Goal: Task Accomplishment & Management: Manage account settings

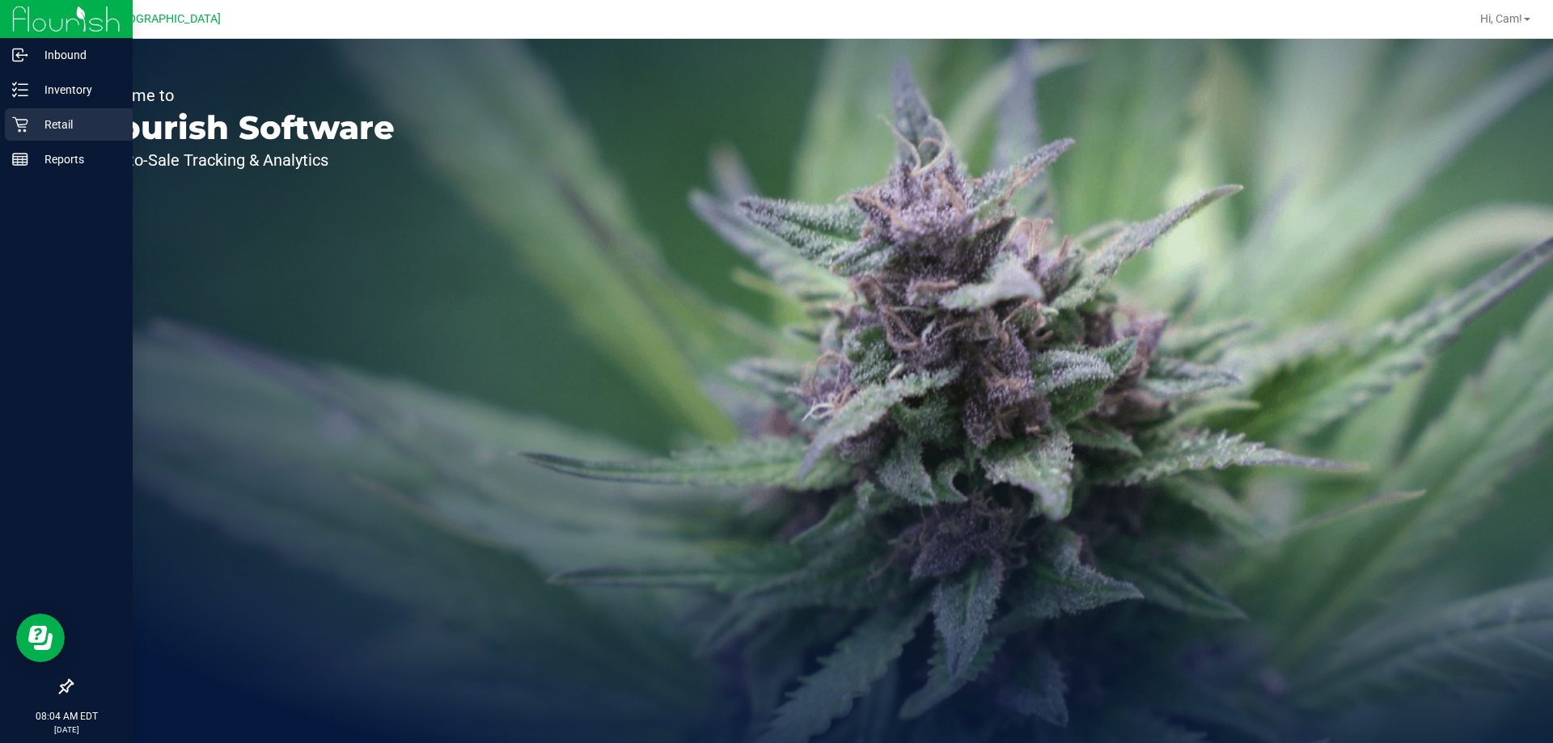
click at [0, 123] on link "Retail" at bounding box center [66, 125] width 133 height 35
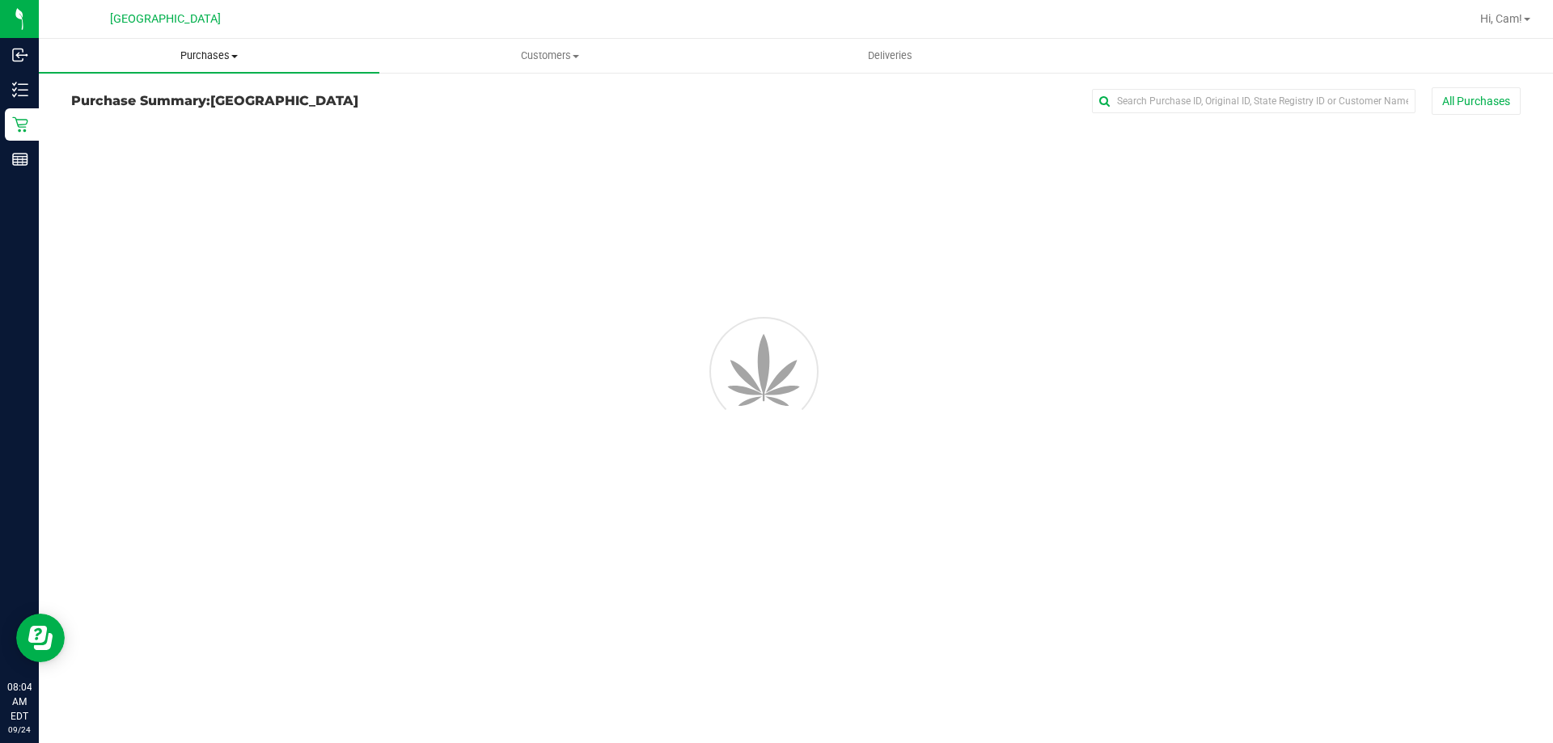
click at [193, 57] on span "Purchases" at bounding box center [209, 56] width 341 height 15
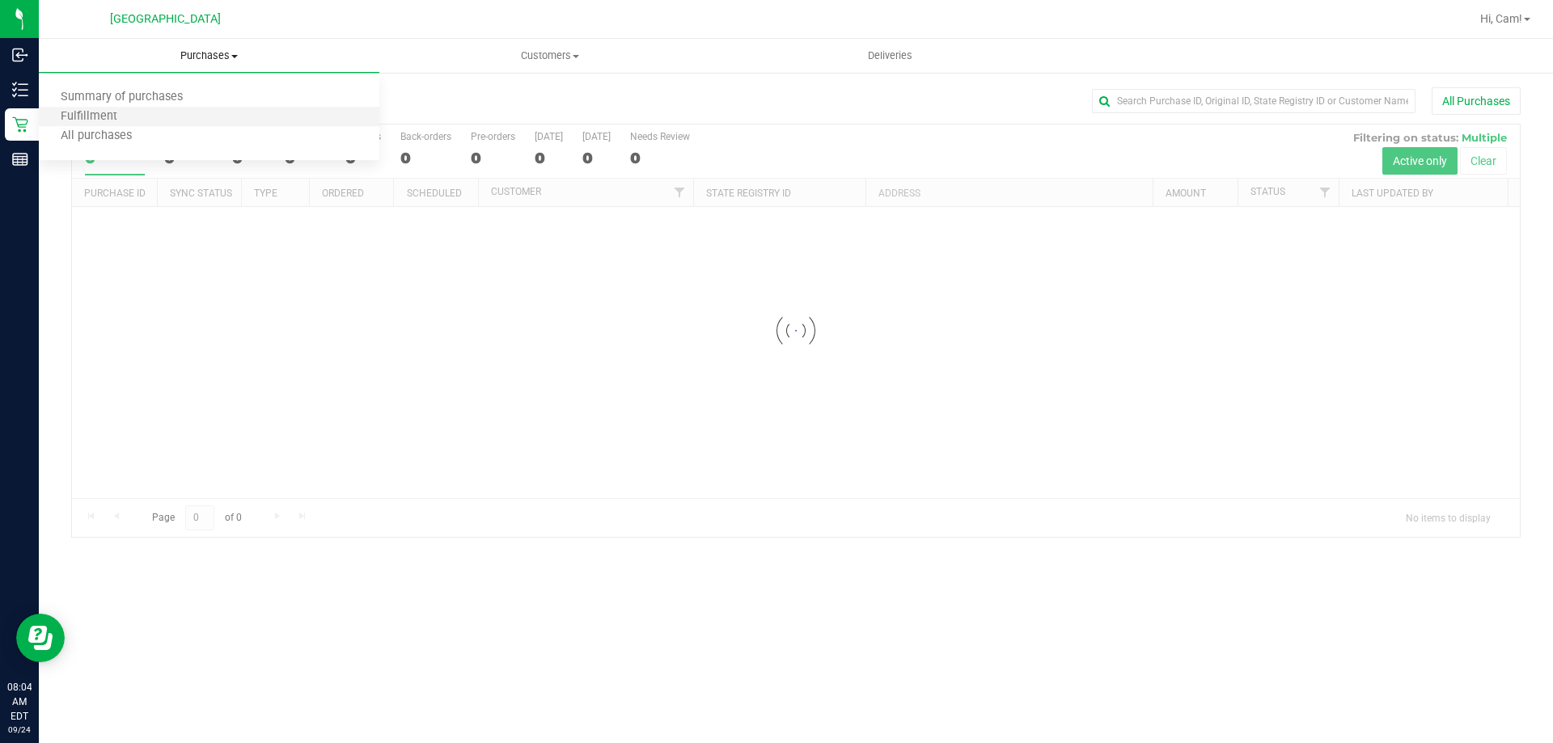
click at [173, 121] on li "Fulfillment" at bounding box center [209, 117] width 341 height 19
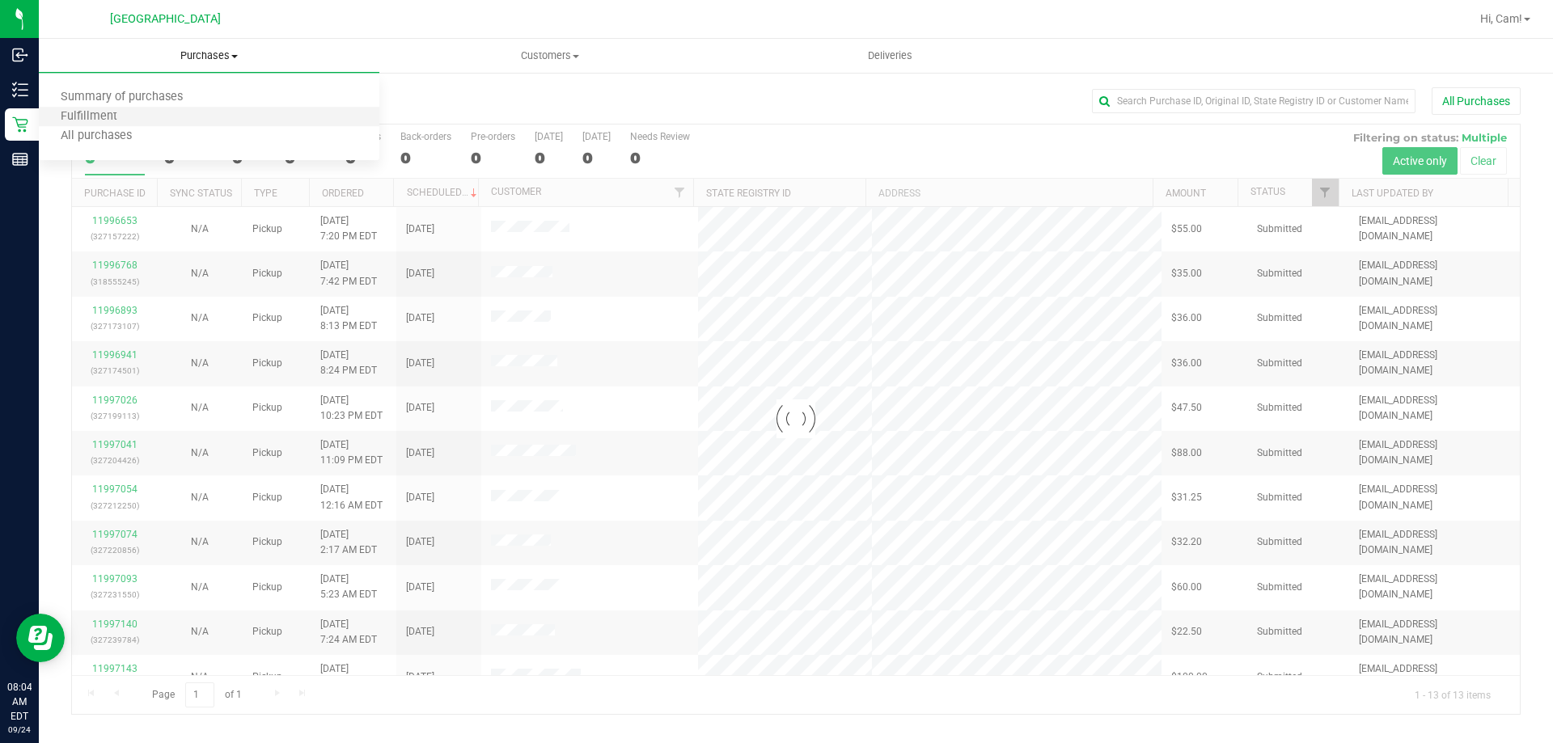
click at [173, 121] on li "Fulfillment" at bounding box center [209, 117] width 341 height 19
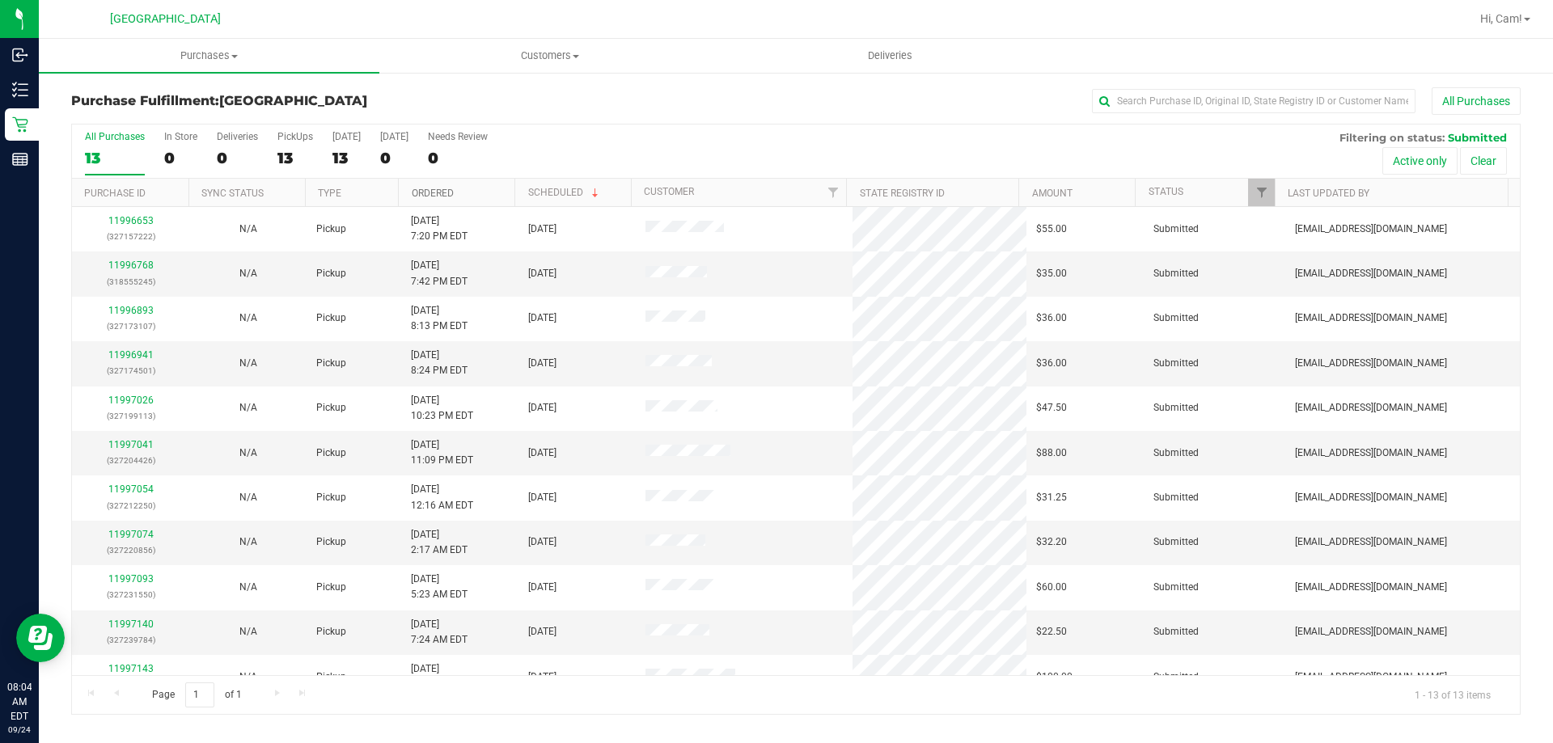
click at [426, 197] on link "Ordered" at bounding box center [433, 193] width 42 height 11
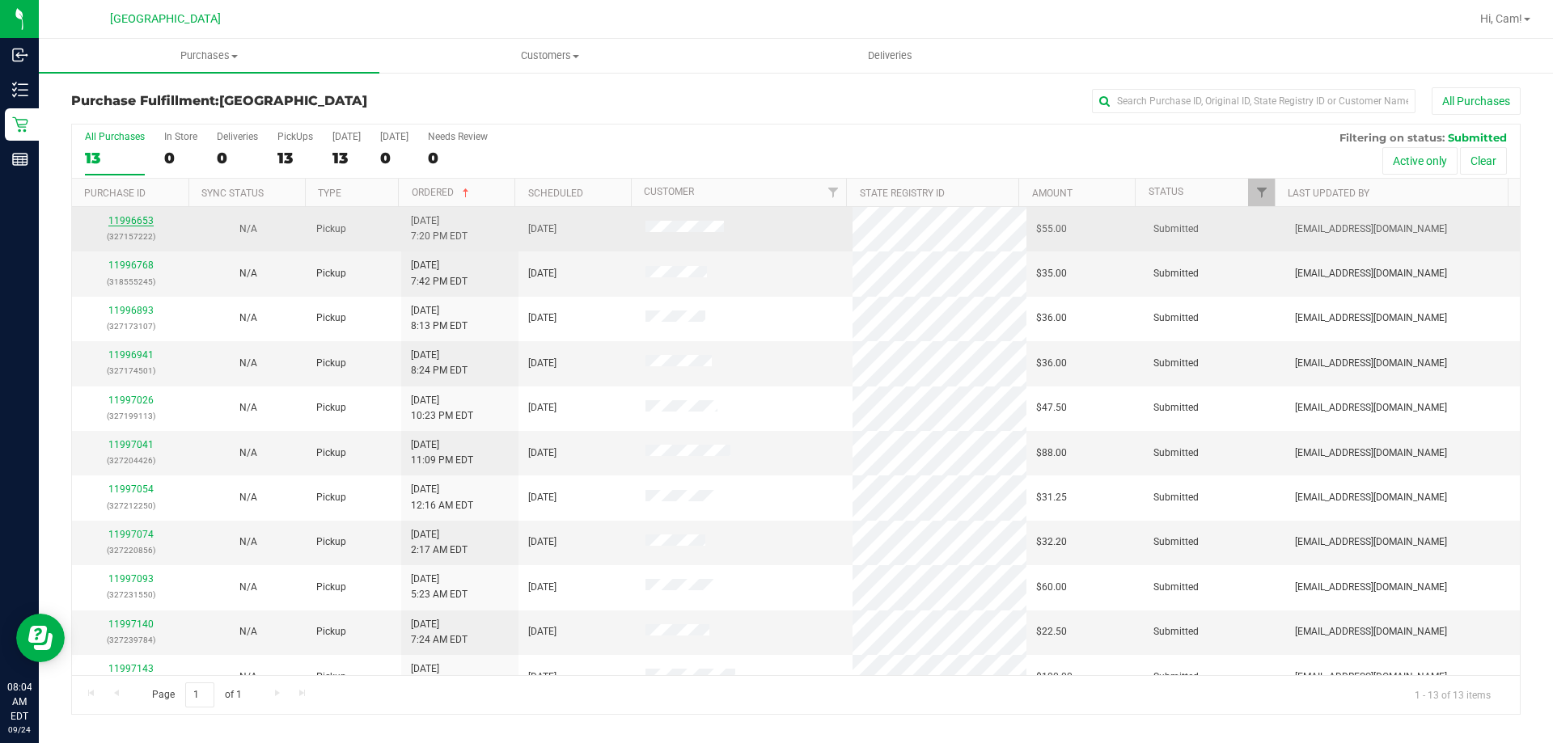
click at [135, 226] on link "11996653" at bounding box center [130, 220] width 45 height 11
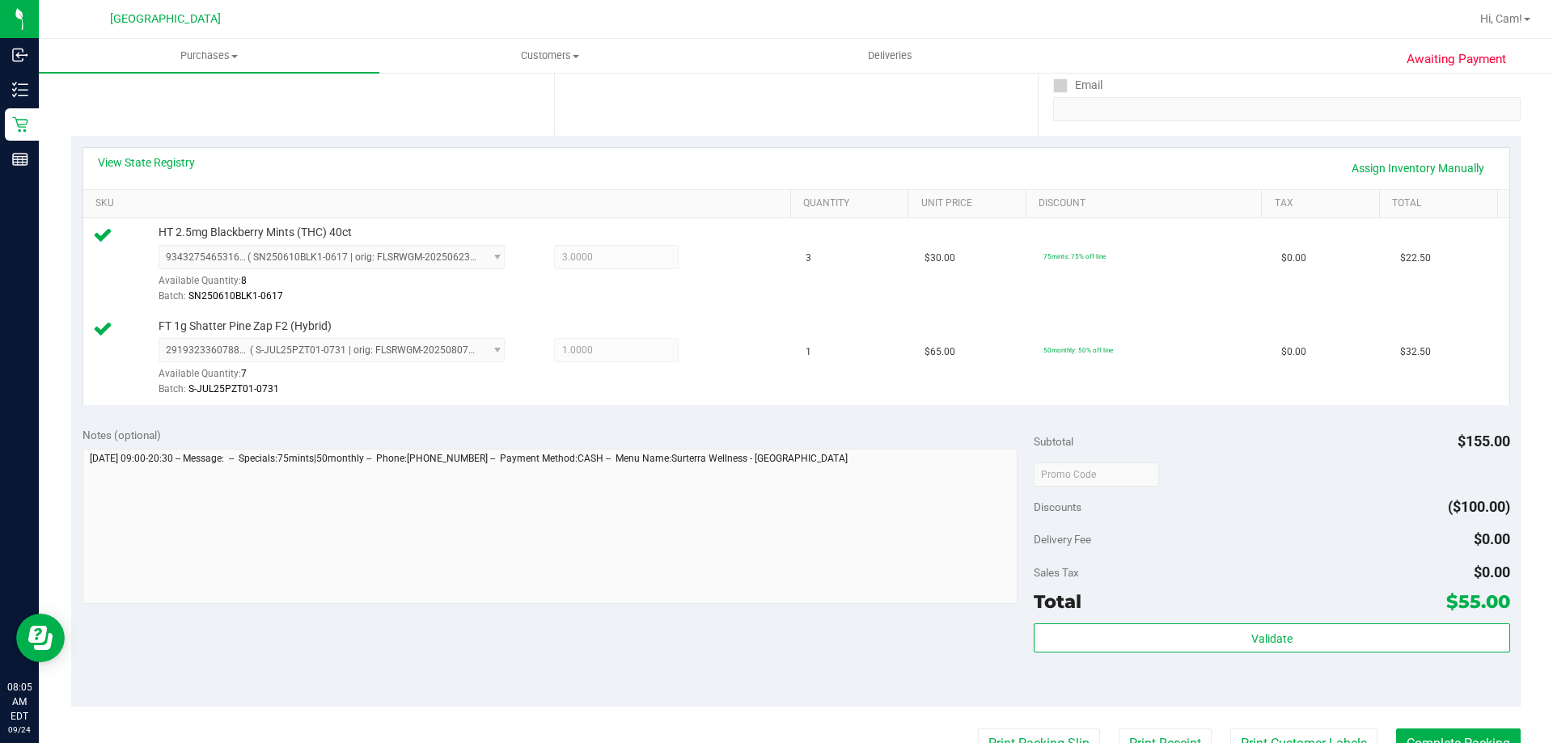
scroll to position [647, 0]
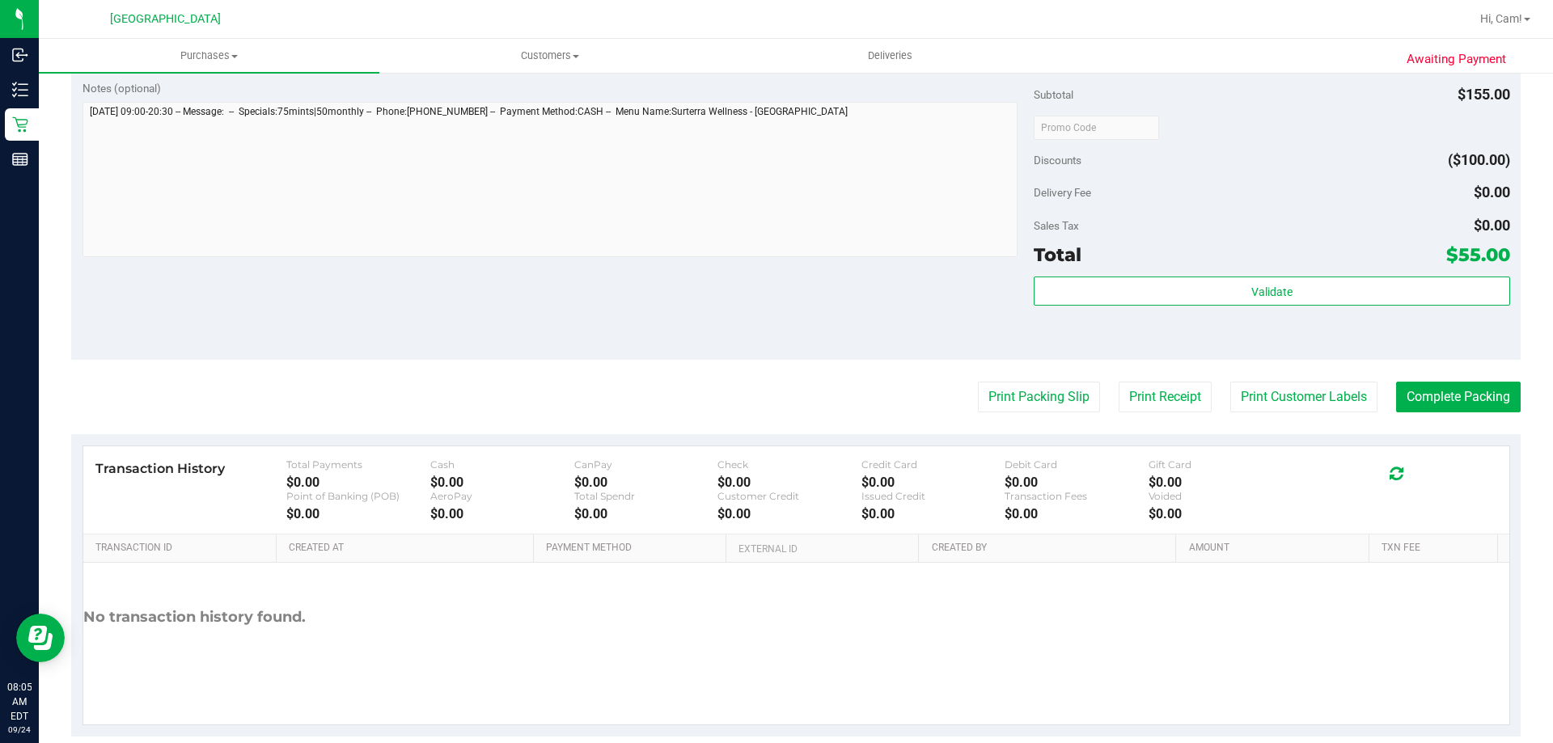
drag, startPoint x: 1239, startPoint y: 256, endPoint x: 1233, endPoint y: 273, distance: 17.4
click at [1238, 262] on div "Total $55.00" at bounding box center [1272, 254] width 476 height 29
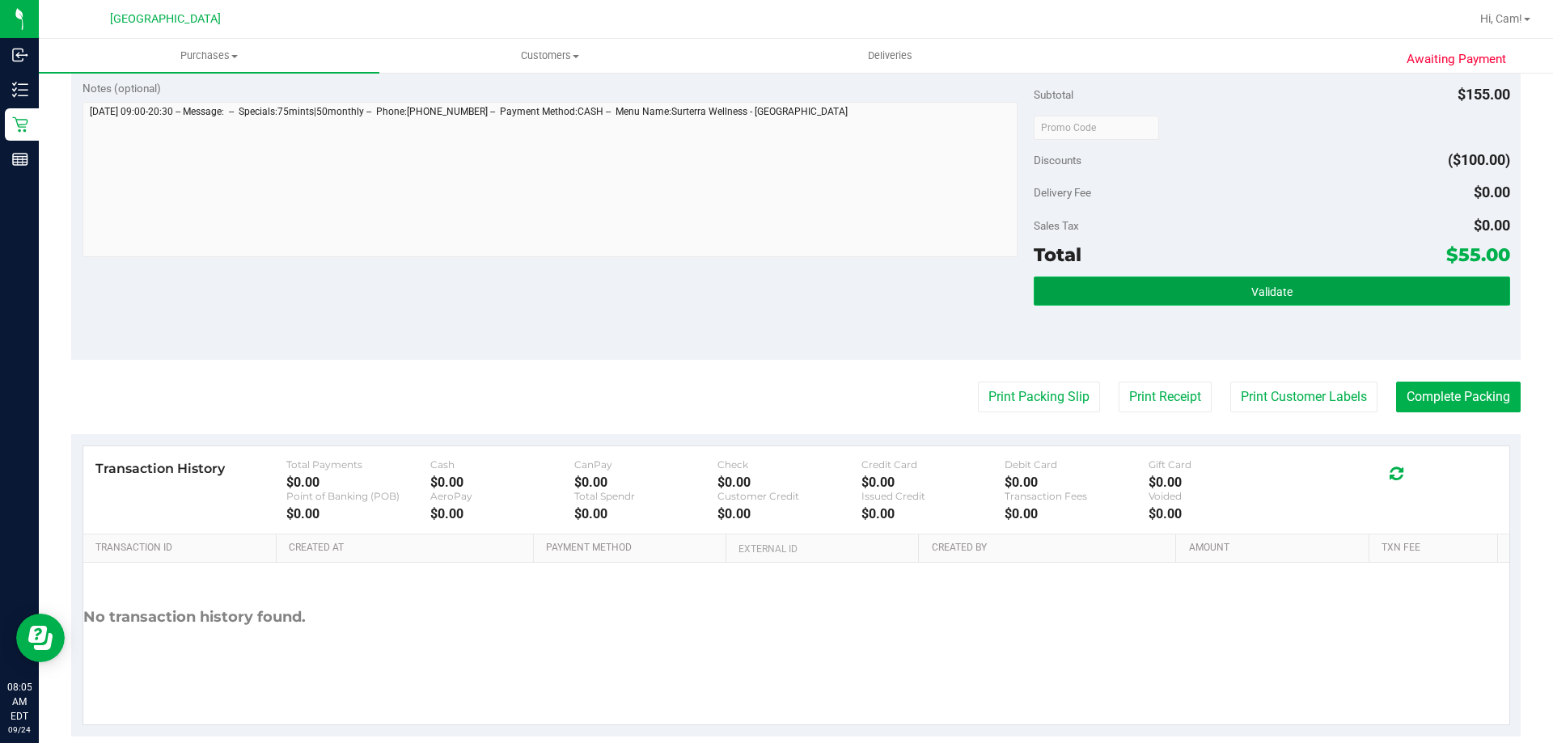
click at [1230, 284] on button "Validate" at bounding box center [1272, 291] width 476 height 29
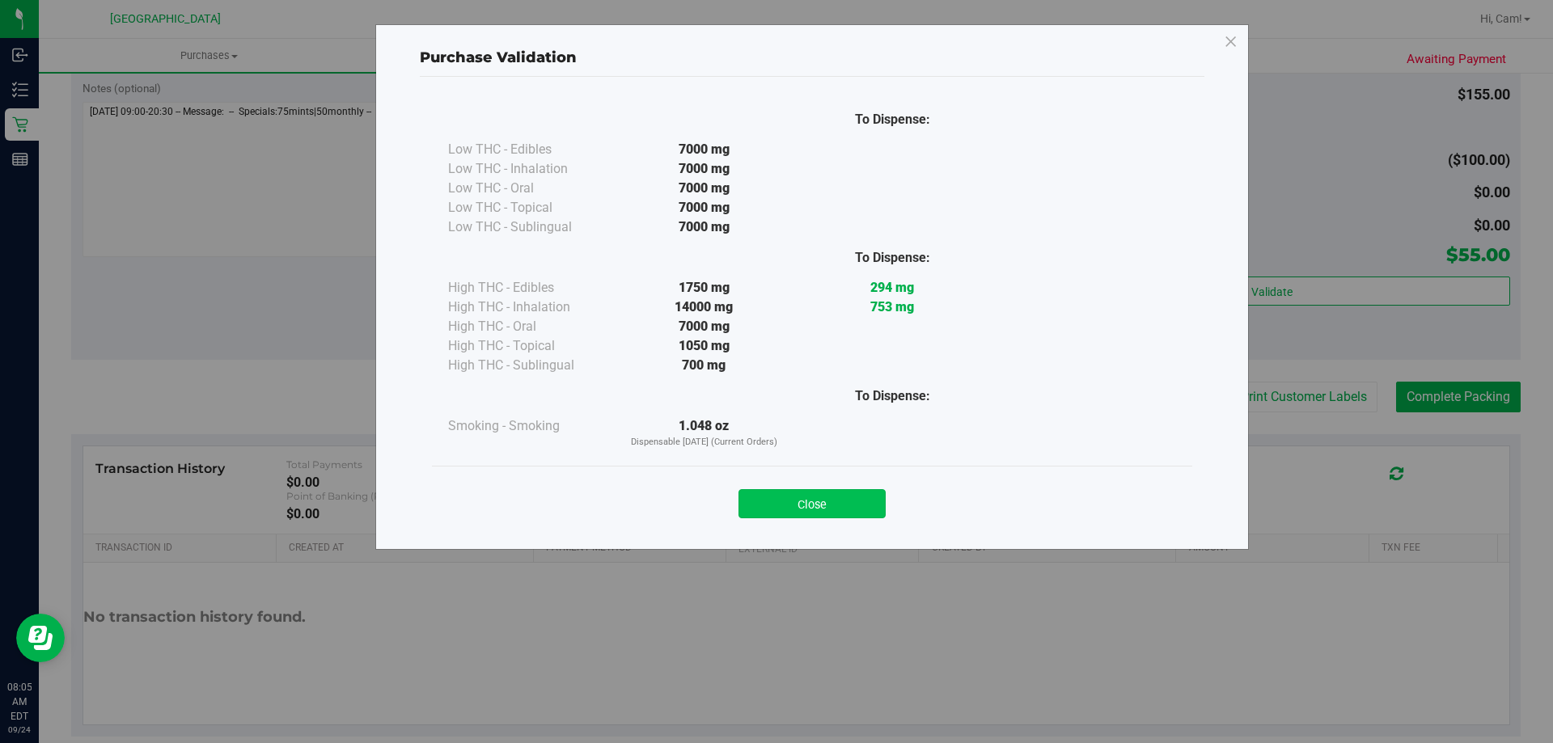
click at [849, 506] on button "Close" at bounding box center [812, 503] width 147 height 29
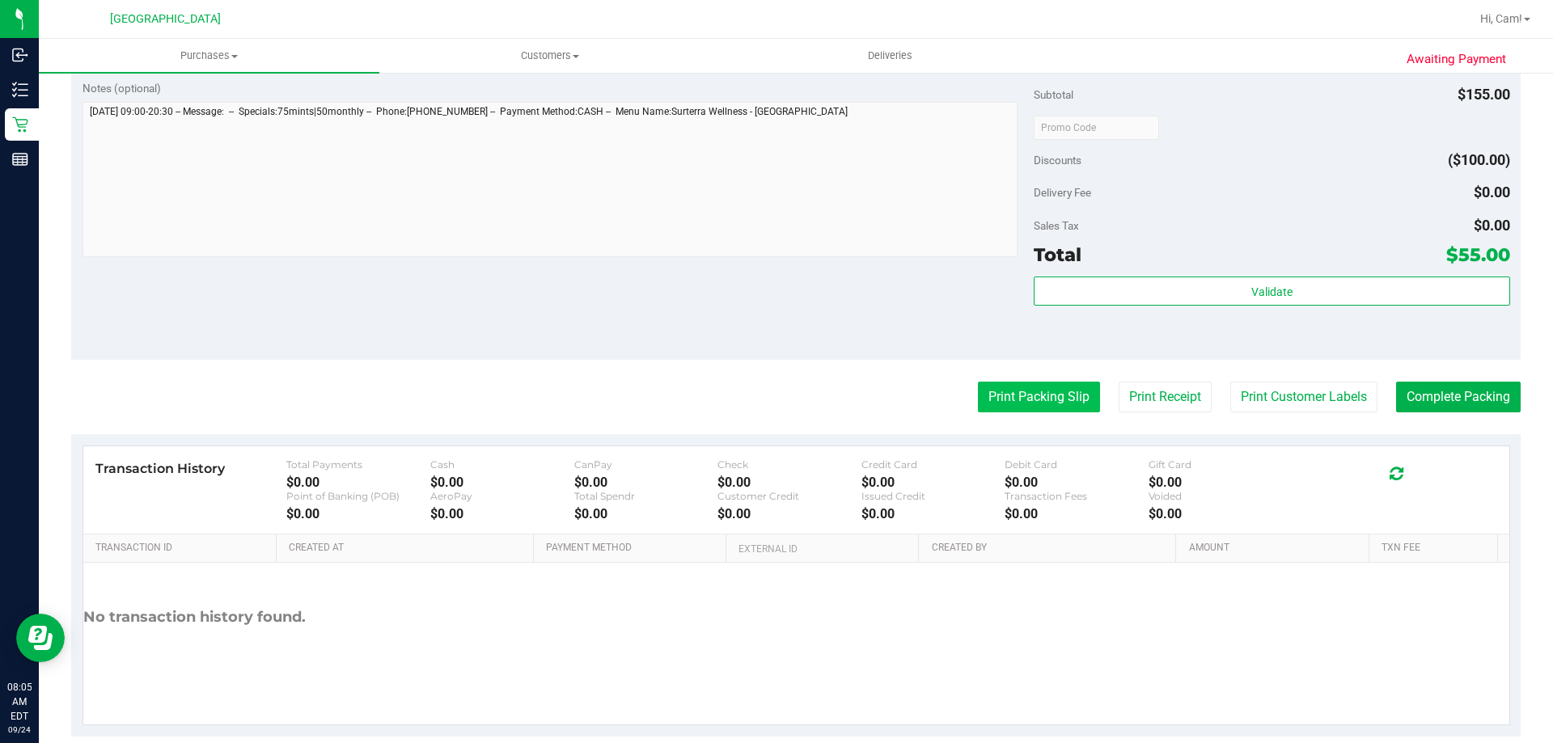
click at [1006, 407] on button "Print Packing Slip" at bounding box center [1039, 397] width 122 height 31
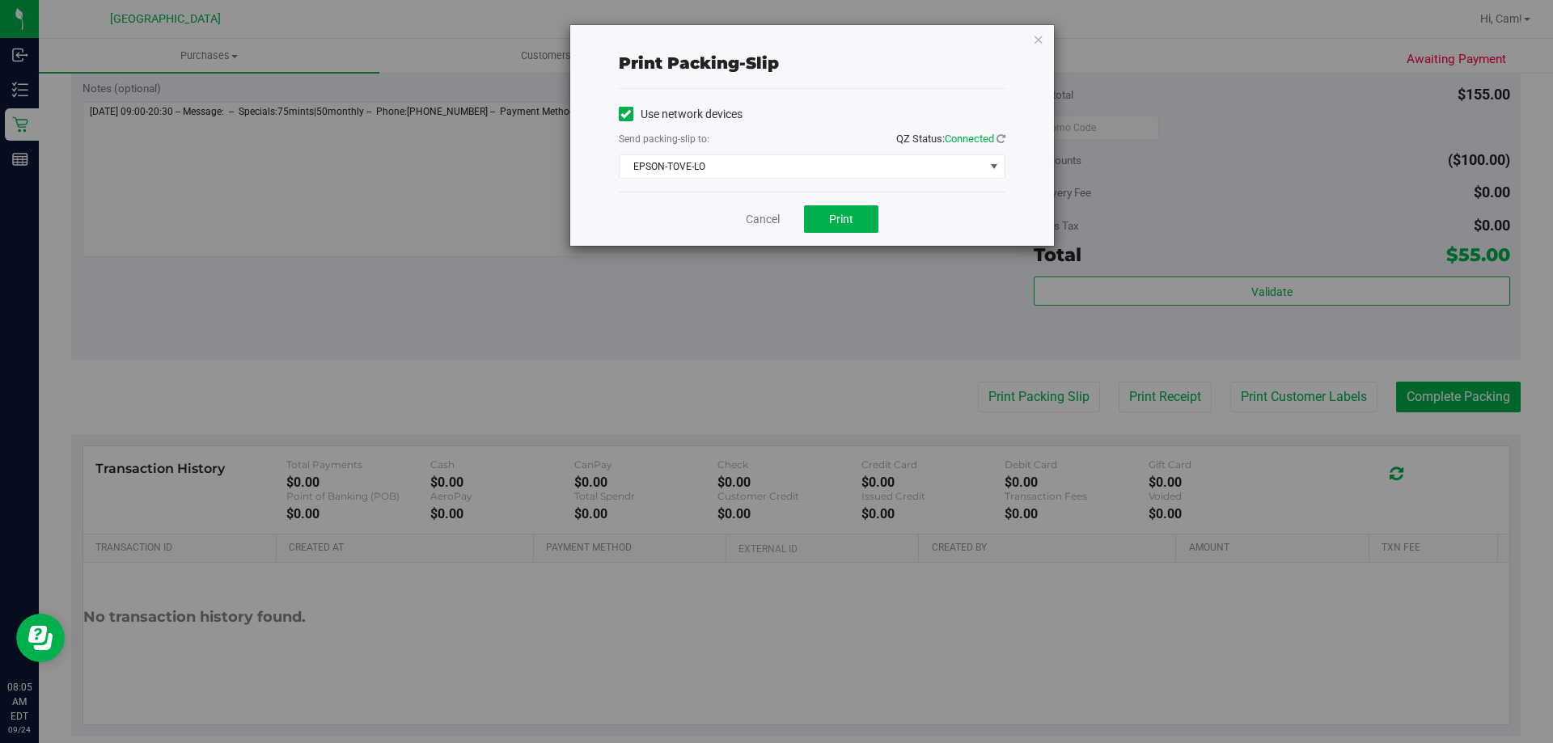
click at [862, 185] on div "Use network devices Send packing-slip to: QZ Status: Connected [GEOGRAPHIC_DATA…" at bounding box center [812, 140] width 387 height 103
click at [874, 171] on span "EPSON-TOVE-LO" at bounding box center [802, 166] width 365 height 23
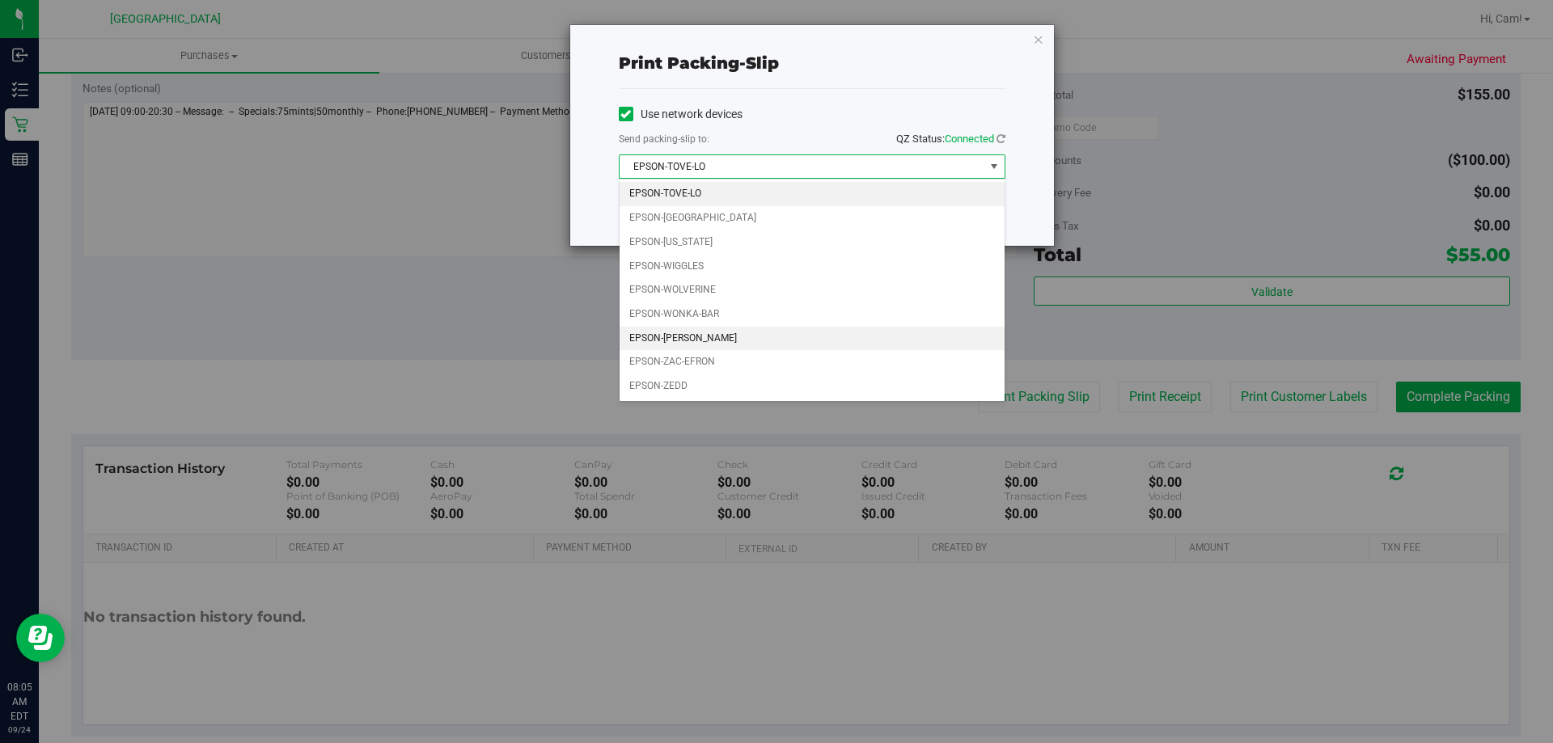
click at [701, 332] on li "EPSON-[PERSON_NAME]" at bounding box center [812, 339] width 385 height 24
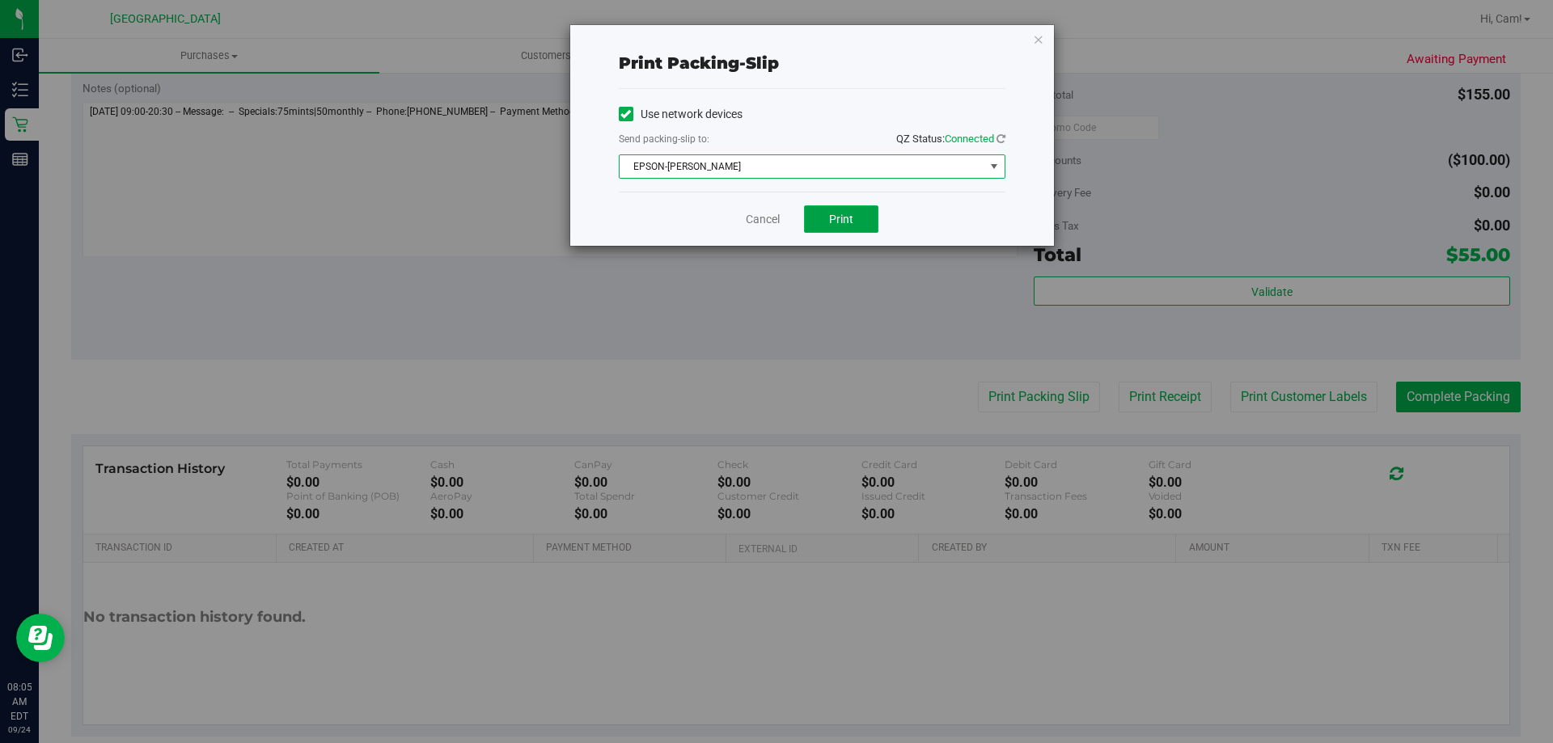
click at [842, 217] on span "Print" at bounding box center [841, 219] width 24 height 13
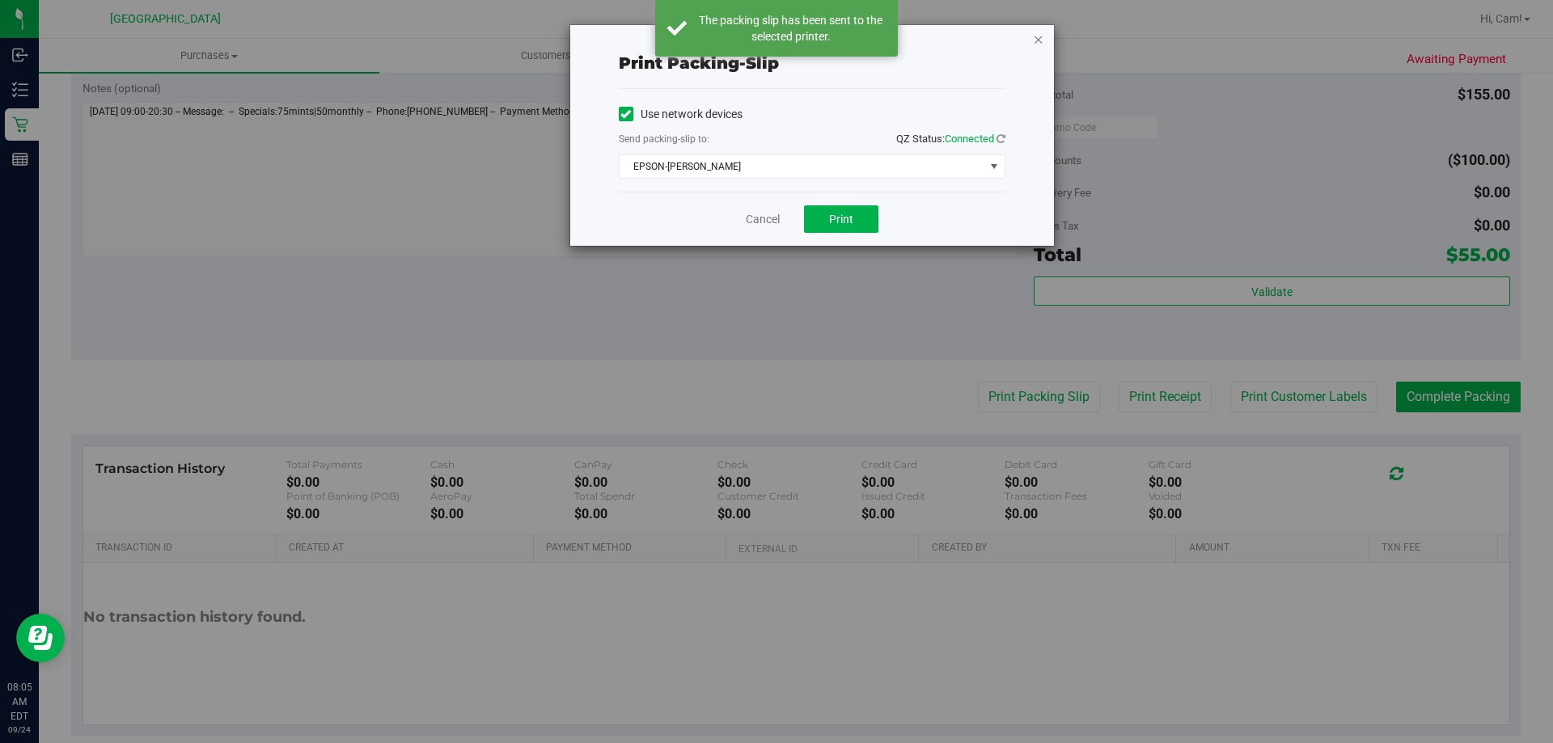
click at [1039, 36] on icon "button" at bounding box center [1038, 38] width 11 height 19
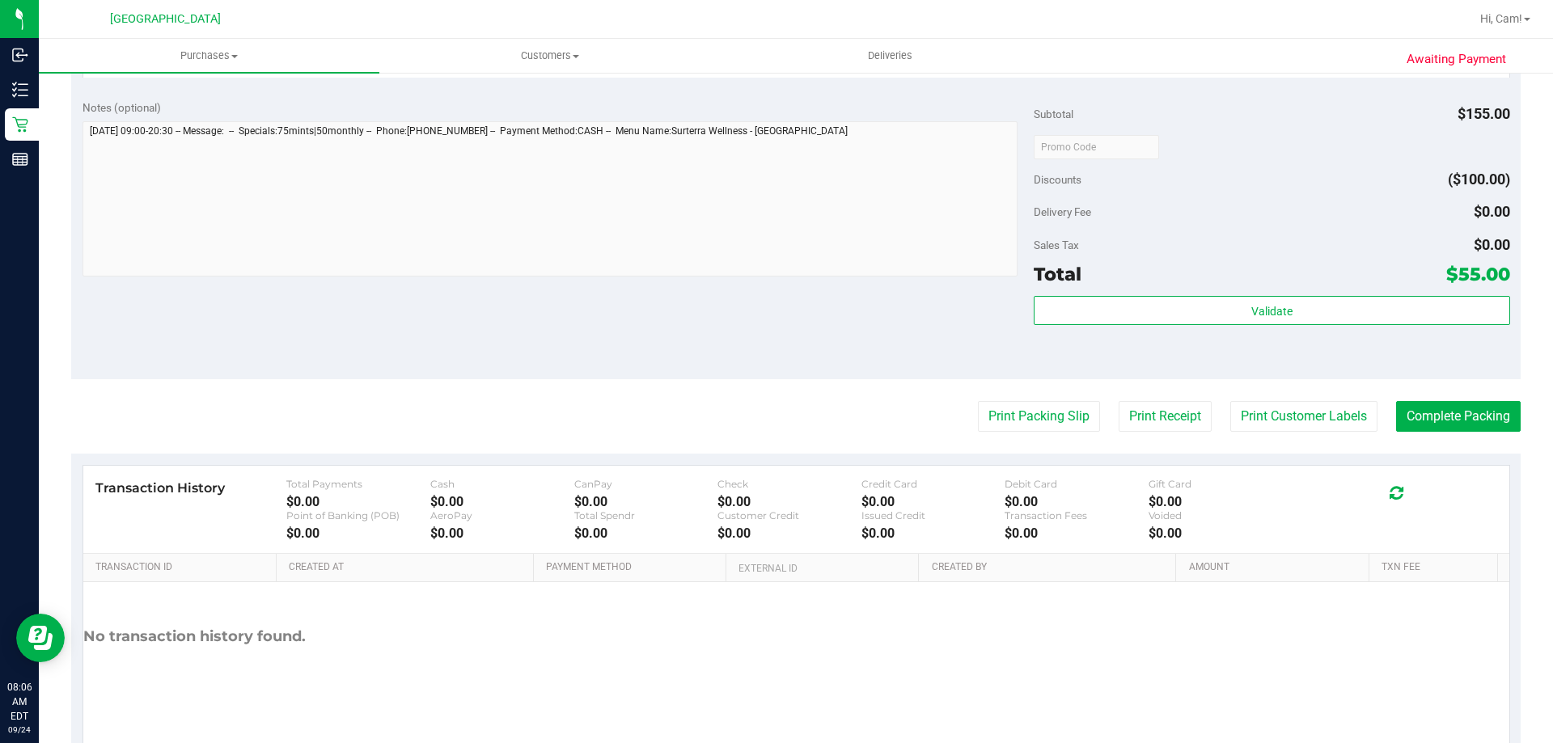
scroll to position [673, 0]
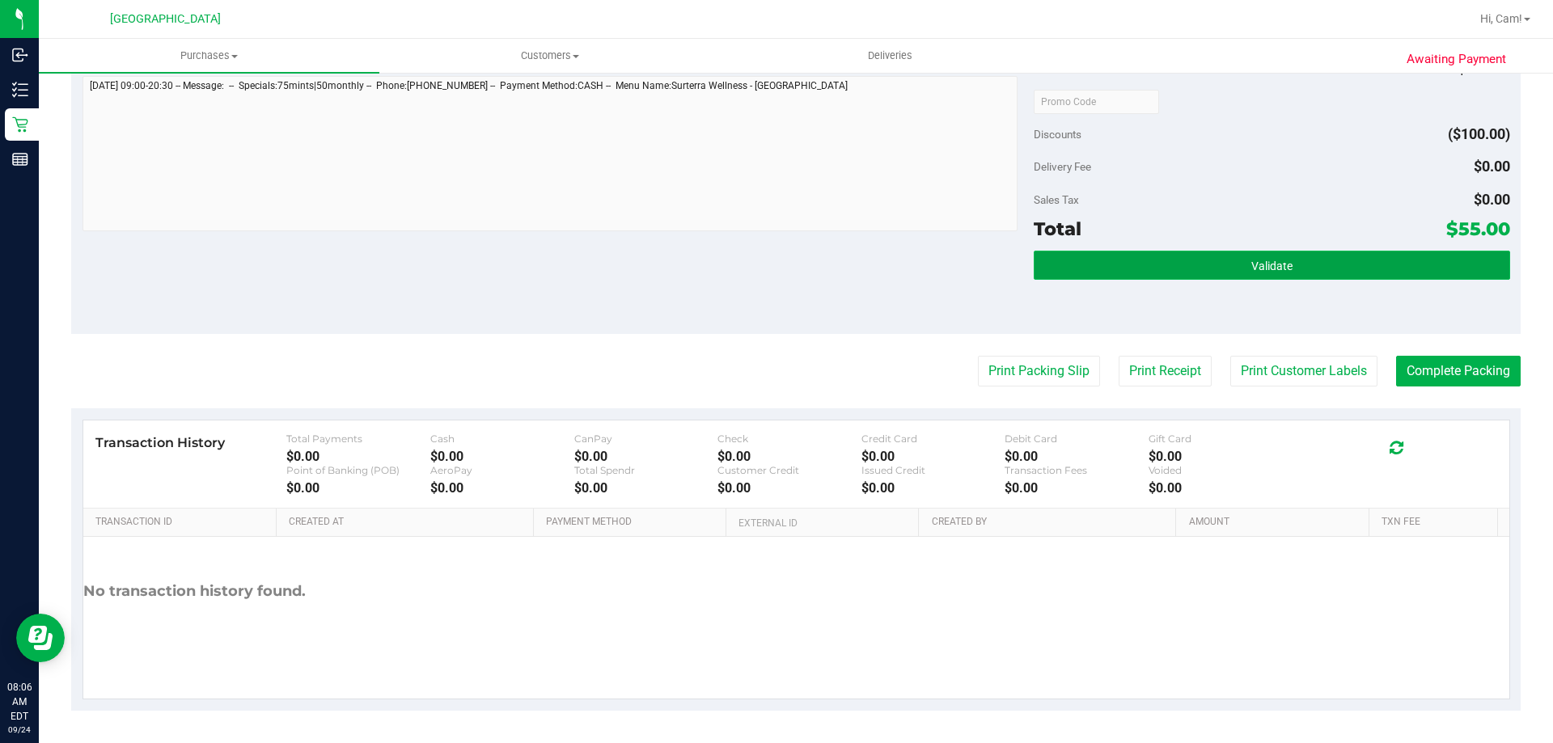
click at [1418, 256] on button "Validate" at bounding box center [1272, 265] width 476 height 29
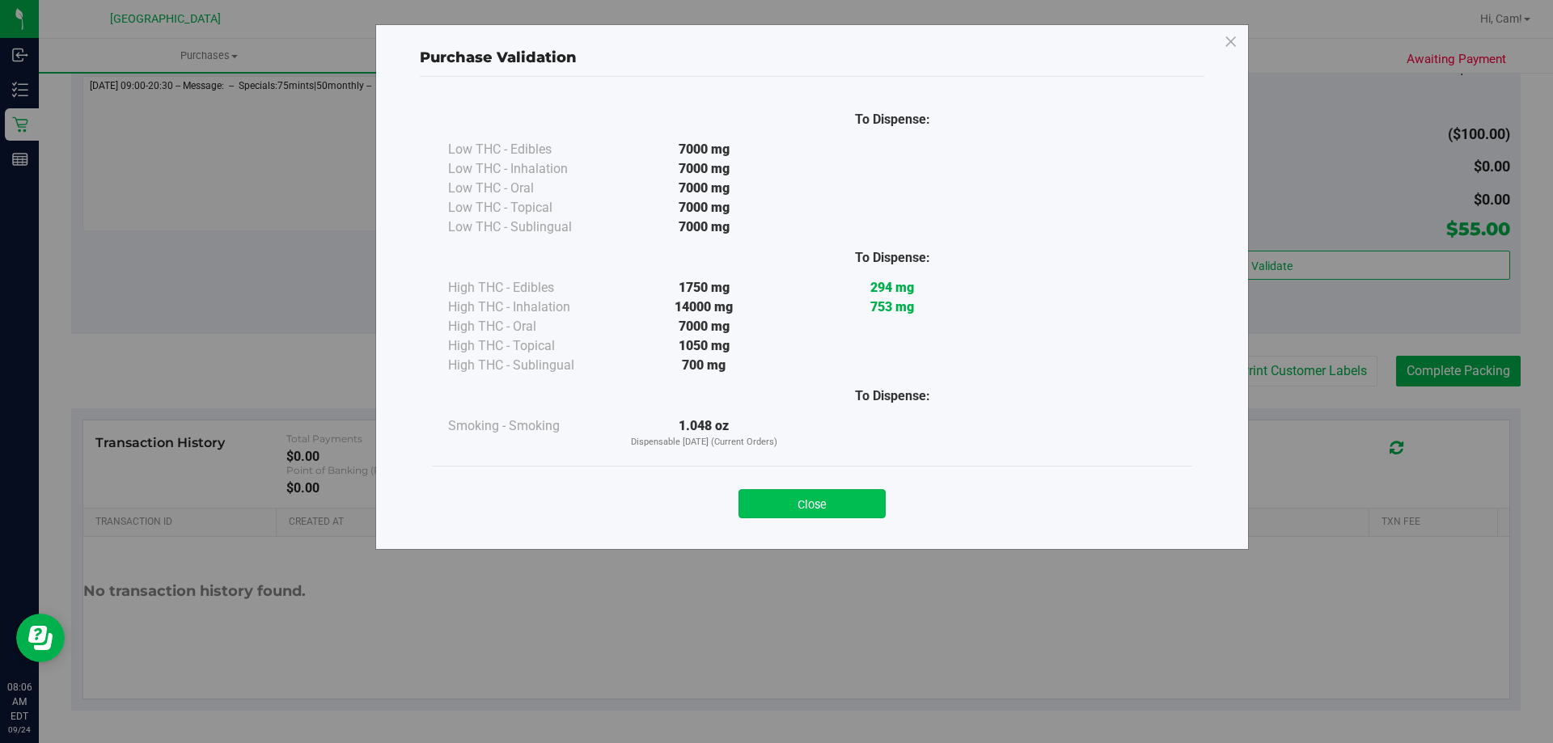
click at [850, 503] on button "Close" at bounding box center [812, 503] width 147 height 29
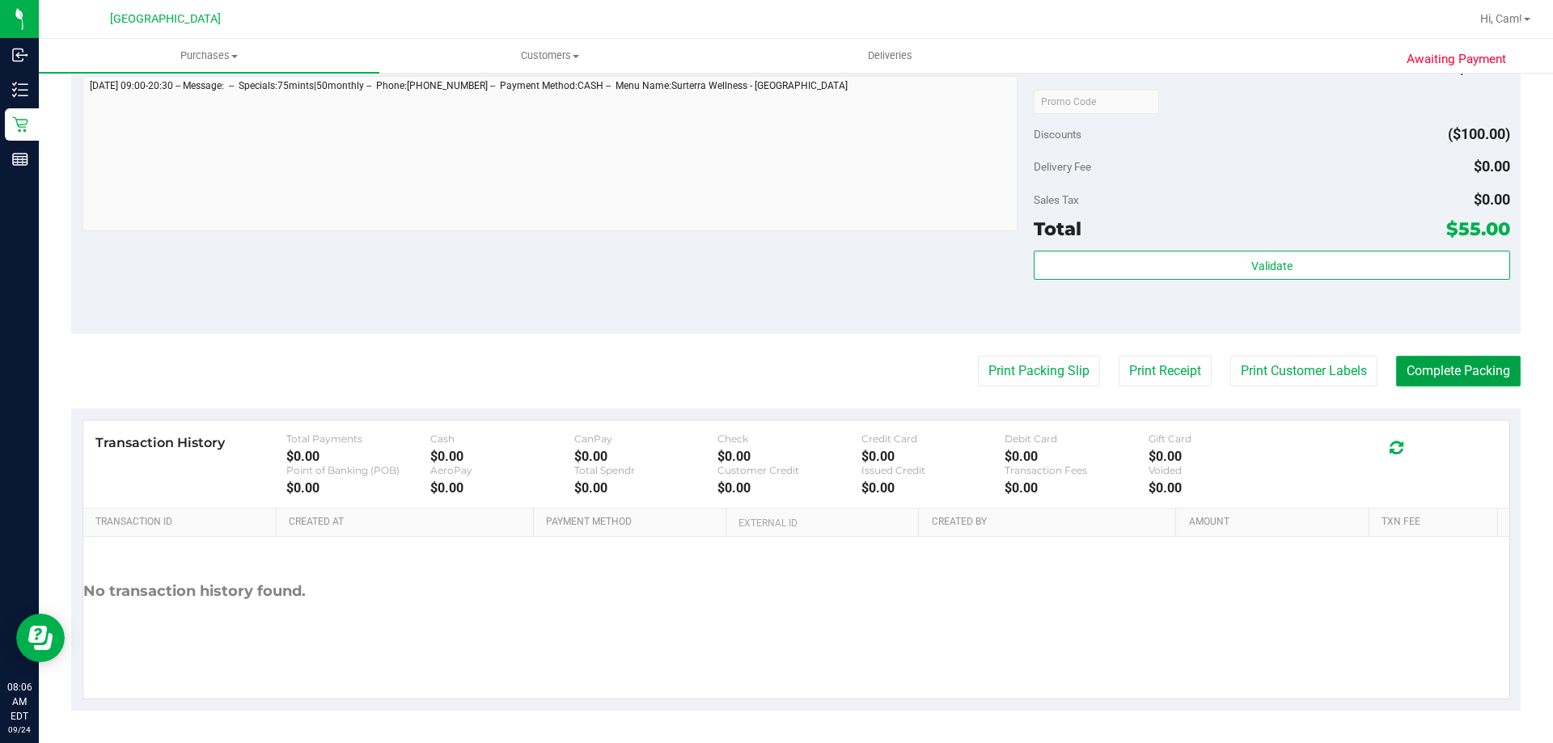
click at [1412, 367] on button "Complete Packing" at bounding box center [1458, 371] width 125 height 31
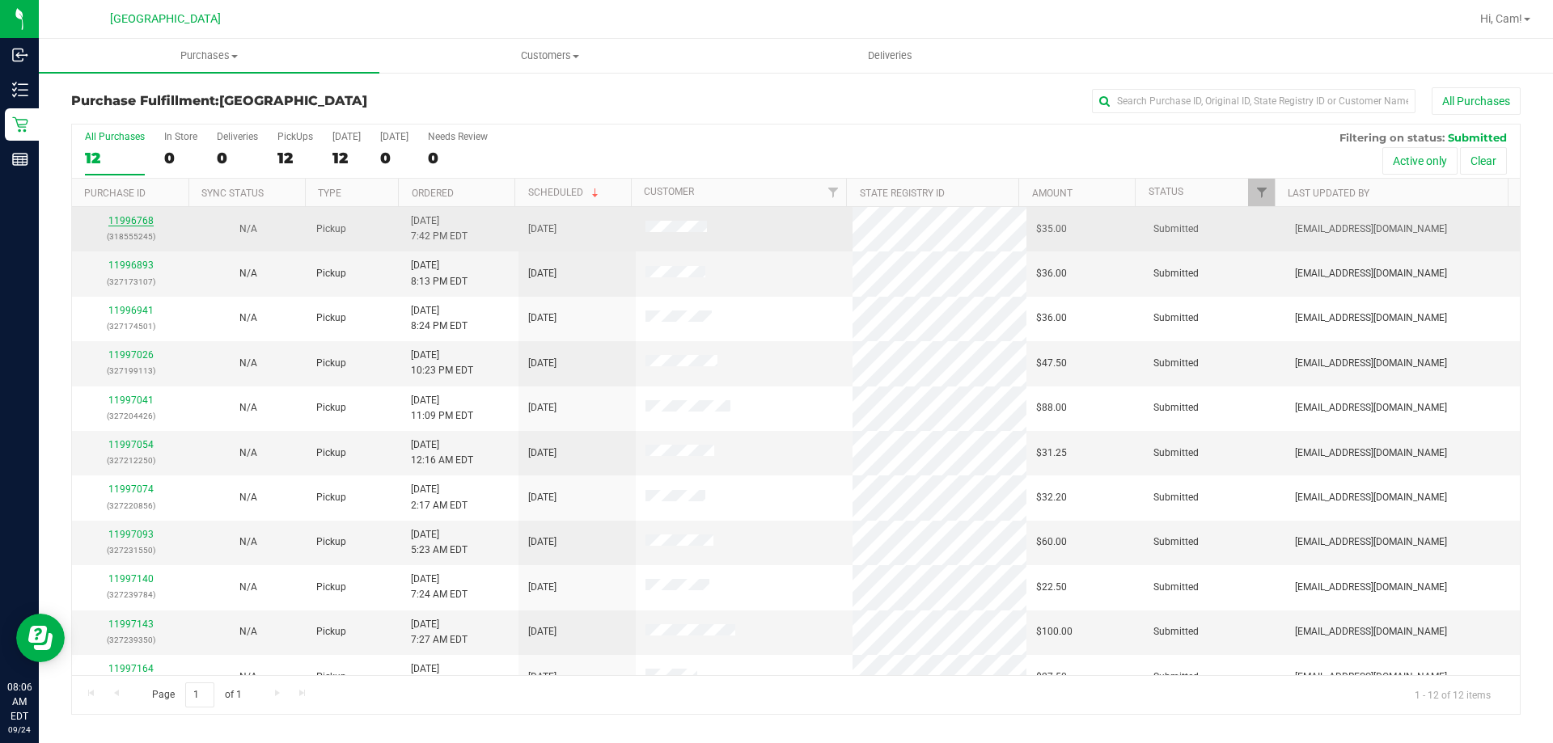
click at [136, 221] on link "11996768" at bounding box center [130, 220] width 45 height 11
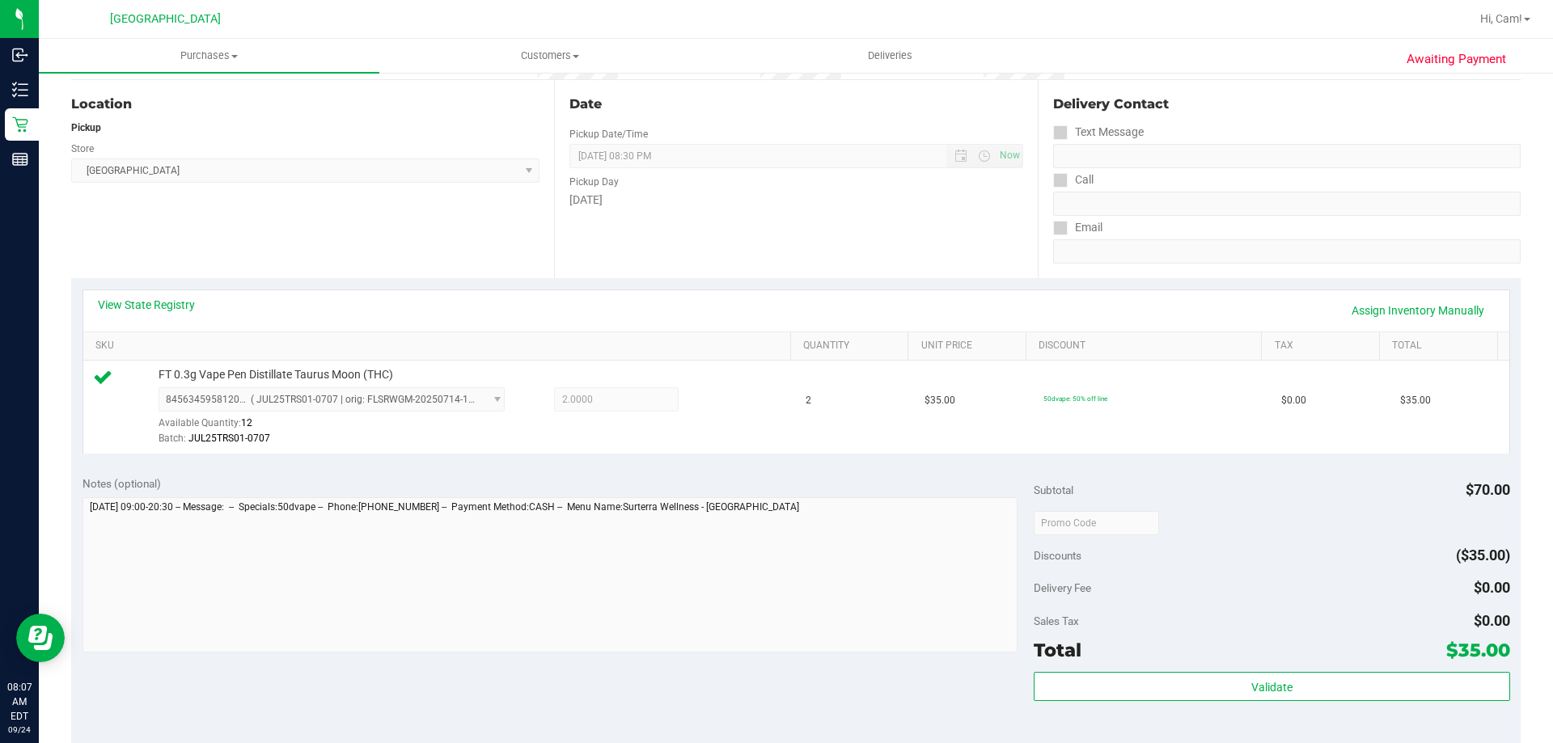
scroll to position [485, 0]
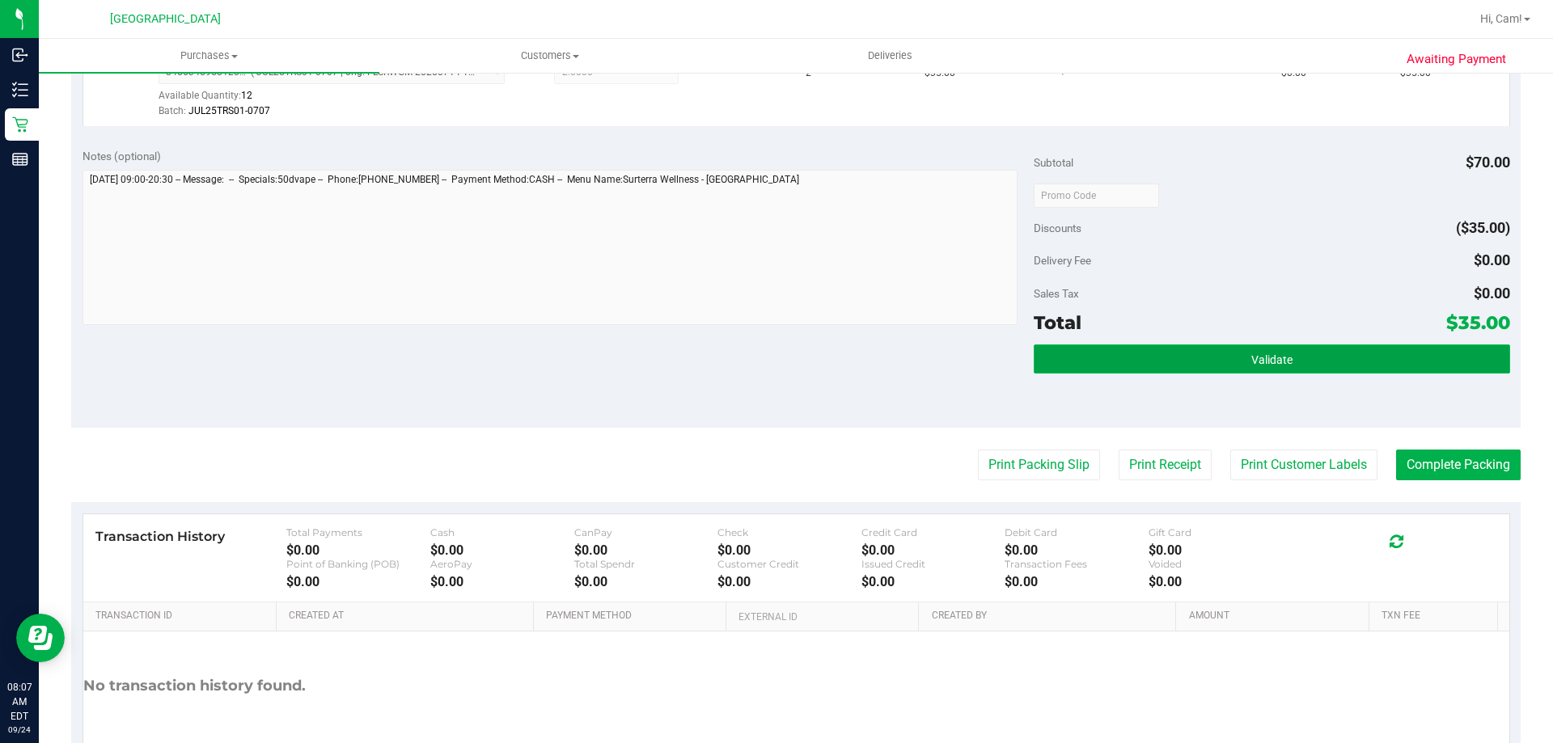
click at [1368, 351] on button "Validate" at bounding box center [1272, 359] width 476 height 29
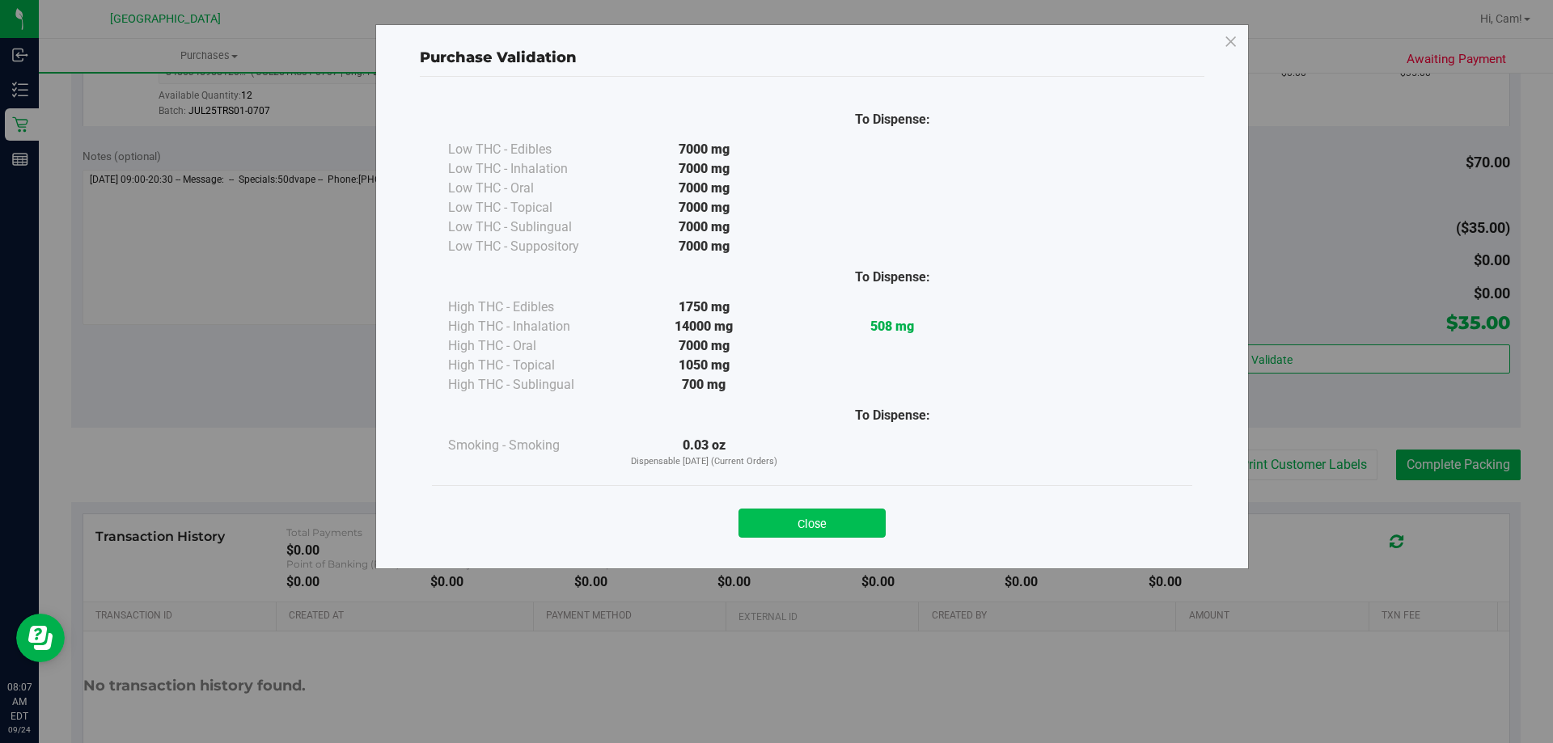
click at [846, 521] on button "Close" at bounding box center [812, 523] width 147 height 29
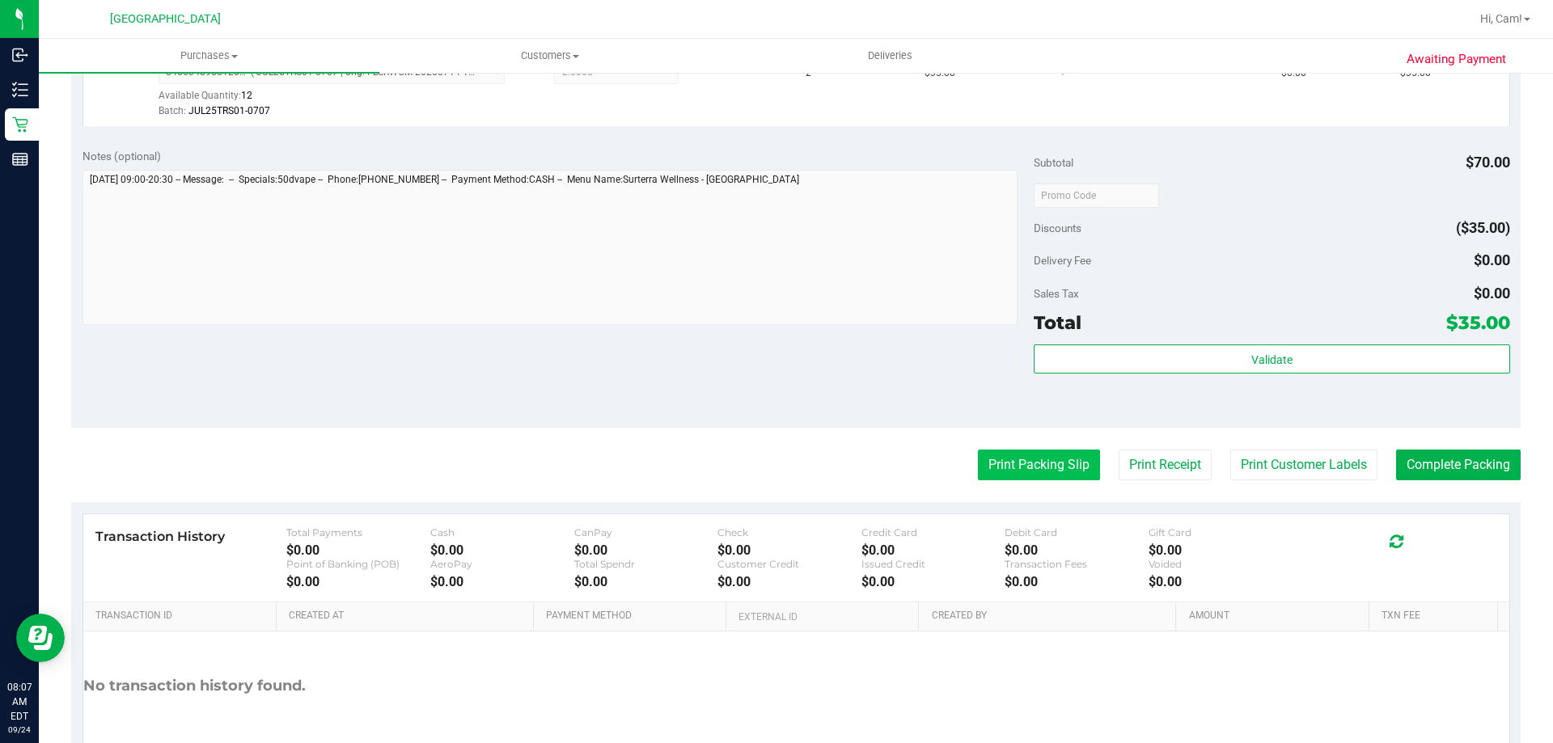
click at [1055, 455] on button "Print Packing Slip" at bounding box center [1039, 465] width 122 height 31
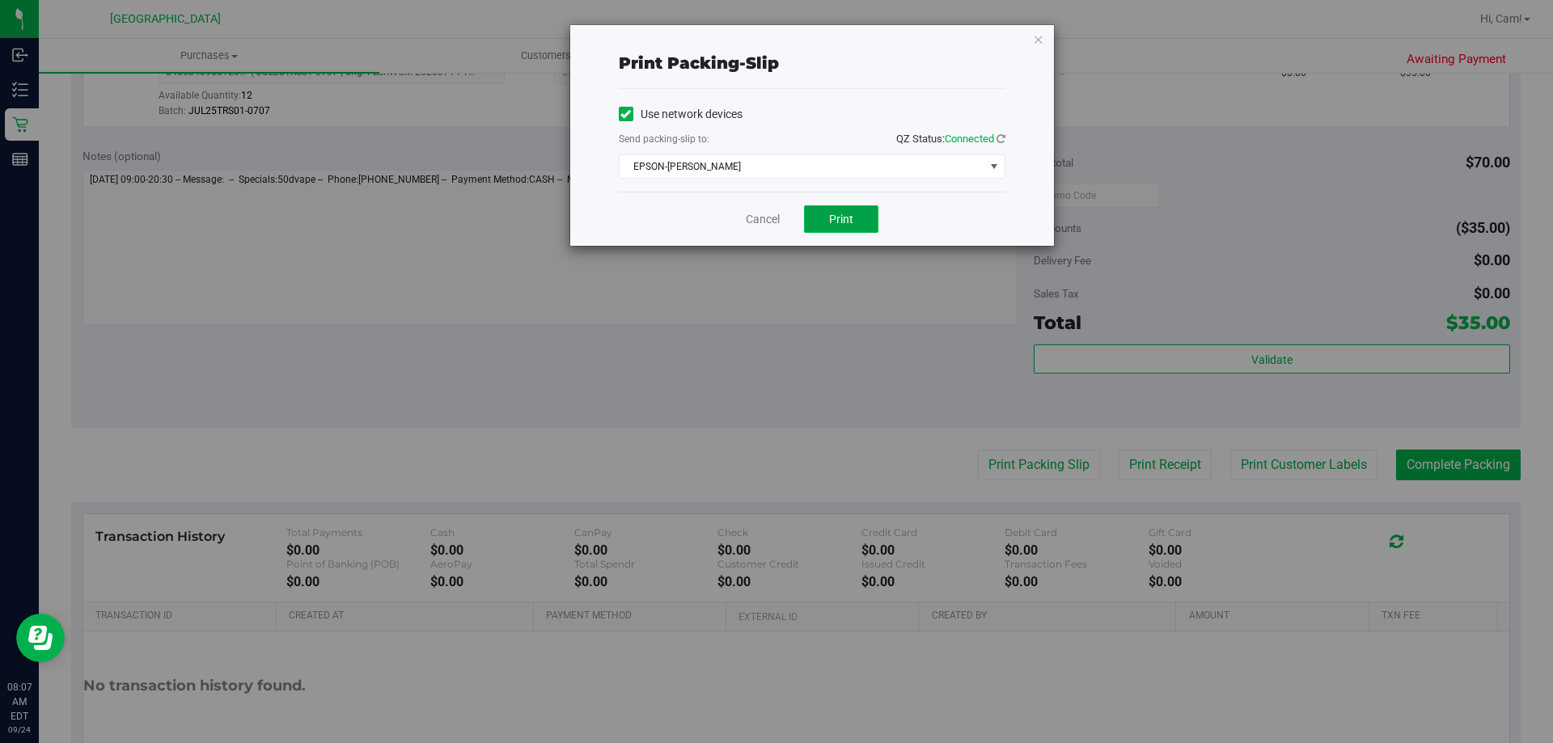
click at [856, 216] on button "Print" at bounding box center [841, 219] width 74 height 28
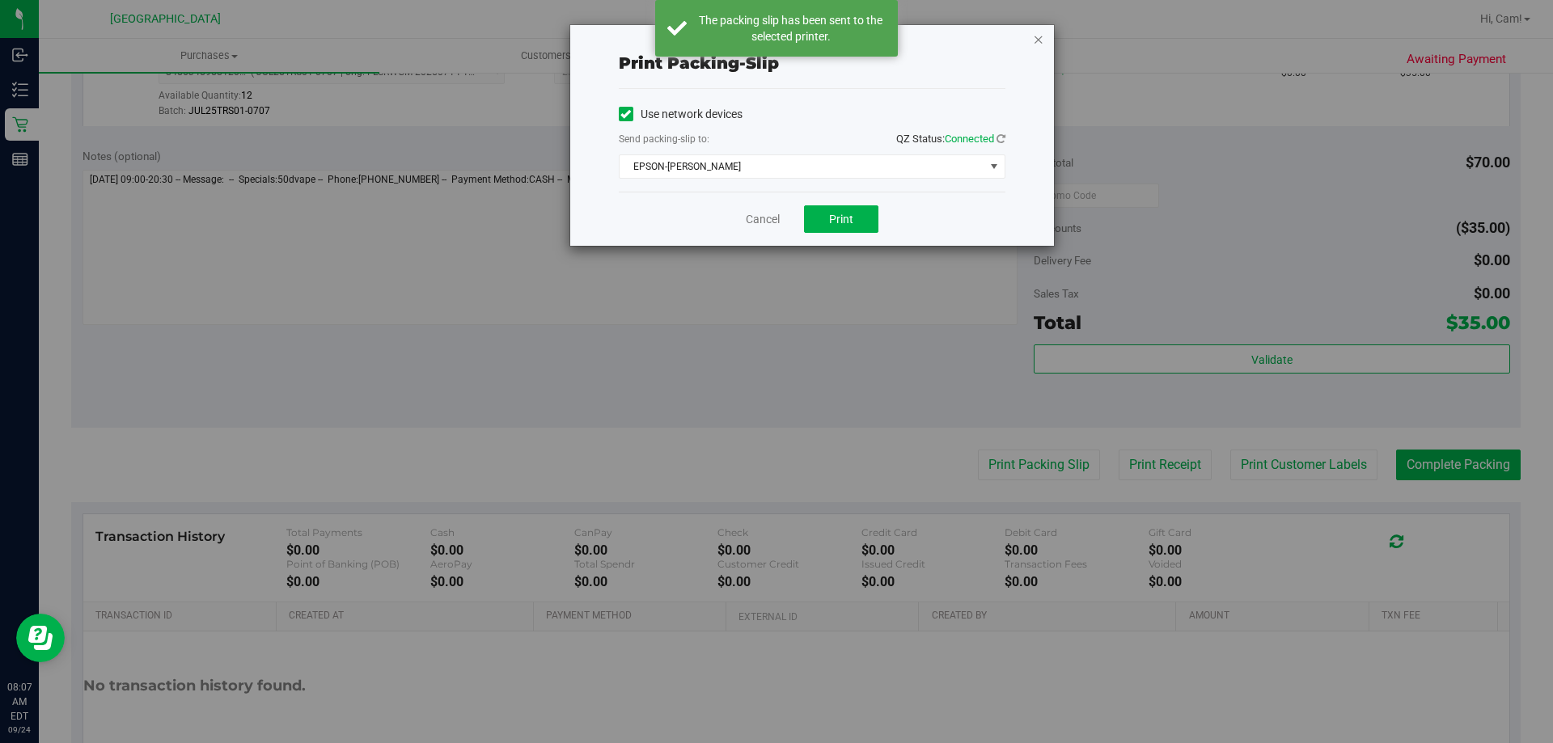
drag, startPoint x: 1041, startPoint y: 40, endPoint x: 1035, endPoint y: 98, distance: 58.6
click at [1041, 49] on div "Print packing-slip Use network devices Send packing-slip to: QZ Status: Connect…" at bounding box center [812, 135] width 484 height 221
click at [1034, 45] on div "Print packing-slip Use network devices Send packing-slip to: QZ Status: Connect…" at bounding box center [812, 135] width 484 height 221
click at [1039, 35] on icon "button" at bounding box center [1038, 38] width 11 height 19
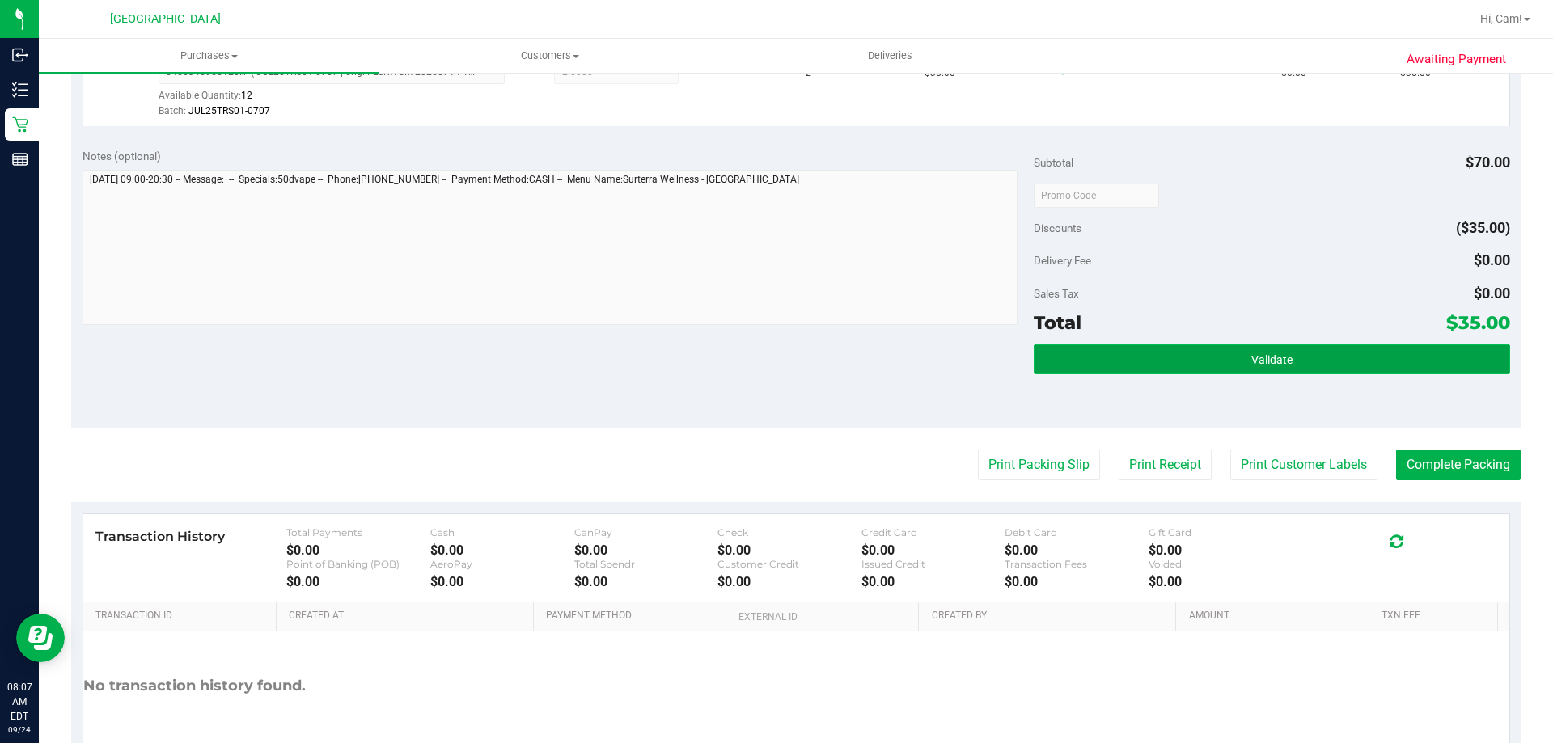
drag, startPoint x: 1141, startPoint y: 358, endPoint x: 1051, endPoint y: 351, distance: 90.1
click at [1140, 358] on button "Validate" at bounding box center [1272, 359] width 476 height 29
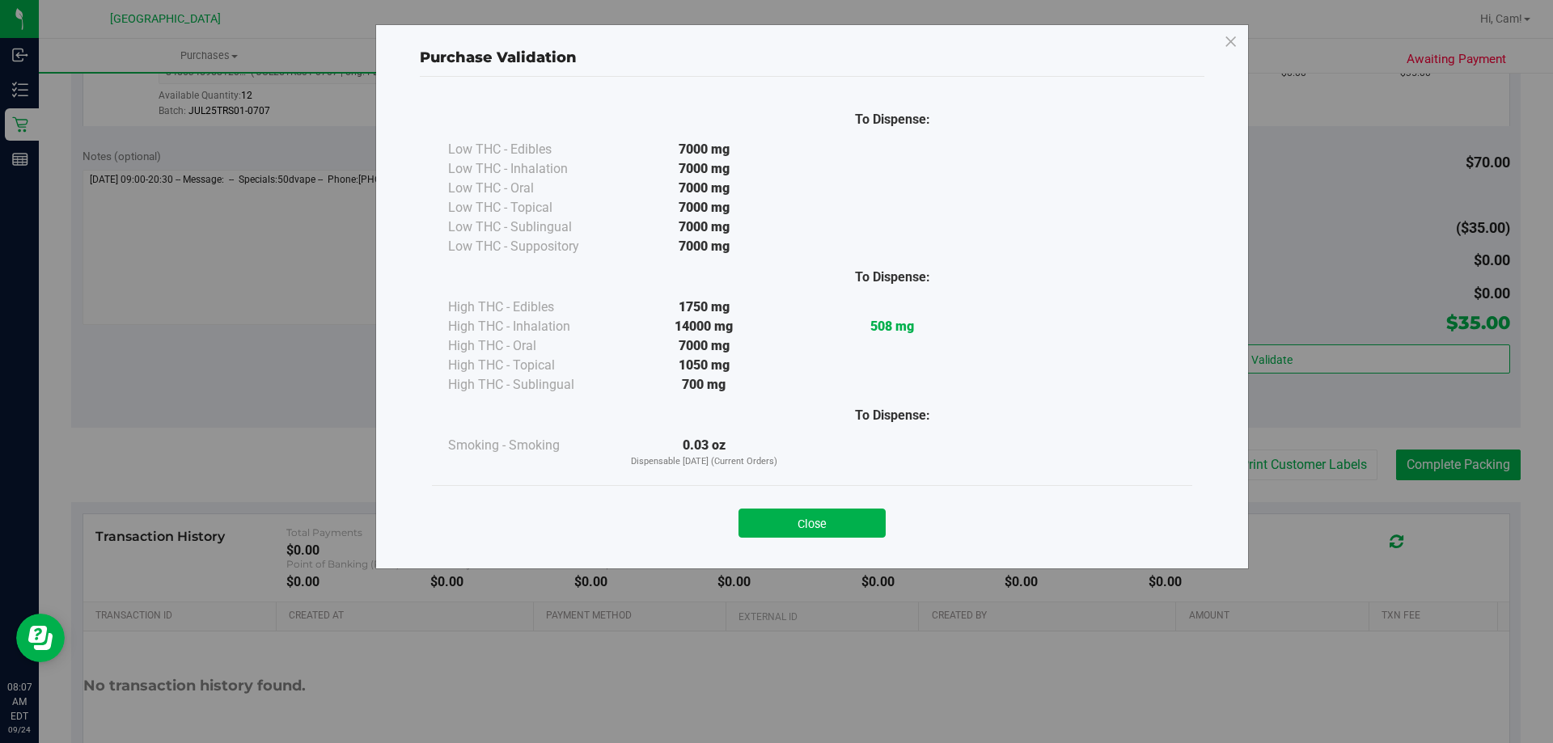
drag, startPoint x: 803, startPoint y: 528, endPoint x: 821, endPoint y: 523, distance: 18.7
click at [804, 528] on button "Close" at bounding box center [812, 523] width 147 height 29
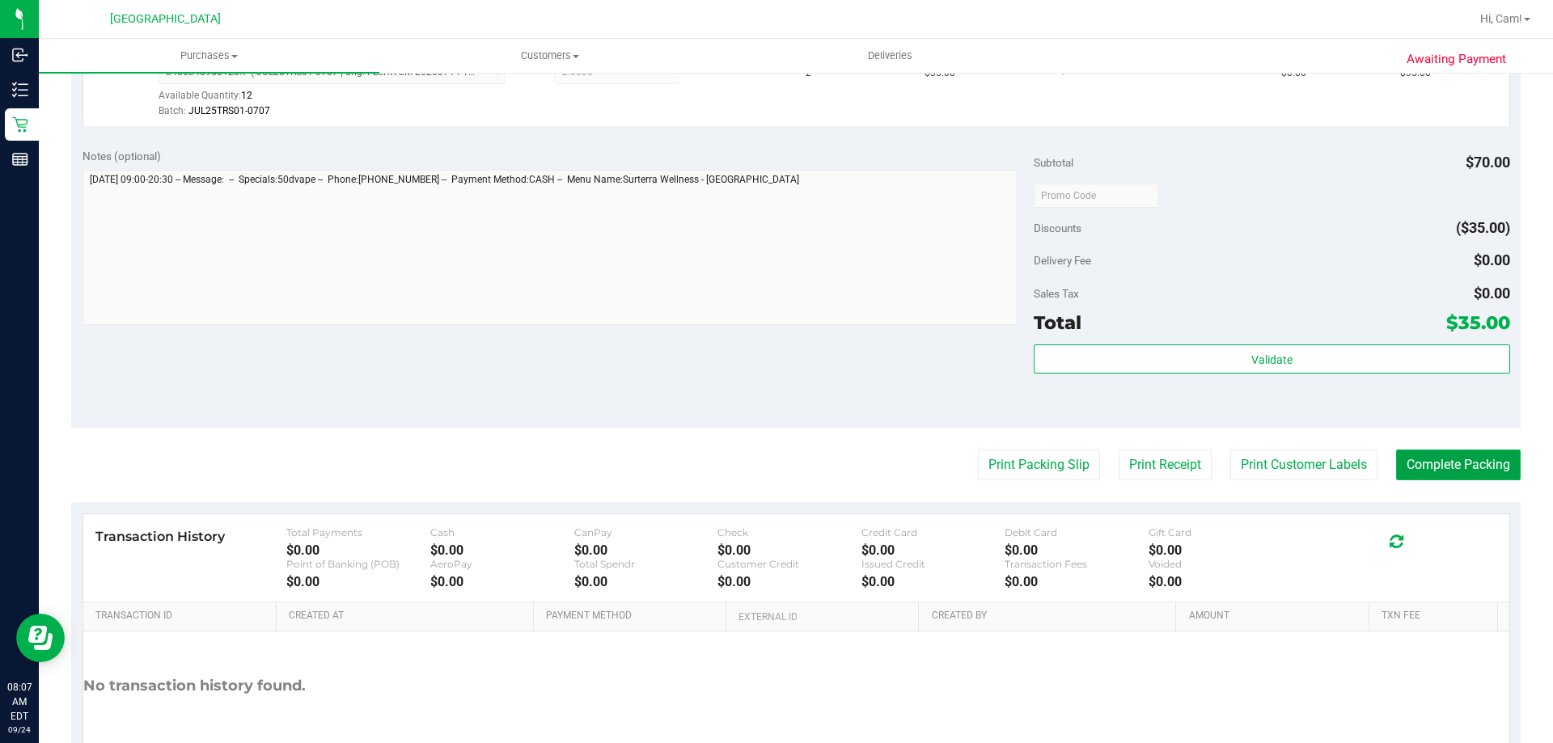
click at [1410, 459] on button "Complete Packing" at bounding box center [1458, 465] width 125 height 31
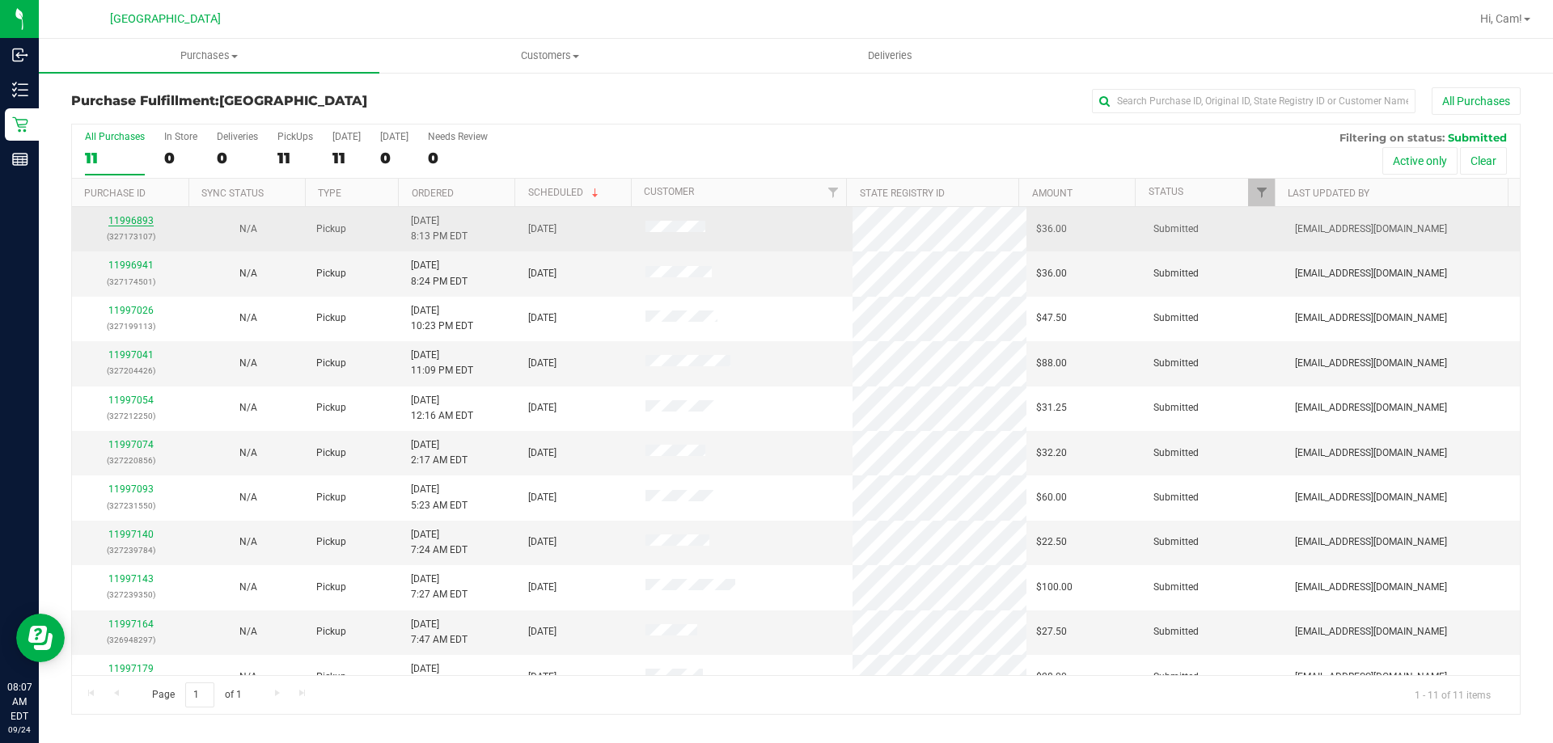
click at [126, 220] on link "11996893" at bounding box center [130, 220] width 45 height 11
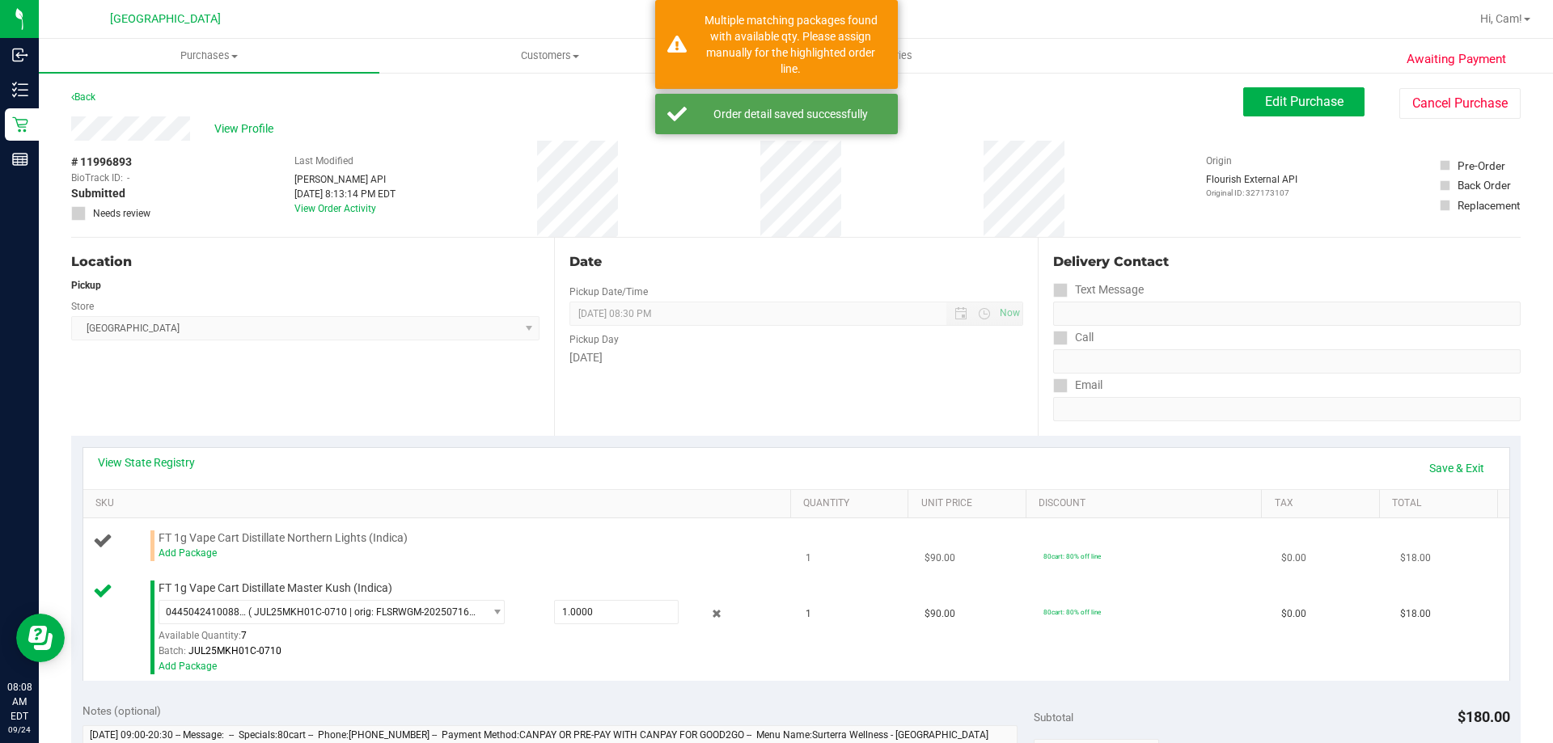
click at [193, 560] on div "Add Package" at bounding box center [471, 553] width 625 height 15
click at [197, 557] on link "Add Package" at bounding box center [188, 553] width 58 height 11
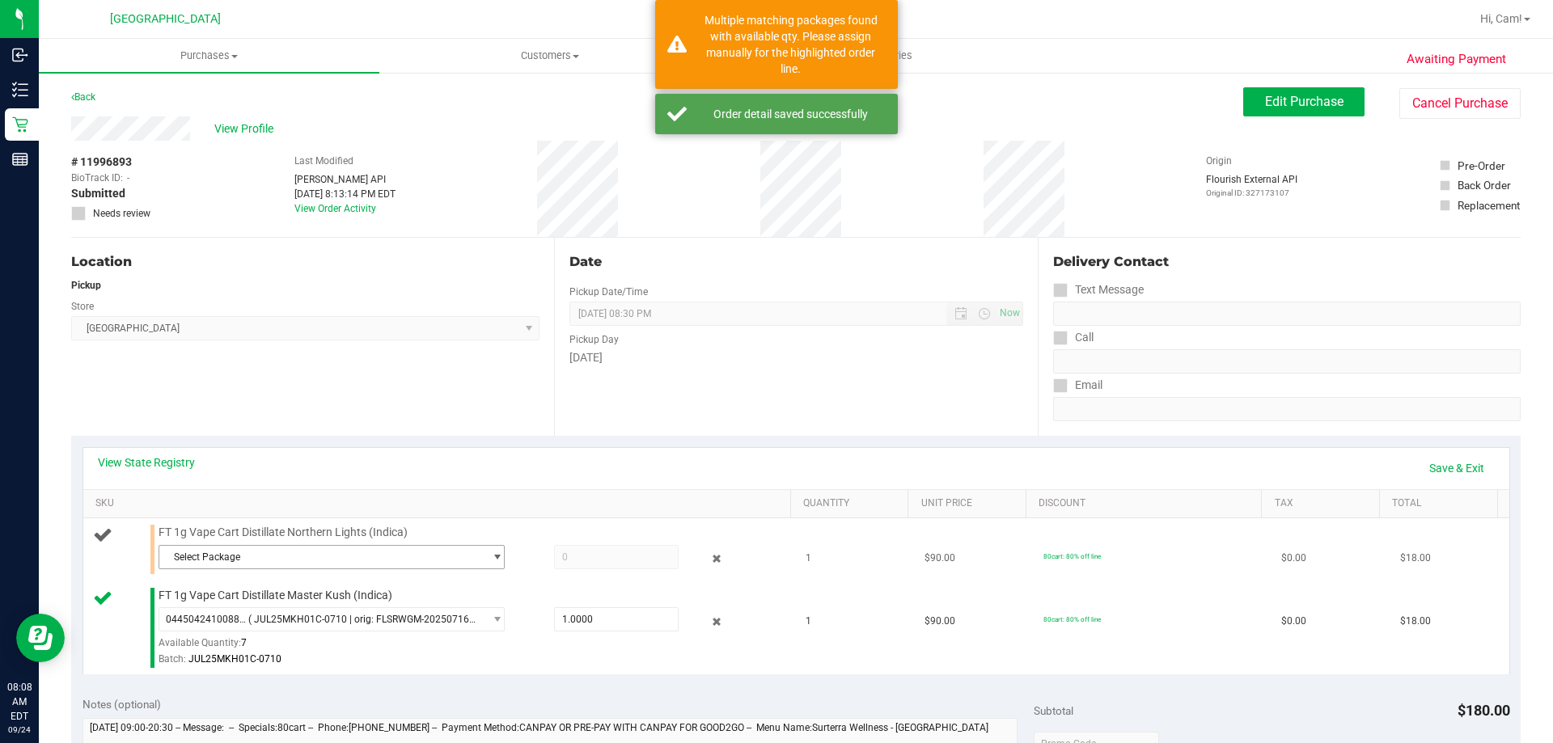
drag, startPoint x: 197, startPoint y: 557, endPoint x: 273, endPoint y: 561, distance: 76.9
click at [274, 561] on span "Select Package" at bounding box center [321, 557] width 324 height 23
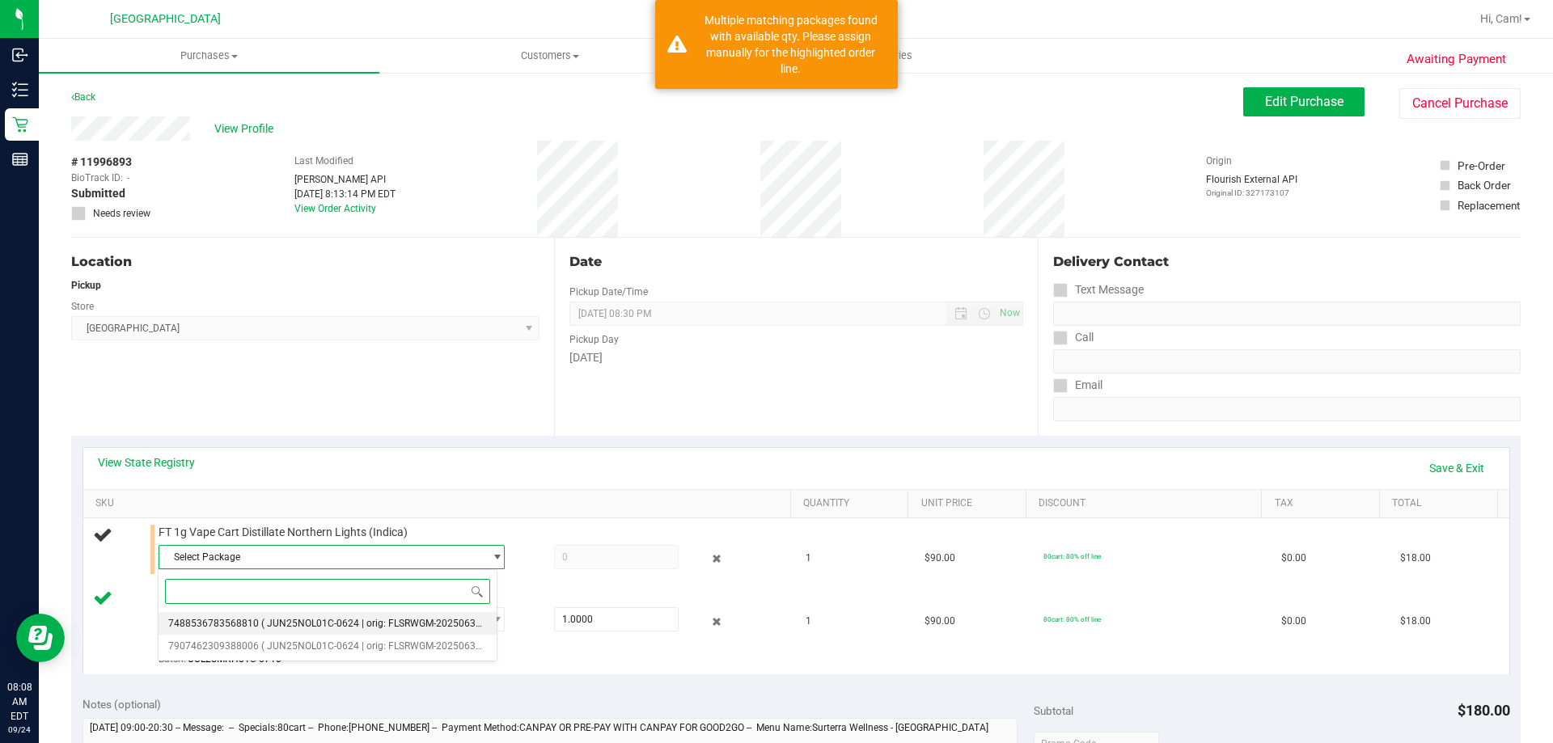
click at [261, 625] on span "( JUN25NOL01C-0624 | orig: FLSRWGM-20250630-2524 )" at bounding box center [386, 623] width 251 height 11
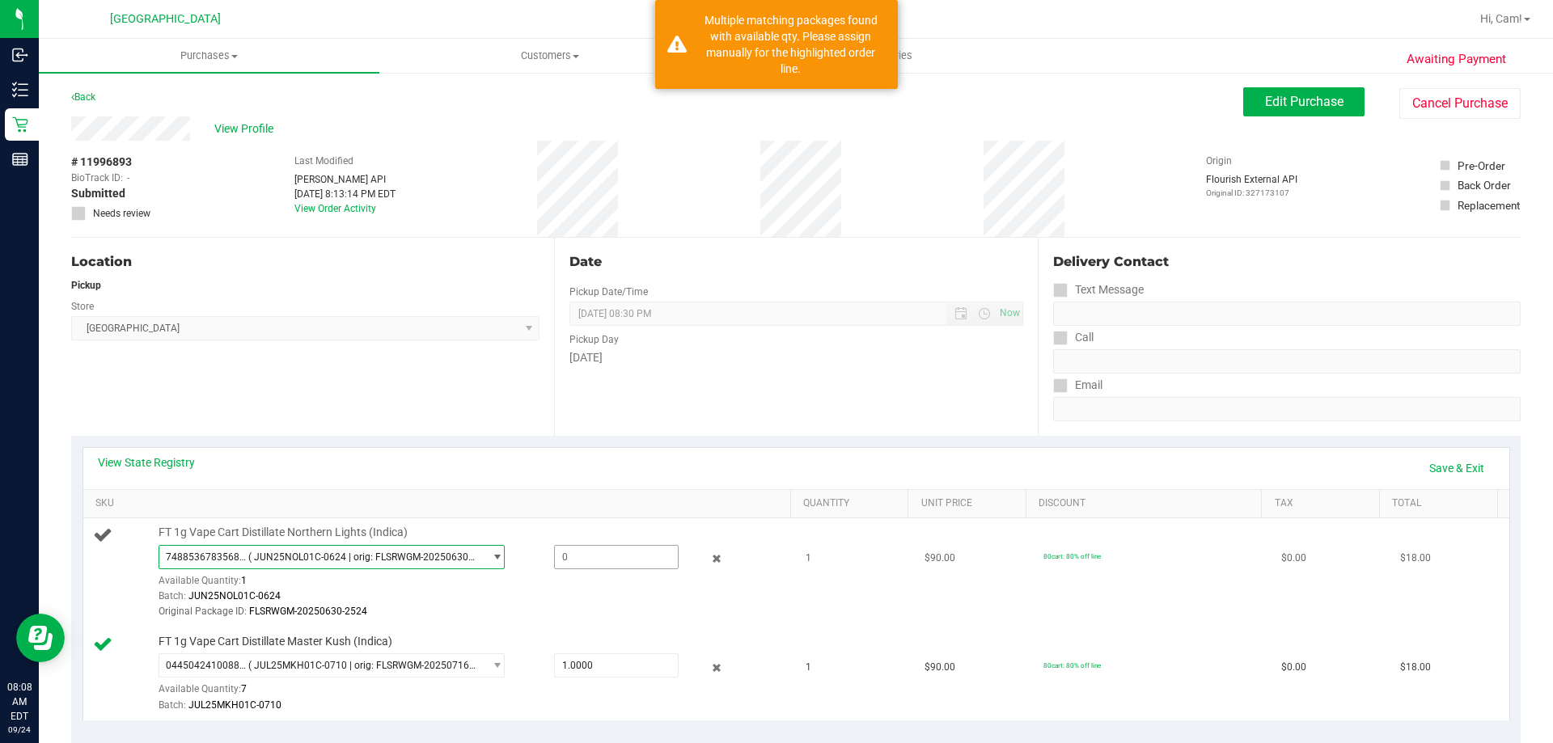
click at [601, 559] on span at bounding box center [616, 557] width 125 height 24
type input "1"
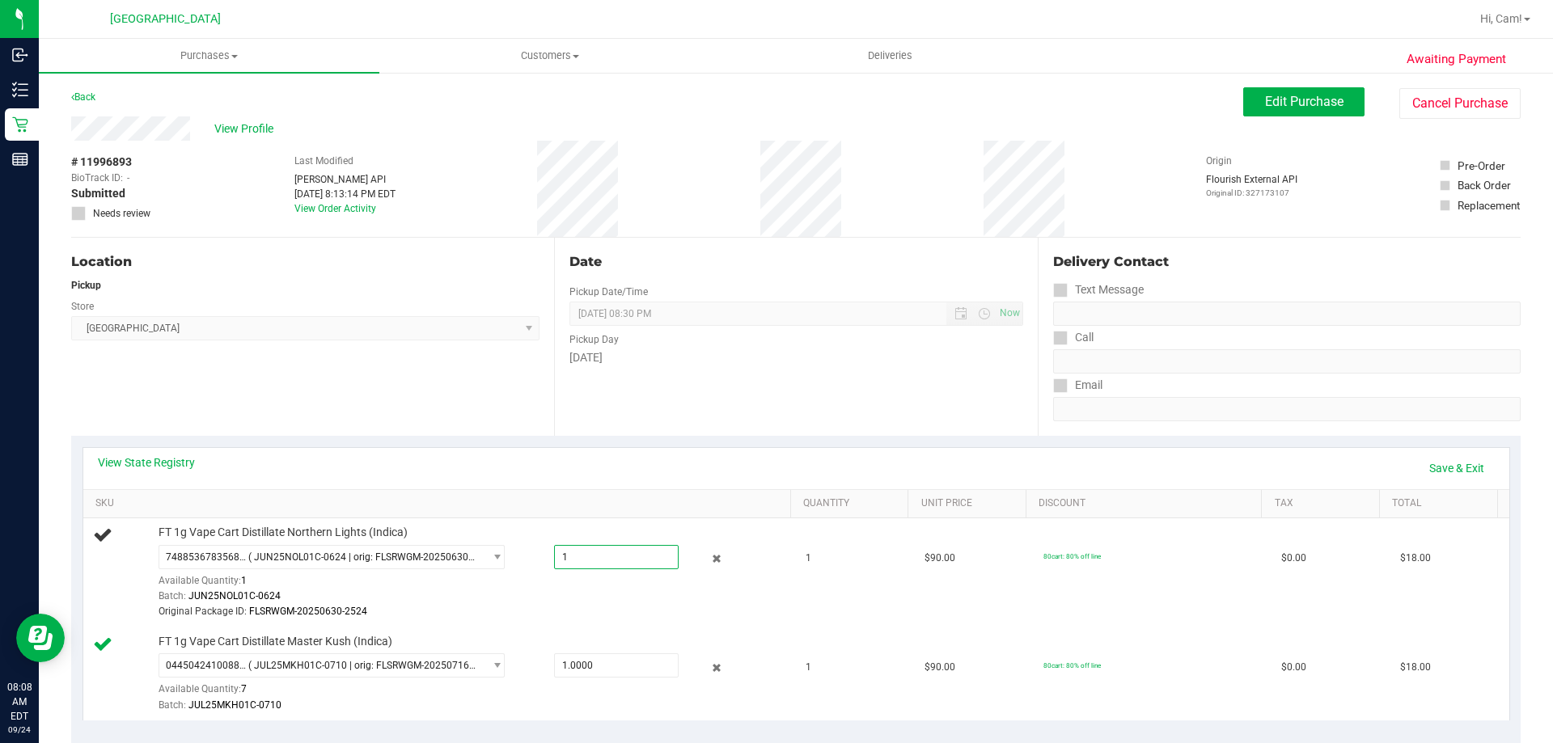
type input "1.0000"
click at [557, 495] on div "View State Registry Save & Exit SKU Quantity Unit Price Discount Tax Total FT 1…" at bounding box center [797, 583] width 1428 height 273
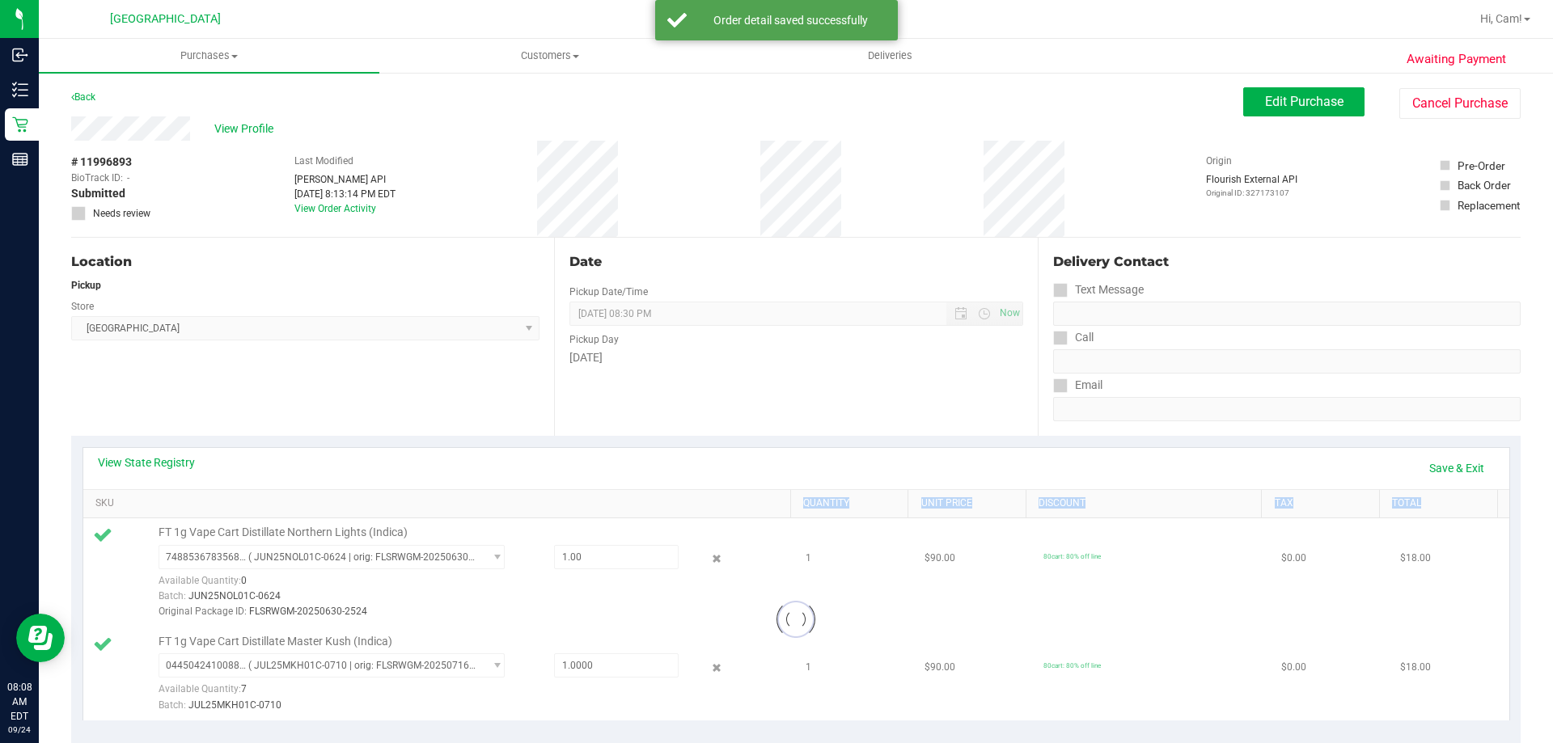
drag, startPoint x: 781, startPoint y: 481, endPoint x: 1169, endPoint y: 477, distance: 388.3
click at [781, 481] on div "View State Registry Save & Exit" at bounding box center [796, 469] width 1397 height 28
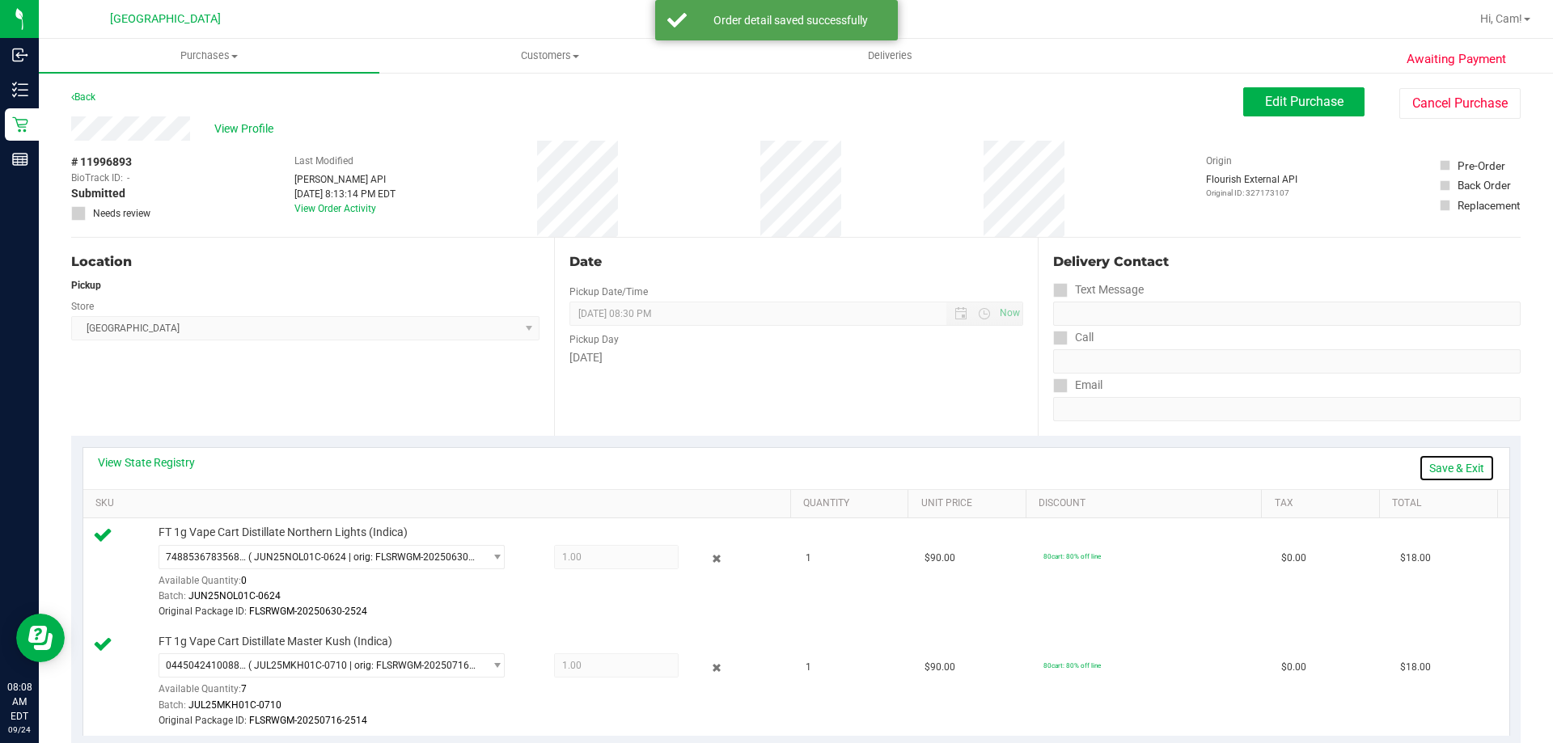
click at [1425, 461] on link "Save & Exit" at bounding box center [1457, 469] width 76 height 28
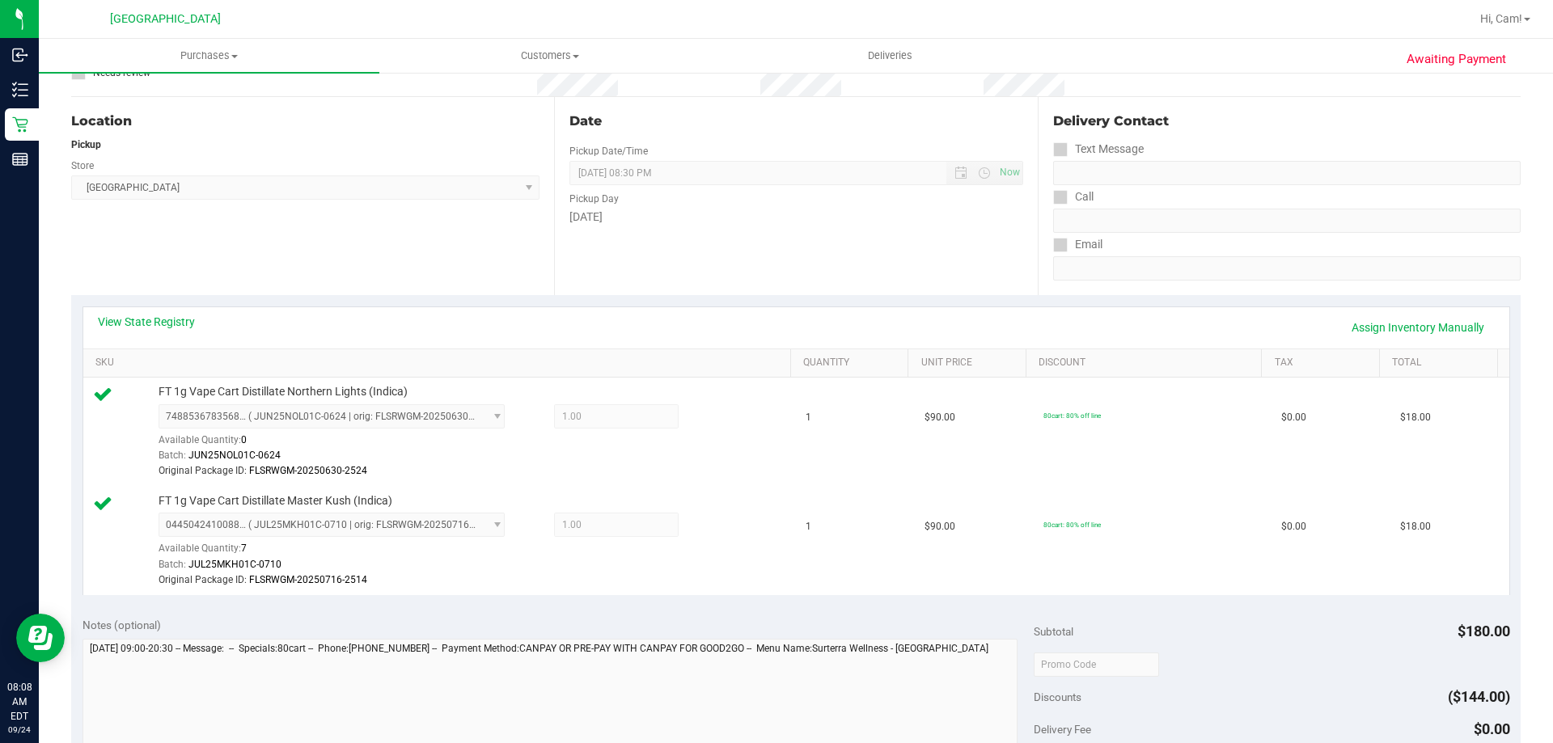
scroll to position [404, 0]
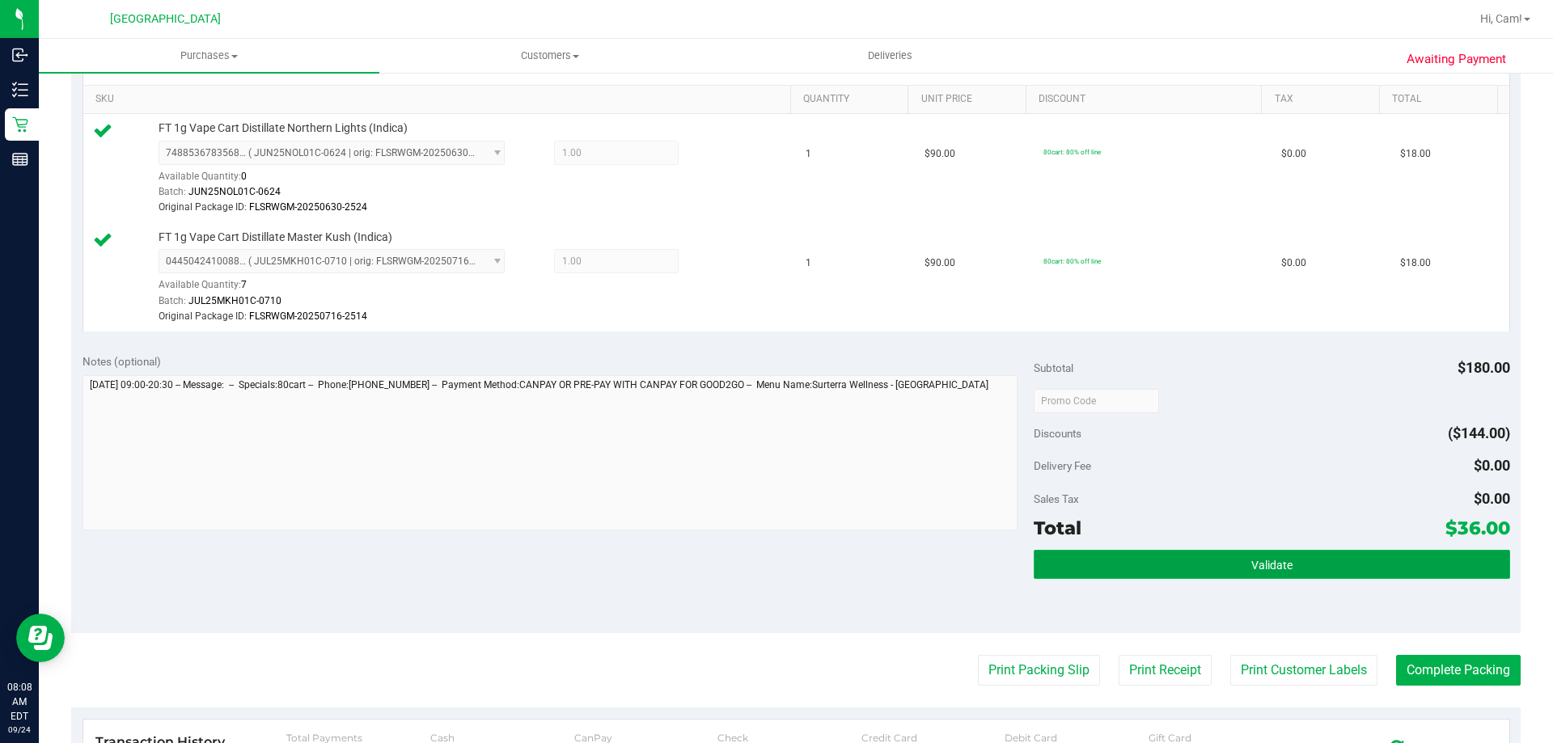
click at [1157, 561] on button "Validate" at bounding box center [1272, 564] width 476 height 29
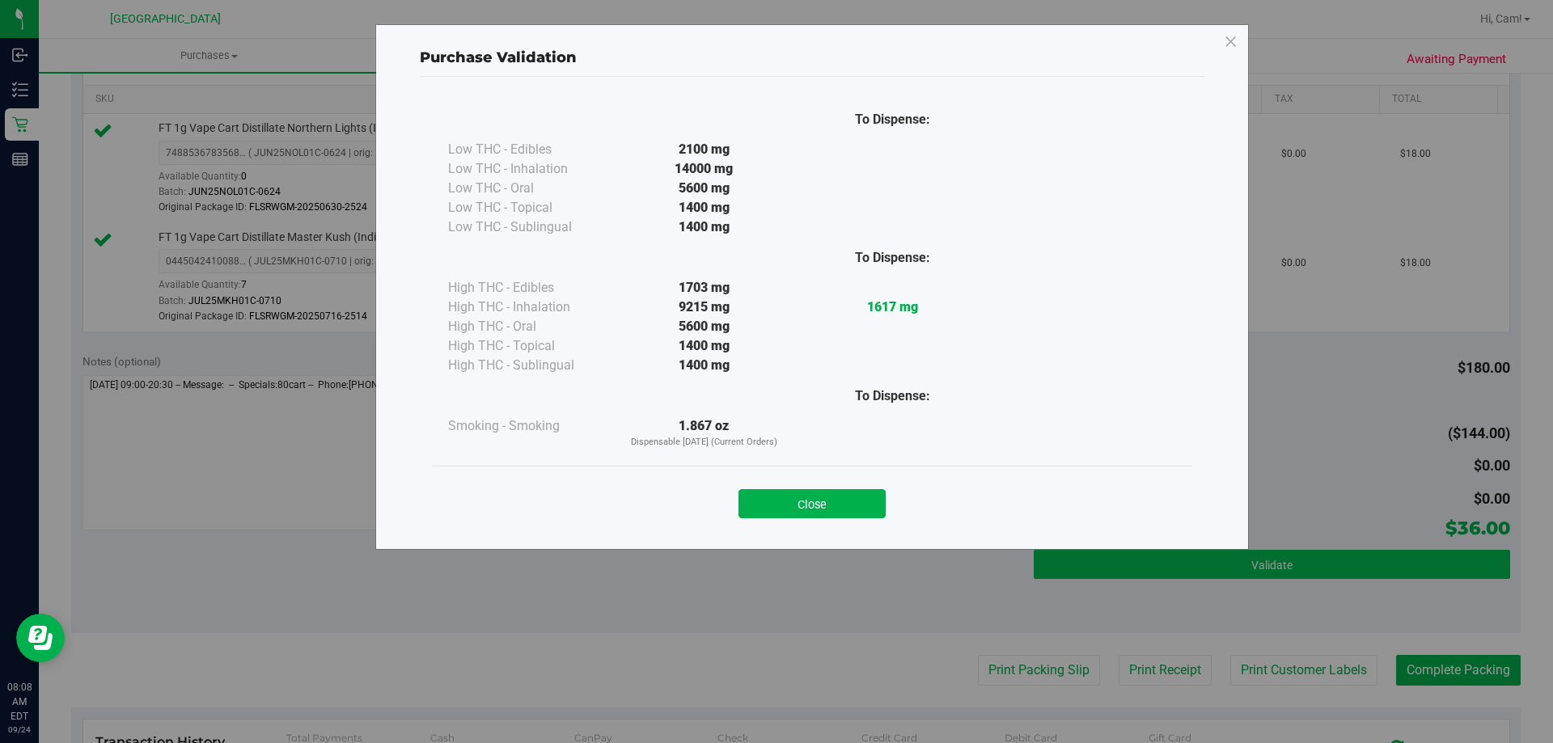
drag, startPoint x: 815, startPoint y: 513, endPoint x: 1091, endPoint y: 557, distance: 280.2
click at [840, 514] on button "Close" at bounding box center [812, 503] width 147 height 29
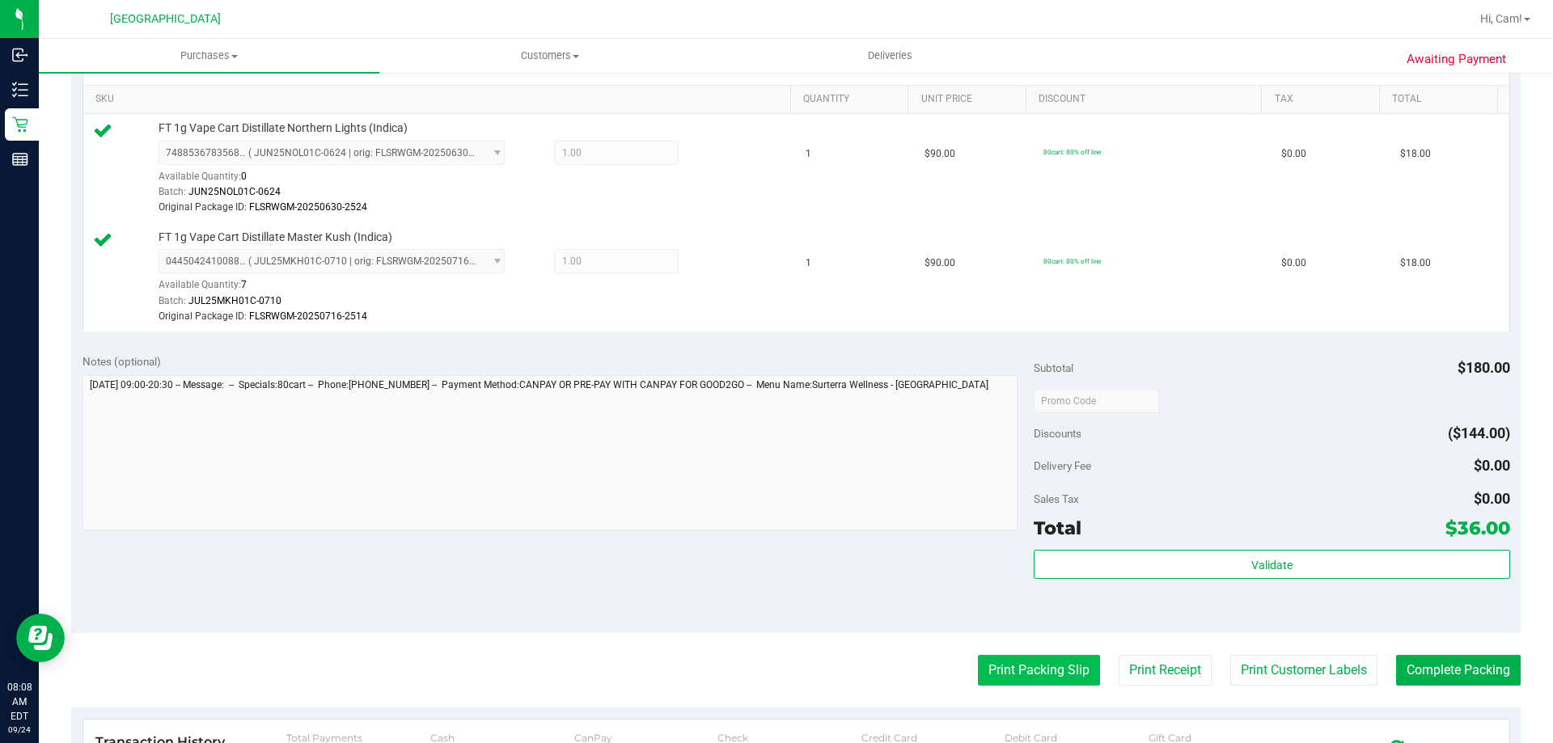
click at [1035, 671] on button "Print Packing Slip" at bounding box center [1039, 670] width 122 height 31
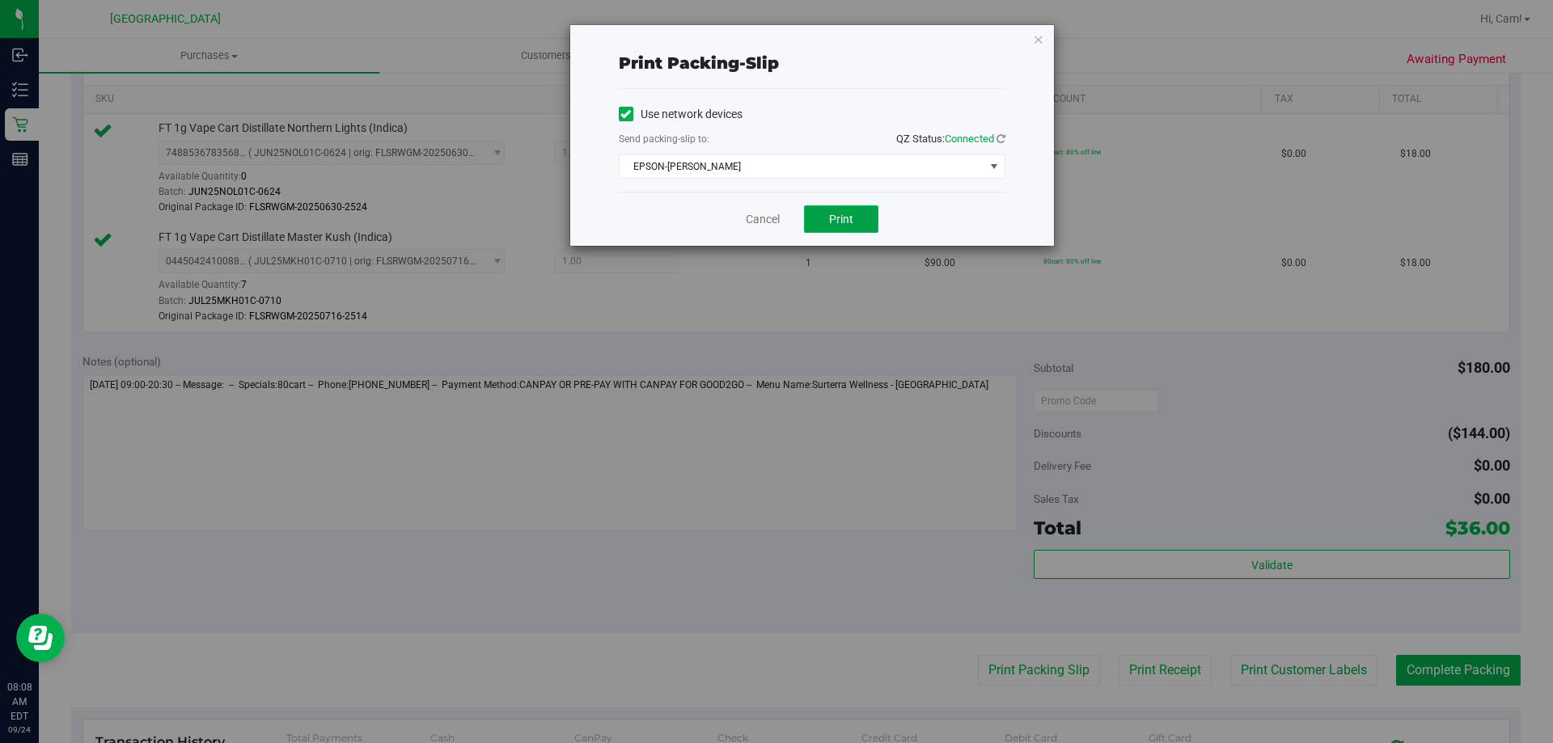
click at [856, 219] on button "Print" at bounding box center [841, 219] width 74 height 28
click at [1039, 41] on icon "button" at bounding box center [1038, 38] width 11 height 19
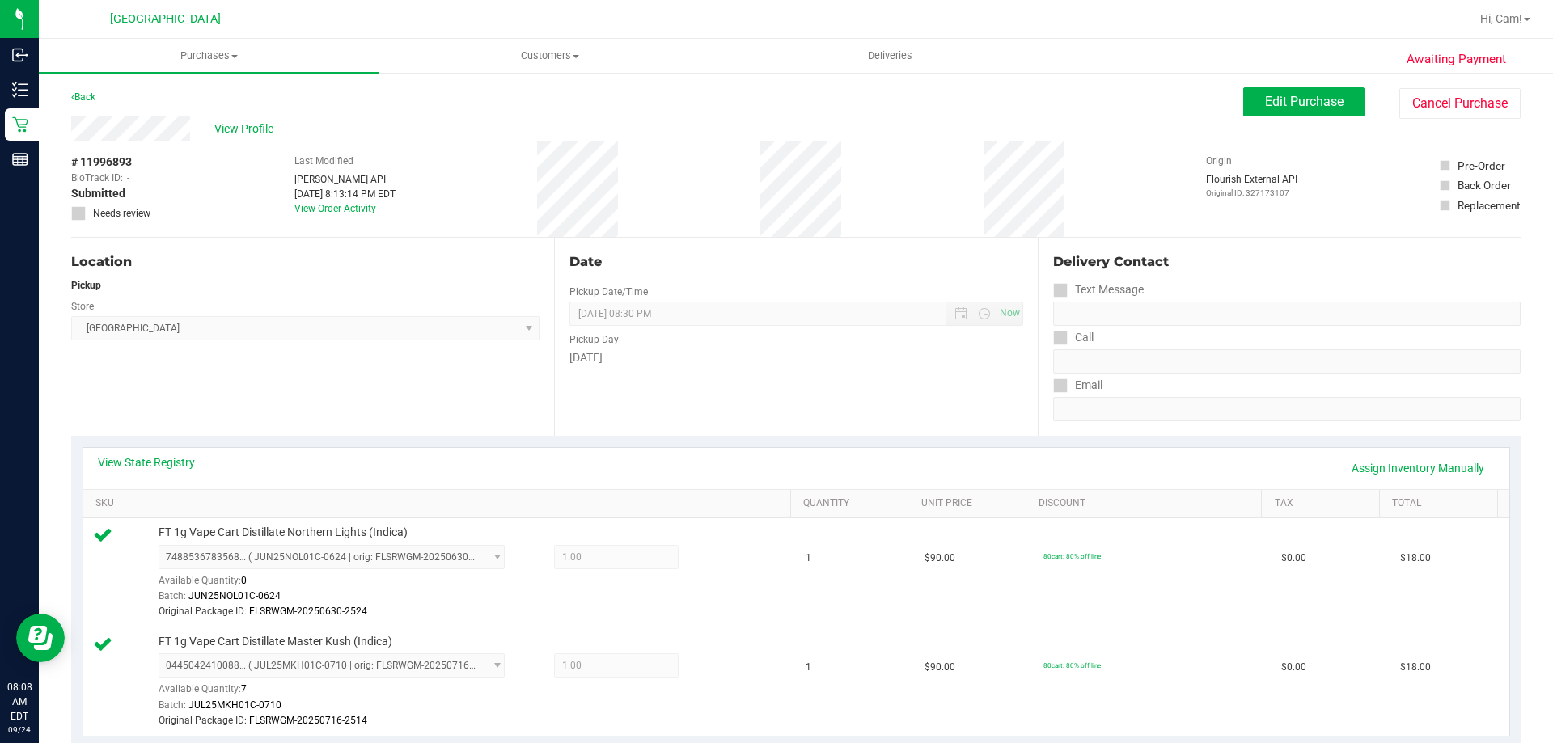
scroll to position [485, 0]
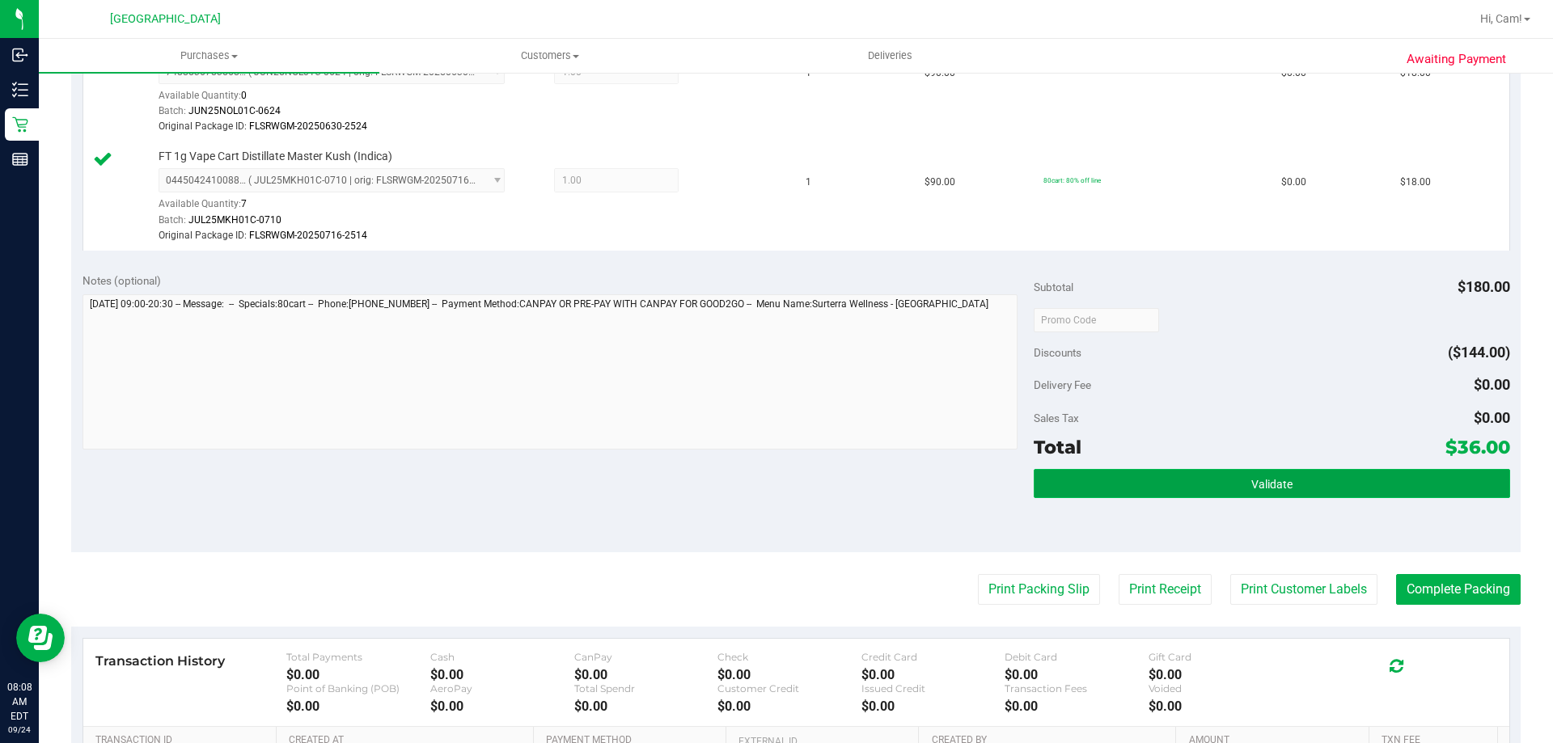
click at [1206, 477] on button "Validate" at bounding box center [1272, 483] width 476 height 29
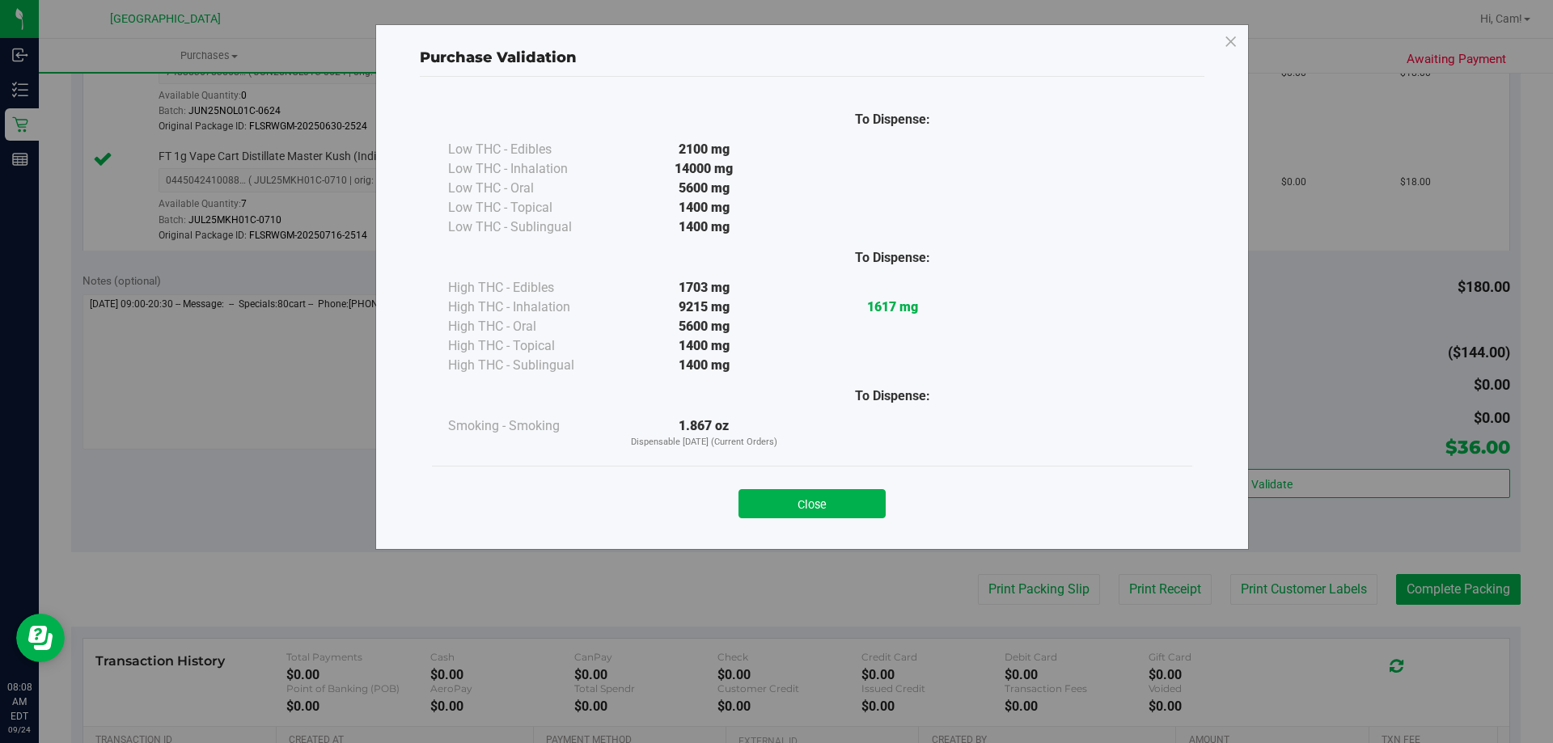
drag, startPoint x: 824, startPoint y: 502, endPoint x: 907, endPoint y: 506, distance: 82.6
click at [830, 503] on button "Close" at bounding box center [812, 503] width 147 height 29
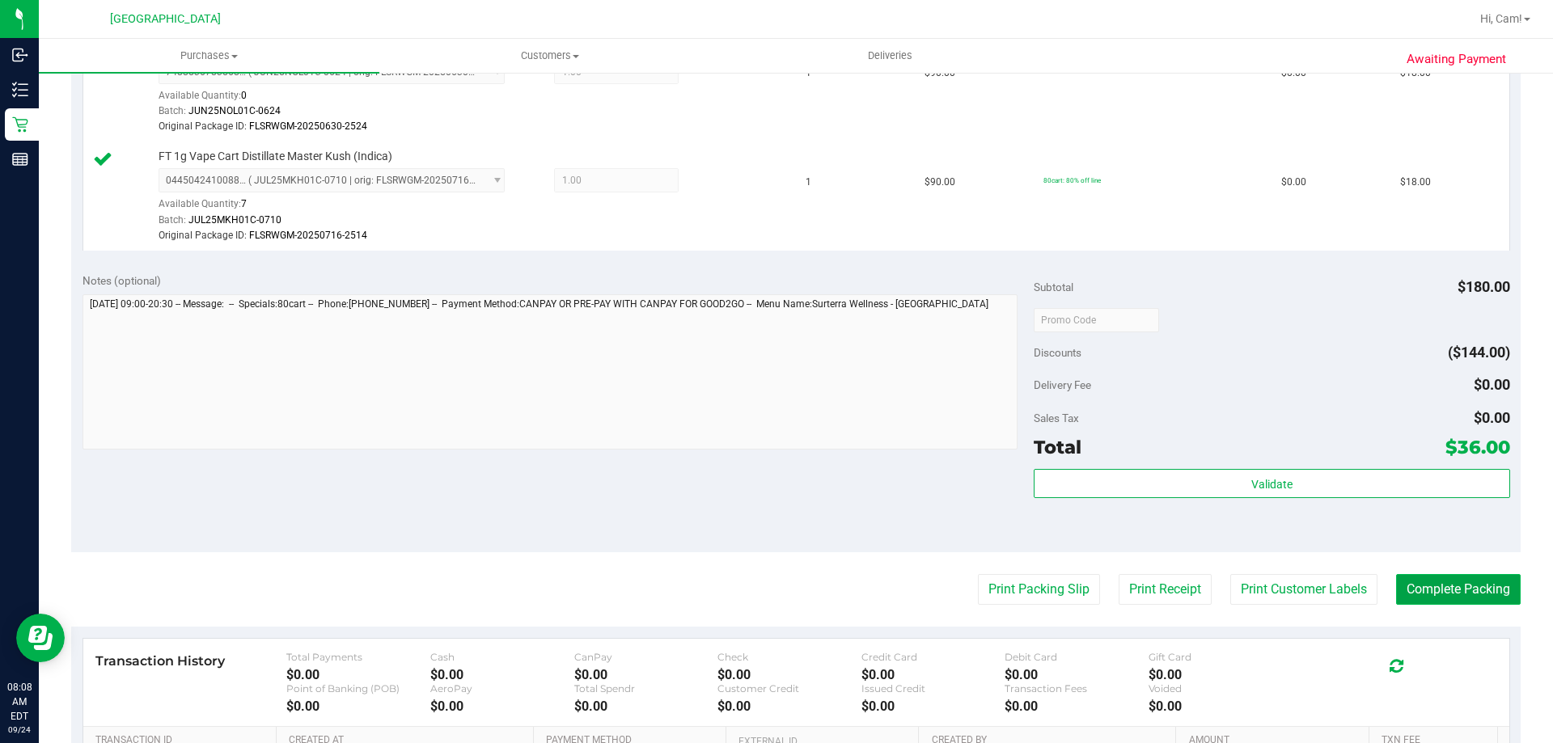
click at [1471, 587] on button "Complete Packing" at bounding box center [1458, 589] width 125 height 31
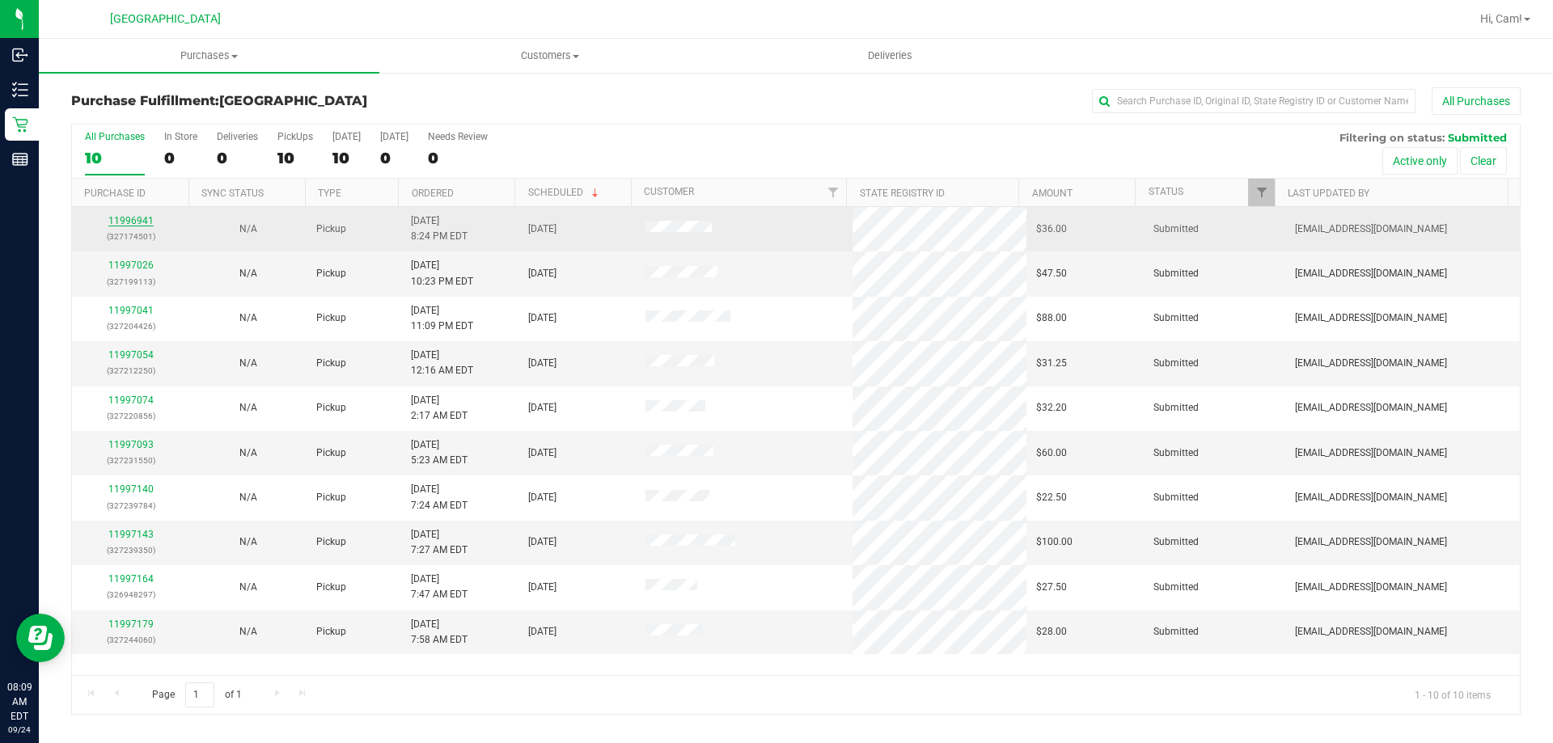
click at [146, 225] on link "11996941" at bounding box center [130, 220] width 45 height 11
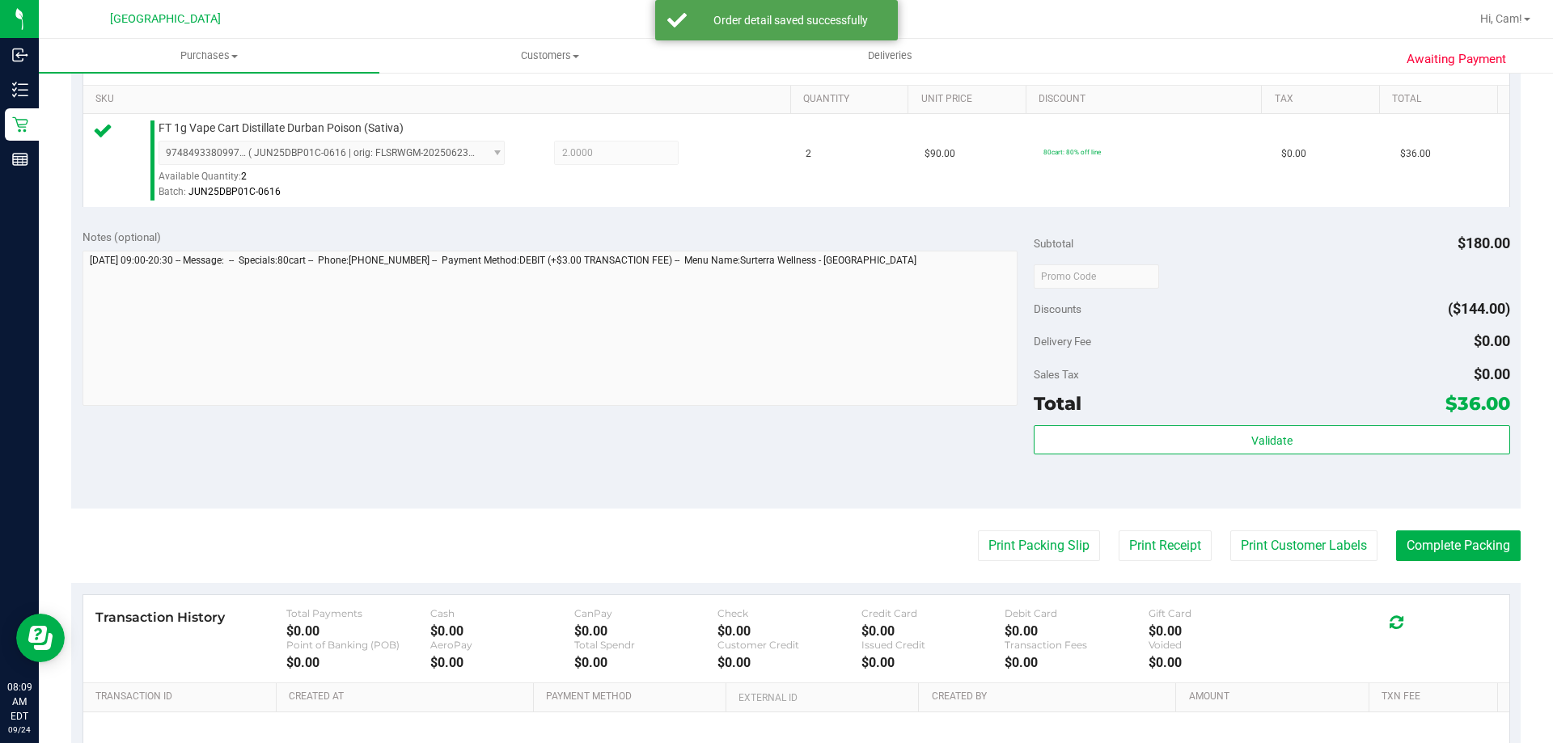
scroll to position [485, 0]
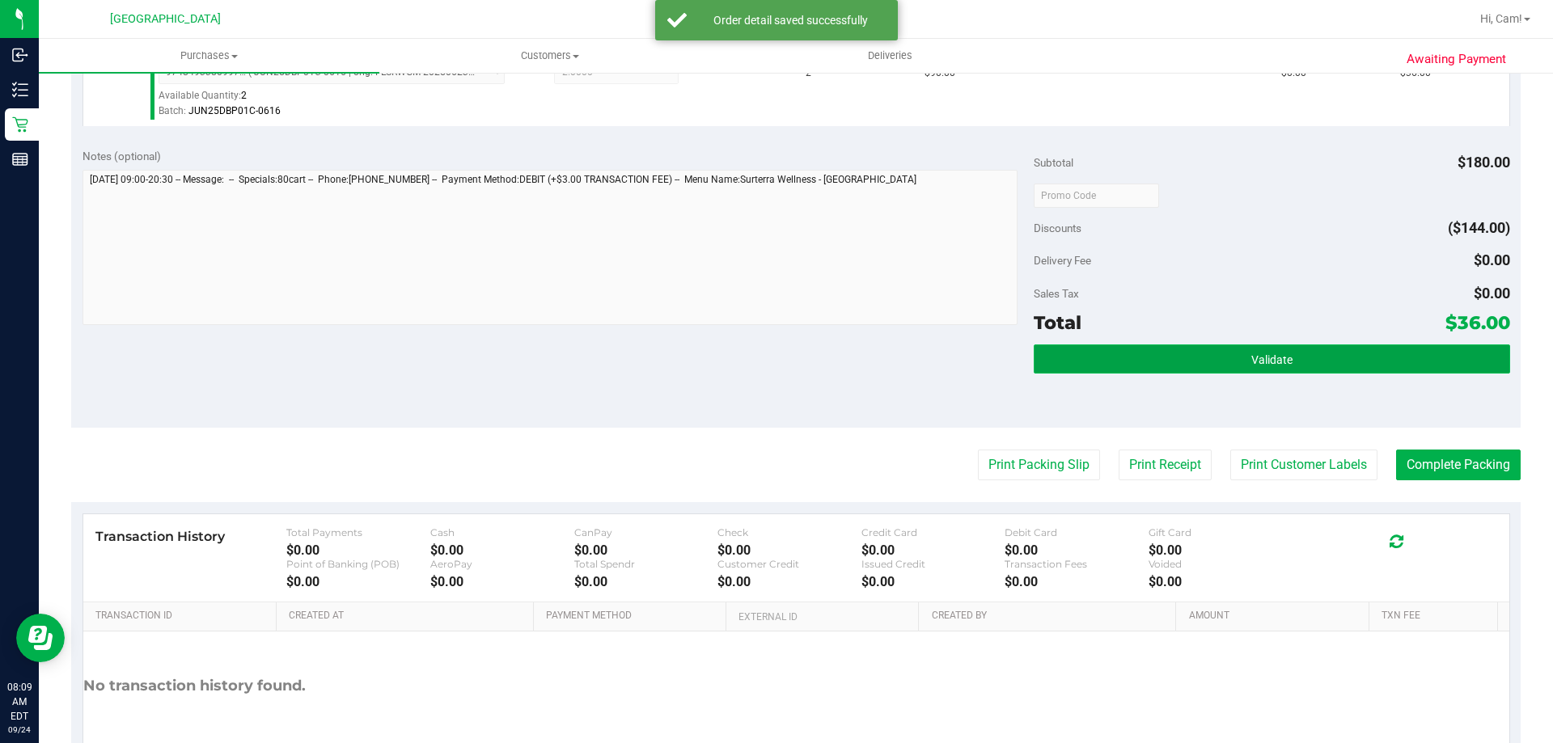
click at [1090, 366] on button "Validate" at bounding box center [1272, 359] width 476 height 29
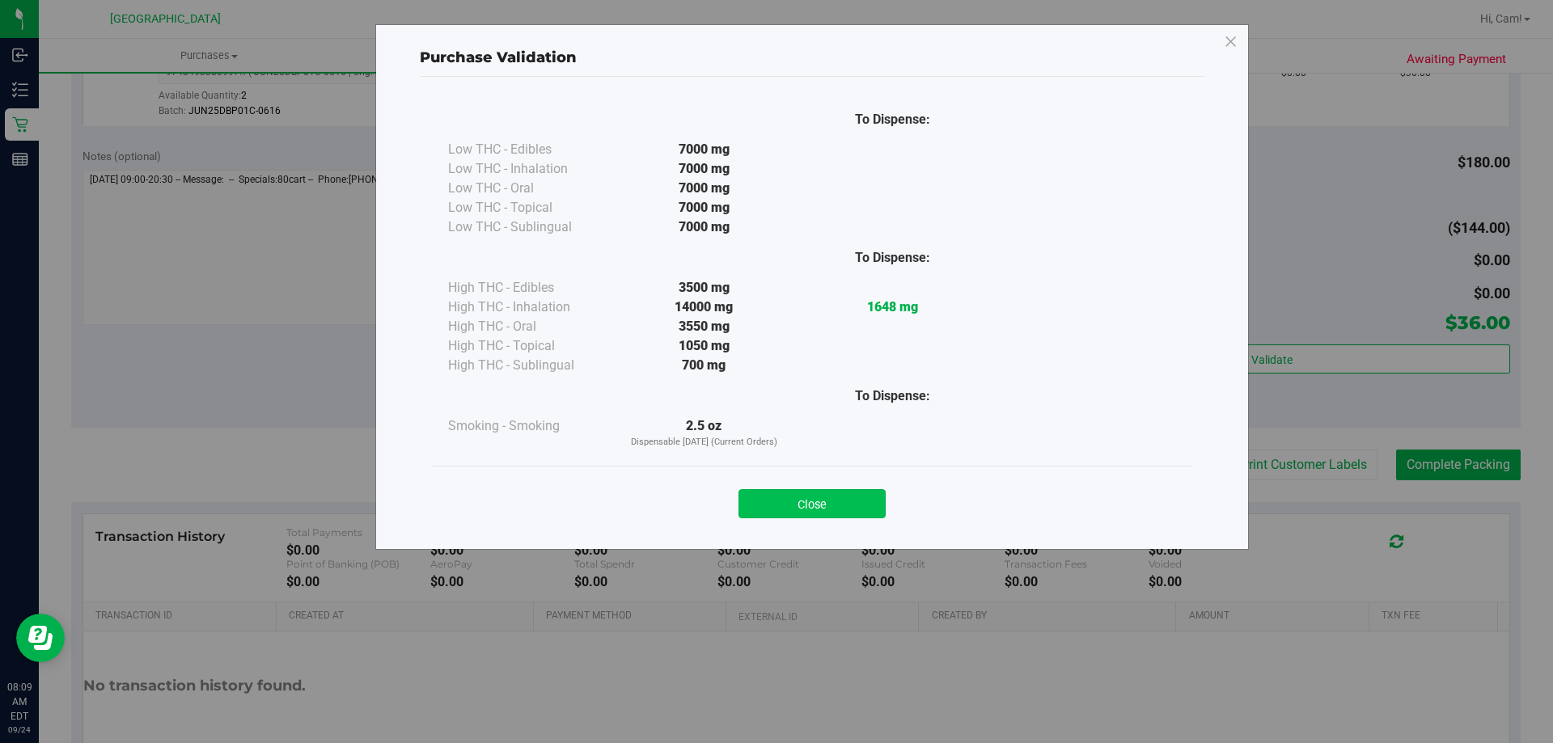
click at [846, 497] on button "Close" at bounding box center [812, 503] width 147 height 29
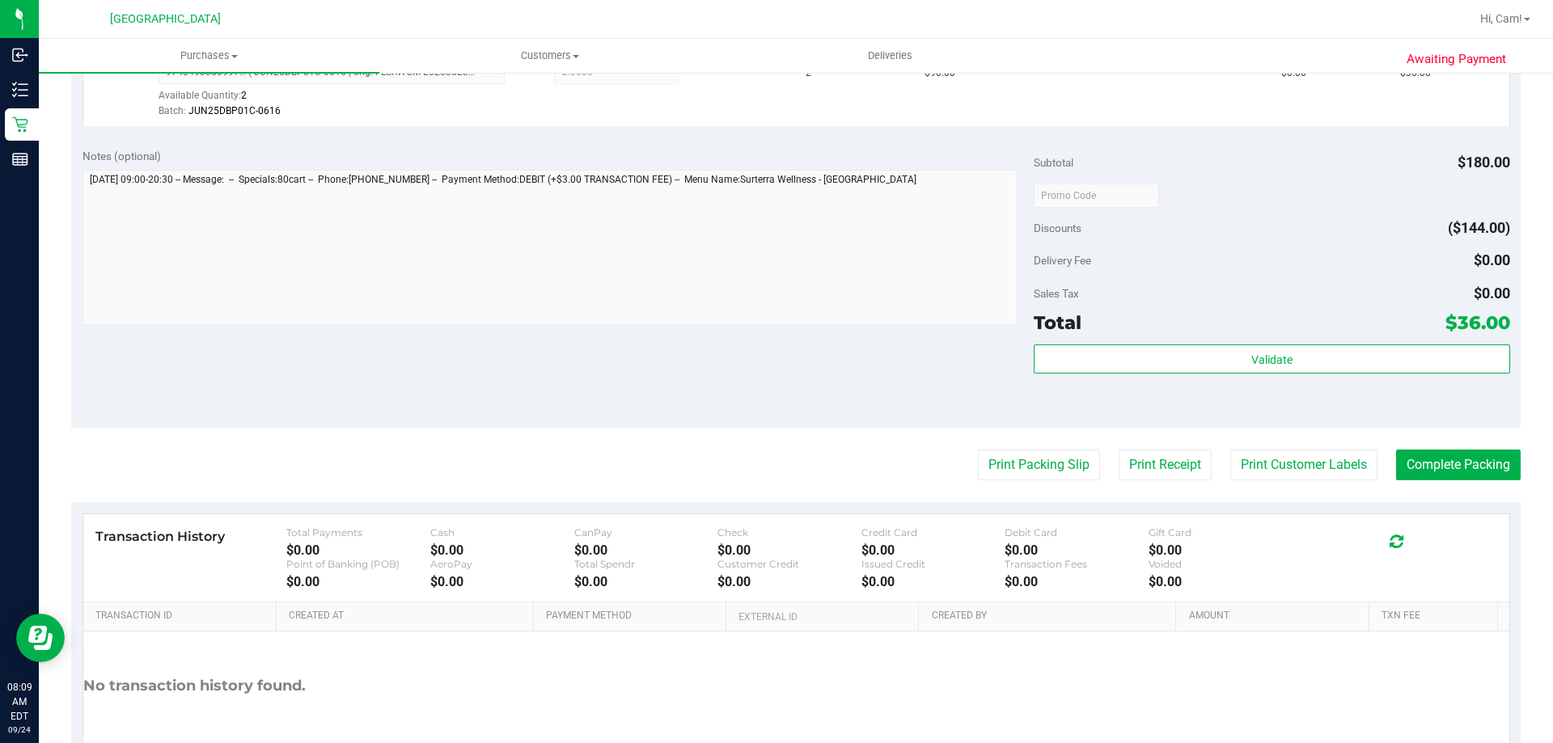
click at [1067, 443] on purchase-details "Back Edit Purchase Cancel Purchase View Profile # 11996941 BioTrack ID: - Submi…" at bounding box center [796, 203] width 1450 height 1203
click at [1020, 457] on button "Print Packing Slip" at bounding box center [1039, 465] width 122 height 31
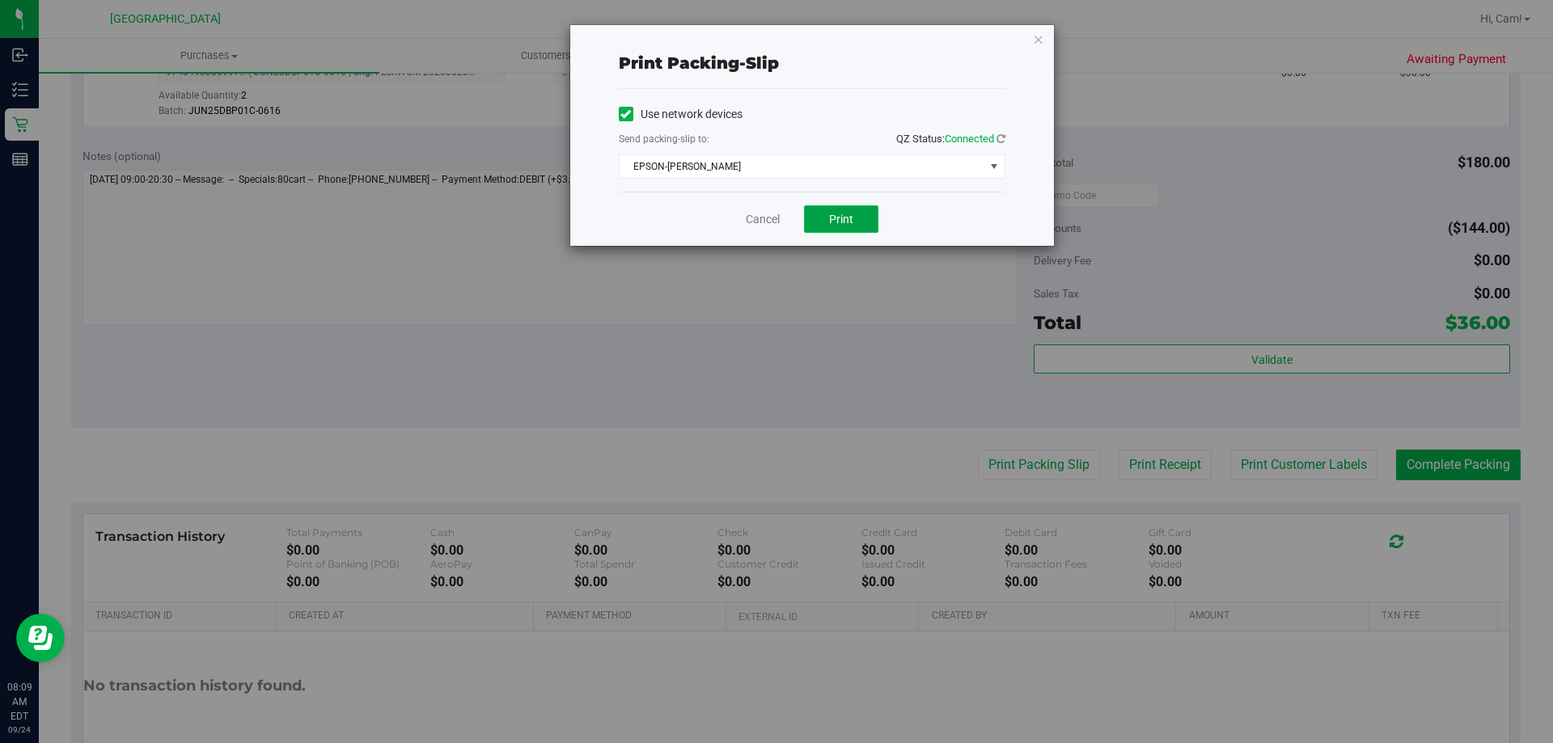
click at [845, 220] on span "Print" at bounding box center [841, 219] width 24 height 13
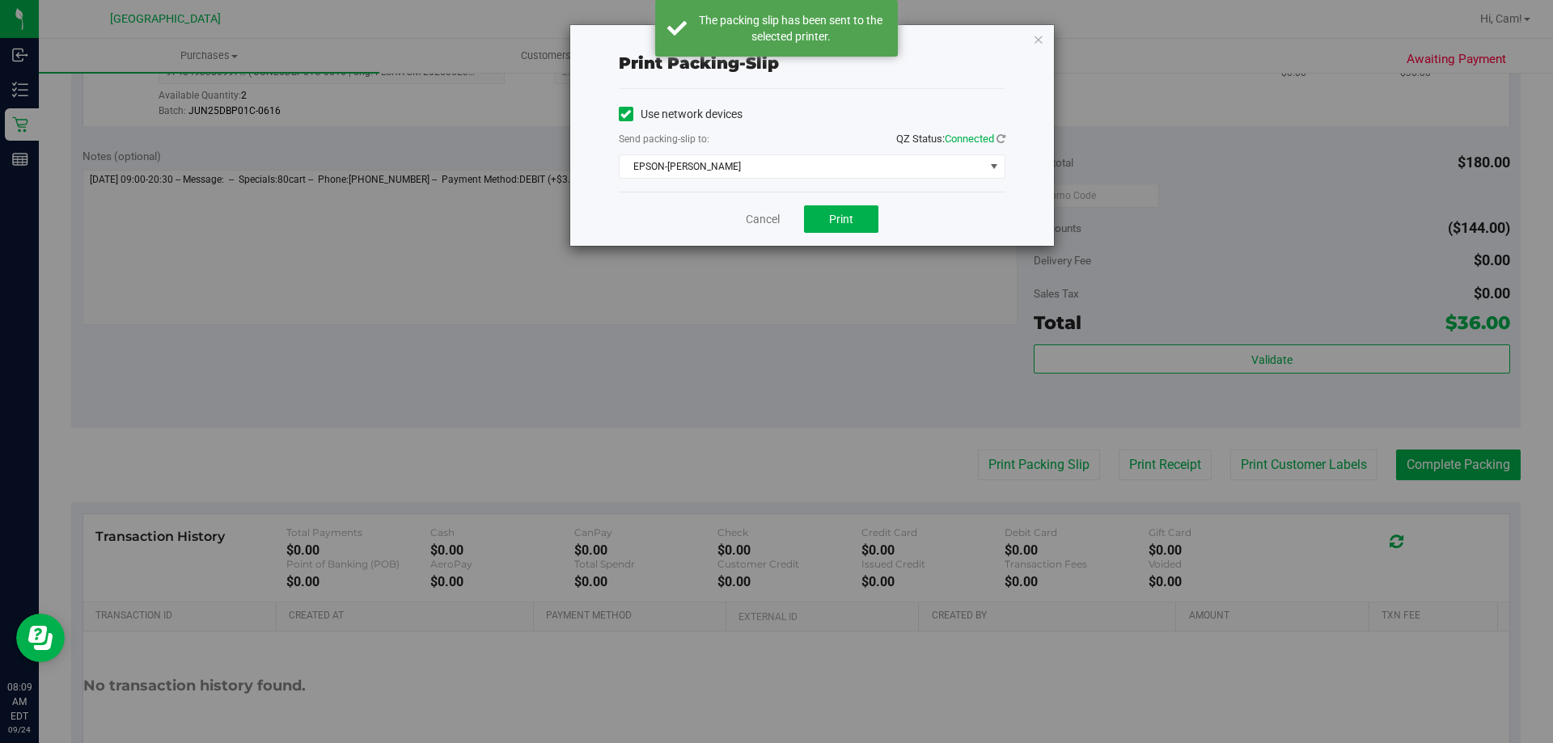
drag, startPoint x: 1035, startPoint y: 37, endPoint x: 997, endPoint y: 120, distance: 90.8
click at [1036, 36] on icon "button" at bounding box center [1038, 38] width 11 height 19
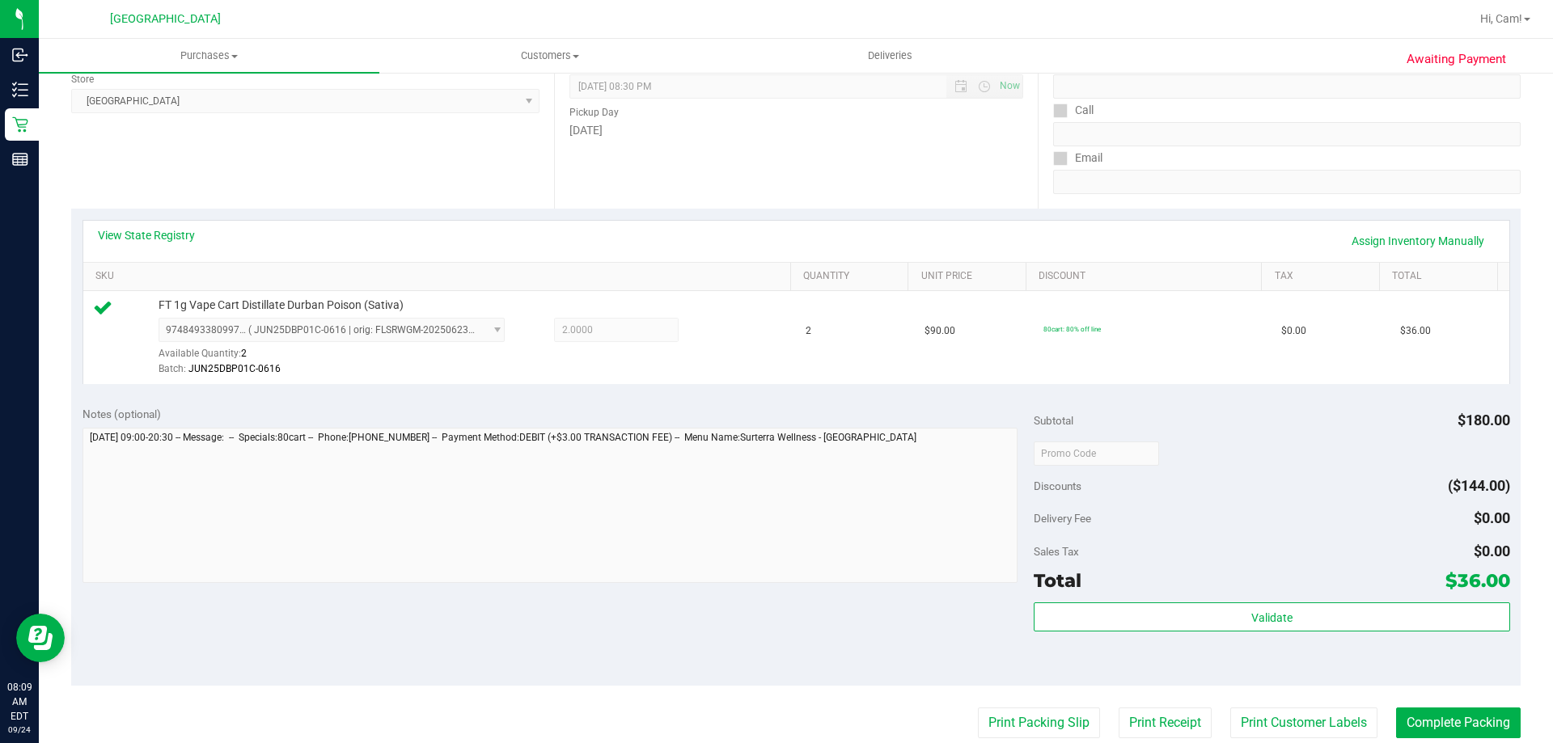
scroll to position [566, 0]
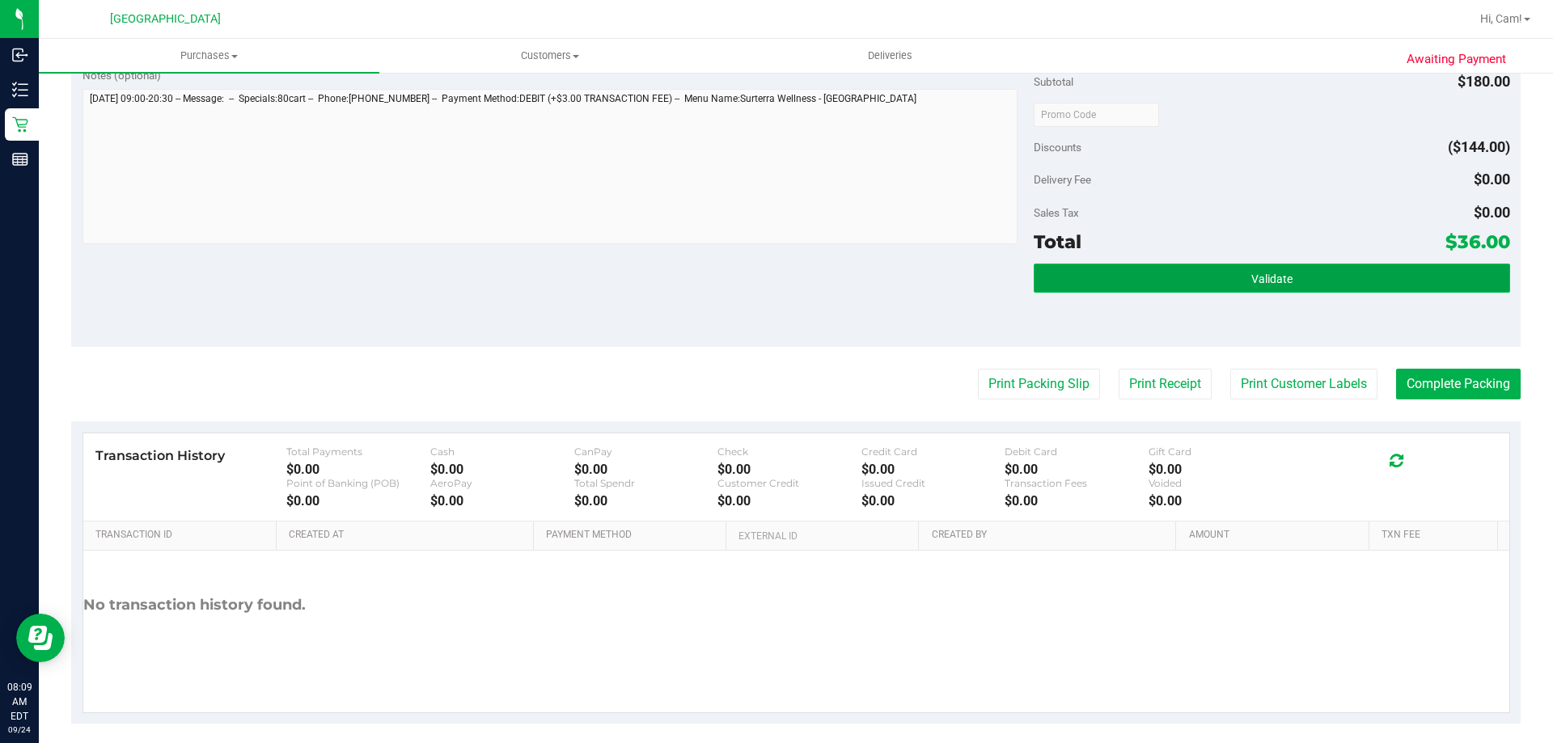
click at [1429, 286] on button "Validate" at bounding box center [1272, 278] width 476 height 29
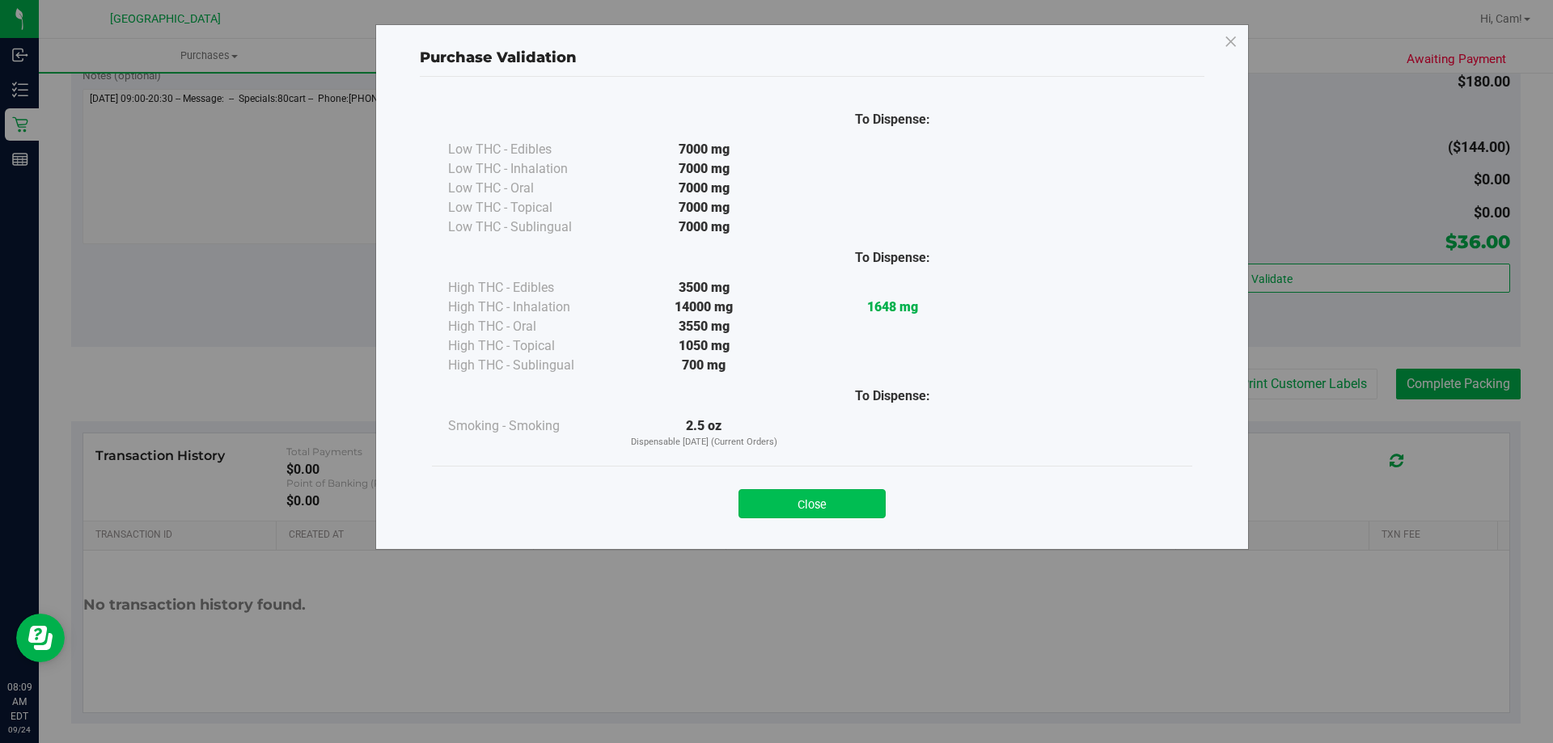
drag, startPoint x: 858, startPoint y: 478, endPoint x: 856, endPoint y: 497, distance: 18.8
click at [858, 482] on div "Close" at bounding box center [812, 499] width 736 height 40
drag, startPoint x: 856, startPoint y: 497, endPoint x: 1018, endPoint y: 474, distance: 163.5
click at [875, 496] on button "Close" at bounding box center [812, 503] width 147 height 29
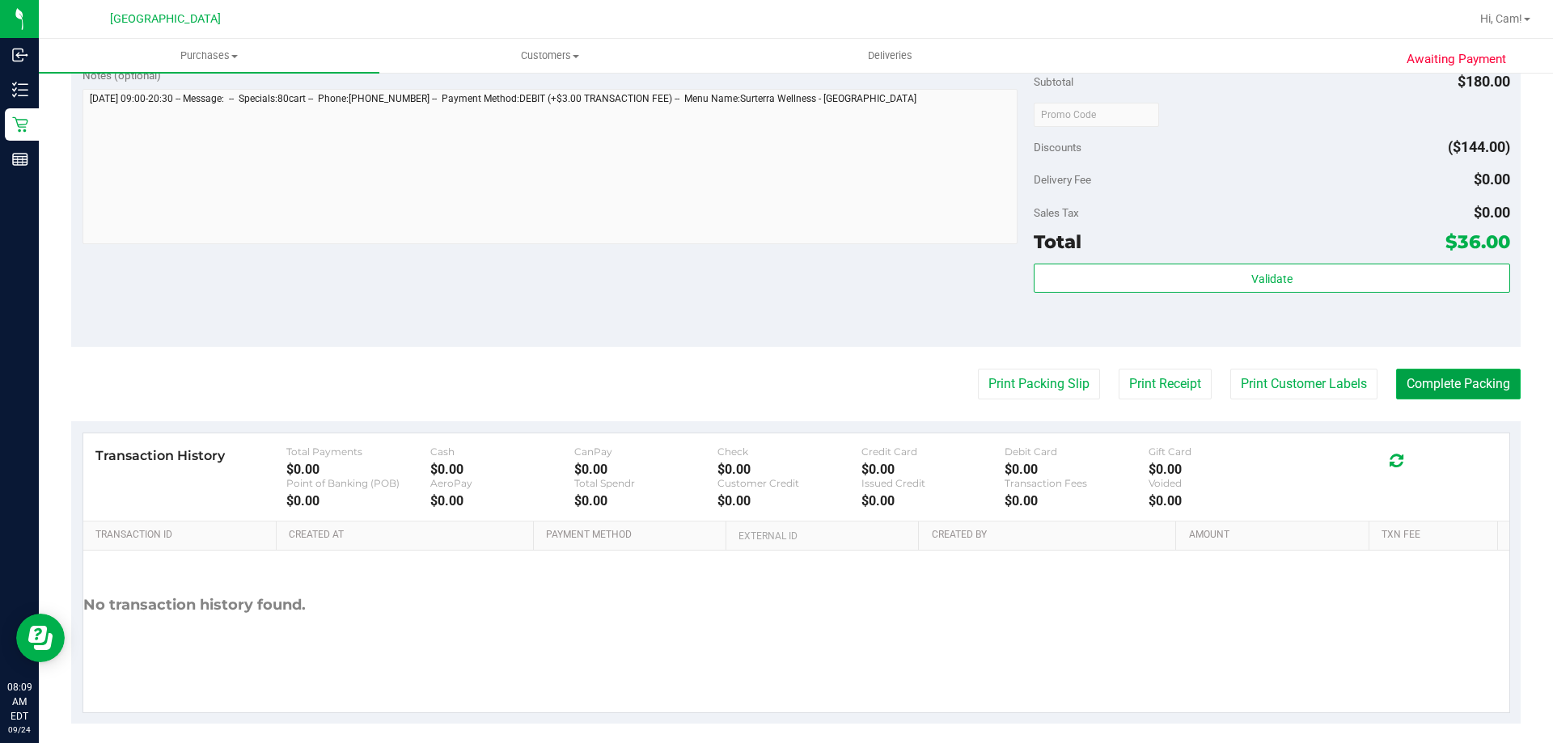
click at [1425, 370] on button "Complete Packing" at bounding box center [1458, 384] width 125 height 31
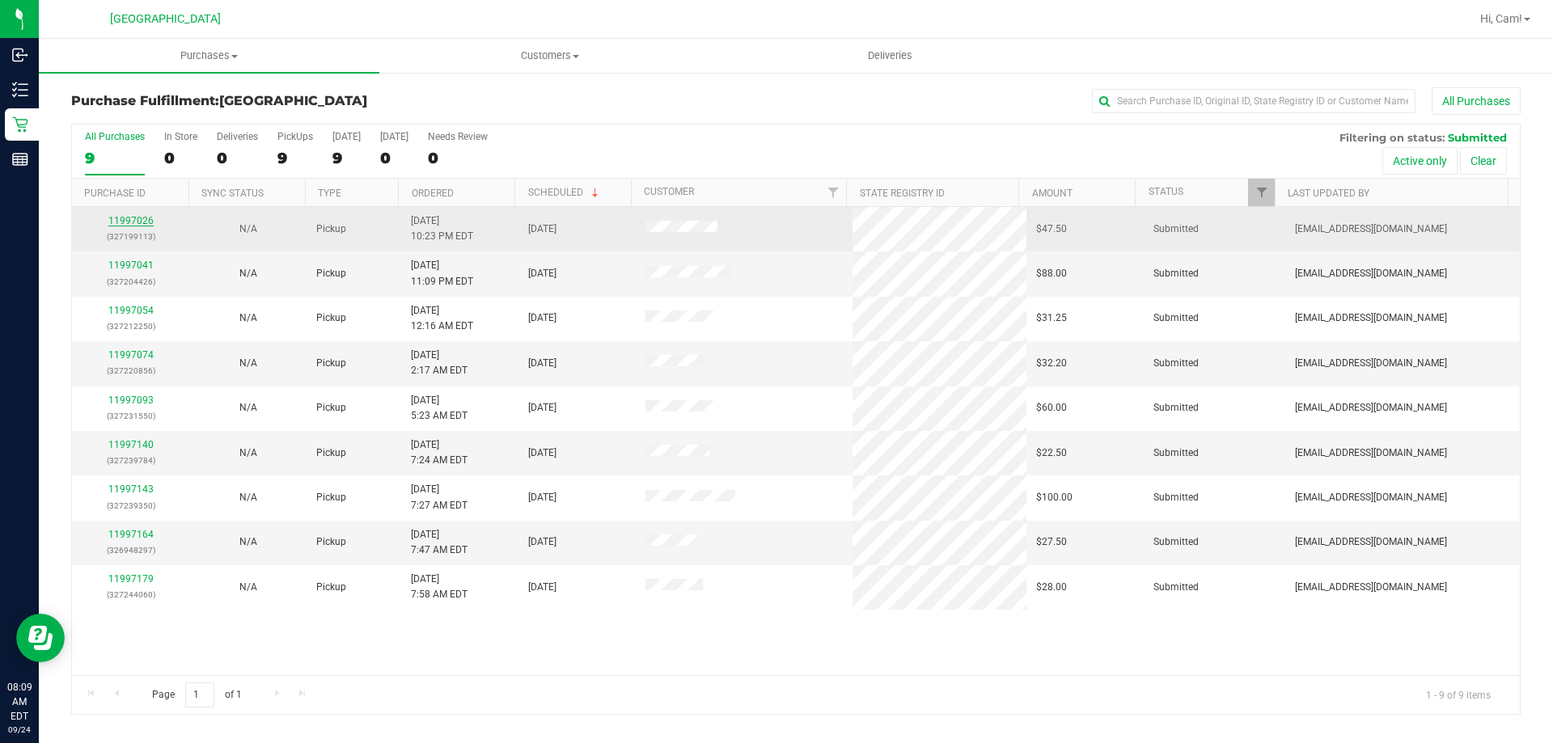
click at [129, 217] on link "11997026" at bounding box center [130, 220] width 45 height 11
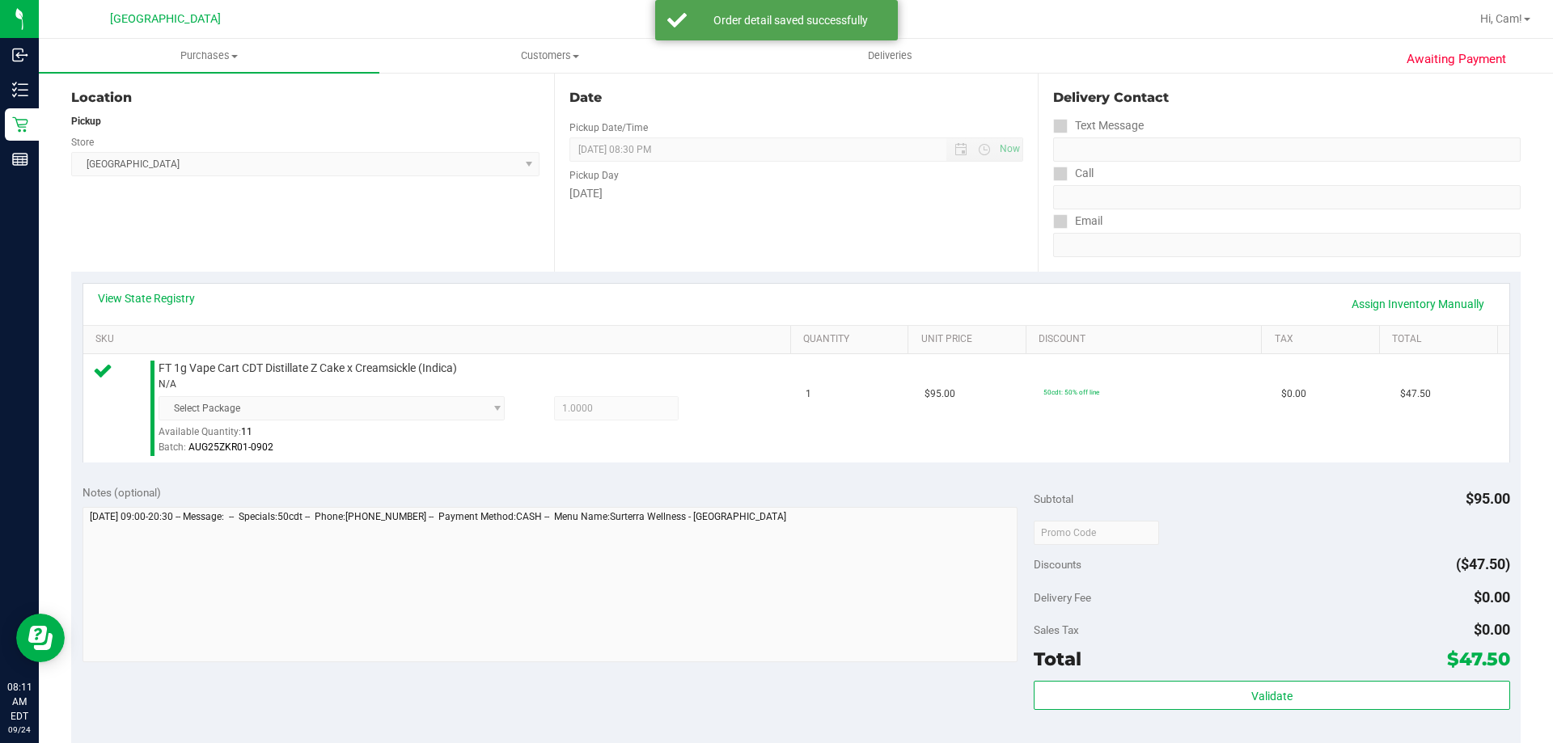
scroll to position [404, 0]
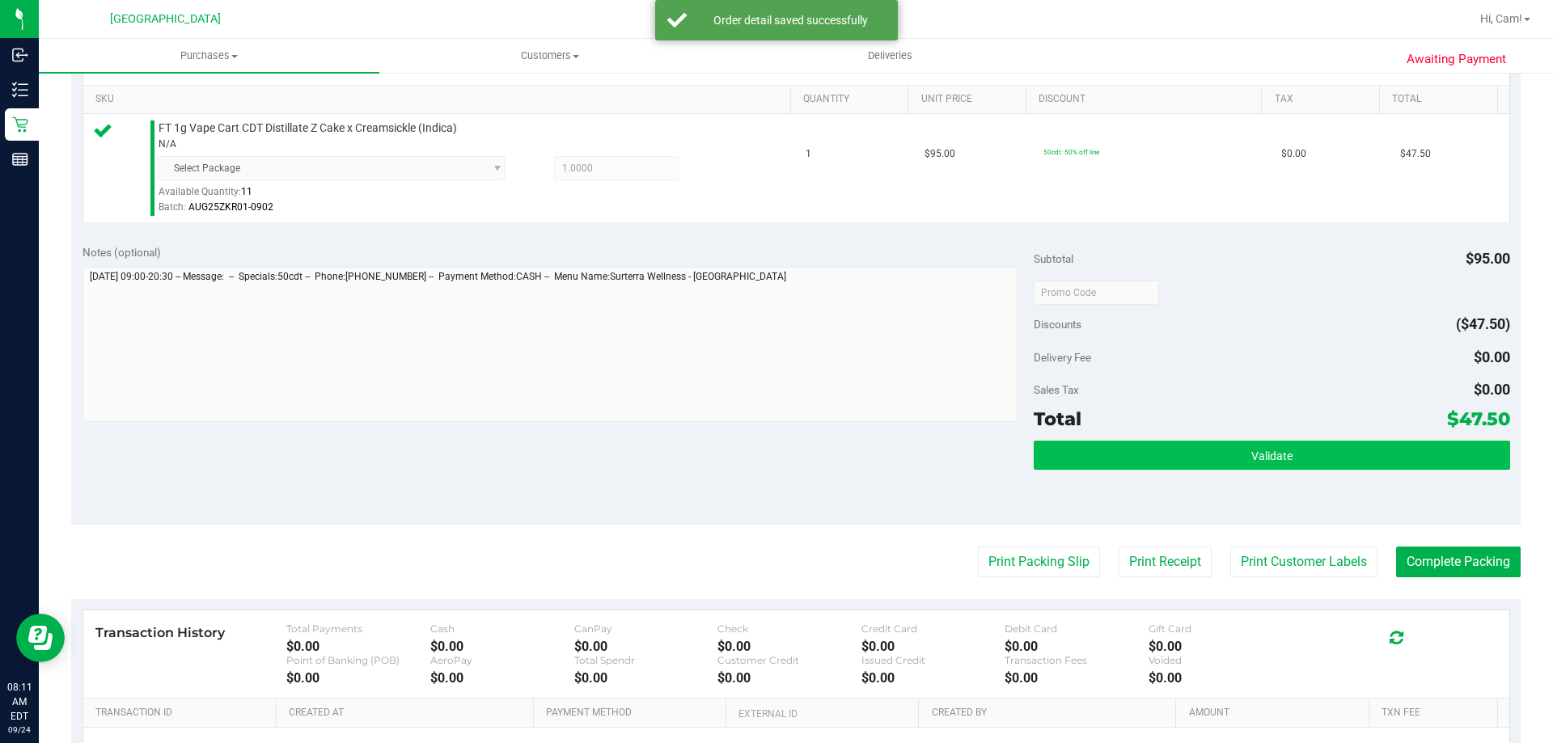
drag, startPoint x: 1177, startPoint y: 434, endPoint x: 1178, endPoint y: 449, distance: 14.6
click at [1178, 438] on div "Subtotal $95.00 Discounts ($47.50) Delivery Fee $0.00 Sales Tax $0.00 Total $47…" at bounding box center [1272, 378] width 476 height 269
click at [1178, 449] on button "Validate" at bounding box center [1272, 455] width 476 height 29
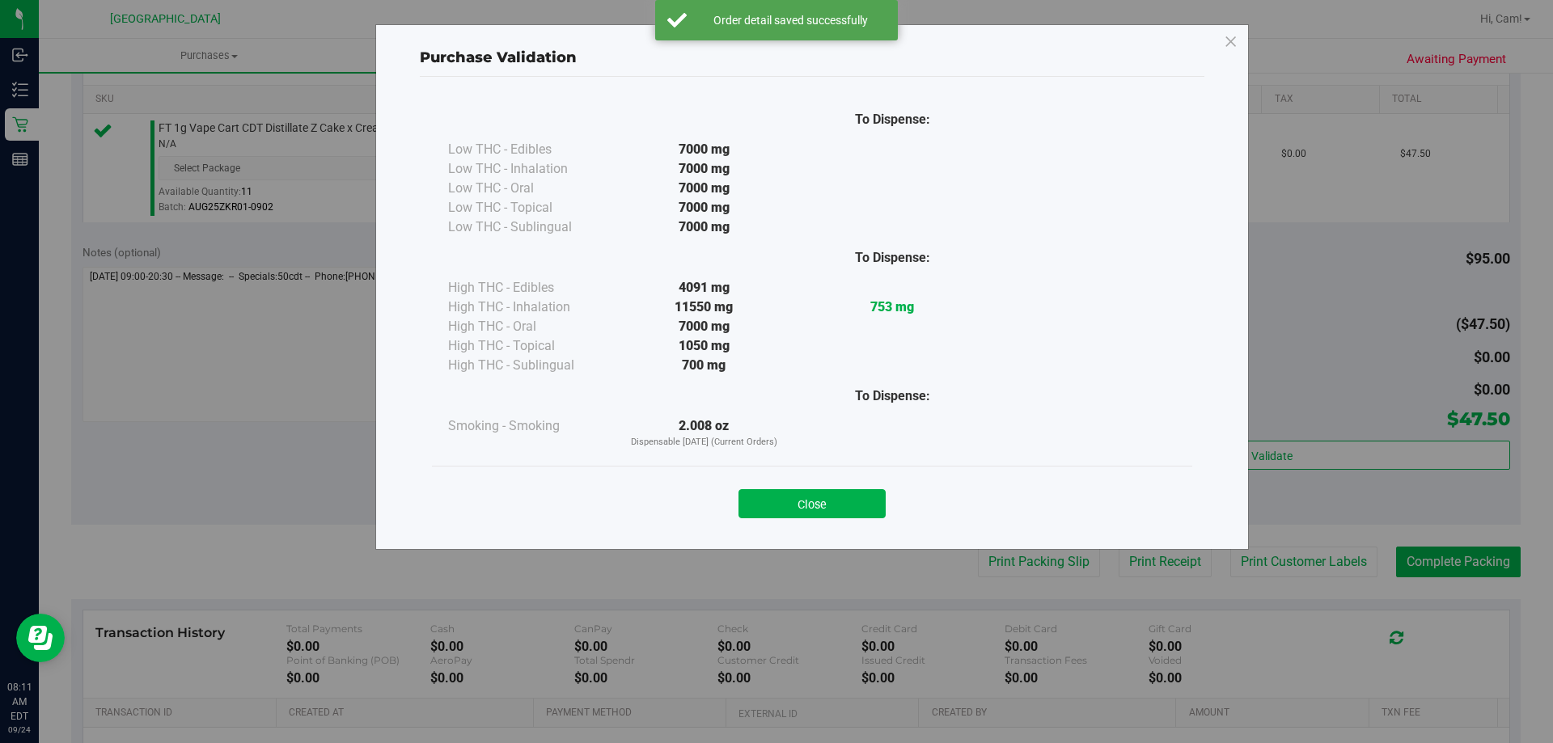
drag, startPoint x: 839, startPoint y: 496, endPoint x: 857, endPoint y: 502, distance: 19.4
click at [840, 498] on button "Close" at bounding box center [812, 503] width 147 height 29
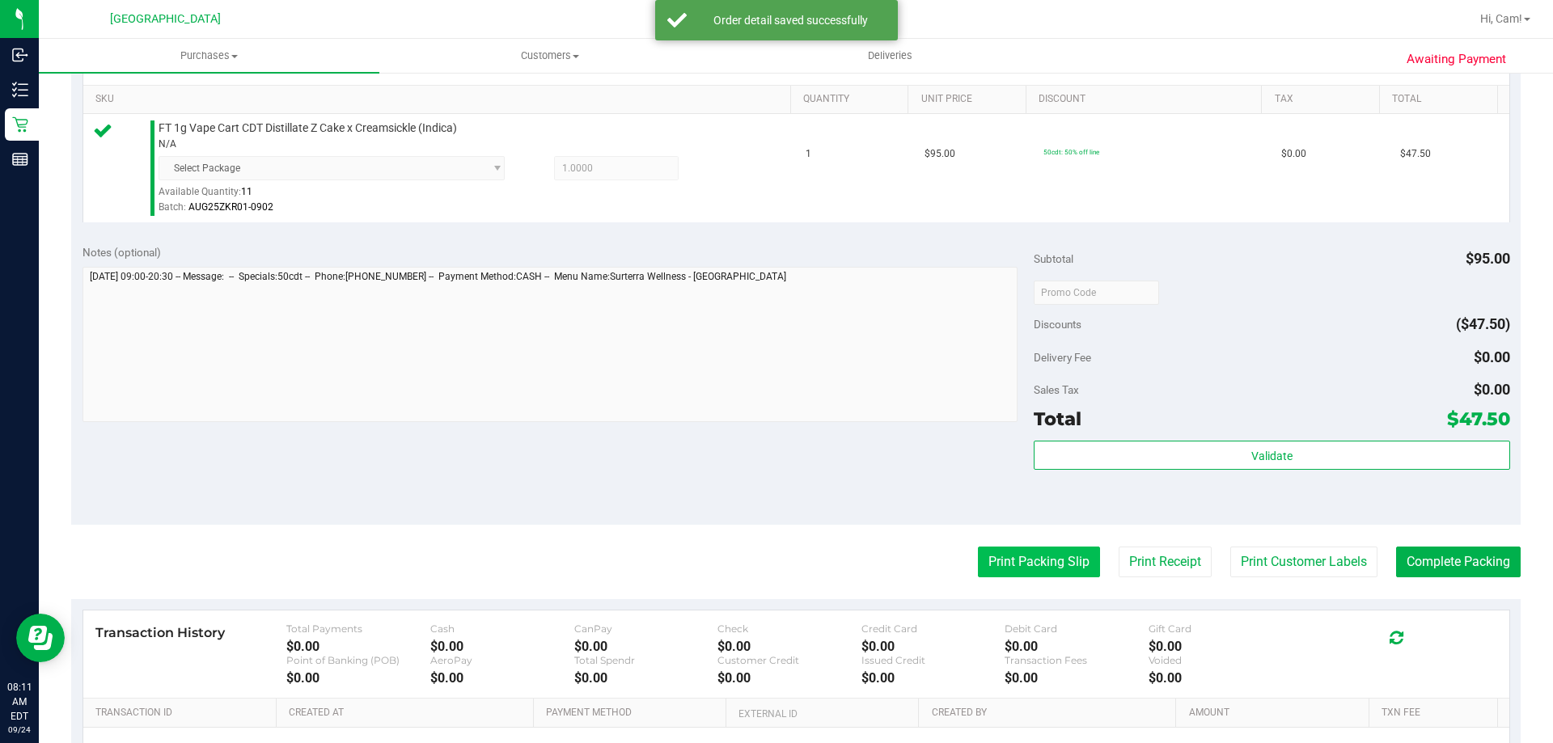
click at [991, 560] on button "Print Packing Slip" at bounding box center [1039, 562] width 122 height 31
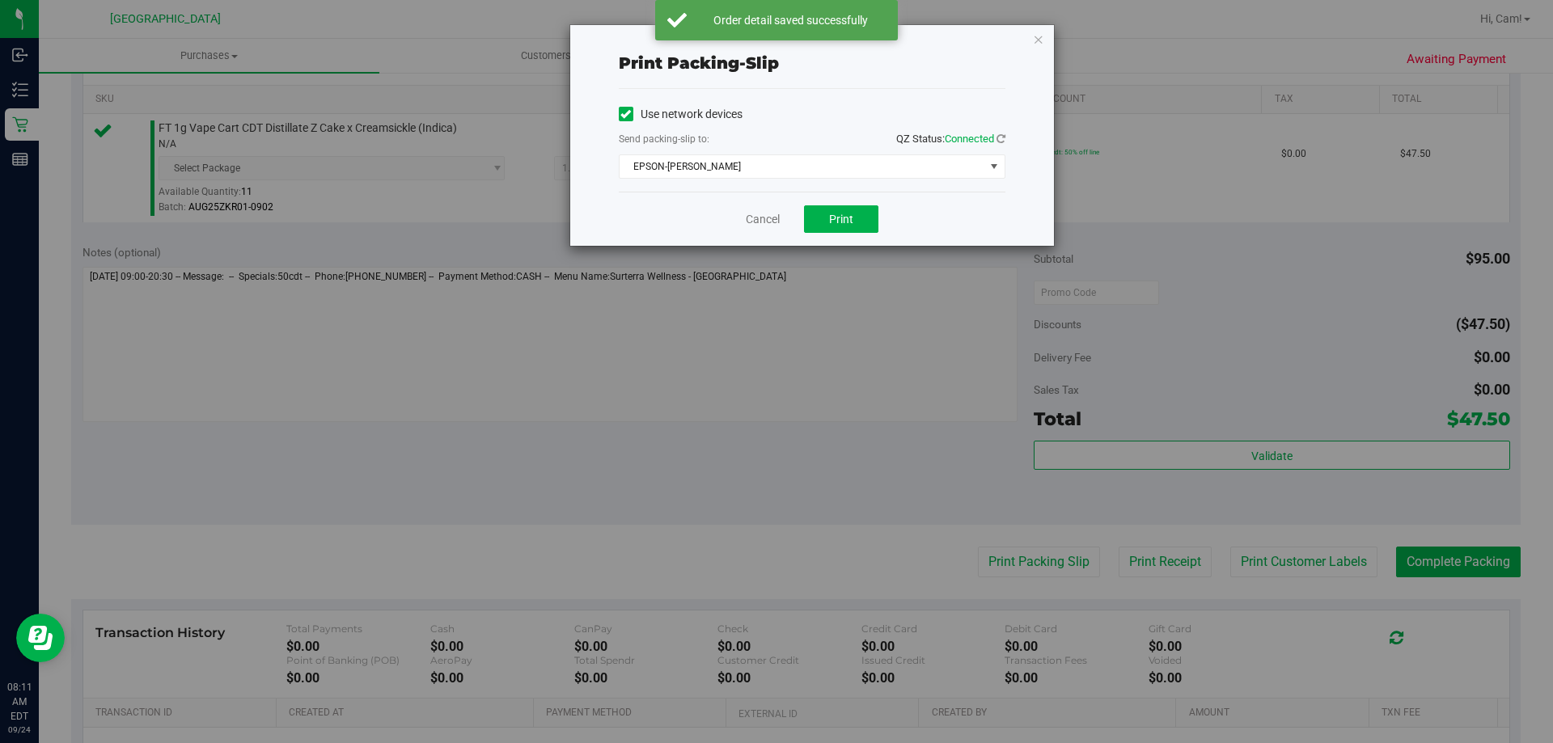
click at [819, 199] on div "Cancel Print" at bounding box center [812, 219] width 387 height 54
click at [821, 206] on button "Print" at bounding box center [841, 219] width 74 height 28
drag, startPoint x: 1039, startPoint y: 32, endPoint x: 1030, endPoint y: 113, distance: 82.3
click at [1039, 32] on icon "button" at bounding box center [1038, 38] width 11 height 19
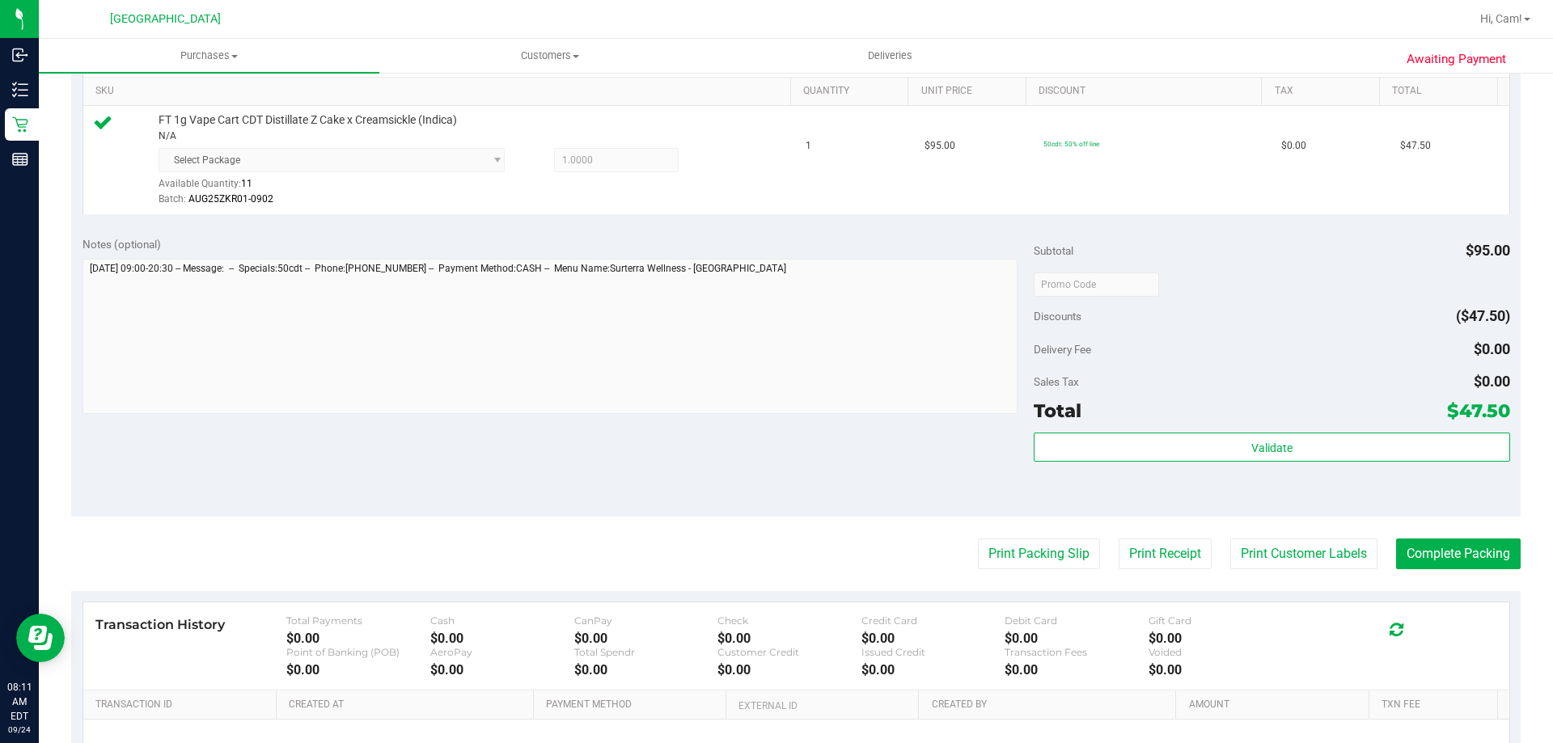
scroll to position [566, 0]
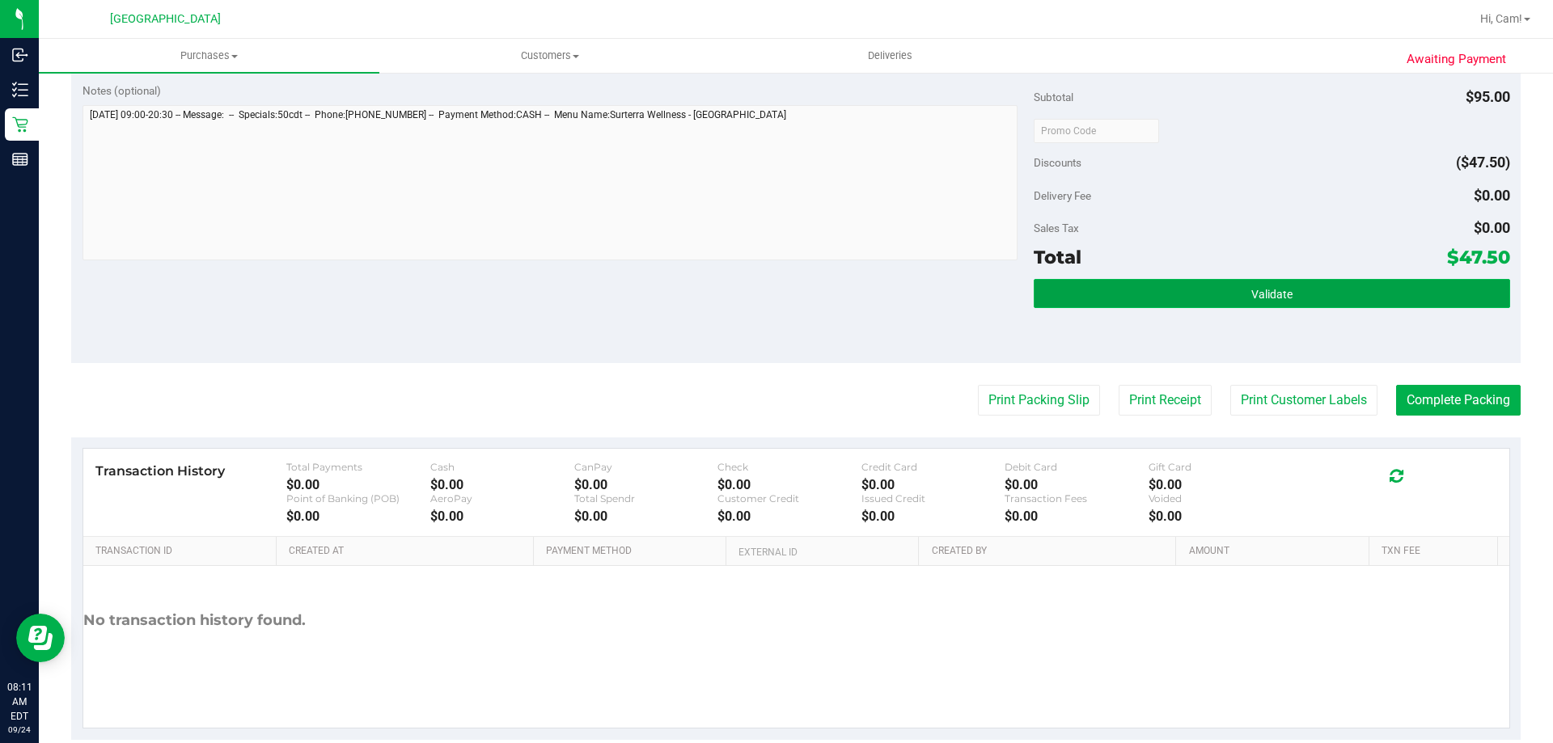
click at [1357, 286] on button "Validate" at bounding box center [1272, 293] width 476 height 29
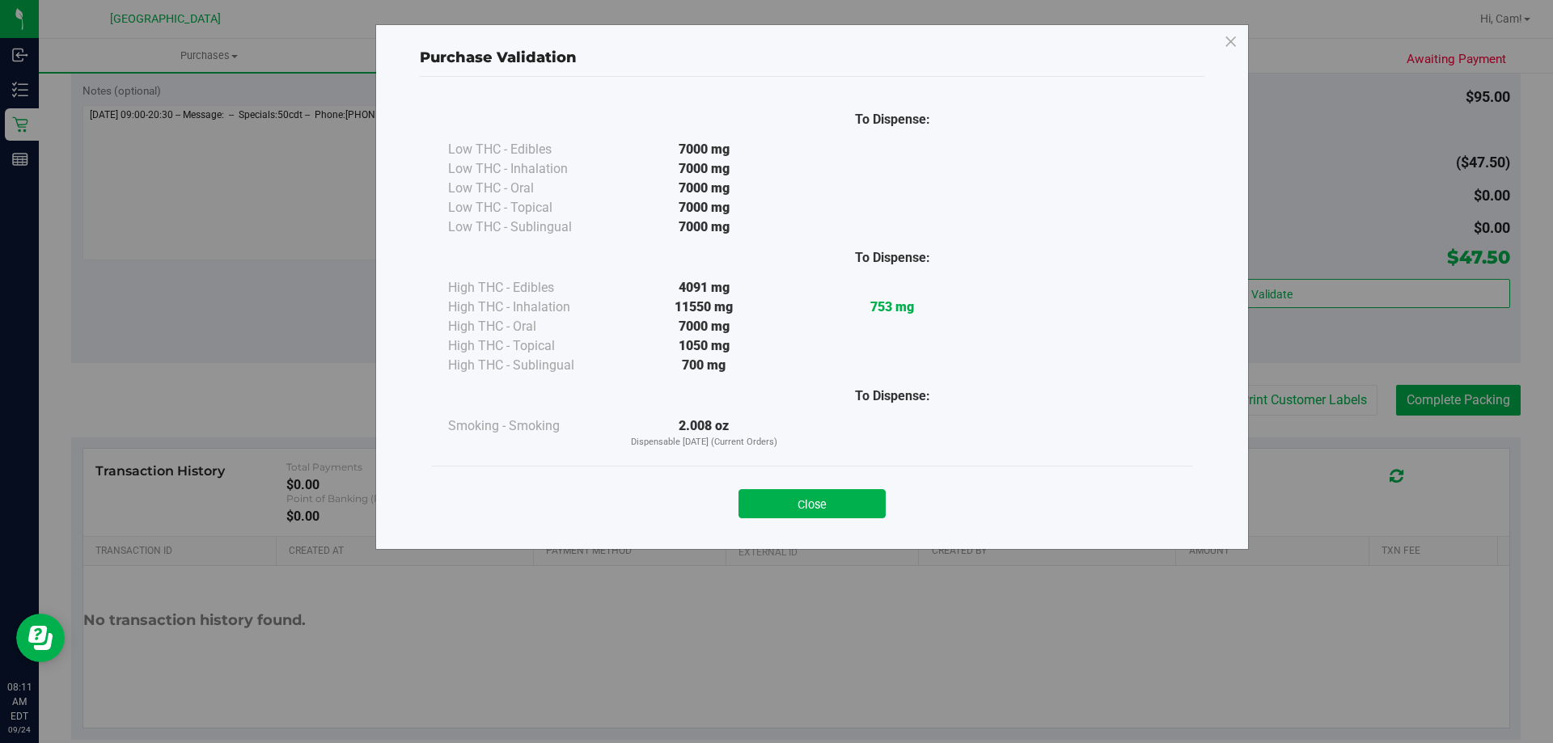
drag, startPoint x: 855, startPoint y: 517, endPoint x: 892, endPoint y: 494, distance: 43.6
click at [858, 516] on button "Close" at bounding box center [812, 503] width 147 height 29
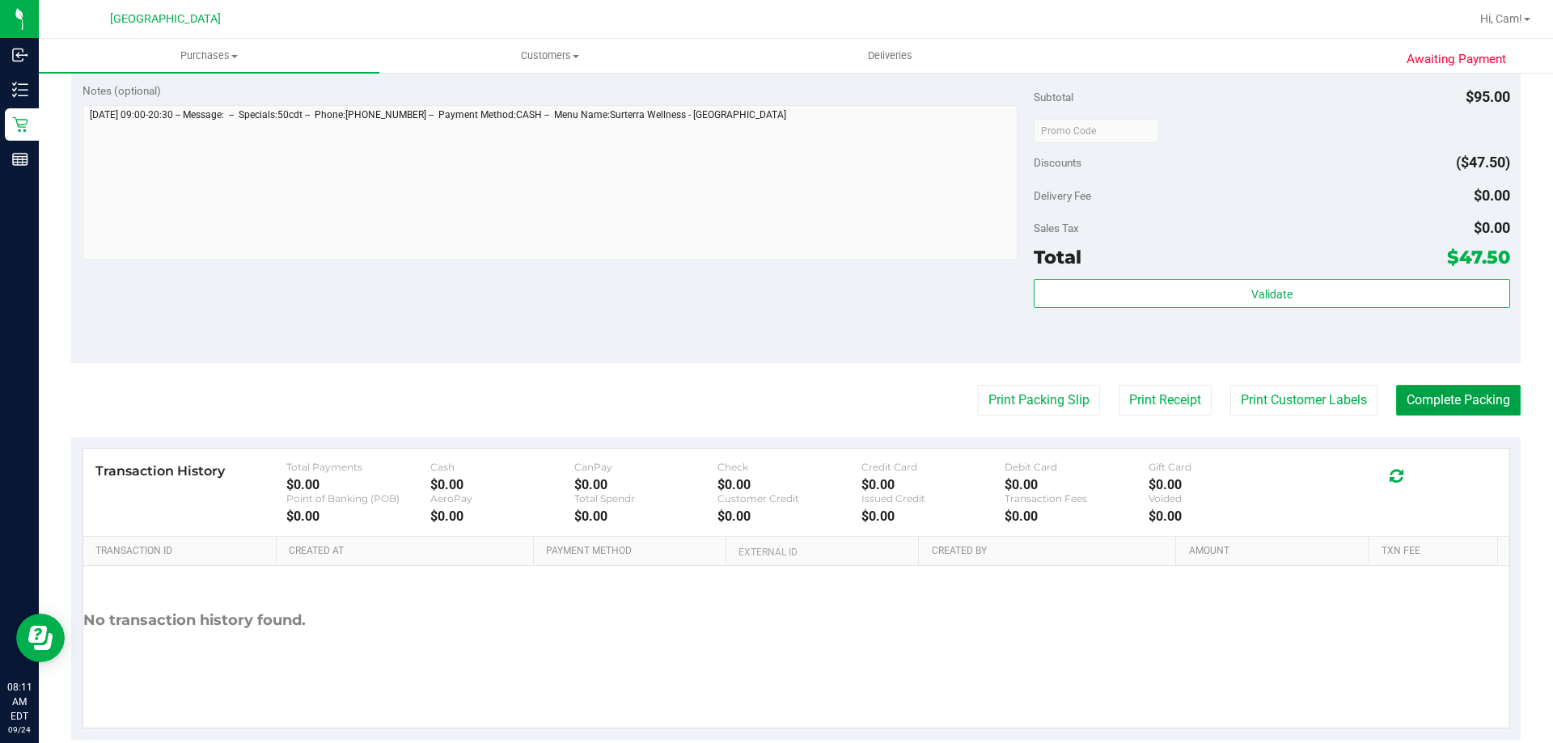
drag, startPoint x: 1473, startPoint y: 404, endPoint x: 1399, endPoint y: 398, distance: 73.8
click at [1460, 408] on button "Complete Packing" at bounding box center [1458, 400] width 125 height 31
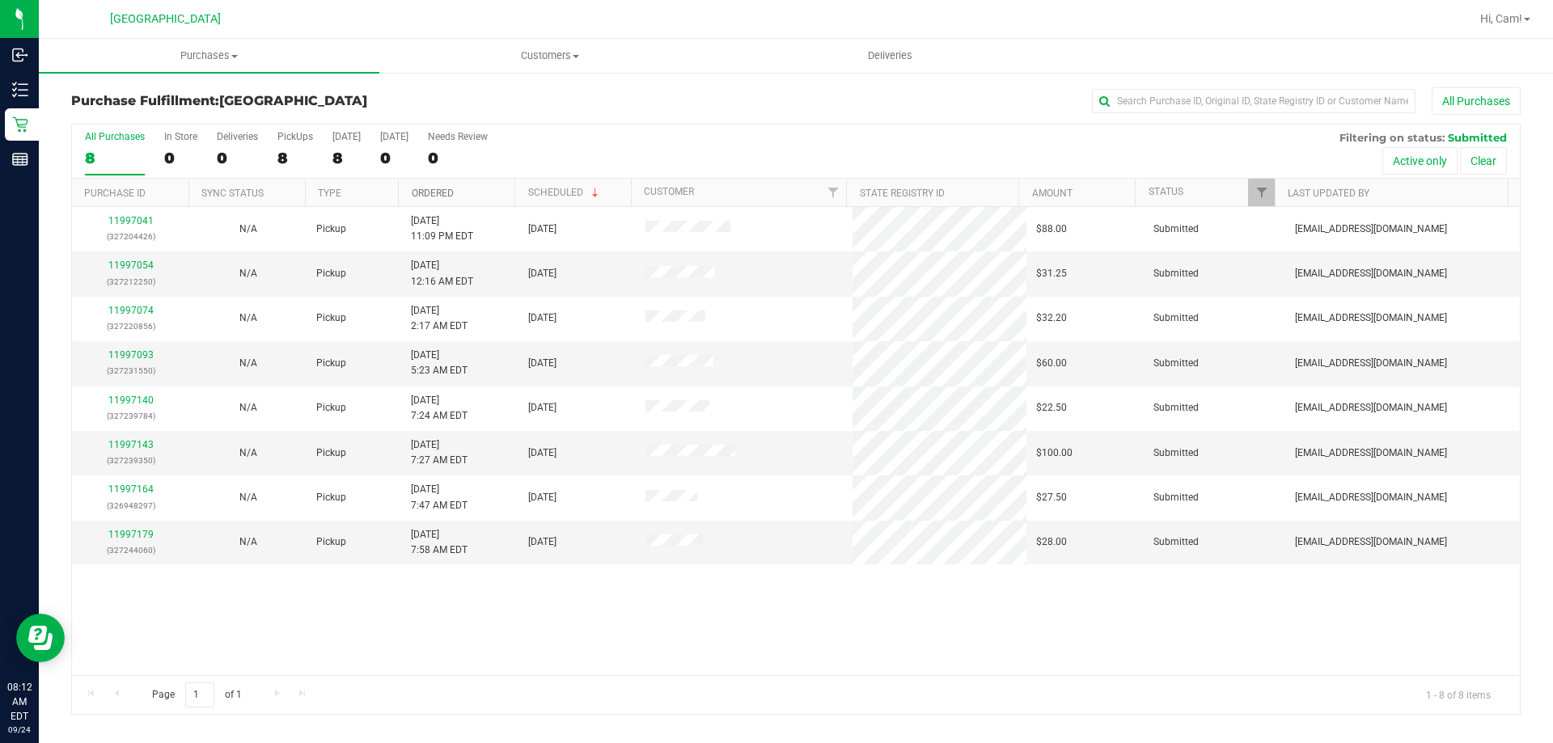
click at [448, 188] on link "Ordered" at bounding box center [433, 193] width 42 height 11
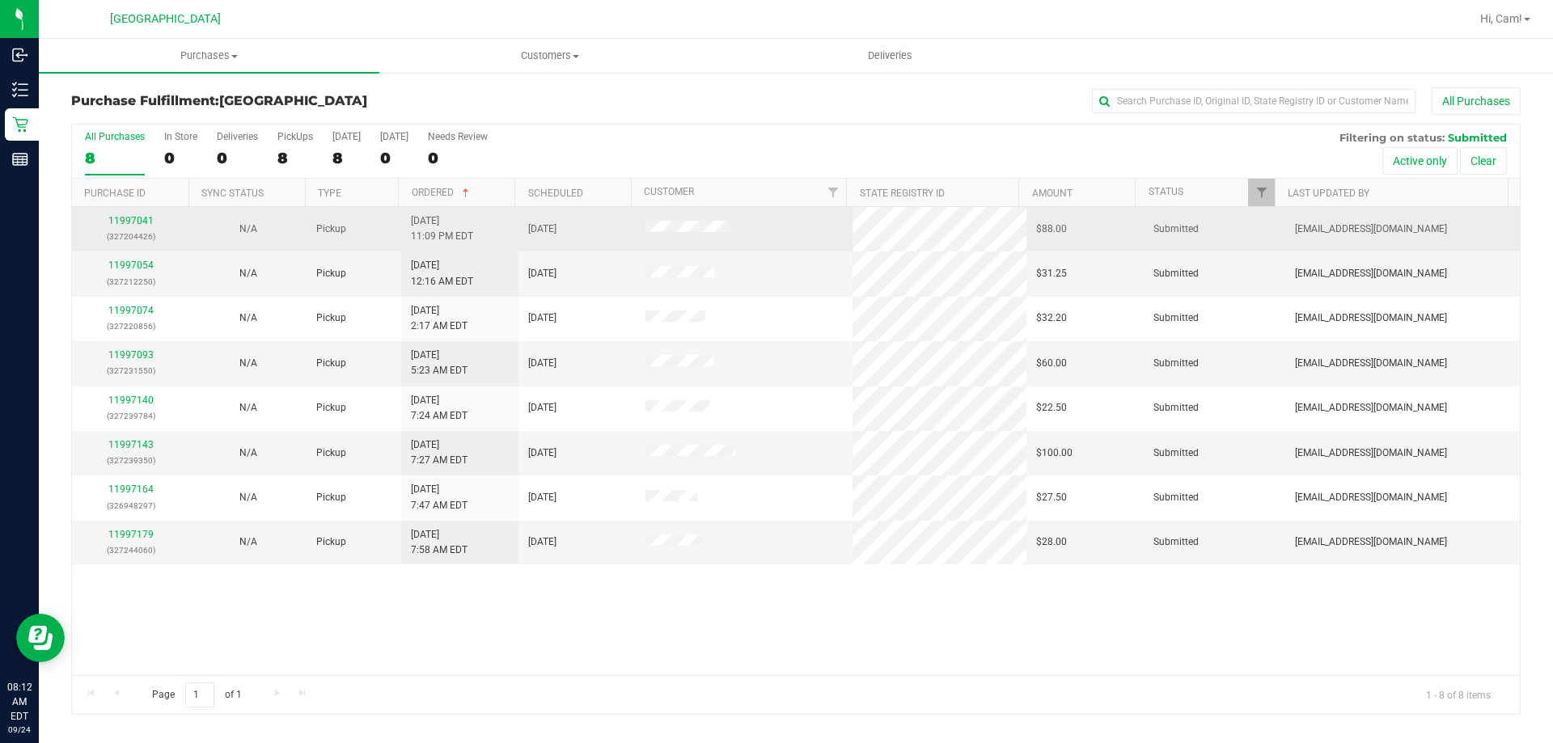
click at [142, 227] on div "11997041 (327204426)" at bounding box center [131, 229] width 98 height 31
click at [136, 220] on link "11997041" at bounding box center [130, 220] width 45 height 11
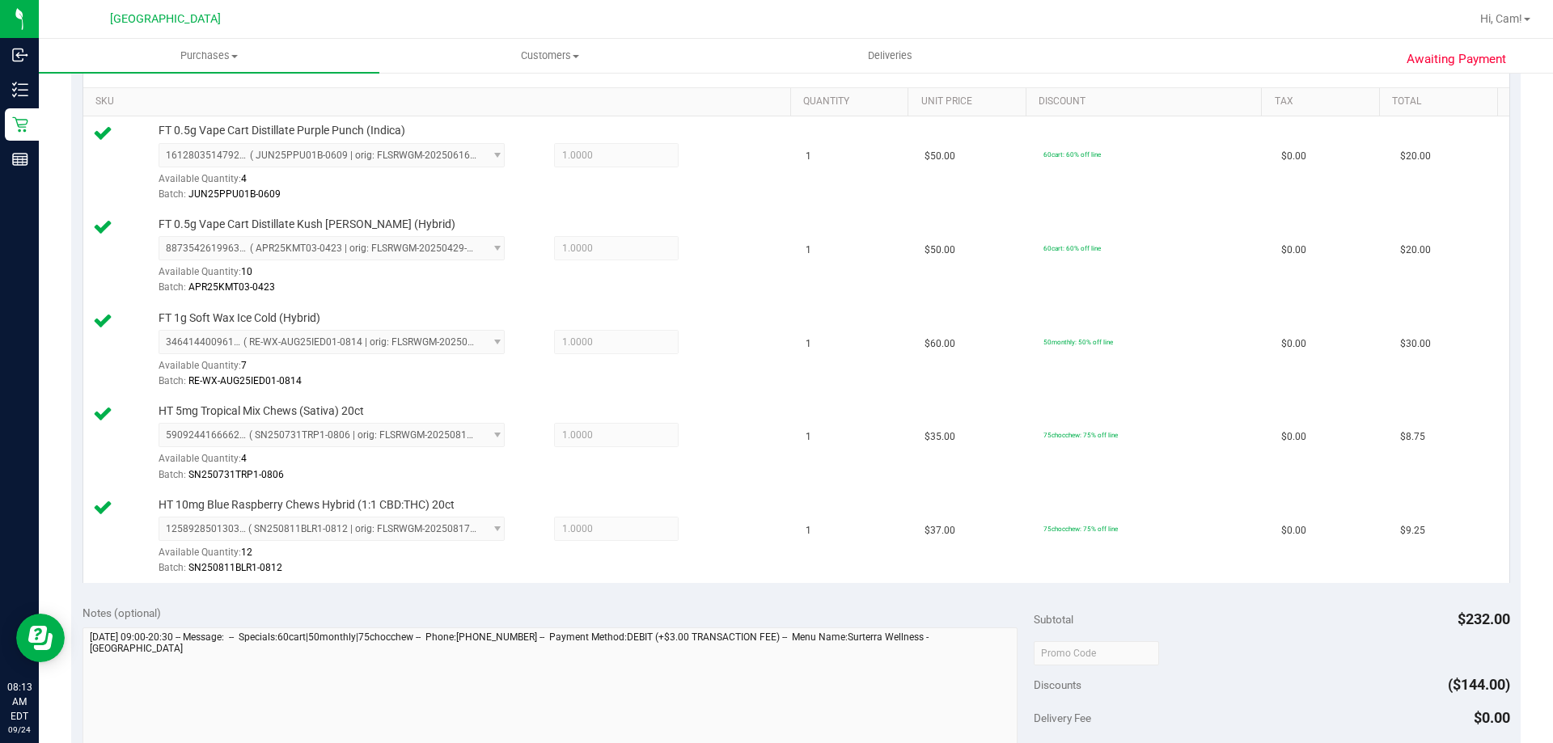
scroll to position [728, 0]
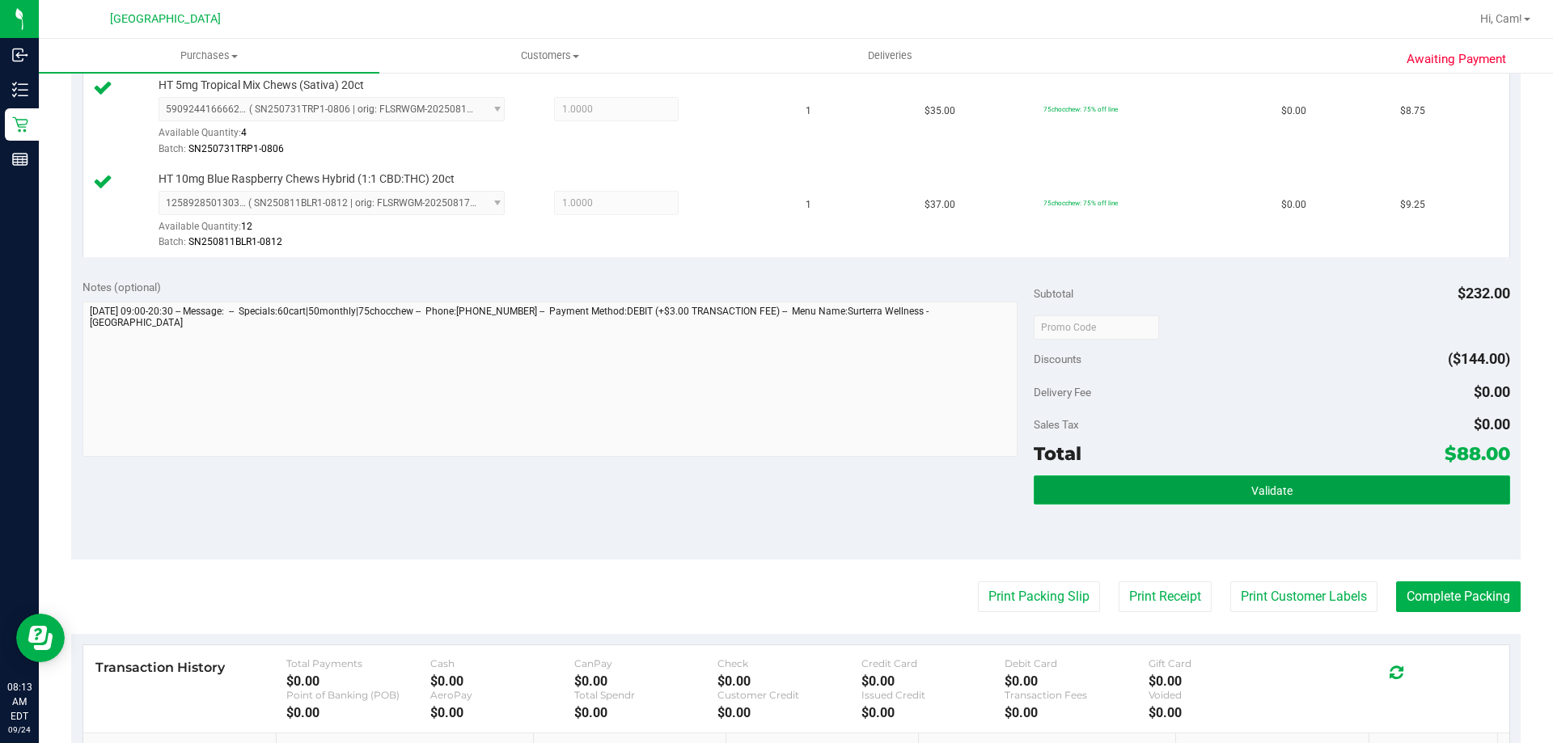
click at [1371, 497] on button "Validate" at bounding box center [1272, 490] width 476 height 29
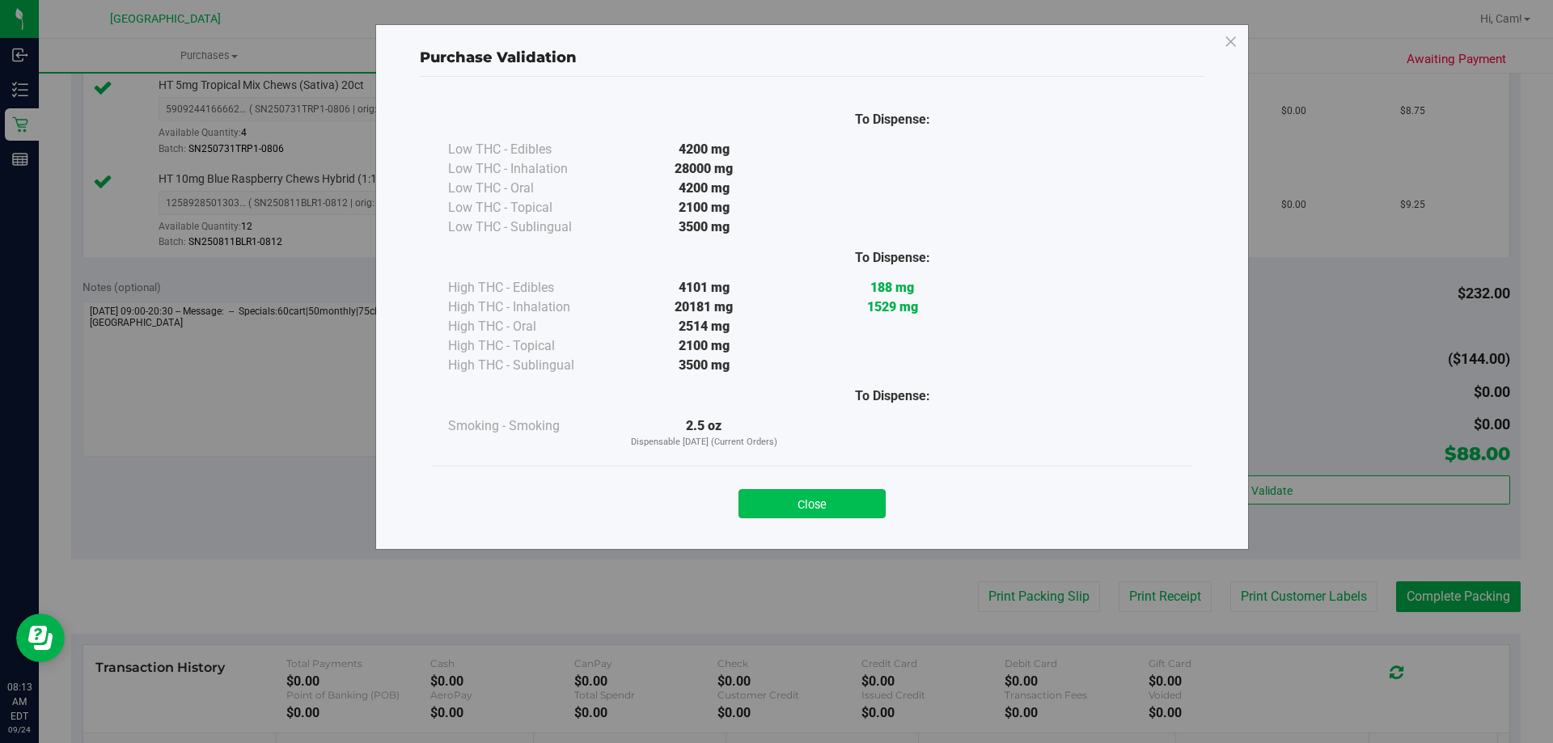
click at [829, 506] on button "Close" at bounding box center [812, 503] width 147 height 29
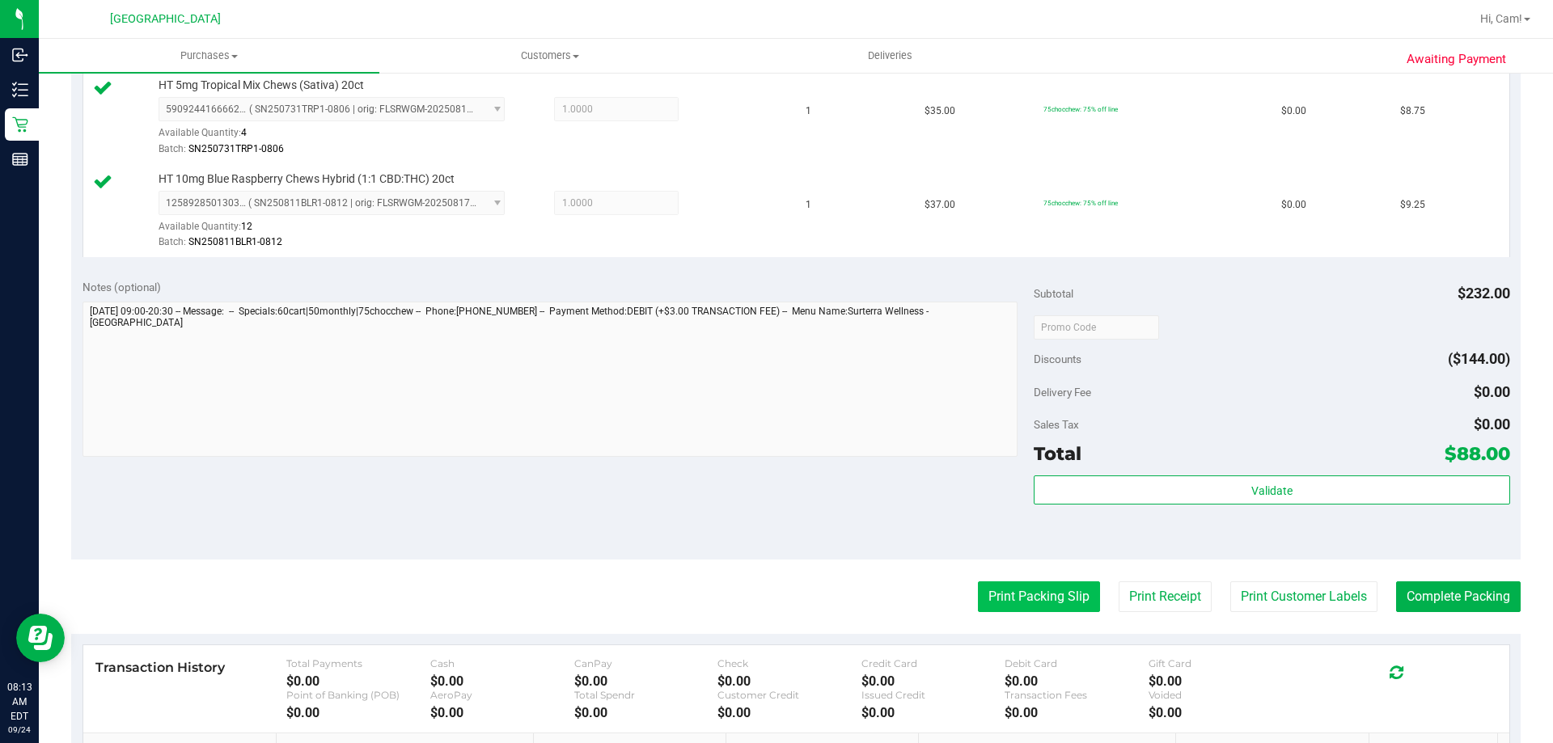
click at [1000, 583] on purchase-details "Back Edit Purchase Cancel Purchase View Profile # 11997041 BioTrack ID: - Submi…" at bounding box center [796, 147] width 1450 height 1577
click at [1004, 589] on button "Print Packing Slip" at bounding box center [1039, 597] width 122 height 31
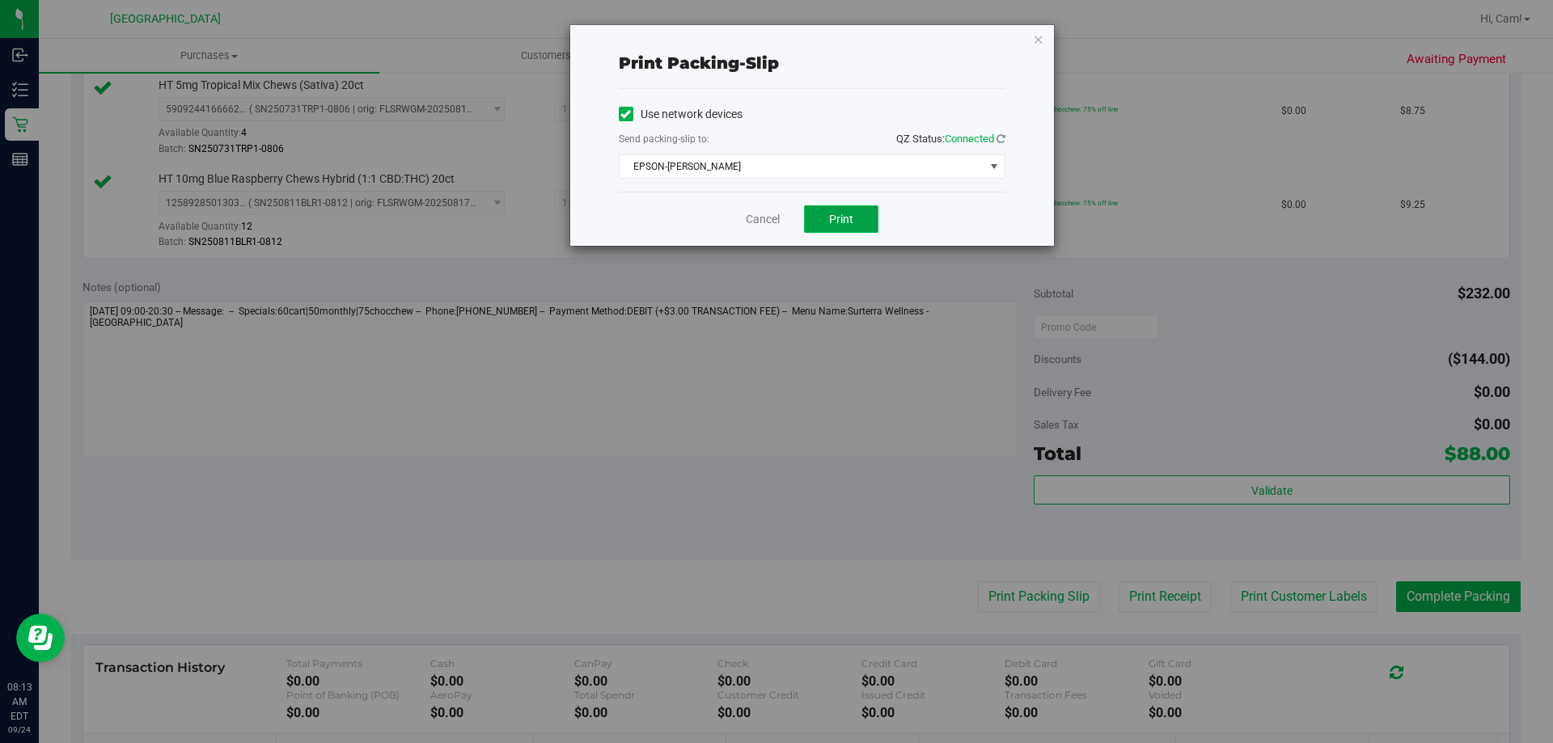
click at [853, 224] on span "Print" at bounding box center [841, 219] width 24 height 13
click at [895, 96] on div "Use network devices Send packing-slip to: QZ Status: Connected EPSON-[PERSON_NA…" at bounding box center [812, 140] width 387 height 103
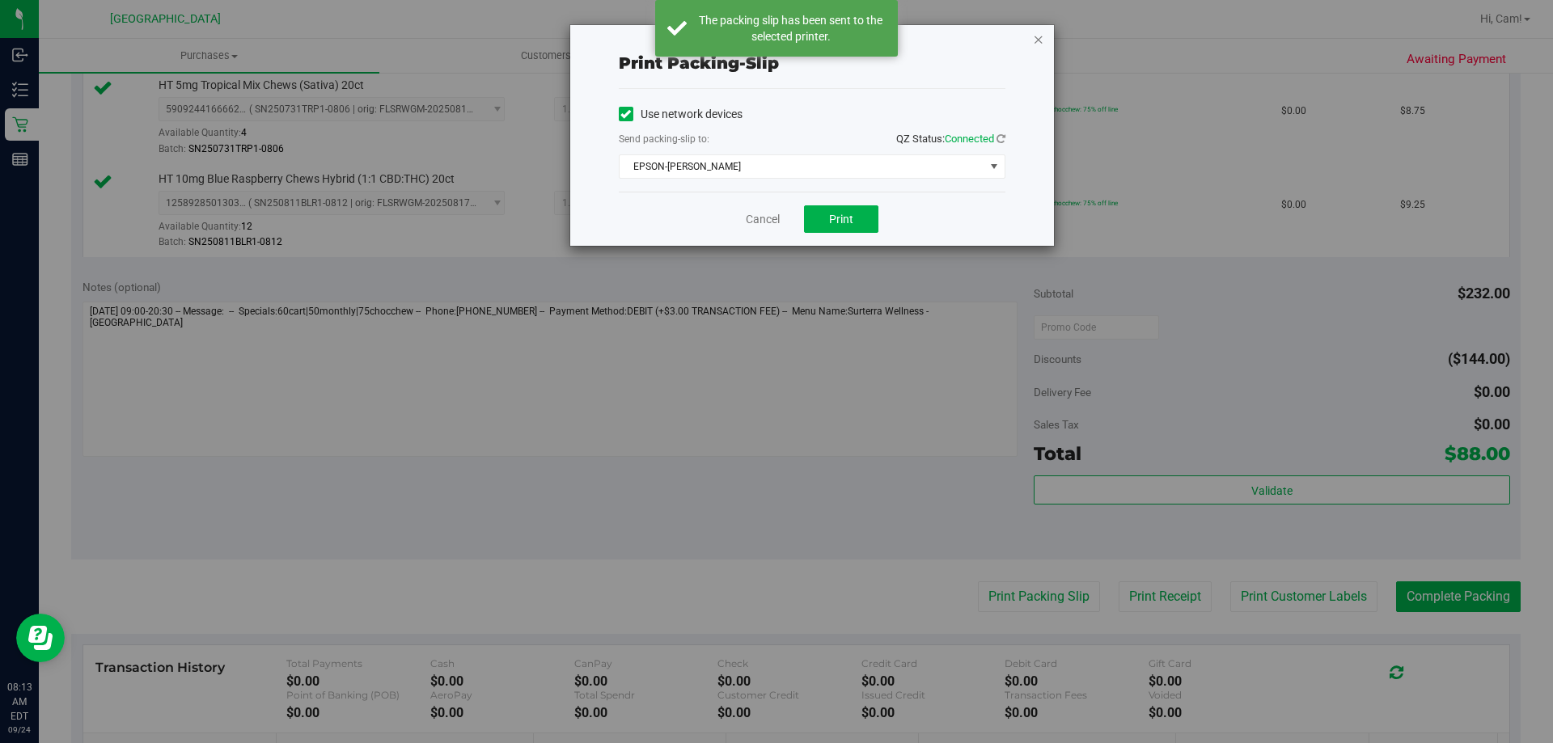
click at [1038, 41] on icon "button" at bounding box center [1038, 38] width 11 height 19
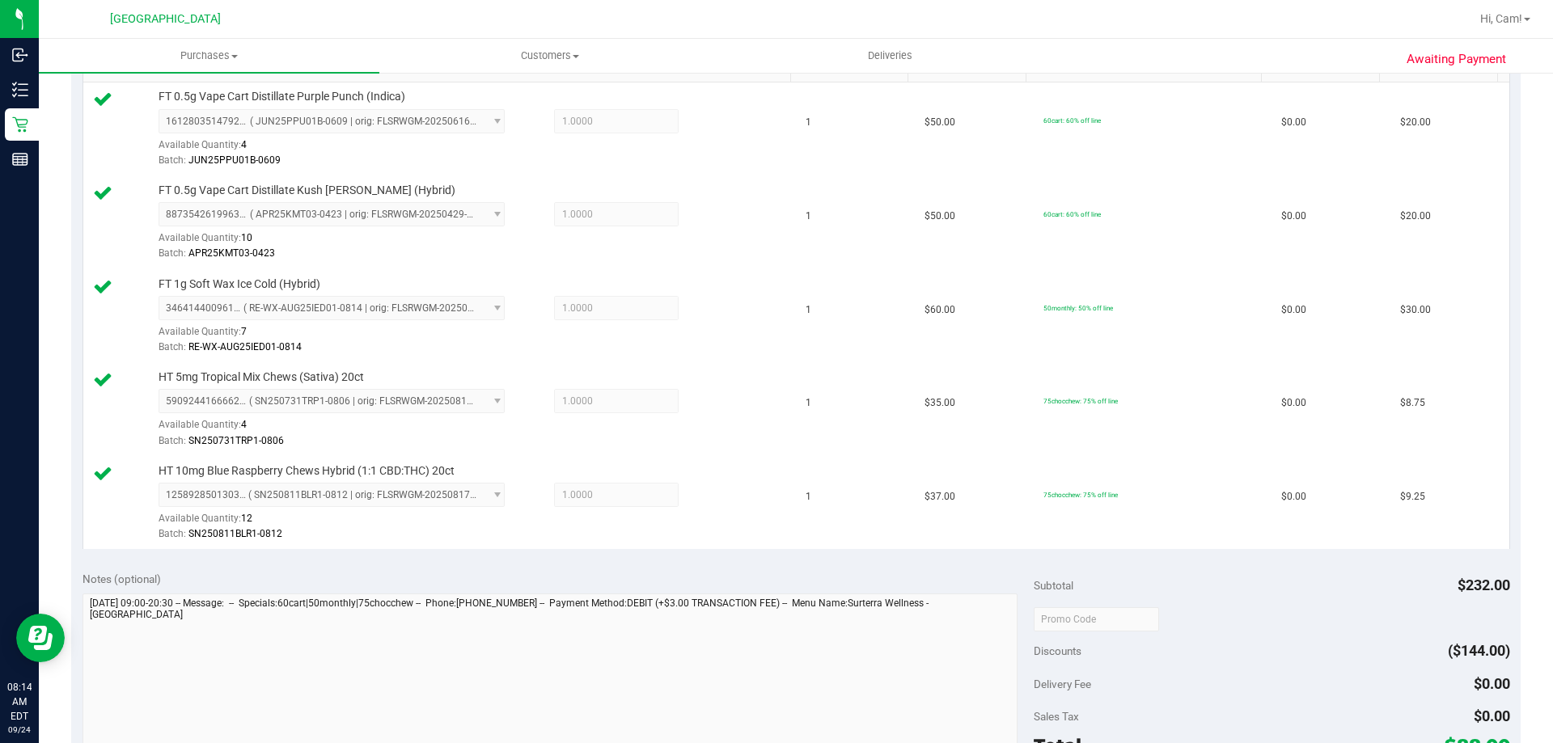
scroll to position [566, 0]
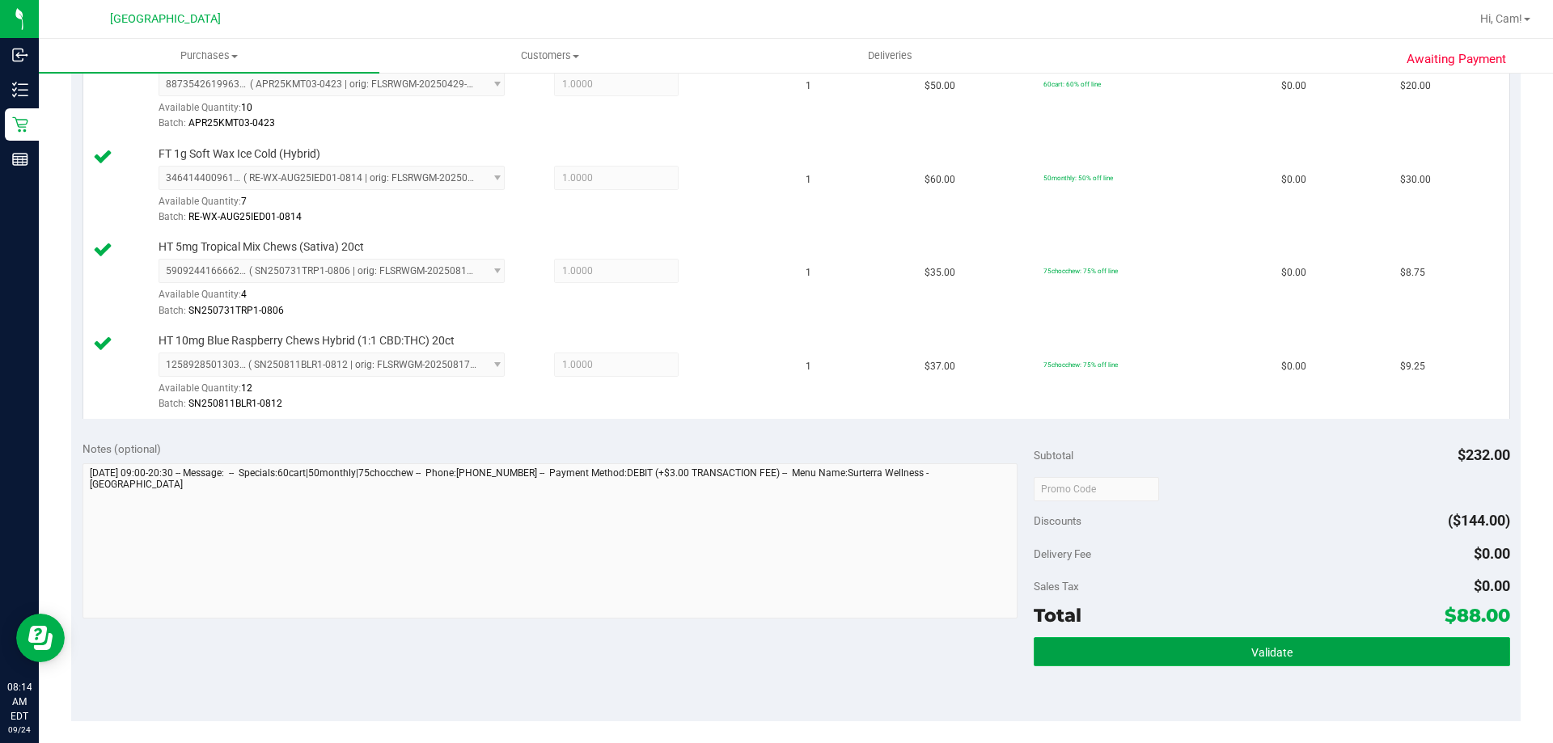
click at [1336, 648] on button "Validate" at bounding box center [1272, 651] width 476 height 29
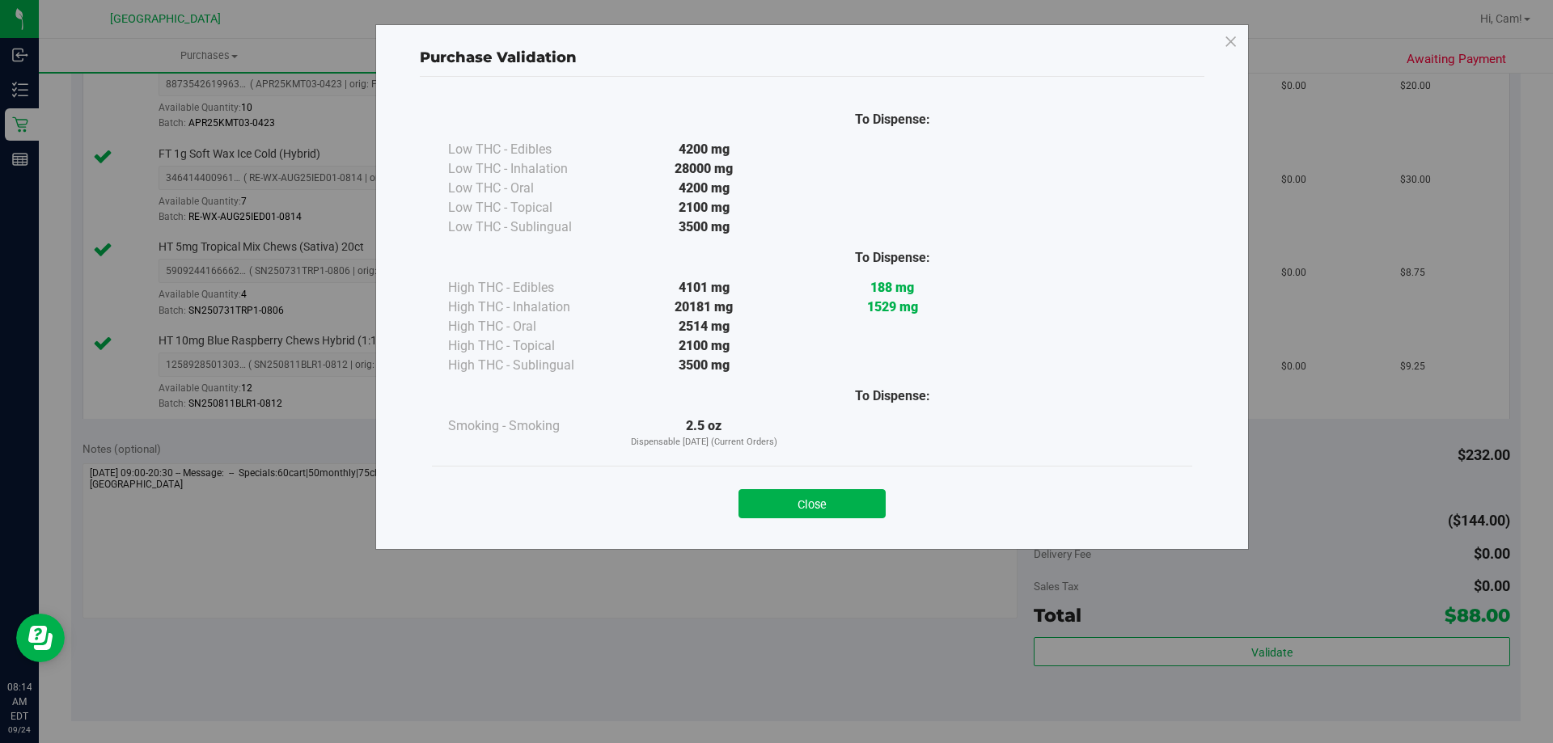
click at [859, 510] on button "Close" at bounding box center [812, 503] width 147 height 29
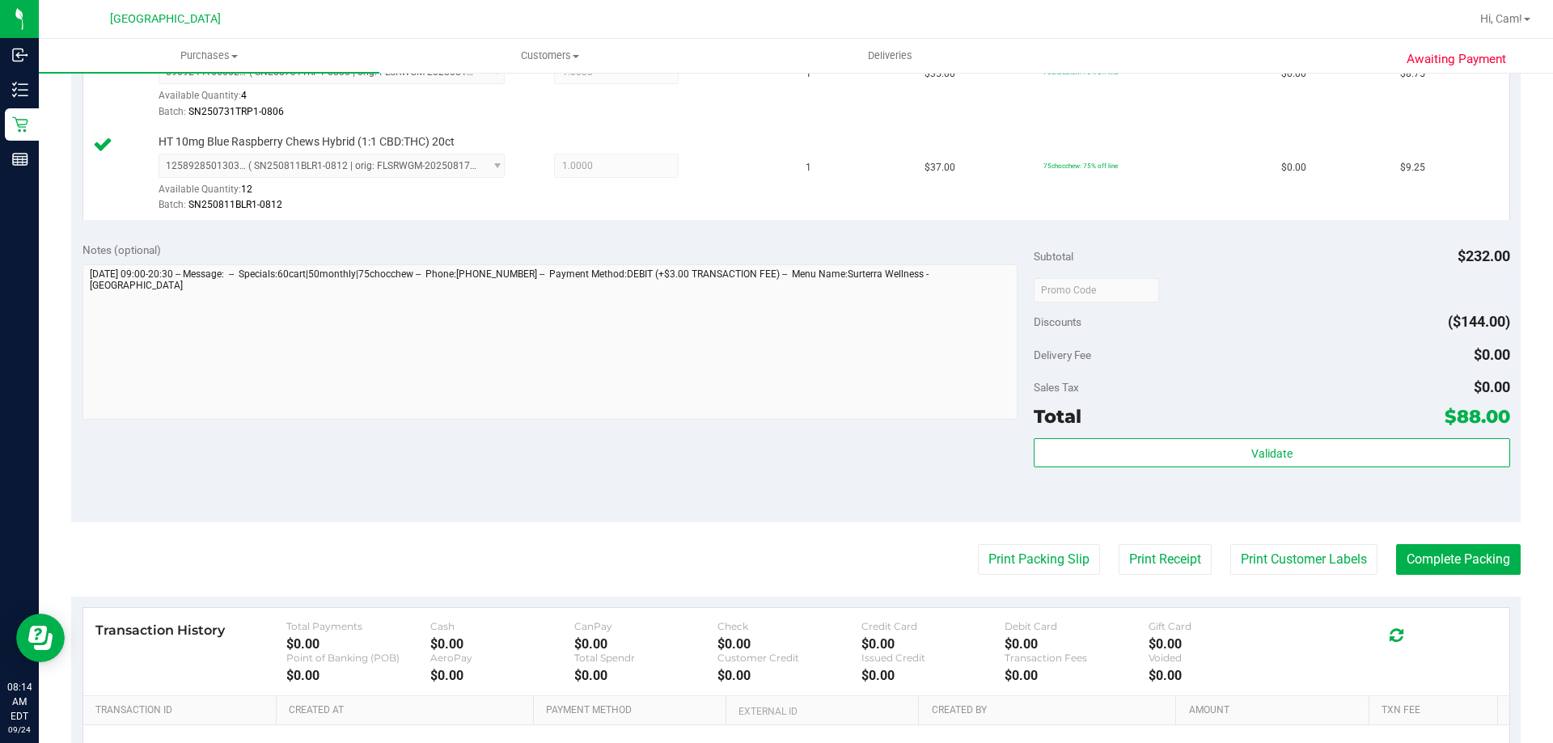
scroll to position [890, 0]
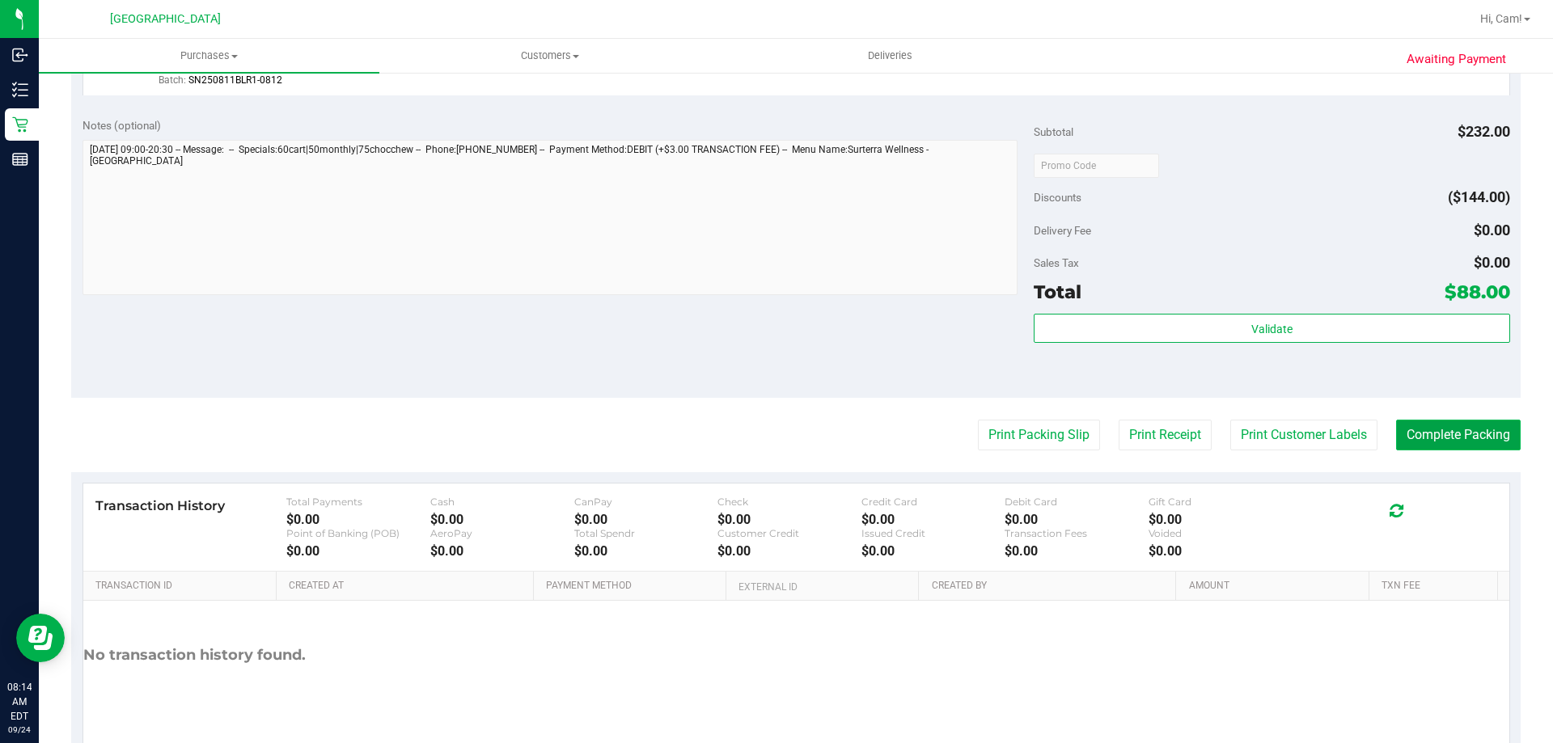
click at [1460, 430] on button "Complete Packing" at bounding box center [1458, 435] width 125 height 31
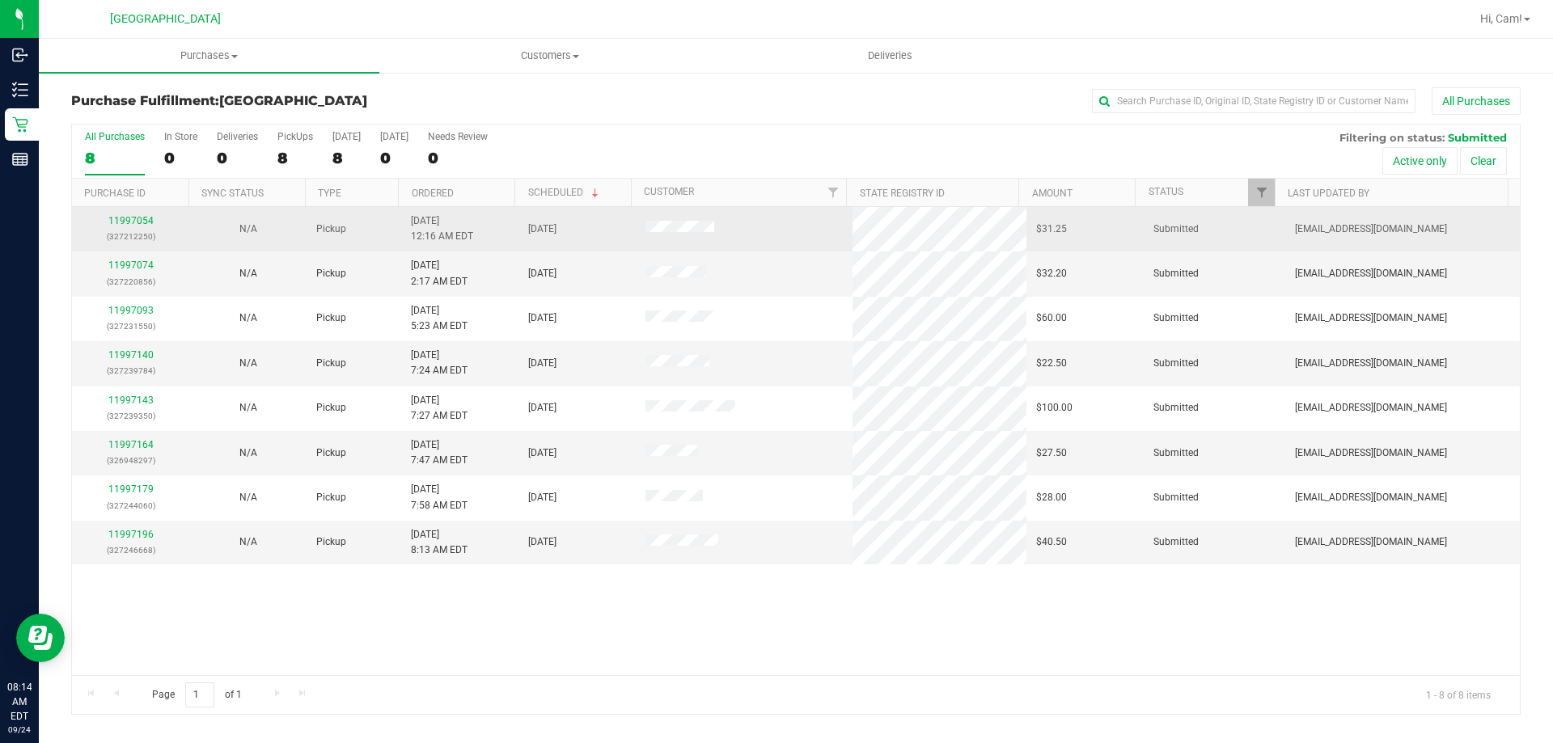
click at [157, 218] on div "11997054 (327212250)" at bounding box center [131, 229] width 98 height 31
click at [138, 218] on link "11997054" at bounding box center [130, 220] width 45 height 11
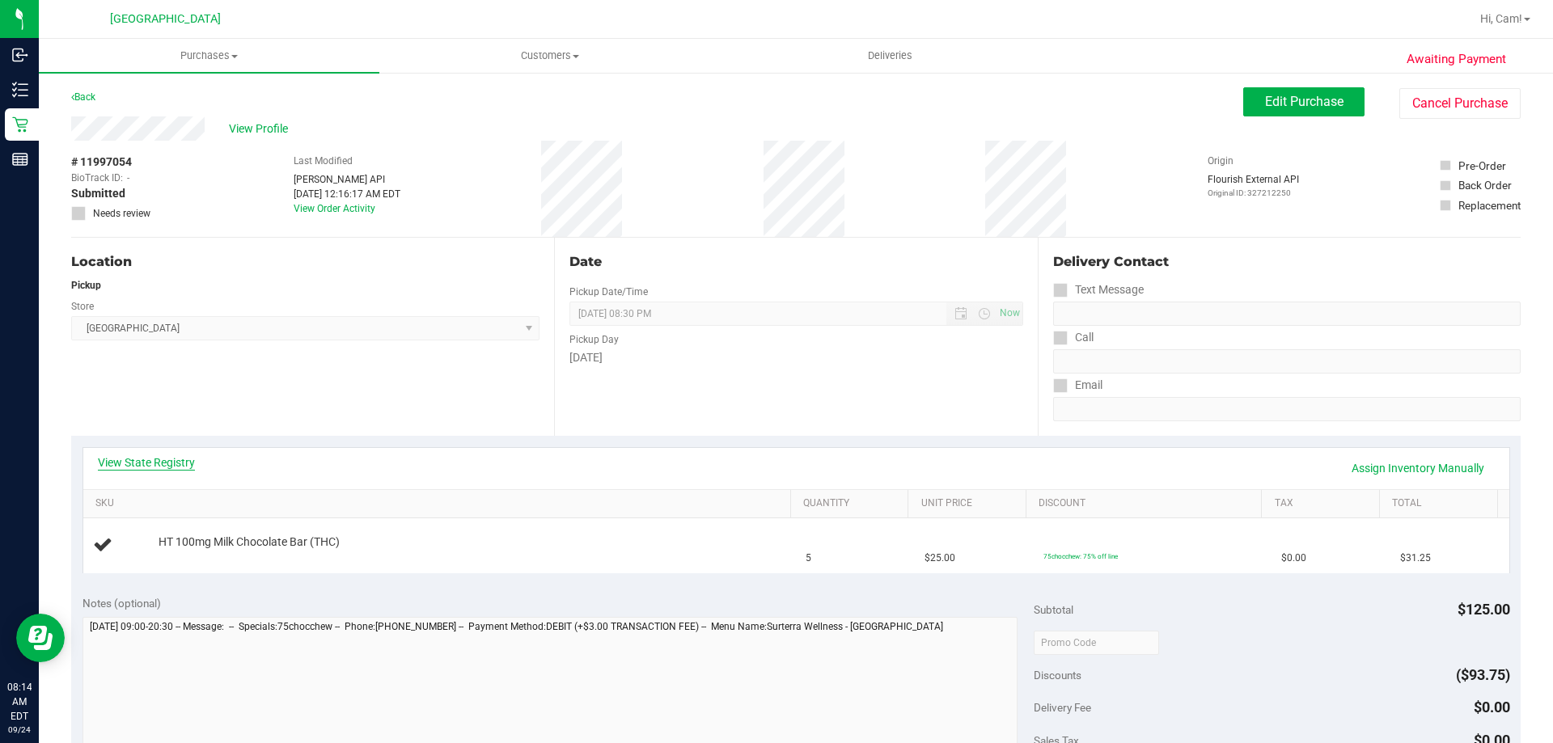
click at [167, 464] on link "View State Registry" at bounding box center [146, 463] width 97 height 16
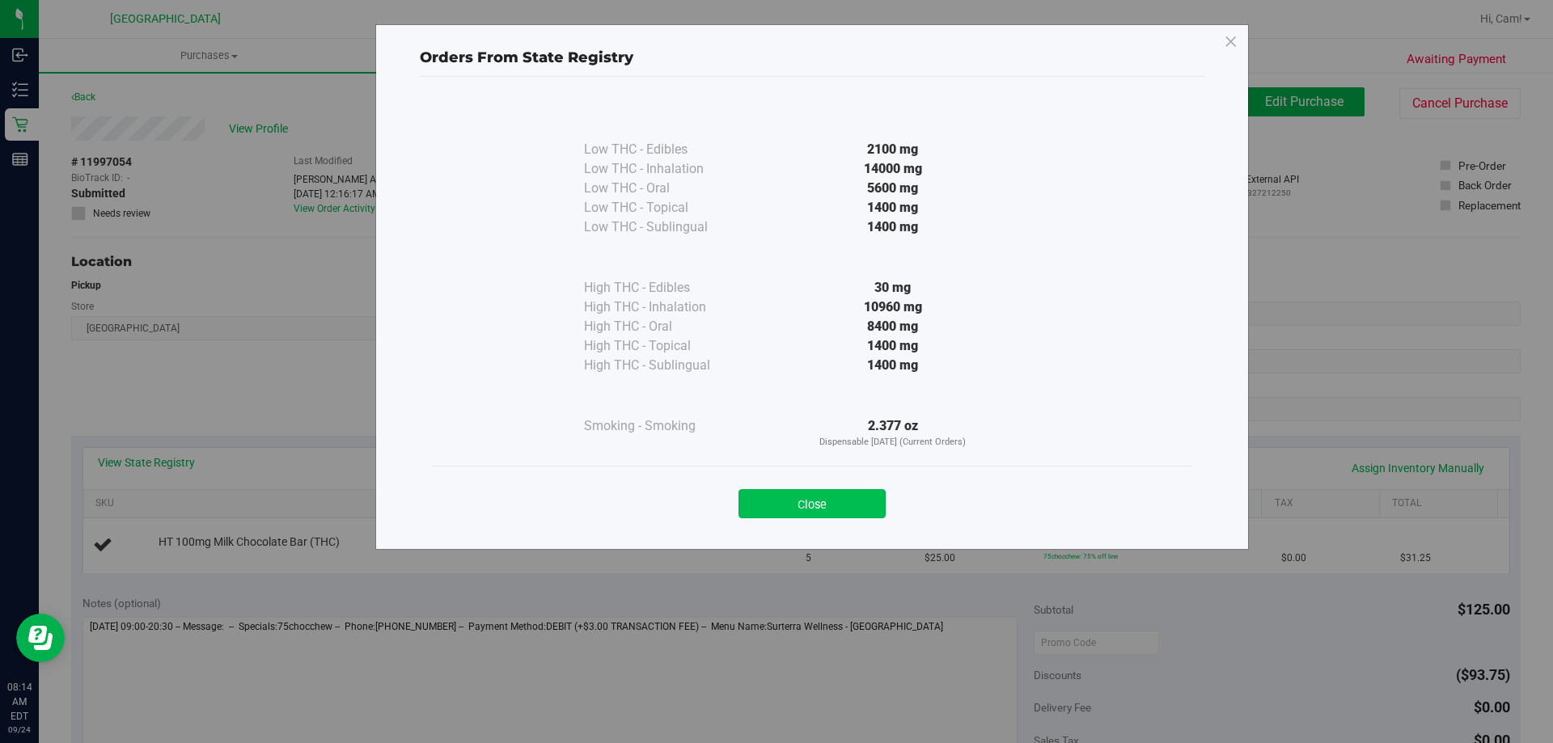
click at [809, 509] on button "Close" at bounding box center [812, 503] width 147 height 29
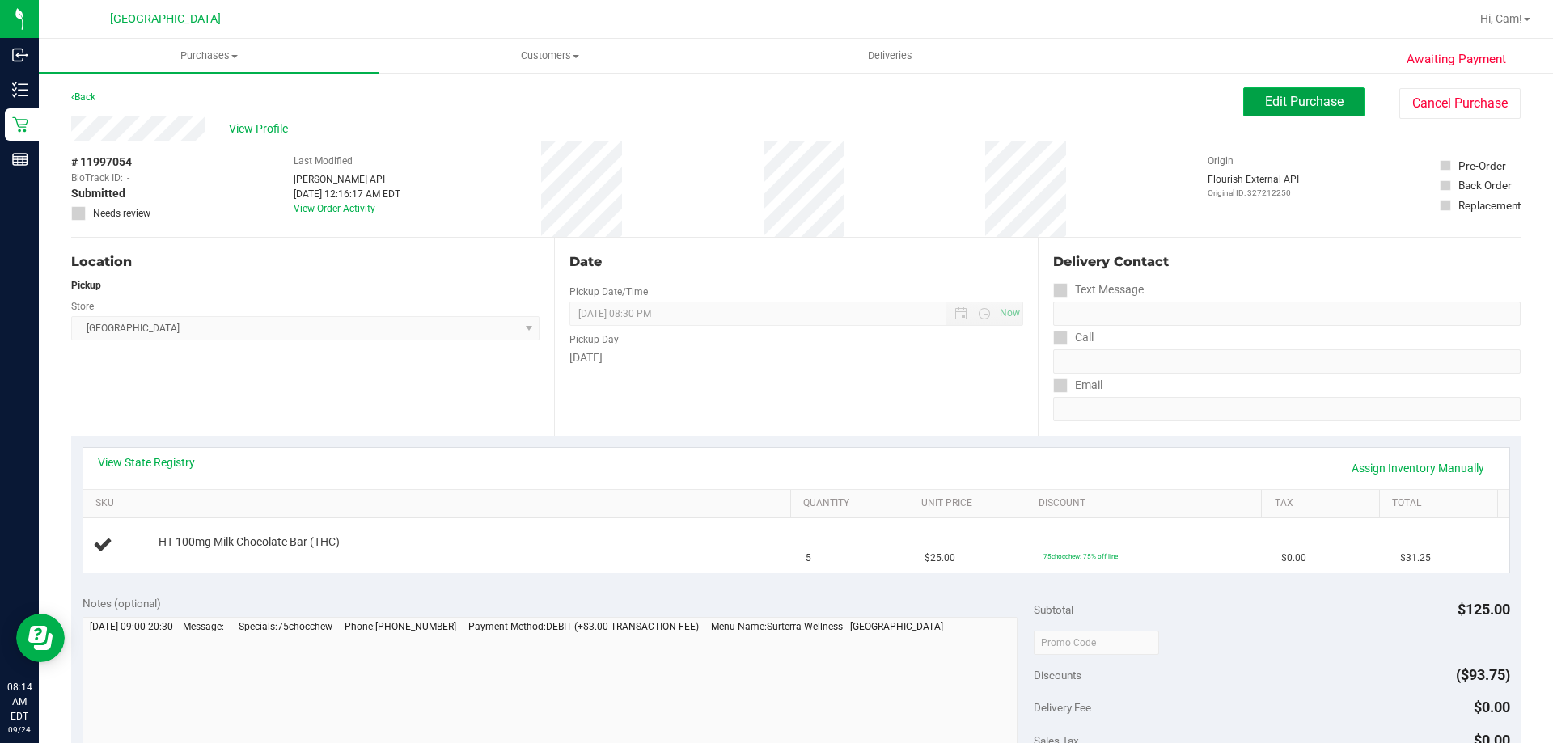
click at [1288, 102] on span "Edit Purchase" at bounding box center [1304, 101] width 78 height 15
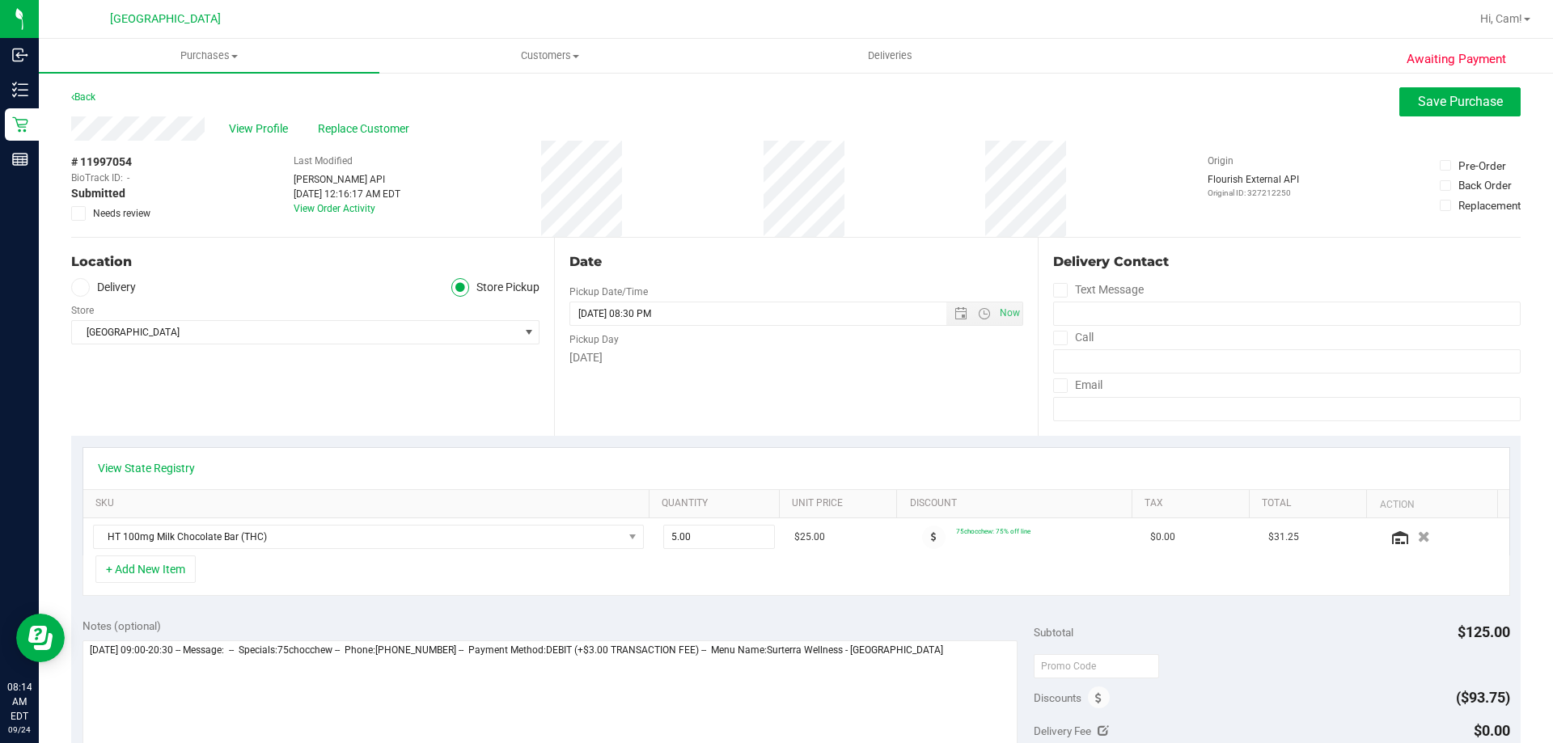
click at [122, 222] on div "# 11997054 BioTrack ID: - Submitted Needs review" at bounding box center [111, 189] width 81 height 96
click at [125, 216] on span "Needs review" at bounding box center [121, 213] width 57 height 15
click at [0, 0] on input "Needs review" at bounding box center [0, 0] width 0 height 0
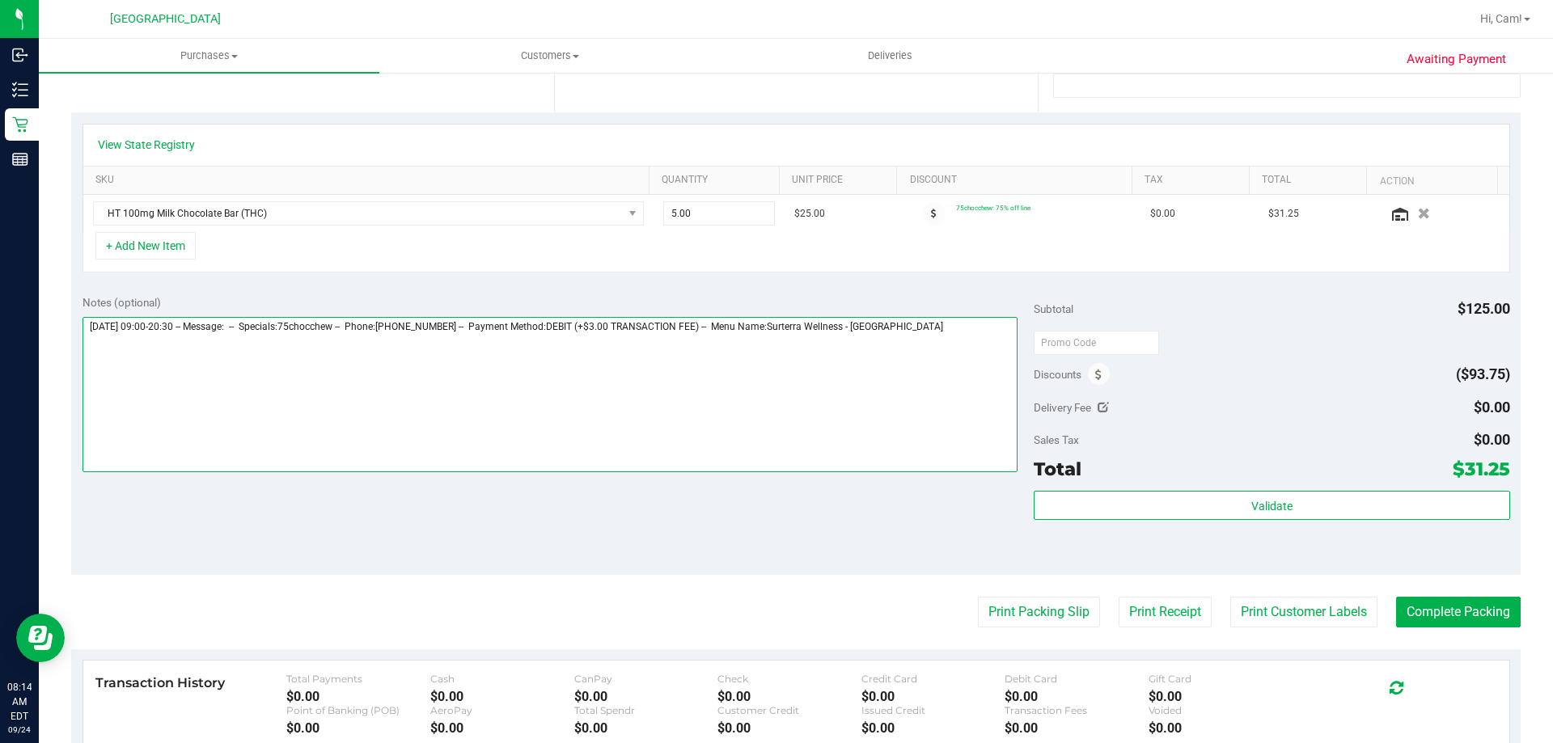
click at [960, 337] on textarea at bounding box center [551, 394] width 936 height 155
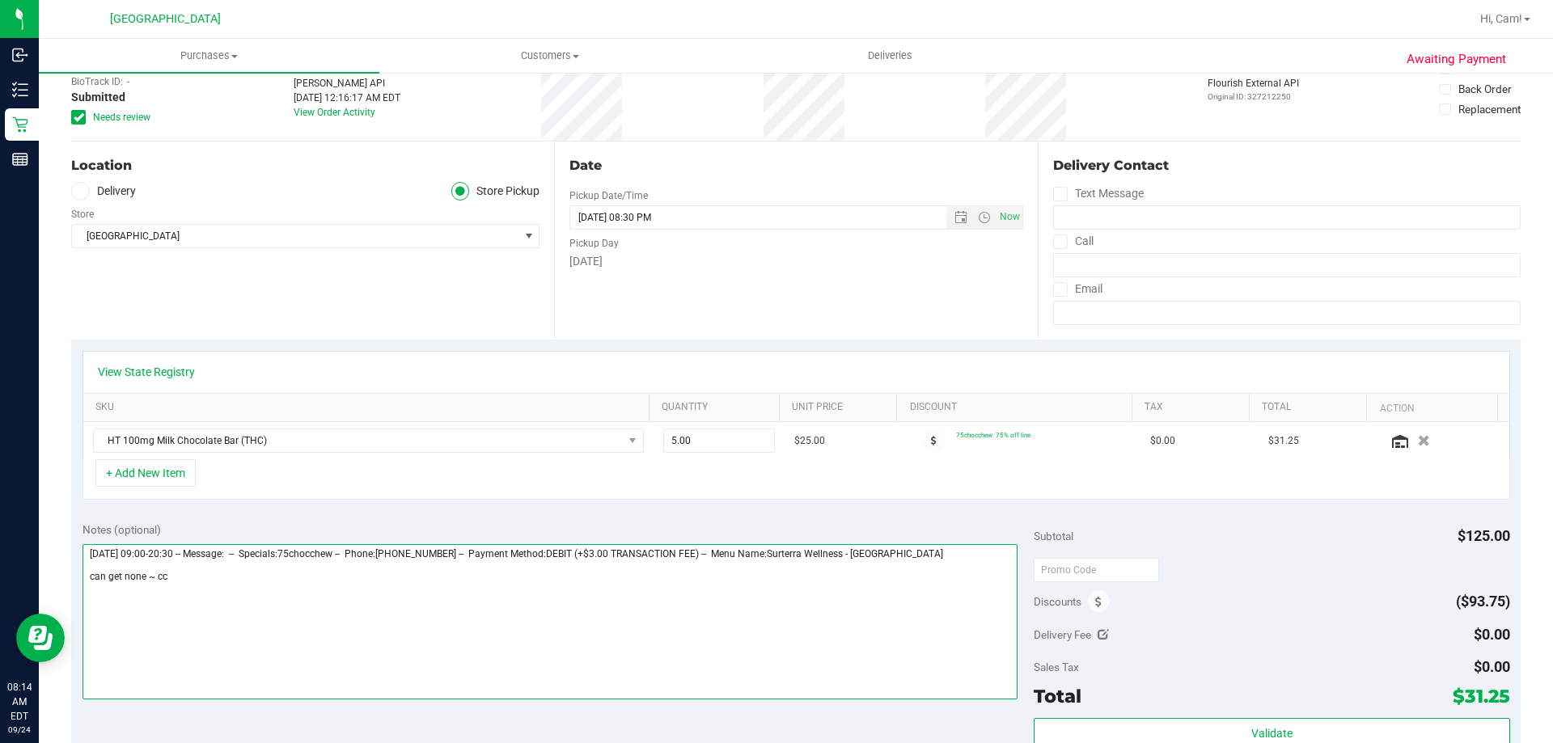
scroll to position [0, 0]
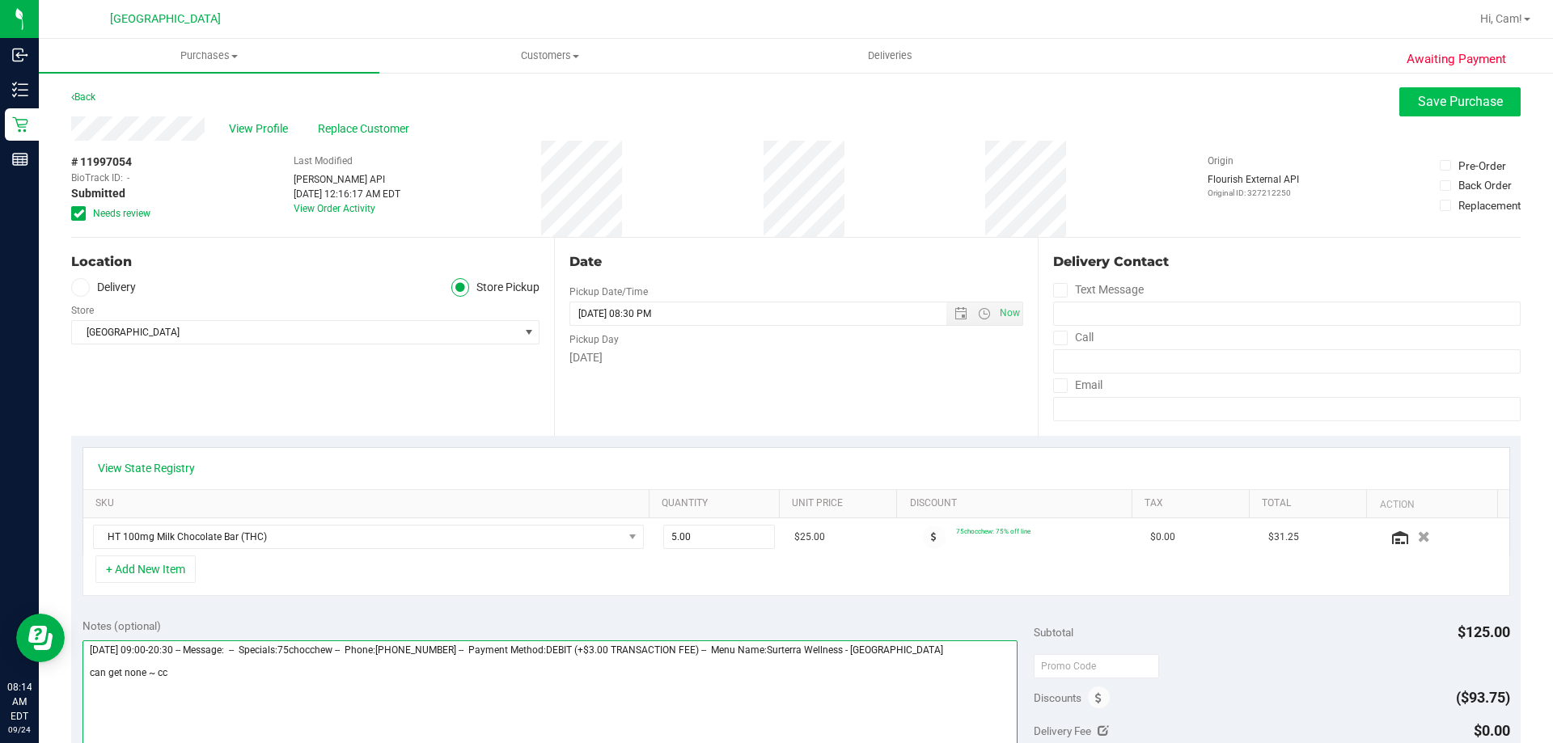
type textarea "[DATE] 09:00-20:30 -- Message: -- Specials:75chocchew -- Phone:[PHONE_NUMBER] -…"
click at [1451, 108] on span "Save Purchase" at bounding box center [1460, 101] width 85 height 15
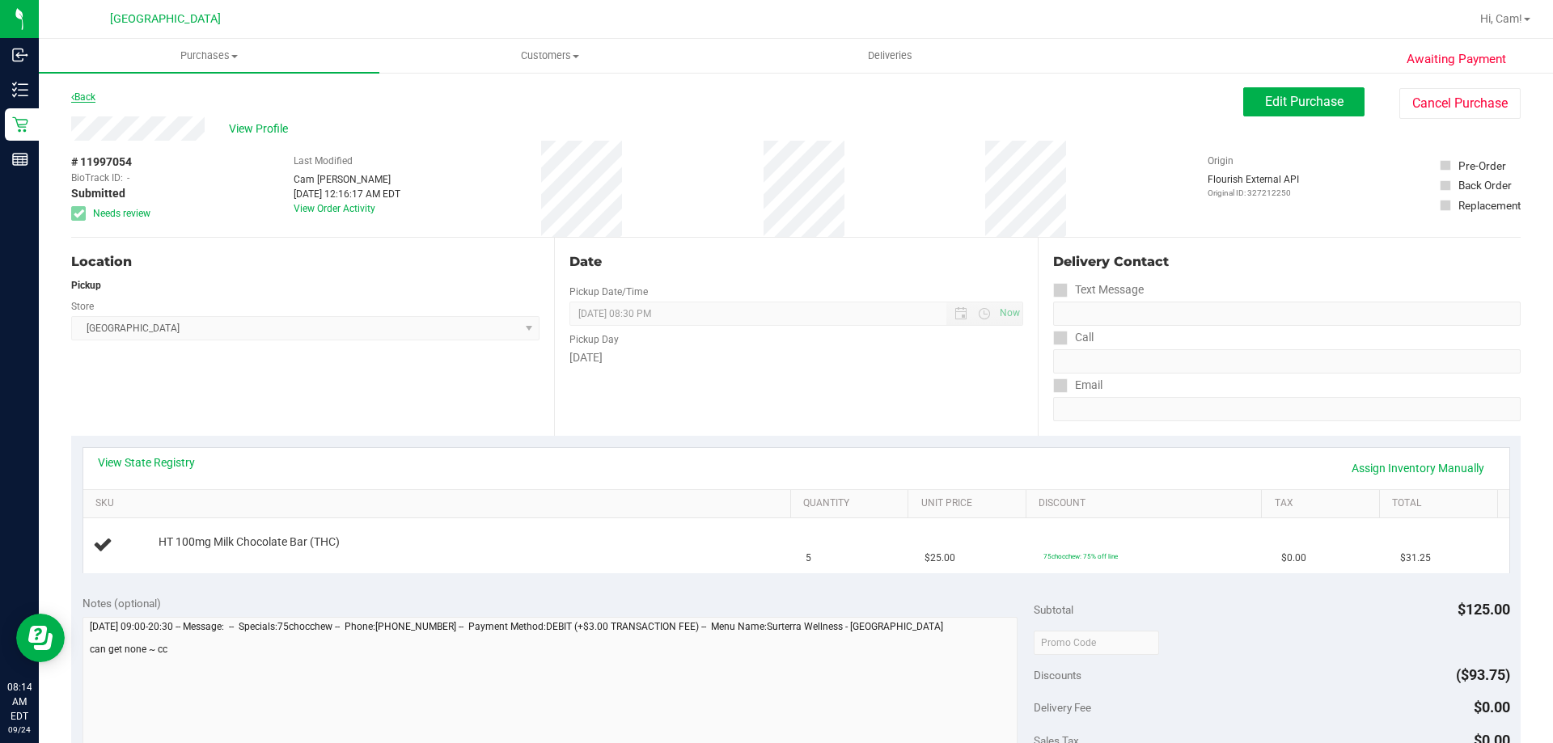
click at [88, 94] on link "Back" at bounding box center [83, 96] width 24 height 11
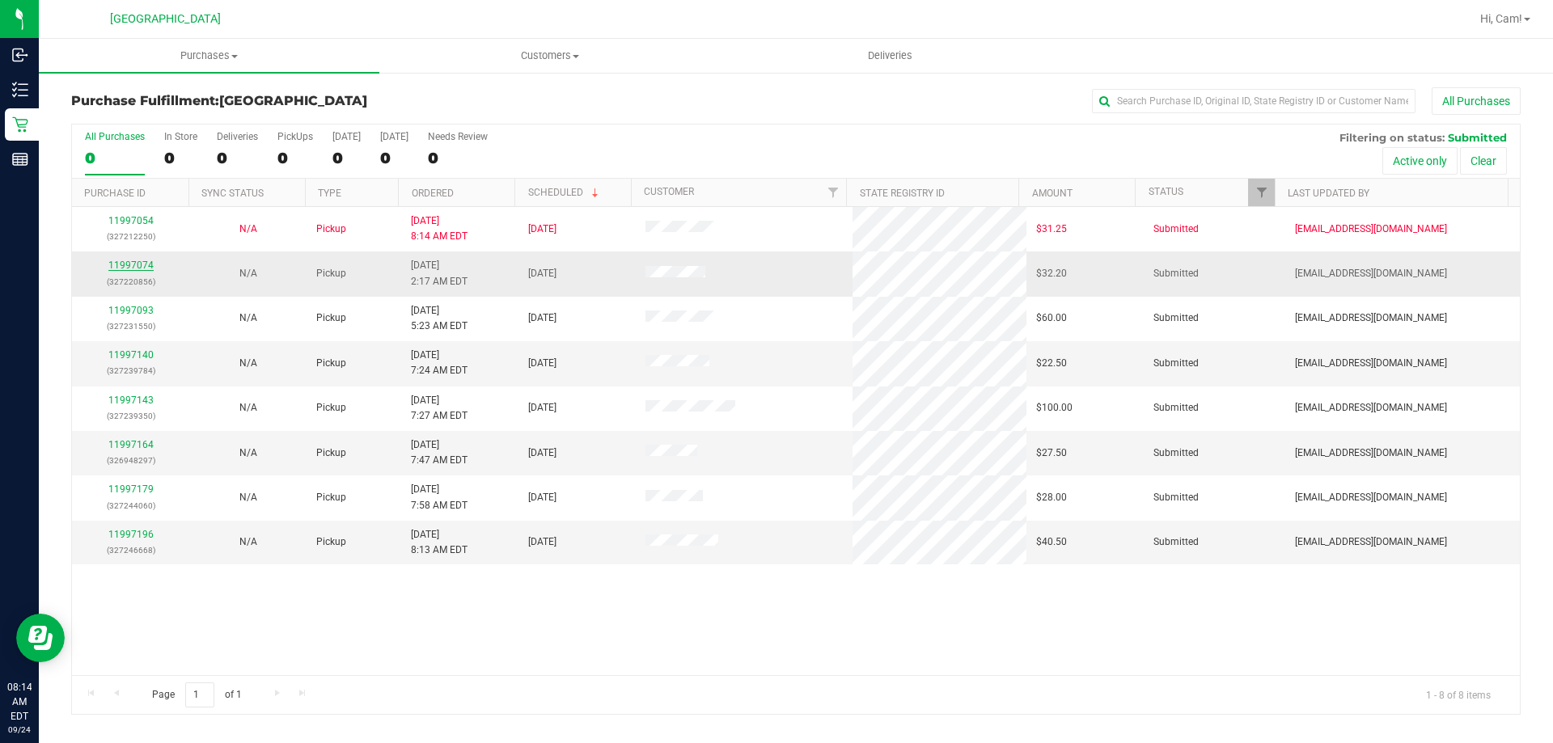
click at [120, 262] on link "11997074" at bounding box center [130, 265] width 45 height 11
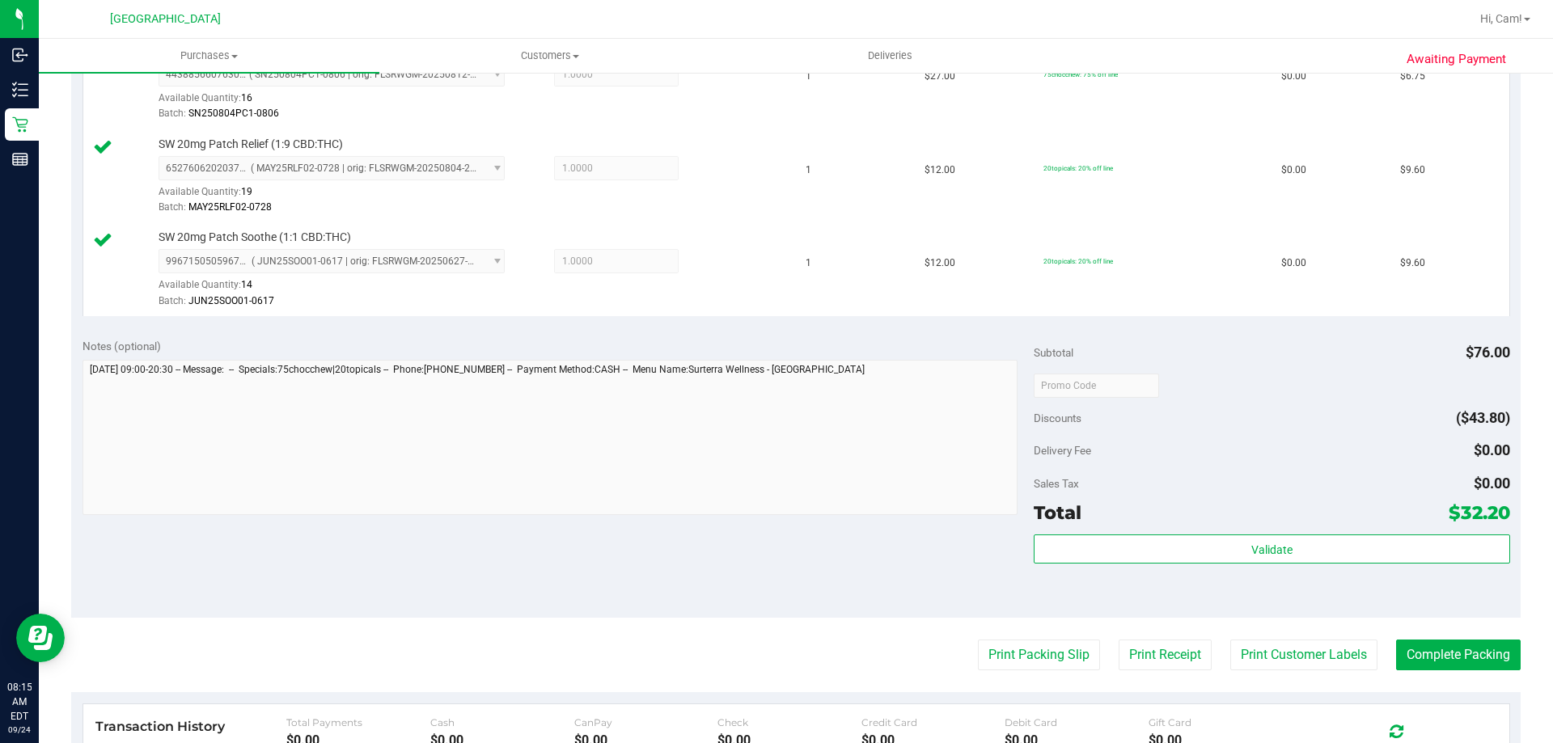
scroll to position [647, 0]
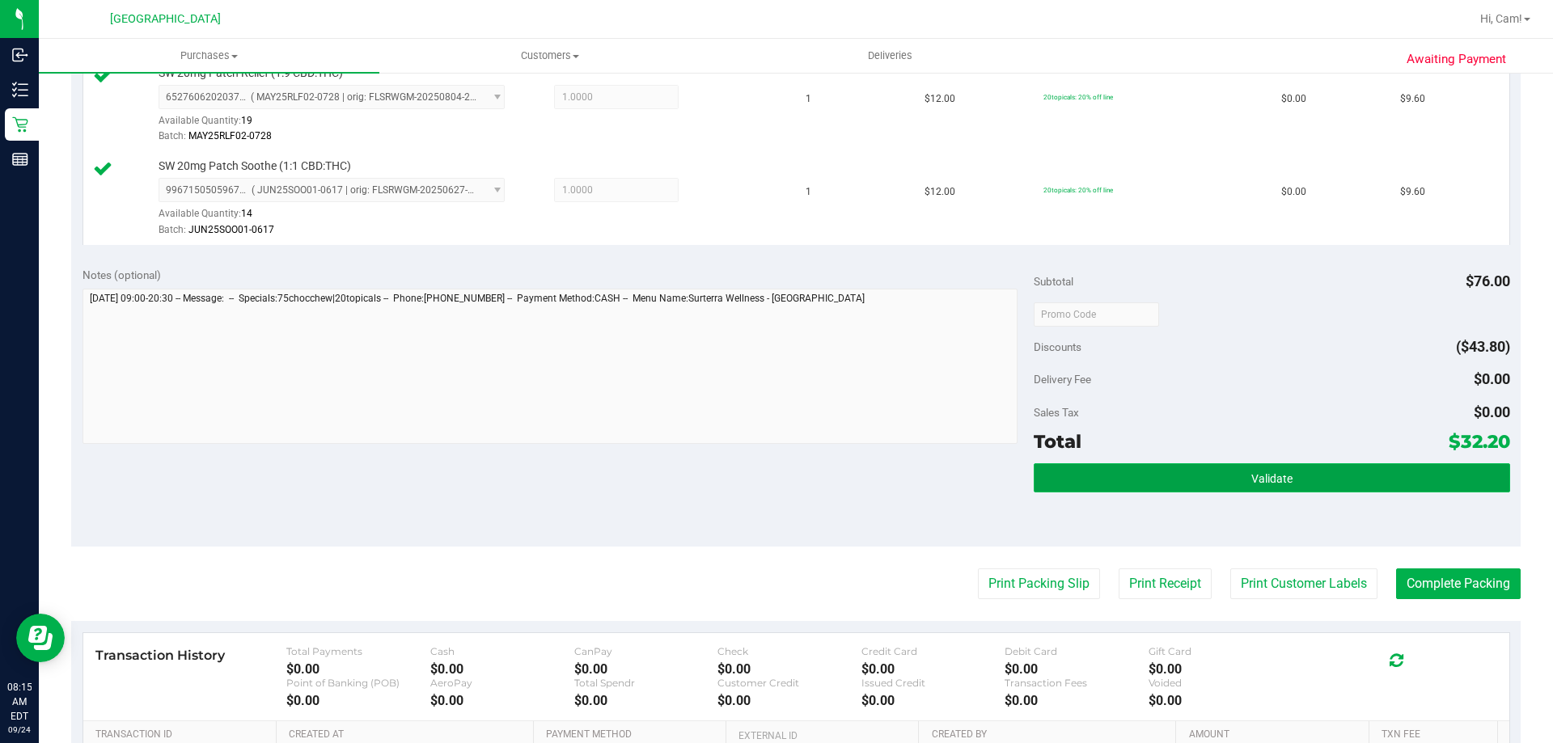
click at [1268, 480] on span "Validate" at bounding box center [1271, 478] width 41 height 13
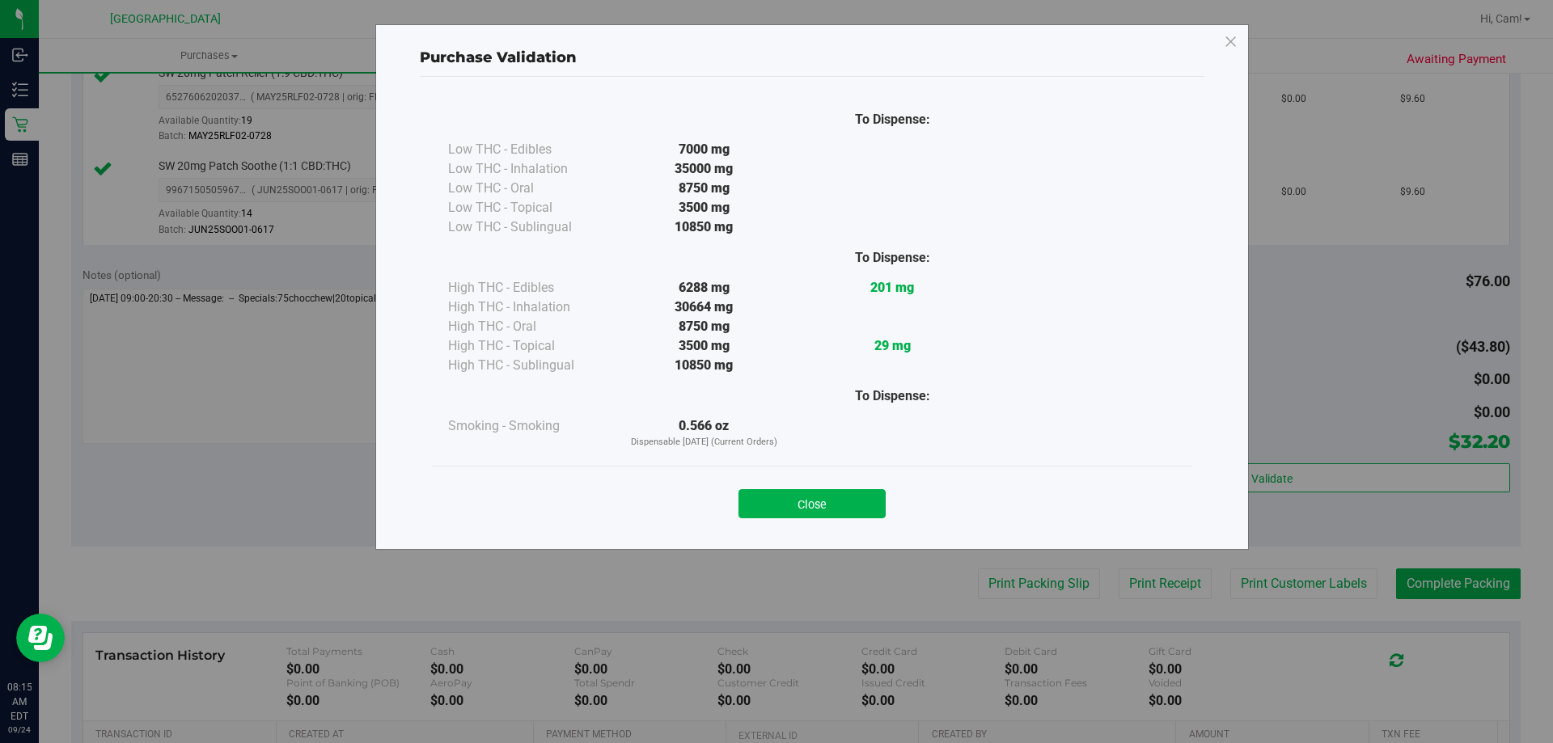
drag, startPoint x: 874, startPoint y: 493, endPoint x: 962, endPoint y: 499, distance: 87.6
click at [875, 493] on button "Close" at bounding box center [812, 503] width 147 height 29
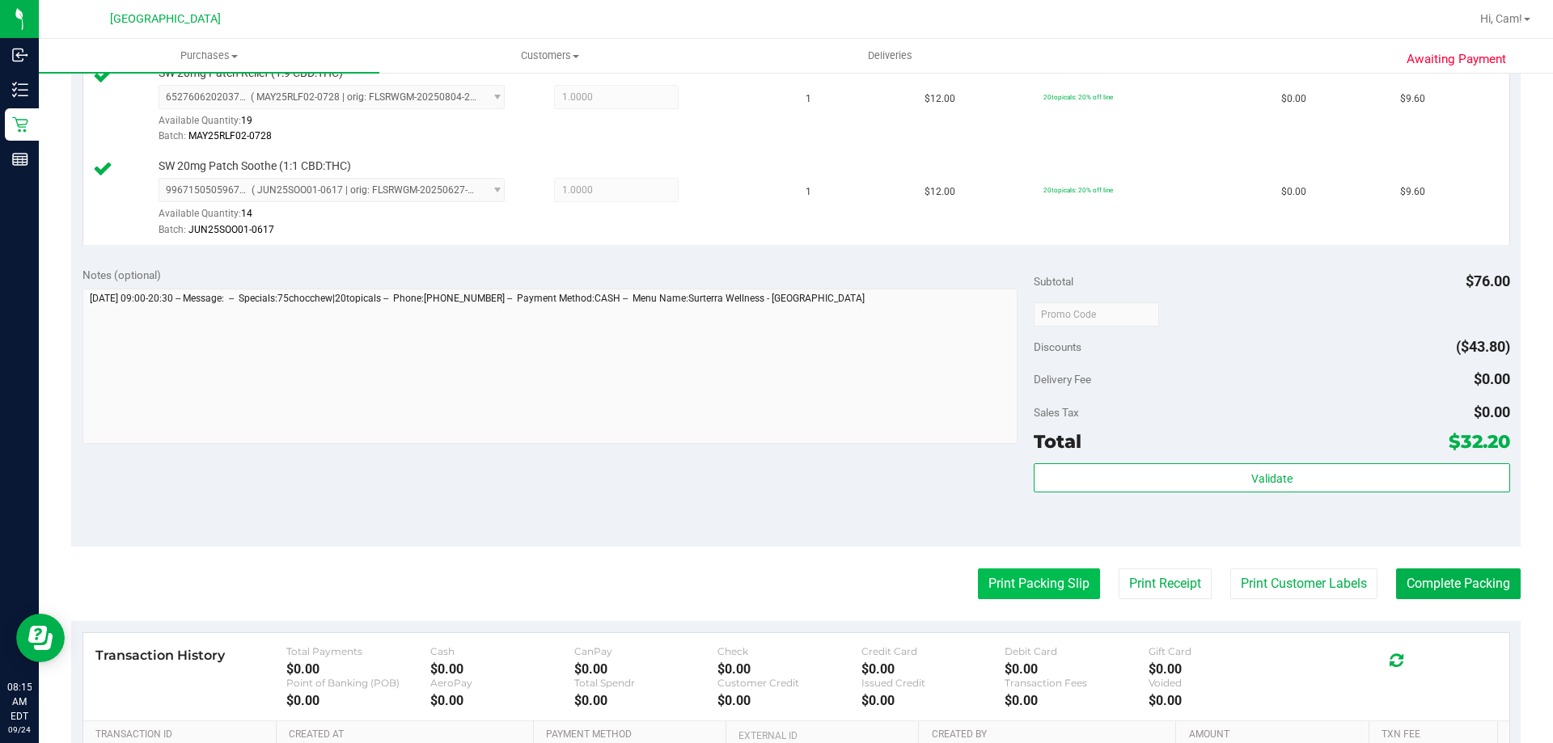
click at [1015, 572] on button "Print Packing Slip" at bounding box center [1039, 584] width 122 height 31
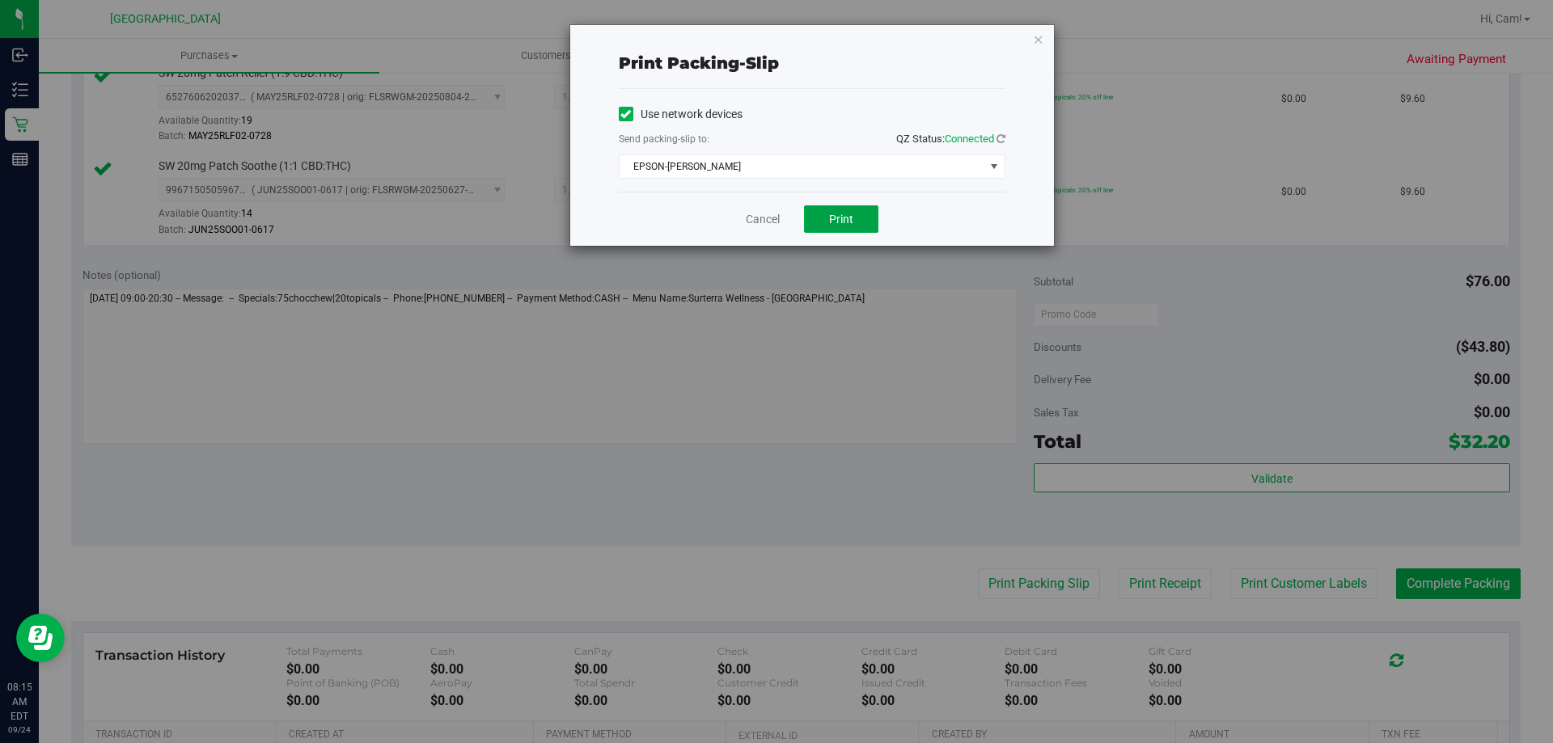
drag, startPoint x: 840, startPoint y: 217, endPoint x: 946, endPoint y: 126, distance: 140.0
click at [840, 217] on span "Print" at bounding box center [841, 219] width 24 height 13
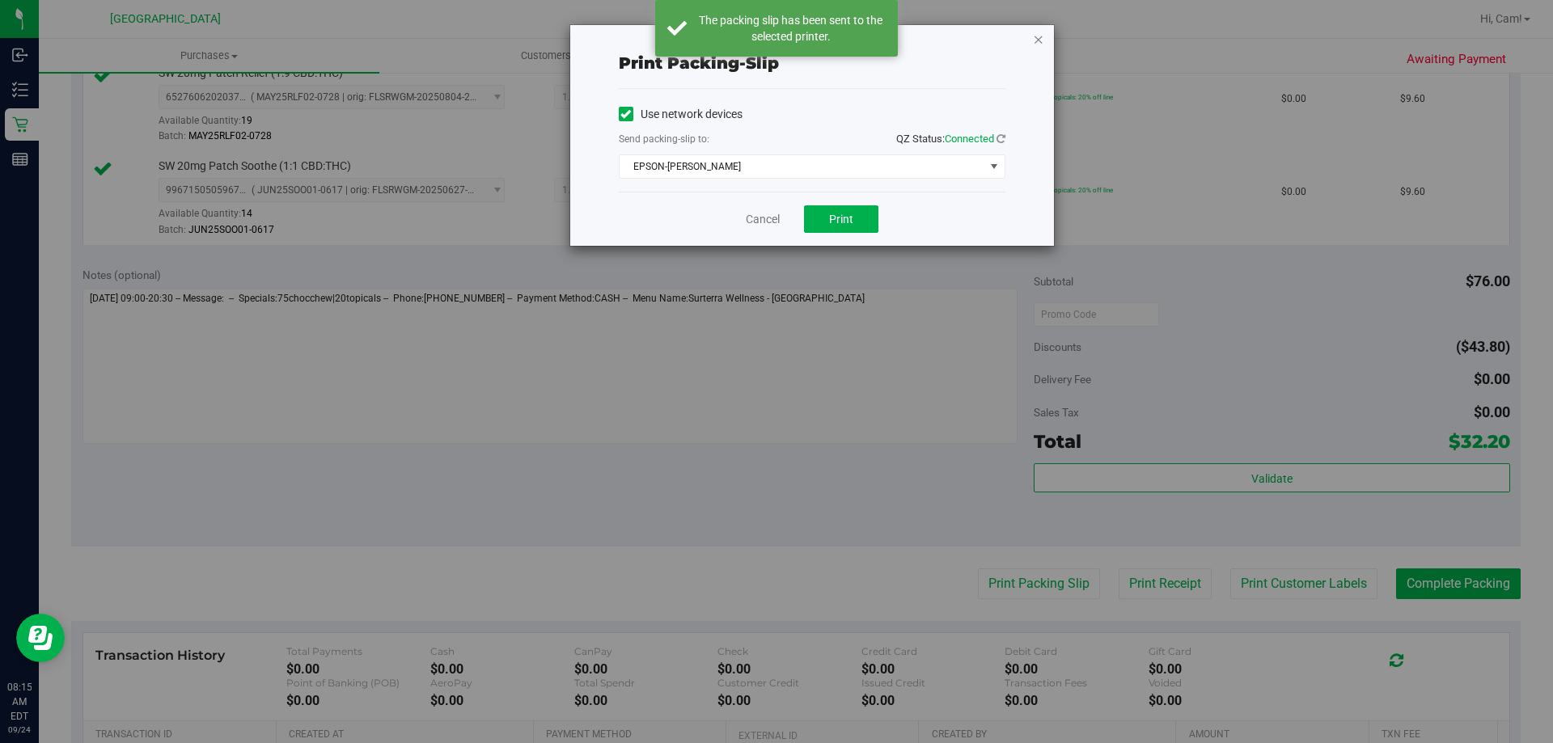
click at [1036, 42] on icon "button" at bounding box center [1038, 38] width 11 height 19
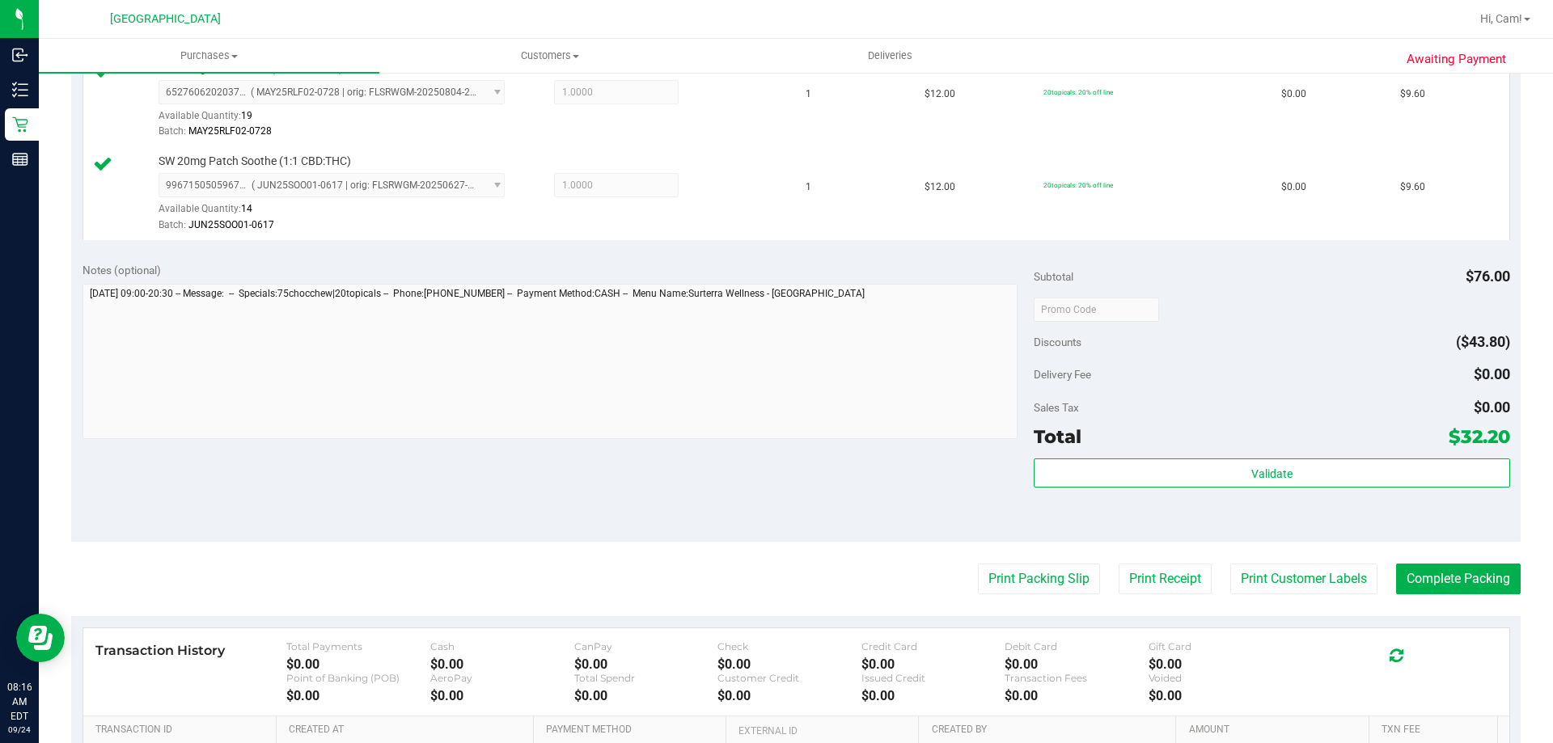
scroll to position [809, 0]
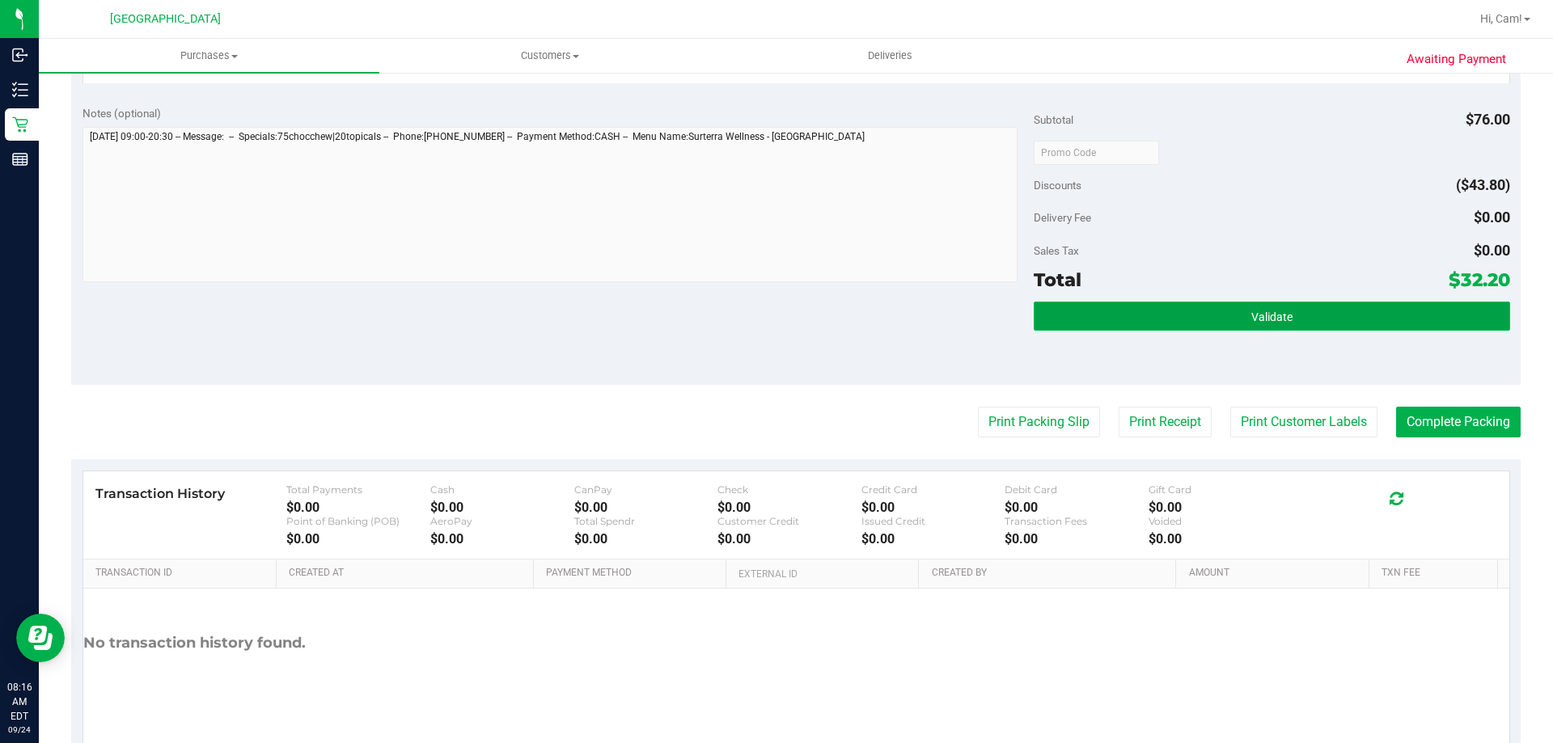
click at [1425, 312] on button "Validate" at bounding box center [1272, 316] width 476 height 29
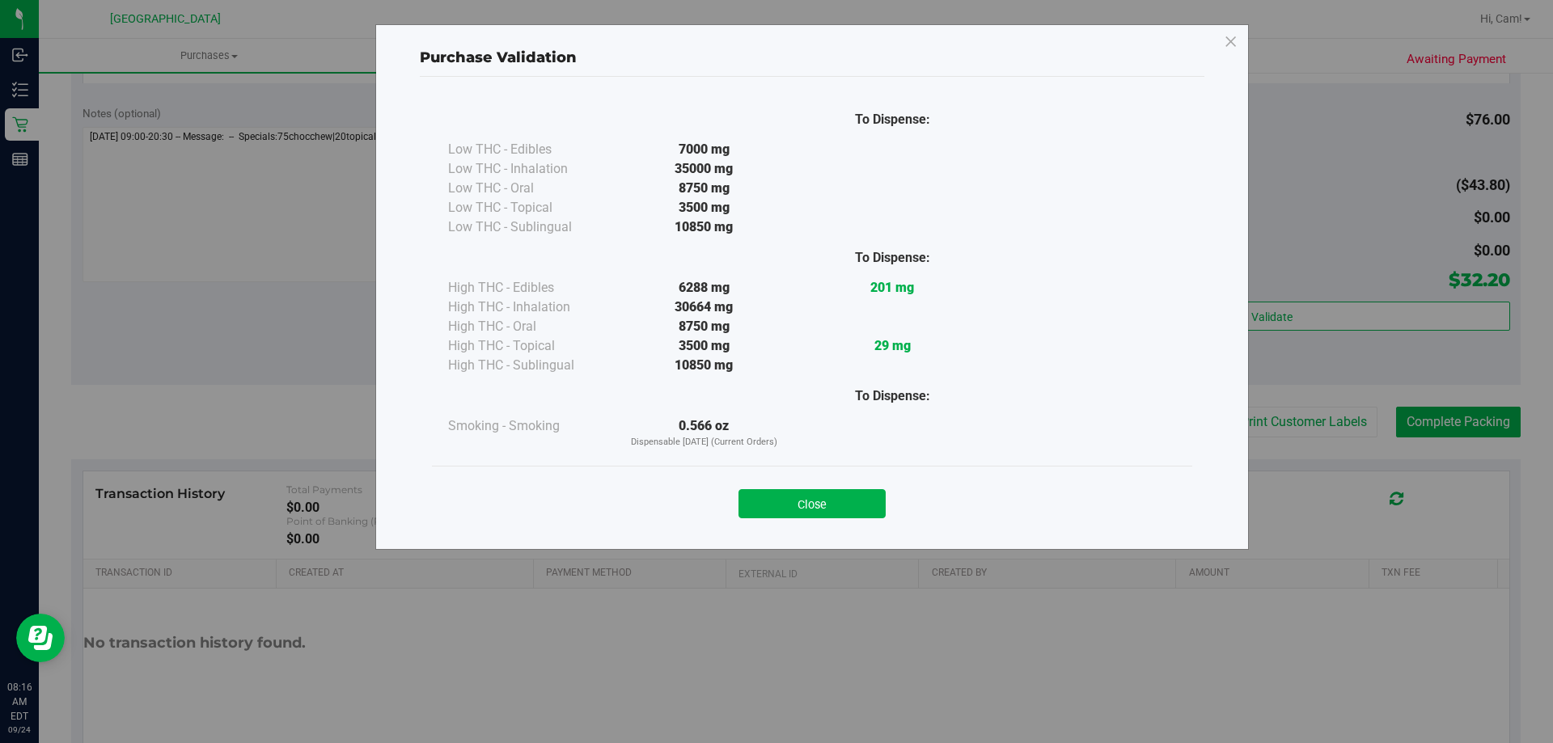
drag, startPoint x: 824, startPoint y: 500, endPoint x: 1072, endPoint y: 450, distance: 252.6
click at [836, 500] on button "Close" at bounding box center [812, 503] width 147 height 29
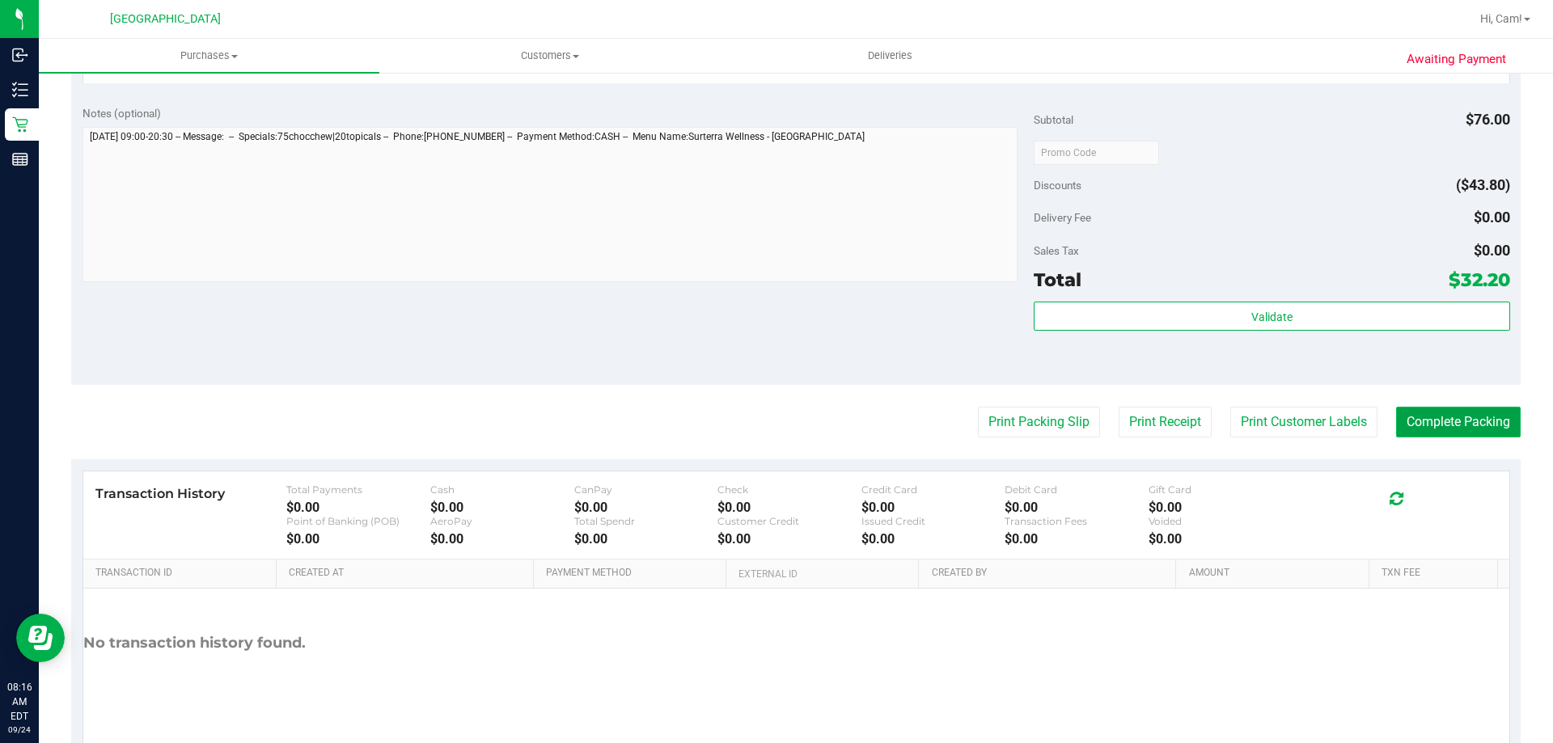
click at [1440, 425] on button "Complete Packing" at bounding box center [1458, 422] width 125 height 31
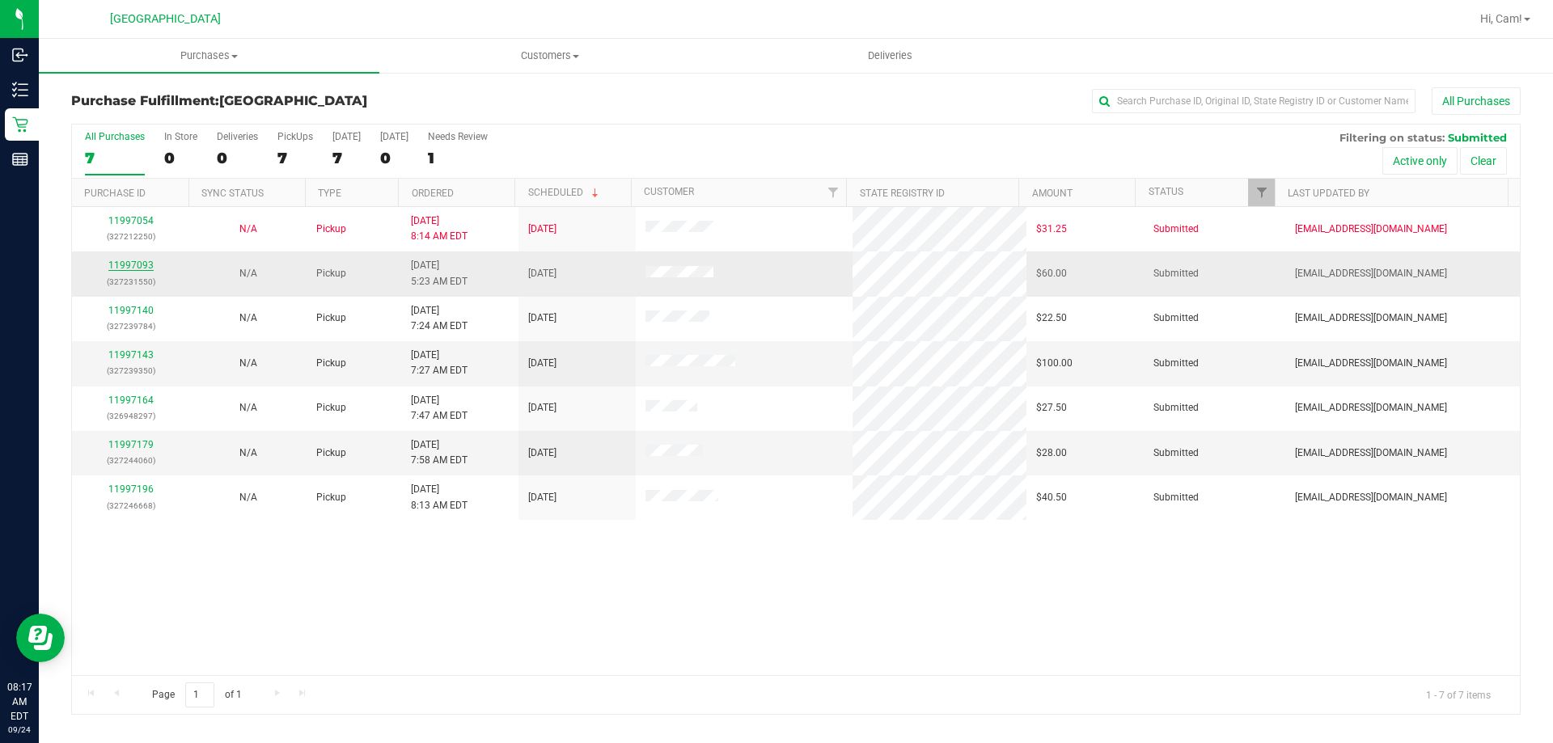
click at [120, 261] on link "11997093" at bounding box center [130, 265] width 45 height 11
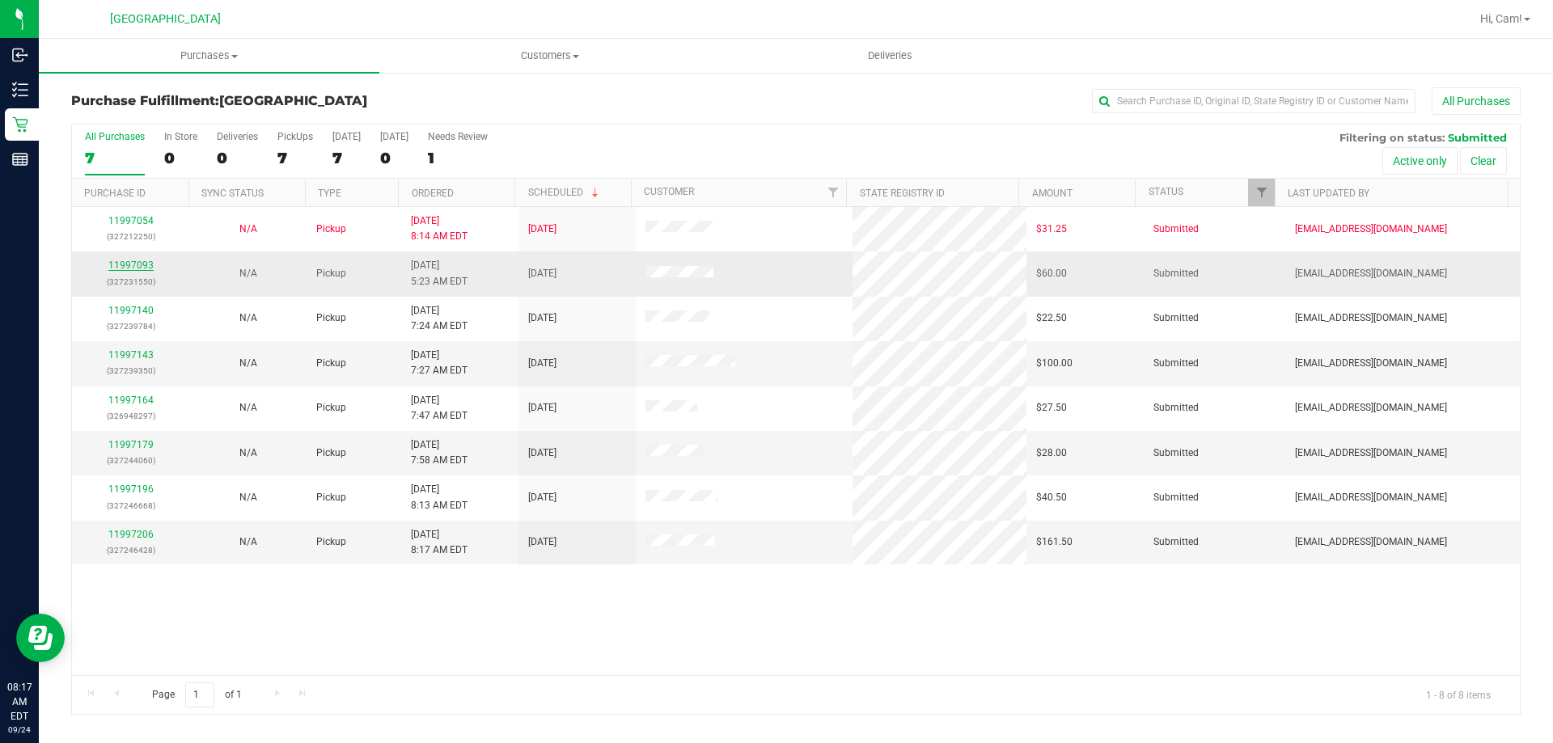
click at [134, 267] on link "11997093" at bounding box center [130, 265] width 45 height 11
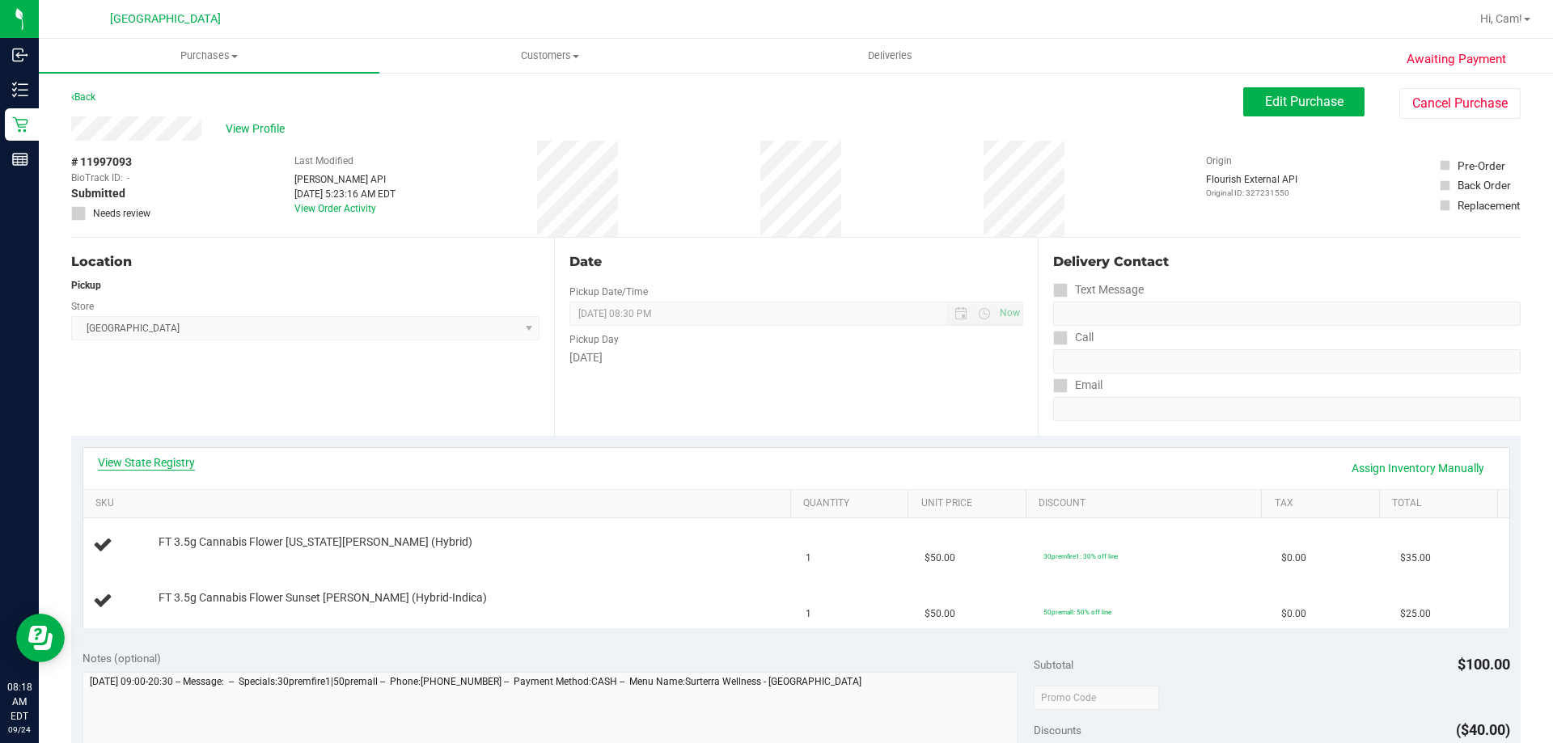
click at [175, 462] on link "View State Registry" at bounding box center [146, 463] width 97 height 16
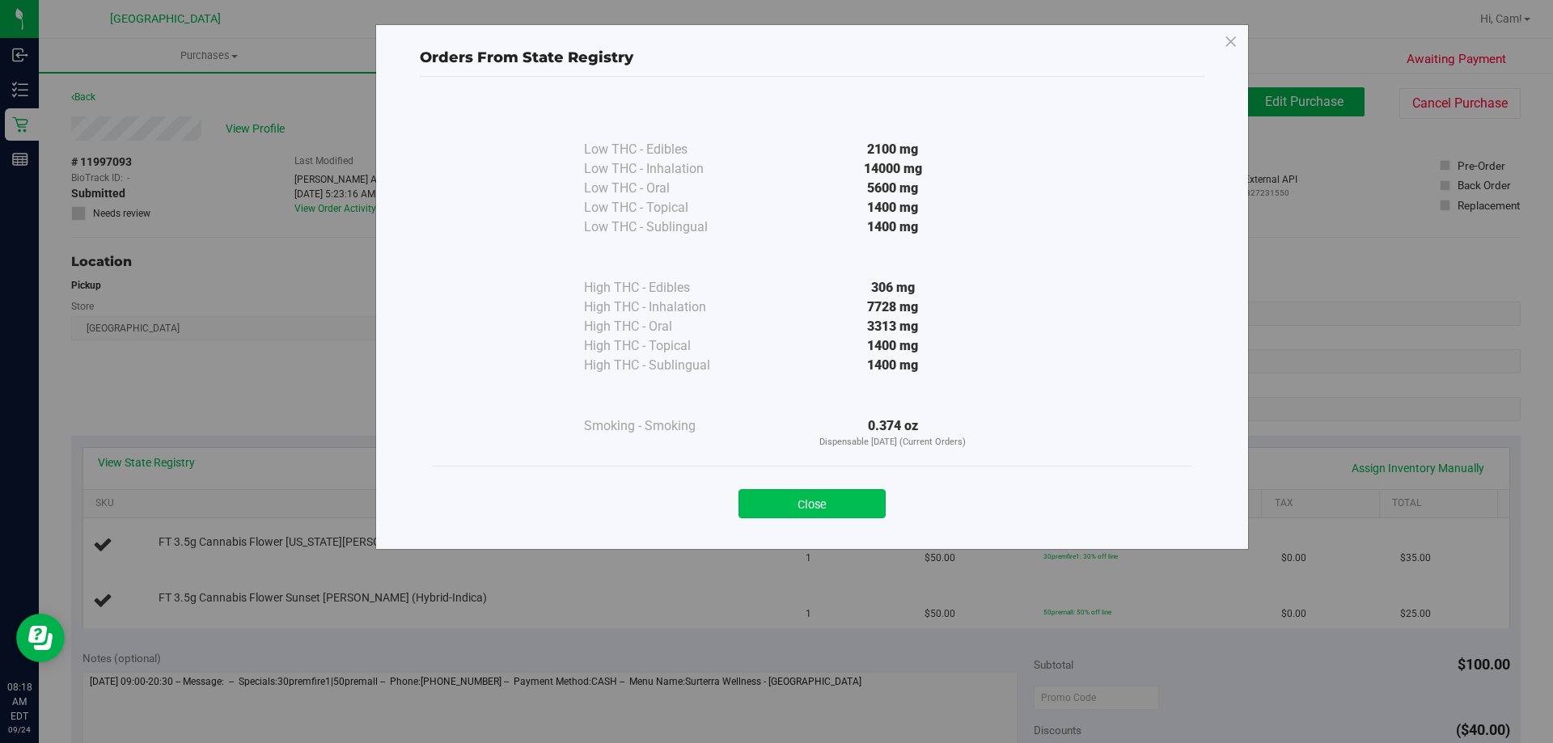
click at [827, 491] on button "Close" at bounding box center [812, 503] width 147 height 29
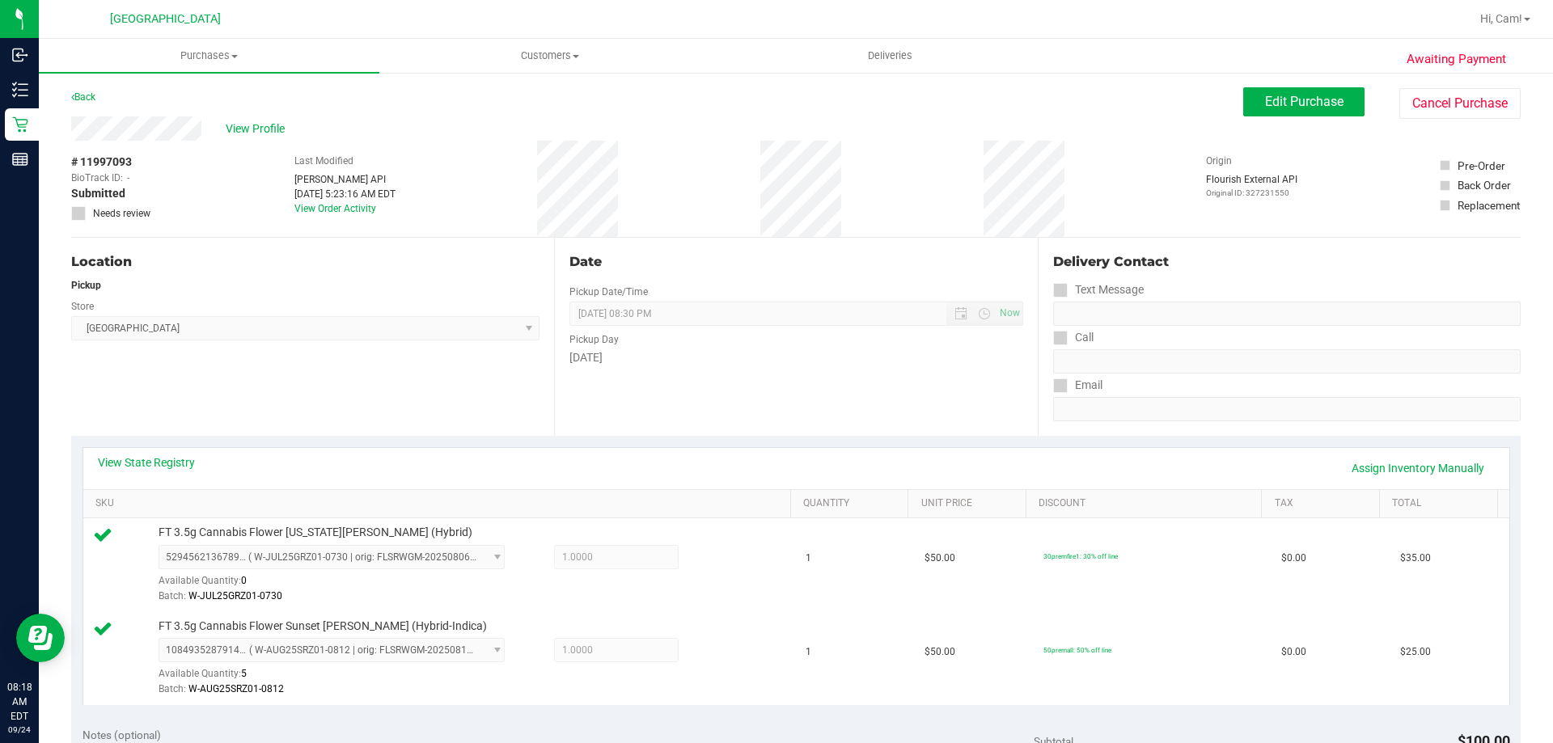
scroll to position [404, 0]
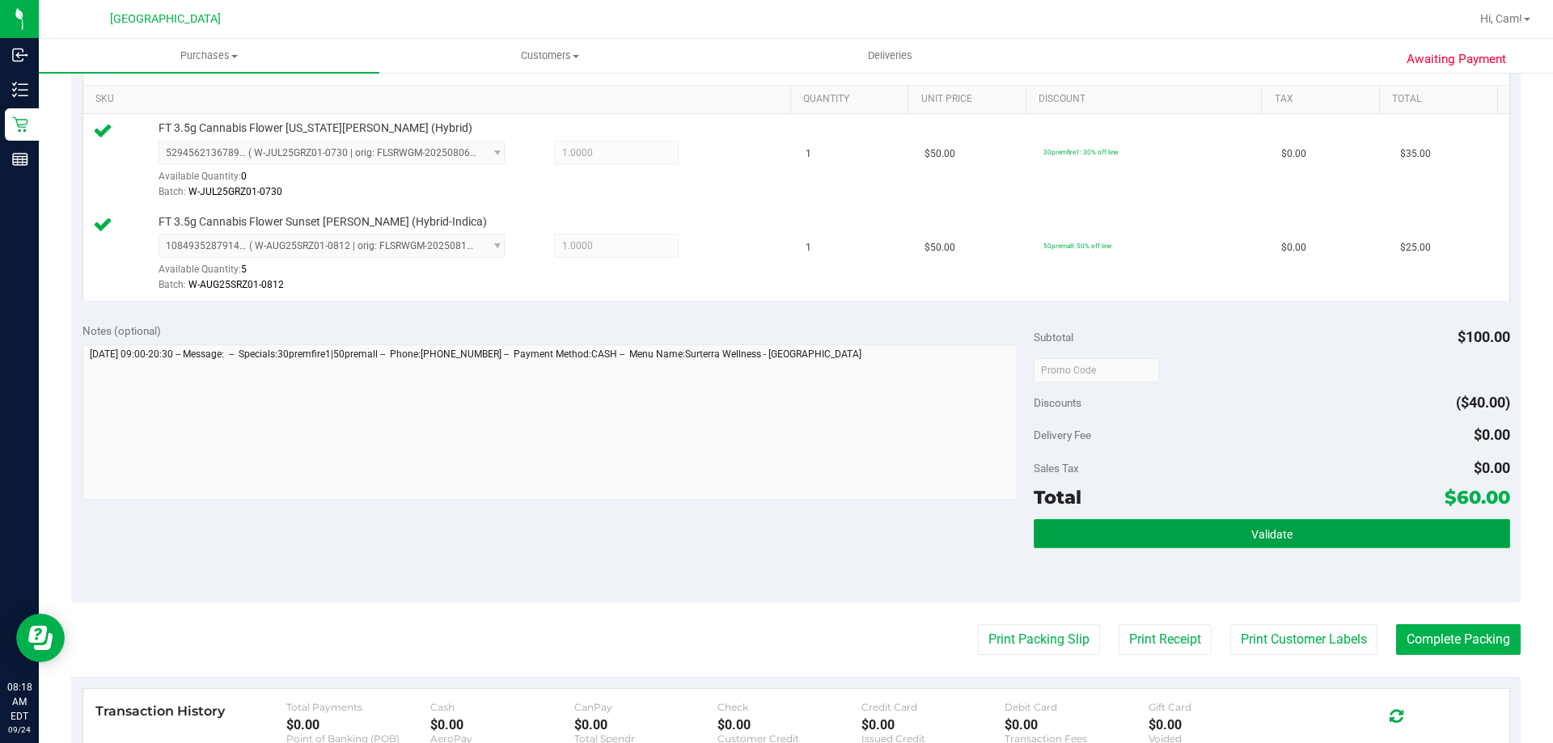
click at [1200, 530] on button "Validate" at bounding box center [1272, 533] width 476 height 29
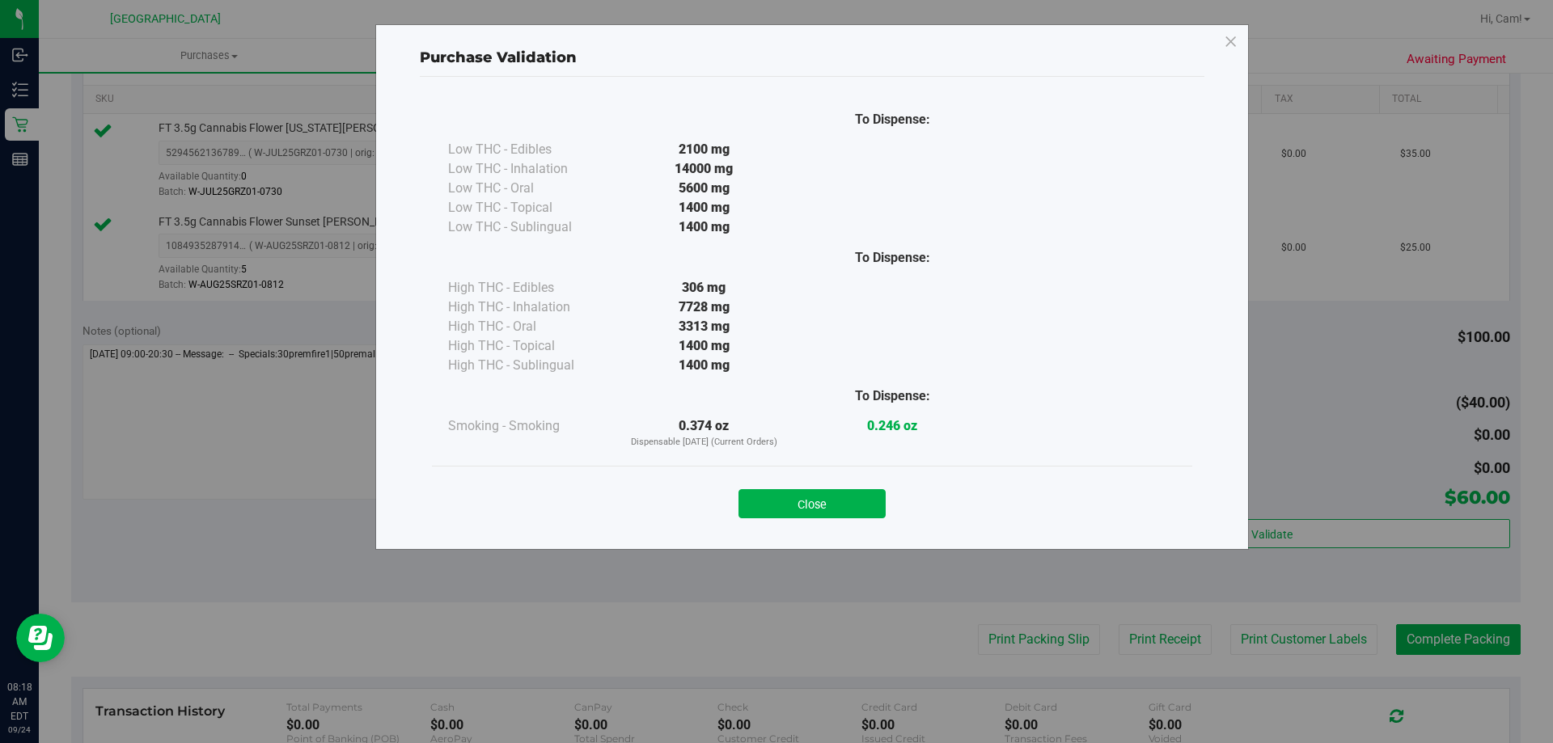
click at [873, 507] on button "Close" at bounding box center [812, 503] width 147 height 29
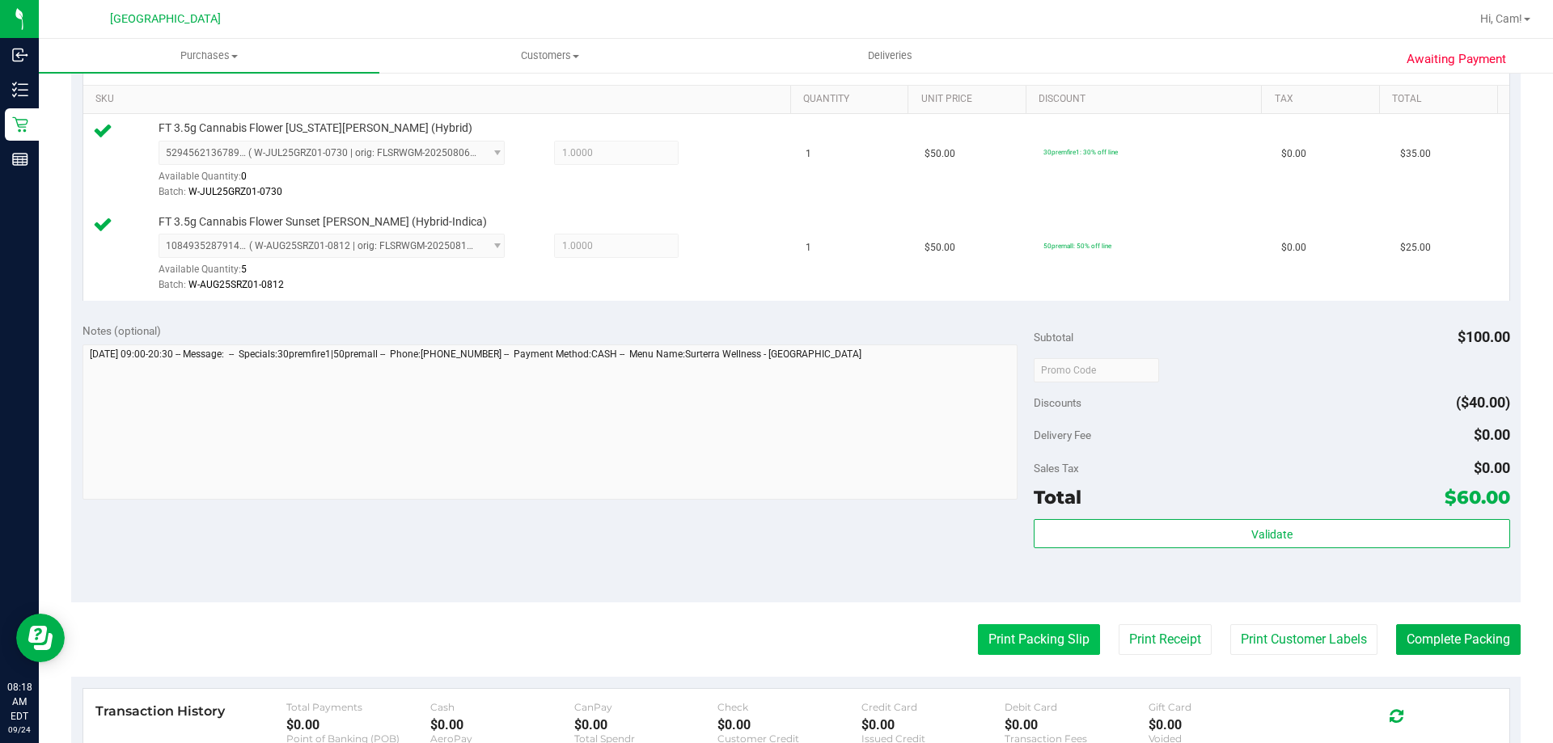
click at [1056, 640] on button "Print Packing Slip" at bounding box center [1039, 640] width 122 height 31
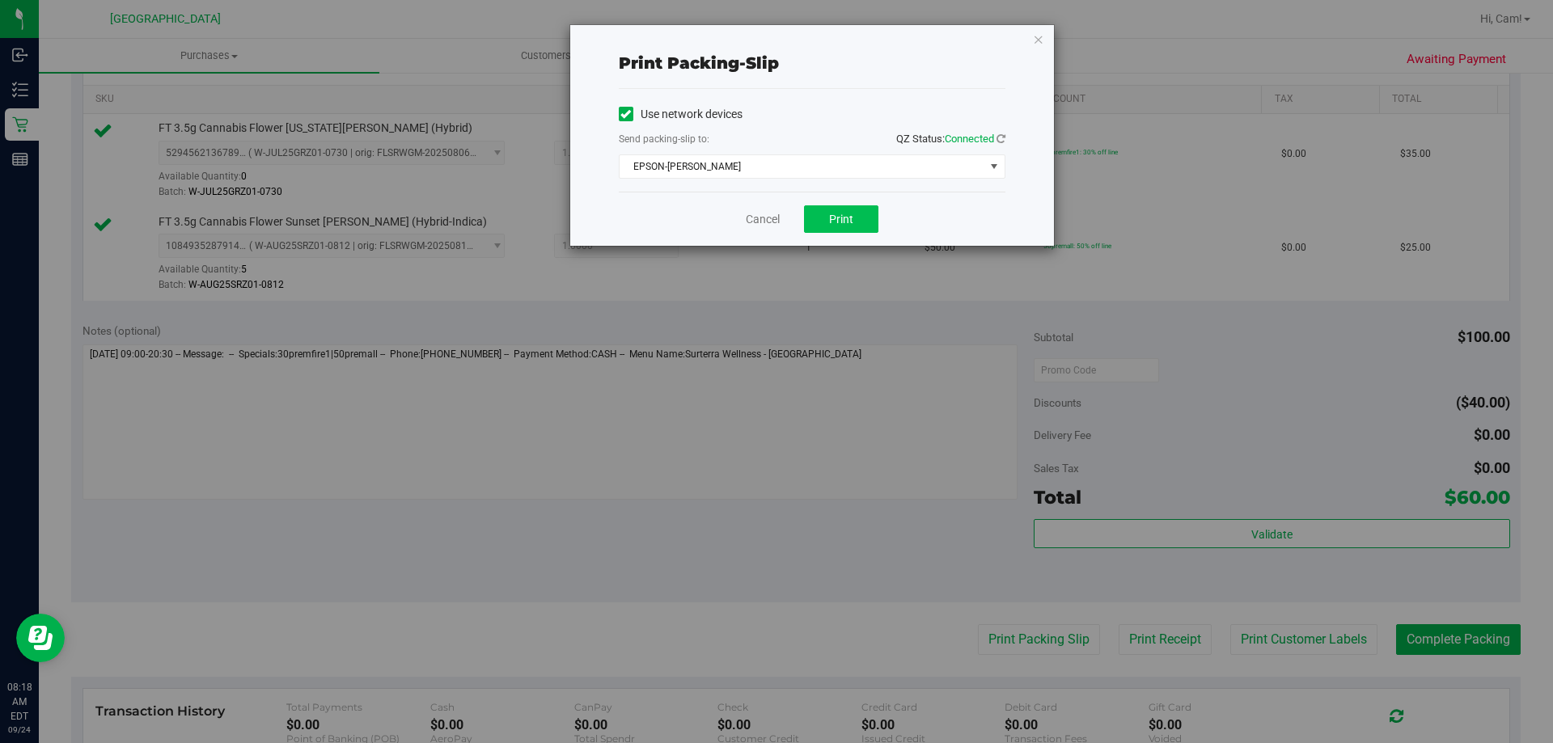
drag, startPoint x: 863, startPoint y: 239, endPoint x: 860, endPoint y: 223, distance: 16.5
click at [862, 239] on div "Cancel Print" at bounding box center [812, 219] width 387 height 54
click at [860, 223] on button "Print" at bounding box center [841, 219] width 74 height 28
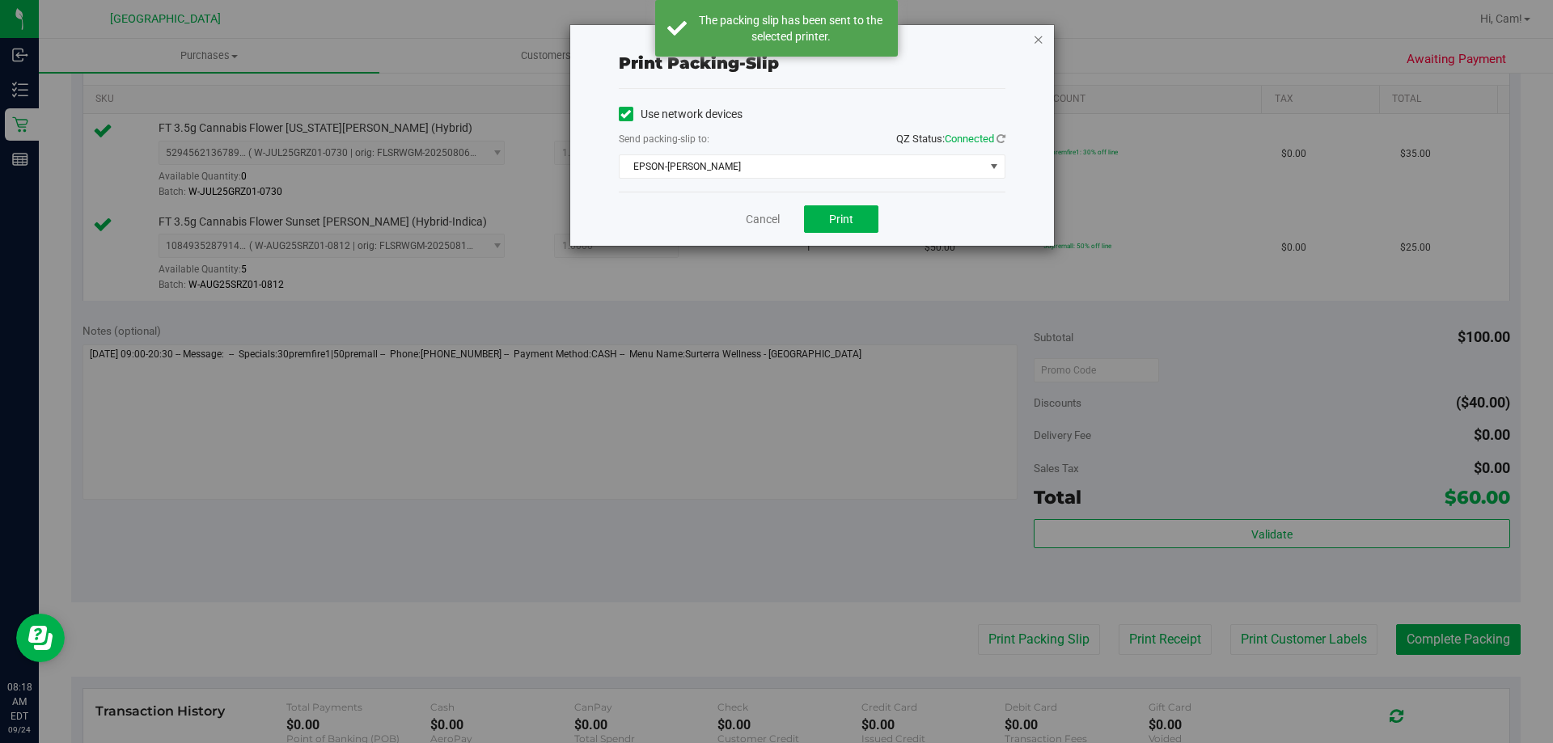
click at [1036, 38] on icon "button" at bounding box center [1038, 38] width 11 height 19
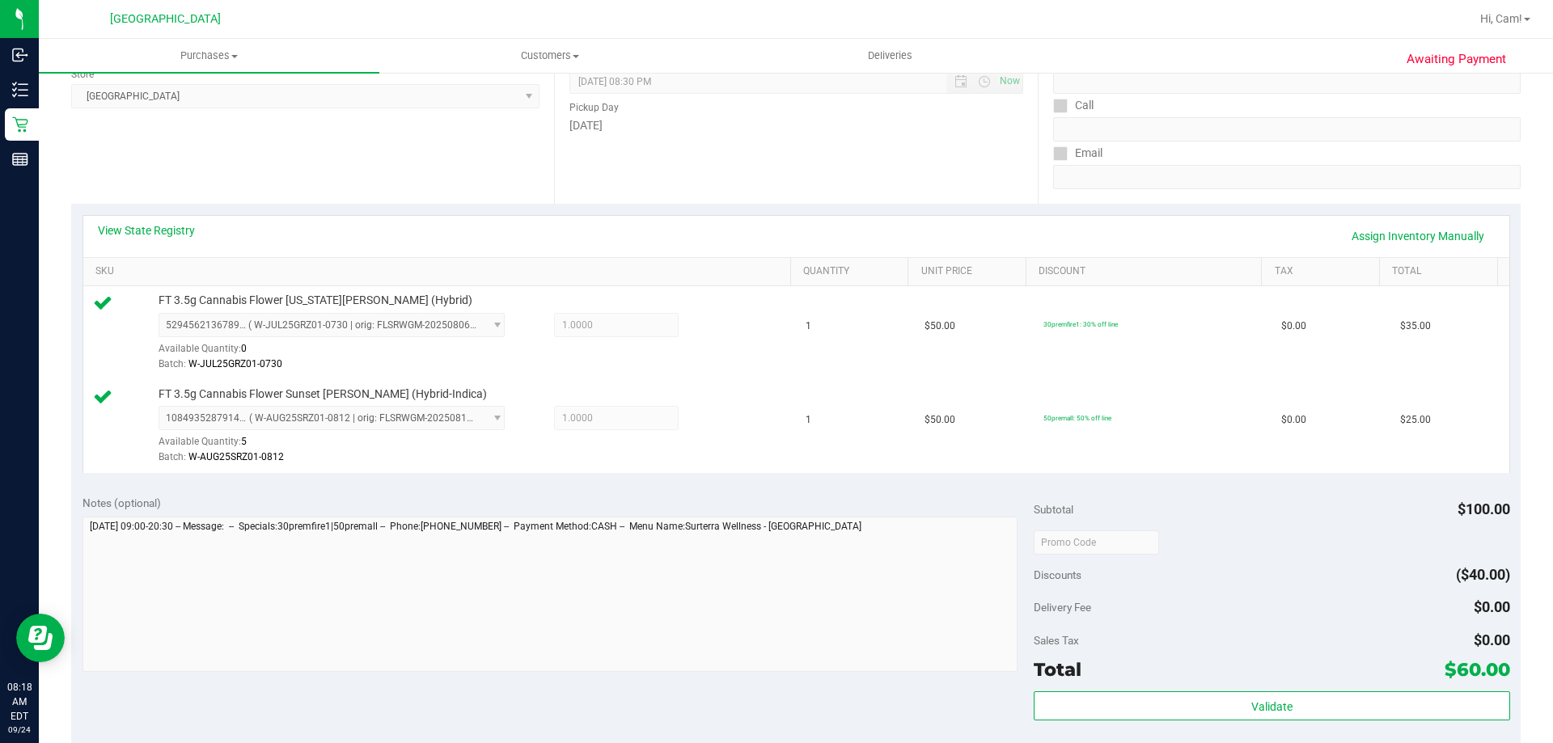
scroll to position [485, 0]
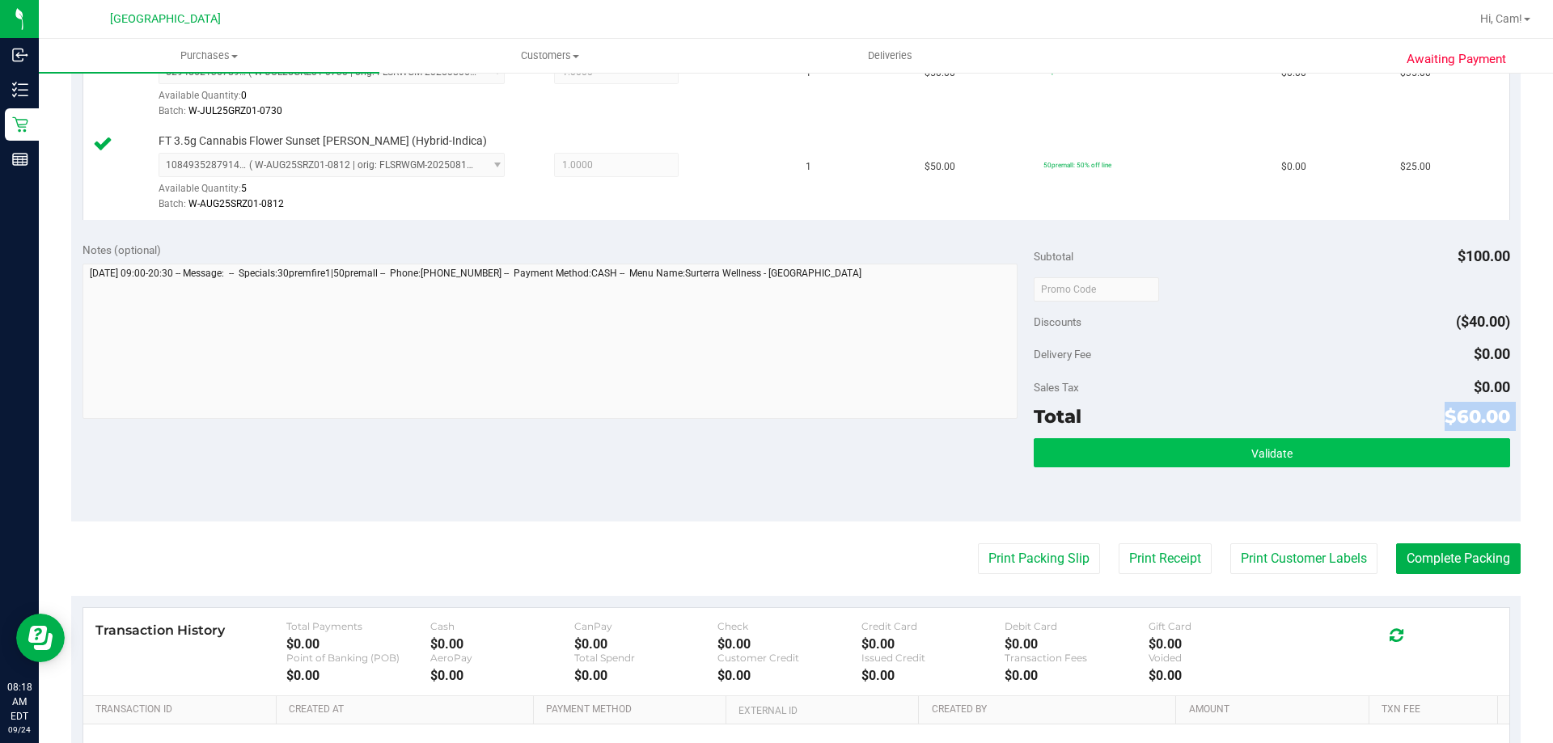
drag, startPoint x: 1292, startPoint y: 433, endPoint x: 1290, endPoint y: 448, distance: 15.5
click at [1292, 434] on div "Subtotal $100.00 Discounts ($40.00) Delivery Fee $0.00 Sales Tax $0.00 Total $6…" at bounding box center [1272, 376] width 476 height 269
click at [1290, 448] on button "Validate" at bounding box center [1272, 452] width 476 height 29
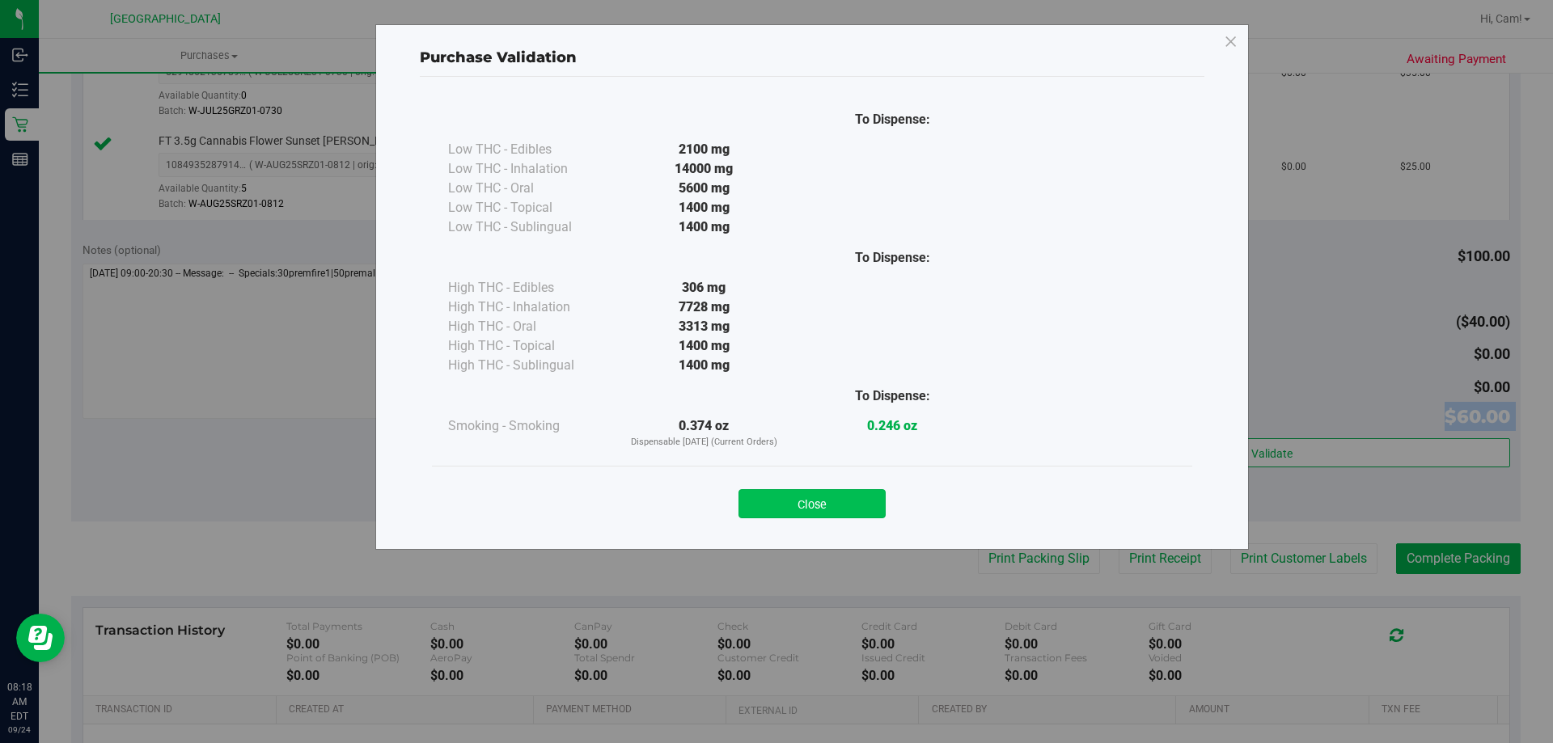
click at [784, 493] on button "Close" at bounding box center [812, 503] width 147 height 29
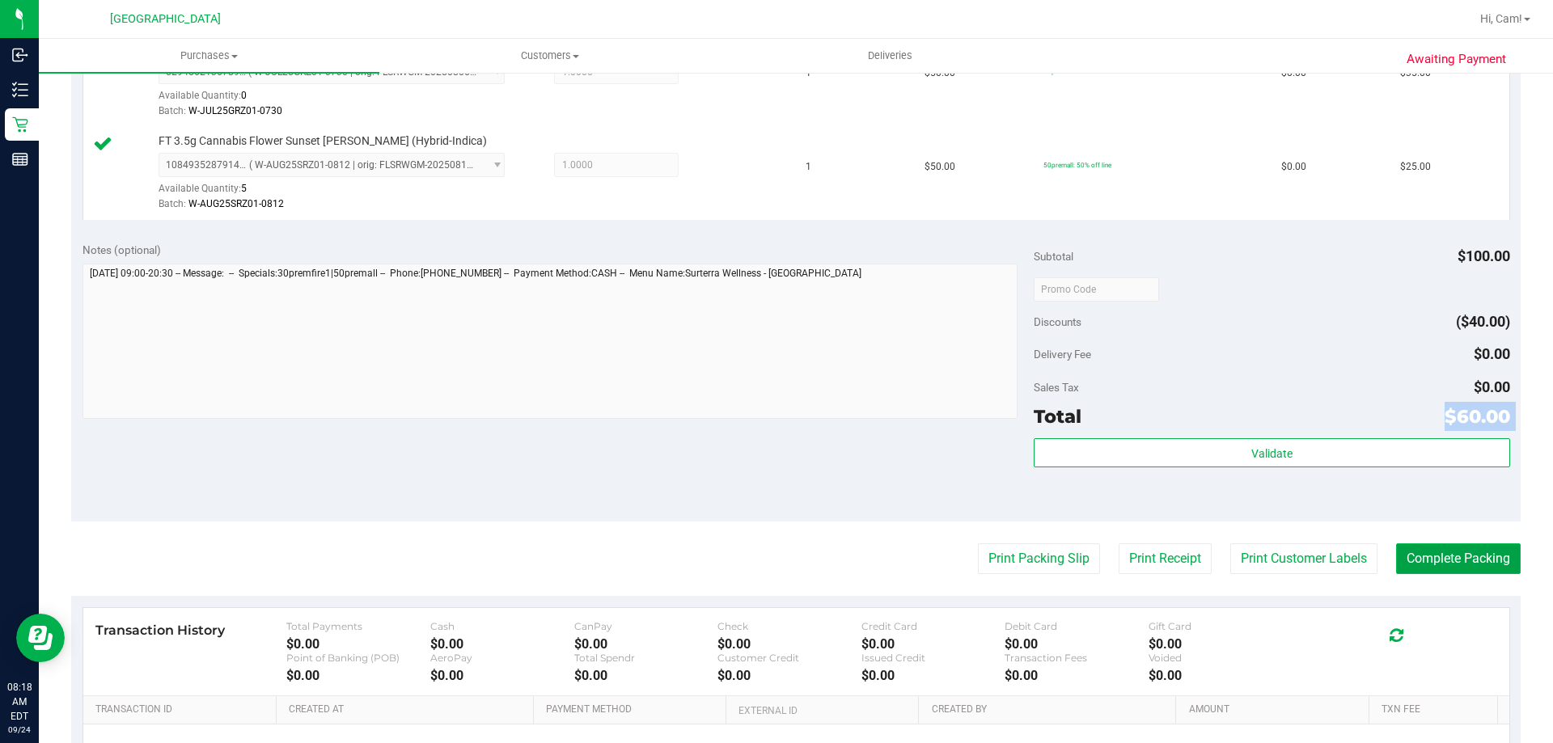
click at [1491, 562] on button "Complete Packing" at bounding box center [1458, 559] width 125 height 31
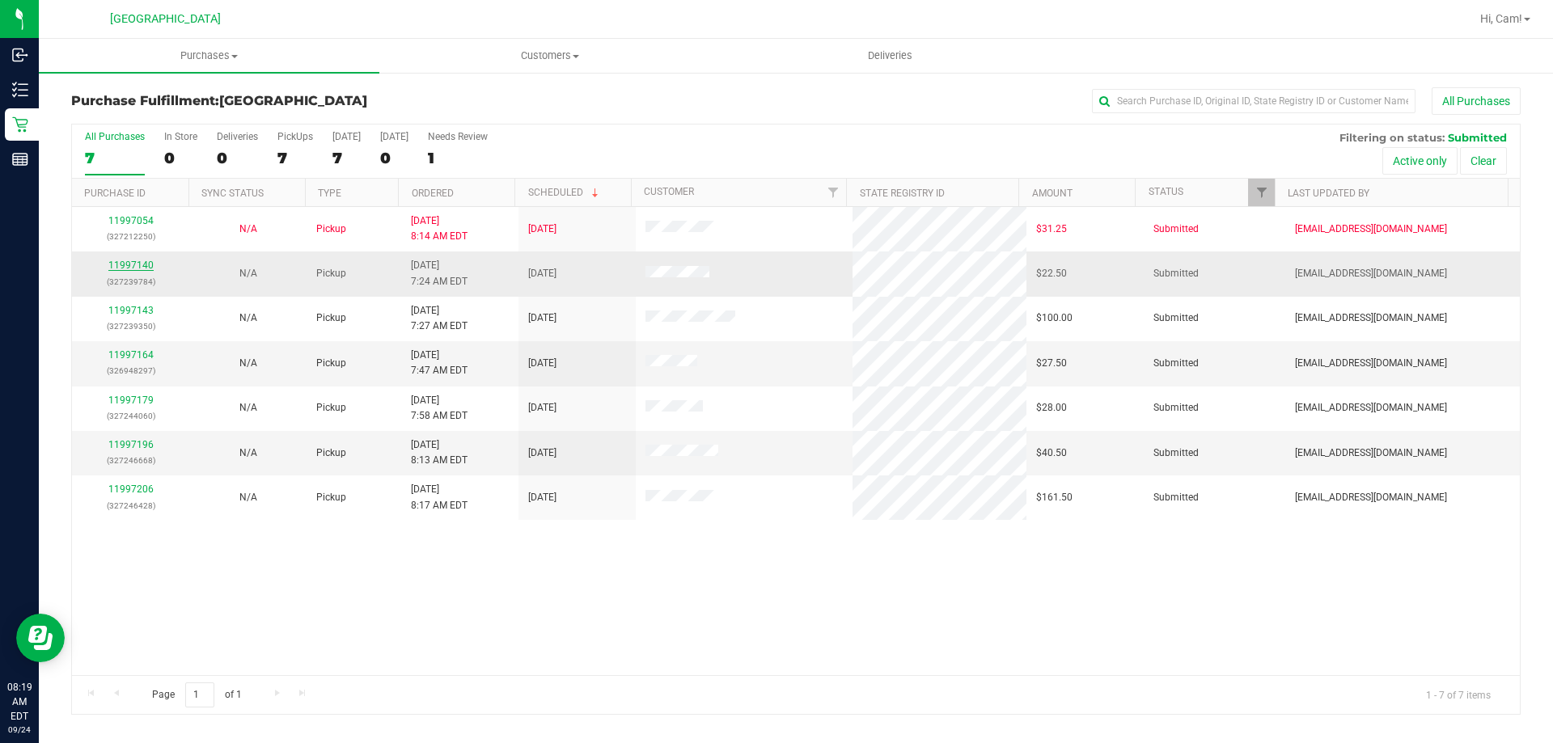
click at [116, 261] on link "11997140" at bounding box center [130, 265] width 45 height 11
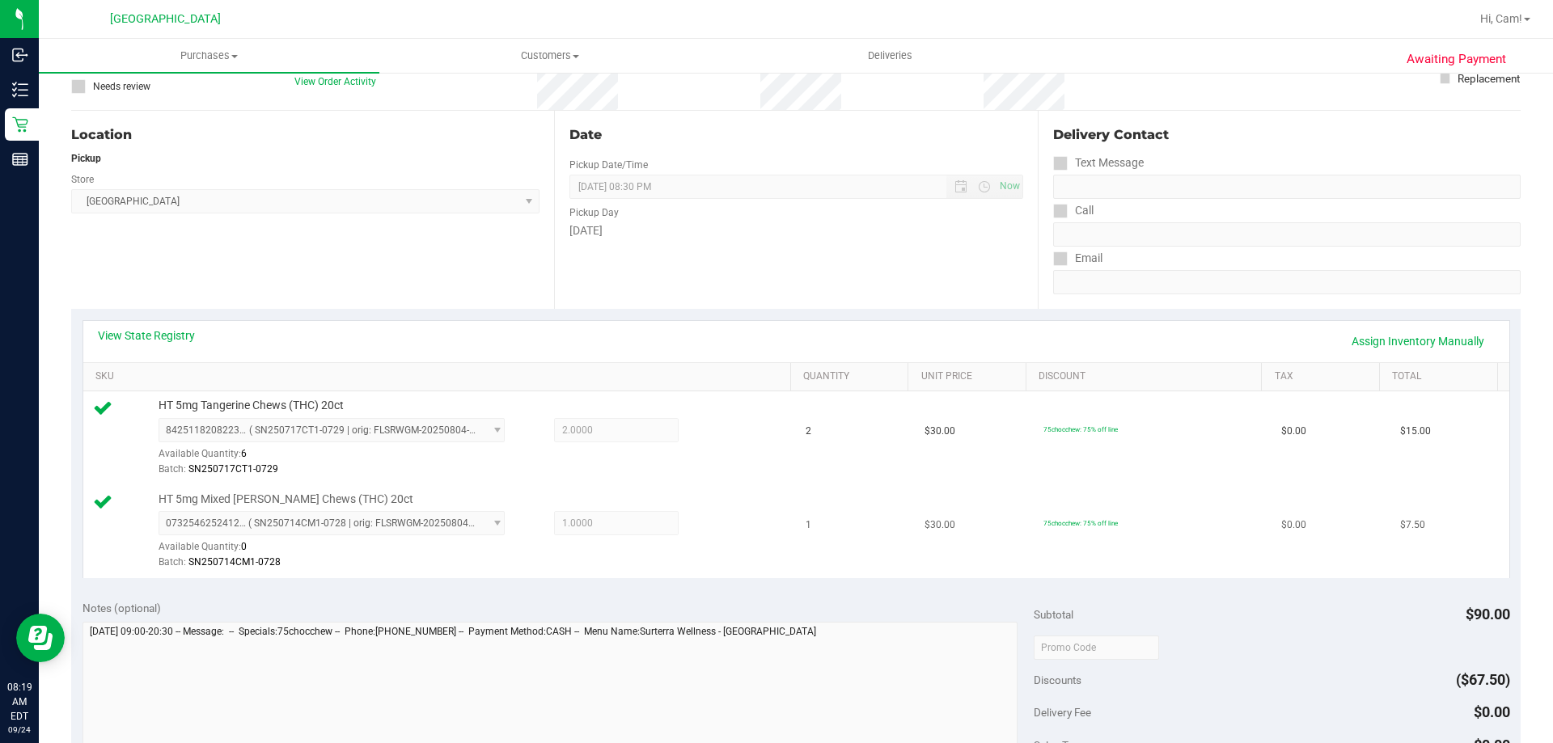
scroll to position [404, 0]
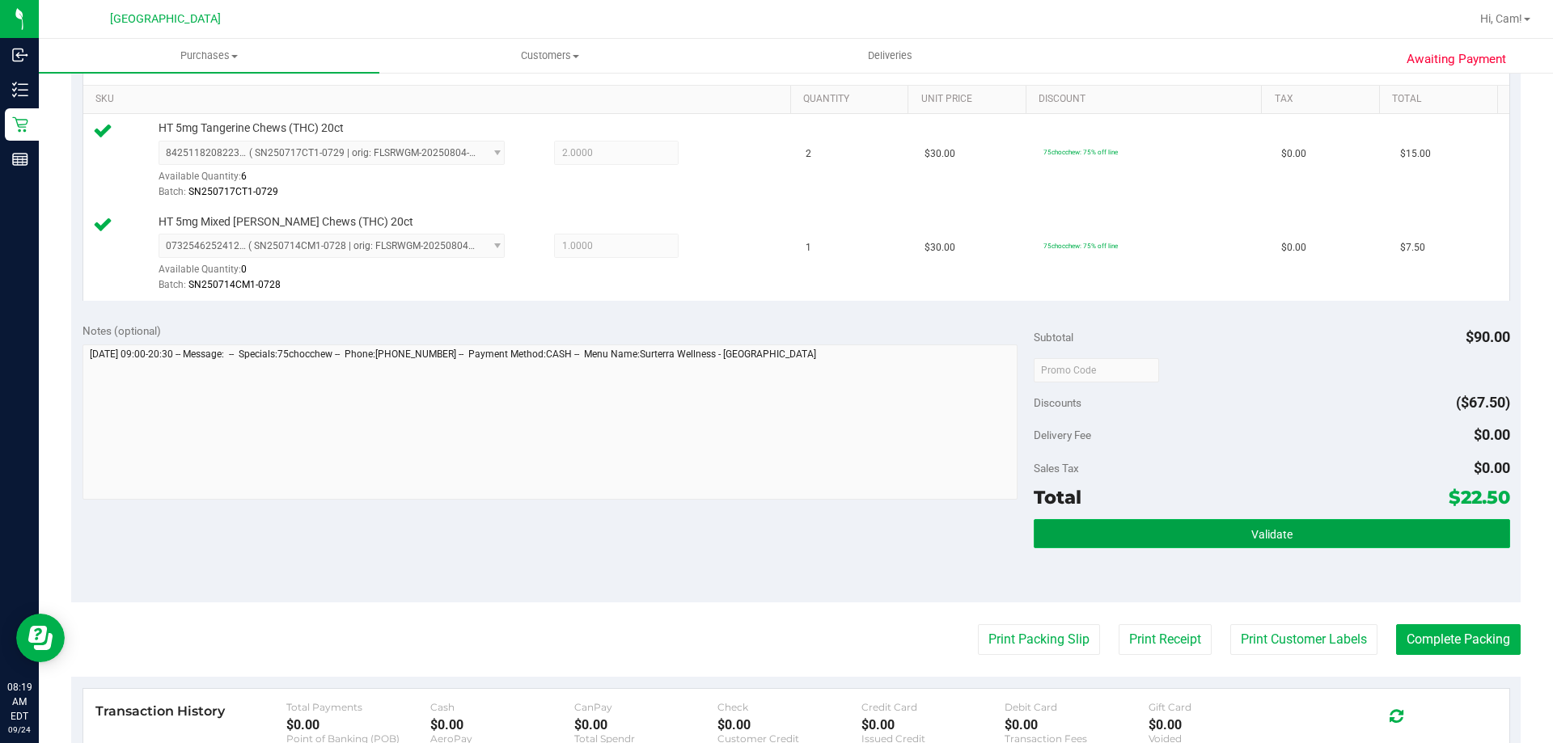
click at [1067, 540] on button "Validate" at bounding box center [1272, 533] width 476 height 29
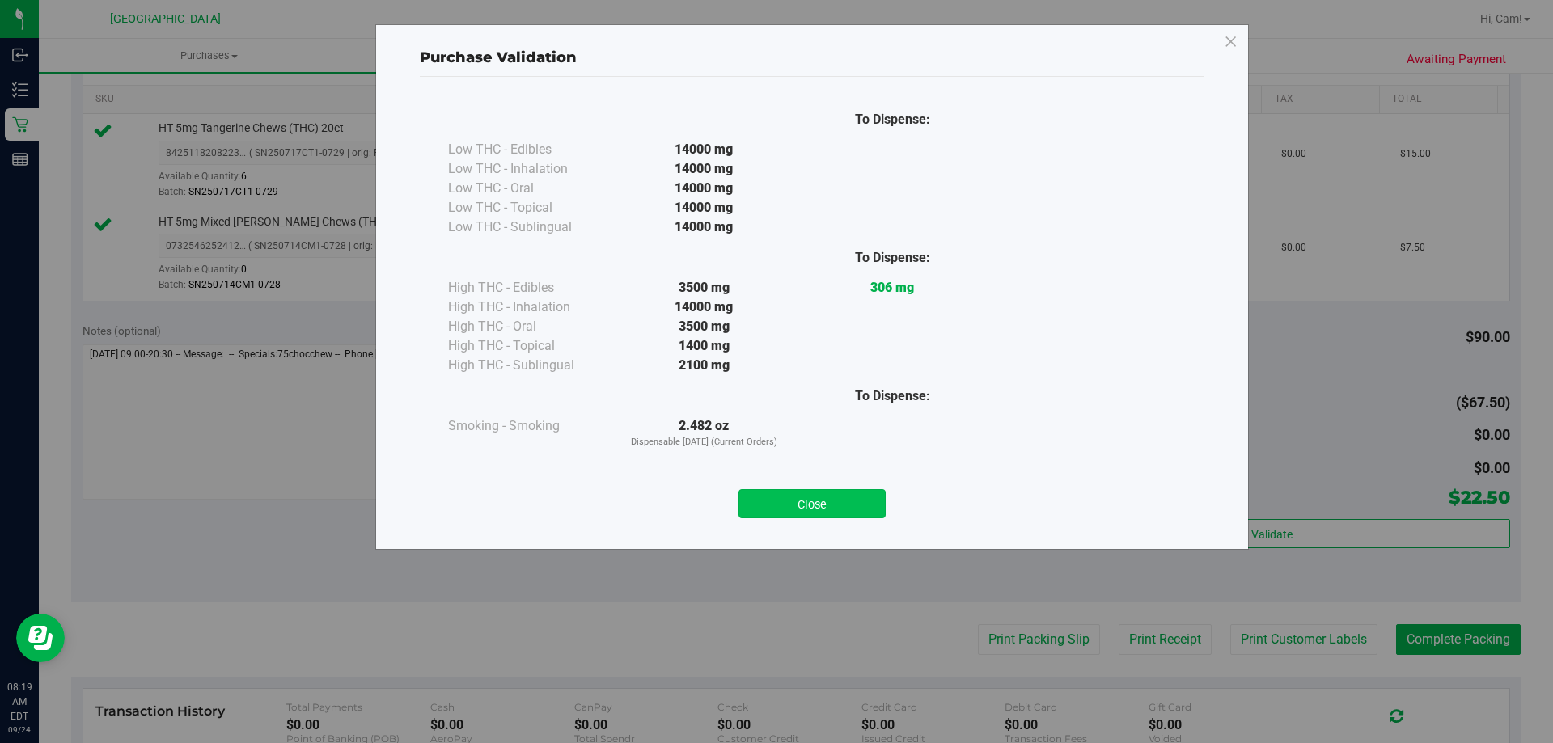
click at [840, 491] on button "Close" at bounding box center [812, 503] width 147 height 29
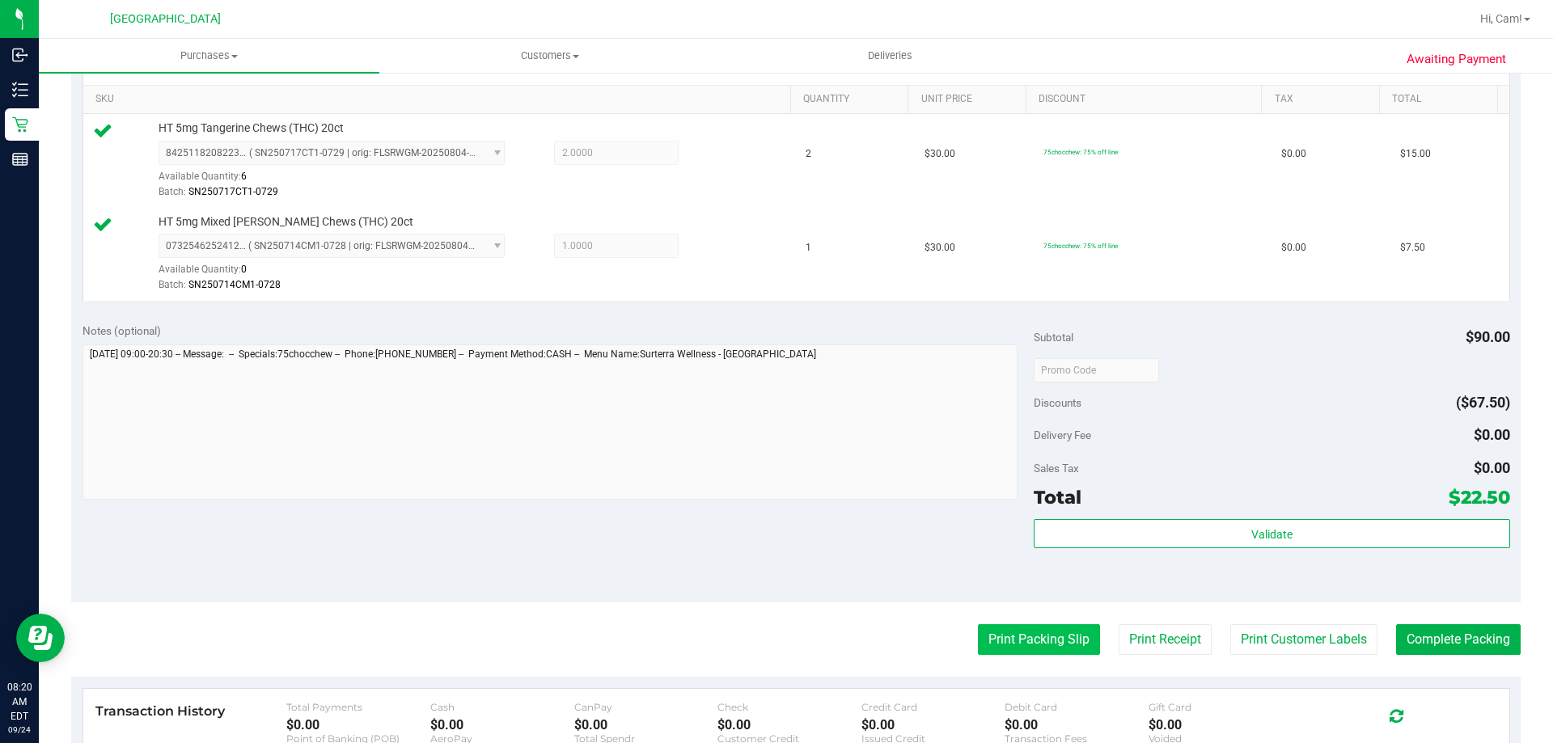
click at [1051, 647] on button "Print Packing Slip" at bounding box center [1039, 640] width 122 height 31
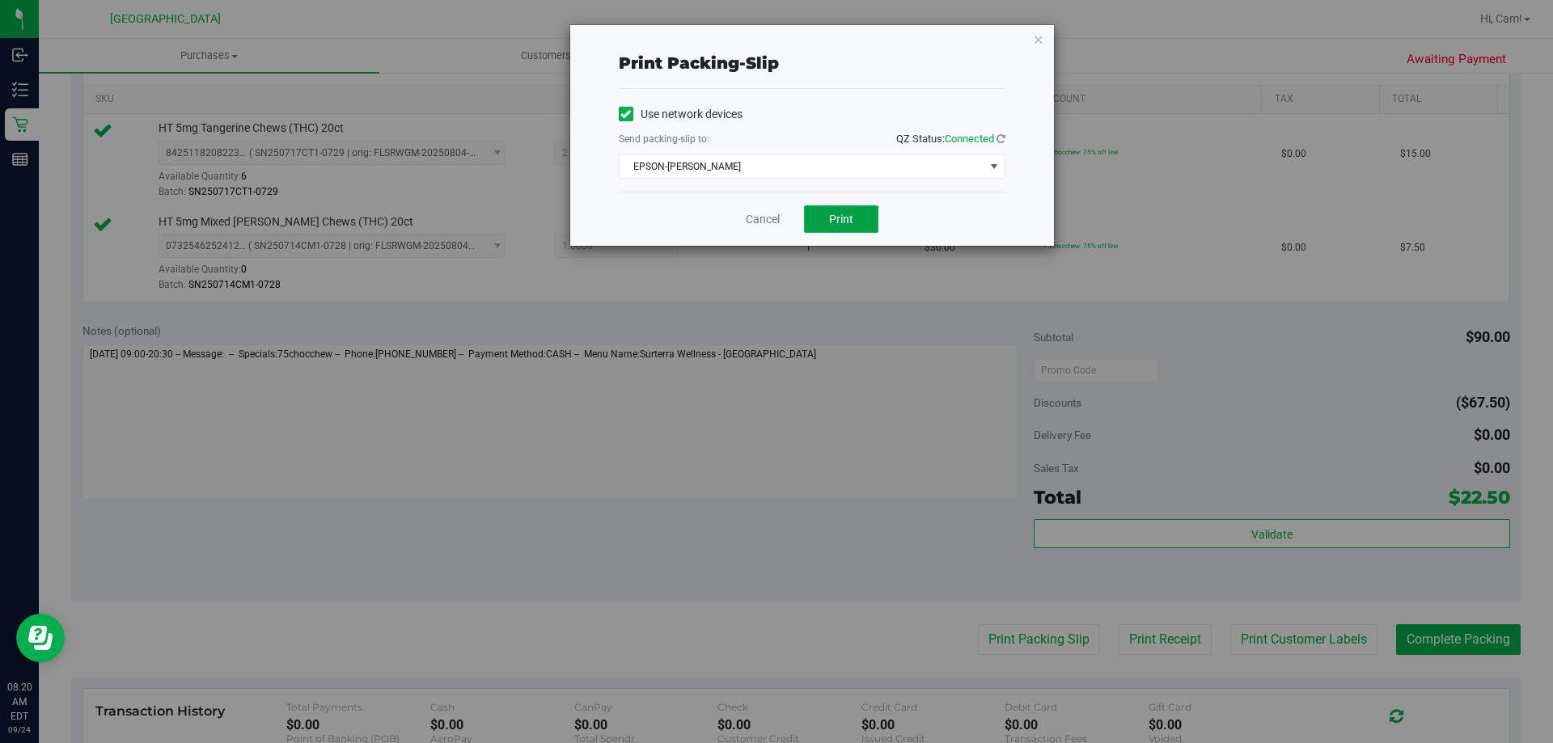
click at [846, 213] on span "Print" at bounding box center [841, 219] width 24 height 13
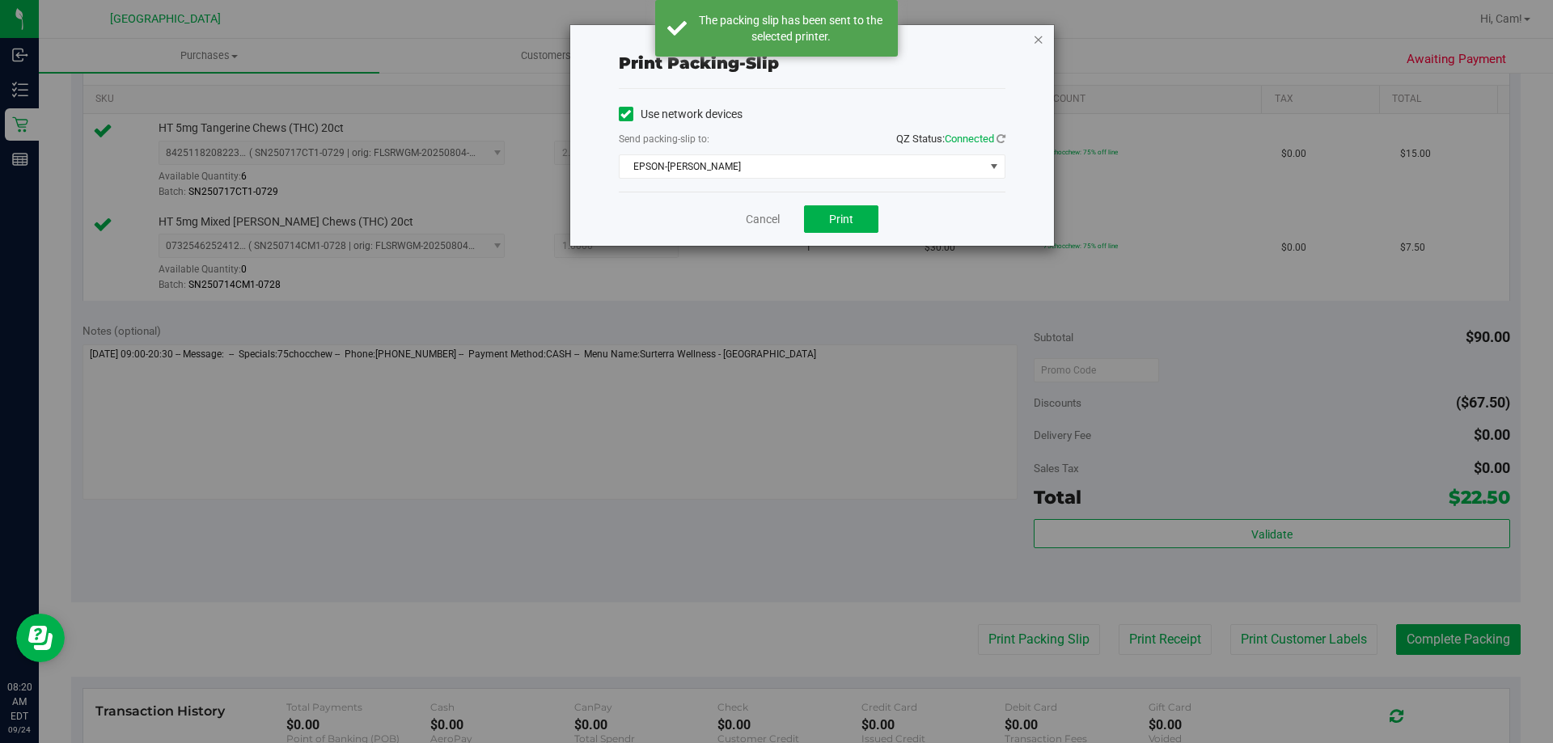
click at [1037, 40] on icon "button" at bounding box center [1038, 38] width 11 height 19
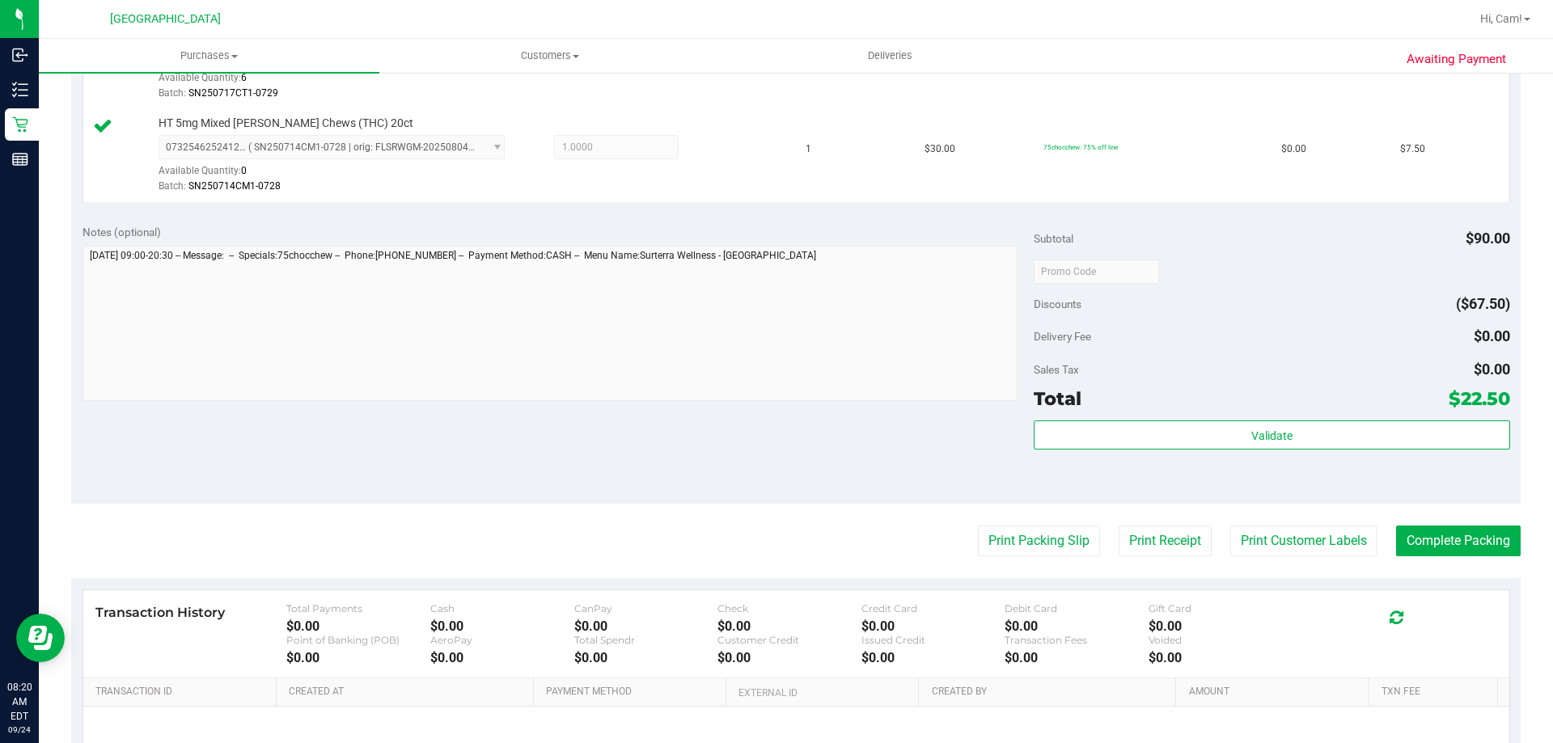
scroll to position [647, 0]
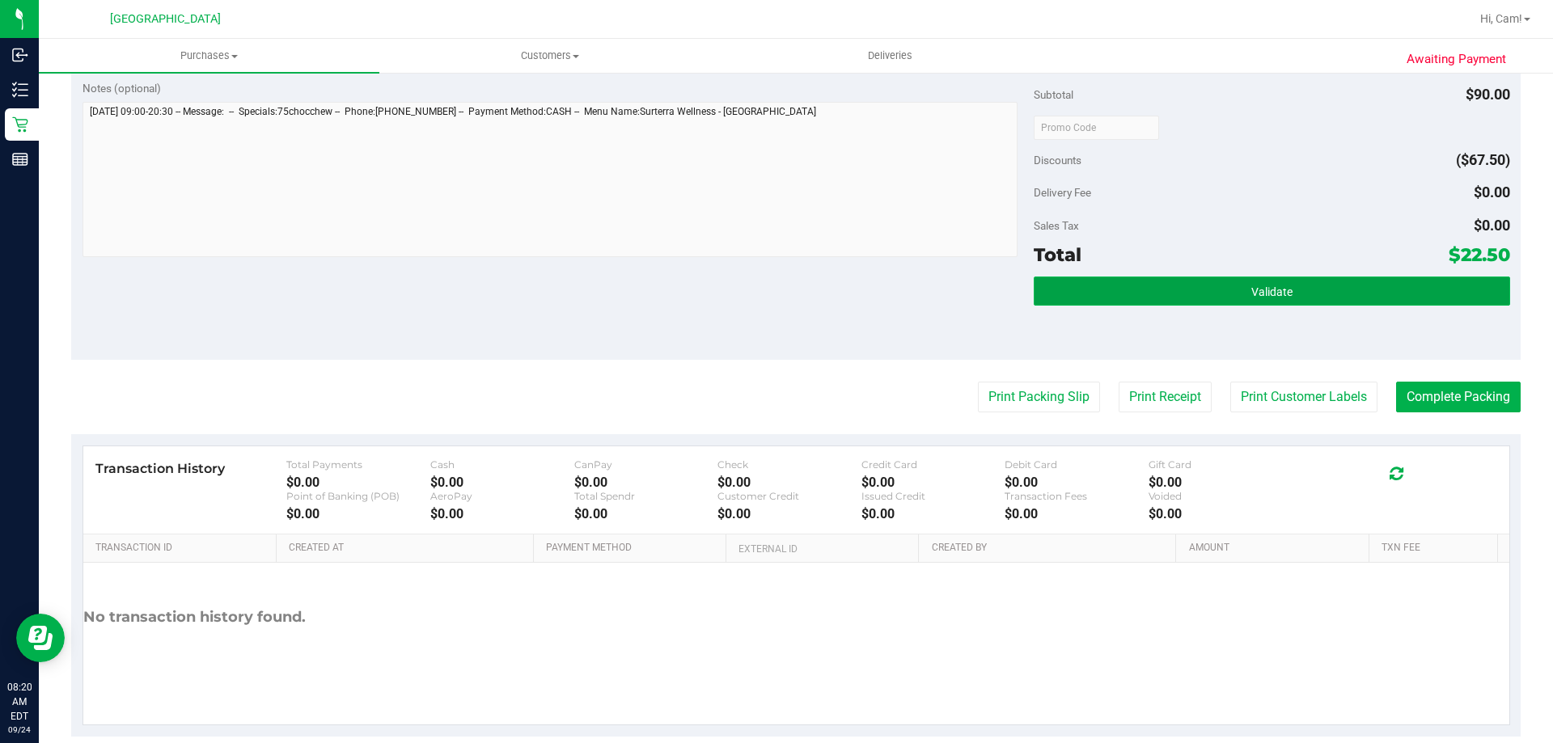
click at [1186, 281] on button "Validate" at bounding box center [1272, 291] width 476 height 29
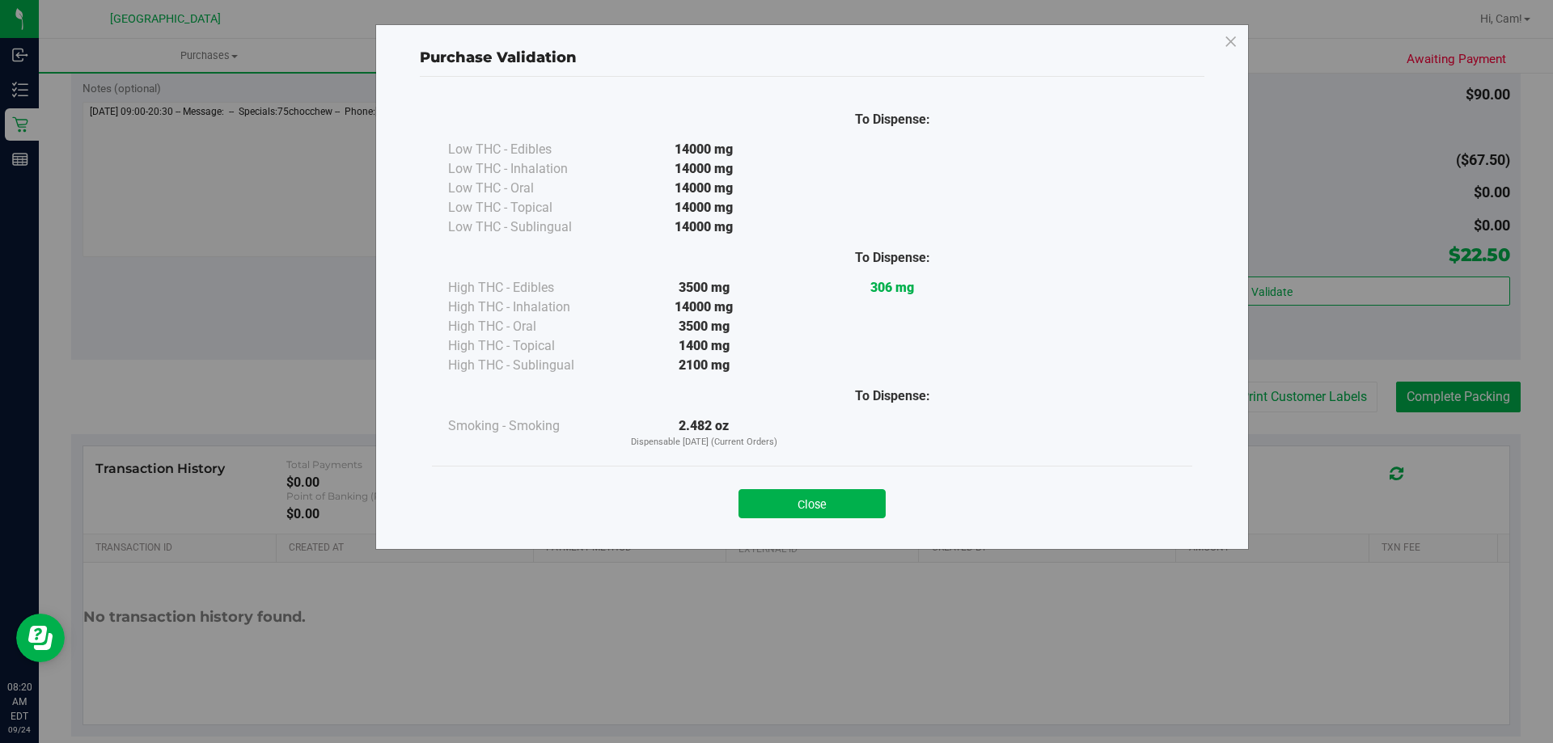
click at [845, 525] on div "Close" at bounding box center [812, 499] width 760 height 66
click at [815, 536] on div "Purchase Validation To Dispense: Low THC - Edibles 14000 mg" at bounding box center [812, 287] width 874 height 526
click at [848, 506] on button "Close" at bounding box center [812, 503] width 147 height 29
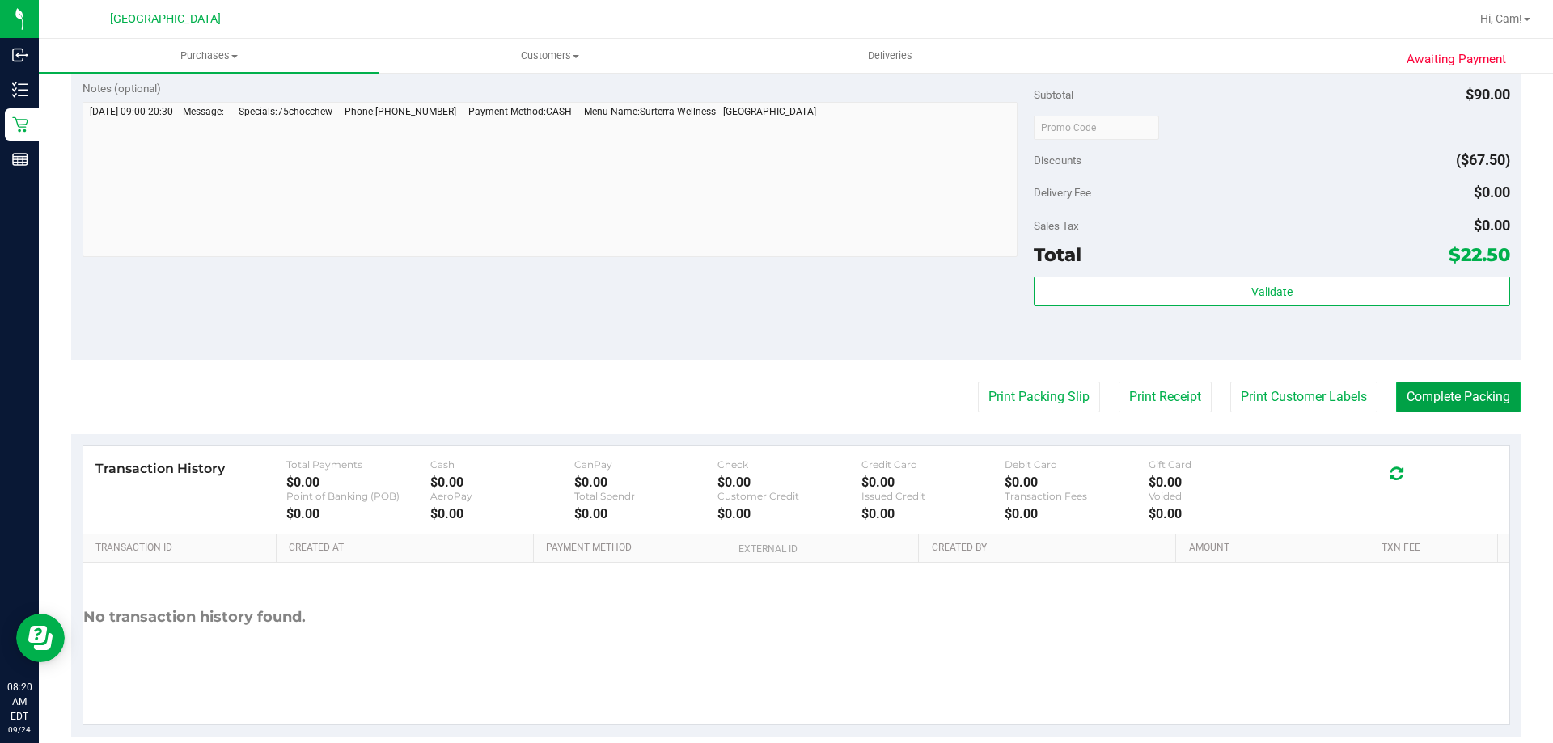
click at [1406, 387] on button "Complete Packing" at bounding box center [1458, 397] width 125 height 31
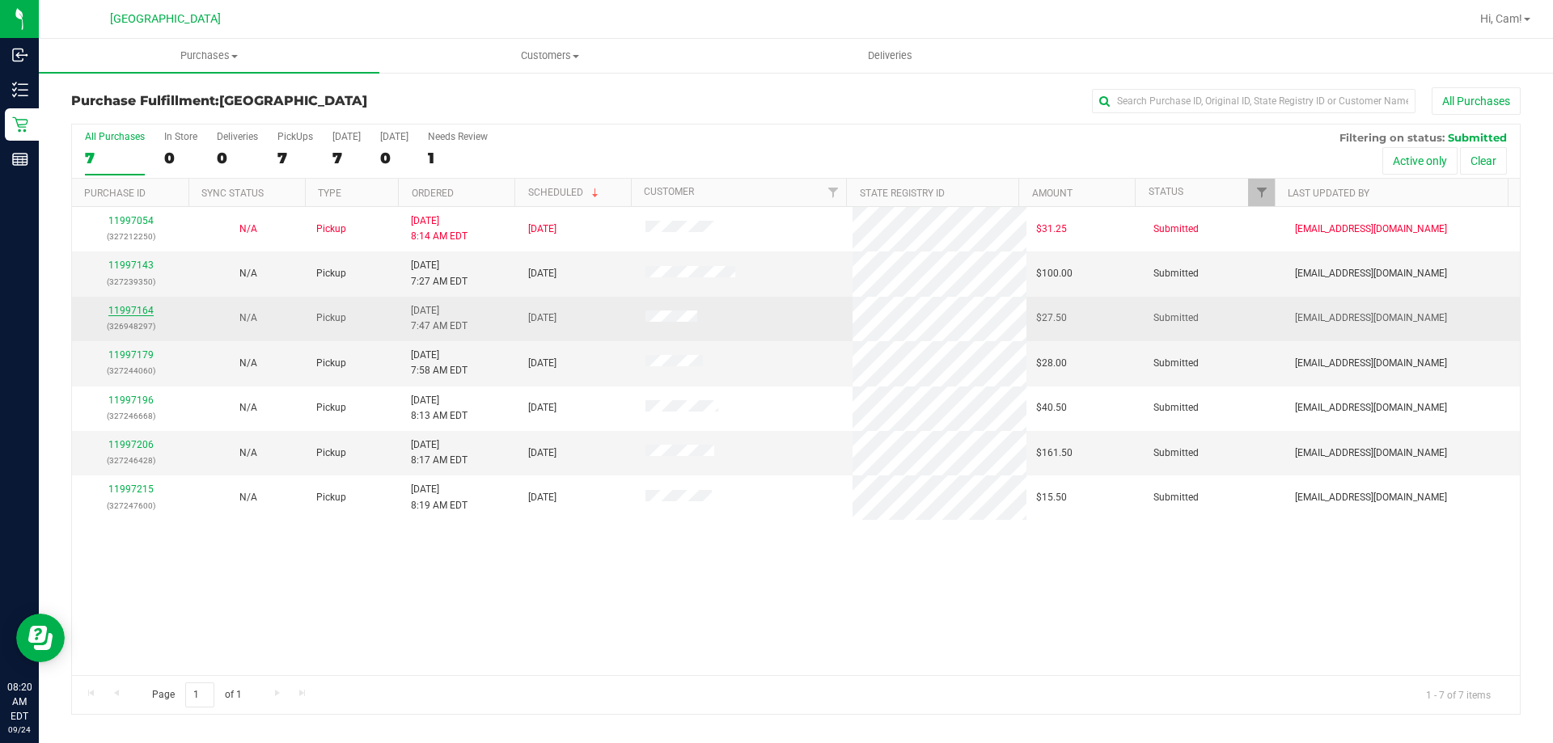
click at [141, 306] on link "11997164" at bounding box center [130, 310] width 45 height 11
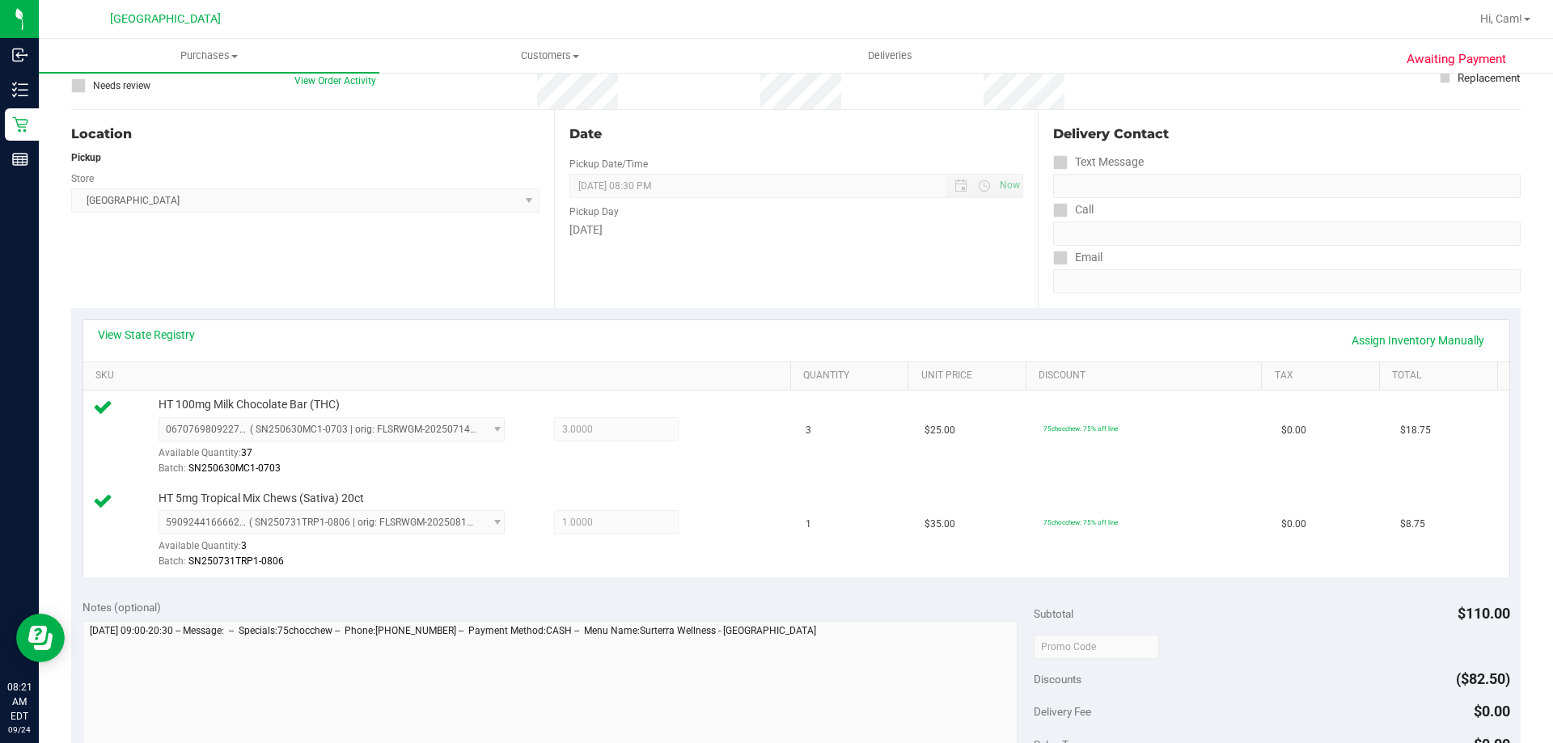
scroll to position [404, 0]
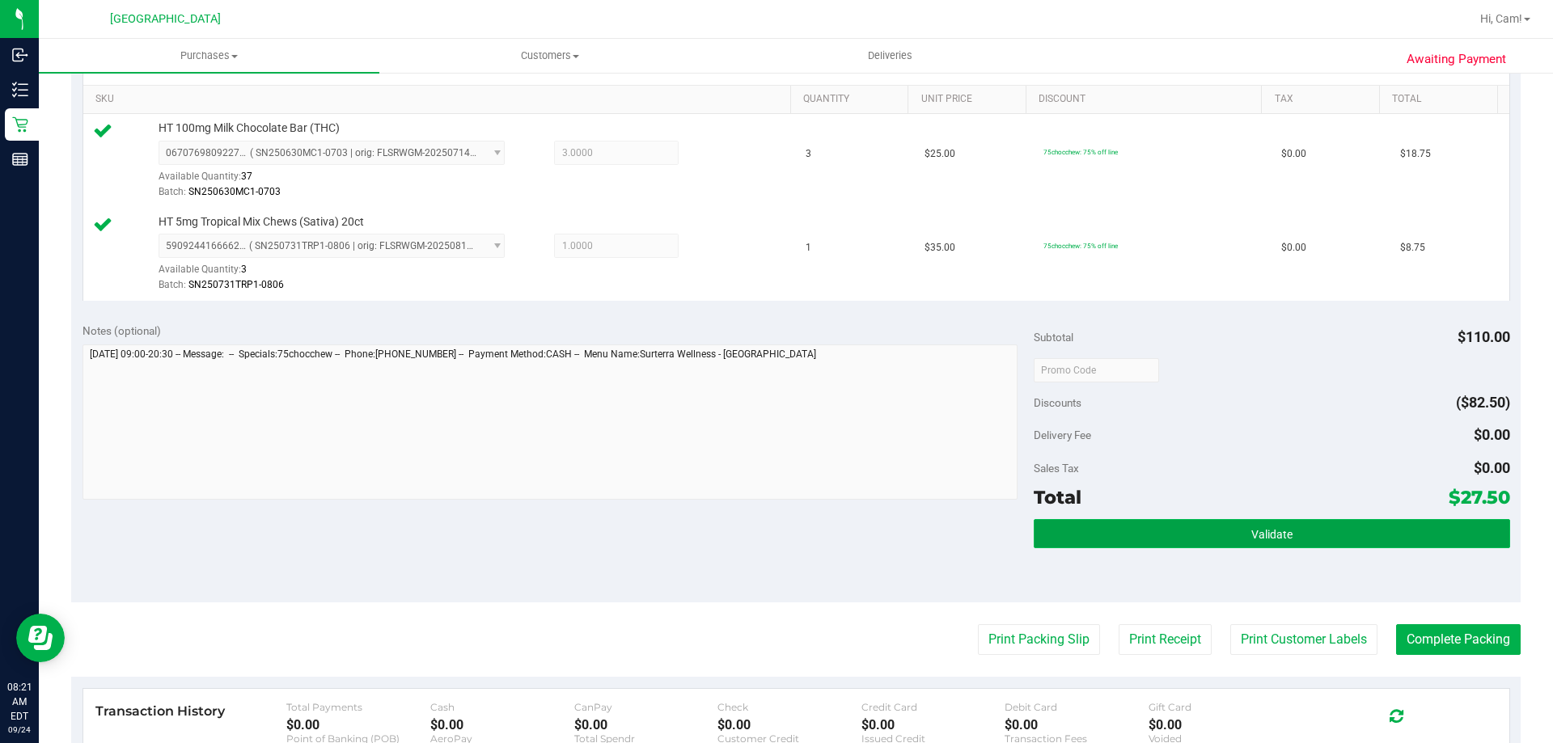
click at [1073, 545] on button "Validate" at bounding box center [1272, 533] width 476 height 29
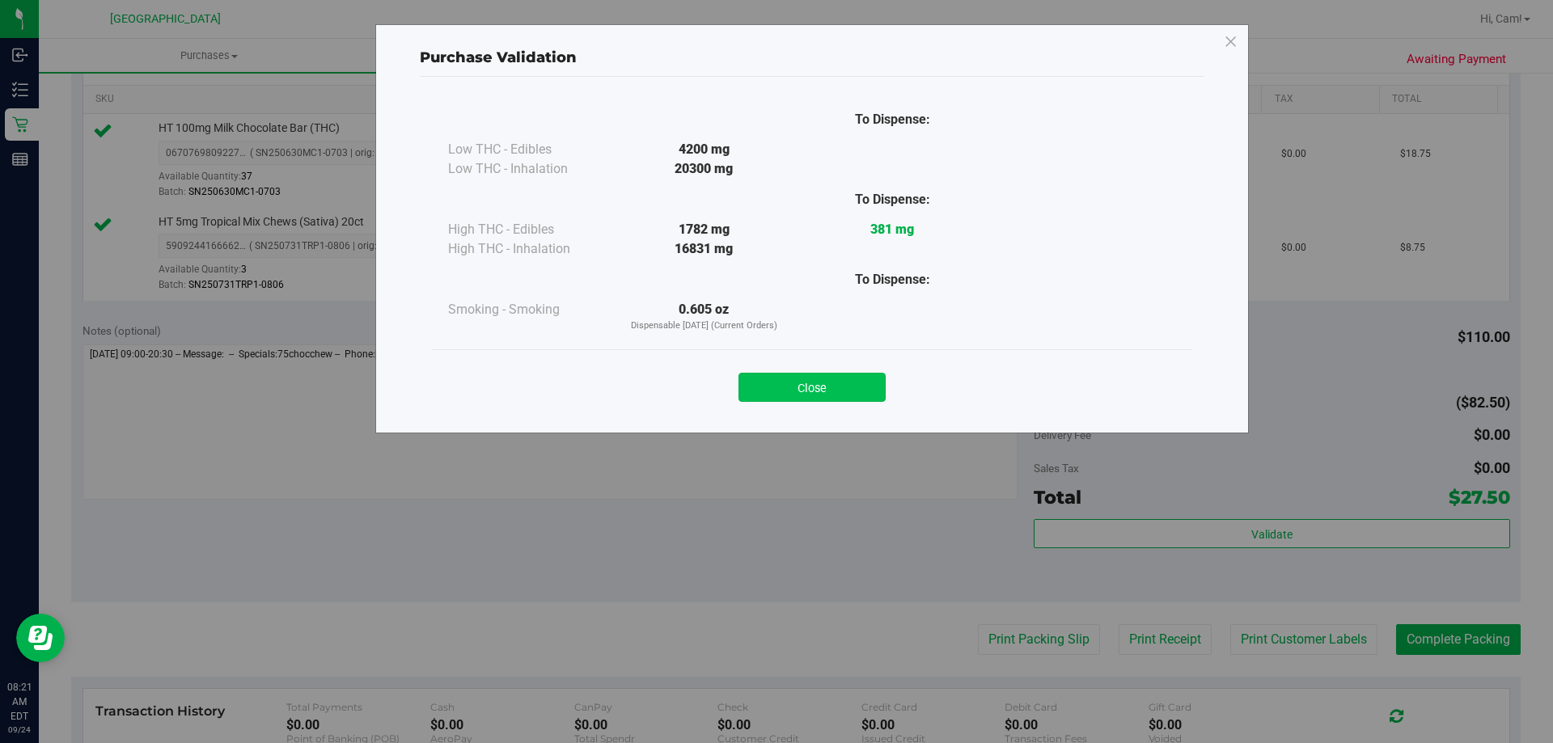
click at [848, 383] on button "Close" at bounding box center [812, 387] width 147 height 29
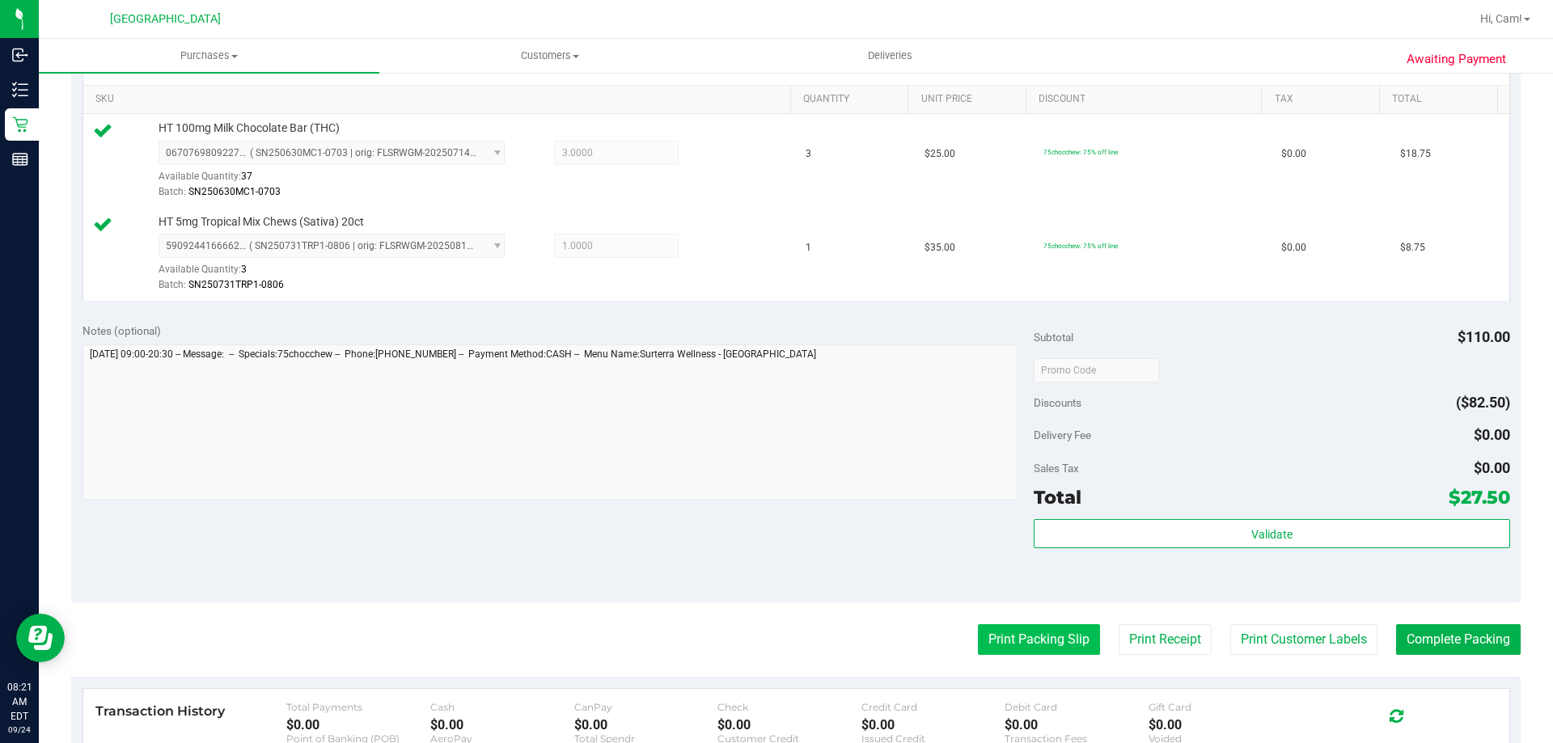
click at [997, 637] on button "Print Packing Slip" at bounding box center [1039, 640] width 122 height 31
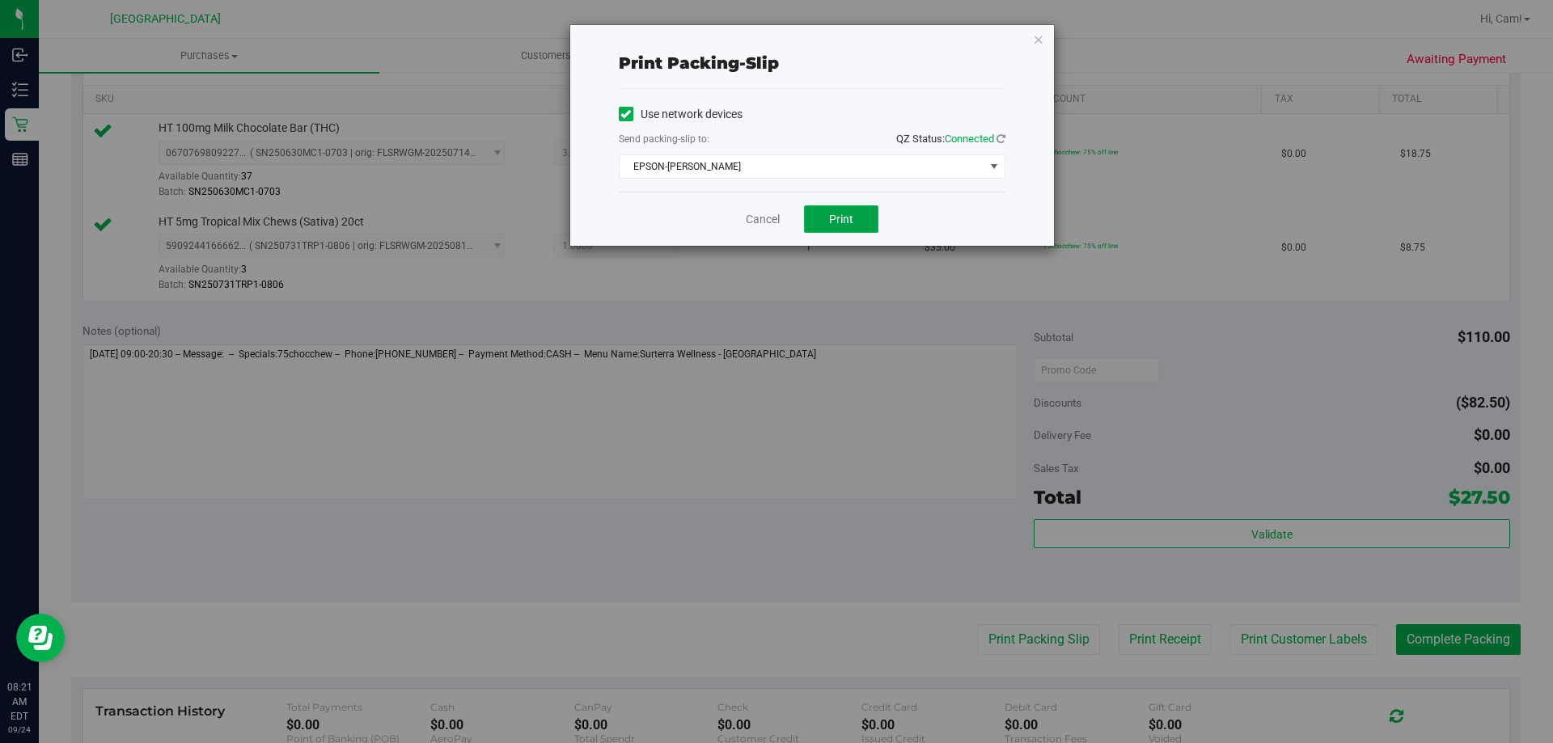
click at [848, 220] on span "Print" at bounding box center [841, 219] width 24 height 13
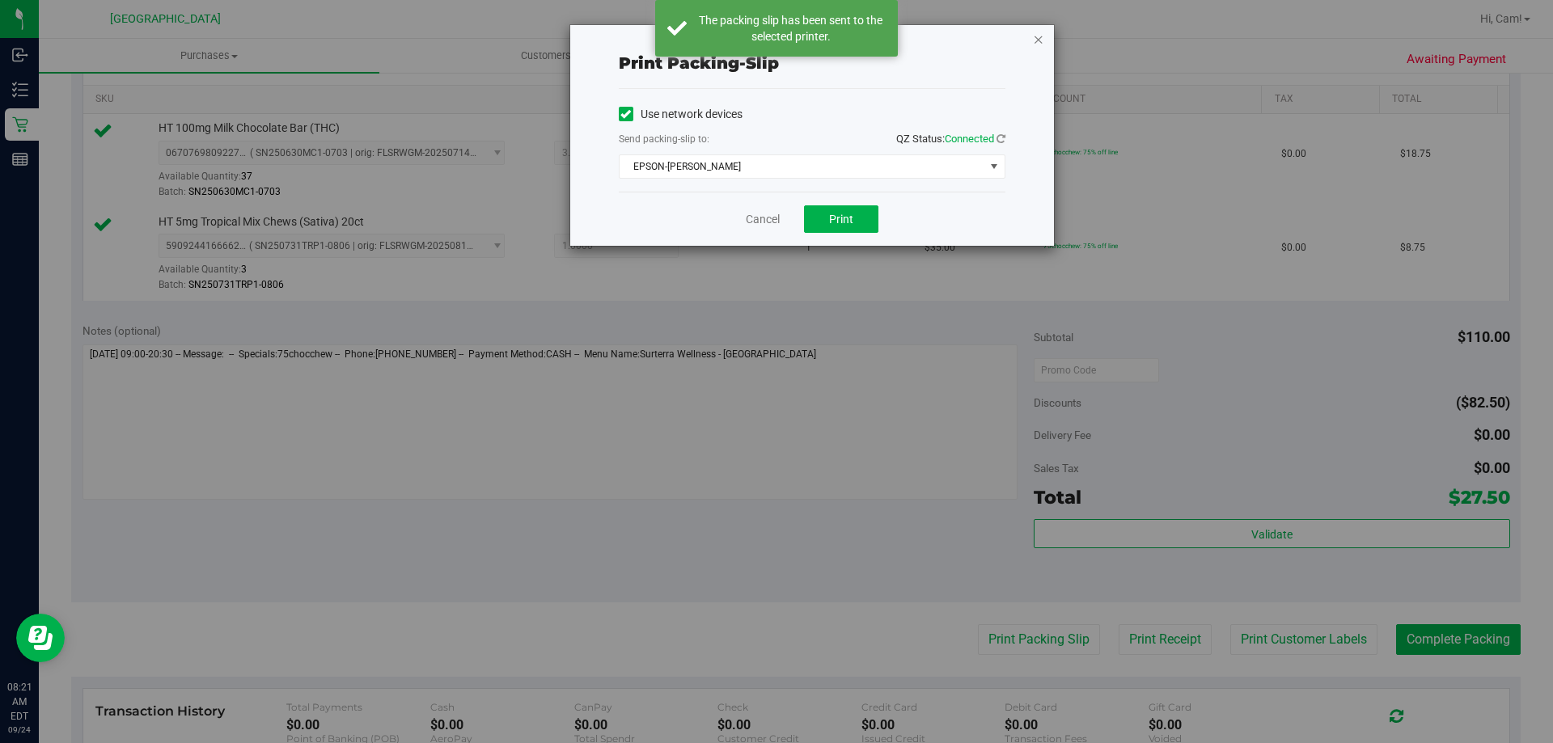
click at [1043, 37] on icon "button" at bounding box center [1038, 38] width 11 height 19
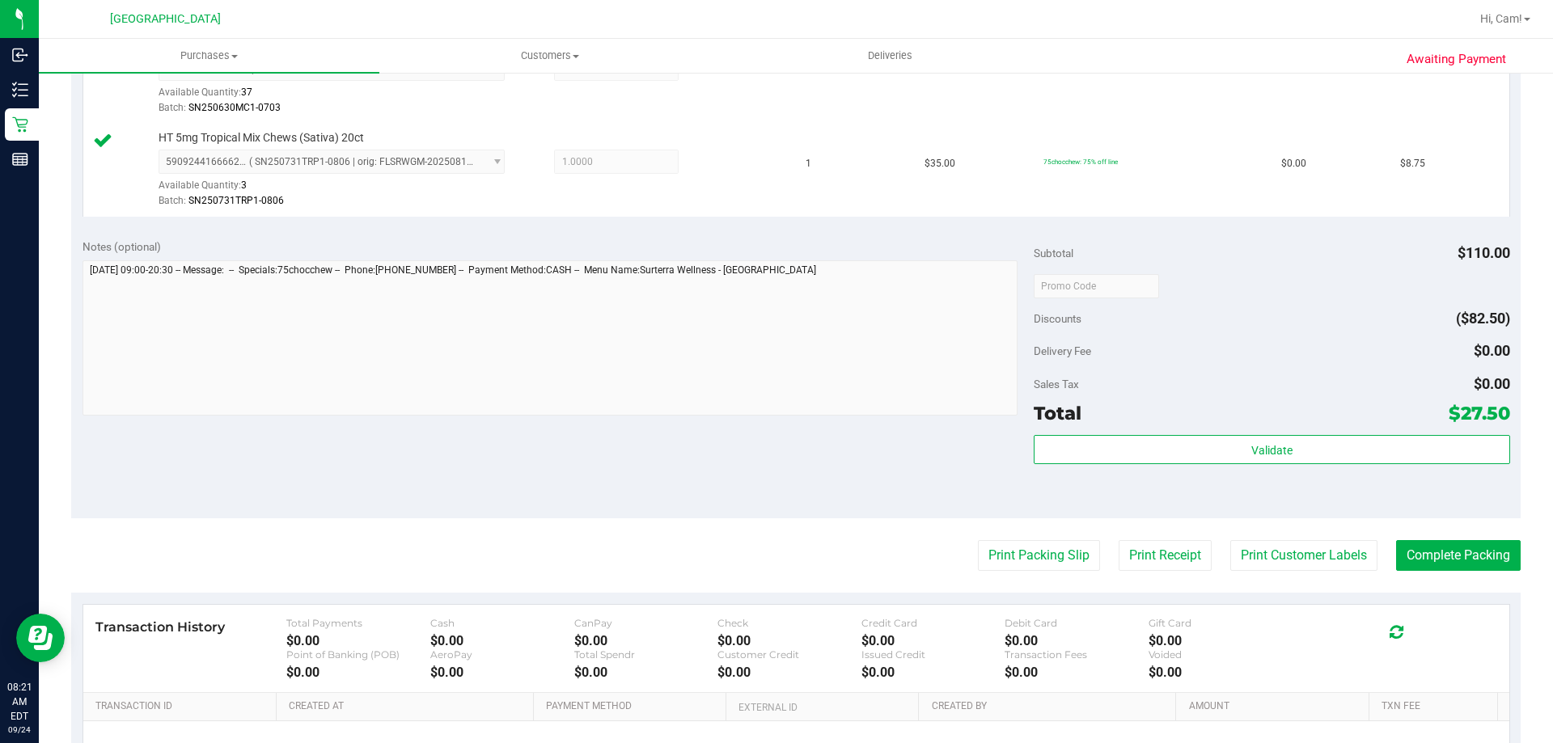
scroll to position [485, 0]
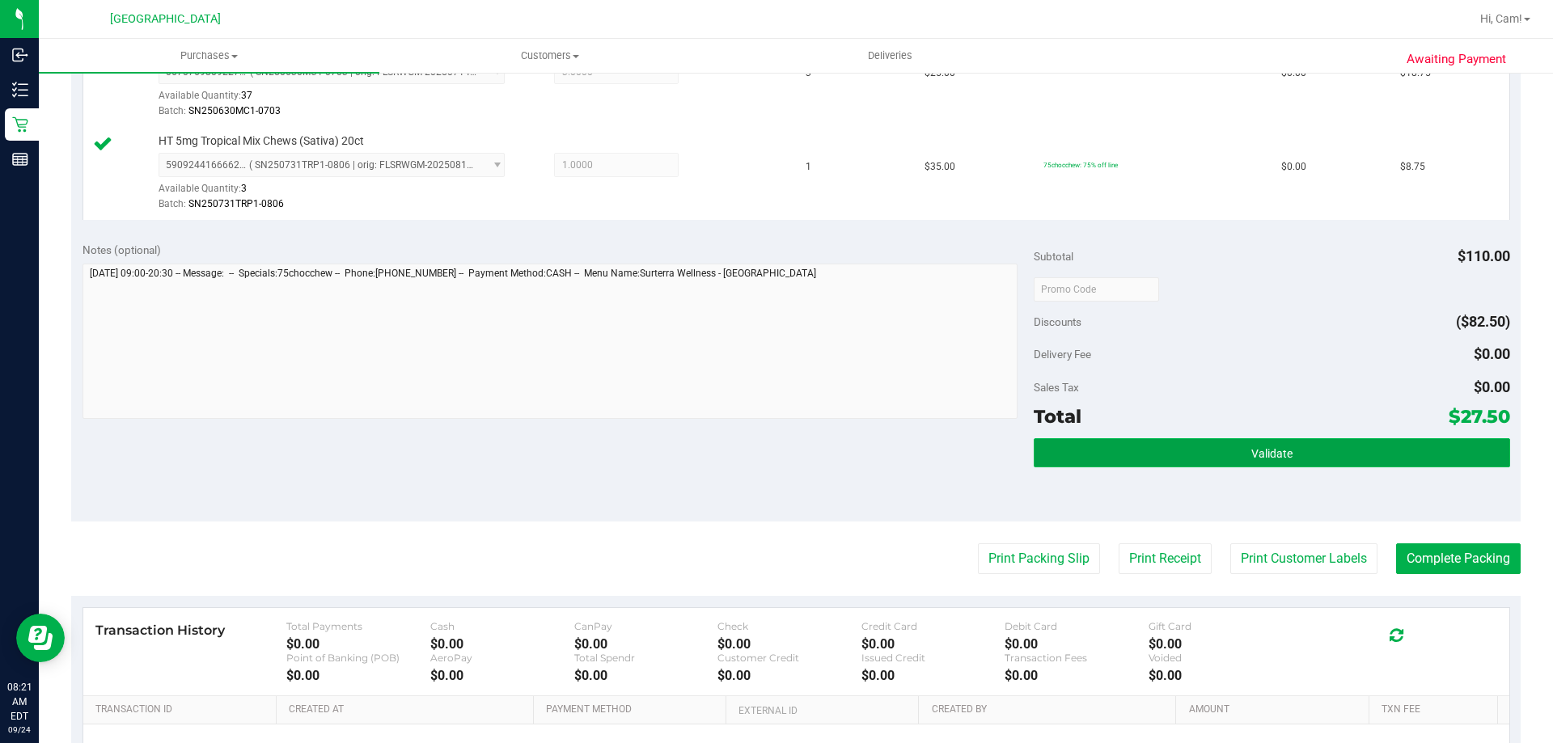
click at [1303, 455] on button "Validate" at bounding box center [1272, 452] width 476 height 29
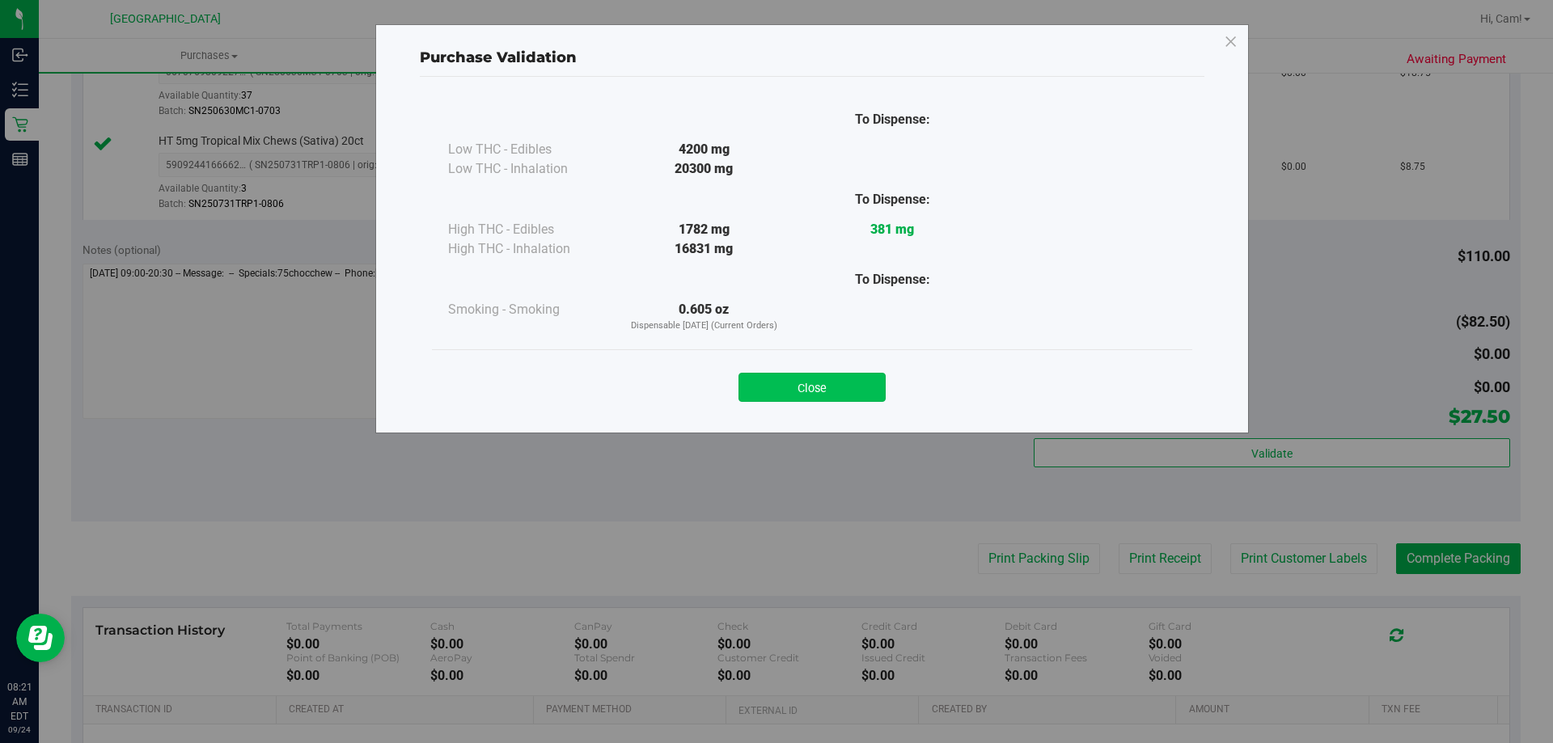
click at [876, 385] on button "Close" at bounding box center [812, 387] width 147 height 29
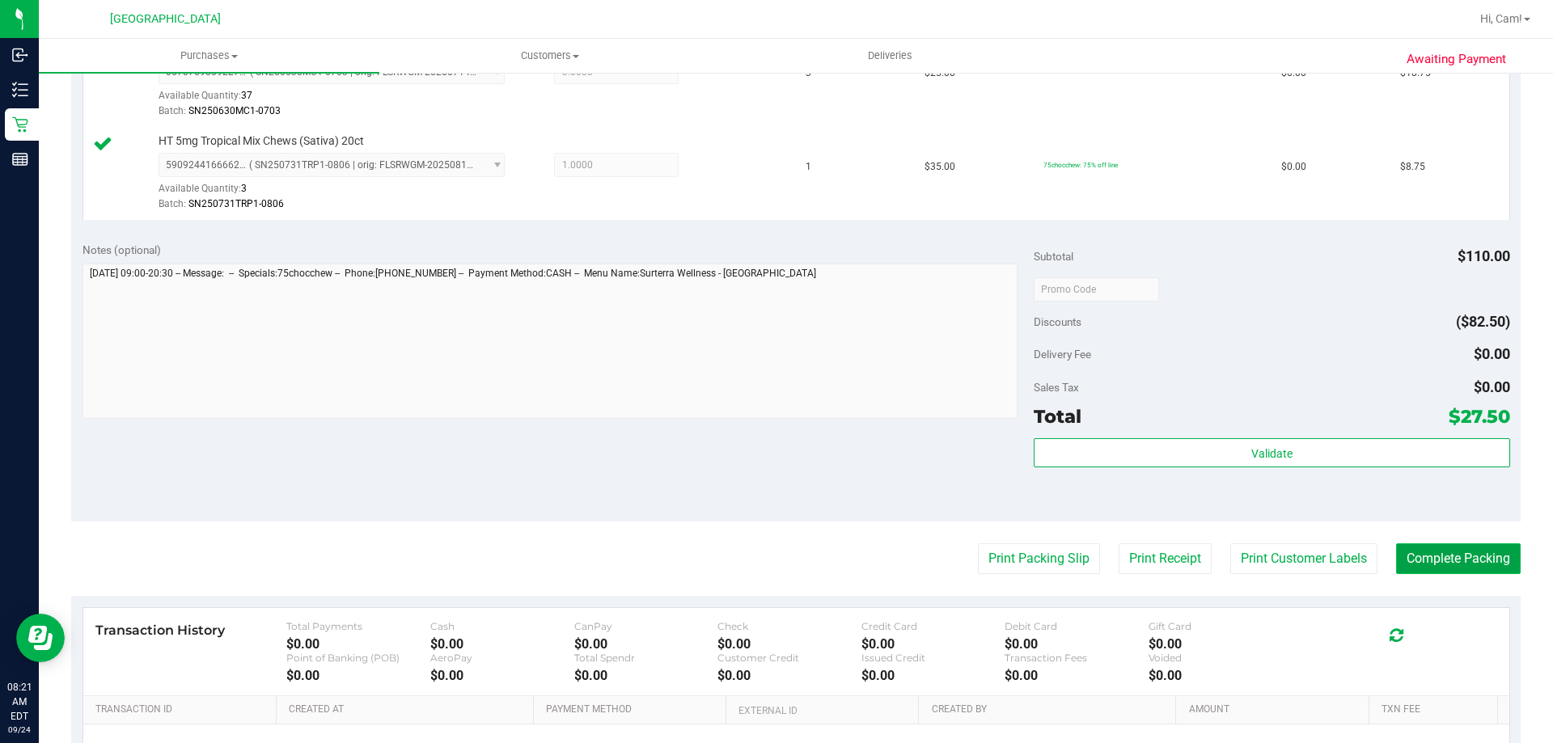
click at [1450, 553] on button "Complete Packing" at bounding box center [1458, 559] width 125 height 31
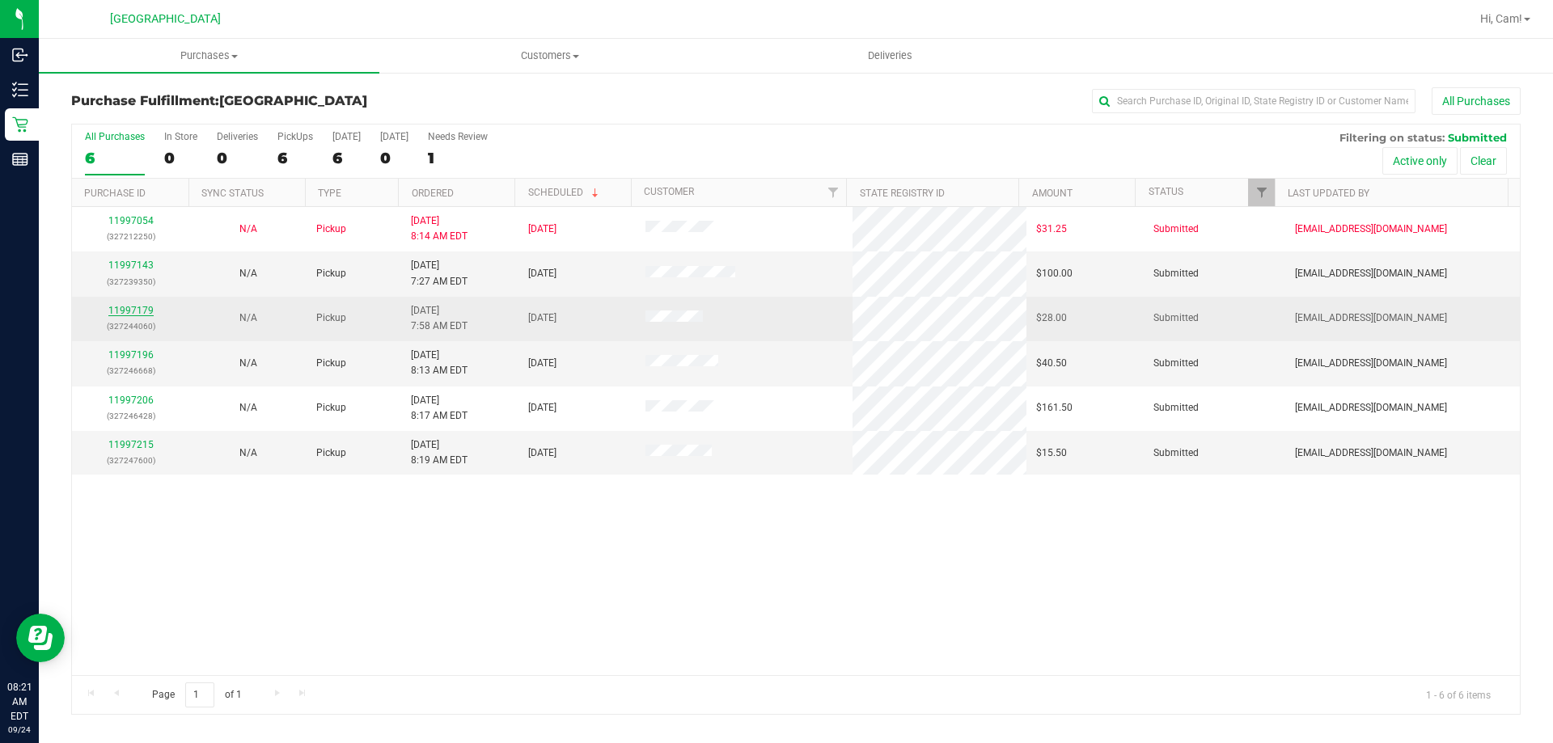
click at [145, 306] on link "11997179" at bounding box center [130, 310] width 45 height 11
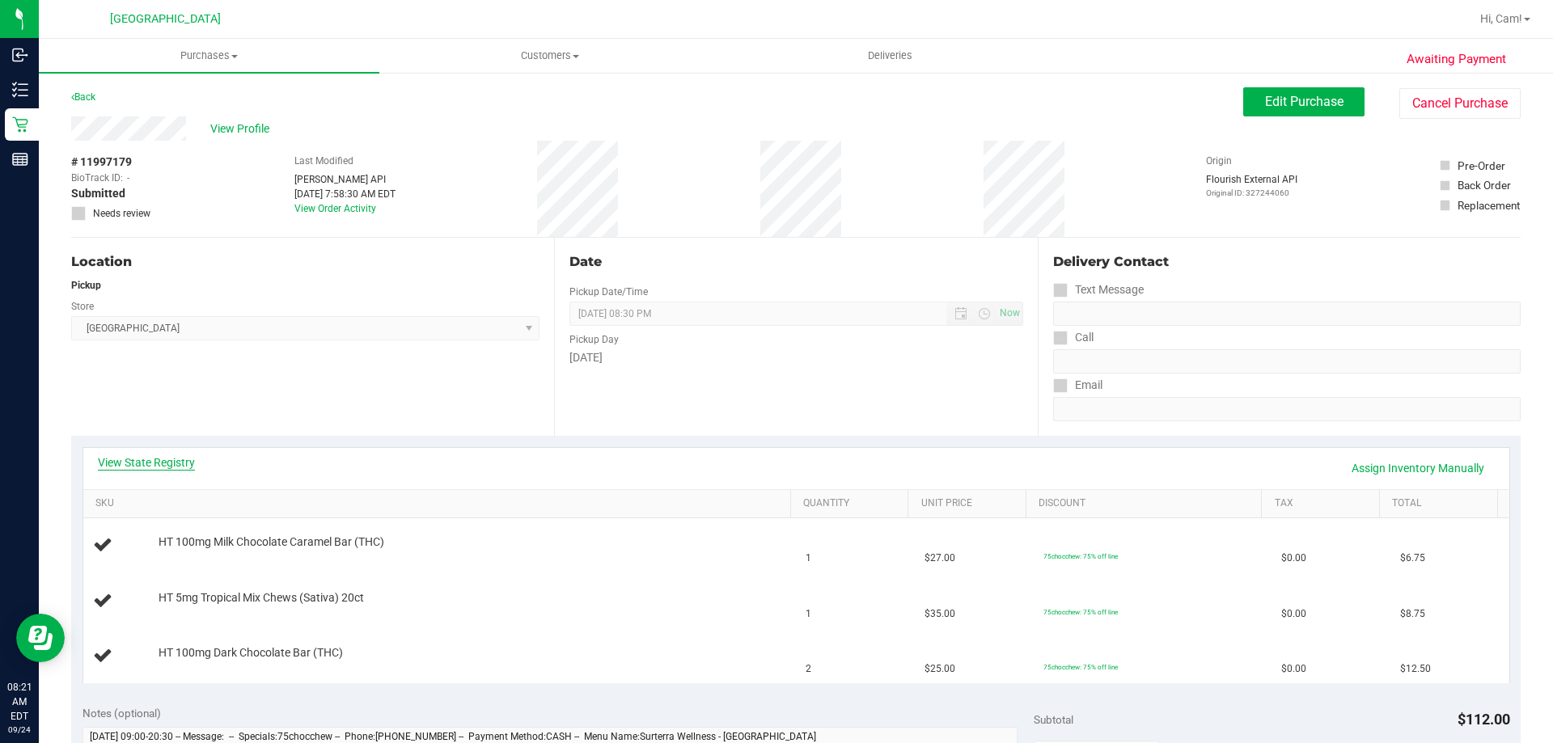
click at [166, 458] on link "View State Registry" at bounding box center [146, 463] width 97 height 16
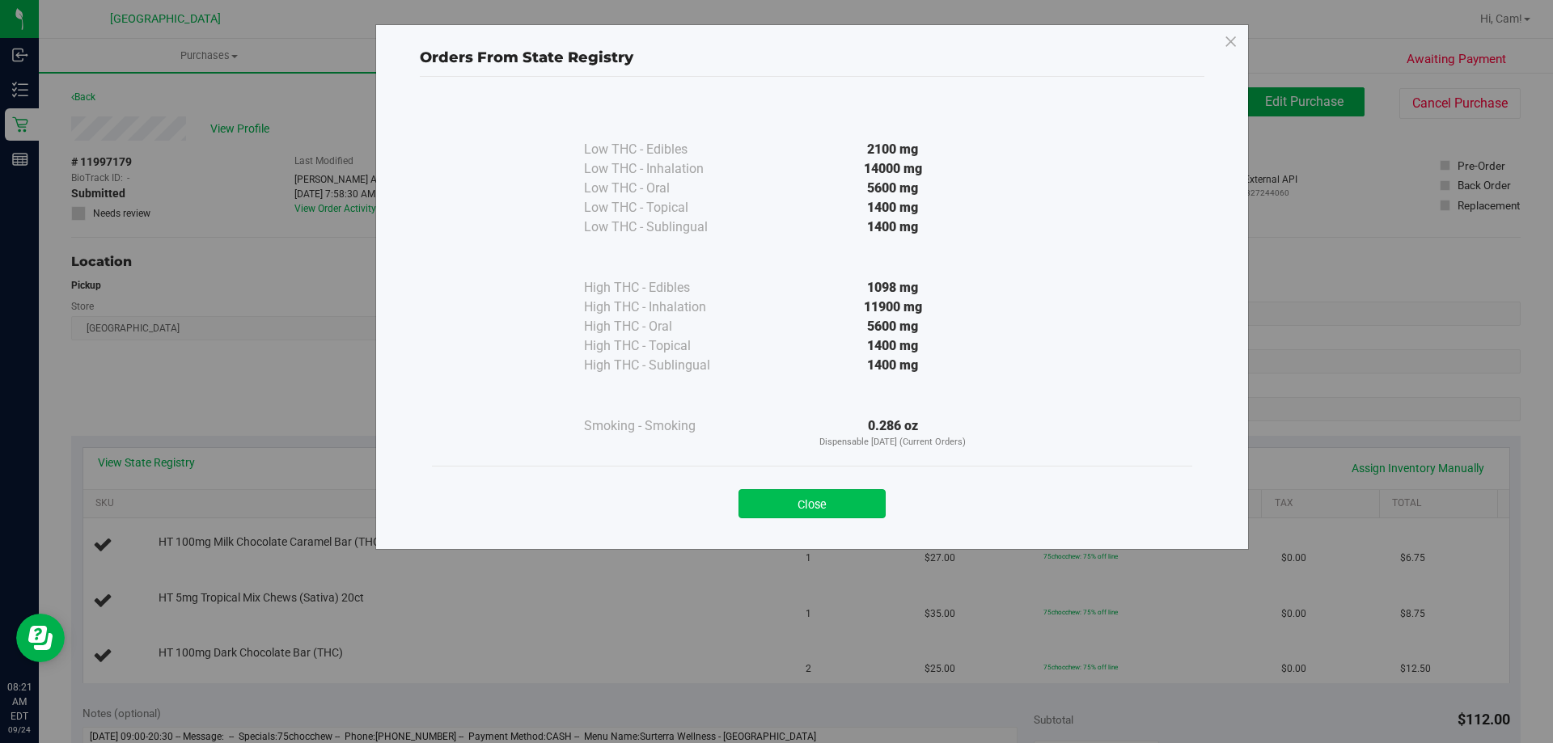
click at [823, 490] on button "Close" at bounding box center [812, 503] width 147 height 29
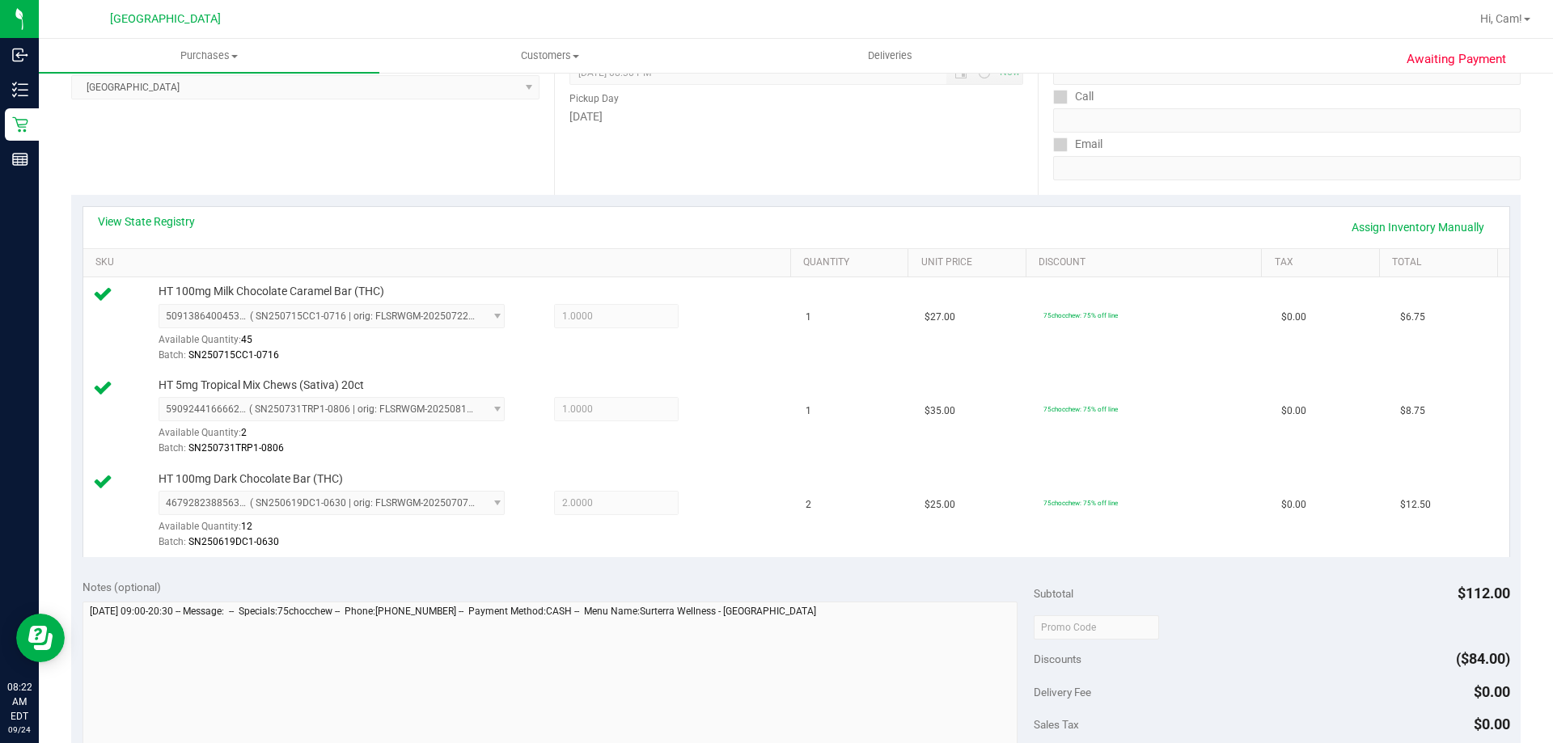
scroll to position [566, 0]
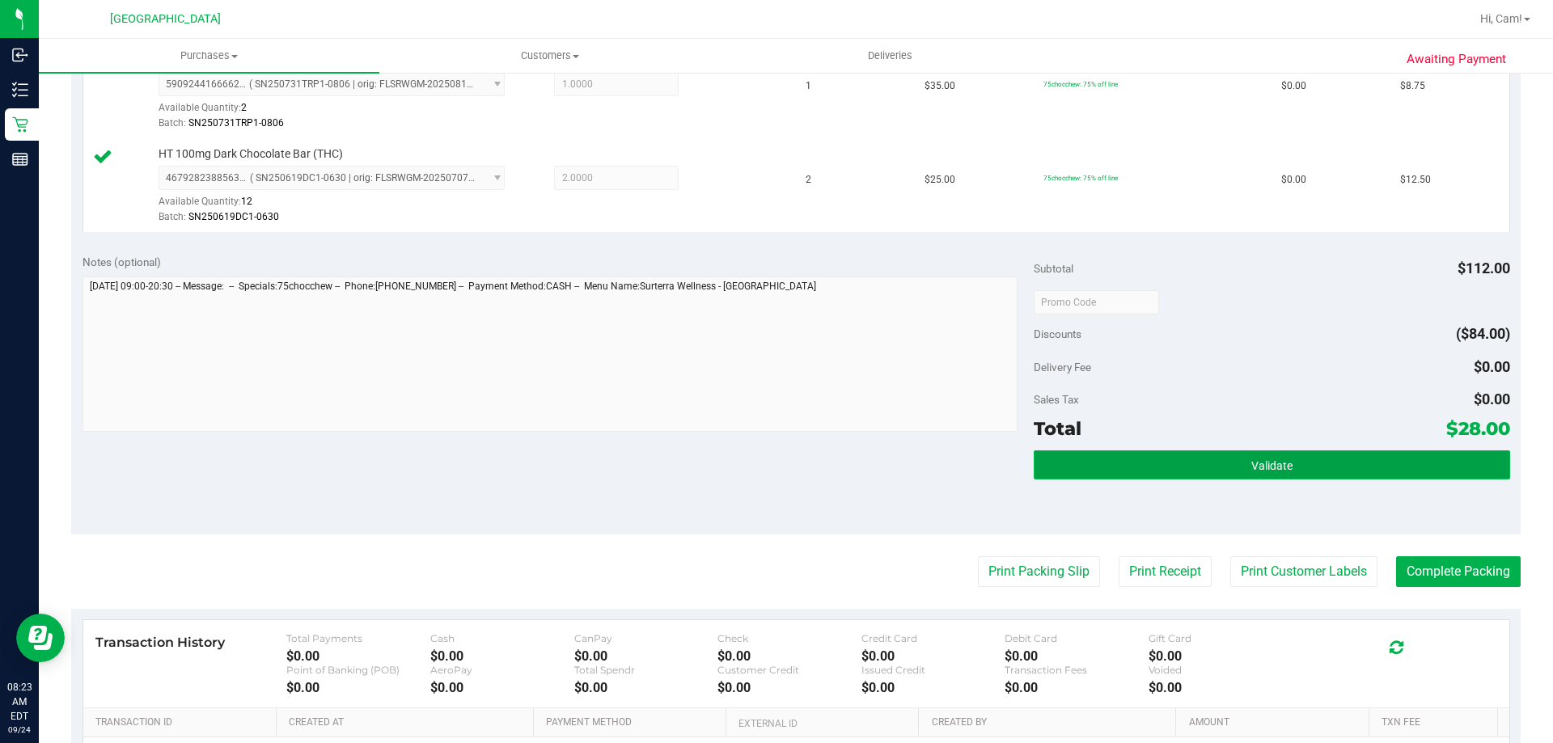
click at [1163, 461] on button "Validate" at bounding box center [1272, 465] width 476 height 29
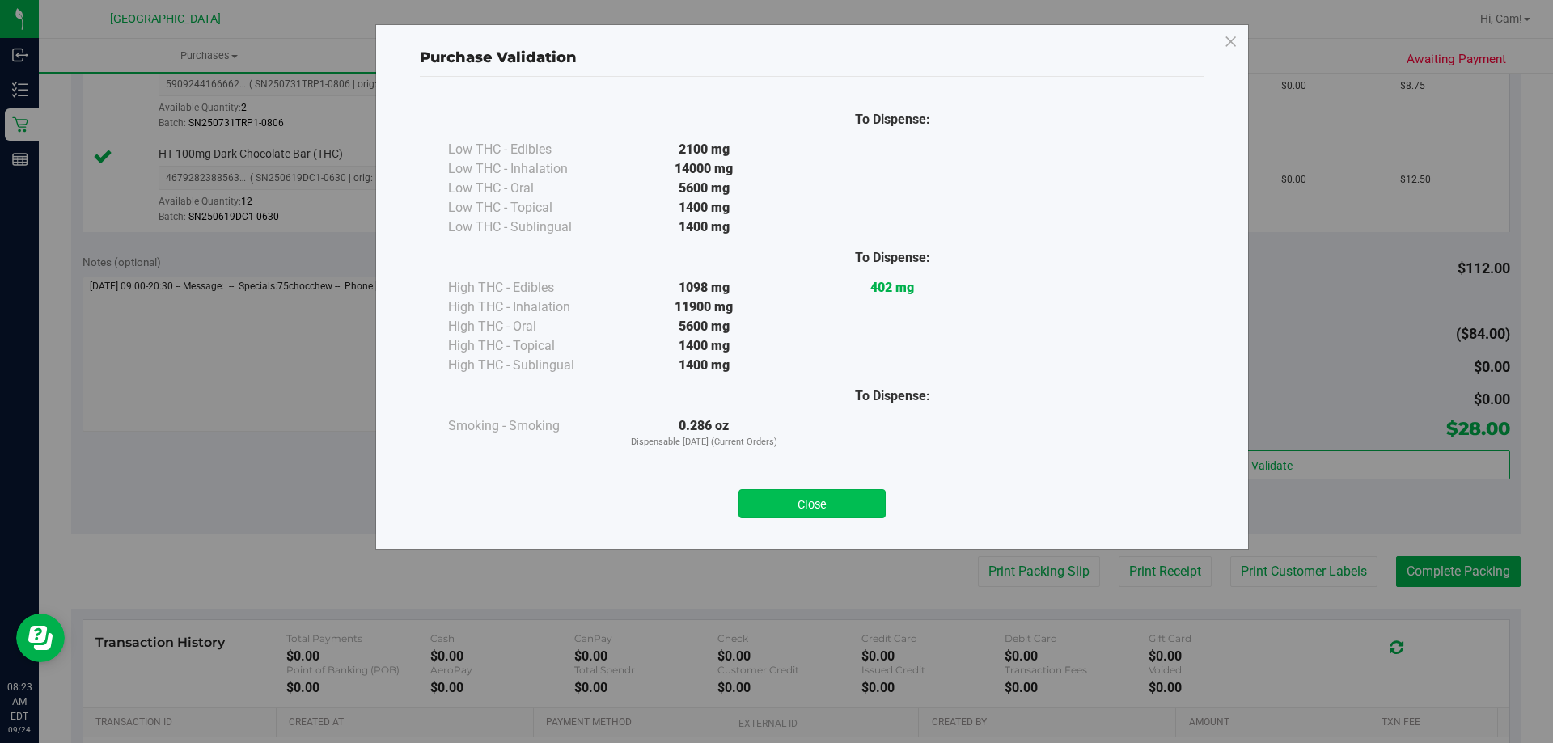
drag, startPoint x: 853, startPoint y: 481, endPoint x: 853, endPoint y: 497, distance: 15.4
click at [853, 487] on div "Close" at bounding box center [812, 499] width 736 height 40
drag, startPoint x: 853, startPoint y: 497, endPoint x: 1042, endPoint y: 544, distance: 195.2
click at [855, 497] on button "Close" at bounding box center [812, 503] width 147 height 29
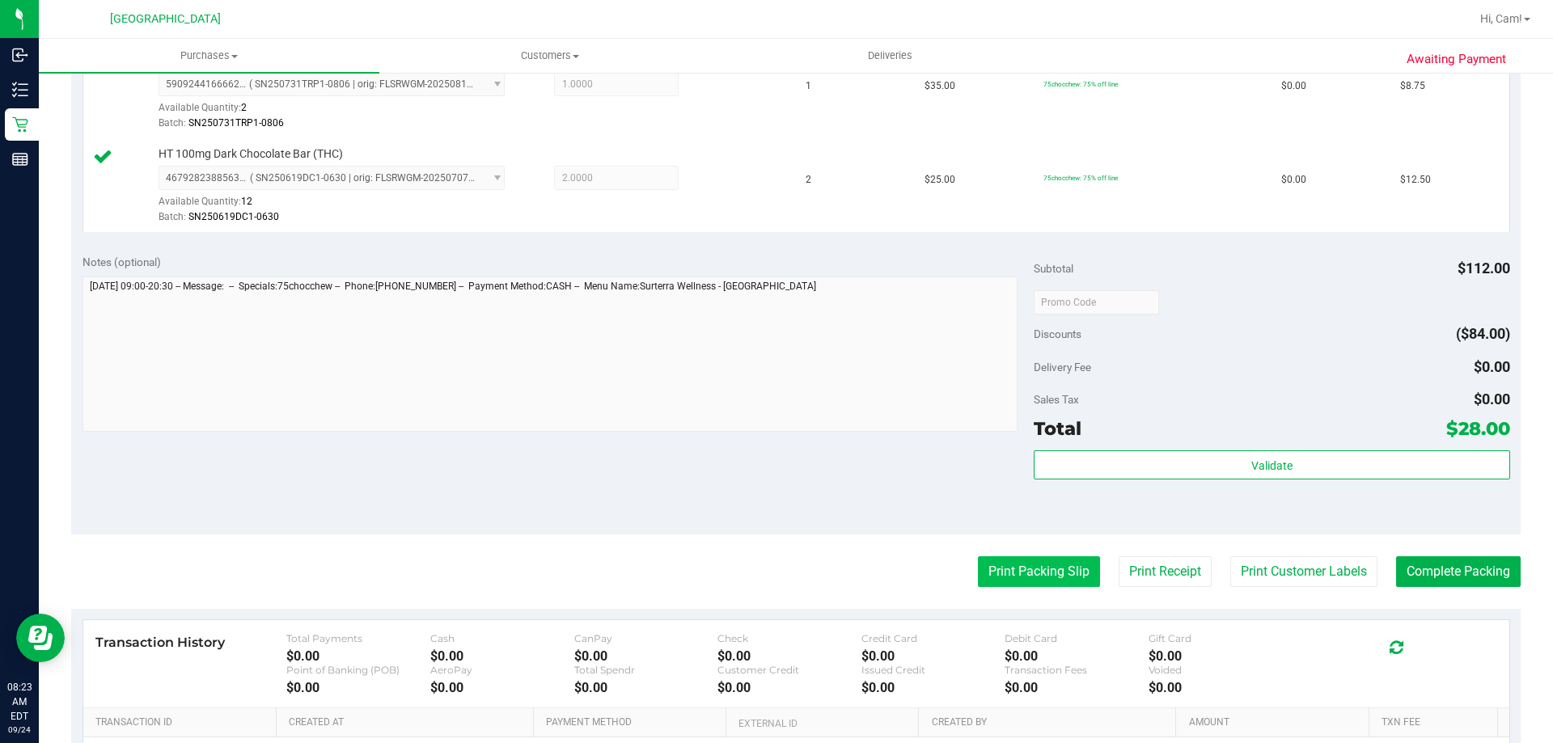
click at [1048, 581] on button "Print Packing Slip" at bounding box center [1039, 572] width 122 height 31
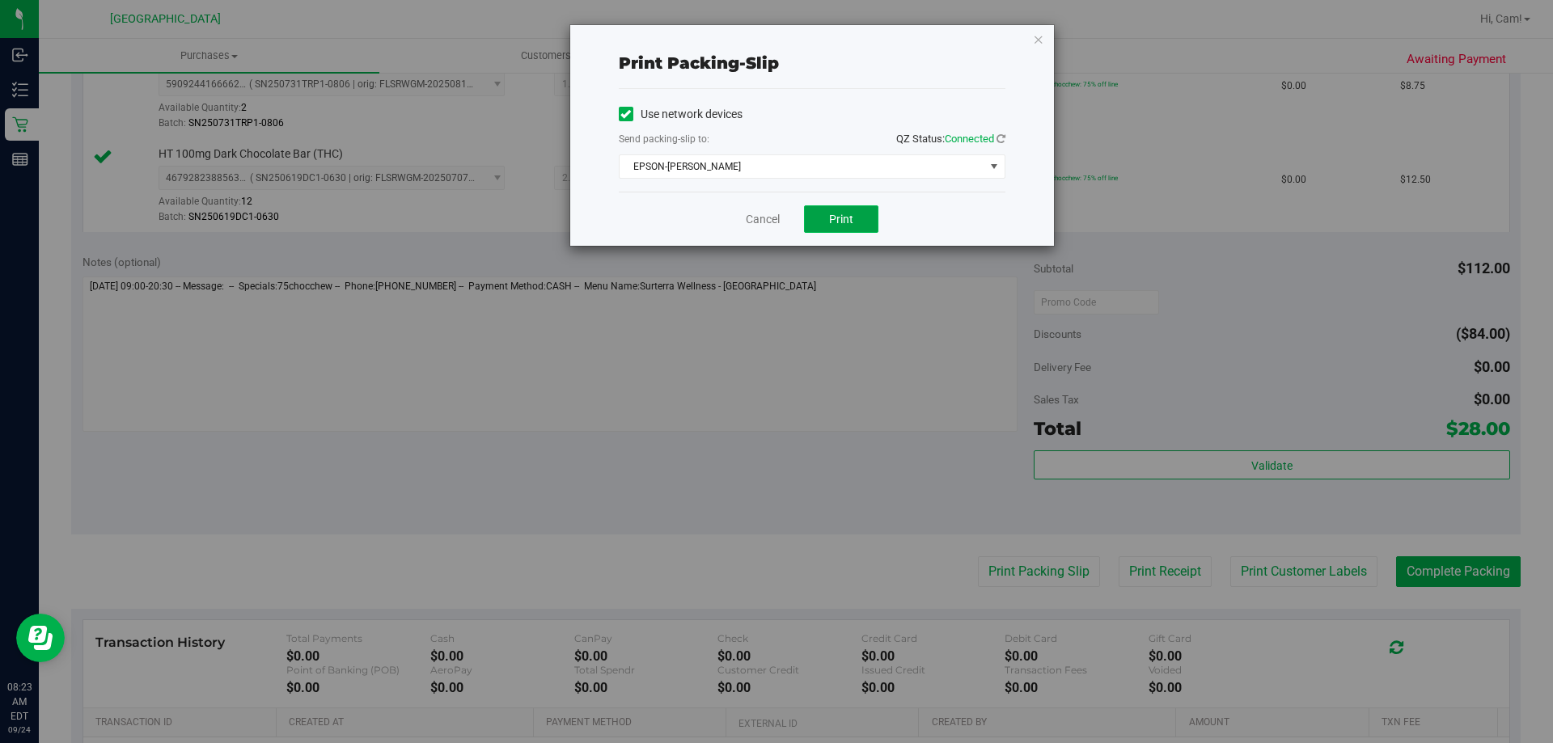
click at [863, 210] on button "Print" at bounding box center [841, 219] width 74 height 28
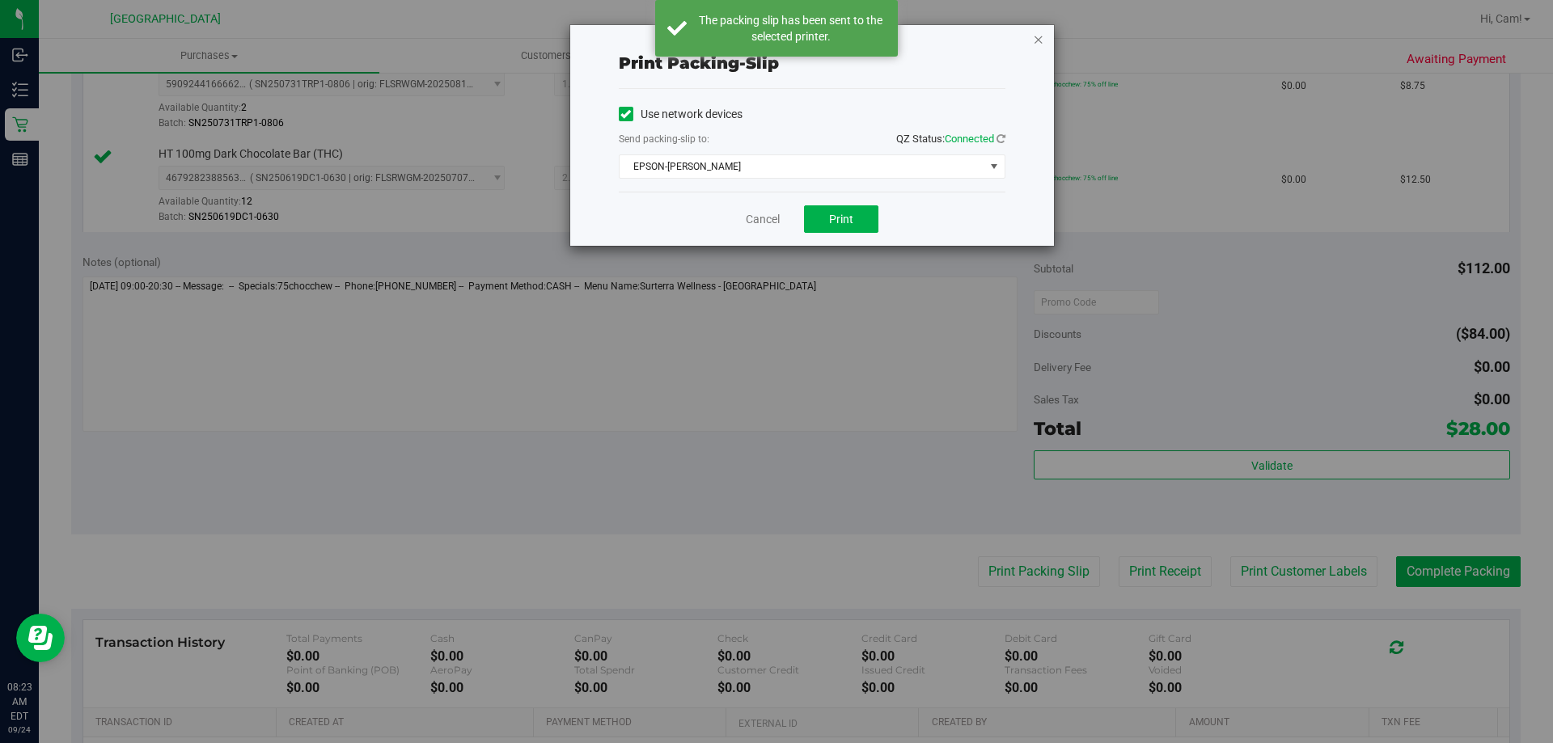
click at [1039, 39] on icon "button" at bounding box center [1038, 38] width 11 height 19
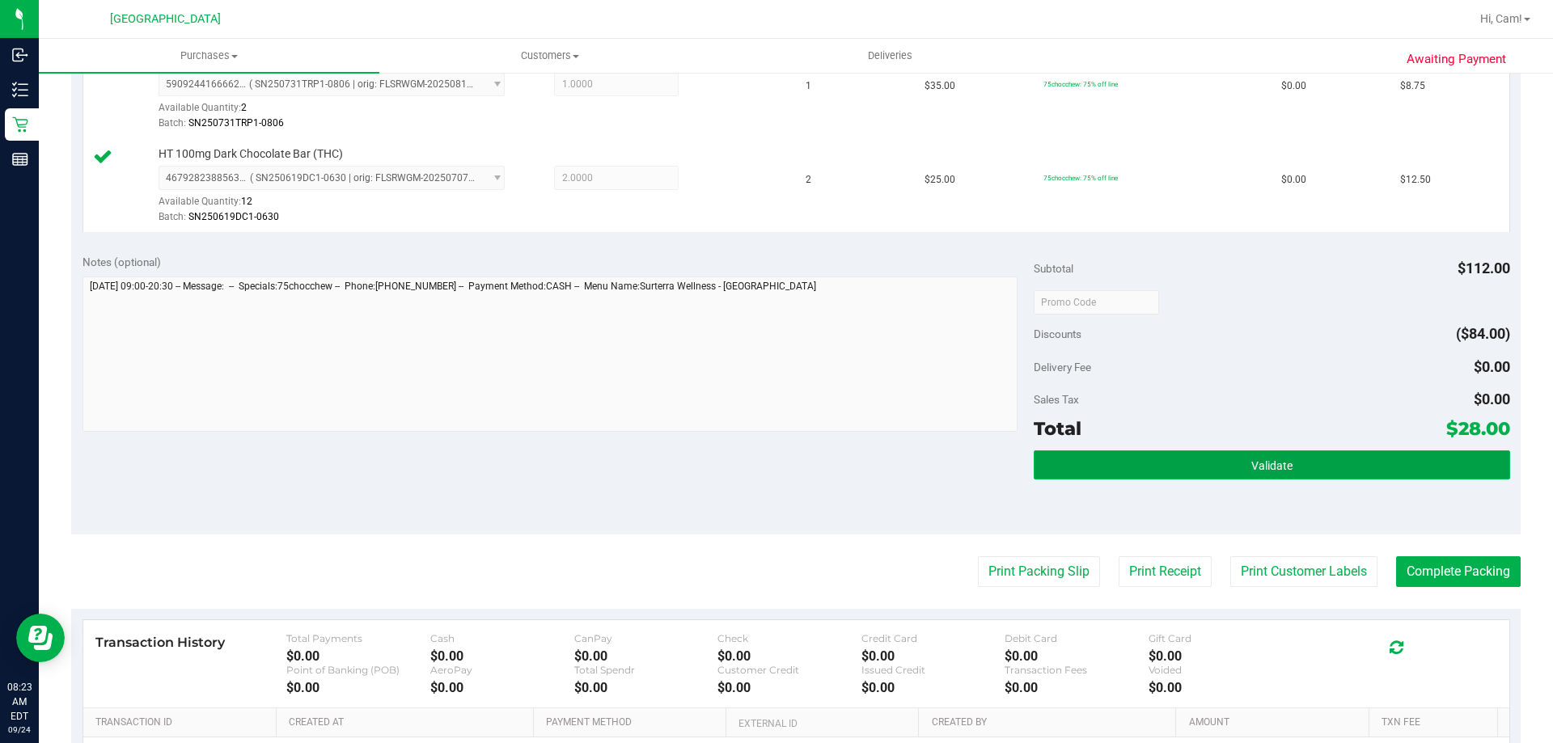
click at [1230, 463] on button "Validate" at bounding box center [1272, 465] width 476 height 29
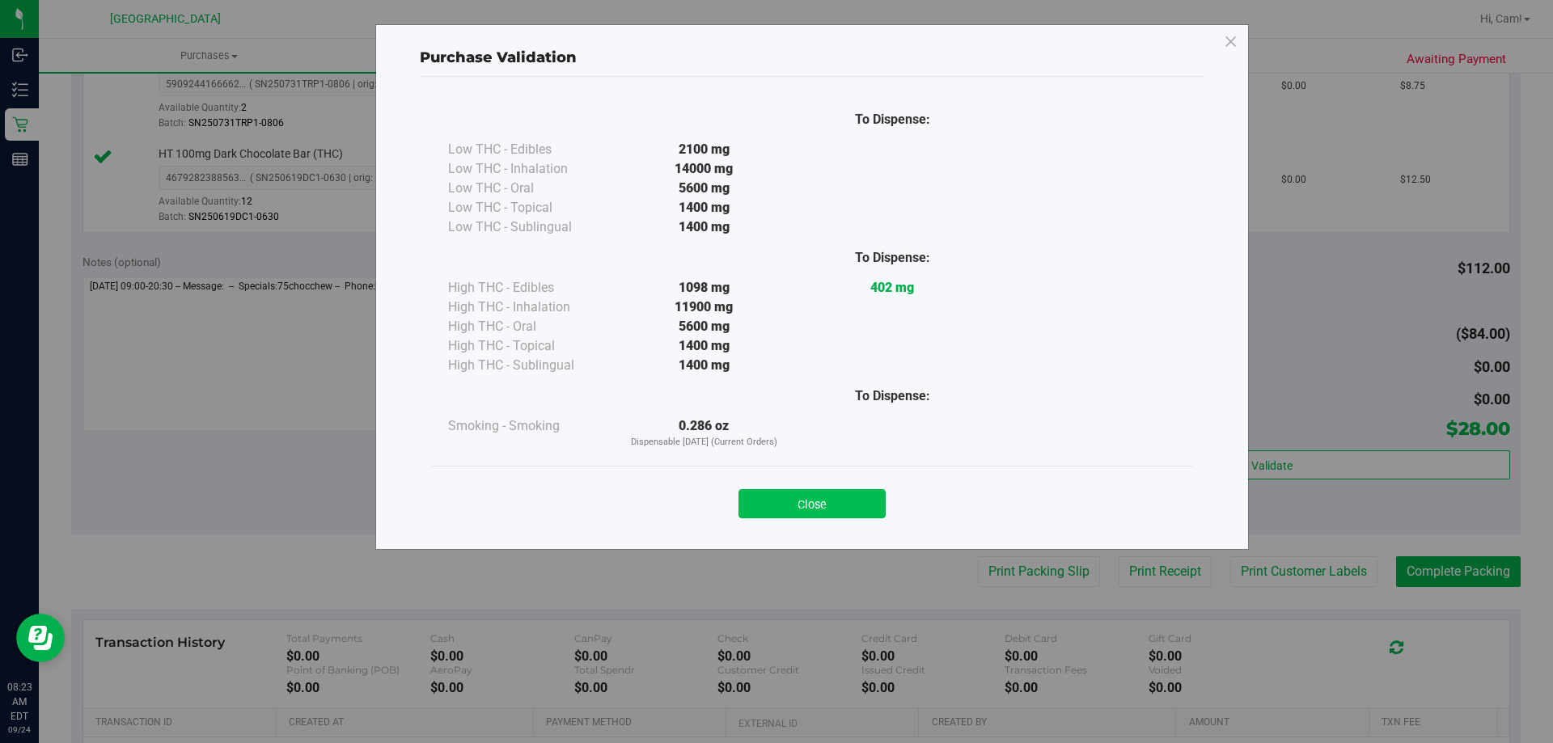
click at [835, 493] on button "Close" at bounding box center [812, 503] width 147 height 29
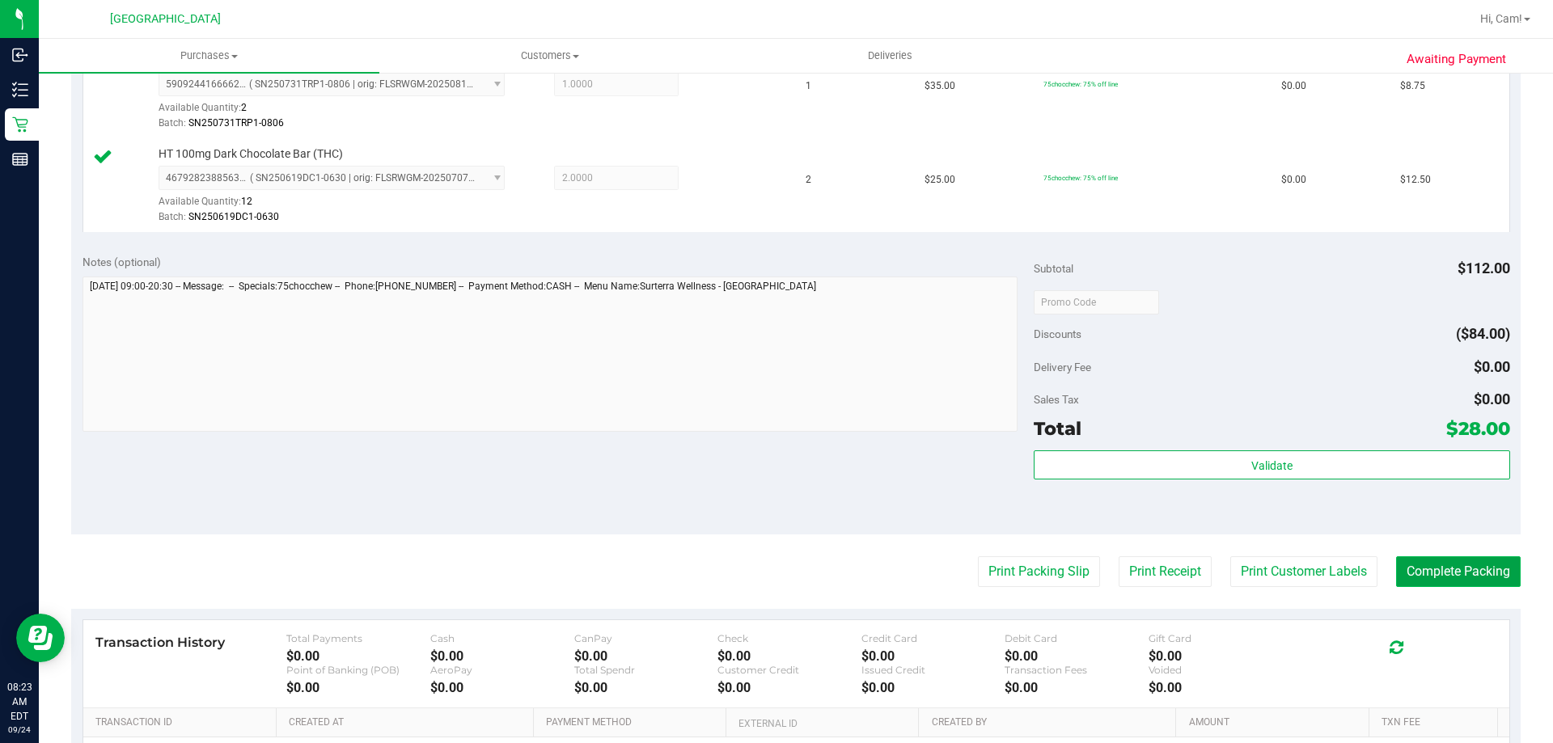
click at [1474, 575] on button "Complete Packing" at bounding box center [1458, 572] width 125 height 31
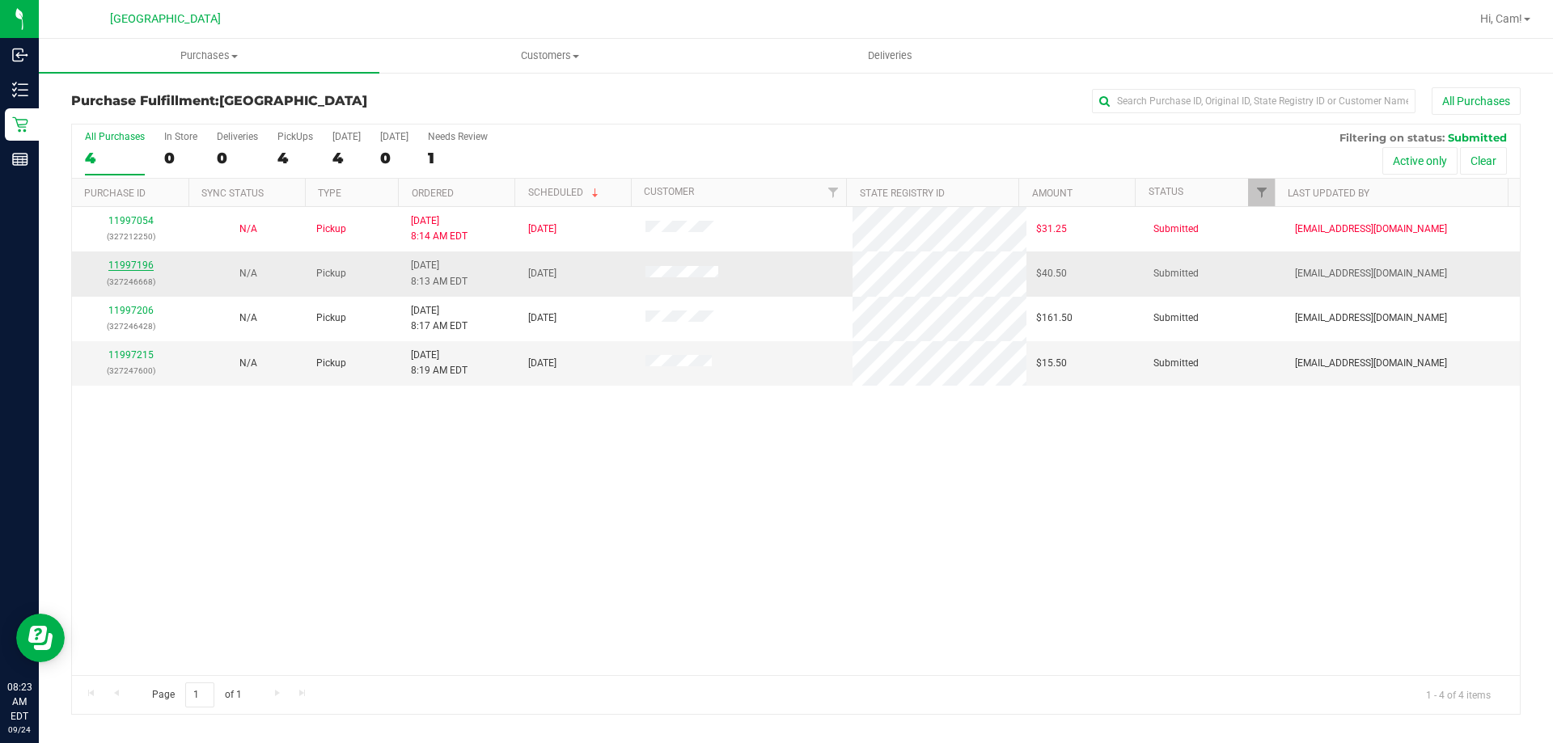
click at [142, 260] on link "11997196" at bounding box center [130, 265] width 45 height 11
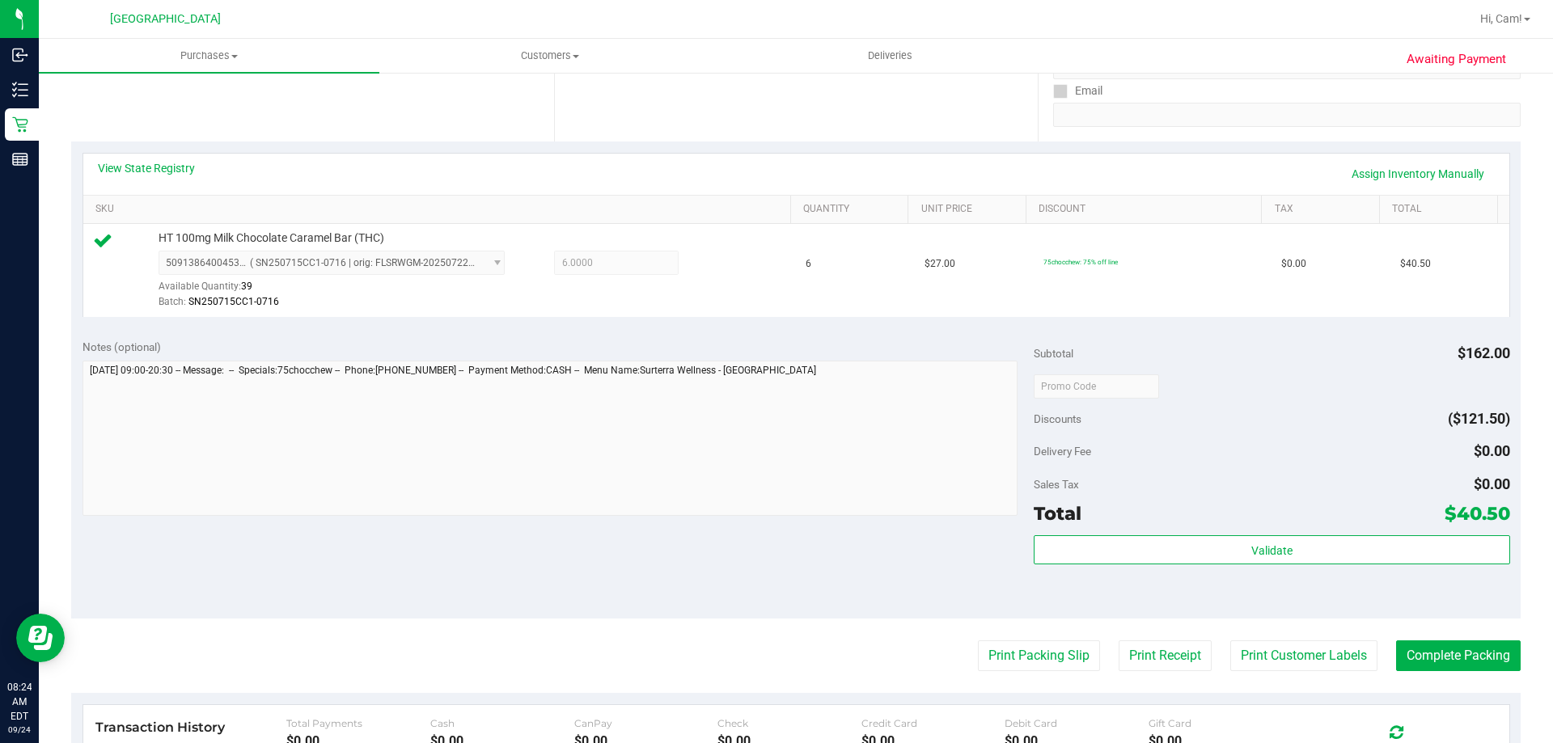
scroll to position [324, 0]
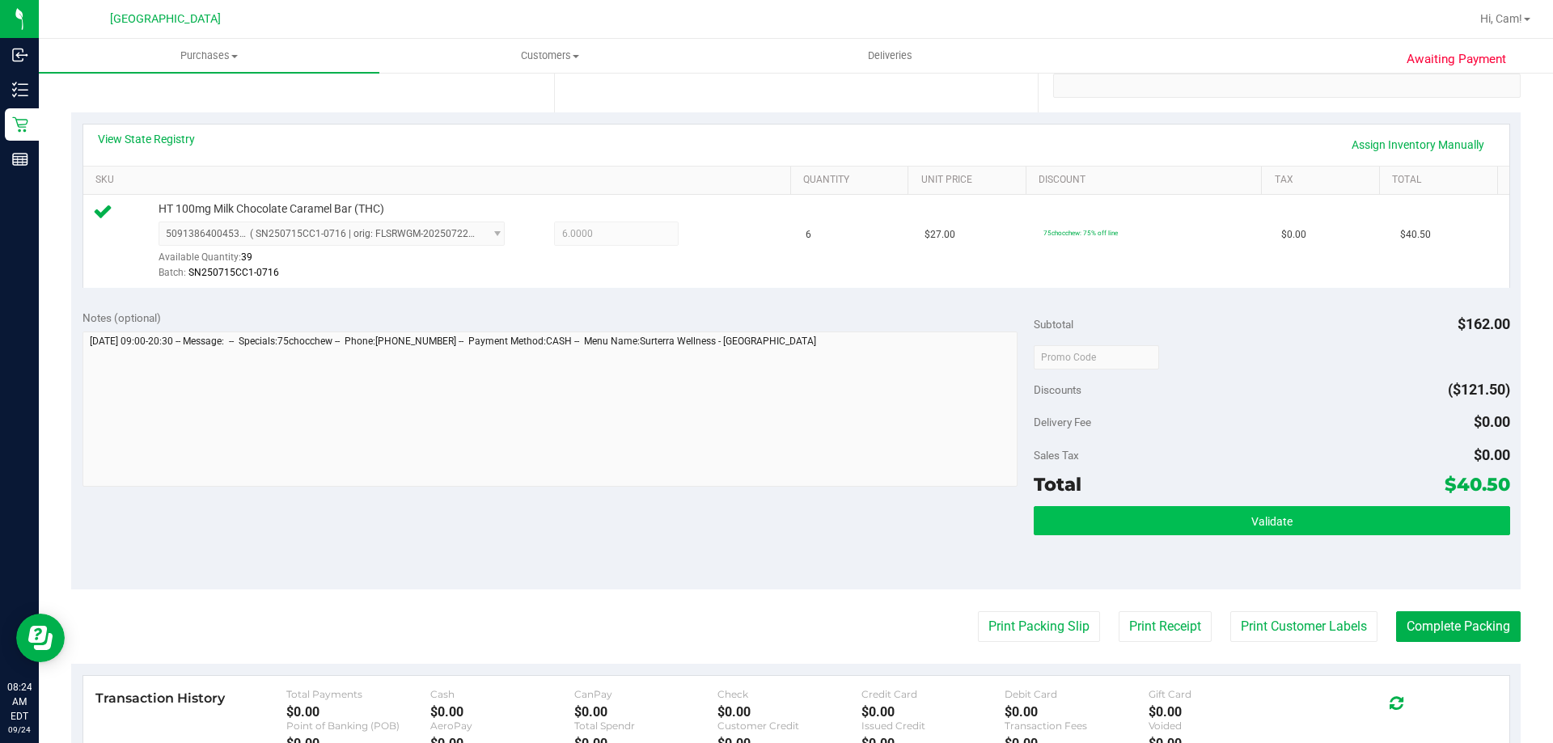
click at [1158, 505] on div "Subtotal $162.00 Discounts ($121.50) Delivery Fee $0.00 Sales Tax $0.00 Total $…" at bounding box center [1272, 444] width 476 height 269
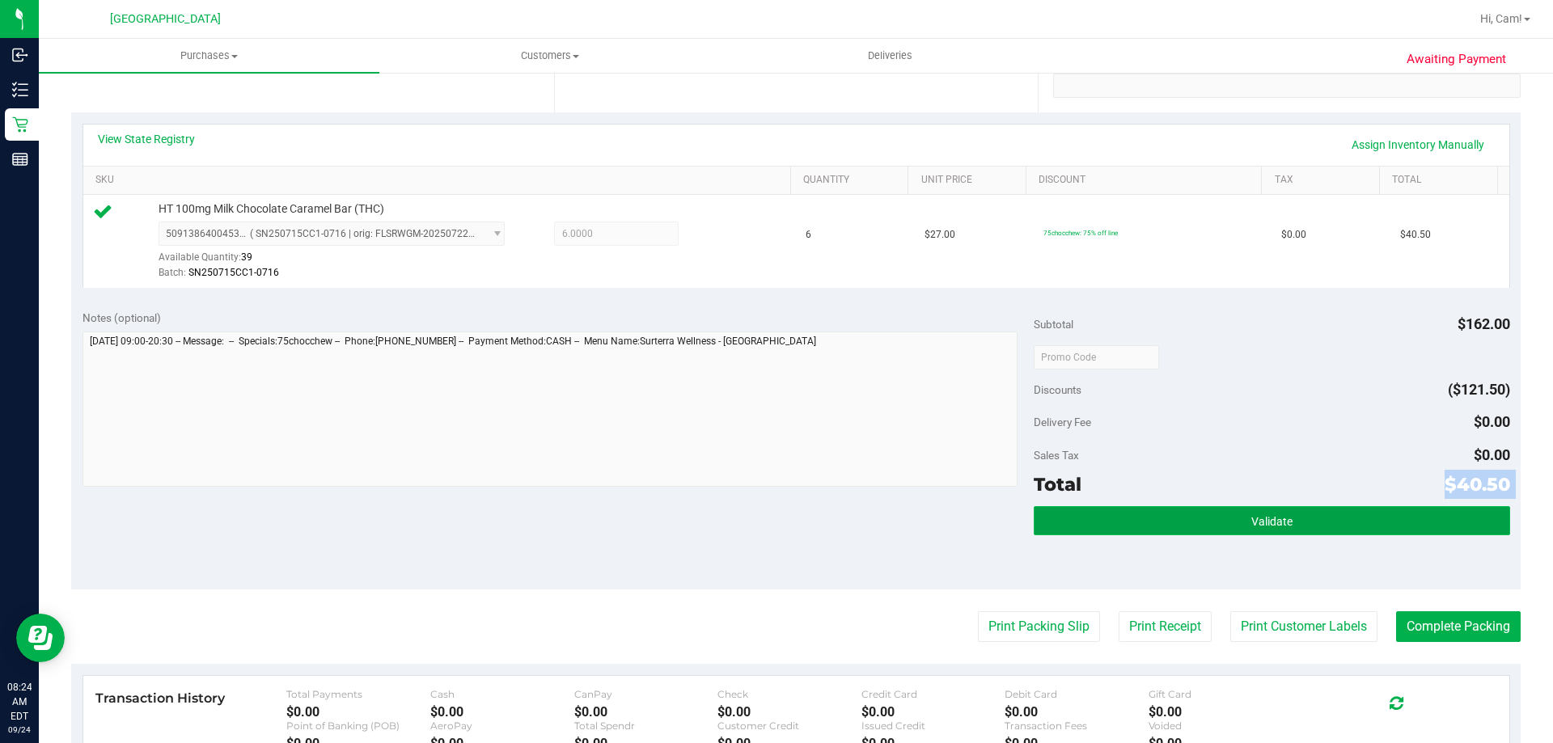
click at [1164, 523] on button "Validate" at bounding box center [1272, 520] width 476 height 29
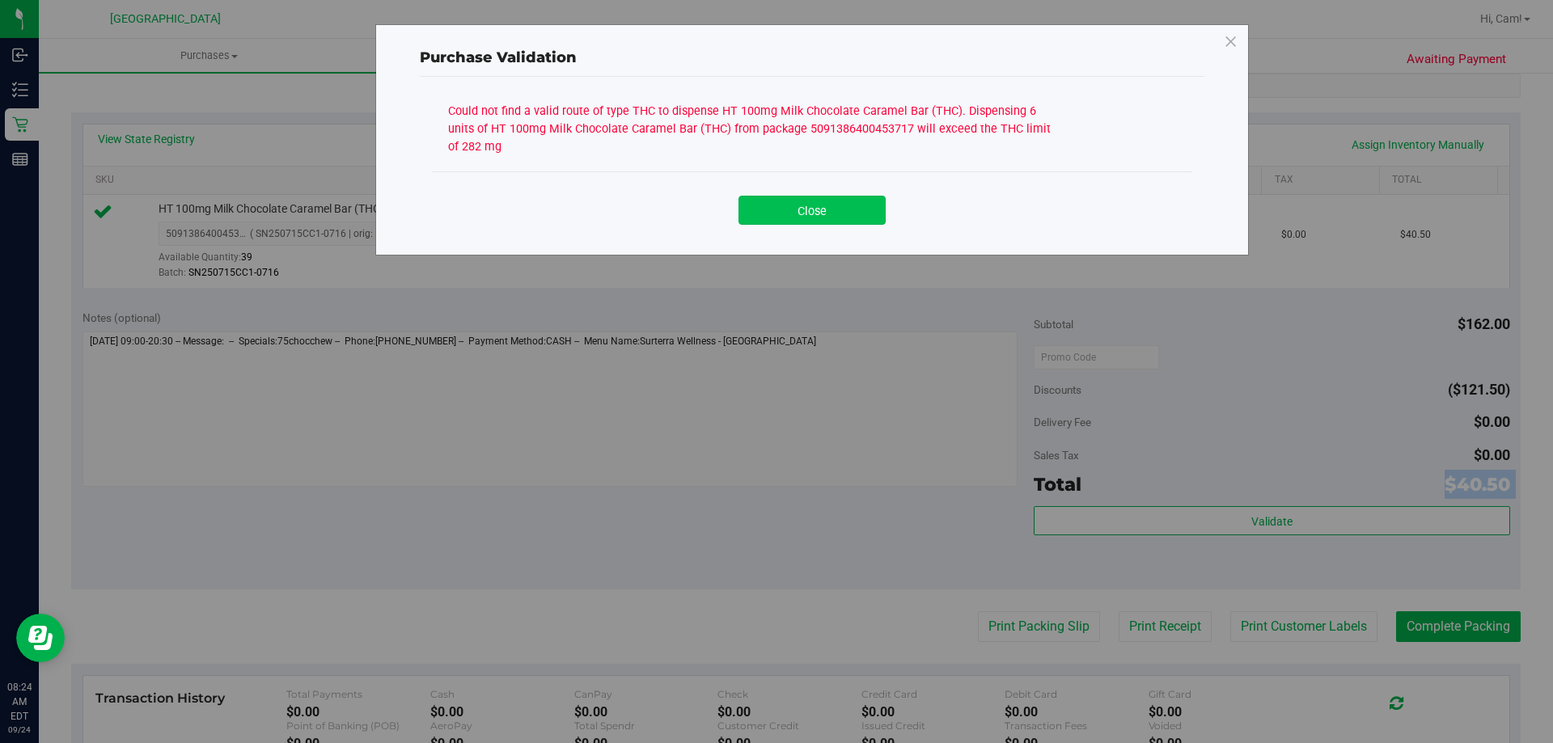
click at [839, 222] on button "Close" at bounding box center [812, 210] width 147 height 29
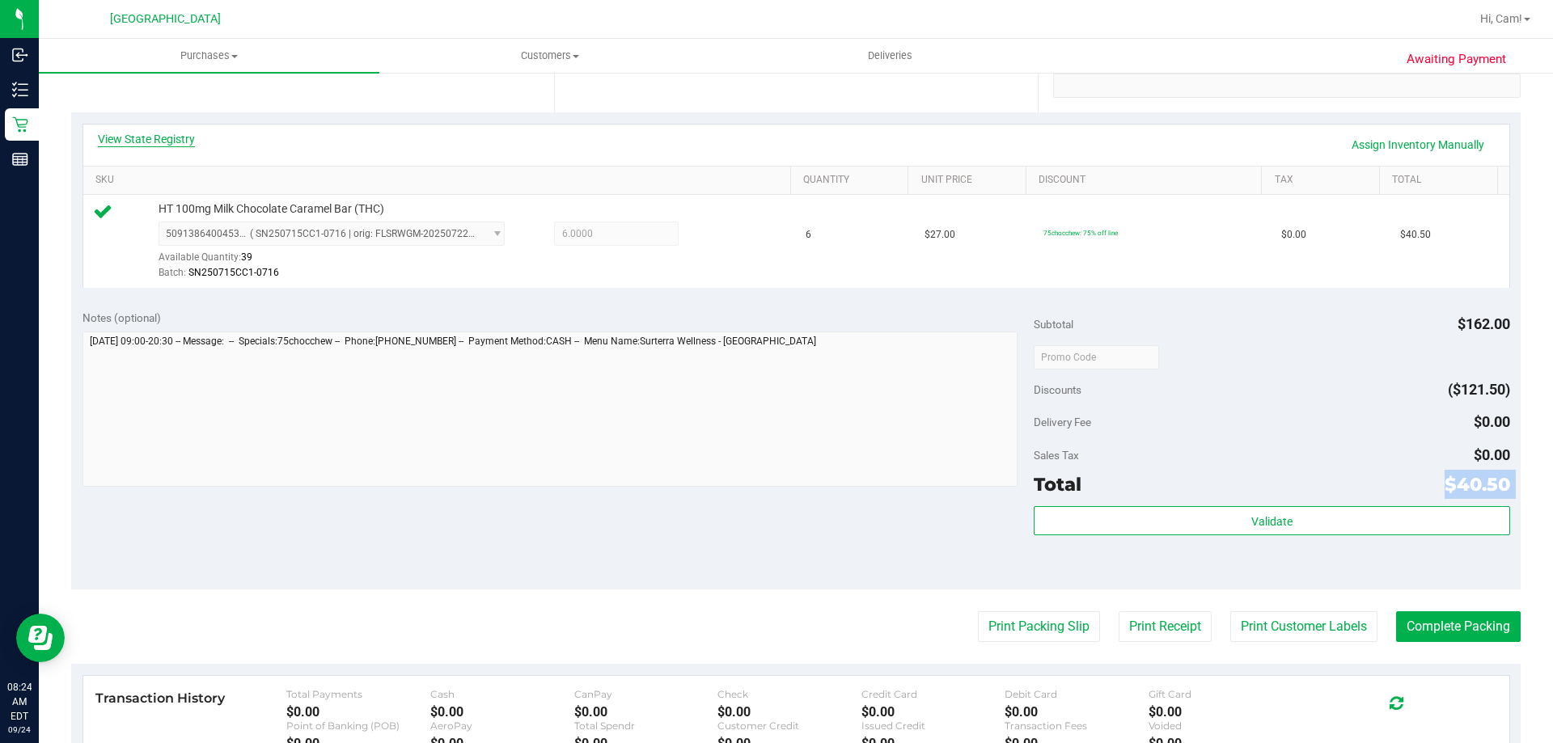
click at [187, 136] on link "View State Registry" at bounding box center [146, 139] width 97 height 16
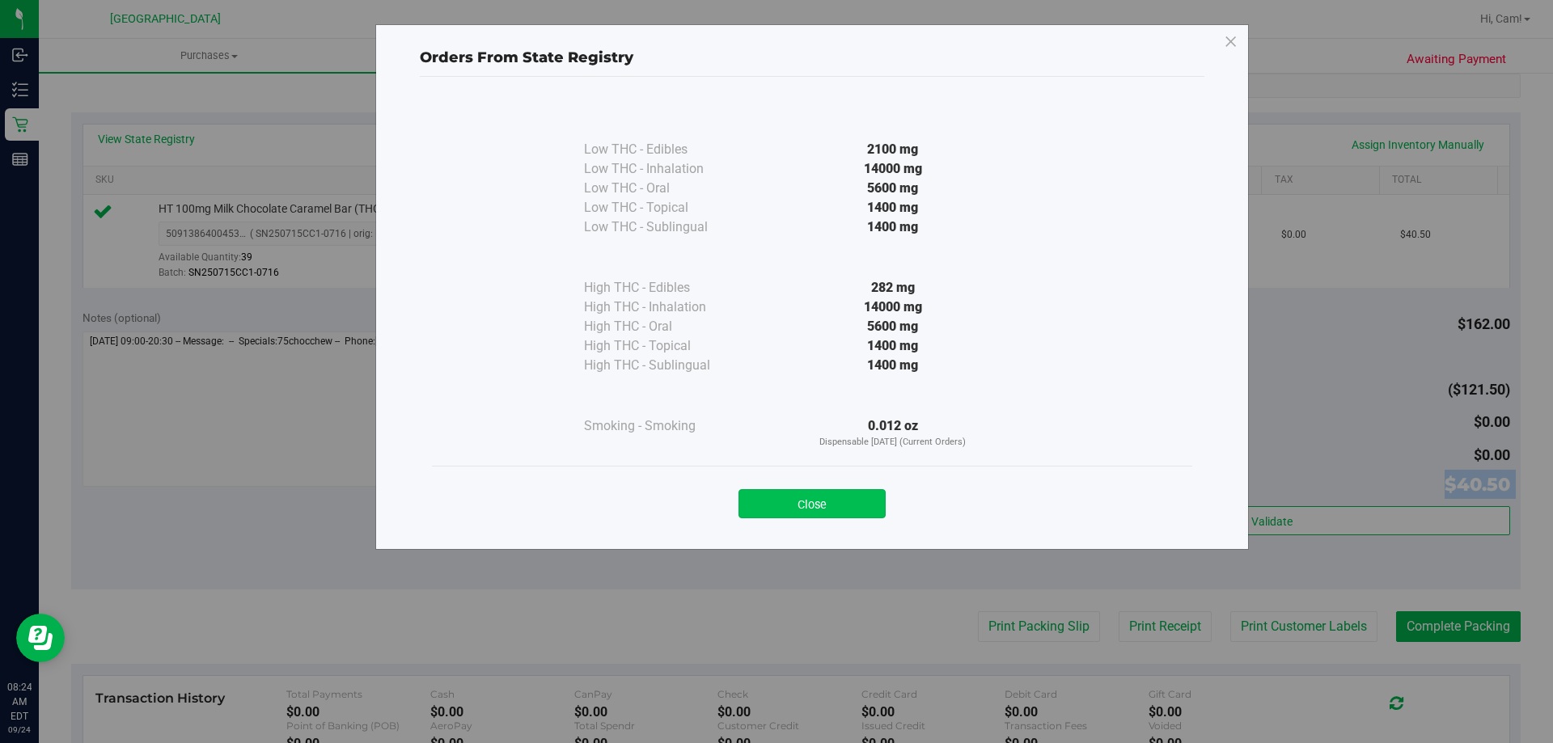
click at [811, 500] on button "Close" at bounding box center [812, 503] width 147 height 29
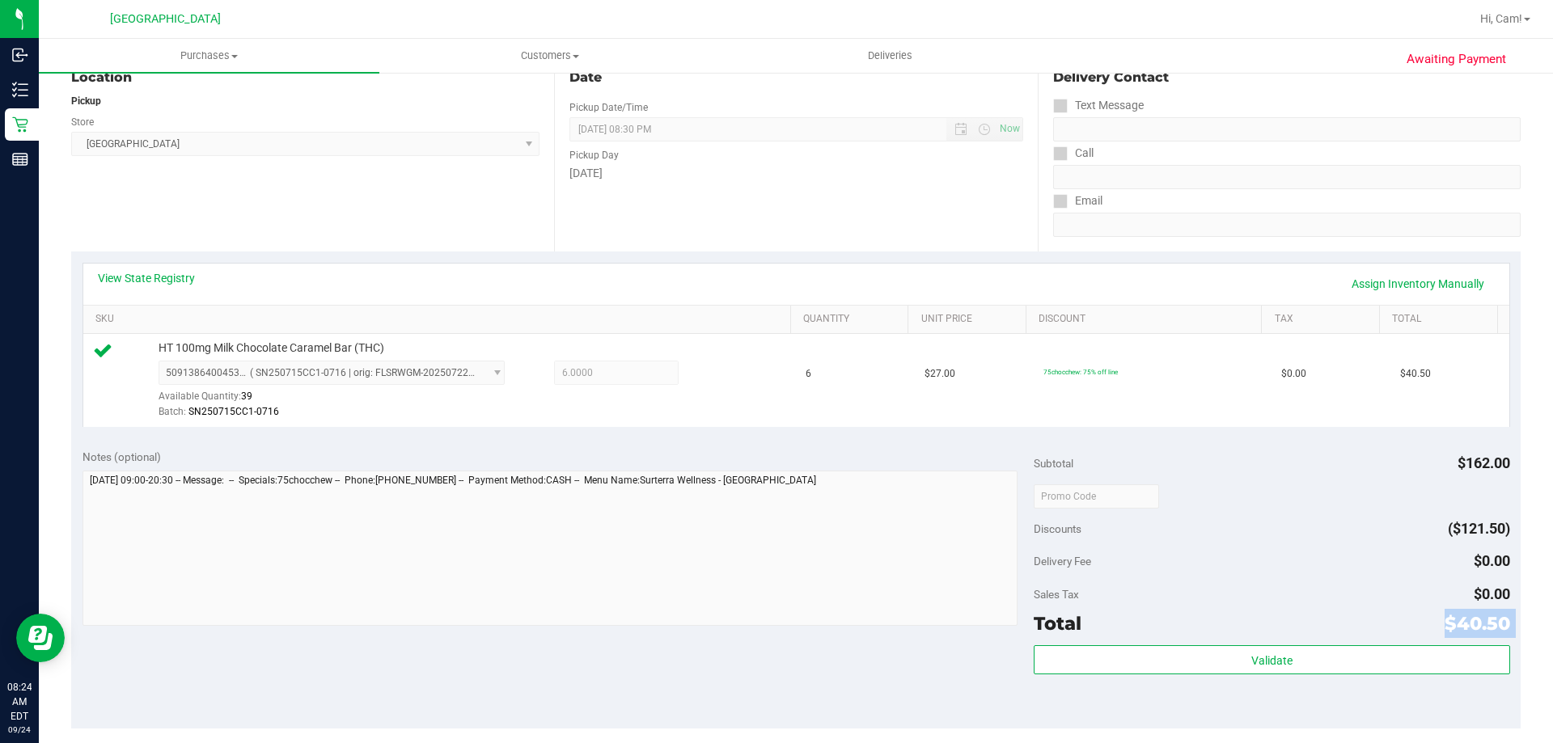
scroll to position [0, 0]
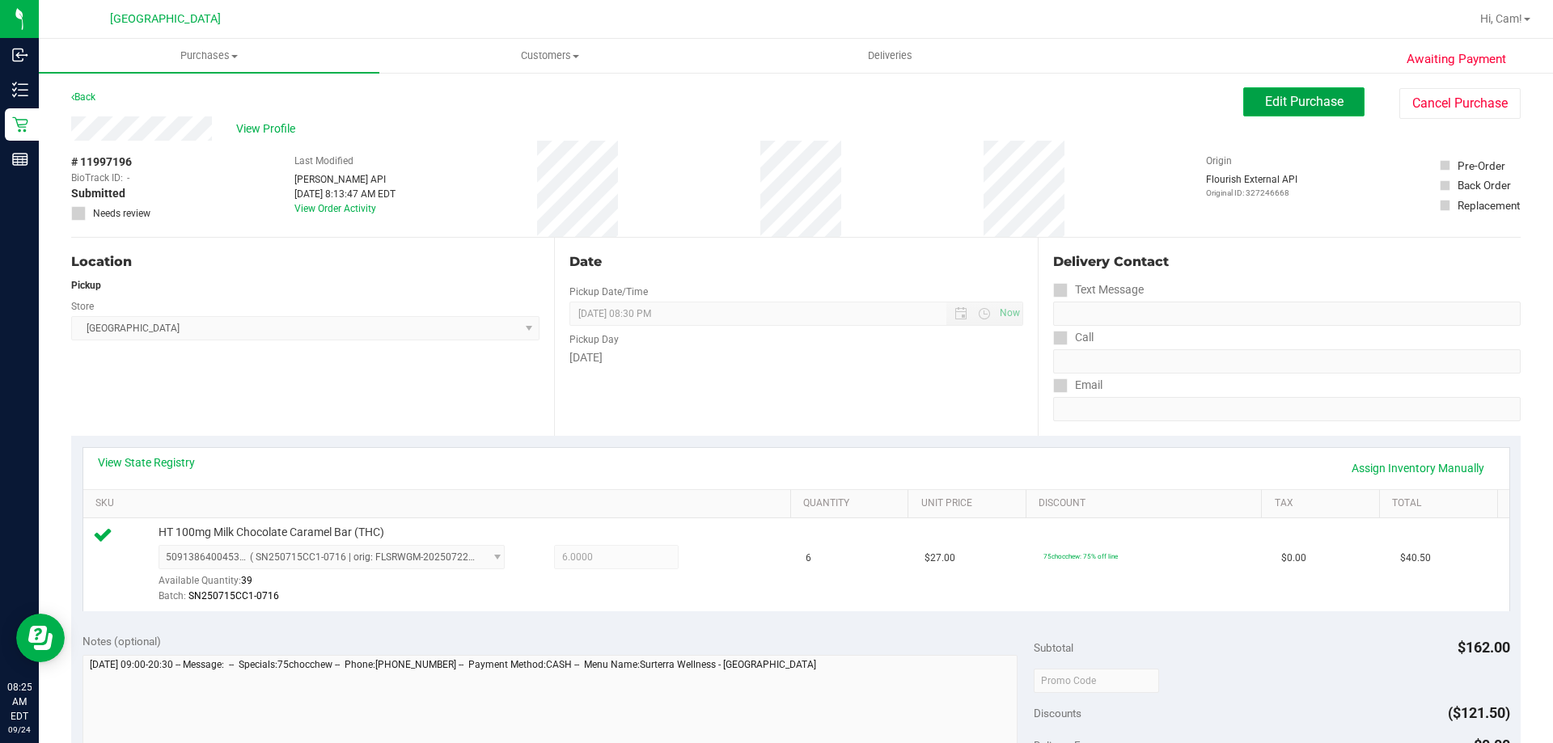
click at [1306, 108] on span "Edit Purchase" at bounding box center [1304, 101] width 78 height 15
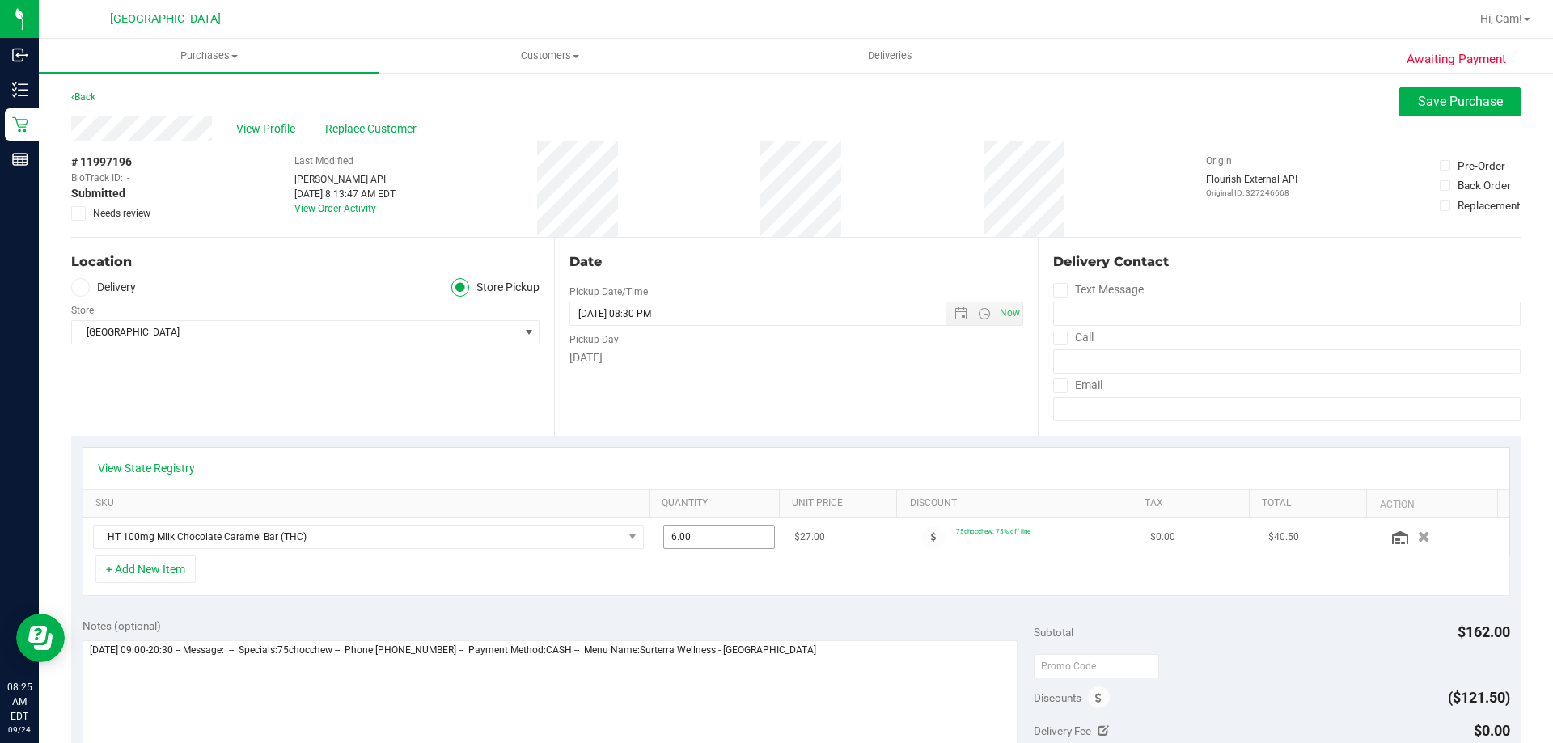
click at [751, 530] on span "6.00 6" at bounding box center [719, 537] width 112 height 24
click at [1451, 109] on button "Save Purchase" at bounding box center [1459, 101] width 121 height 29
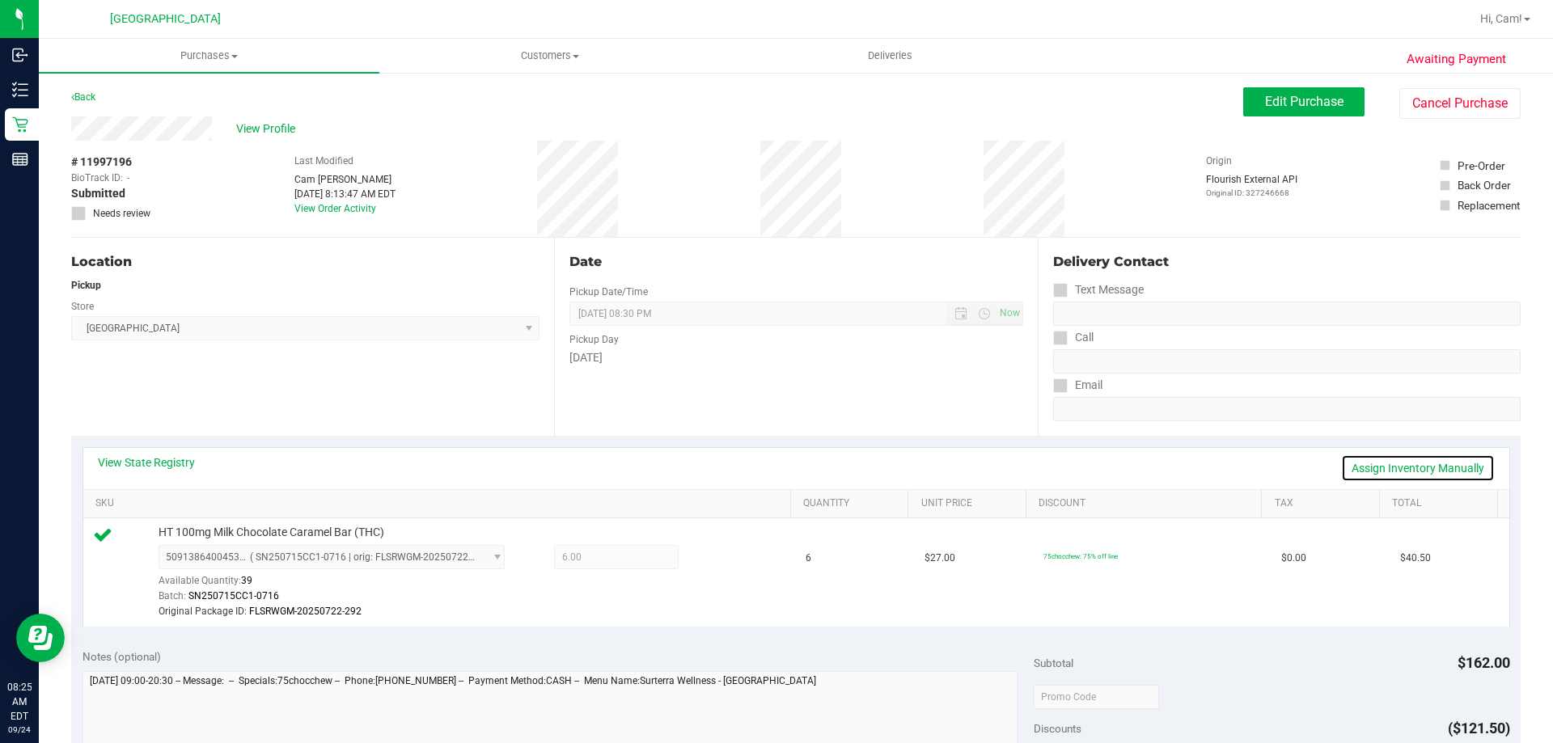
click at [1418, 468] on link "Assign Inventory Manually" at bounding box center [1418, 469] width 154 height 28
click at [768, 564] on div "5091386400453717 ( SN250715CC1-0716 | orig: FLSRWGM-20250722-292 ) 509138640045…" at bounding box center [471, 582] width 625 height 75
click at [718, 565] on div at bounding box center [705, 558] width 52 height 19
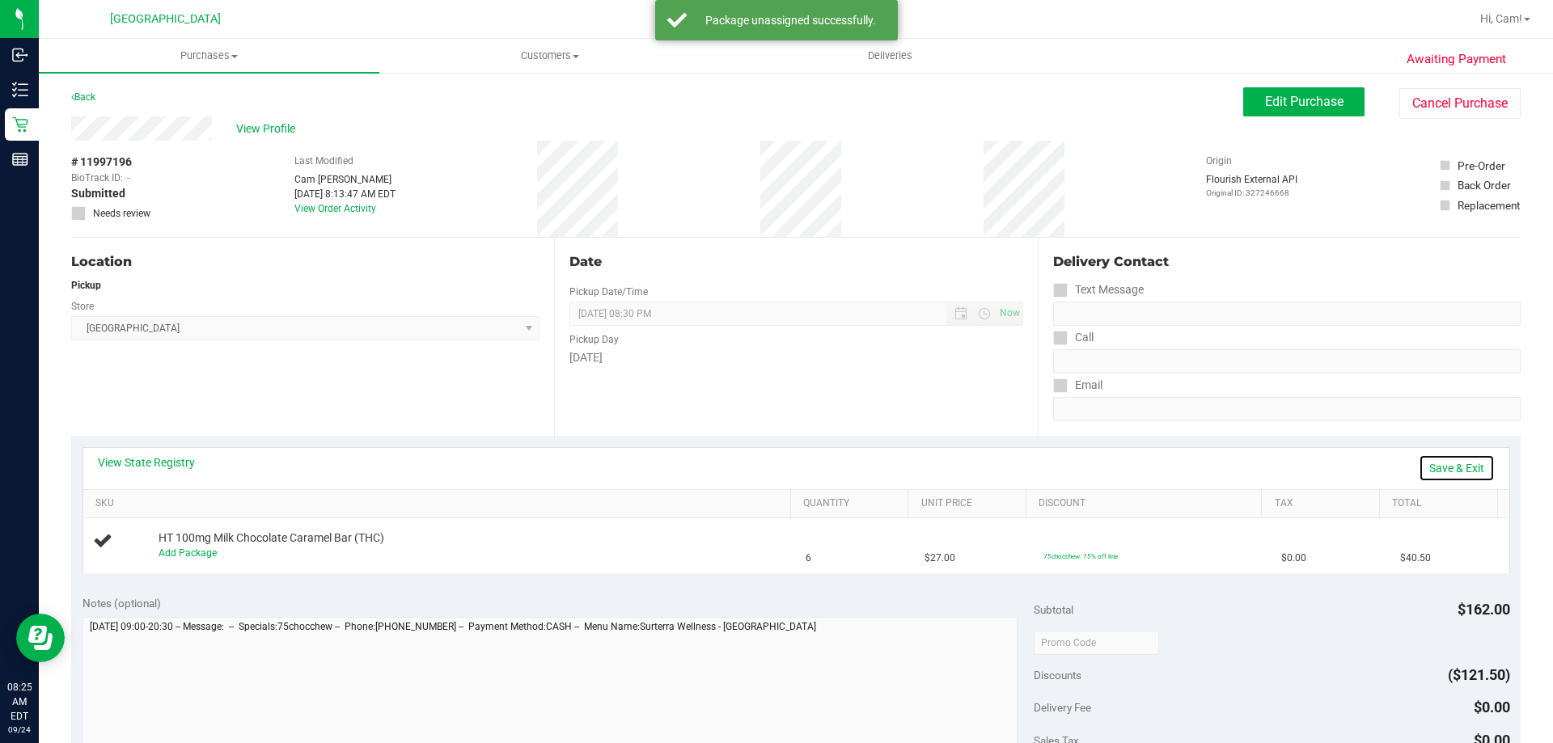
click at [1450, 470] on link "Save & Exit" at bounding box center [1457, 469] width 76 height 28
click at [1312, 108] on span "Edit Purchase" at bounding box center [1304, 101] width 78 height 15
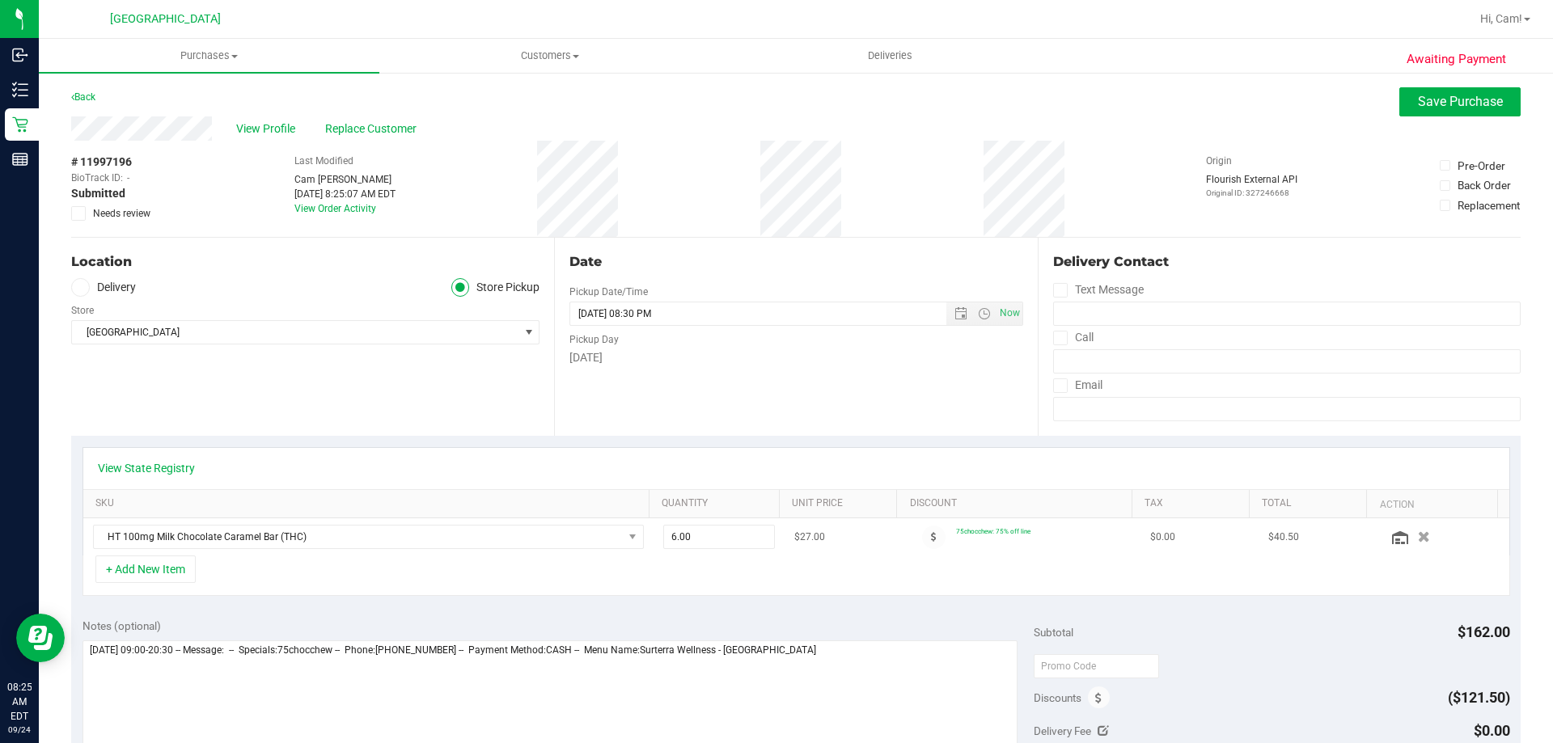
click at [739, 554] on td "6.00 6" at bounding box center [720, 537] width 132 height 37
click at [730, 536] on span "6.00 6" at bounding box center [719, 537] width 112 height 24
click at [730, 536] on input "6" at bounding box center [719, 537] width 111 height 23
type input "1"
type input "1.00"
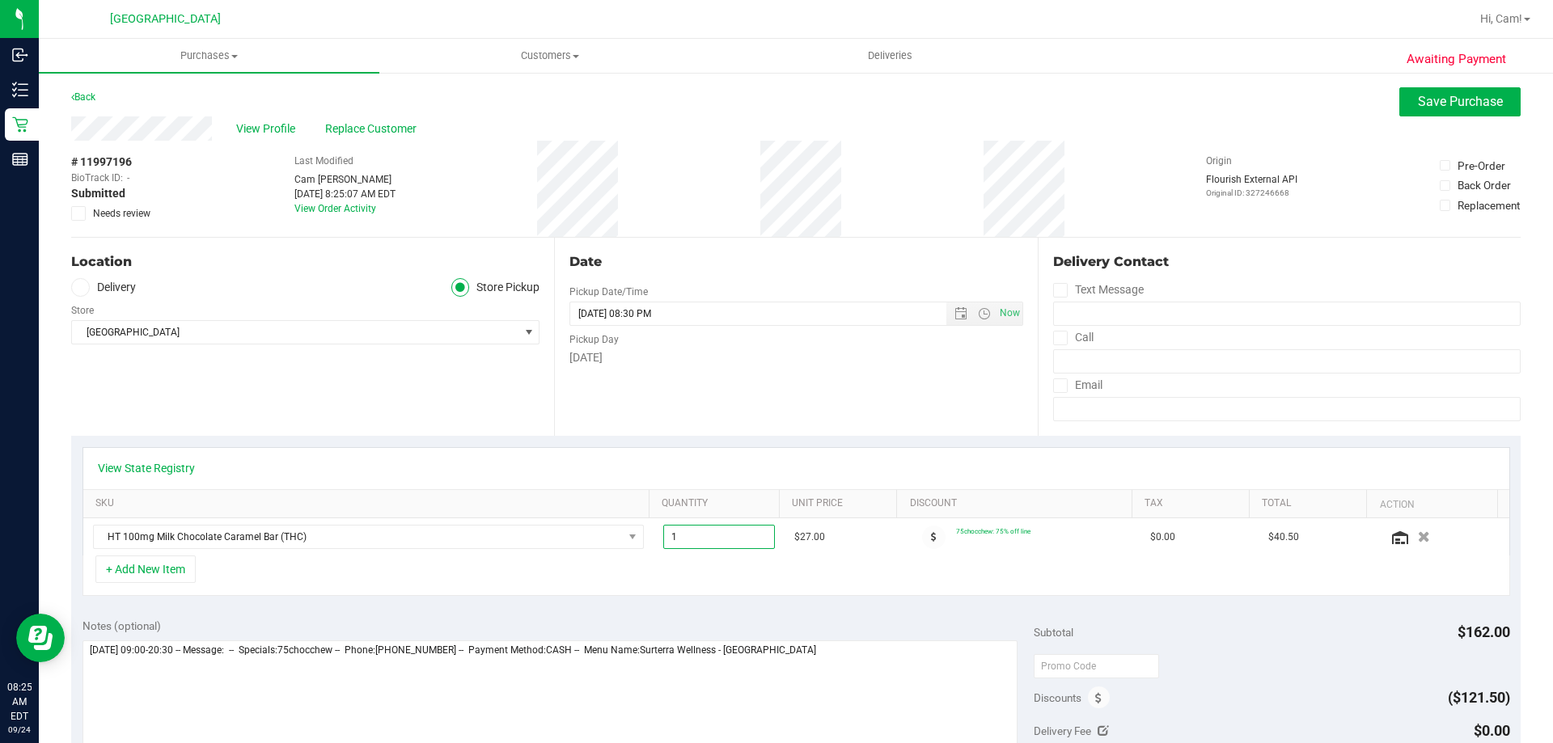
click at [813, 476] on div "View State Registry" at bounding box center [796, 468] width 1426 height 41
click at [1489, 99] on span "Save Purchase" at bounding box center [1460, 101] width 85 height 15
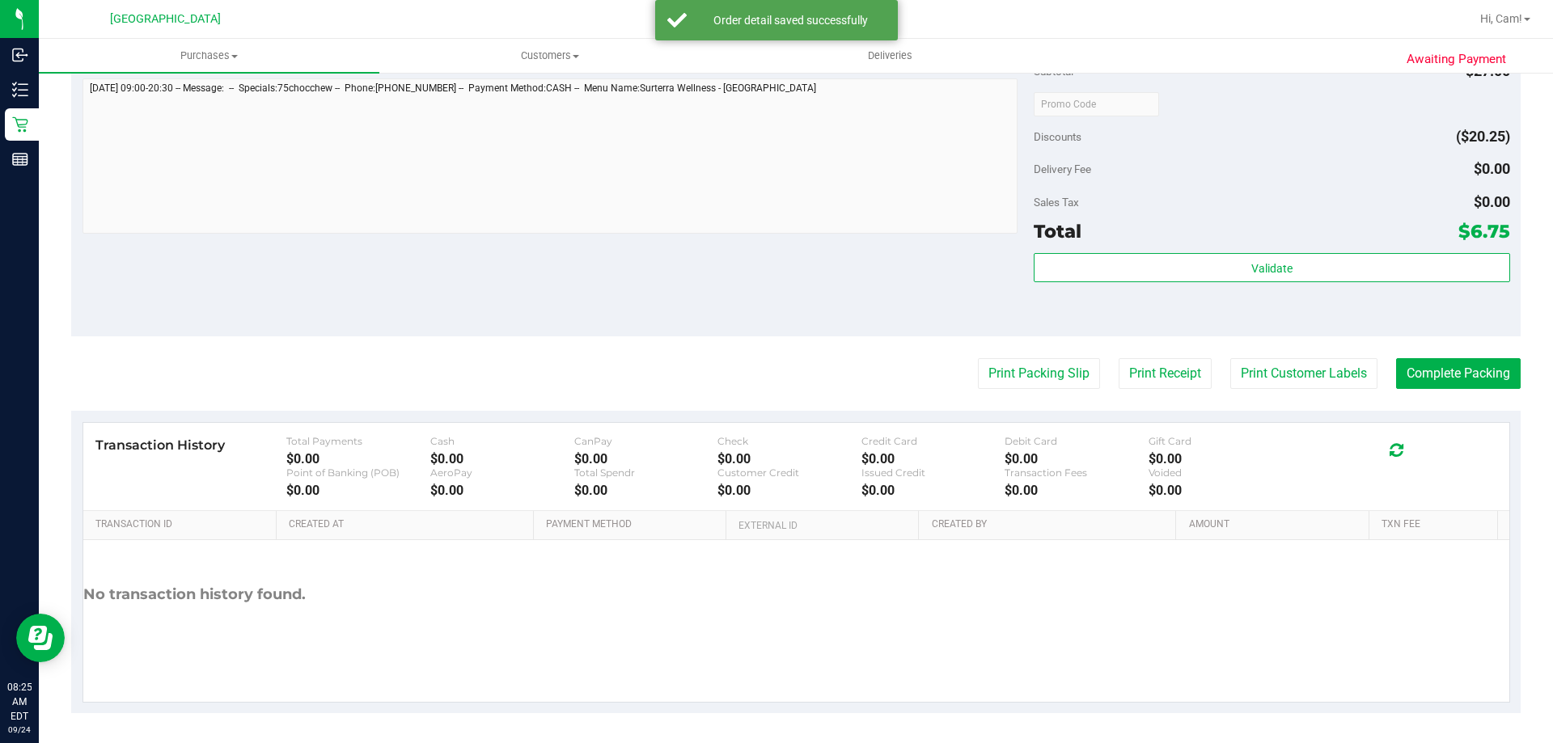
scroll to position [579, 0]
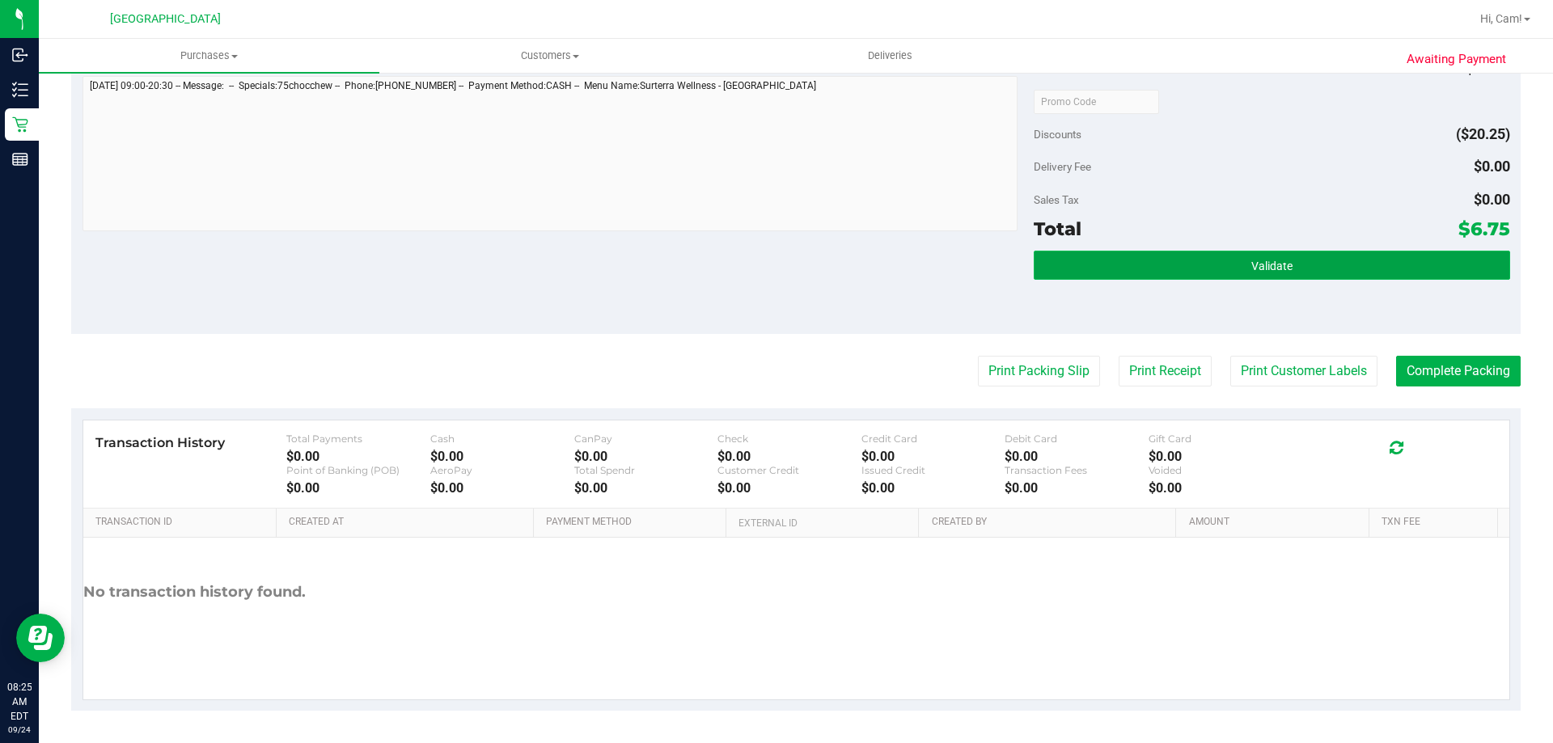
click at [1458, 271] on button "Validate" at bounding box center [1272, 265] width 476 height 29
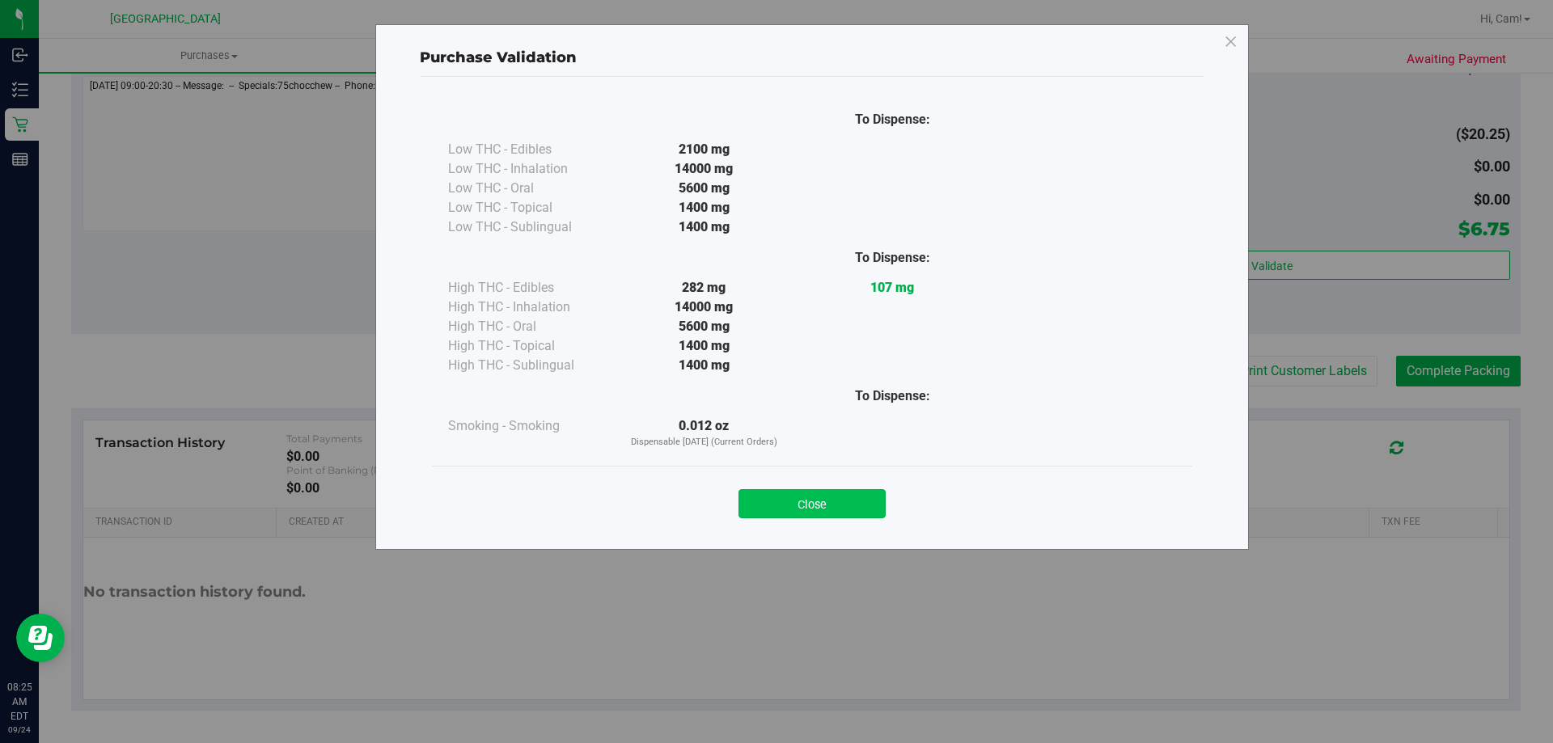
click at [840, 501] on button "Close" at bounding box center [812, 503] width 147 height 29
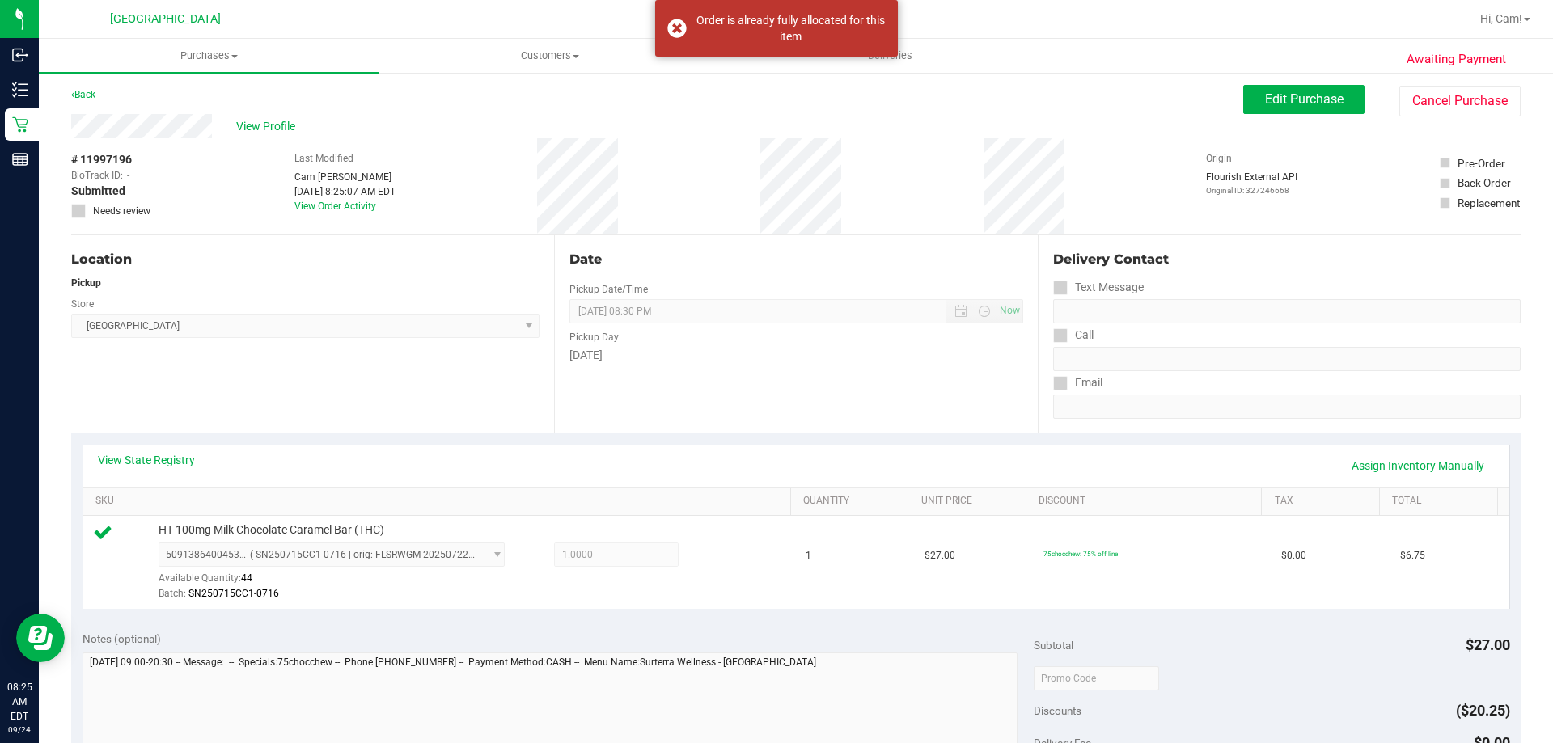
scroll to position [0, 0]
click at [1315, 113] on button "Edit Purchase" at bounding box center [1303, 101] width 121 height 29
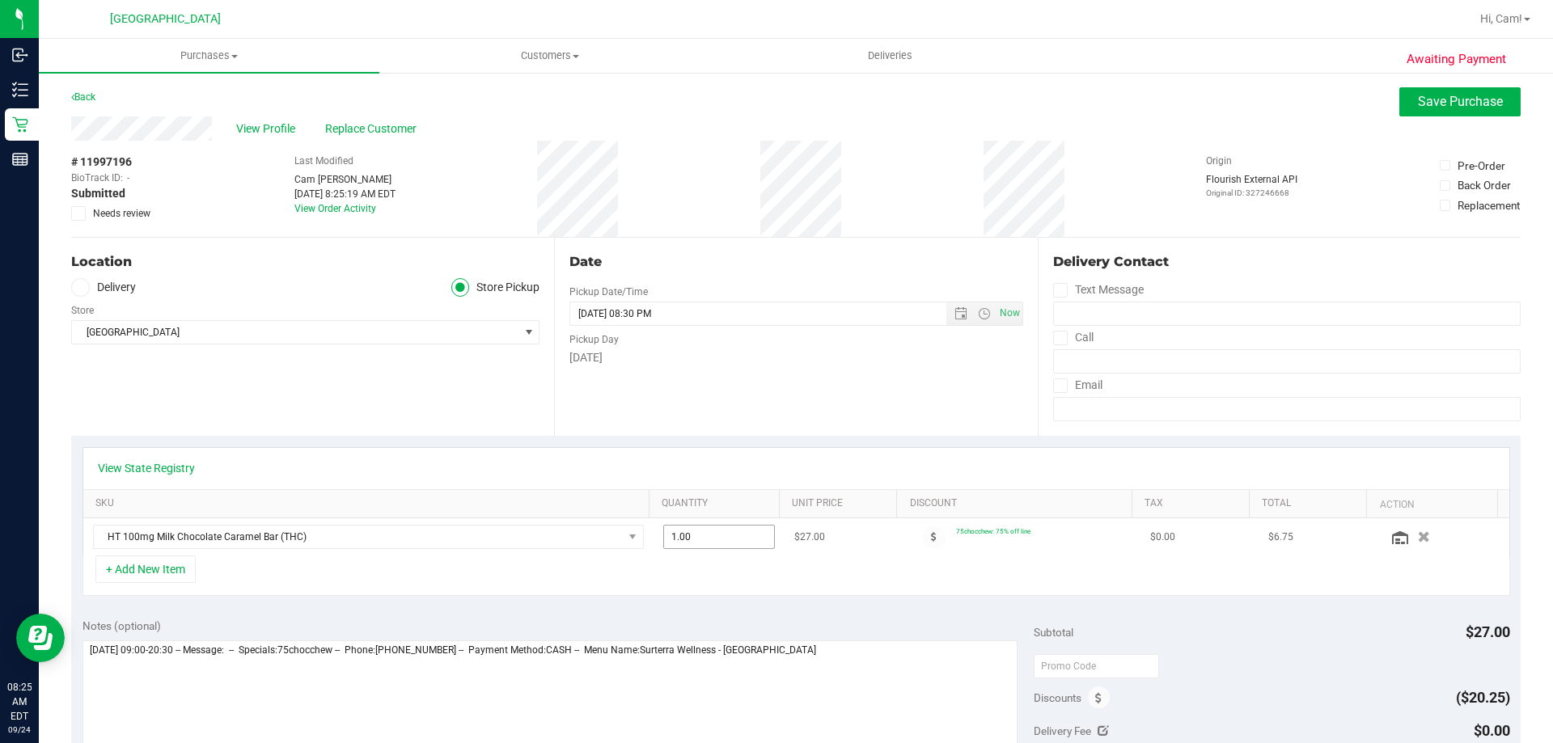
click at [674, 531] on span "1.00 1" at bounding box center [719, 537] width 112 height 24
click at [677, 531] on input "1" at bounding box center [719, 537] width 111 height 23
type input "2"
type input "2.00"
click at [787, 454] on div "View State Registry" at bounding box center [796, 468] width 1426 height 41
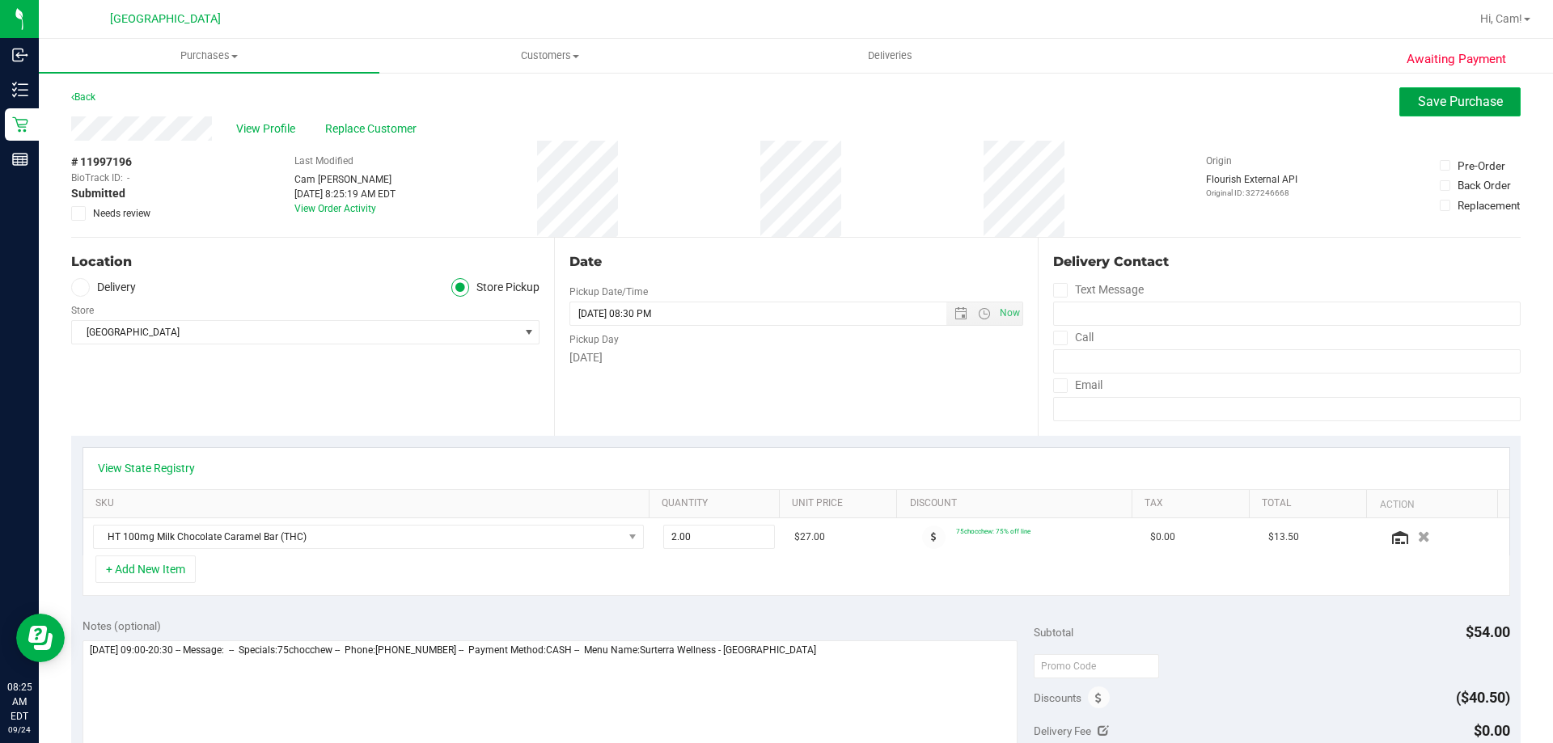
click at [1418, 112] on button "Save Purchase" at bounding box center [1459, 101] width 121 height 29
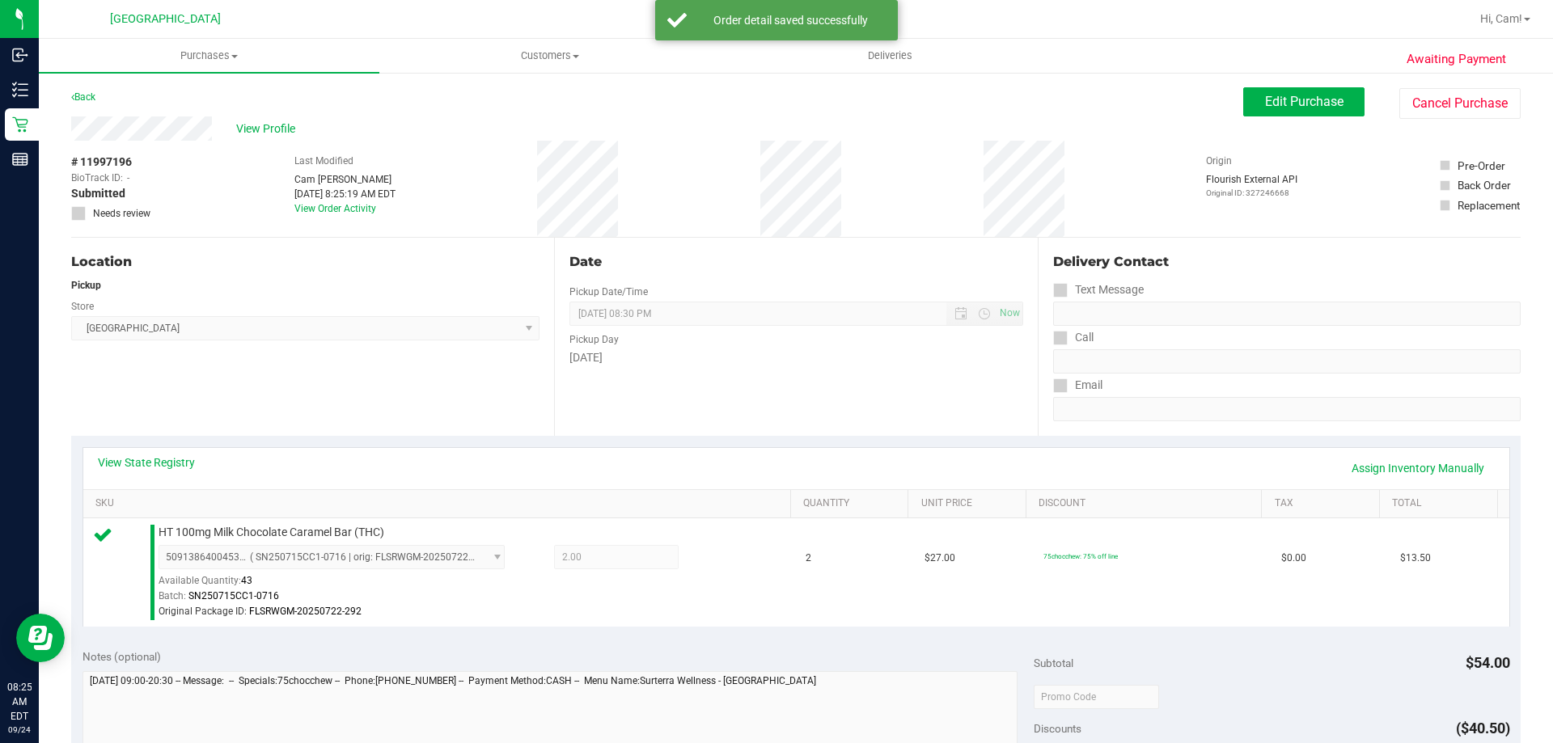
scroll to position [404, 0]
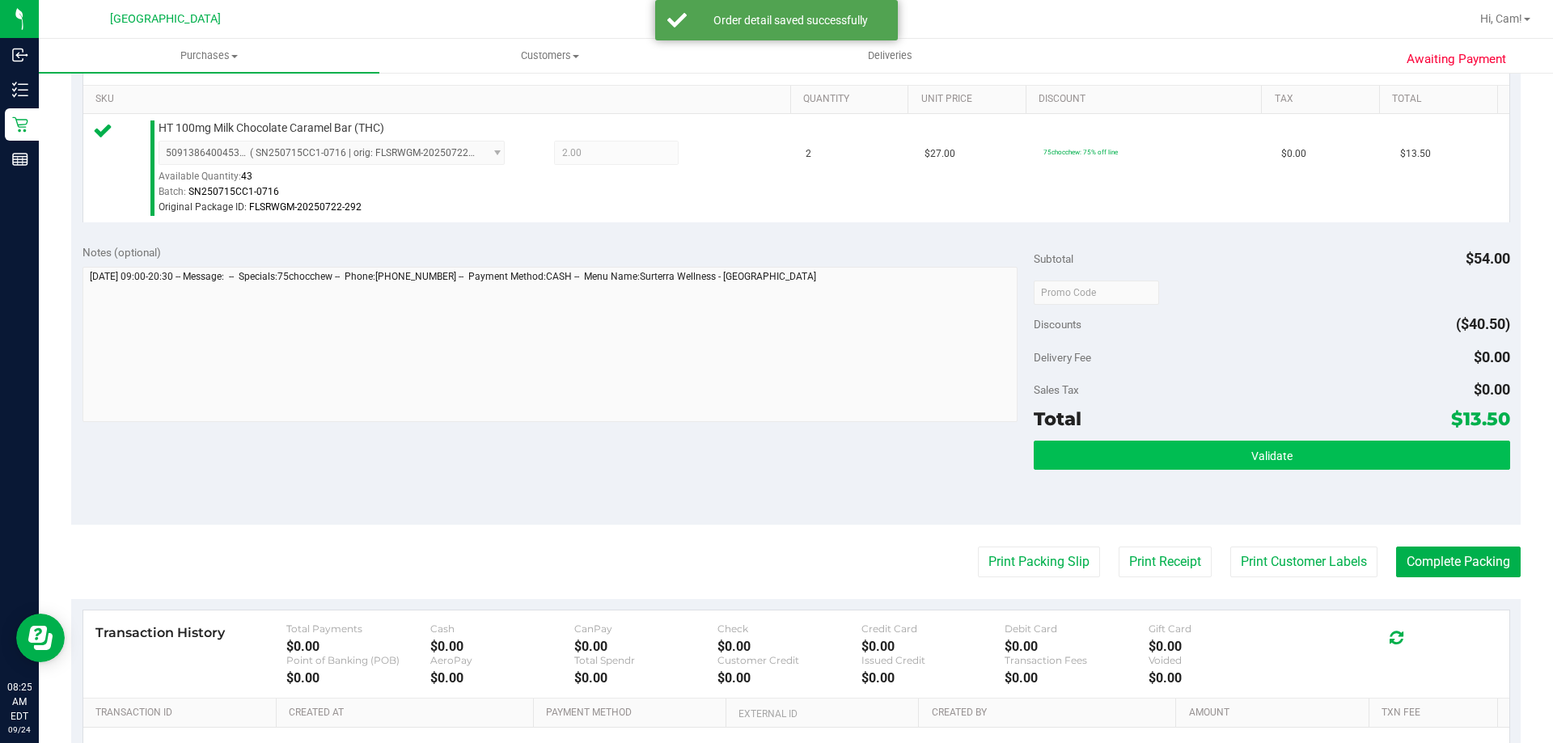
click at [1247, 444] on div "Subtotal $54.00 Discounts ($40.50) Delivery Fee $0.00 Sales Tax $0.00 Total $13…" at bounding box center [1272, 378] width 476 height 269
click at [1245, 447] on button "Validate" at bounding box center [1272, 455] width 476 height 29
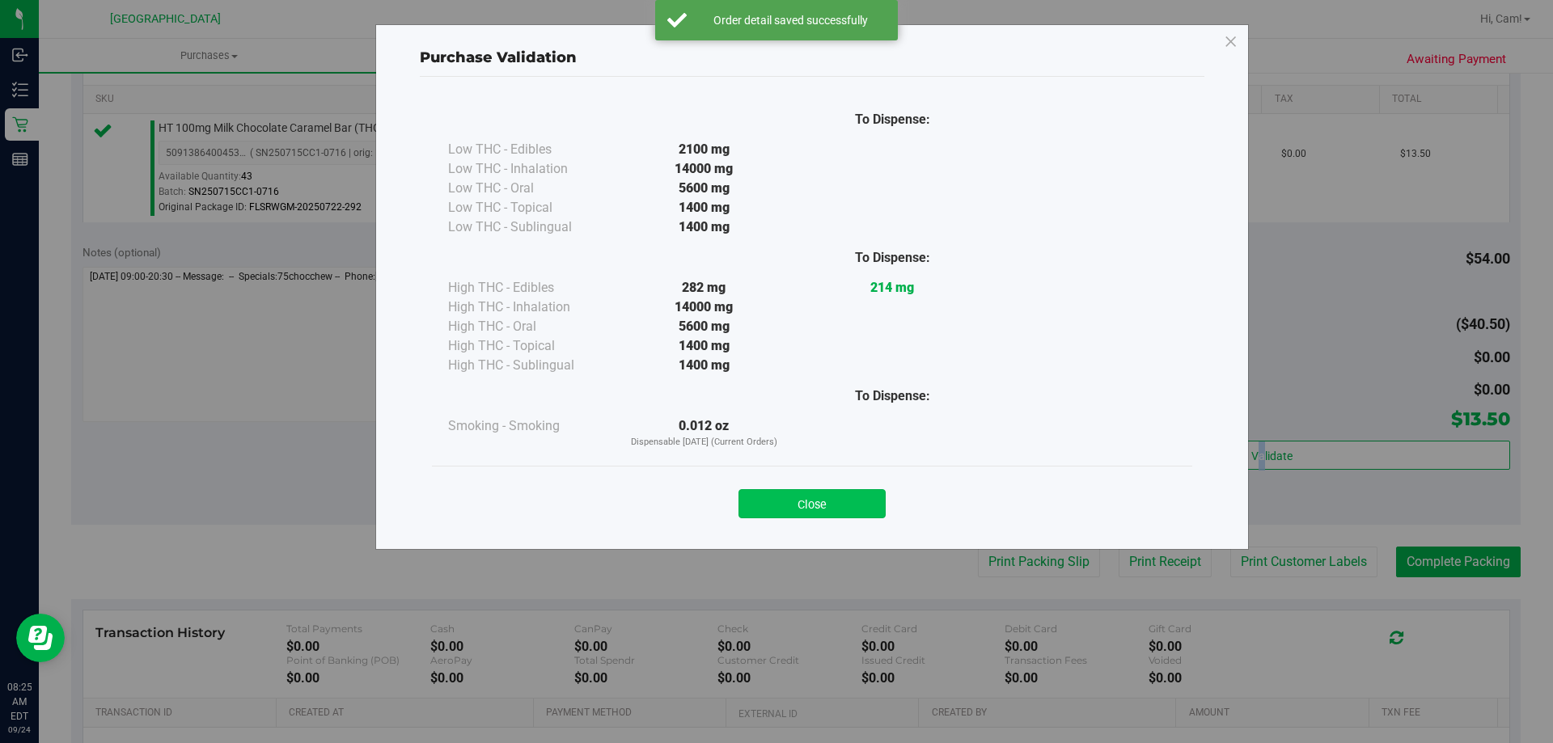
click at [828, 490] on button "Close" at bounding box center [812, 503] width 147 height 29
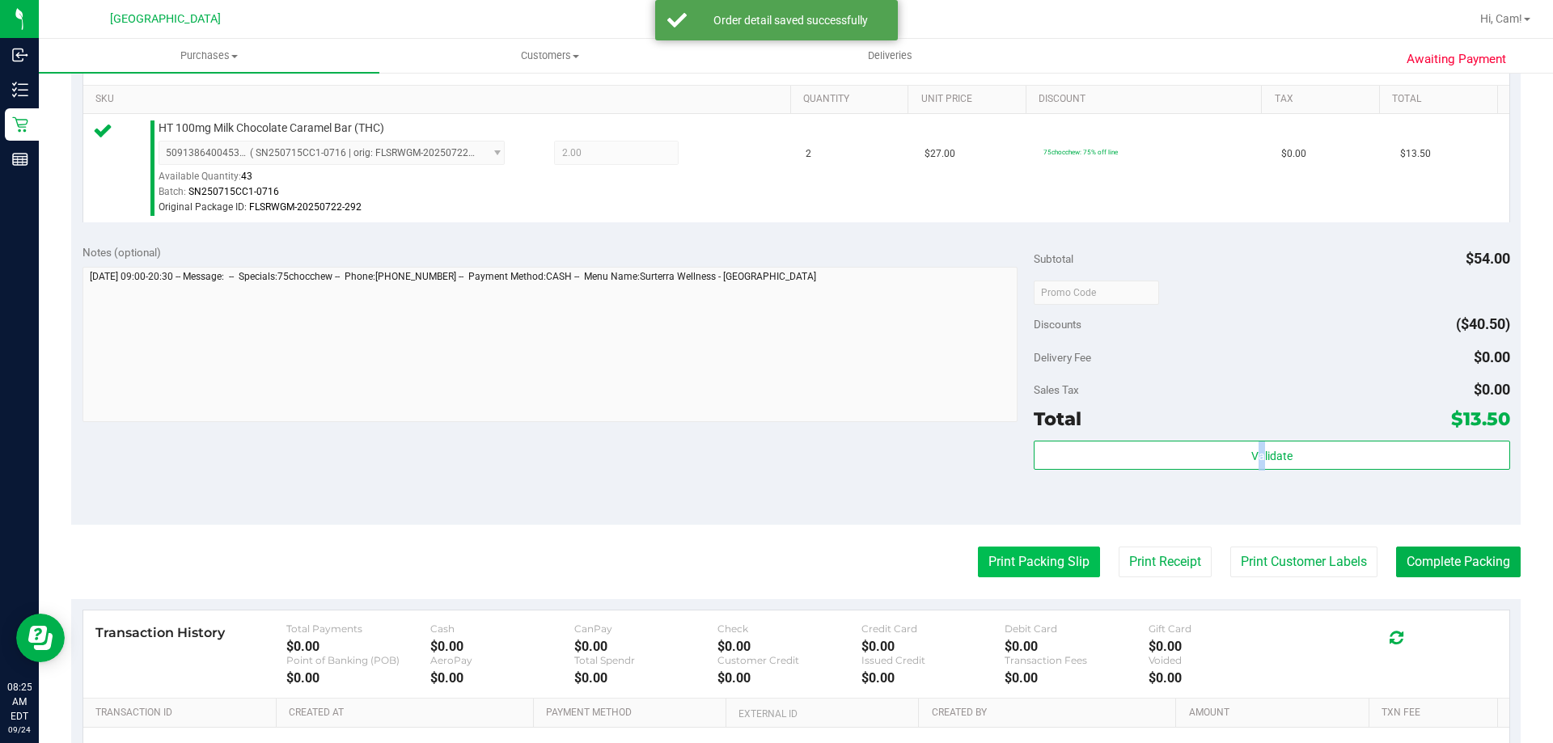
click at [982, 566] on button "Print Packing Slip" at bounding box center [1039, 562] width 122 height 31
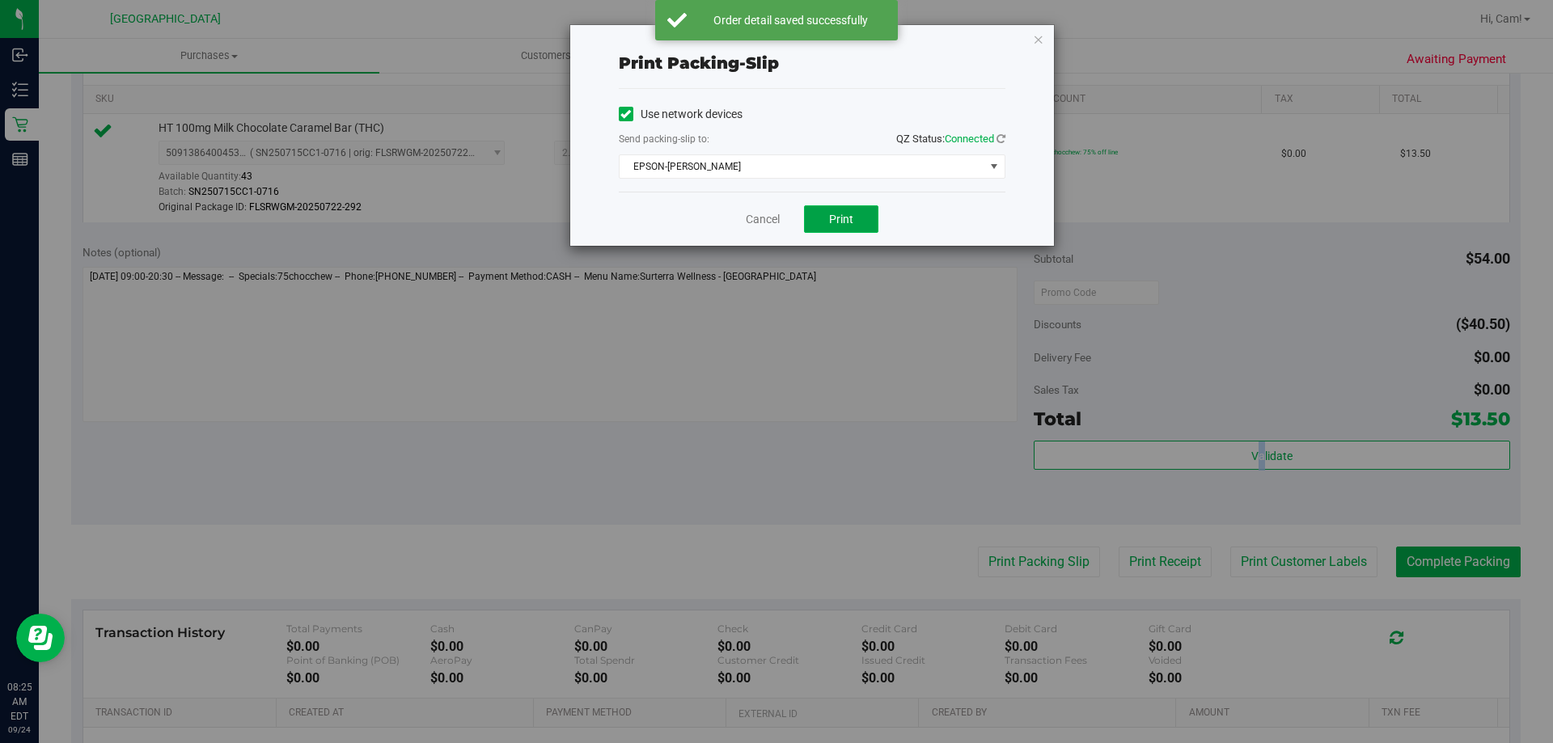
click at [819, 218] on button "Print" at bounding box center [841, 219] width 74 height 28
click at [1039, 38] on icon "button" at bounding box center [1038, 38] width 11 height 19
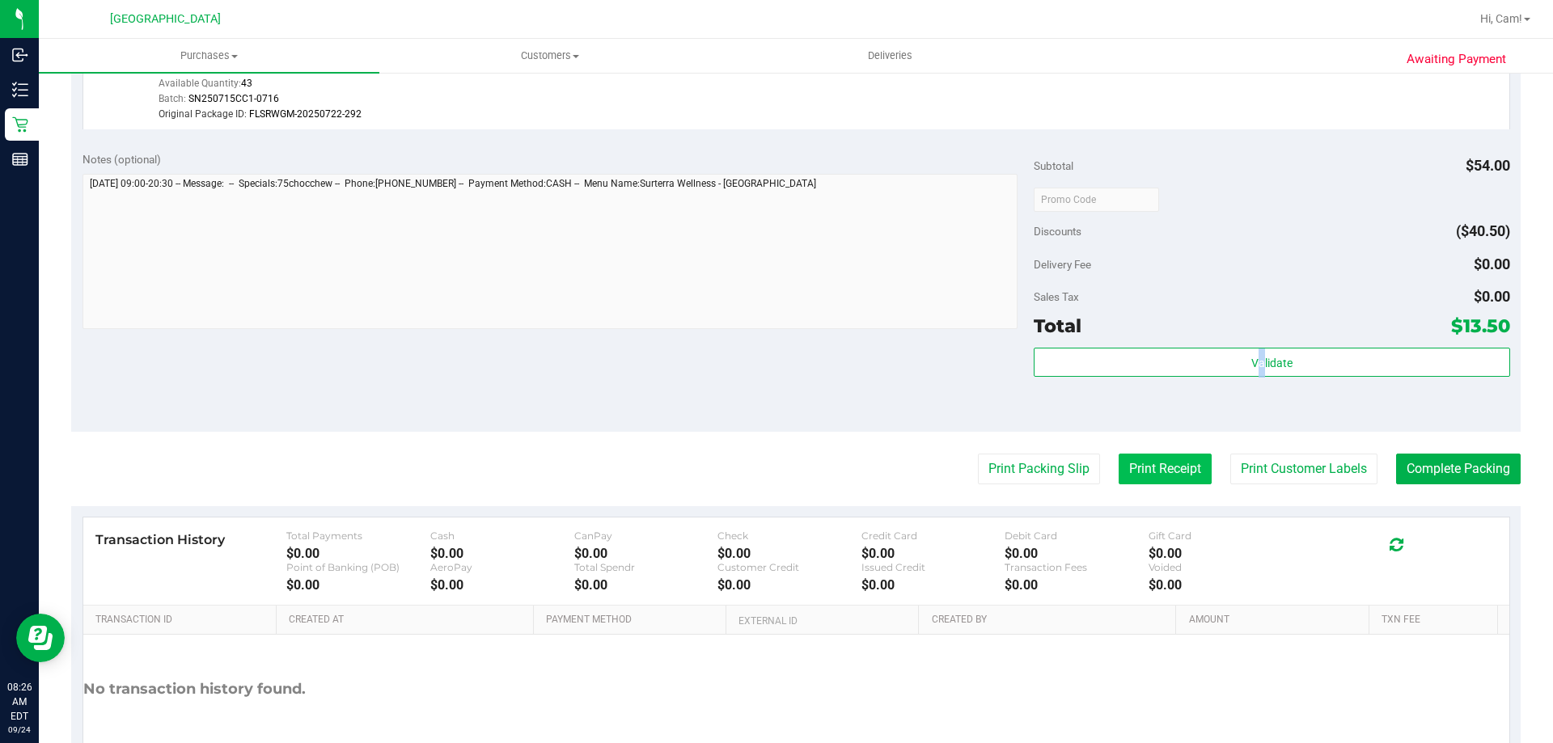
scroll to position [595, 0]
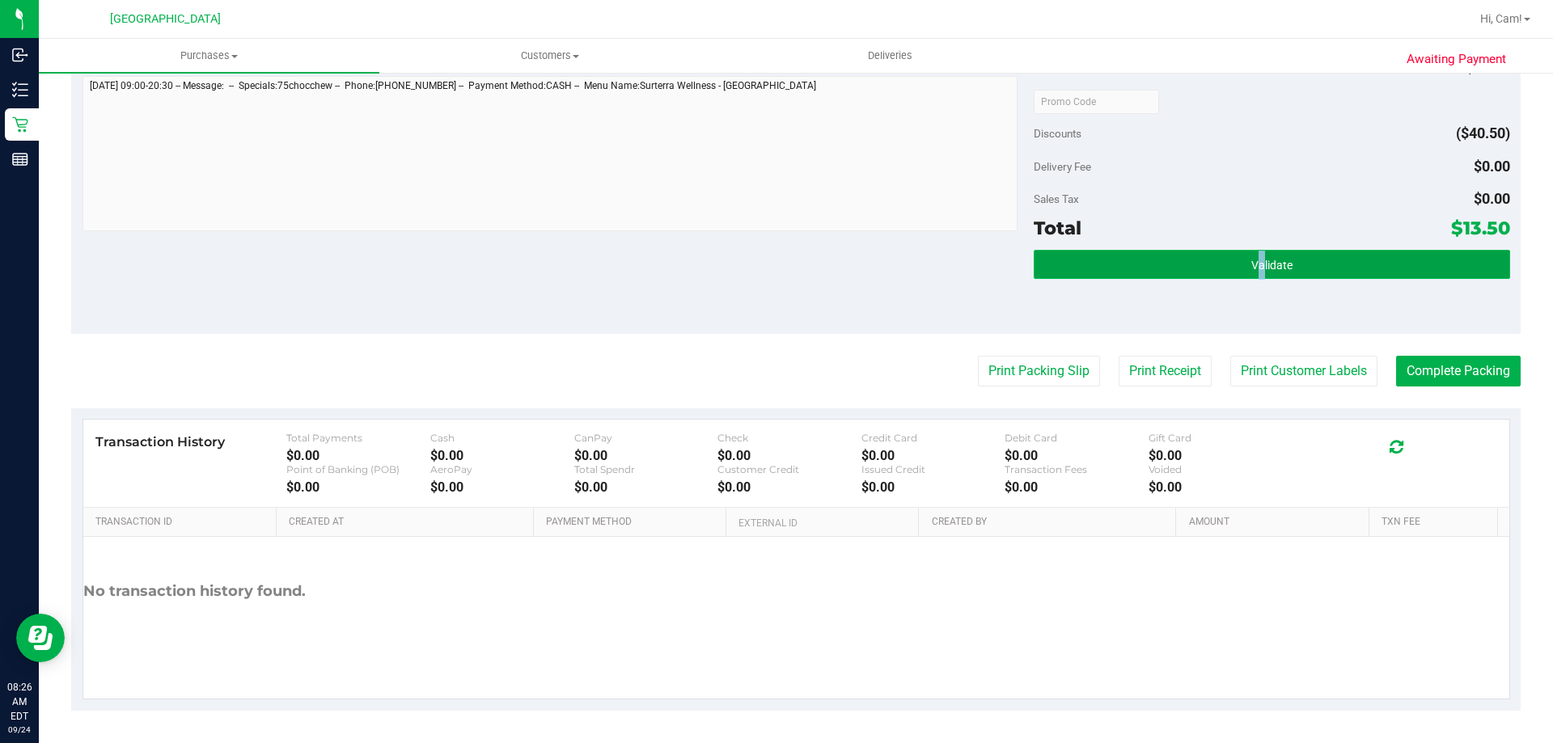
click at [1290, 265] on button "Validate" at bounding box center [1272, 264] width 476 height 29
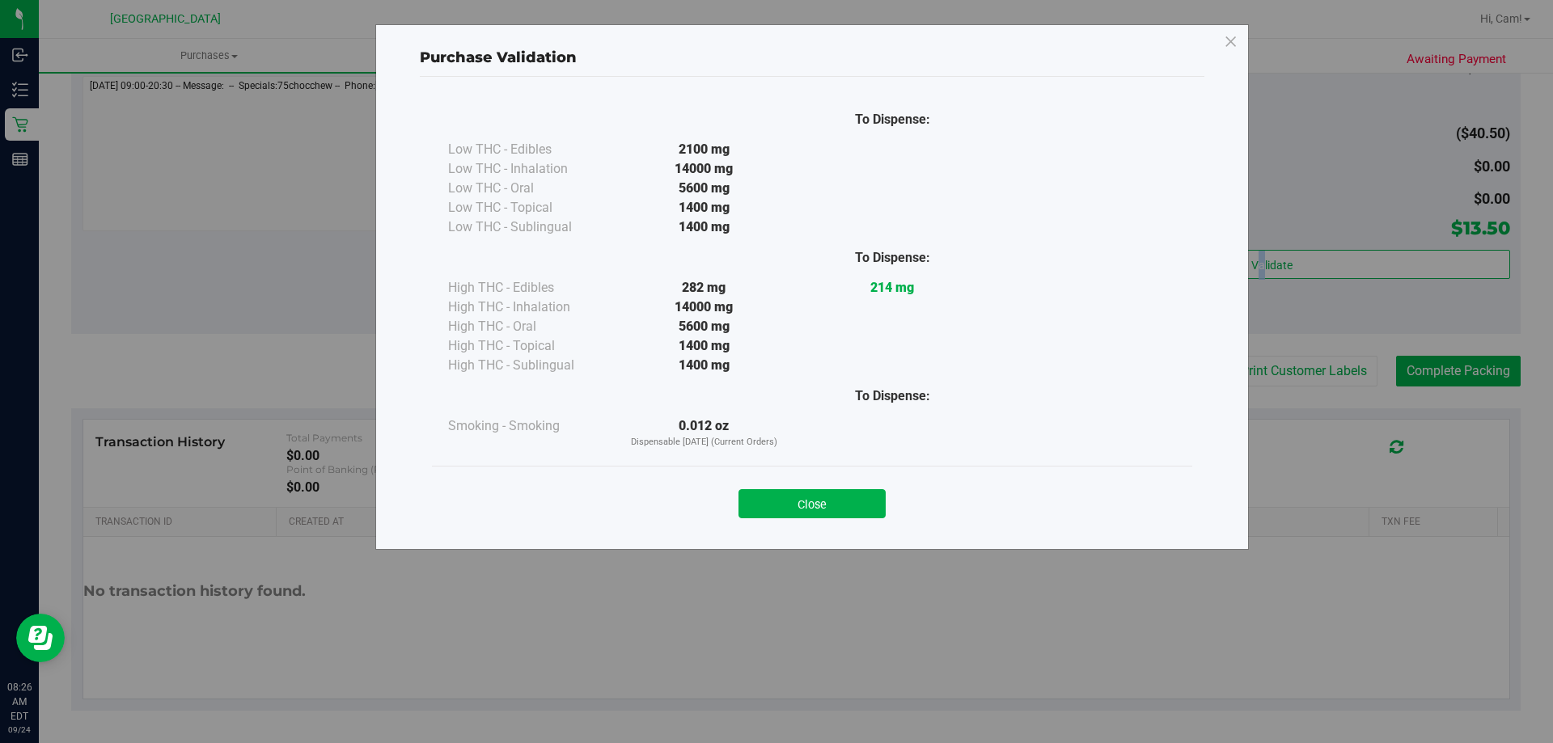
click at [818, 518] on button "Close" at bounding box center [812, 503] width 147 height 29
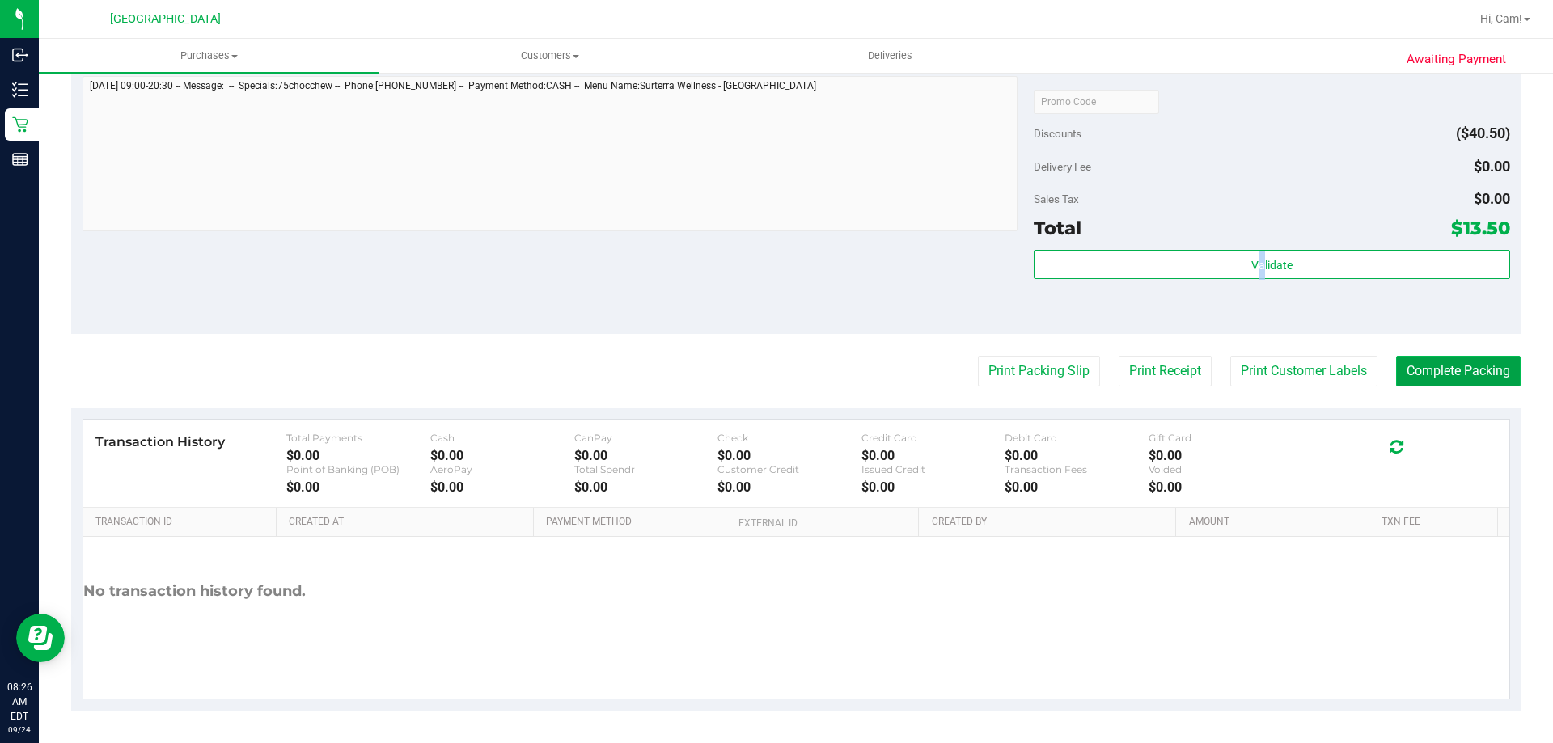
click at [1448, 375] on button "Complete Packing" at bounding box center [1458, 371] width 125 height 31
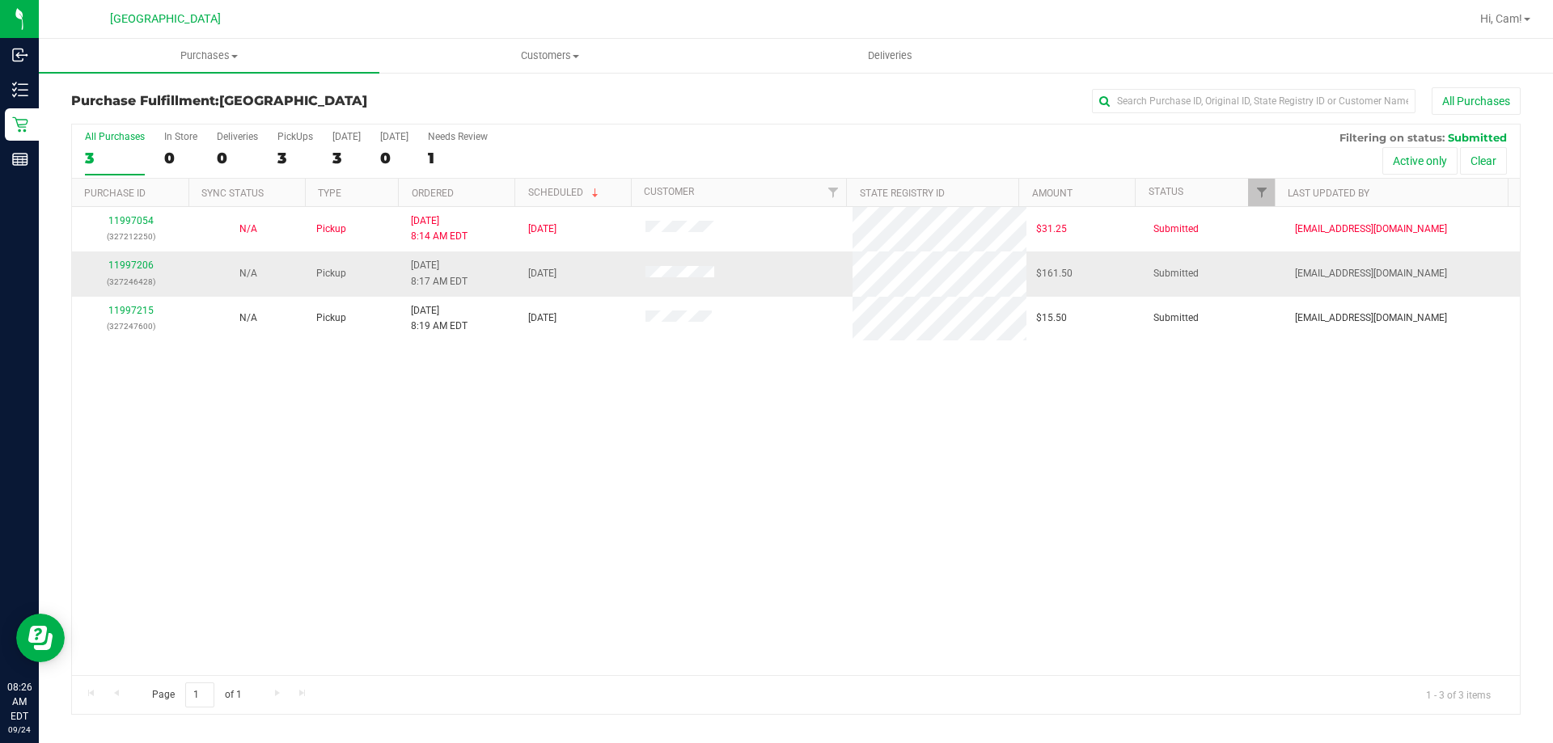
click at [138, 277] on p "(327246428)" at bounding box center [131, 281] width 98 height 15
click at [135, 271] on div "11997206 (327246428)" at bounding box center [131, 273] width 98 height 31
click at [129, 269] on link "11997206" at bounding box center [130, 265] width 45 height 11
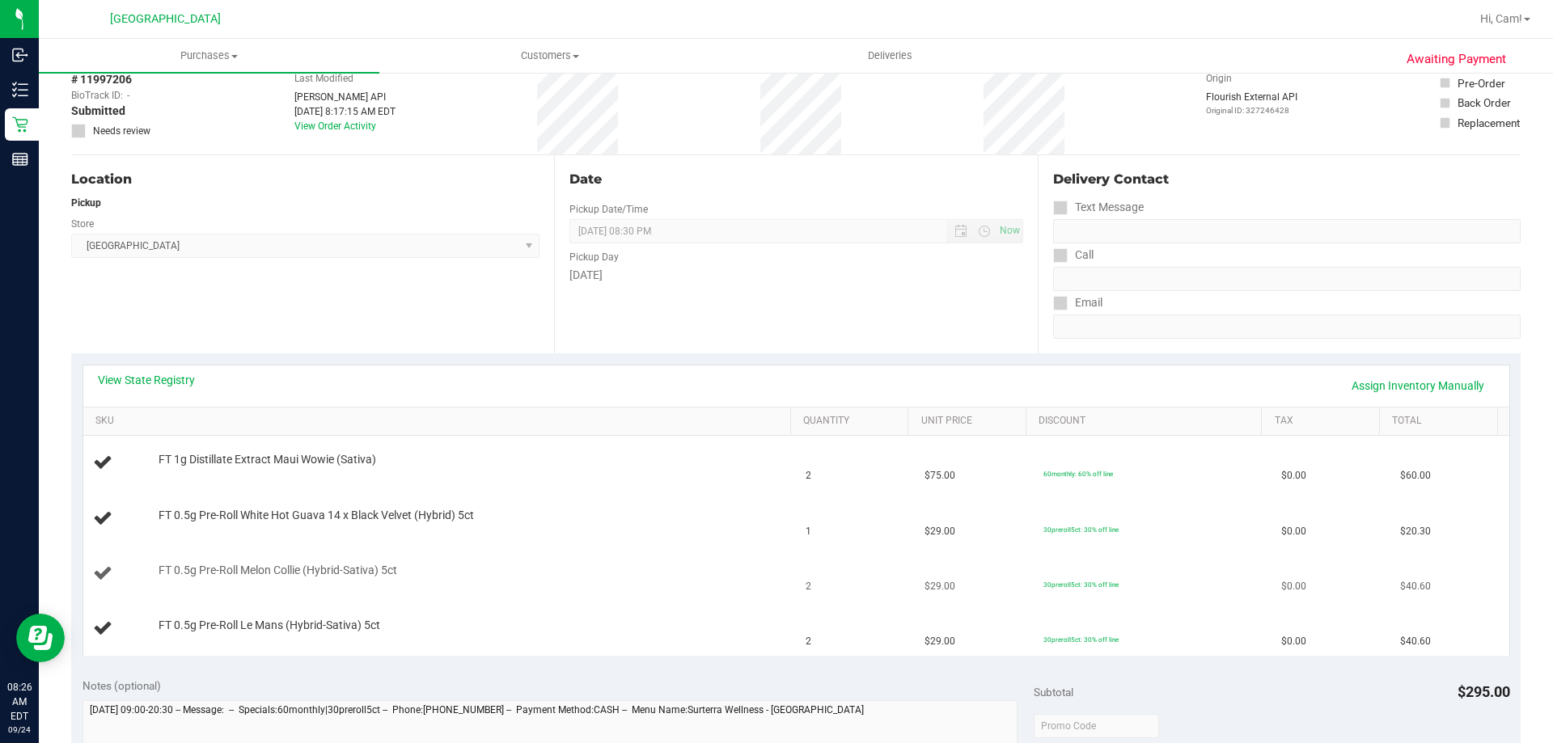
scroll to position [162, 0]
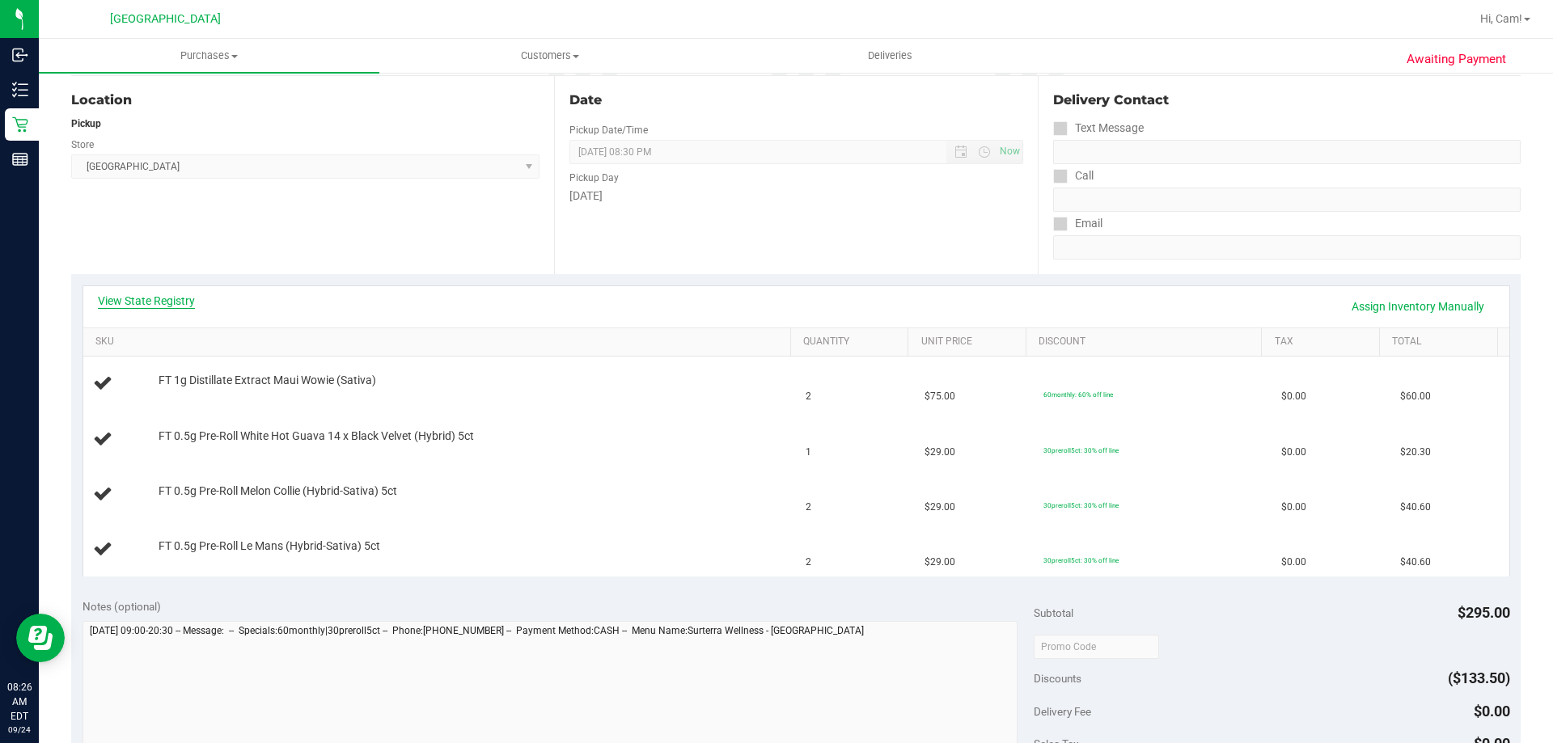
click at [170, 297] on link "View State Registry" at bounding box center [146, 301] width 97 height 16
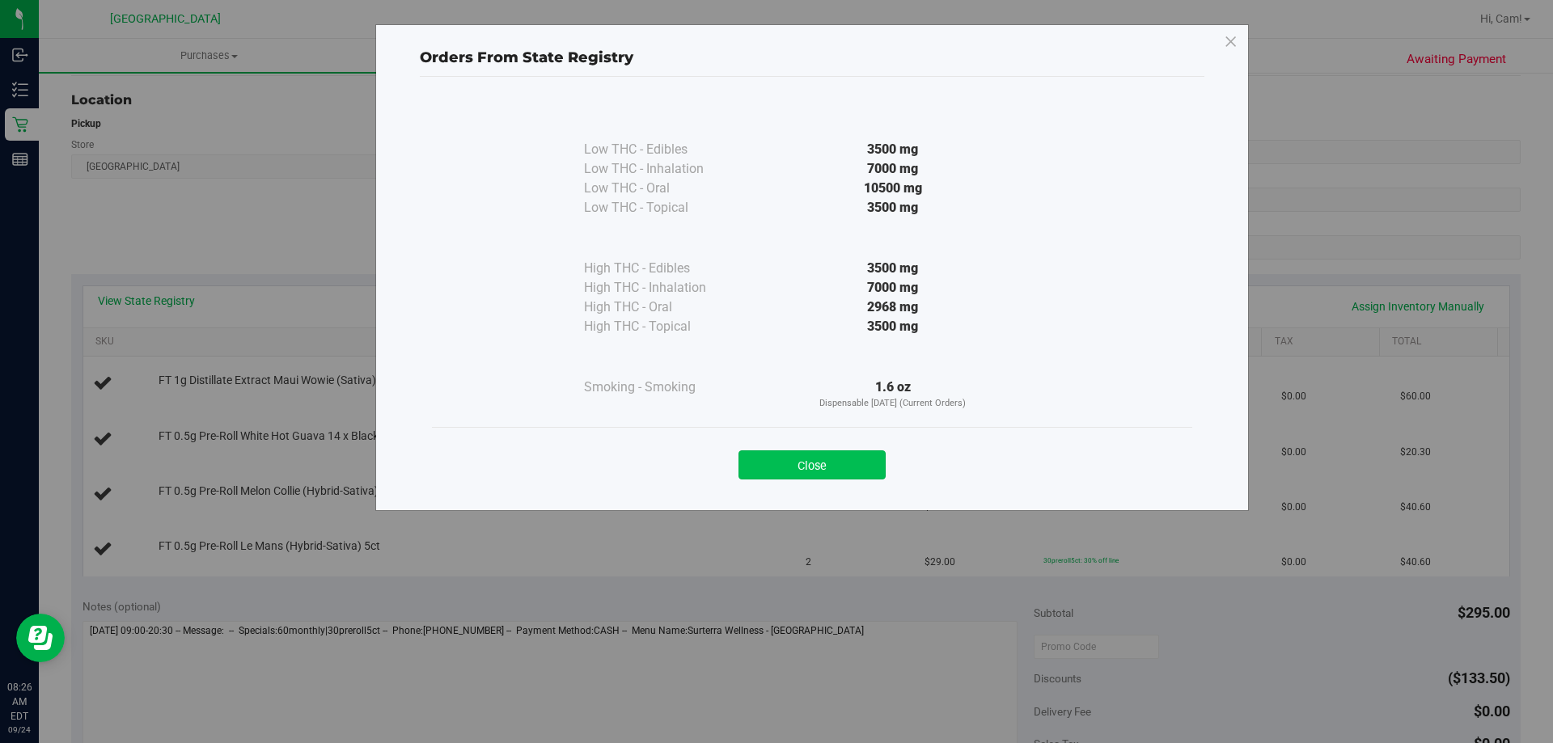
click at [817, 468] on button "Close" at bounding box center [812, 465] width 147 height 29
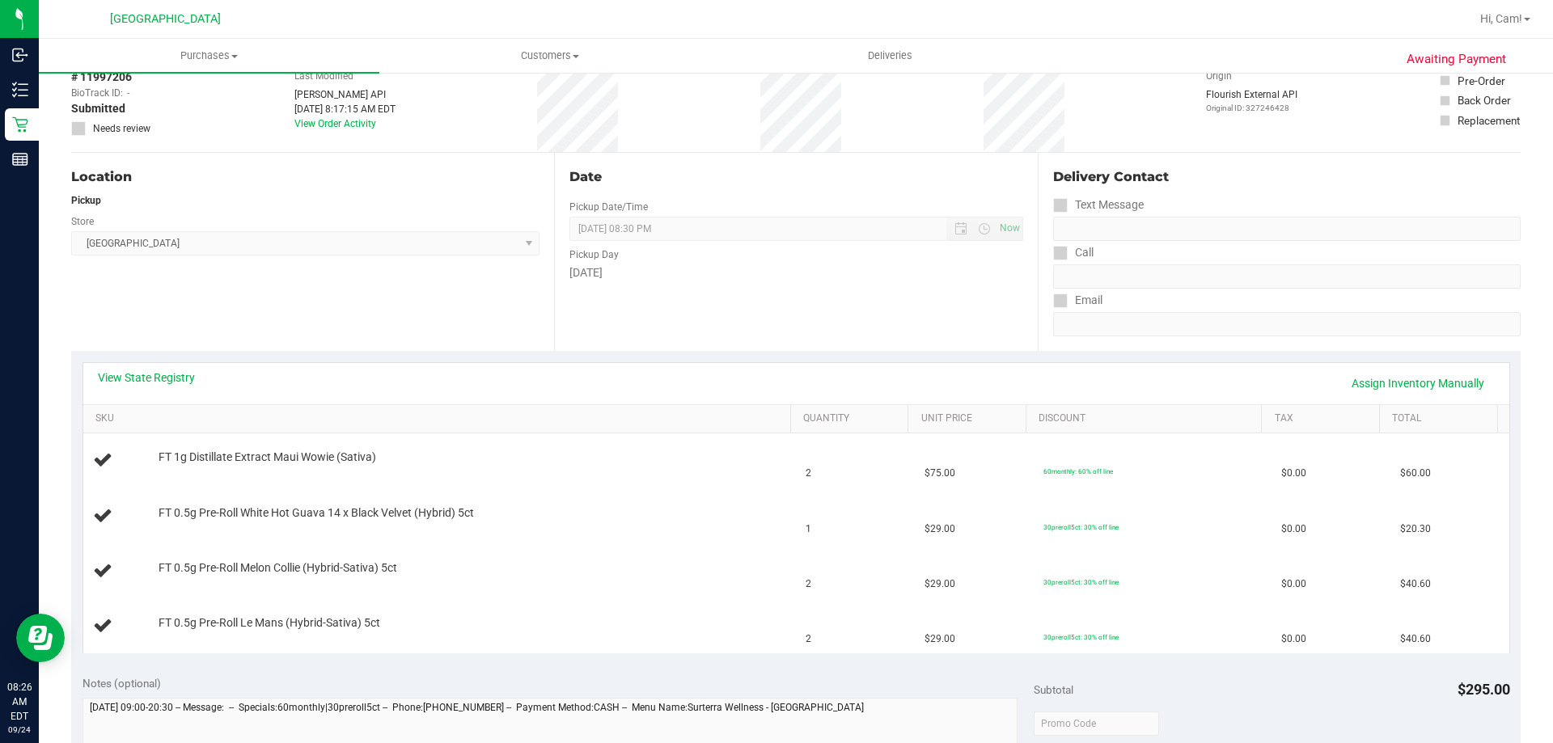
scroll to position [0, 0]
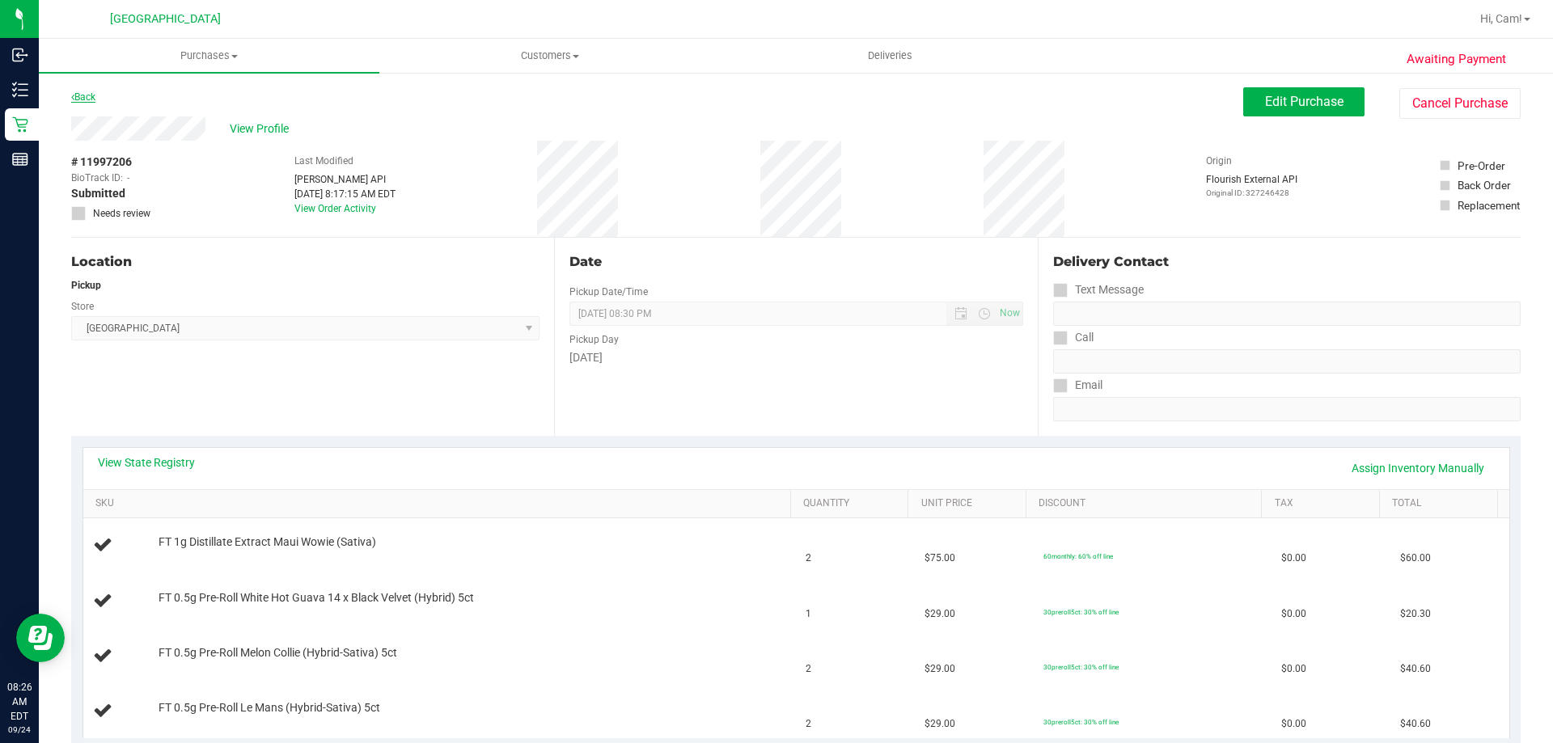
click at [83, 98] on link "Back" at bounding box center [83, 96] width 24 height 11
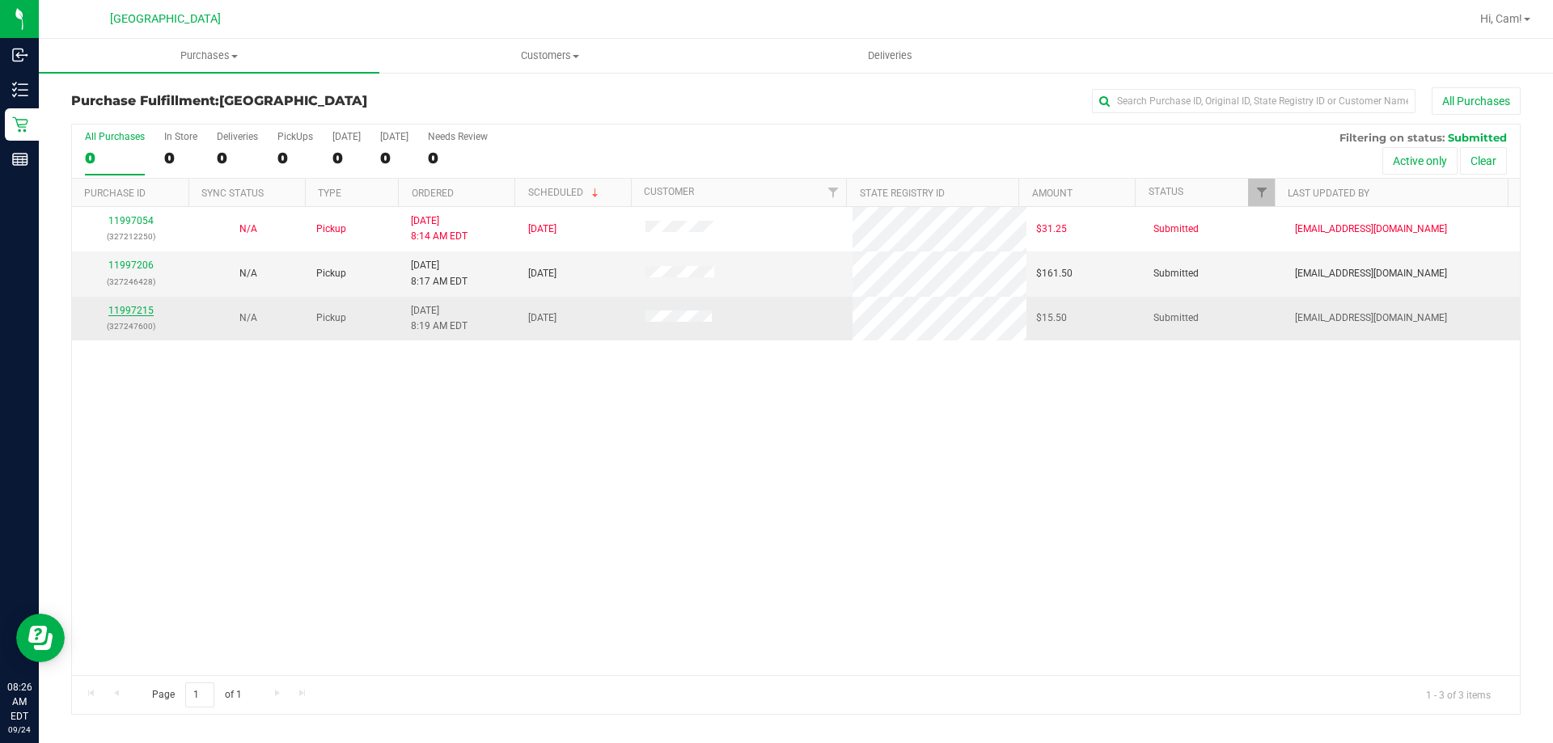
click at [130, 305] on link "11997215" at bounding box center [130, 310] width 45 height 11
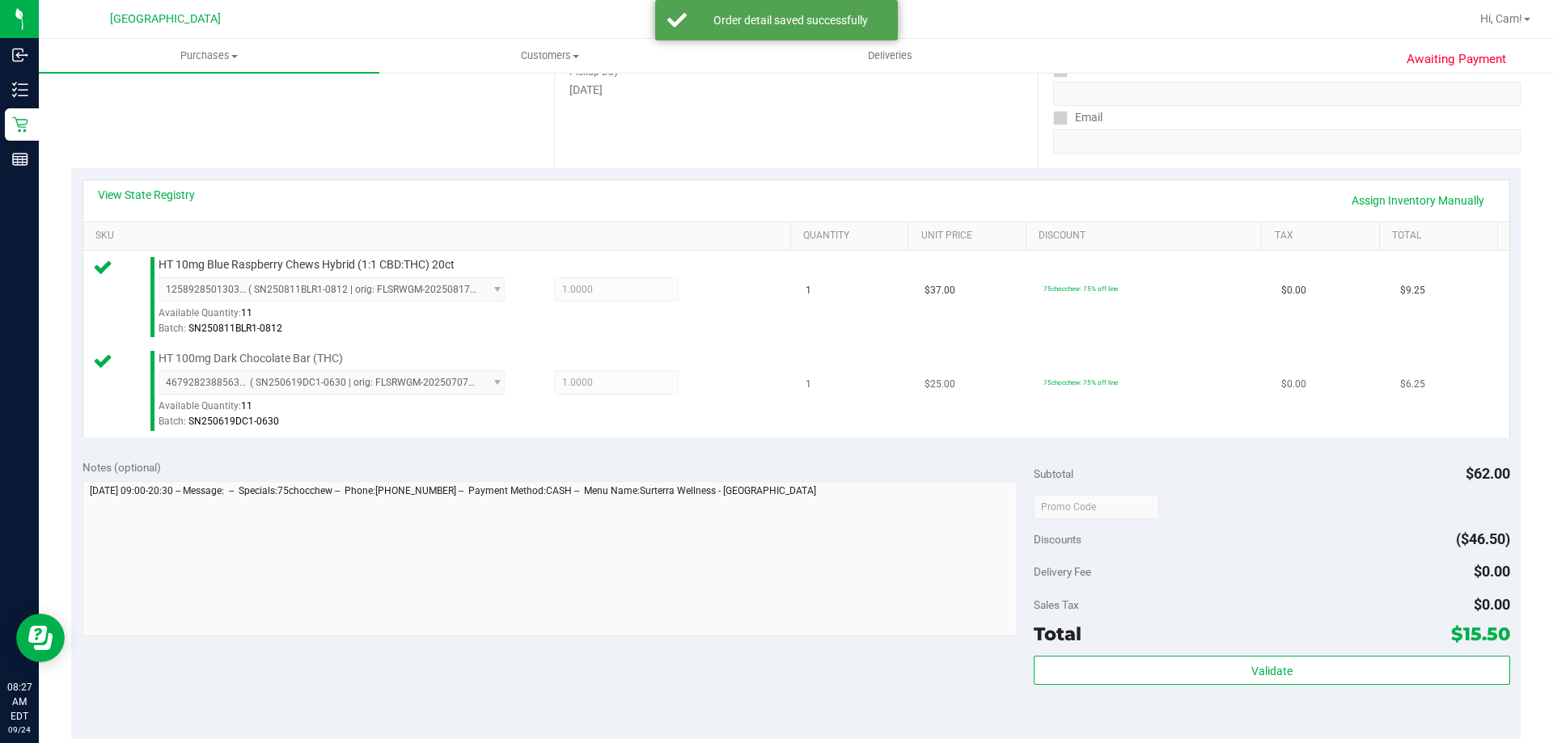
scroll to position [324, 0]
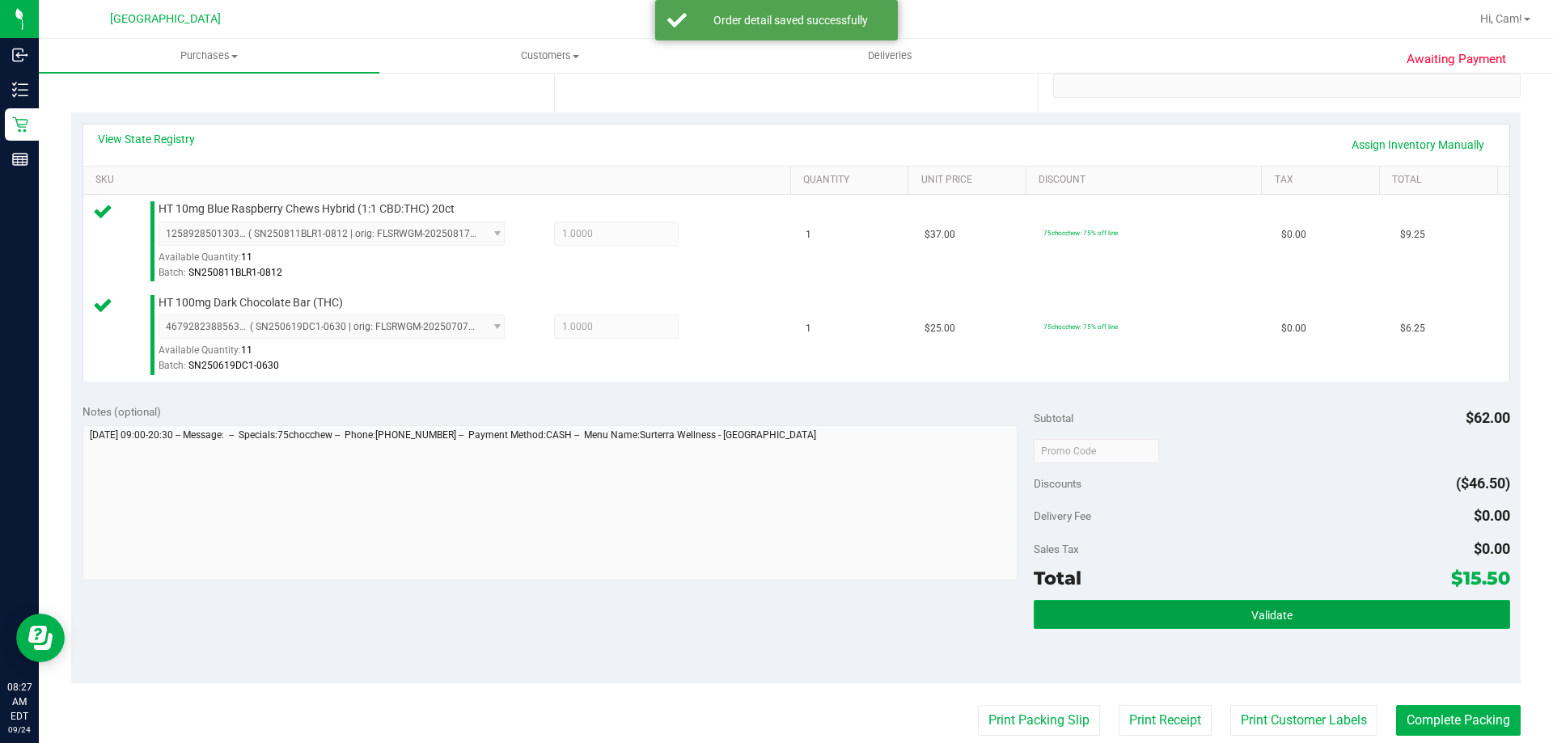
click at [1304, 614] on button "Validate" at bounding box center [1272, 614] width 476 height 29
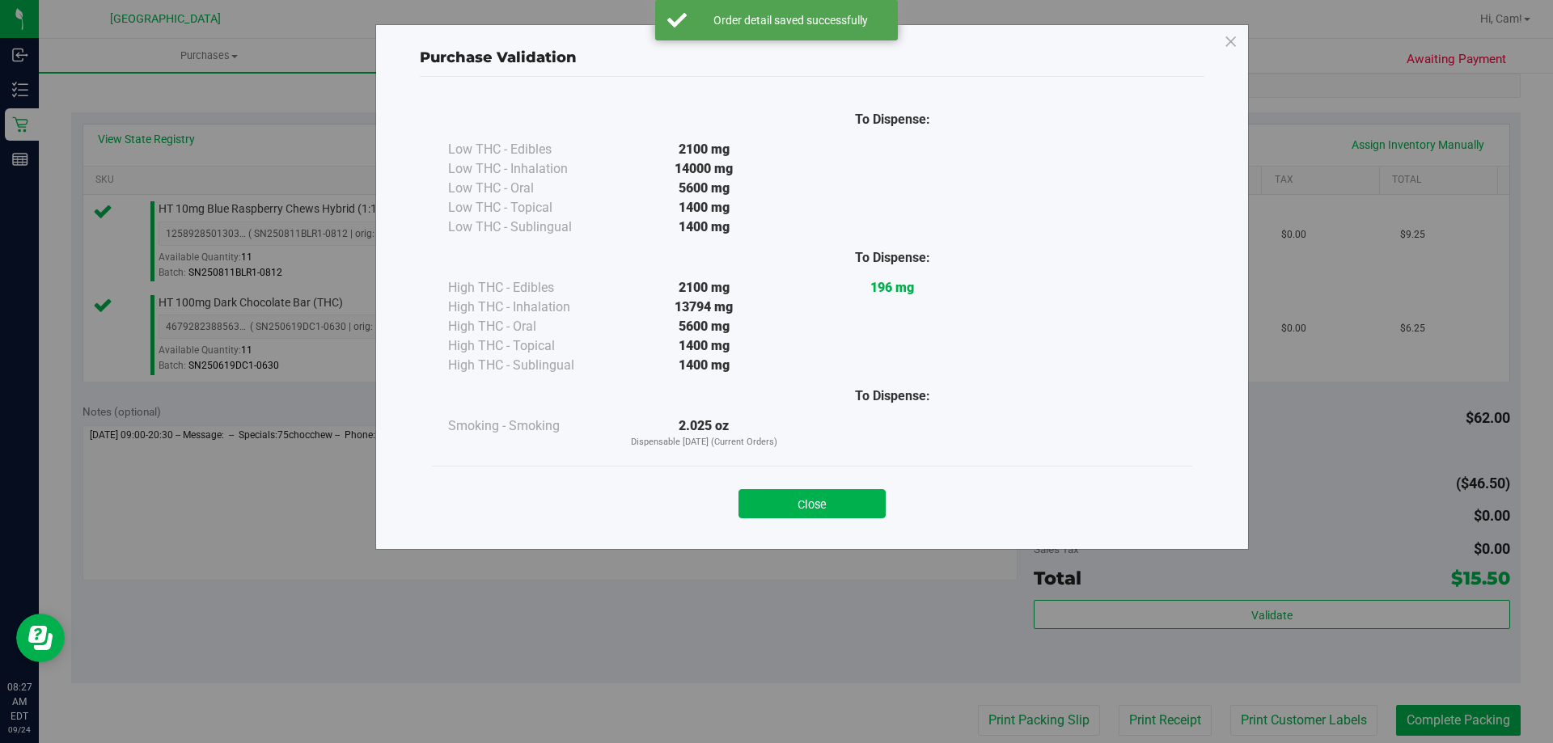
click at [839, 486] on div "Close" at bounding box center [812, 499] width 736 height 40
drag, startPoint x: 839, startPoint y: 498, endPoint x: 941, endPoint y: 510, distance: 102.6
click at [840, 501] on button "Close" at bounding box center [812, 503] width 147 height 29
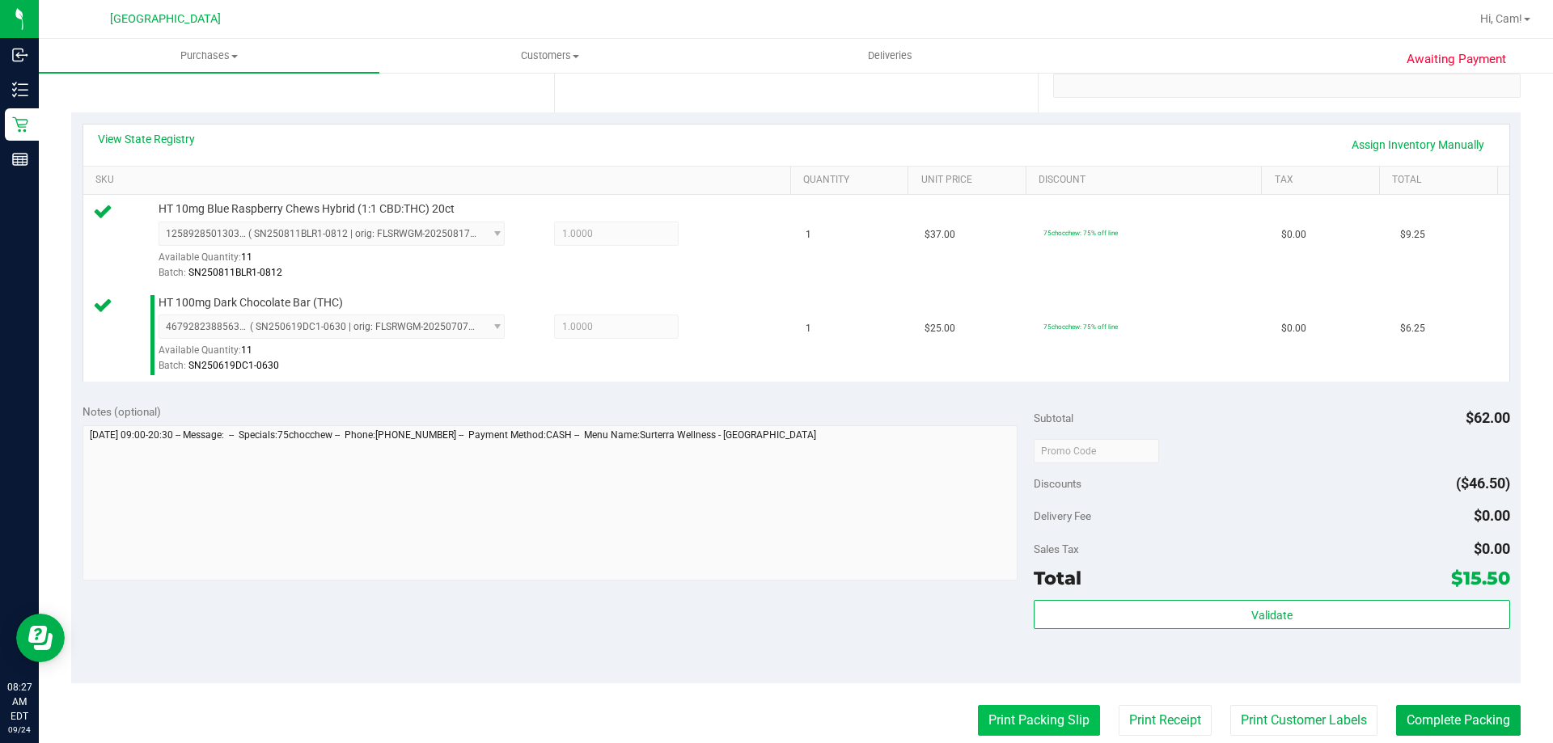
click at [1049, 728] on button "Print Packing Slip" at bounding box center [1039, 720] width 122 height 31
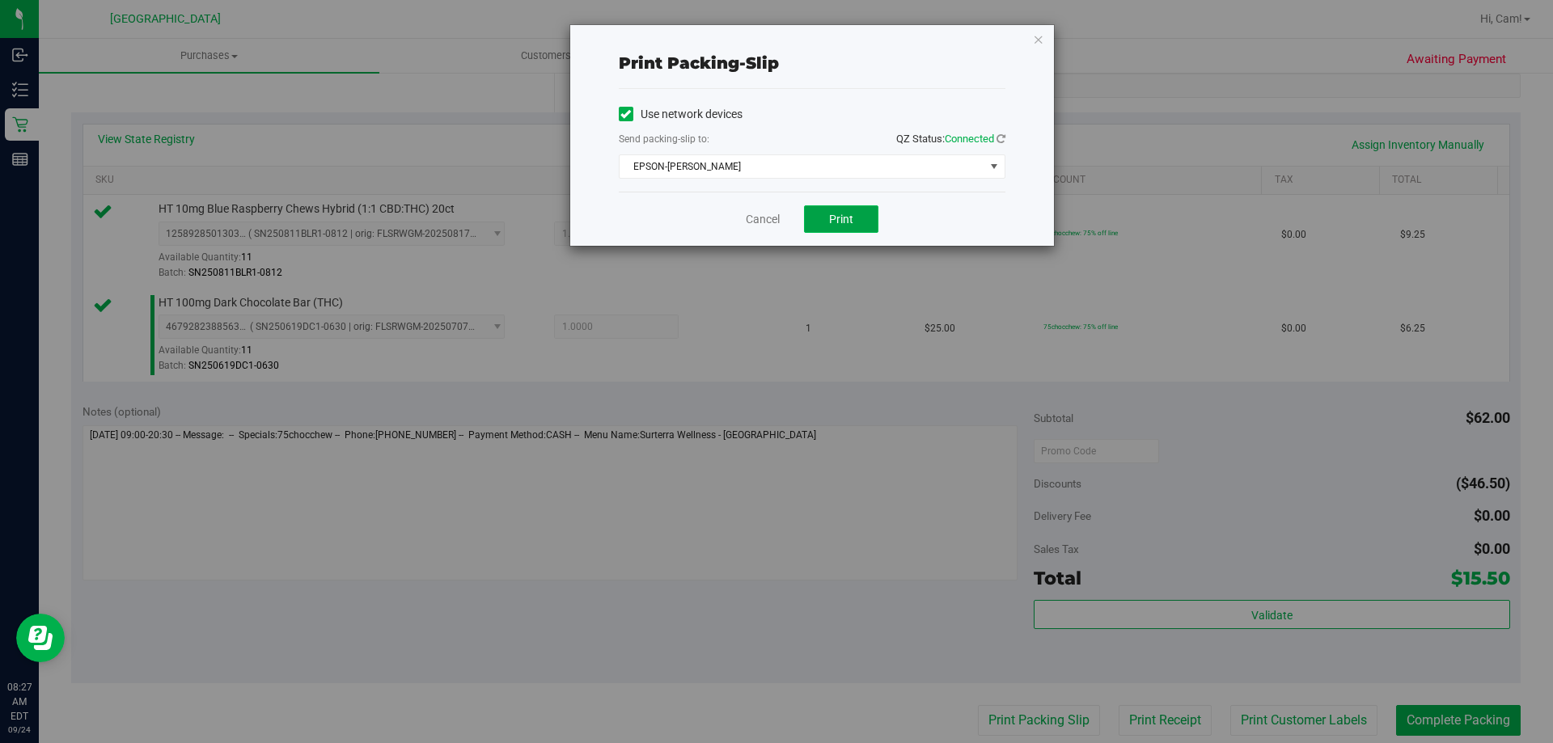
drag, startPoint x: 854, startPoint y: 216, endPoint x: 861, endPoint y: 209, distance: 9.7
click at [854, 215] on button "Print" at bounding box center [841, 219] width 74 height 28
click at [1039, 44] on icon "button" at bounding box center [1038, 38] width 11 height 19
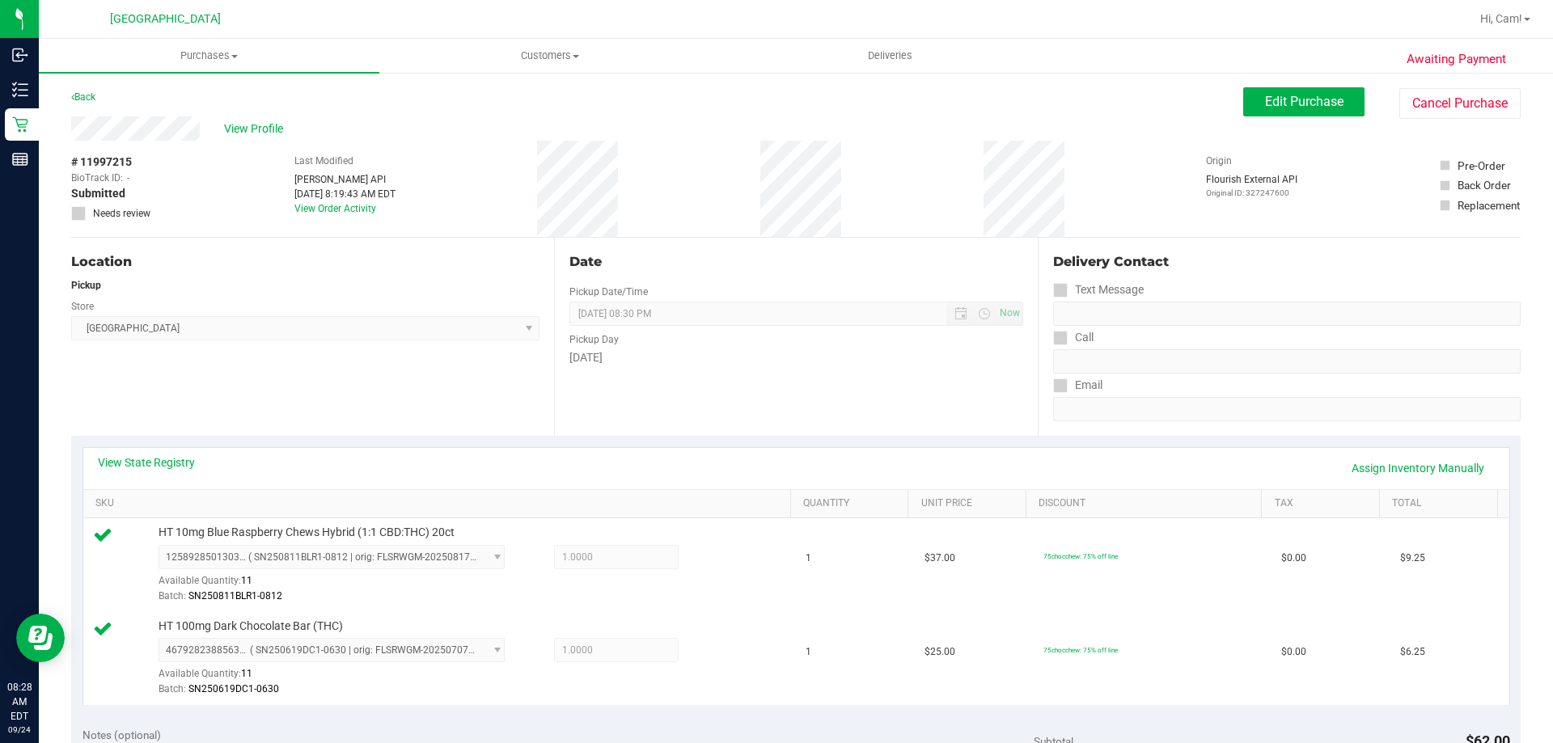
scroll to position [566, 0]
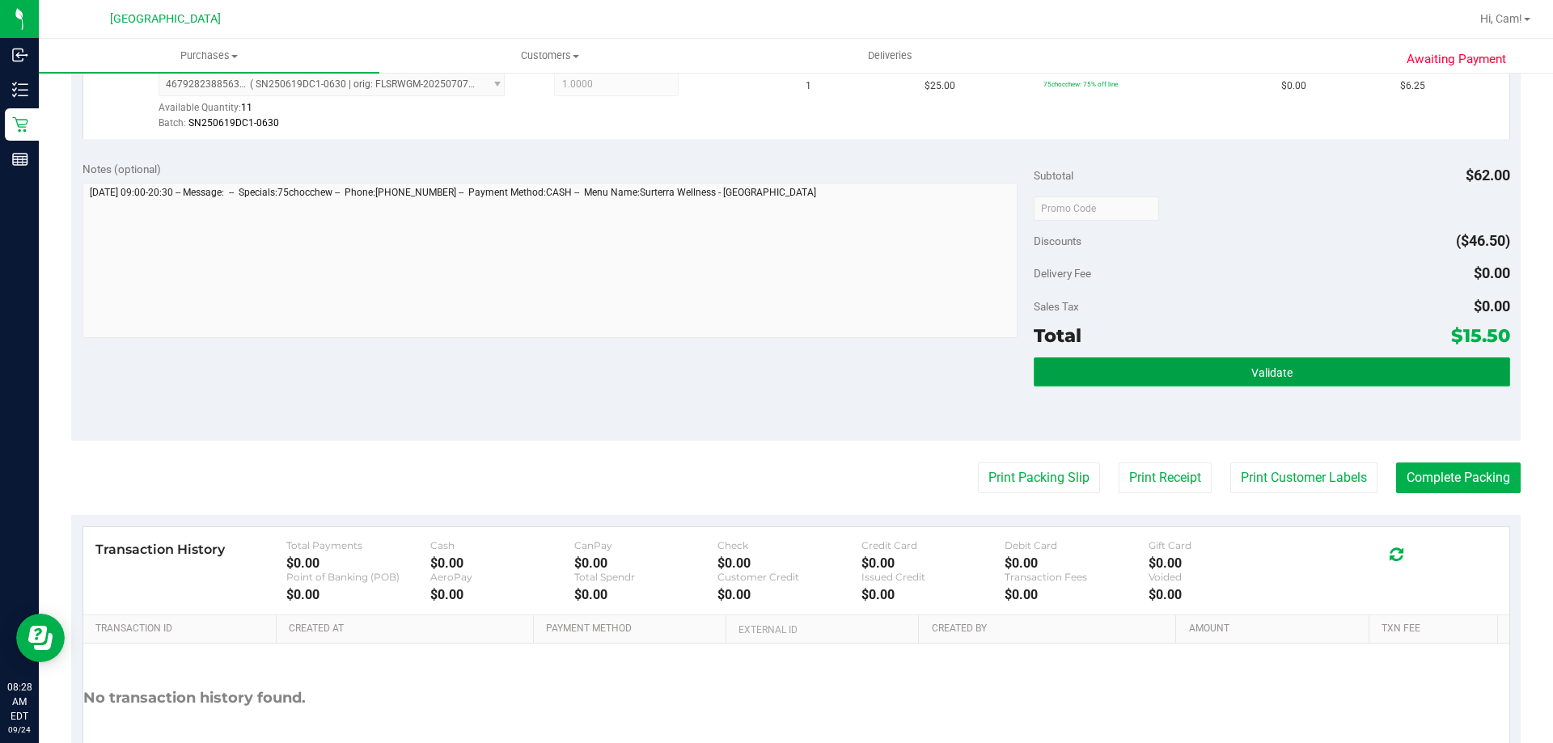
click at [1285, 367] on button "Validate" at bounding box center [1272, 372] width 476 height 29
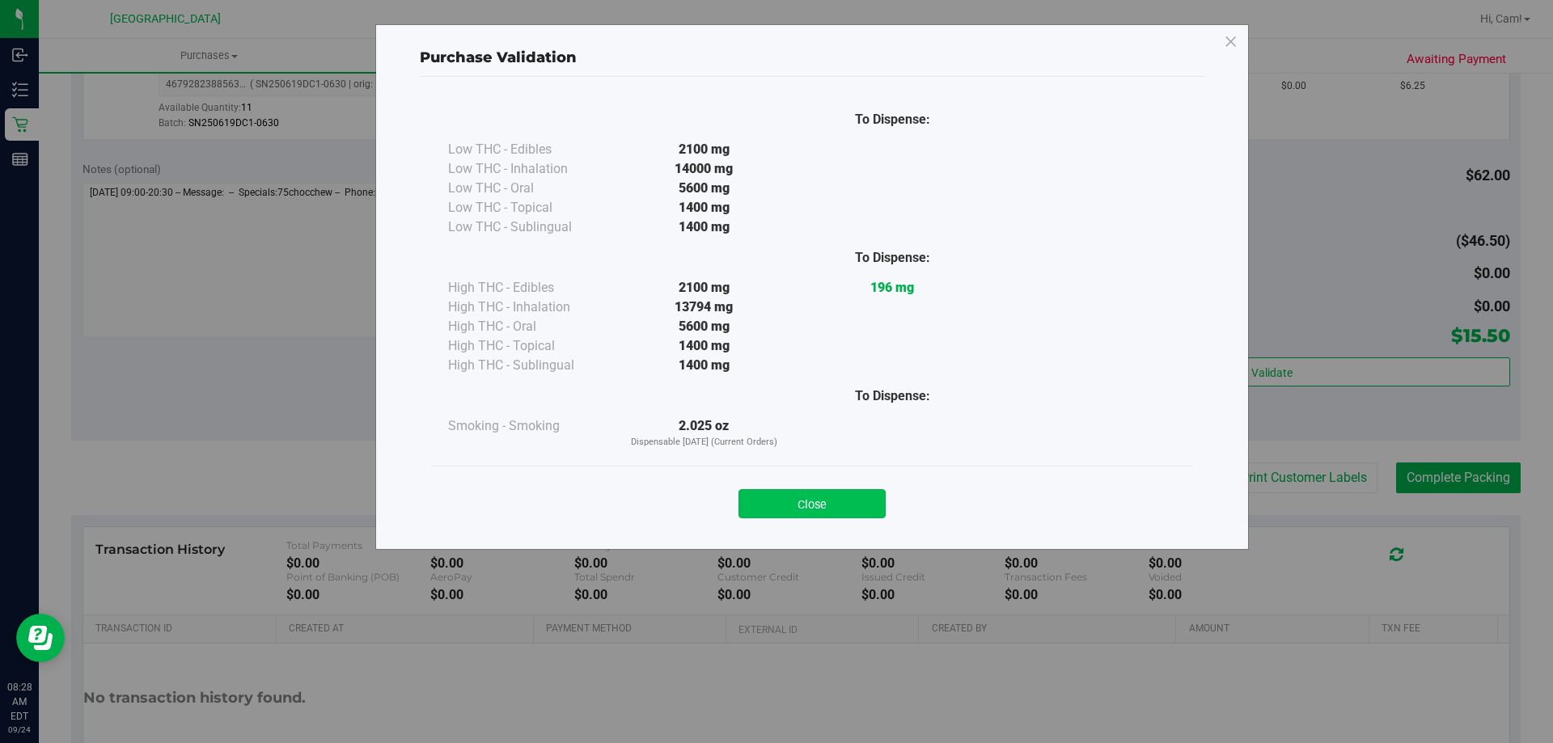
click at [851, 489] on button "Close" at bounding box center [812, 503] width 147 height 29
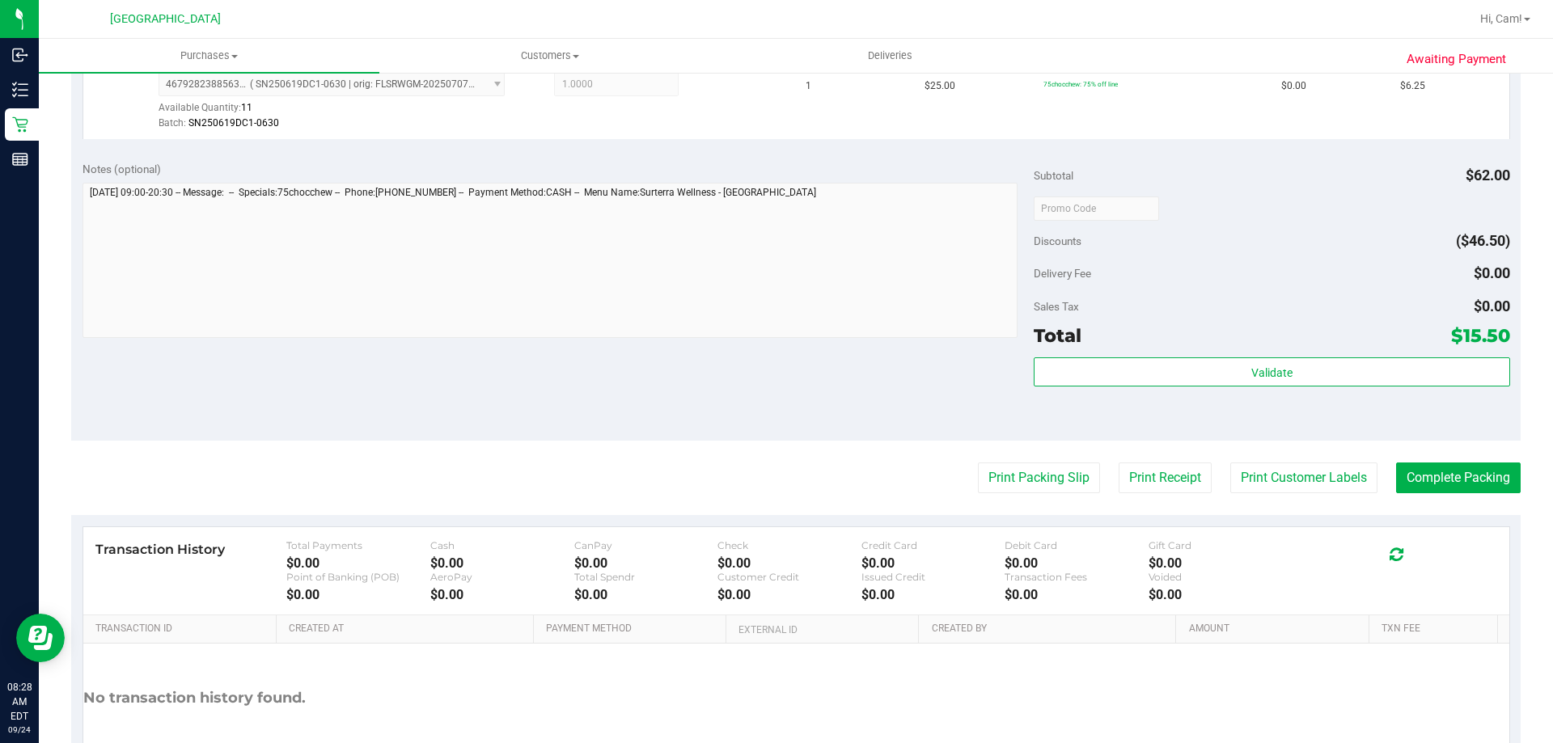
click at [851, 493] on div "Print Packing Slip Print Receipt Print Customer Labels Complete Packing" at bounding box center [796, 478] width 1450 height 31
click at [1396, 472] on button "Complete Packing" at bounding box center [1458, 478] width 125 height 31
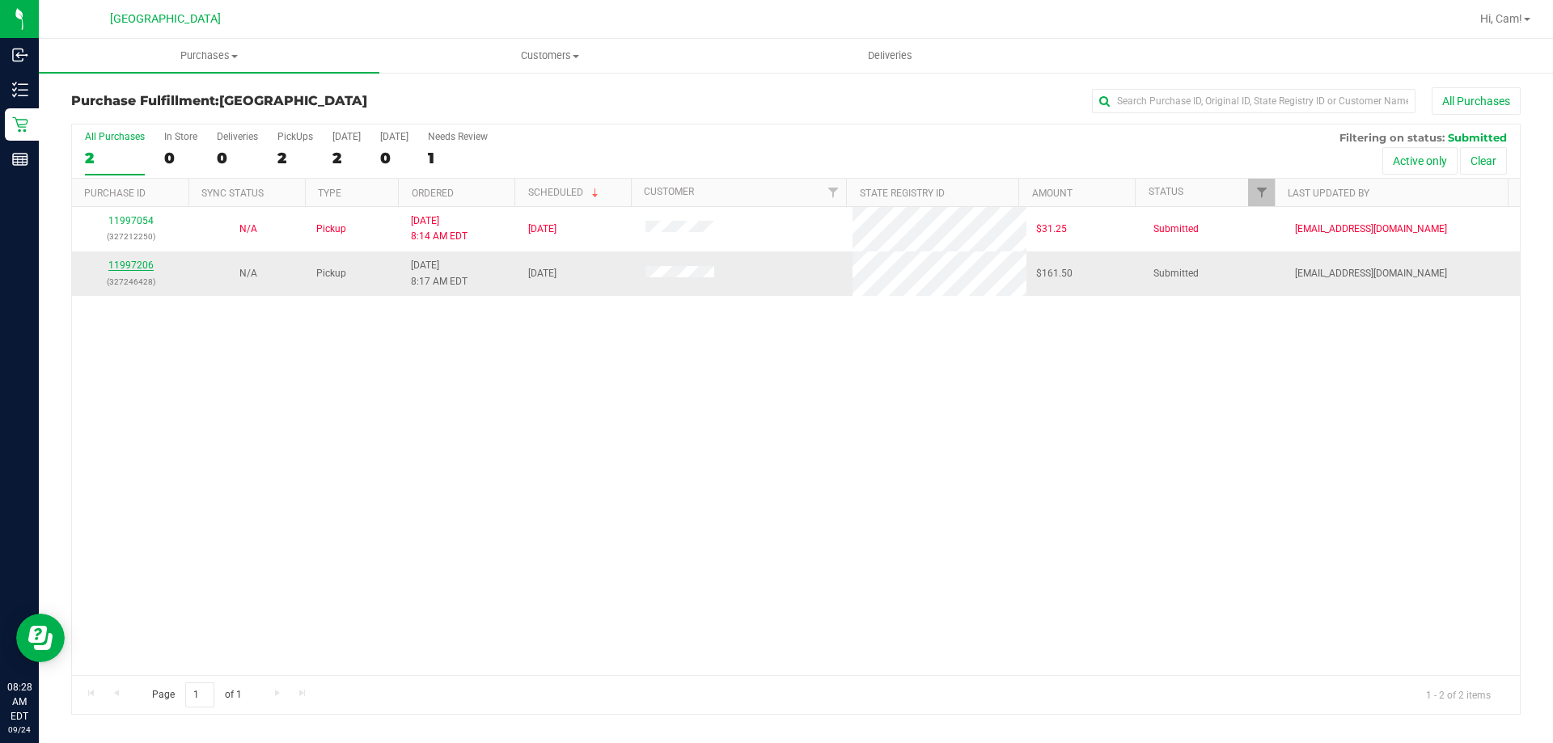
click at [148, 269] on link "11997206" at bounding box center [130, 265] width 45 height 11
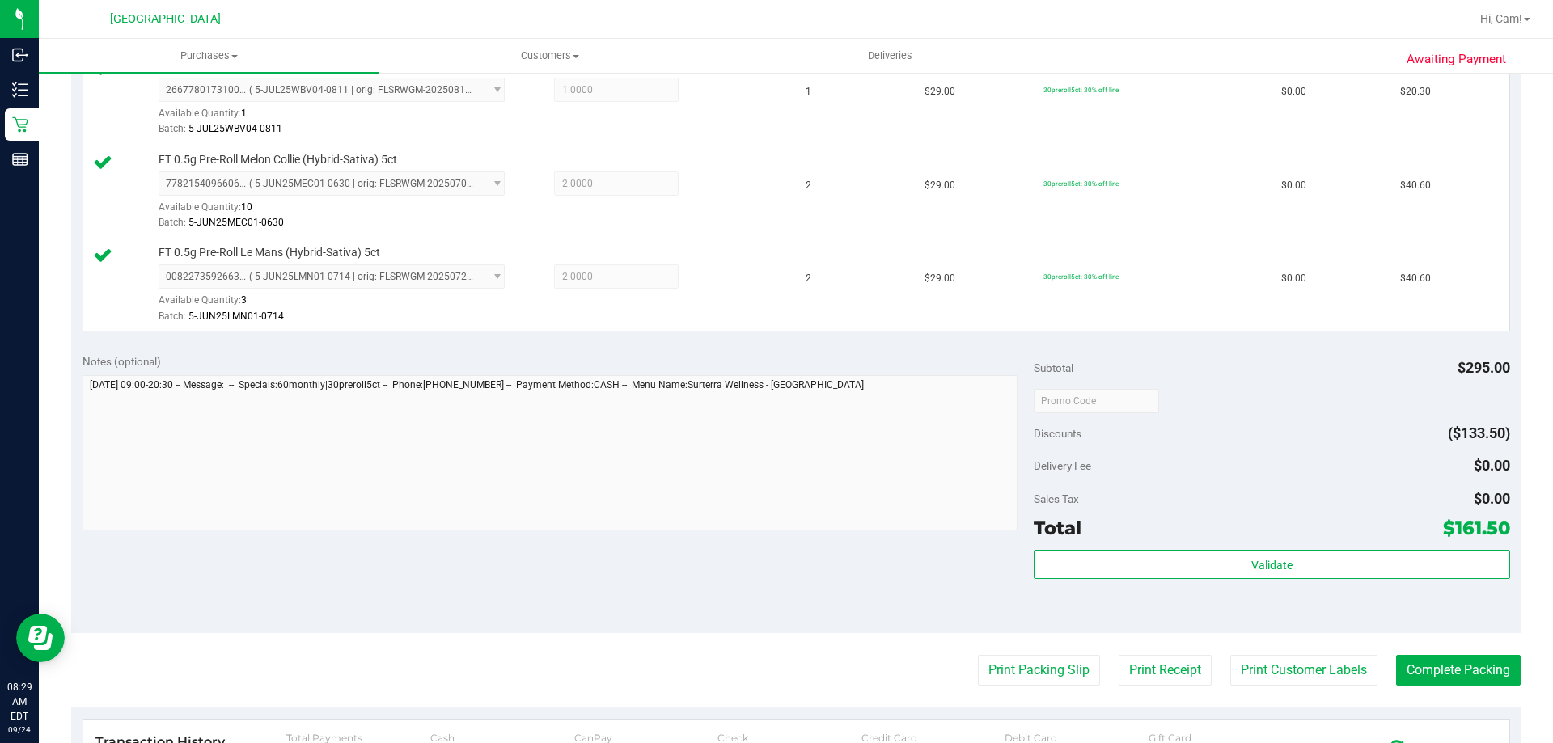
scroll to position [728, 0]
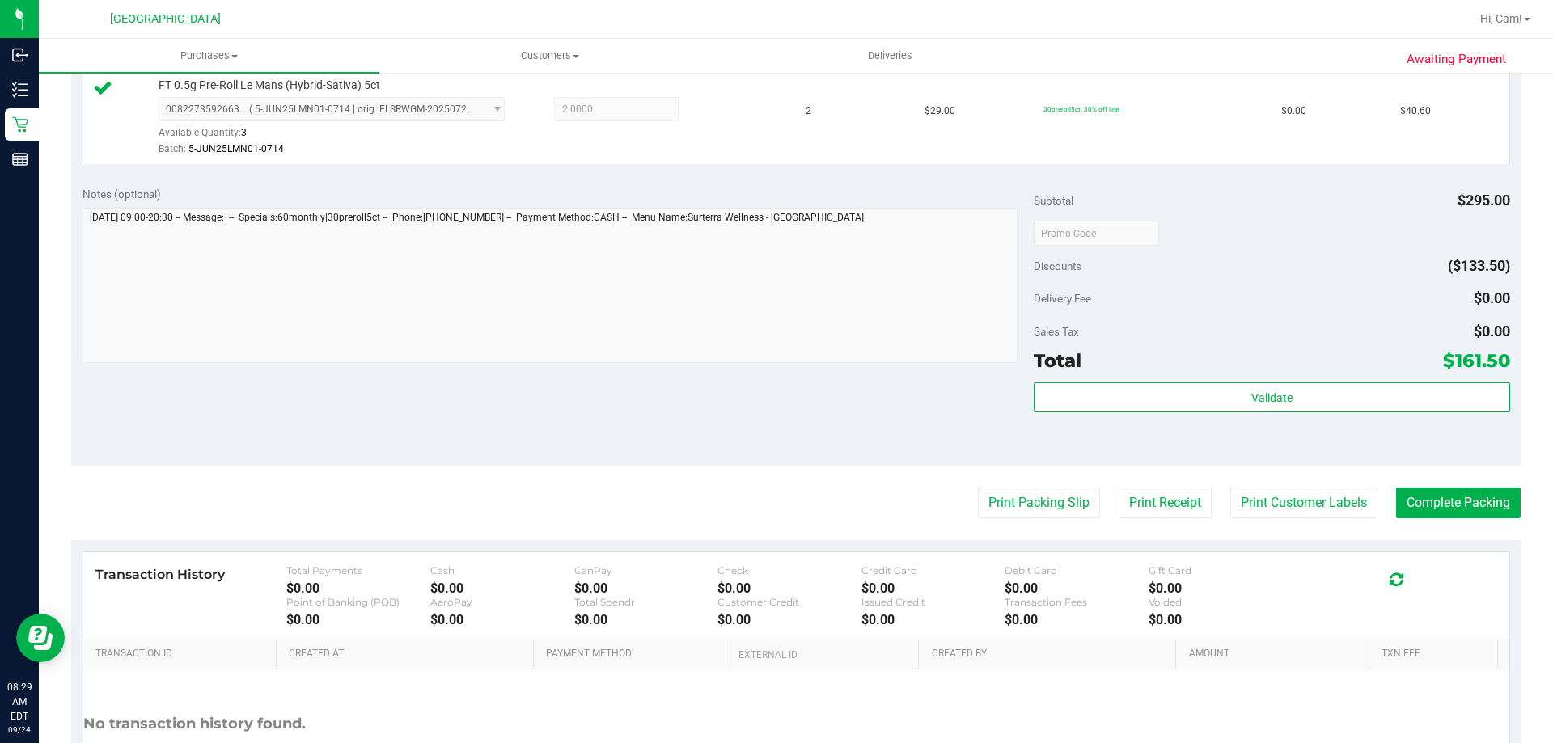
click at [1107, 372] on div "Total $161.50" at bounding box center [1272, 360] width 476 height 29
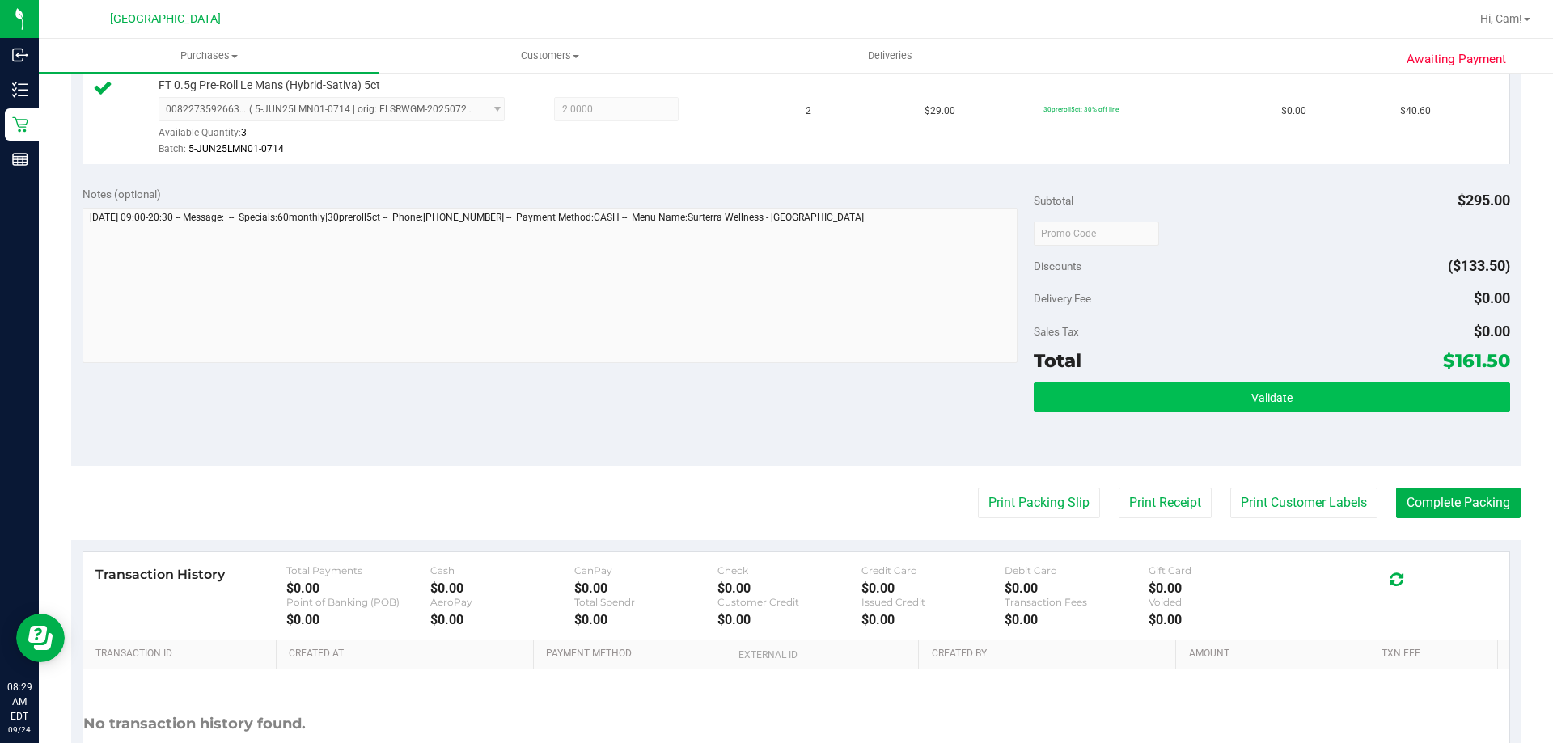
drag, startPoint x: 1107, startPoint y: 374, endPoint x: 1107, endPoint y: 383, distance: 9.7
click at [1107, 380] on div "Subtotal $295.00 Discounts ($133.50) Delivery Fee $0.00 Sales Tax $0.00 Total $…" at bounding box center [1272, 320] width 476 height 269
click at [1107, 383] on button "Validate" at bounding box center [1272, 397] width 476 height 29
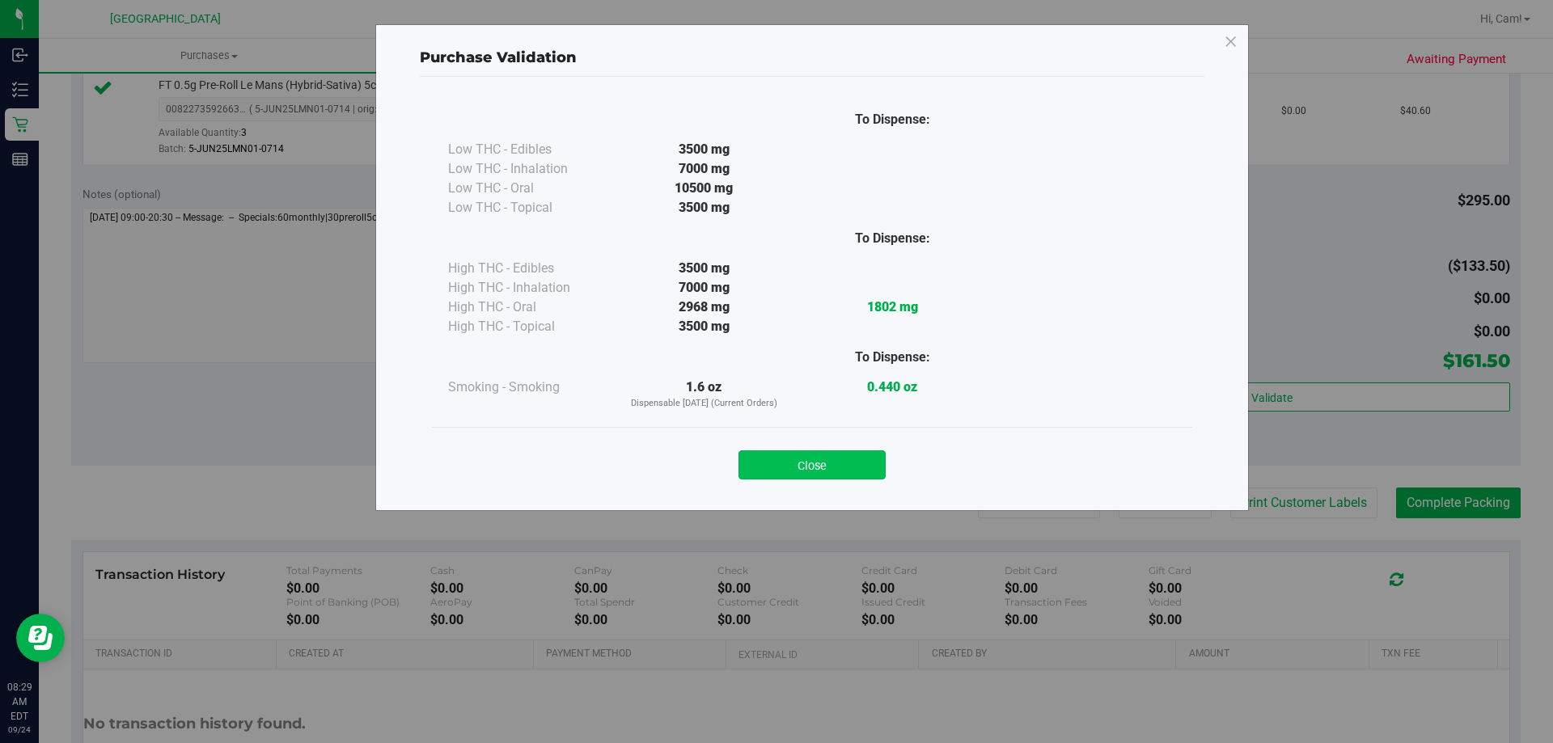
click at [853, 460] on button "Close" at bounding box center [812, 465] width 147 height 29
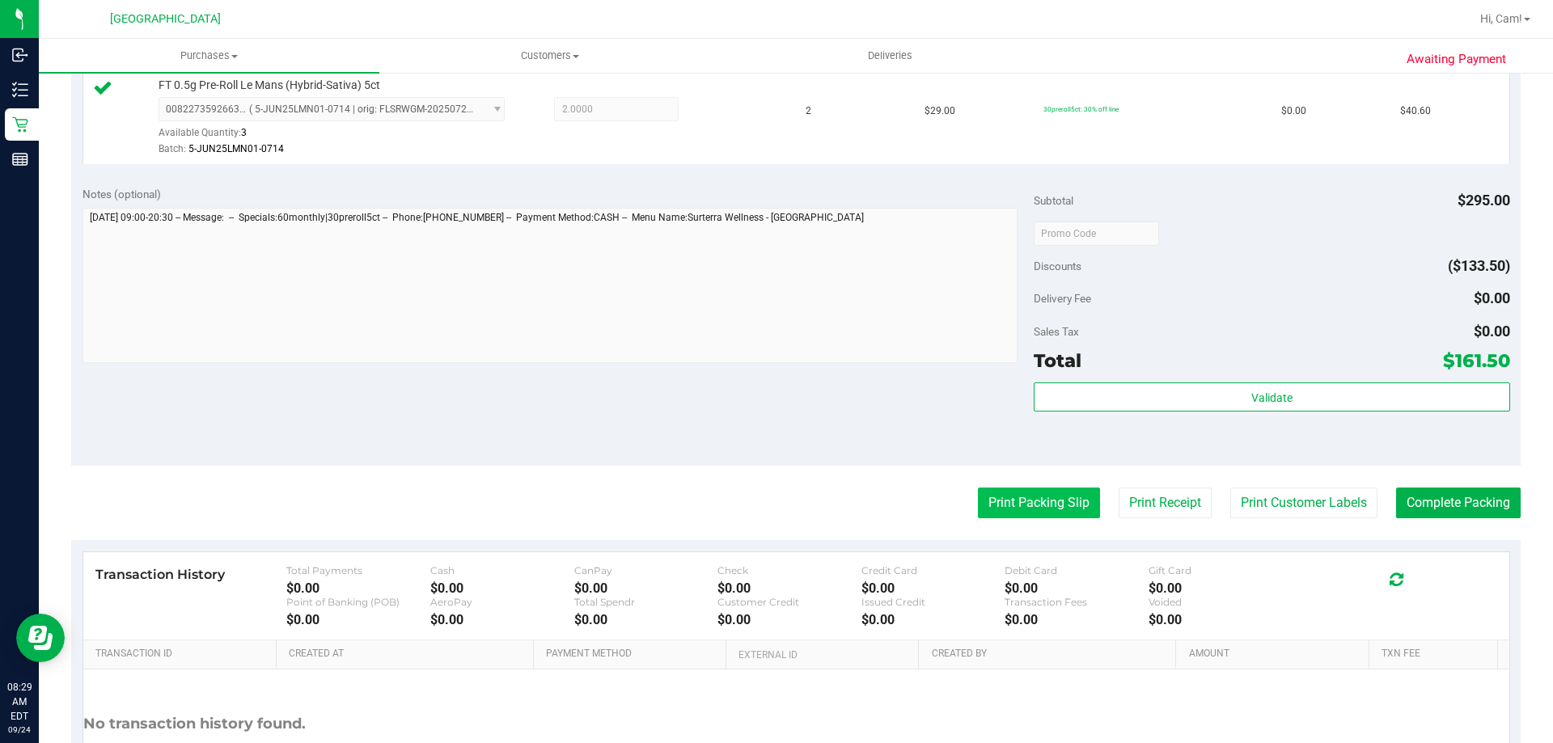
click at [993, 492] on button "Print Packing Slip" at bounding box center [1039, 503] width 122 height 31
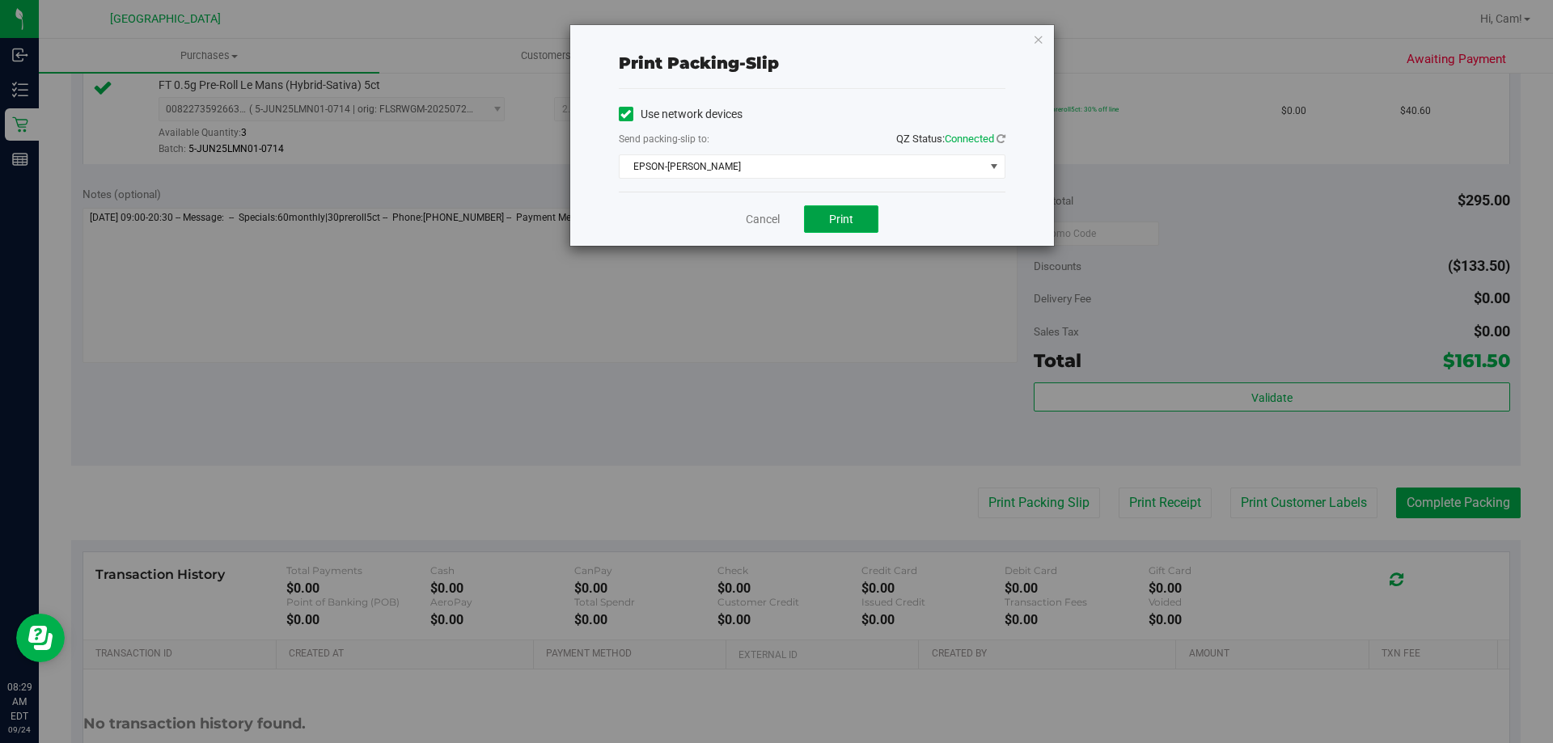
click at [854, 214] on button "Print" at bounding box center [841, 219] width 74 height 28
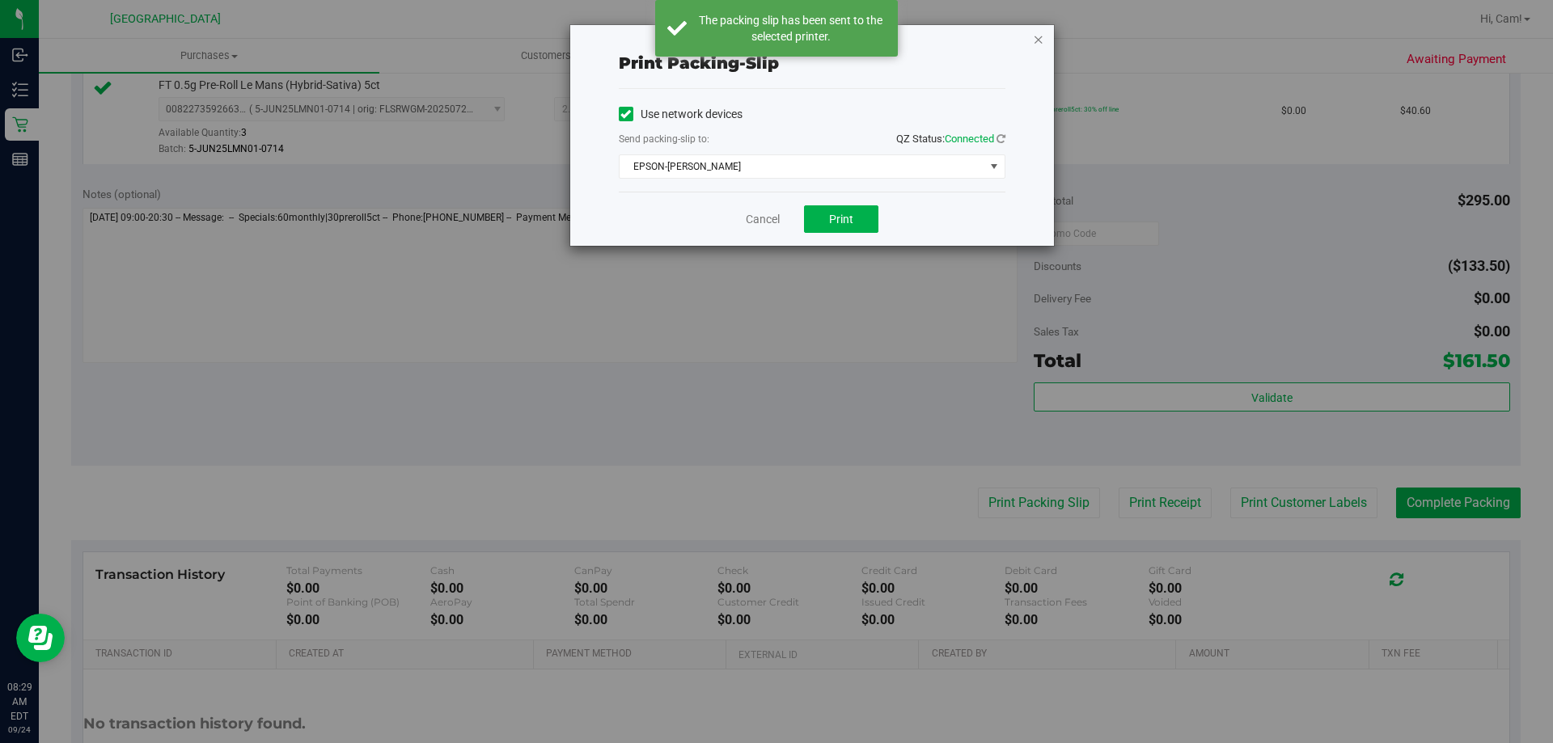
click at [1038, 39] on icon "button" at bounding box center [1038, 38] width 11 height 19
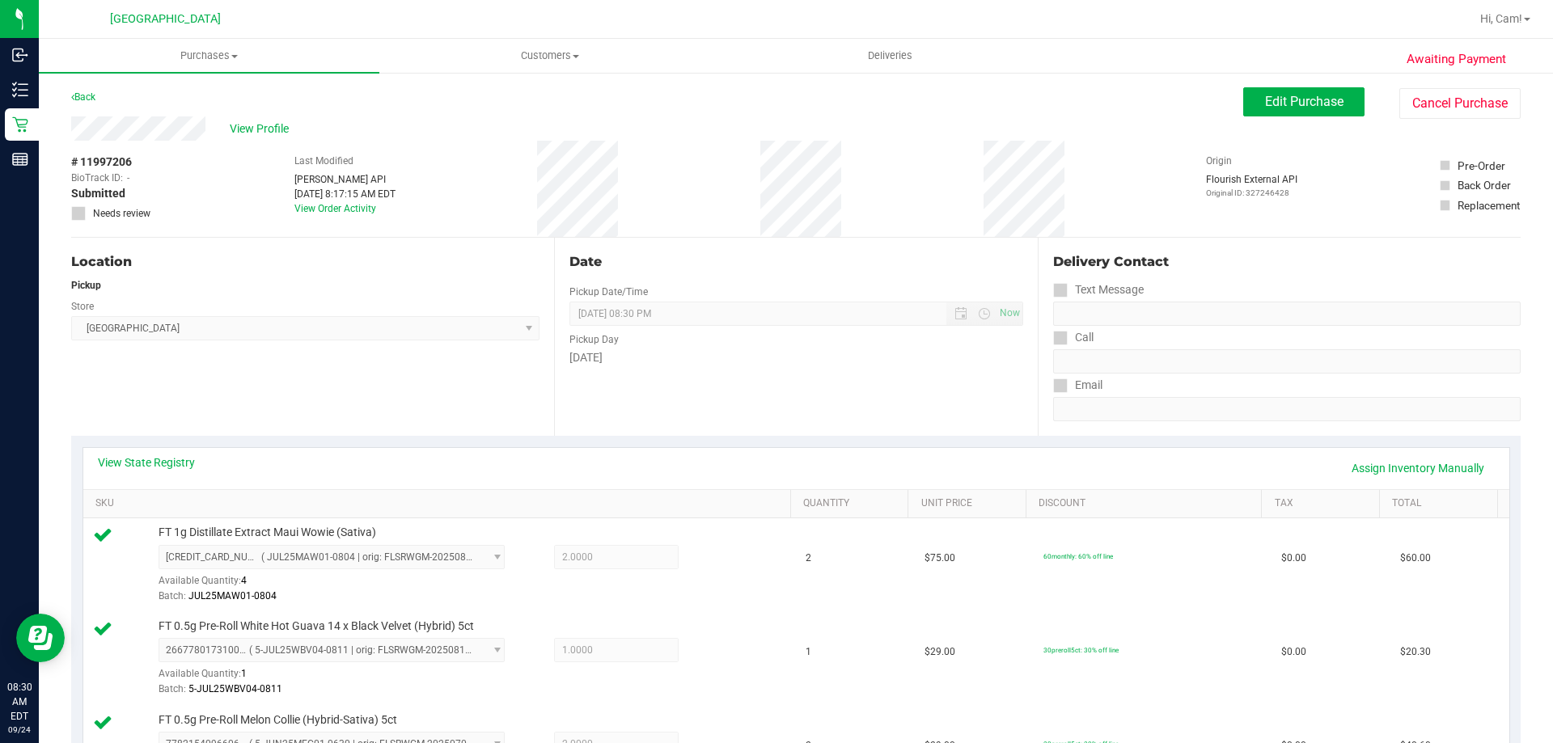
scroll to position [647, 0]
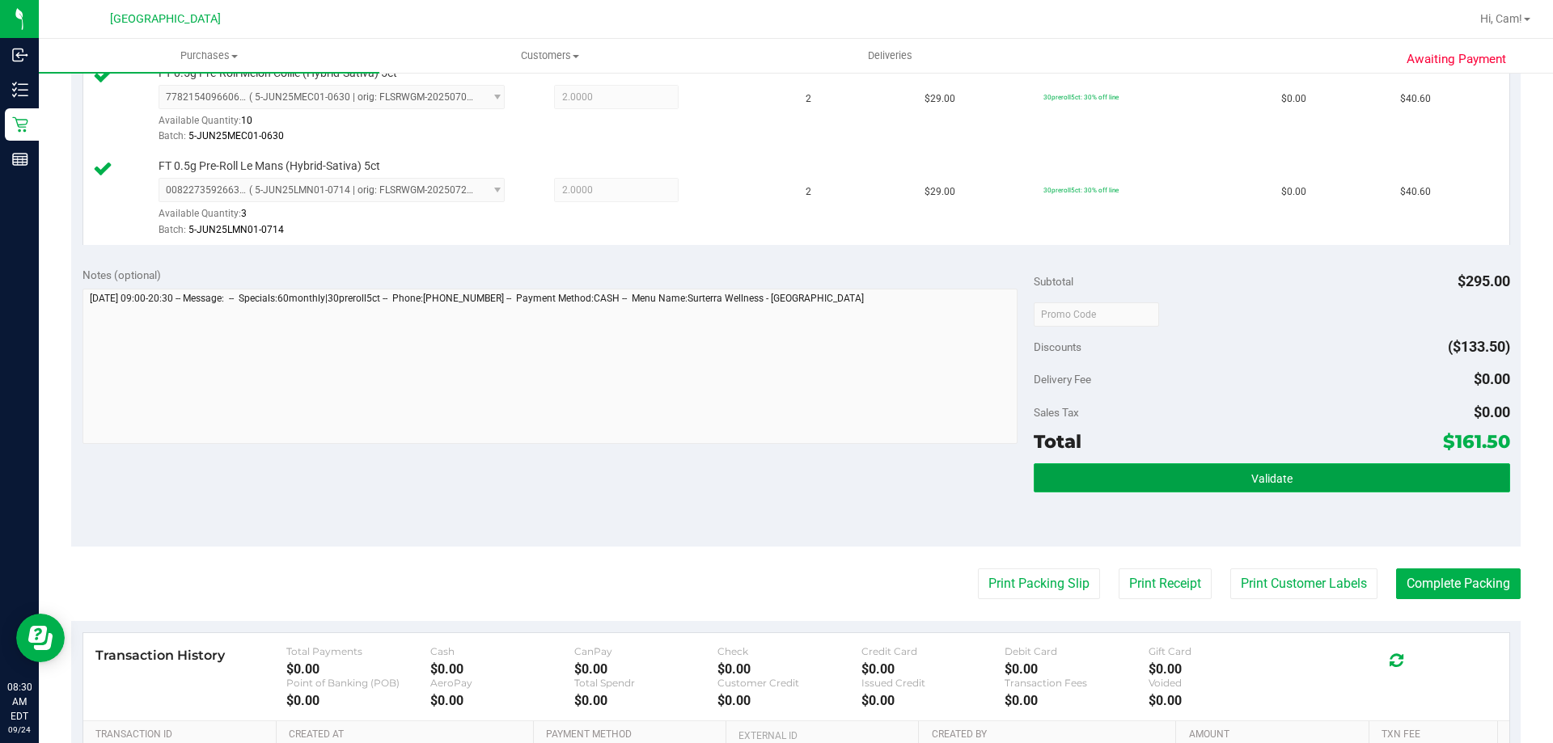
click at [1206, 466] on button "Validate" at bounding box center [1272, 478] width 476 height 29
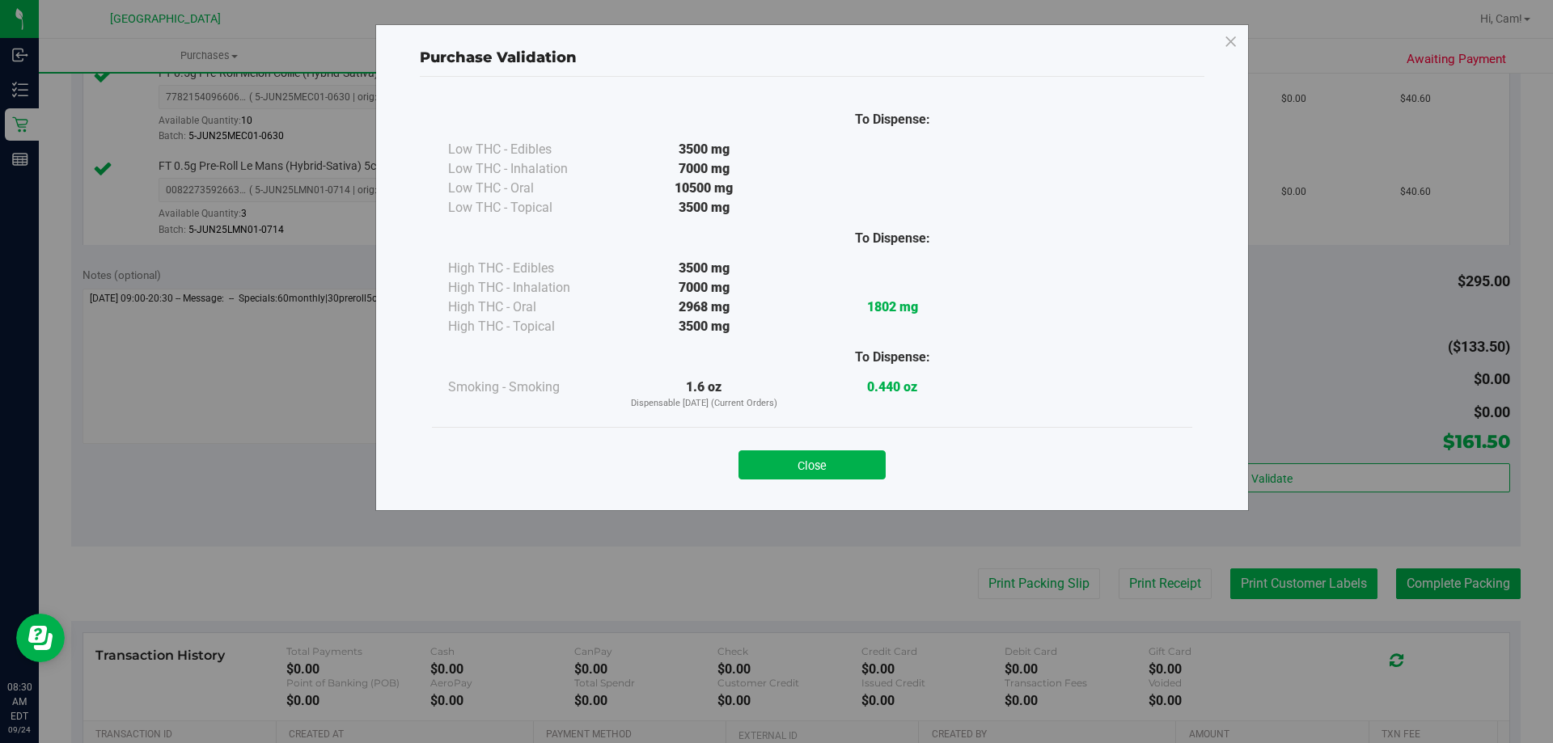
drag, startPoint x: 794, startPoint y: 454, endPoint x: 1302, endPoint y: 575, distance: 522.3
click at [798, 456] on button "Close" at bounding box center [812, 465] width 147 height 29
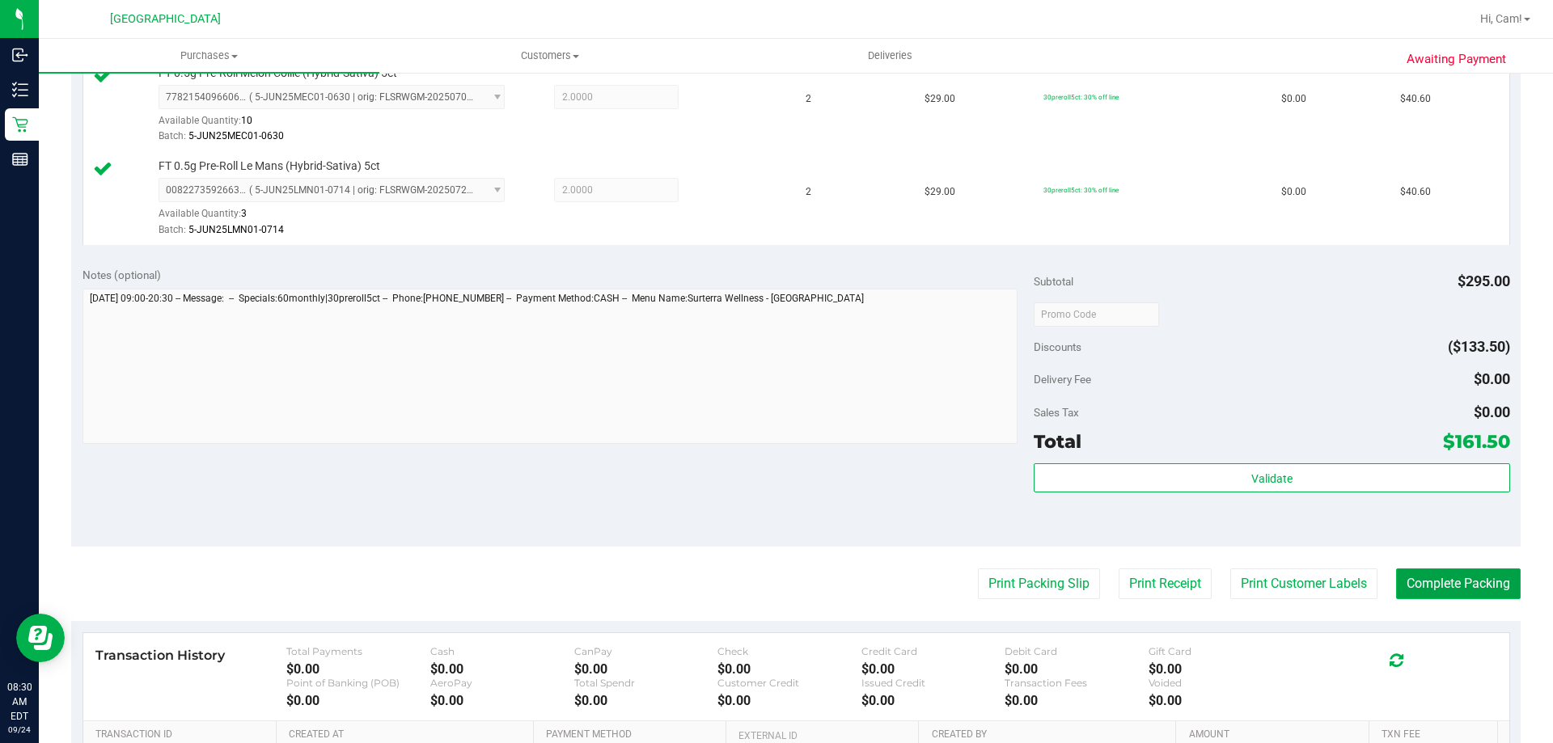
click at [1449, 584] on button "Complete Packing" at bounding box center [1458, 584] width 125 height 31
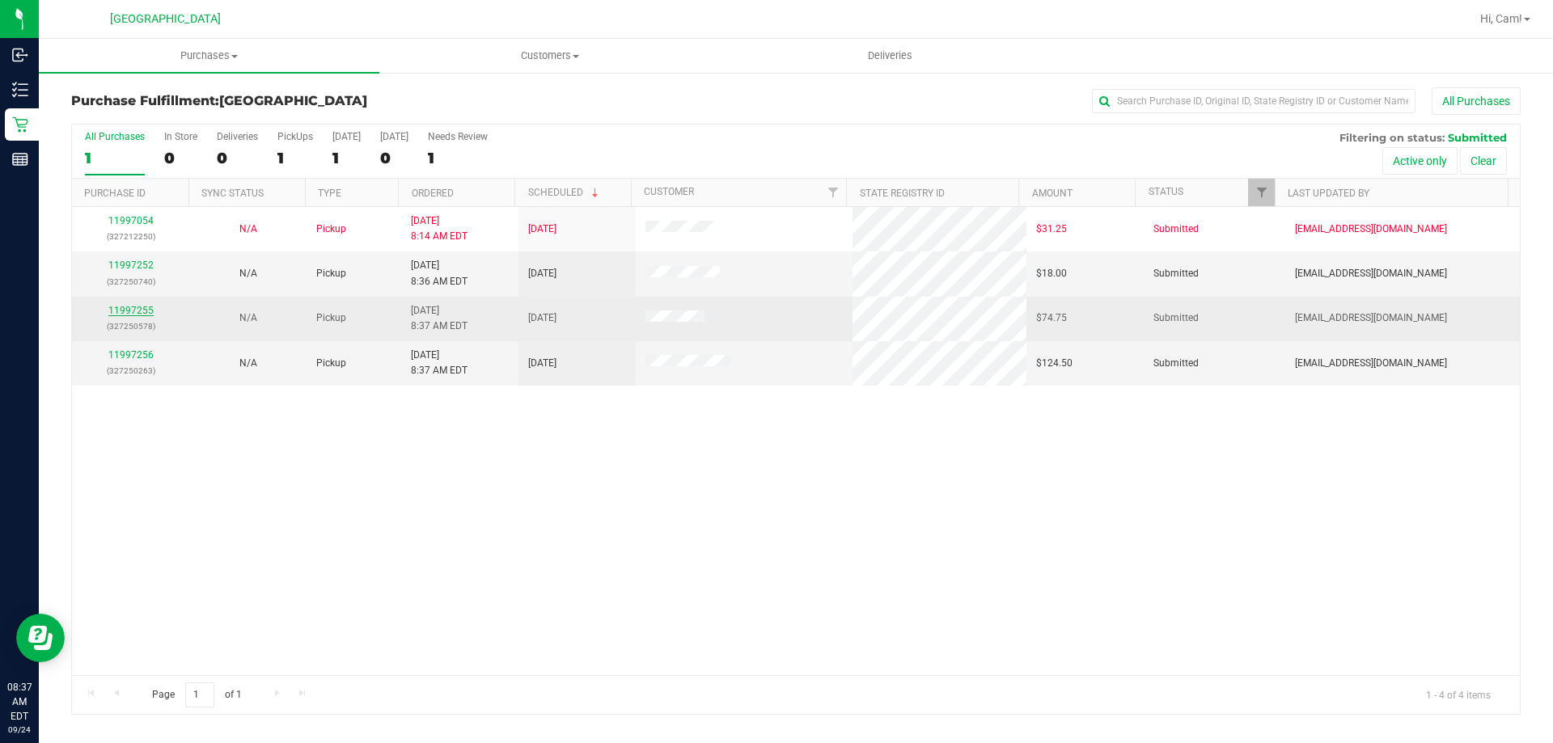
click at [146, 311] on link "11997255" at bounding box center [130, 310] width 45 height 11
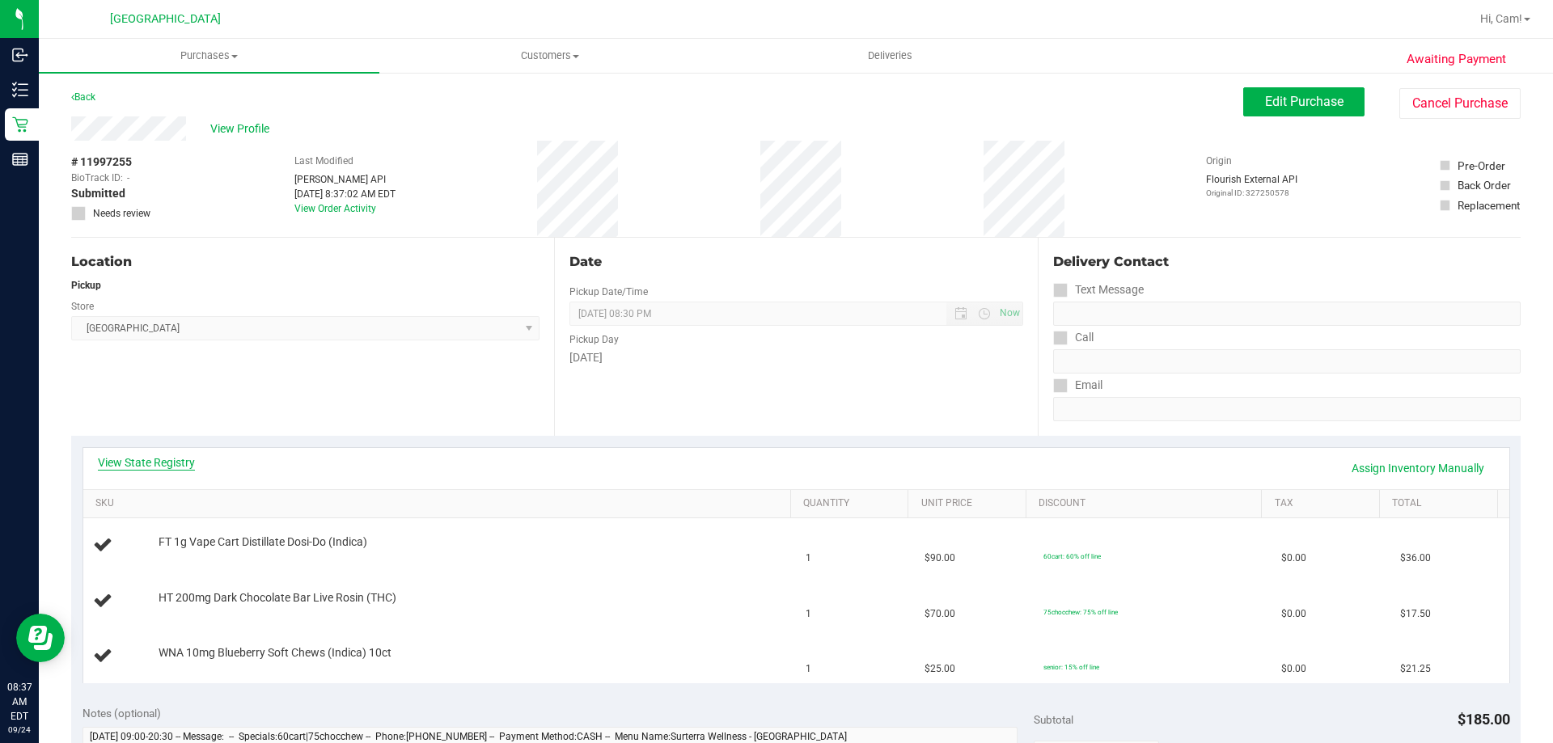
click at [190, 465] on link "View State Registry" at bounding box center [146, 463] width 97 height 16
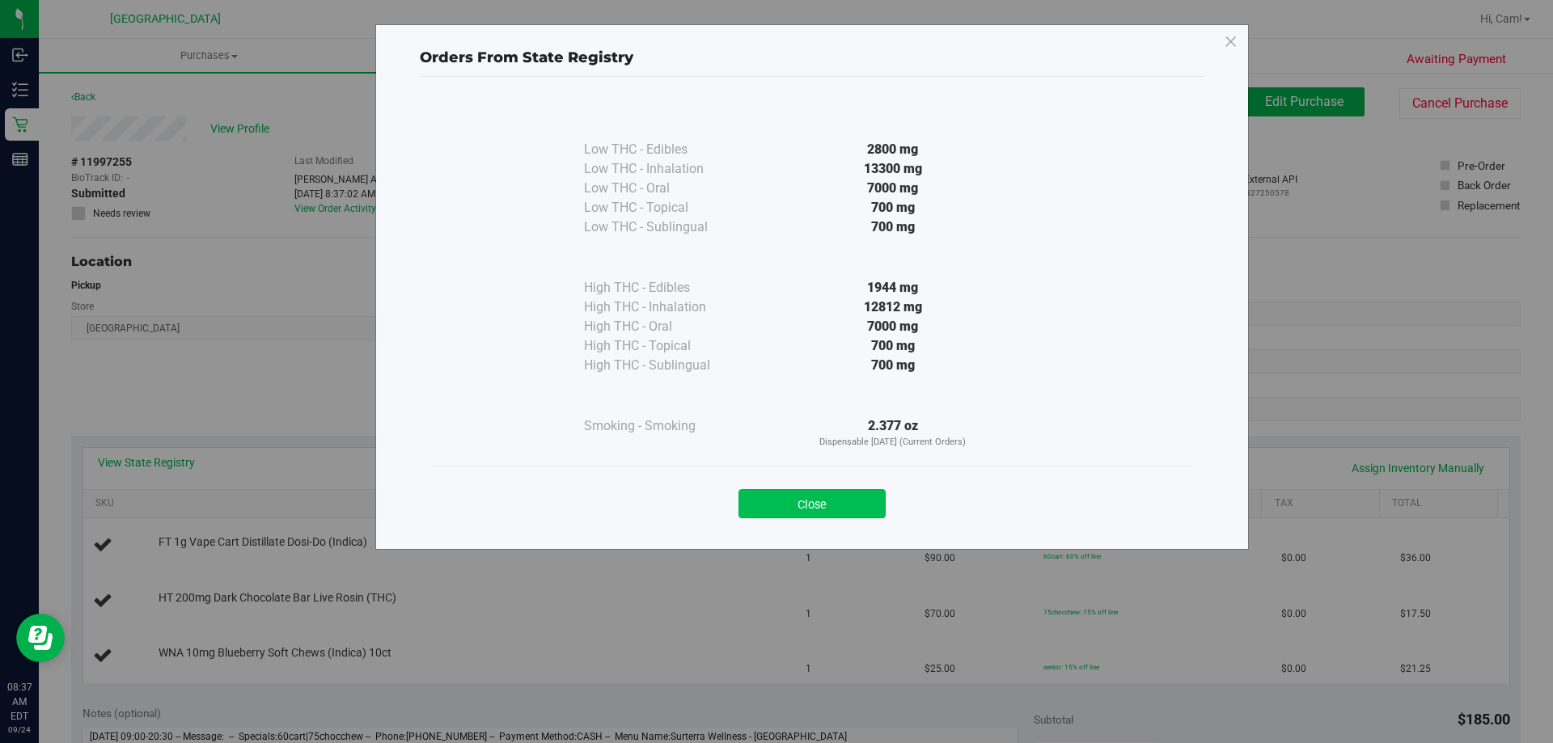
click at [752, 506] on button "Close" at bounding box center [812, 503] width 147 height 29
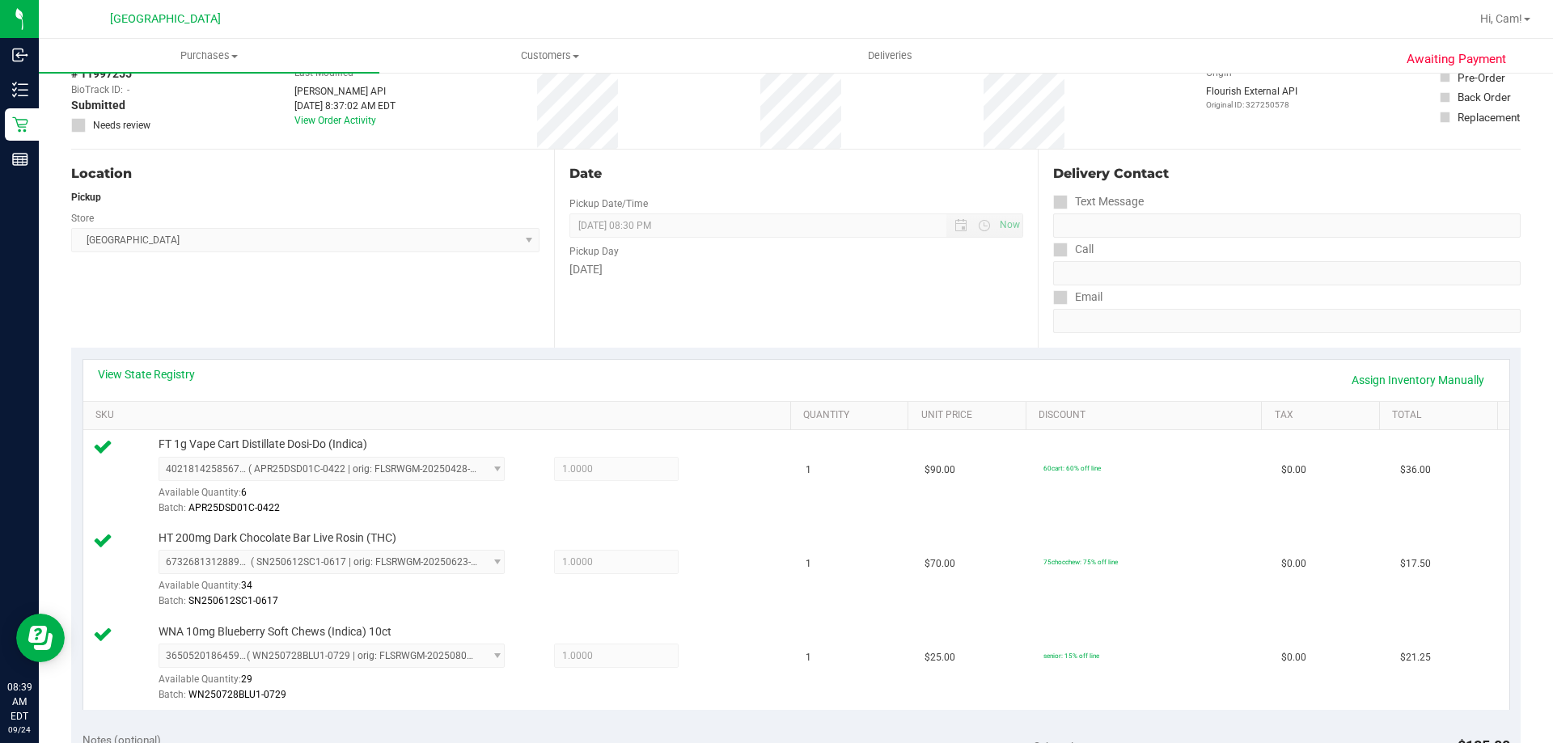
scroll to position [404, 0]
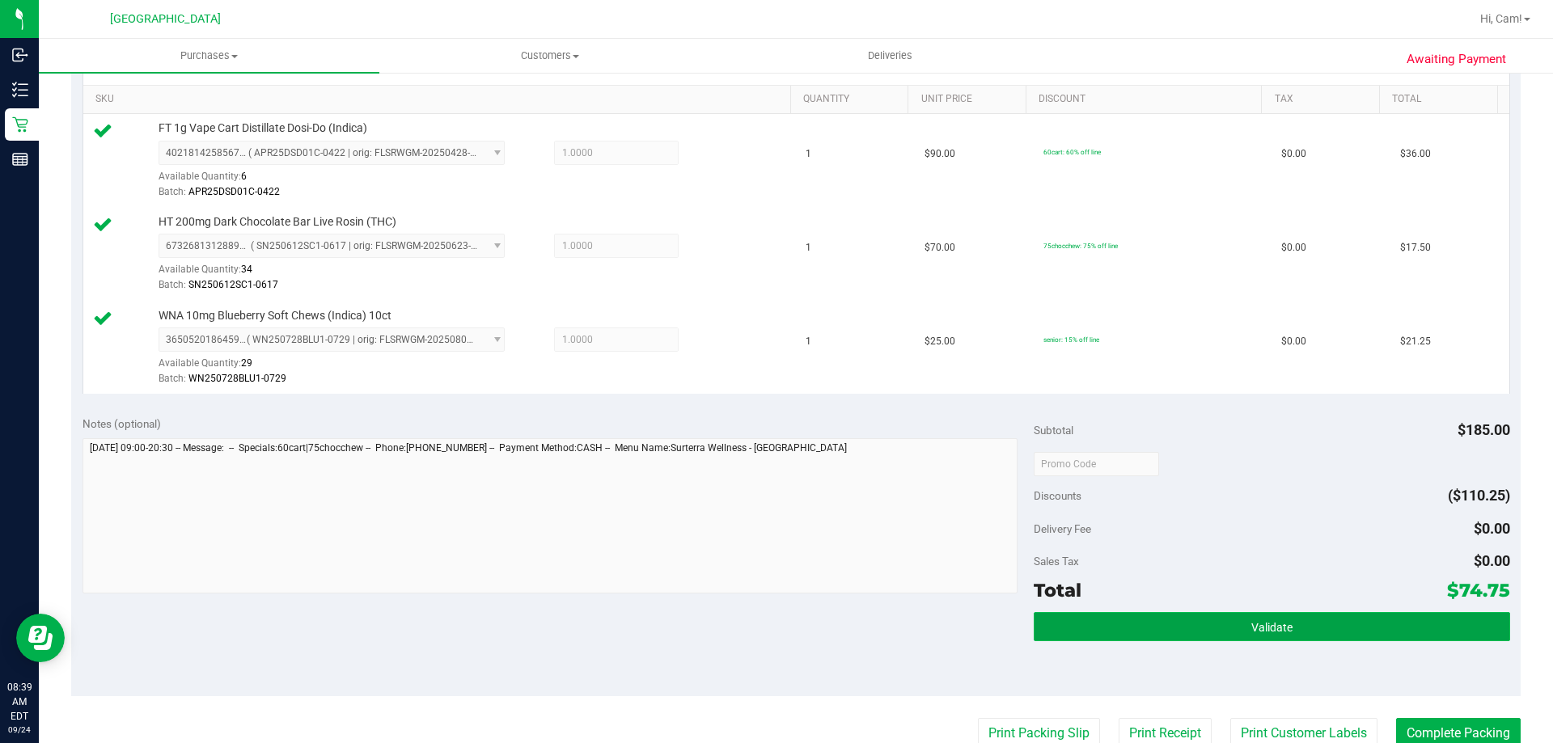
click at [1128, 625] on button "Validate" at bounding box center [1272, 626] width 476 height 29
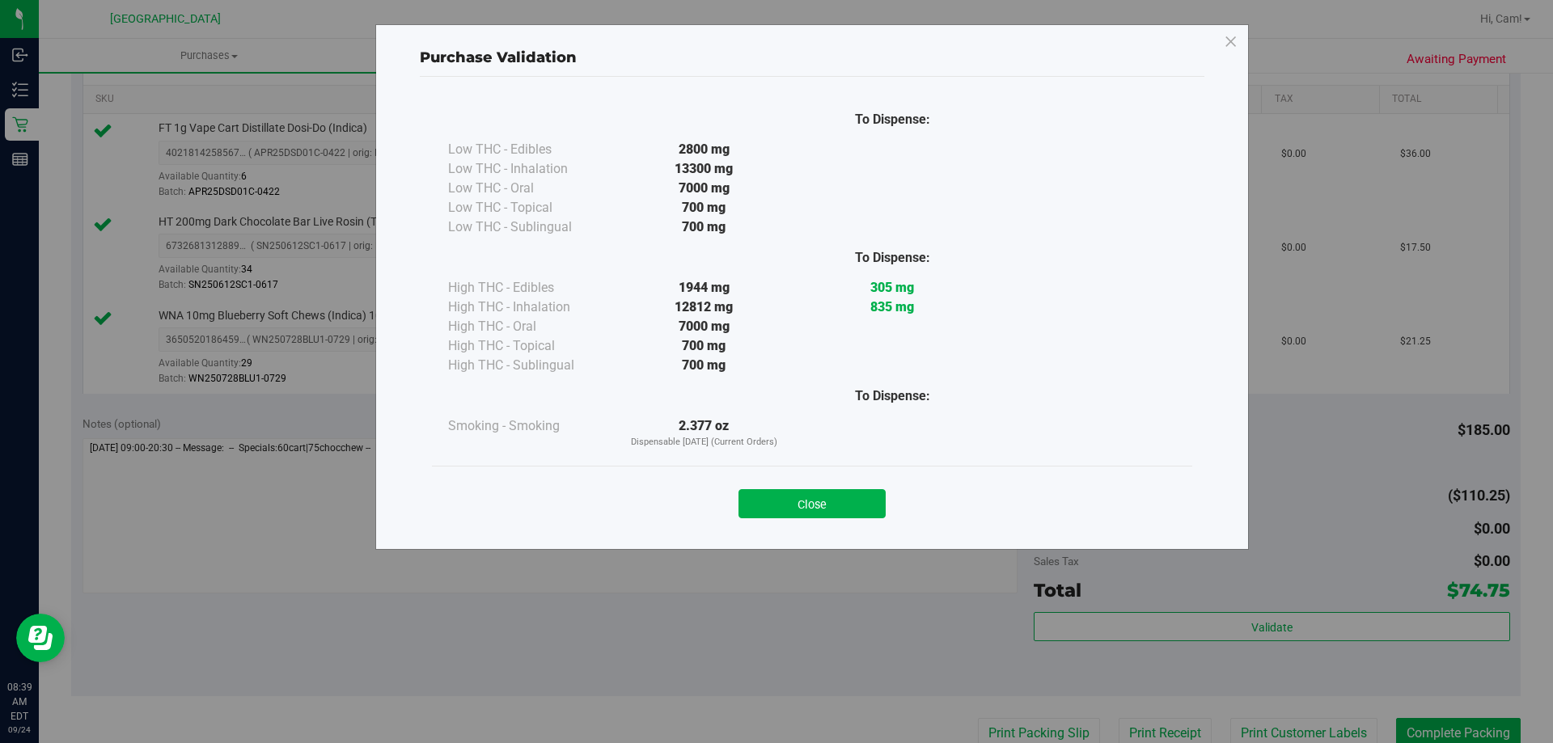
drag, startPoint x: 850, startPoint y: 496, endPoint x: 1006, endPoint y: 671, distance: 234.4
click at [850, 497] on button "Close" at bounding box center [812, 503] width 147 height 29
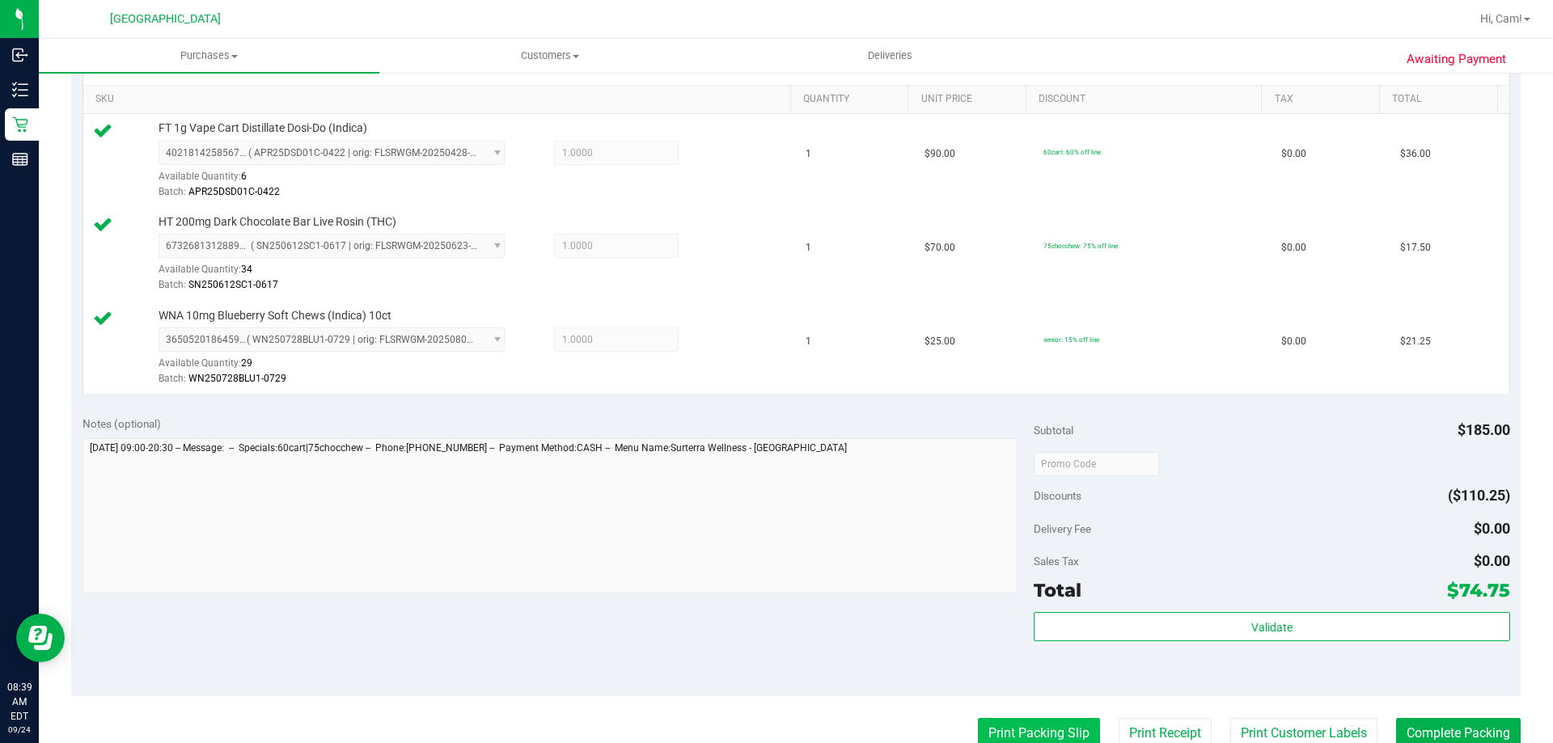
click at [1018, 734] on button "Print Packing Slip" at bounding box center [1039, 733] width 122 height 31
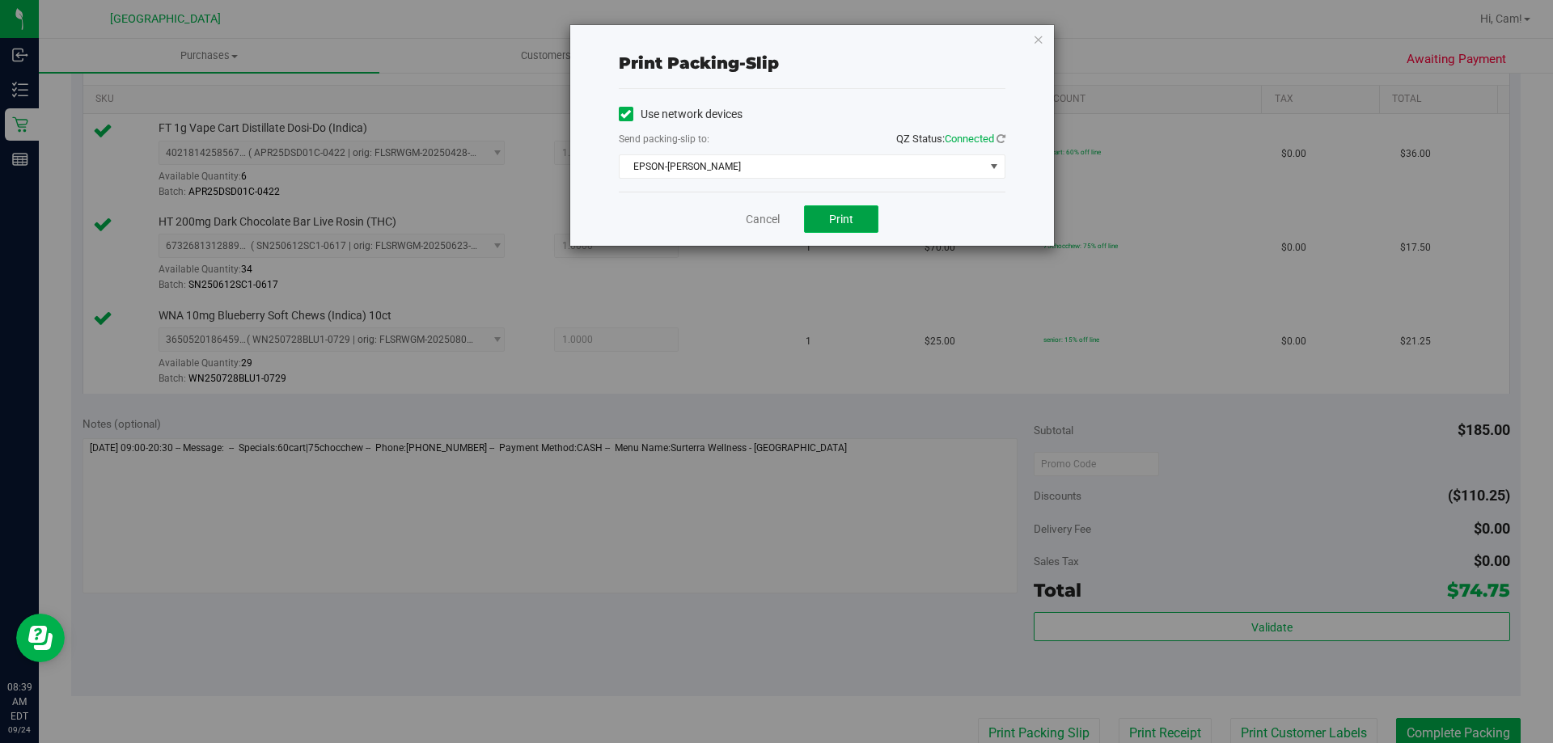
click at [833, 220] on span "Print" at bounding box center [841, 219] width 24 height 13
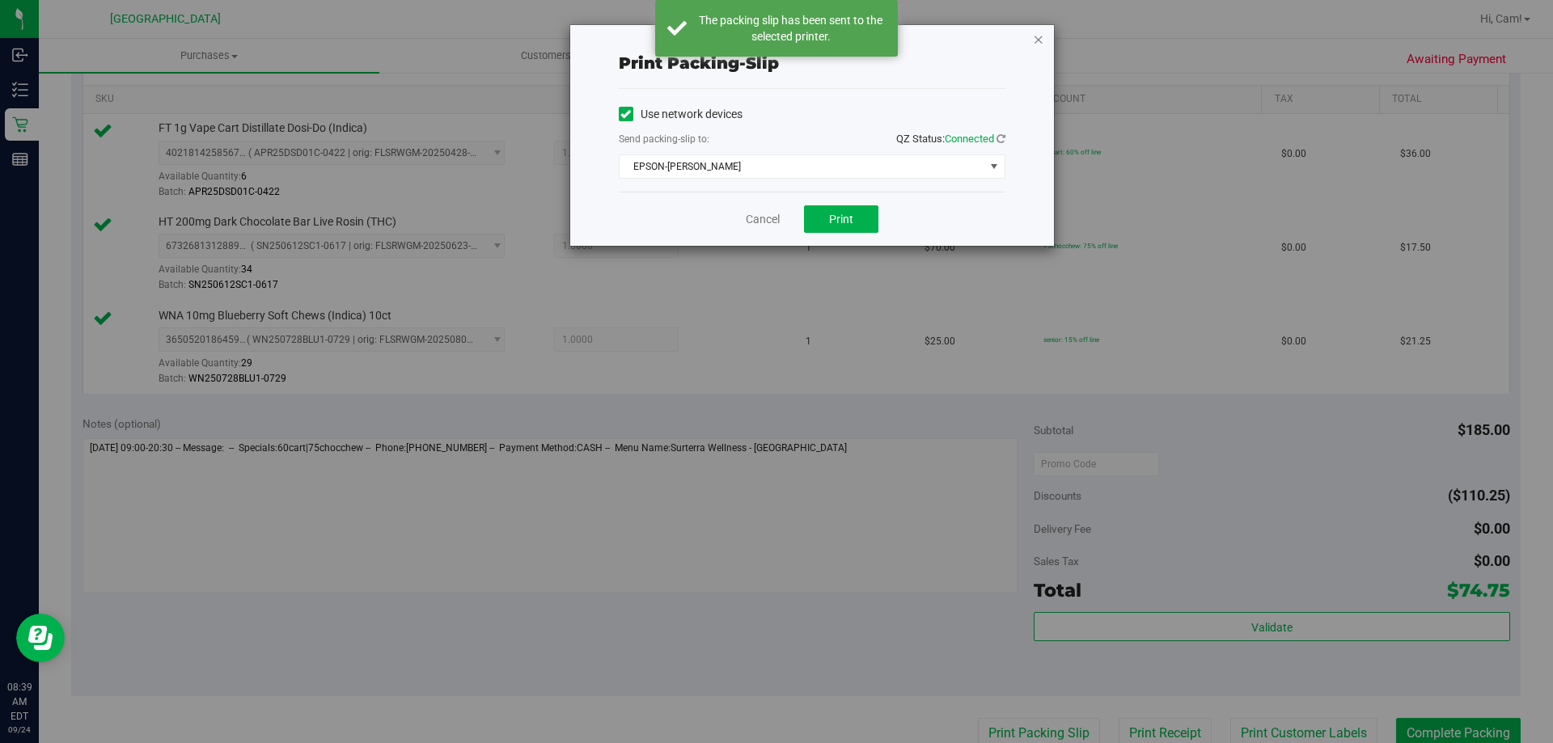
click at [1037, 40] on icon "button" at bounding box center [1038, 38] width 11 height 19
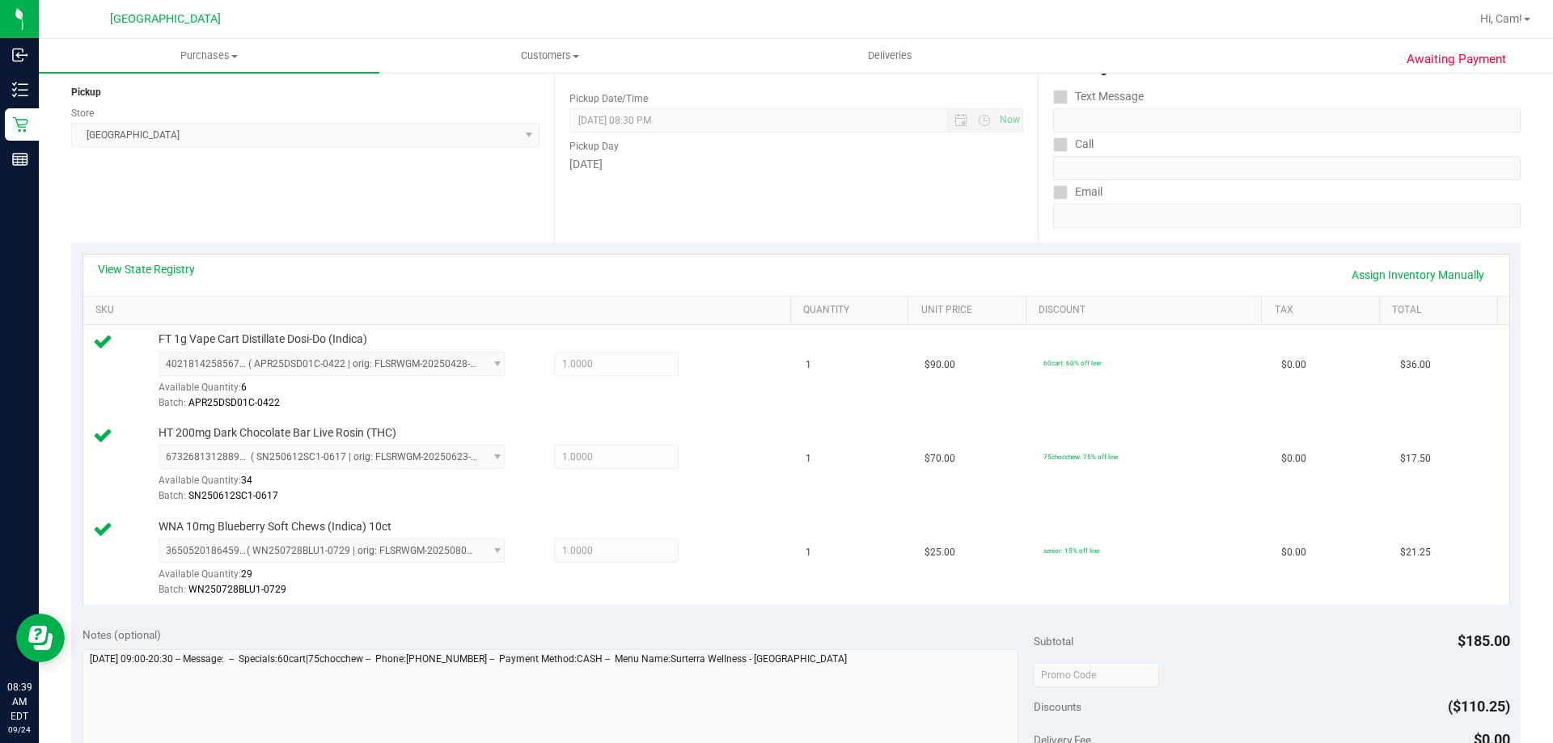
scroll to position [485, 0]
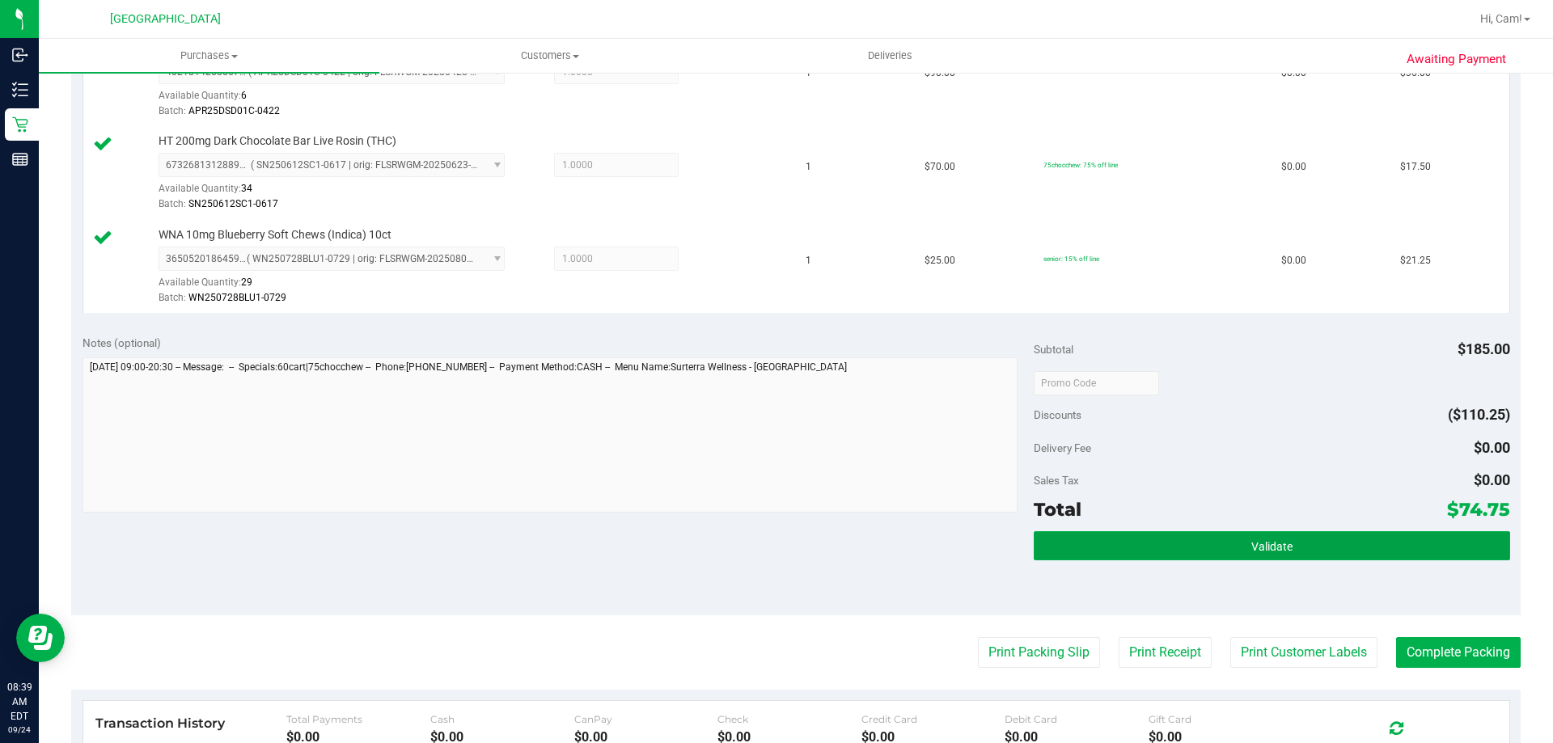
drag, startPoint x: 1322, startPoint y: 534, endPoint x: 1417, endPoint y: 569, distance: 101.9
click at [1323, 534] on button "Validate" at bounding box center [1272, 545] width 476 height 29
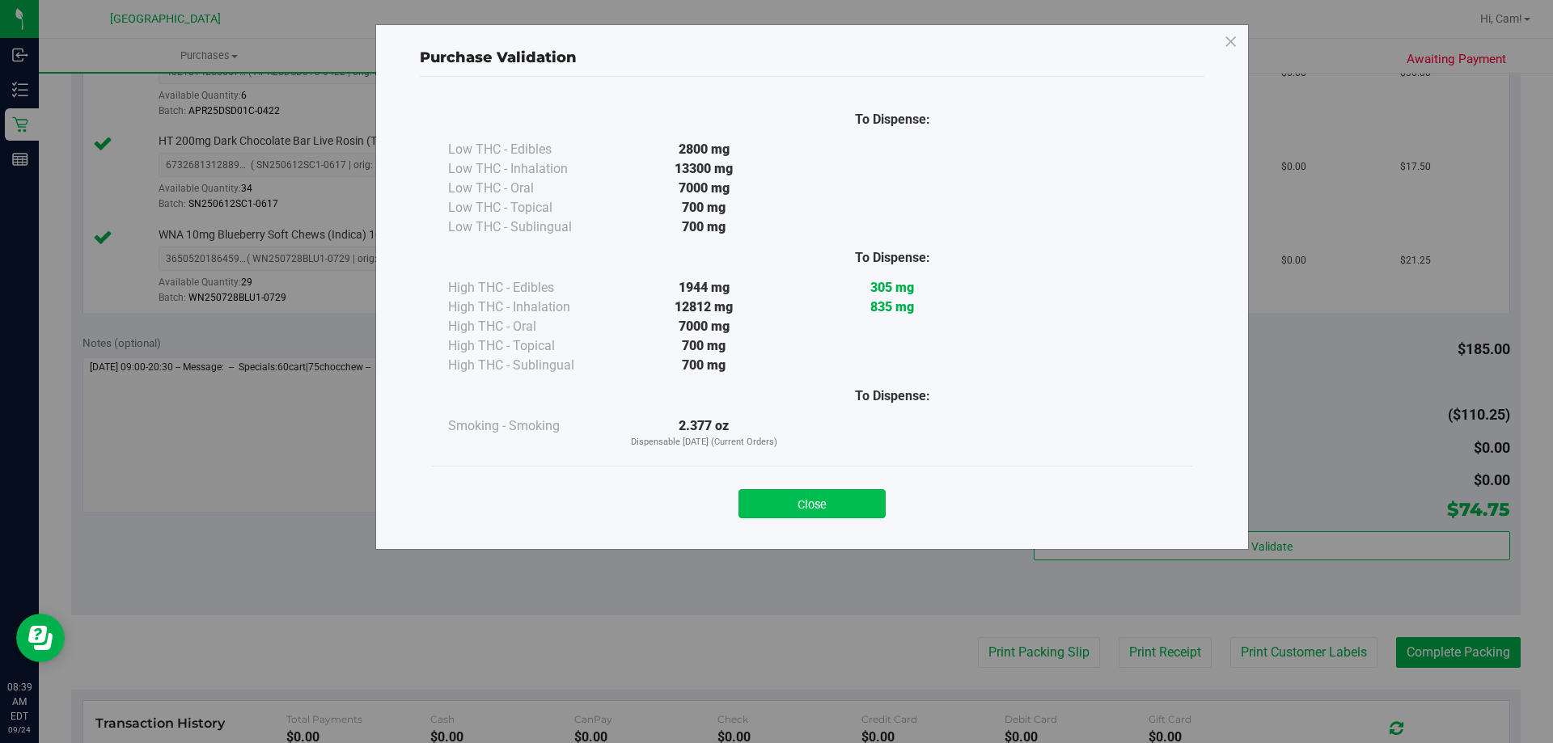
click at [781, 507] on button "Close" at bounding box center [812, 503] width 147 height 29
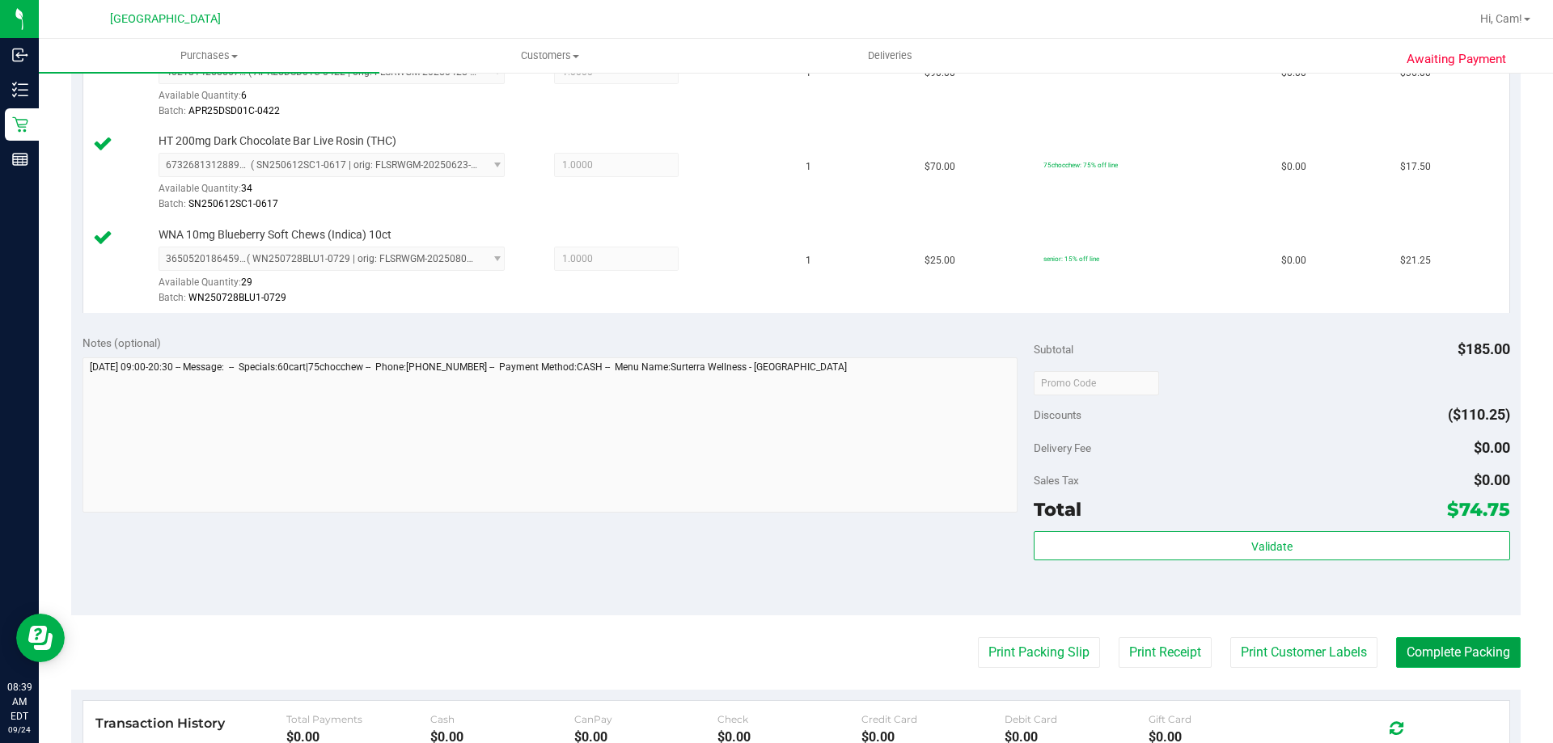
click at [1396, 646] on button "Complete Packing" at bounding box center [1458, 652] width 125 height 31
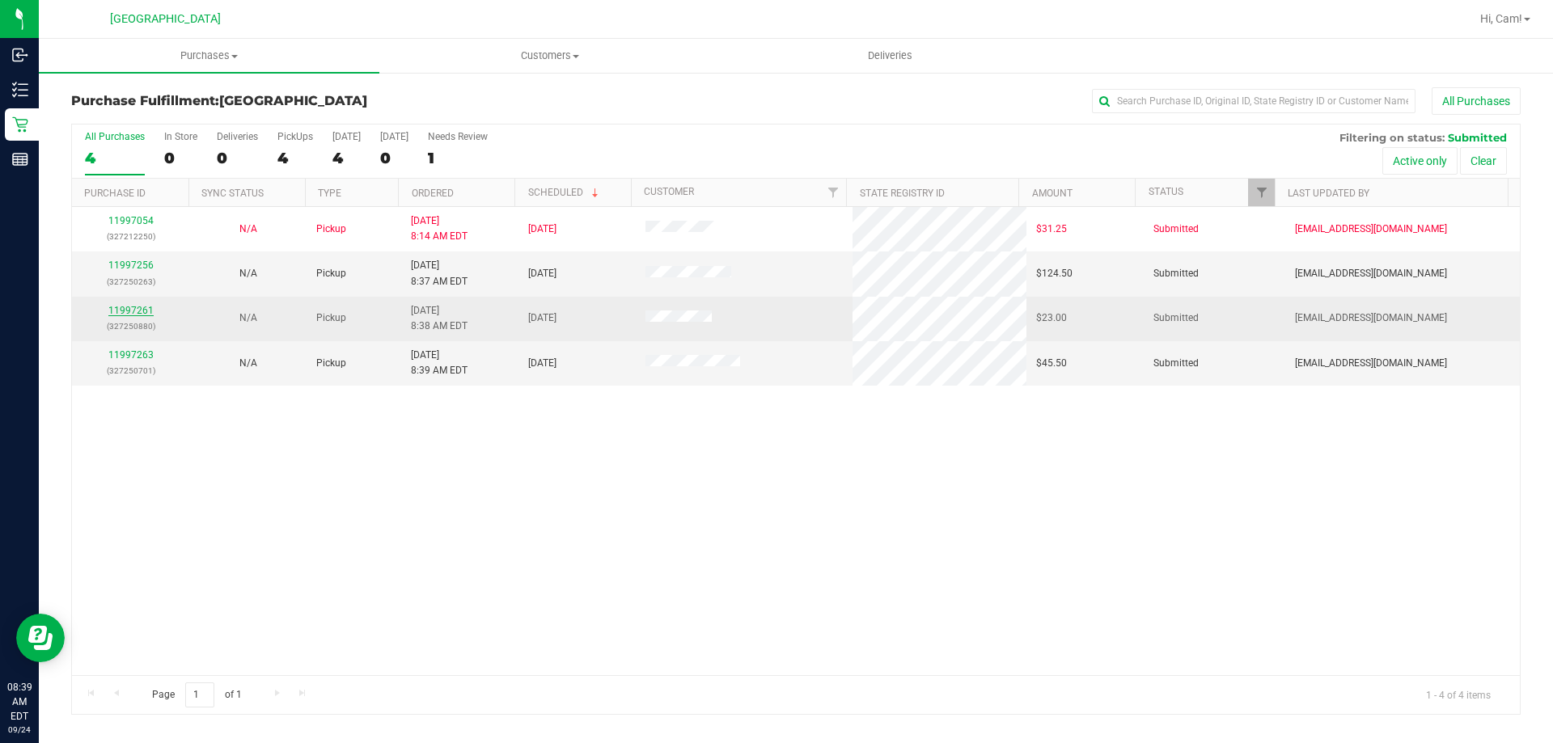
click at [129, 307] on link "11997261" at bounding box center [130, 310] width 45 height 11
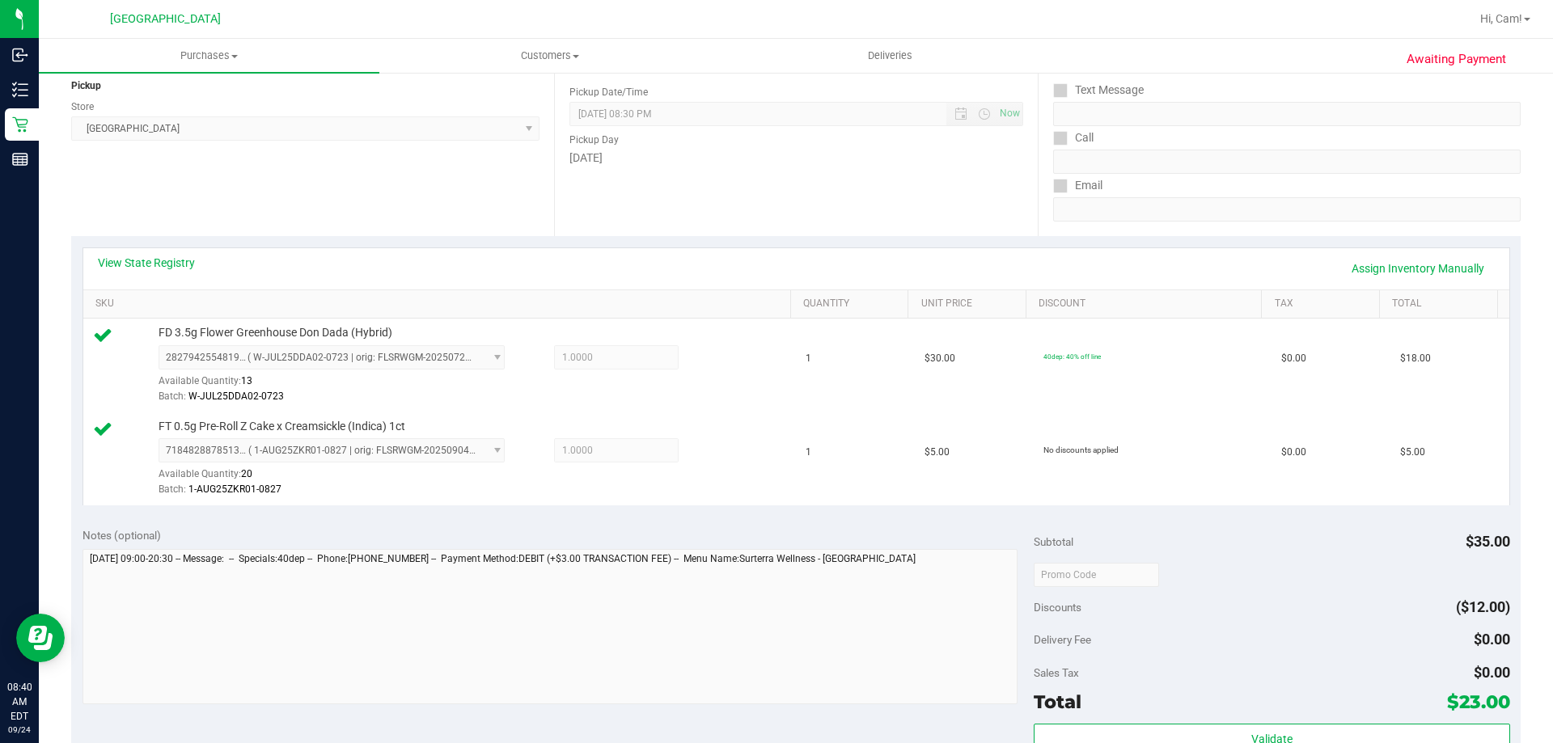
scroll to position [404, 0]
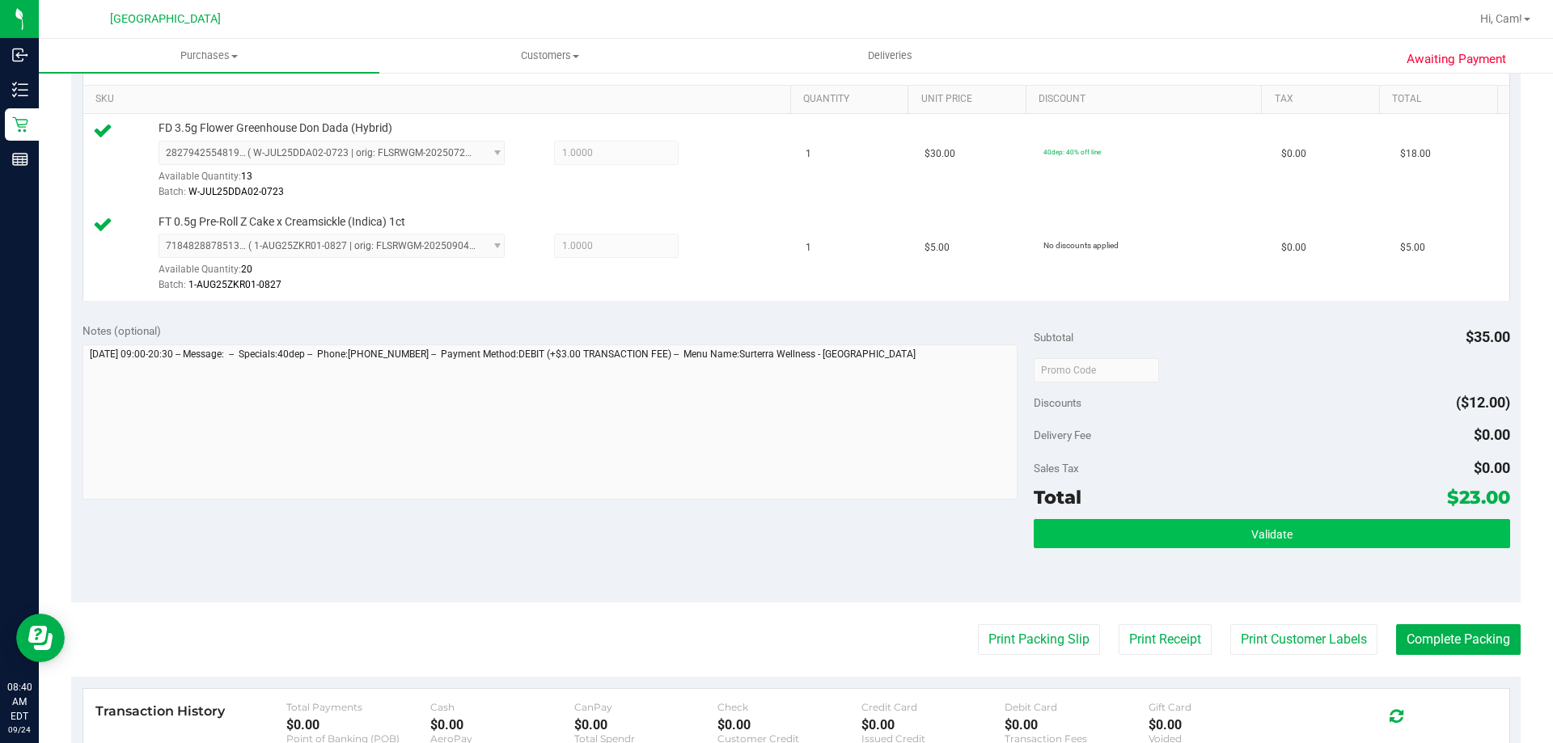
drag, startPoint x: 1167, startPoint y: 488, endPoint x: 1145, endPoint y: 519, distance: 37.7
click at [1161, 497] on div "Total $23.00" at bounding box center [1272, 497] width 476 height 29
click at [1145, 519] on button "Validate" at bounding box center [1272, 533] width 476 height 29
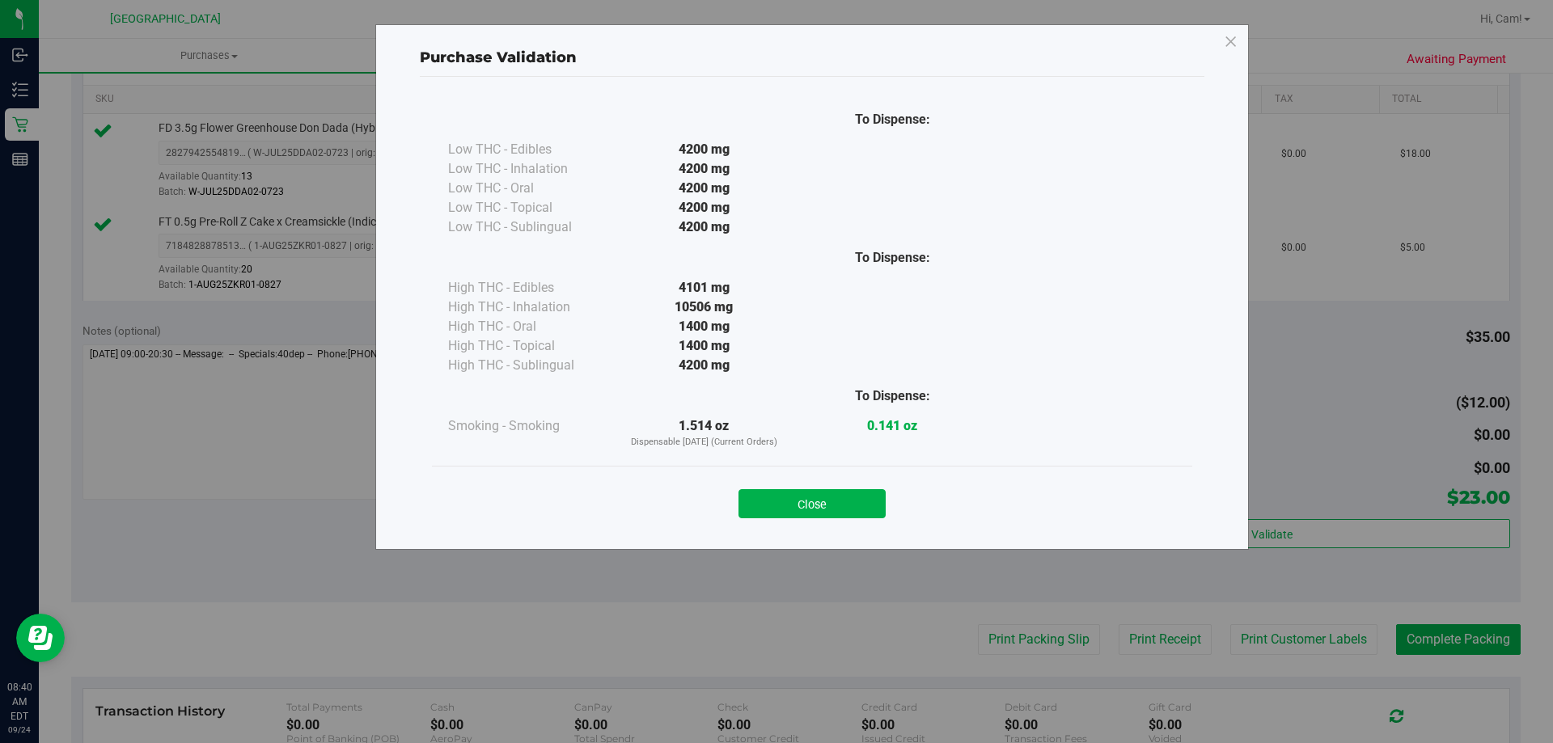
drag, startPoint x: 829, startPoint y: 502, endPoint x: 889, endPoint y: 497, distance: 60.0
click at [832, 502] on button "Close" at bounding box center [812, 503] width 147 height 29
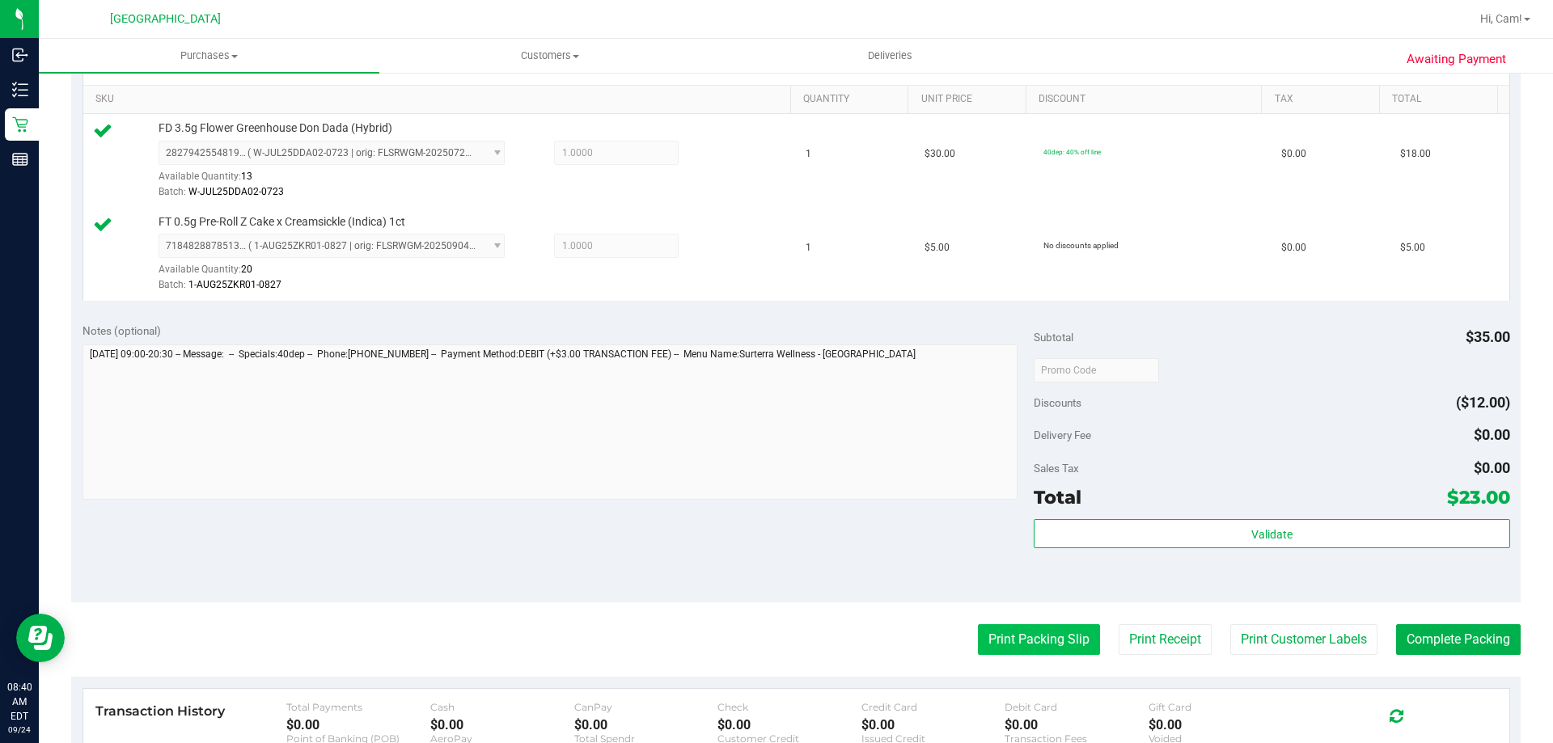
click at [993, 639] on button "Print Packing Slip" at bounding box center [1039, 640] width 122 height 31
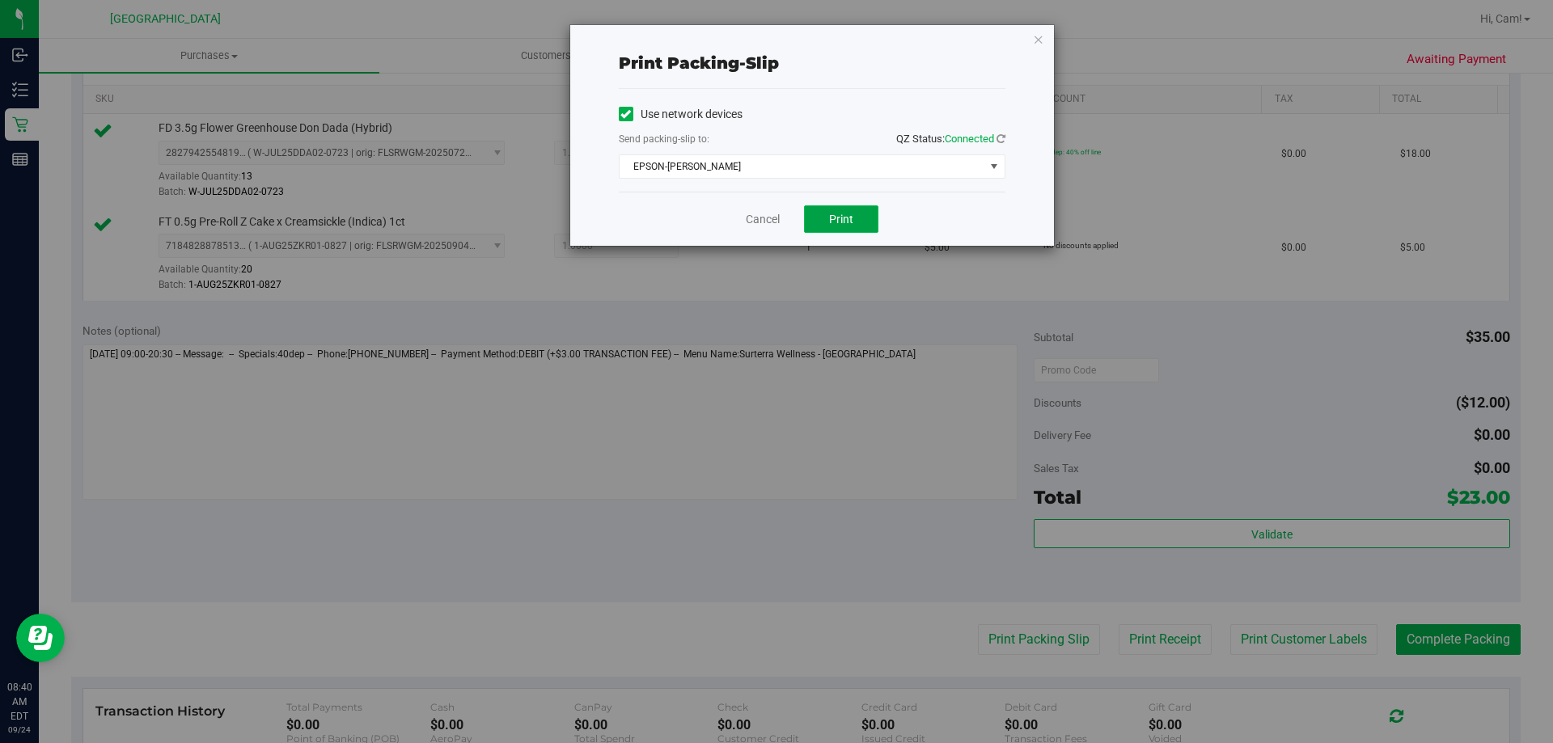
click at [832, 231] on button "Print" at bounding box center [841, 219] width 74 height 28
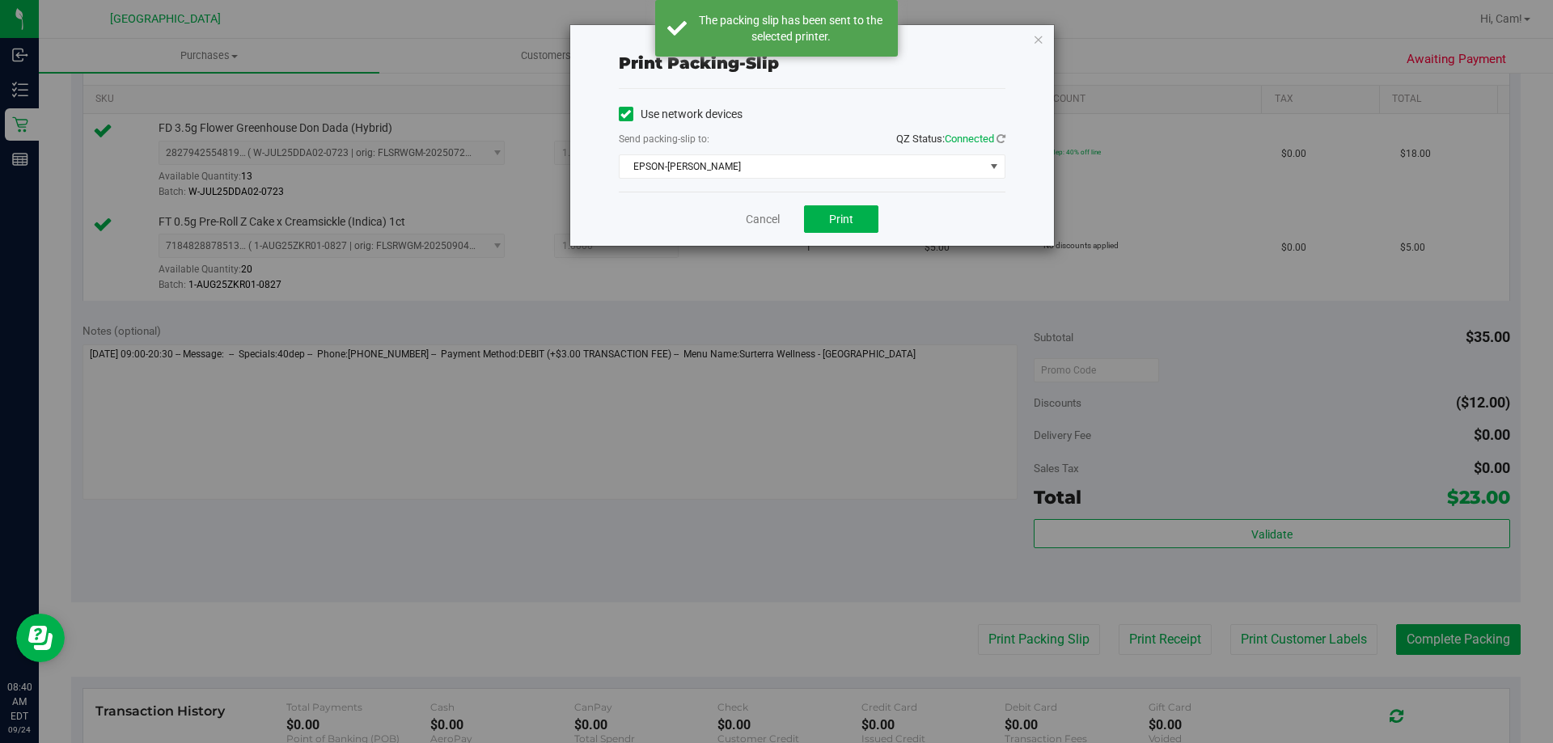
drag, startPoint x: 1038, startPoint y: 36, endPoint x: 1022, endPoint y: 65, distance: 32.2
click at [1041, 36] on icon "button" at bounding box center [1038, 38] width 11 height 19
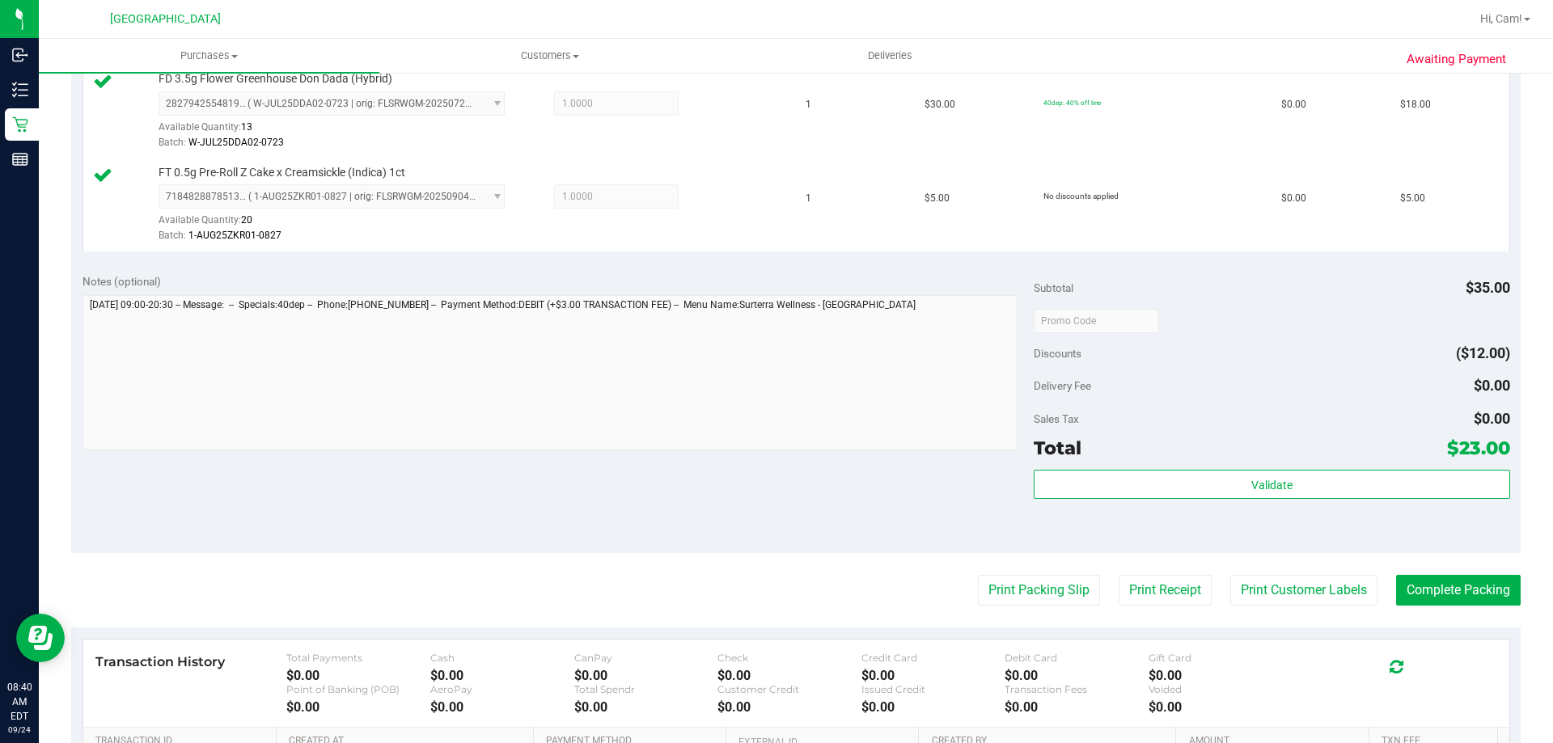
scroll to position [647, 0]
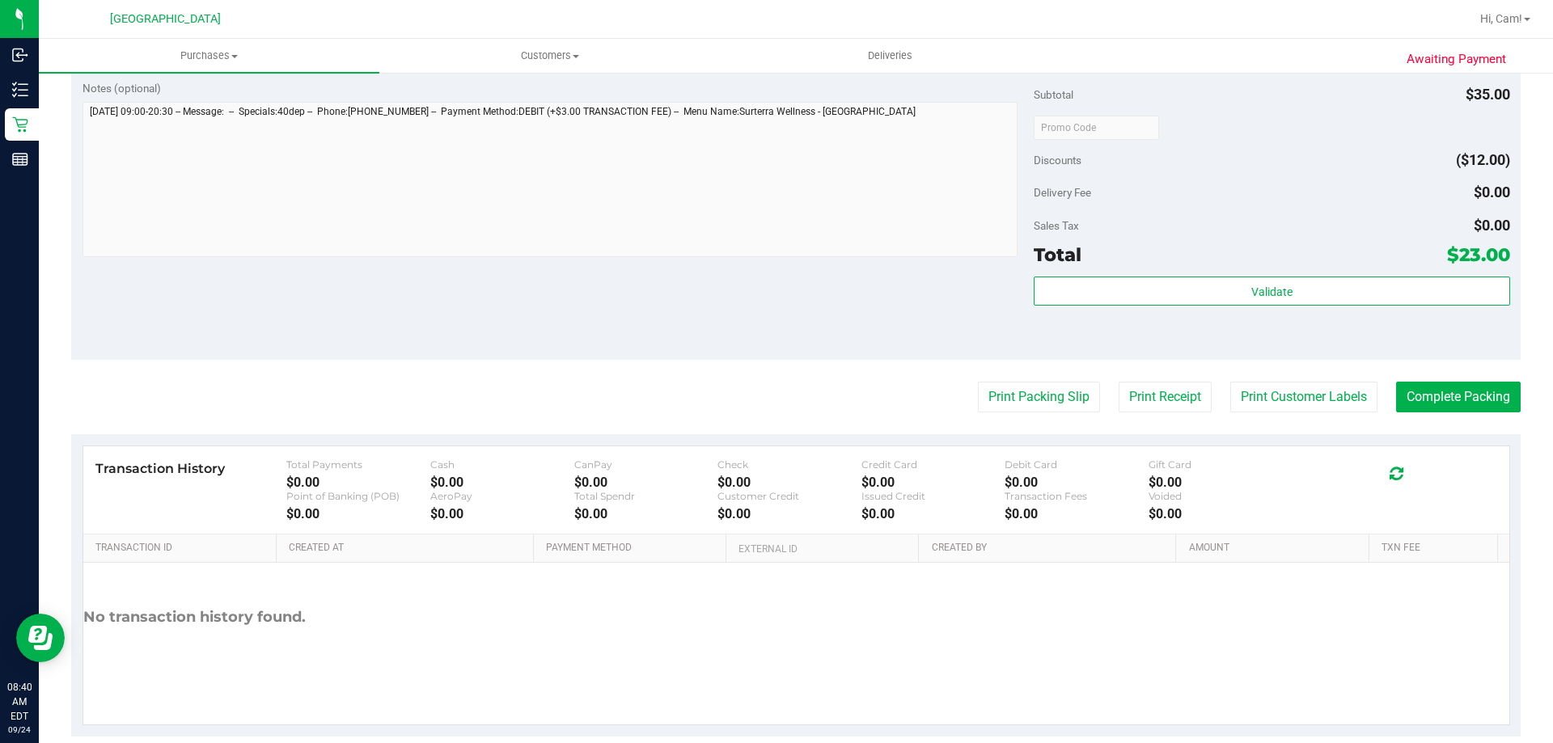
drag, startPoint x: 1161, startPoint y: 270, endPoint x: 1166, endPoint y: 310, distance: 40.0
click at [1163, 294] on div "Subtotal $35.00 Discounts ($12.00) Delivery Fee $0.00 Sales Tax $0.00 Total $23…" at bounding box center [1272, 214] width 476 height 269
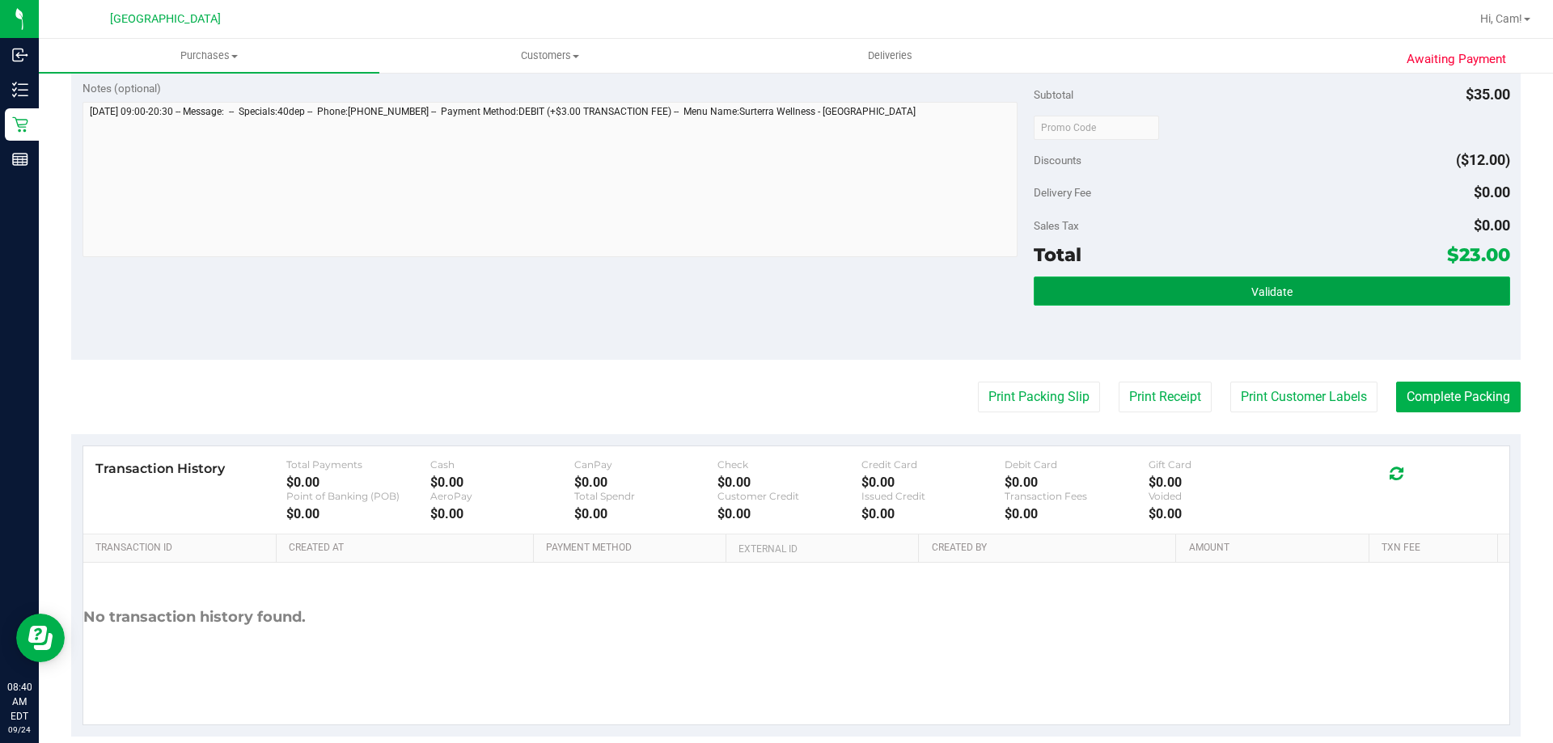
click at [1167, 303] on button "Validate" at bounding box center [1272, 291] width 476 height 29
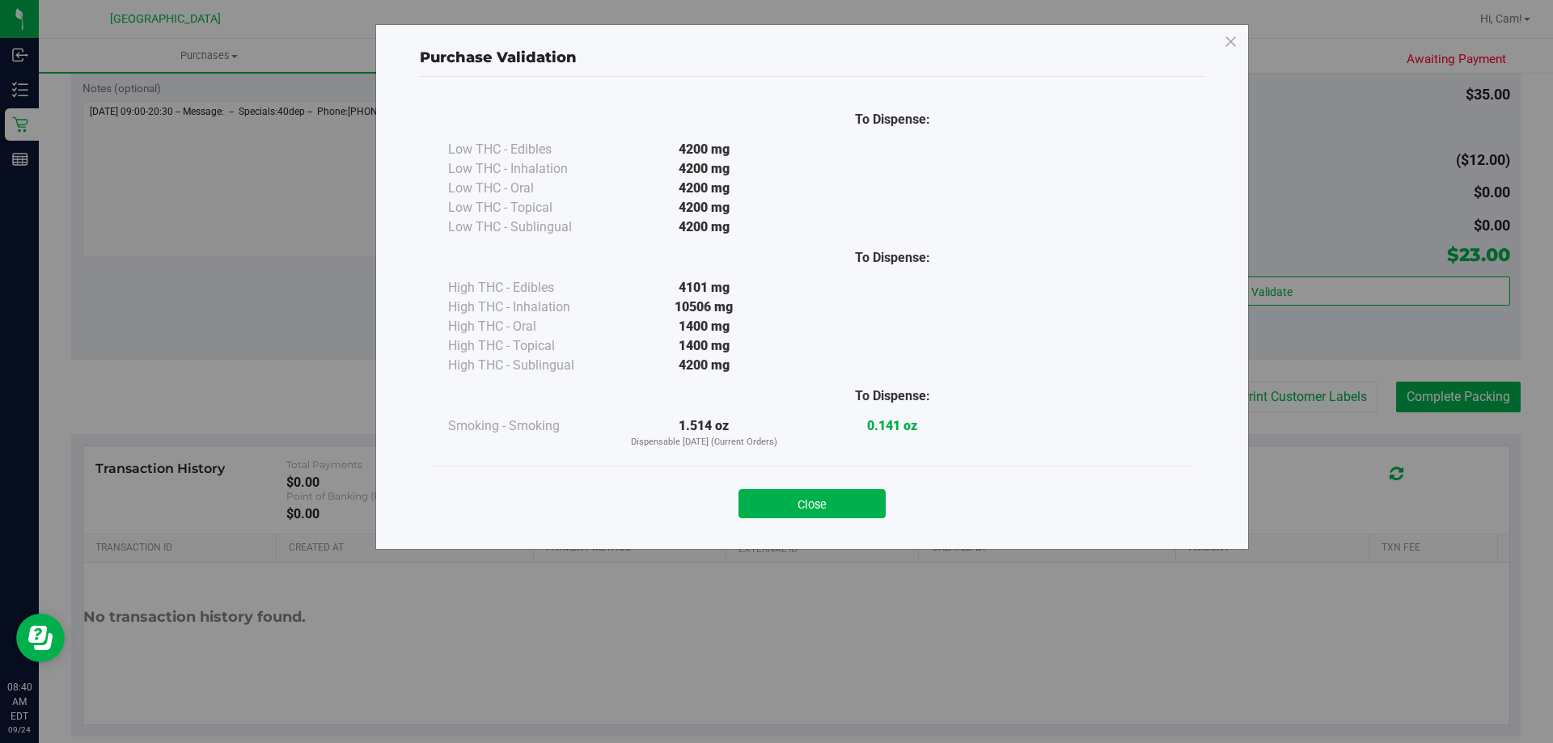
drag, startPoint x: 887, startPoint y: 485, endPoint x: 952, endPoint y: 485, distance: 65.5
click at [887, 489] on div "Close" at bounding box center [812, 499] width 736 height 40
drag, startPoint x: 862, startPoint y: 499, endPoint x: 1248, endPoint y: 442, distance: 390.0
click at [883, 494] on button "Close" at bounding box center [812, 503] width 147 height 29
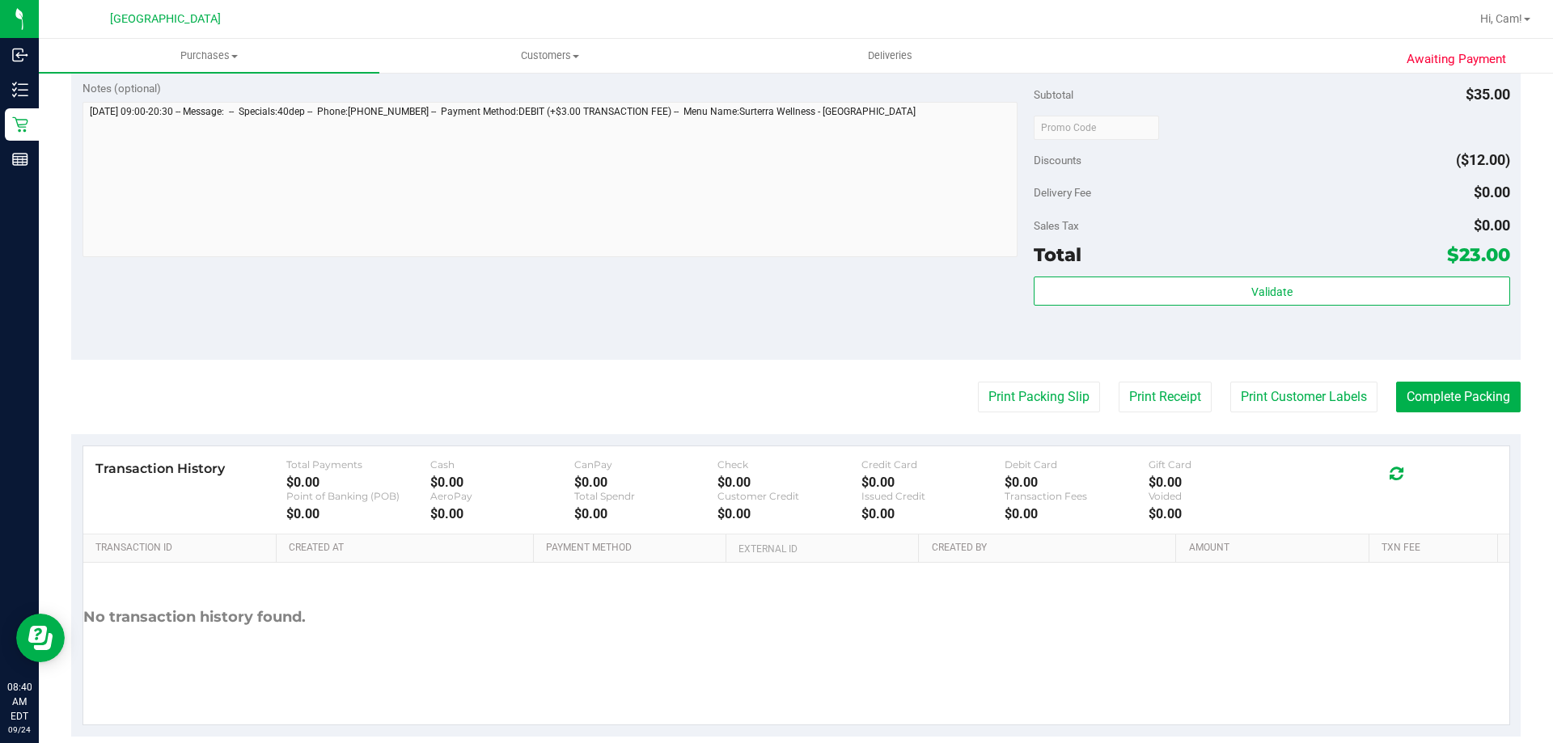
click at [1510, 384] on div "Awaiting Payment Back Edit Purchase Cancel Purchase View Profile # 11997261 Bio…" at bounding box center [796, 96] width 1514 height 1345
click at [1466, 407] on button "Complete Packing" at bounding box center [1458, 397] width 125 height 31
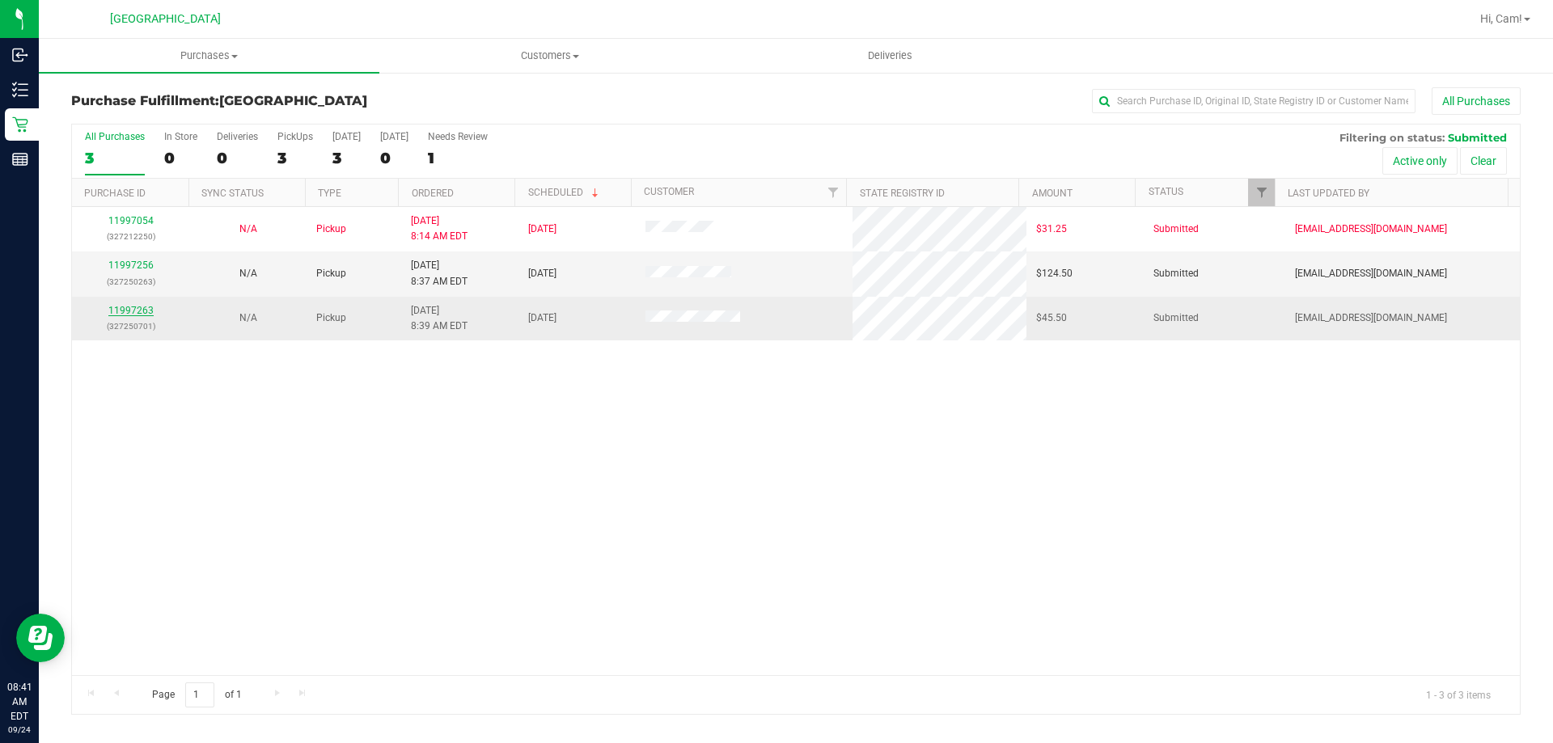
click at [125, 312] on link "11997263" at bounding box center [130, 310] width 45 height 11
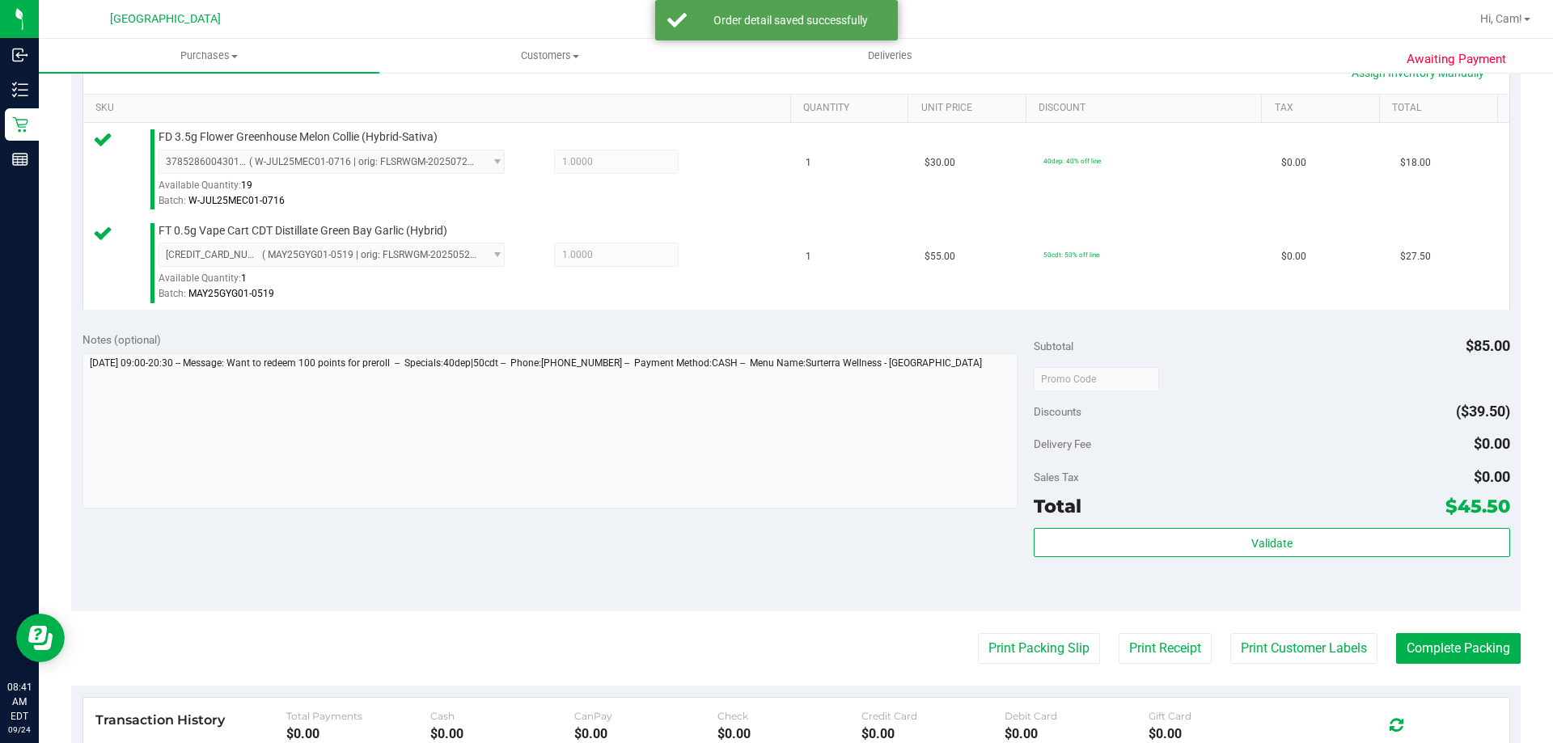
scroll to position [485, 0]
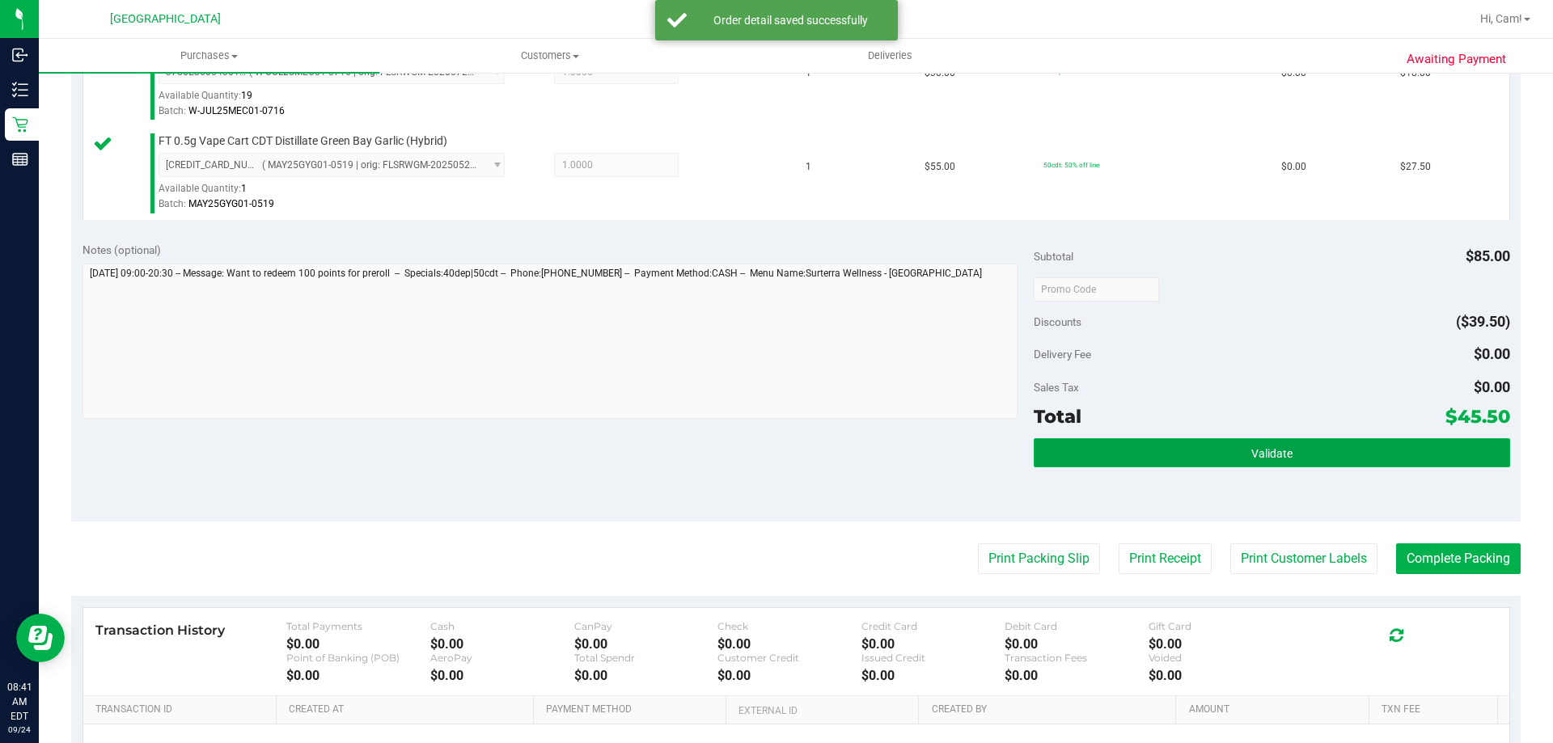
click at [1325, 459] on button "Validate" at bounding box center [1272, 452] width 476 height 29
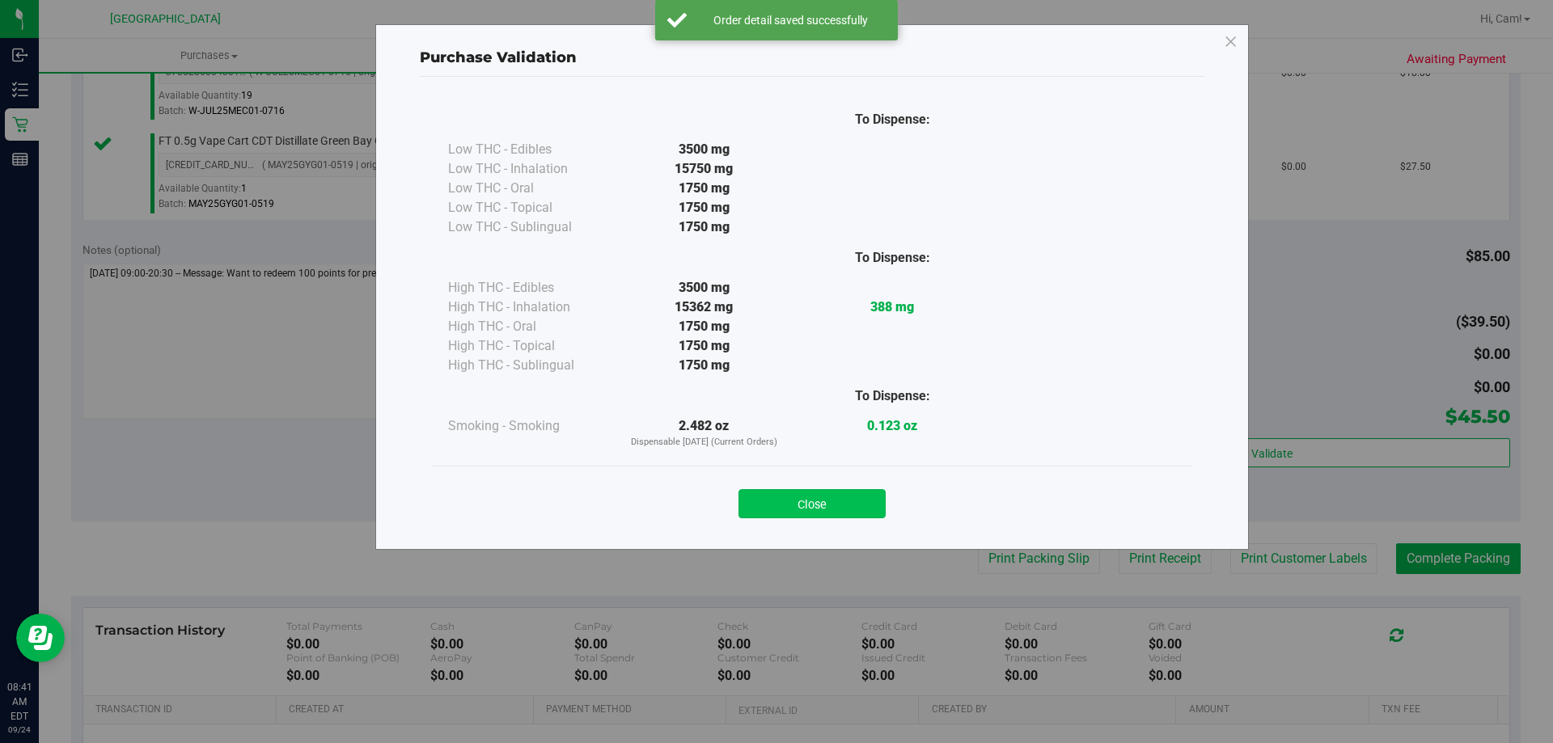
click at [859, 502] on button "Close" at bounding box center [812, 503] width 147 height 29
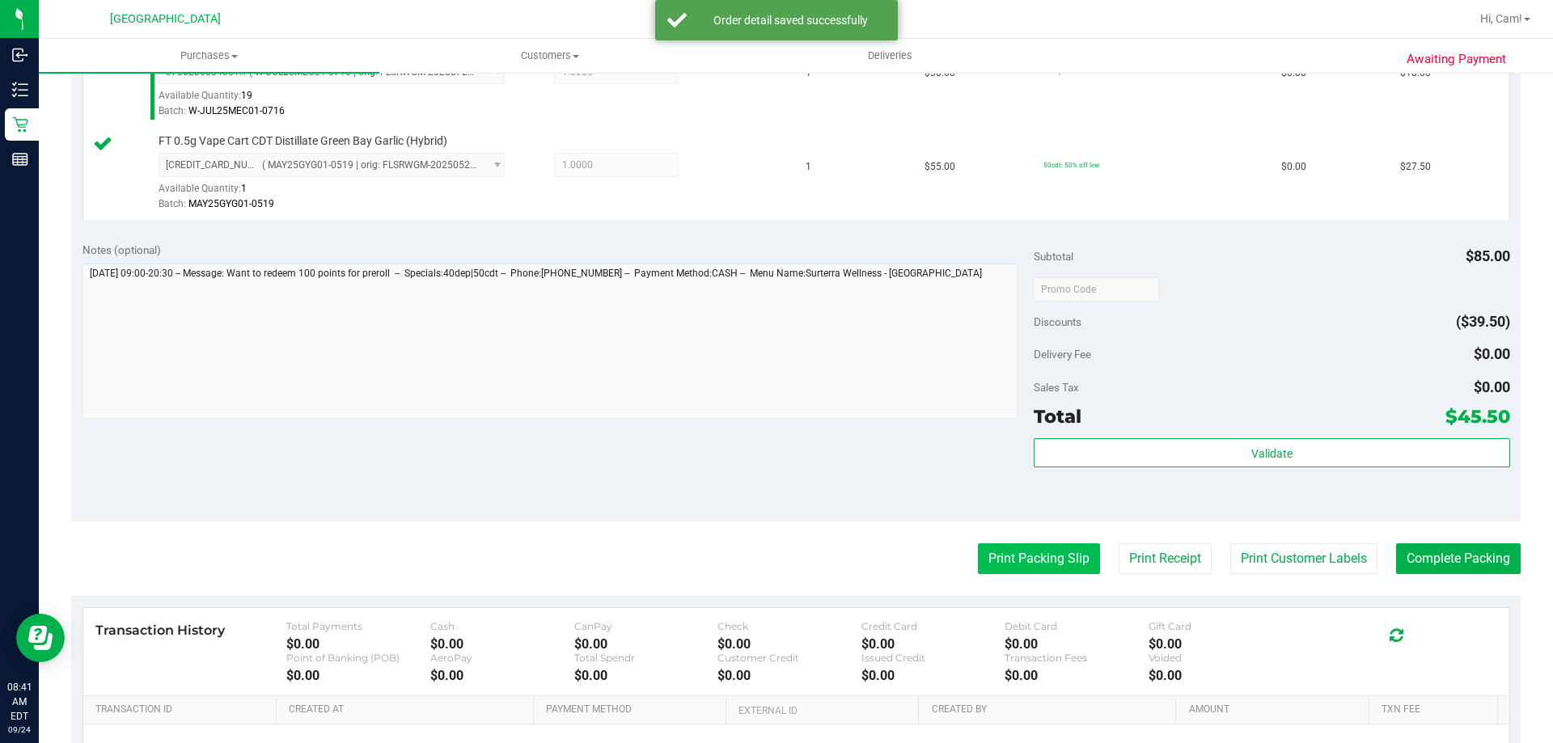
click at [978, 549] on button "Print Packing Slip" at bounding box center [1039, 559] width 122 height 31
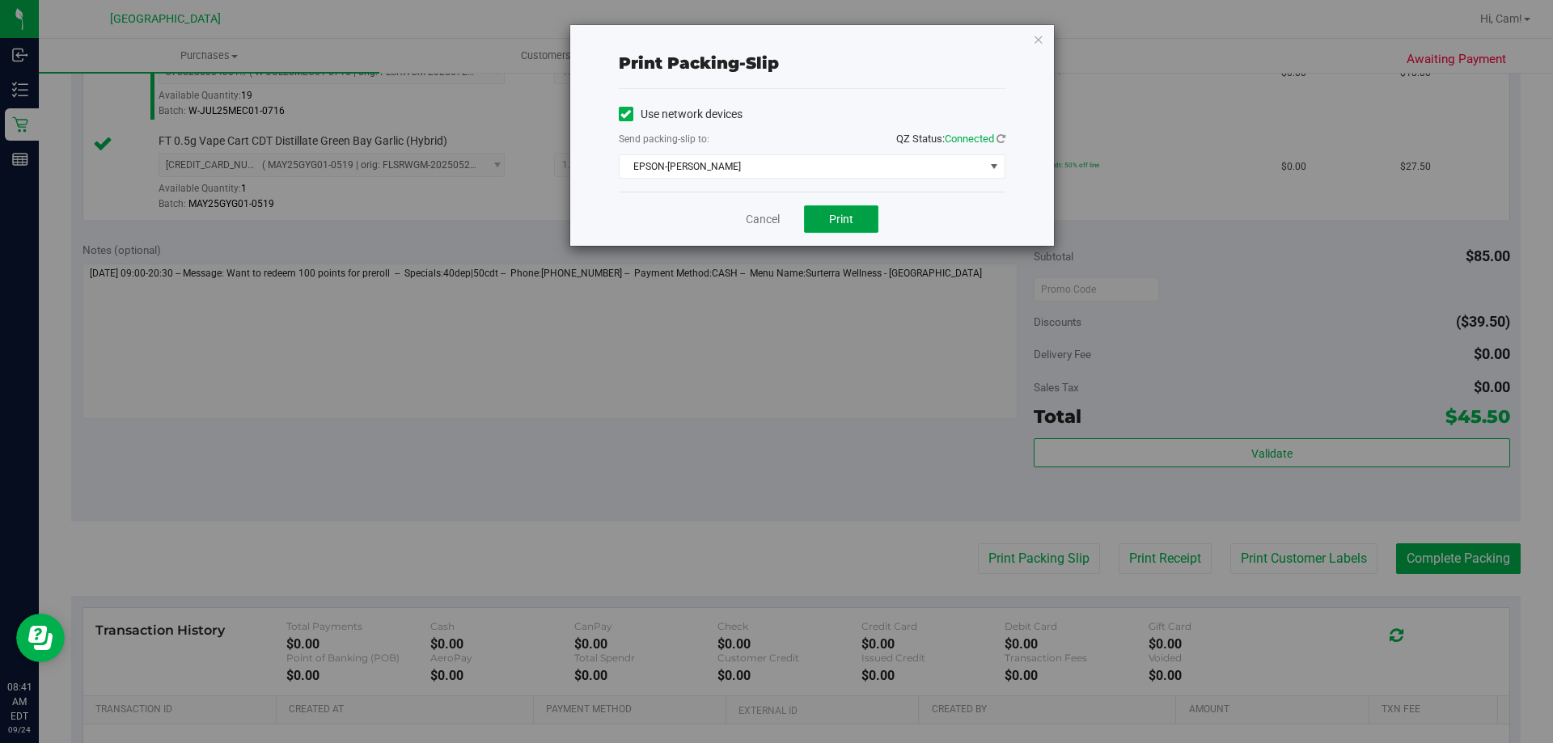
click at [866, 217] on button "Print" at bounding box center [841, 219] width 74 height 28
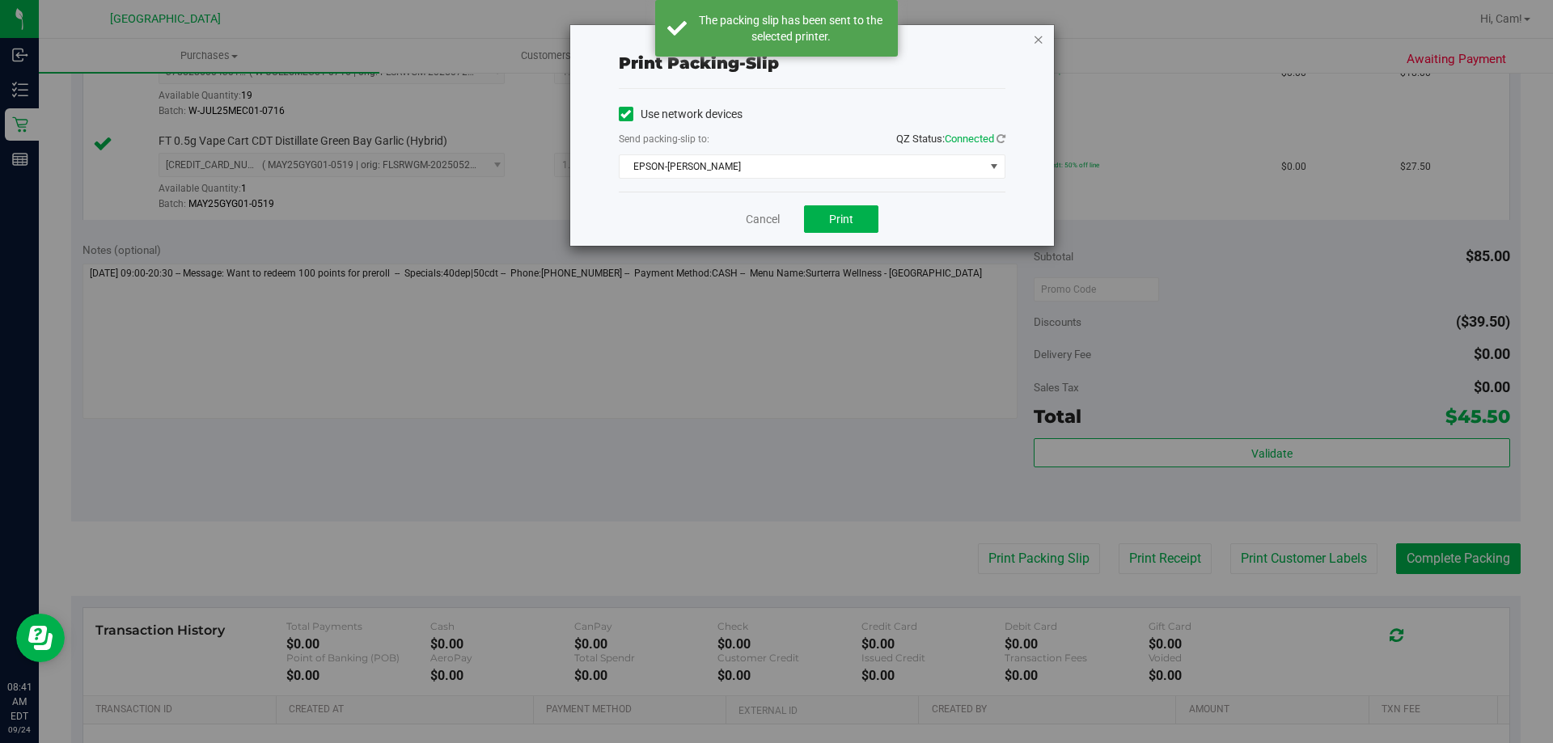
click at [1043, 41] on icon "button" at bounding box center [1038, 38] width 11 height 19
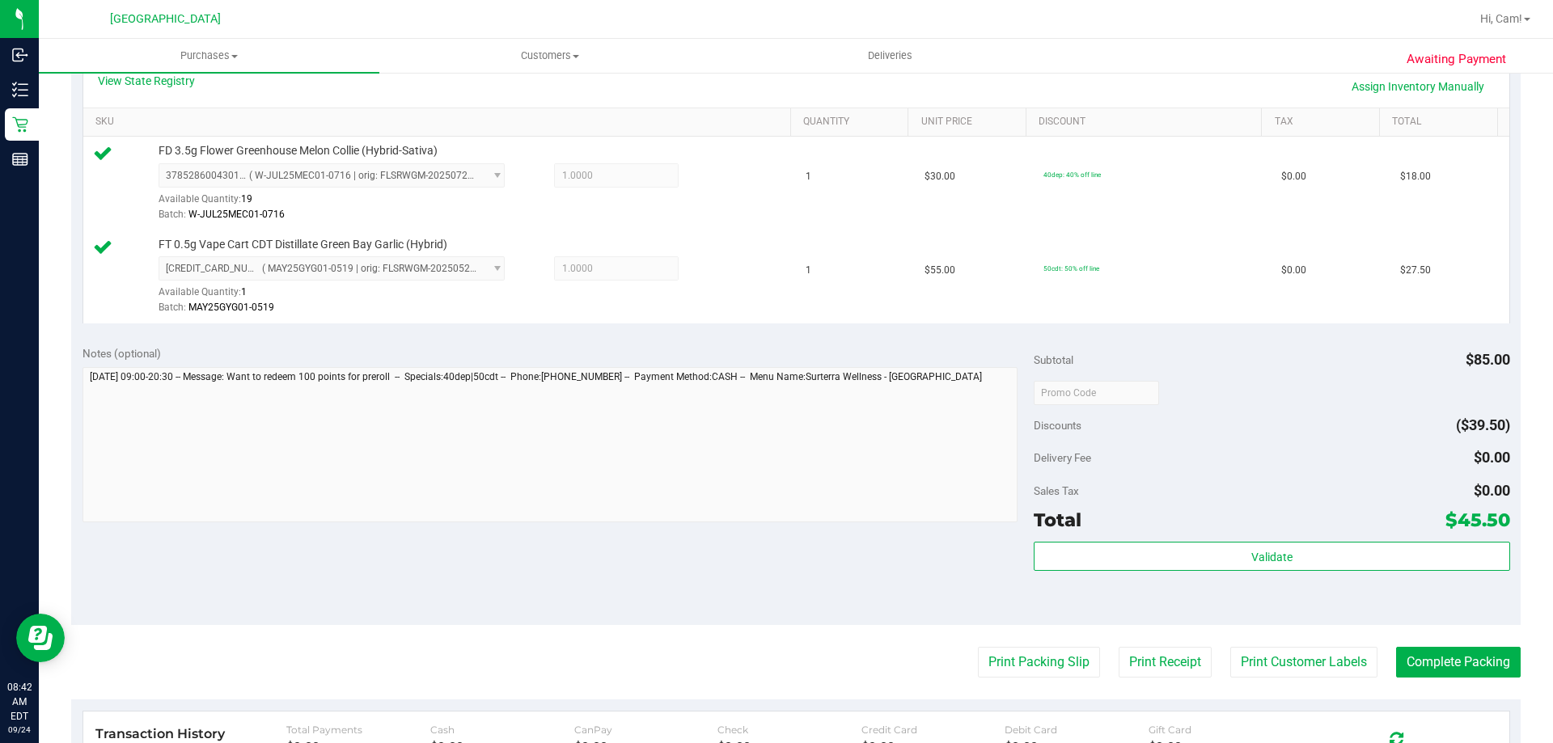
scroll to position [673, 0]
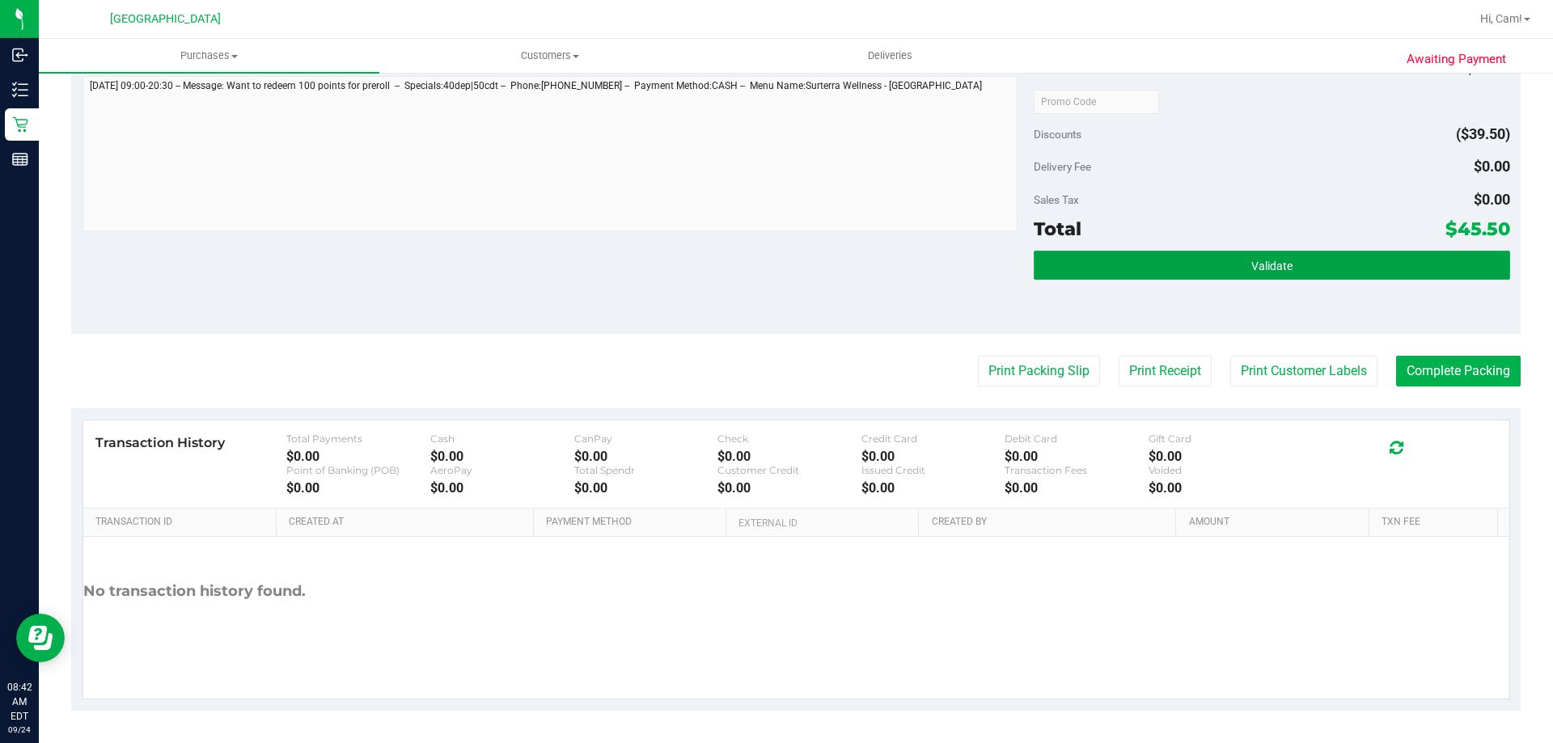
click at [1168, 267] on button "Validate" at bounding box center [1272, 265] width 476 height 29
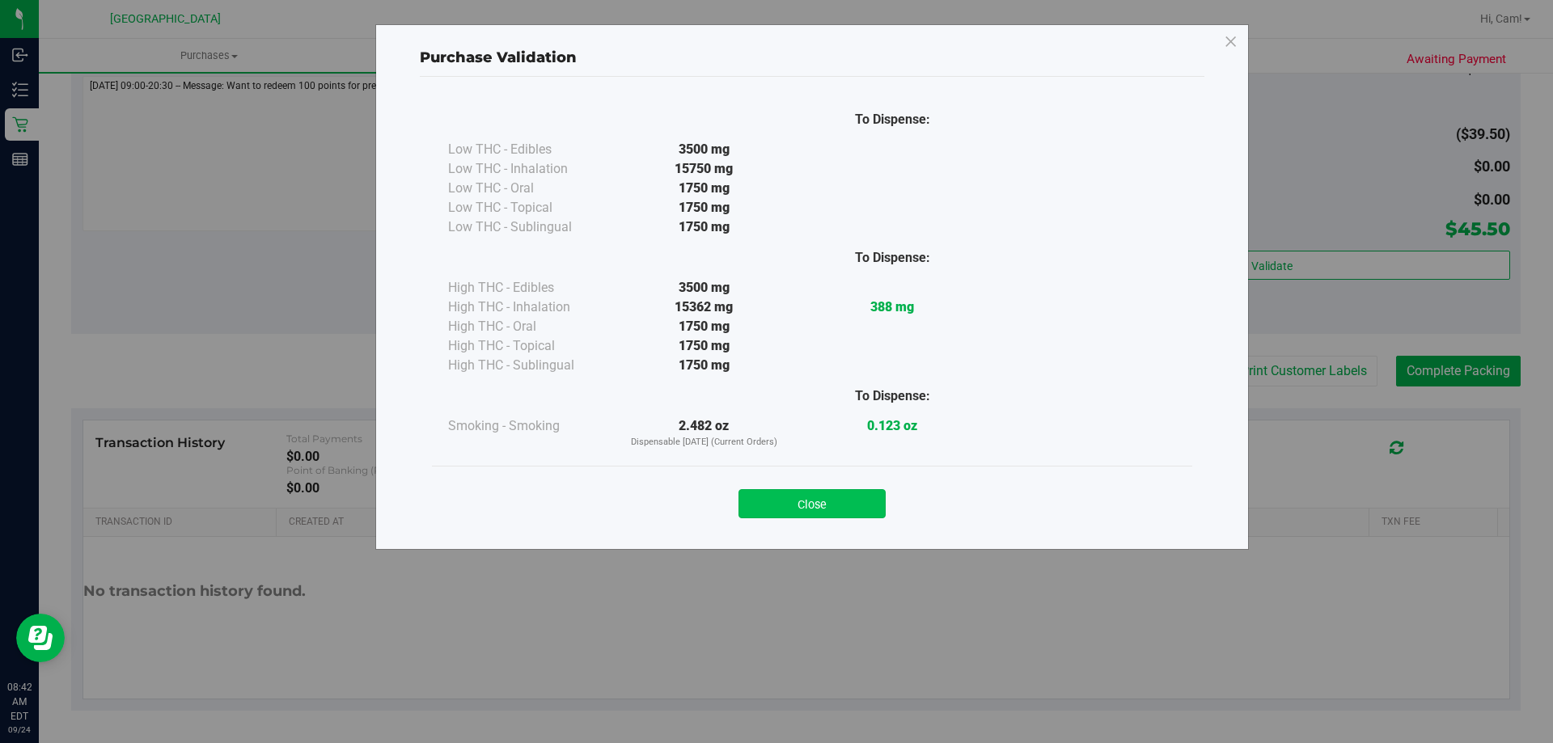
click at [807, 498] on button "Close" at bounding box center [812, 503] width 147 height 29
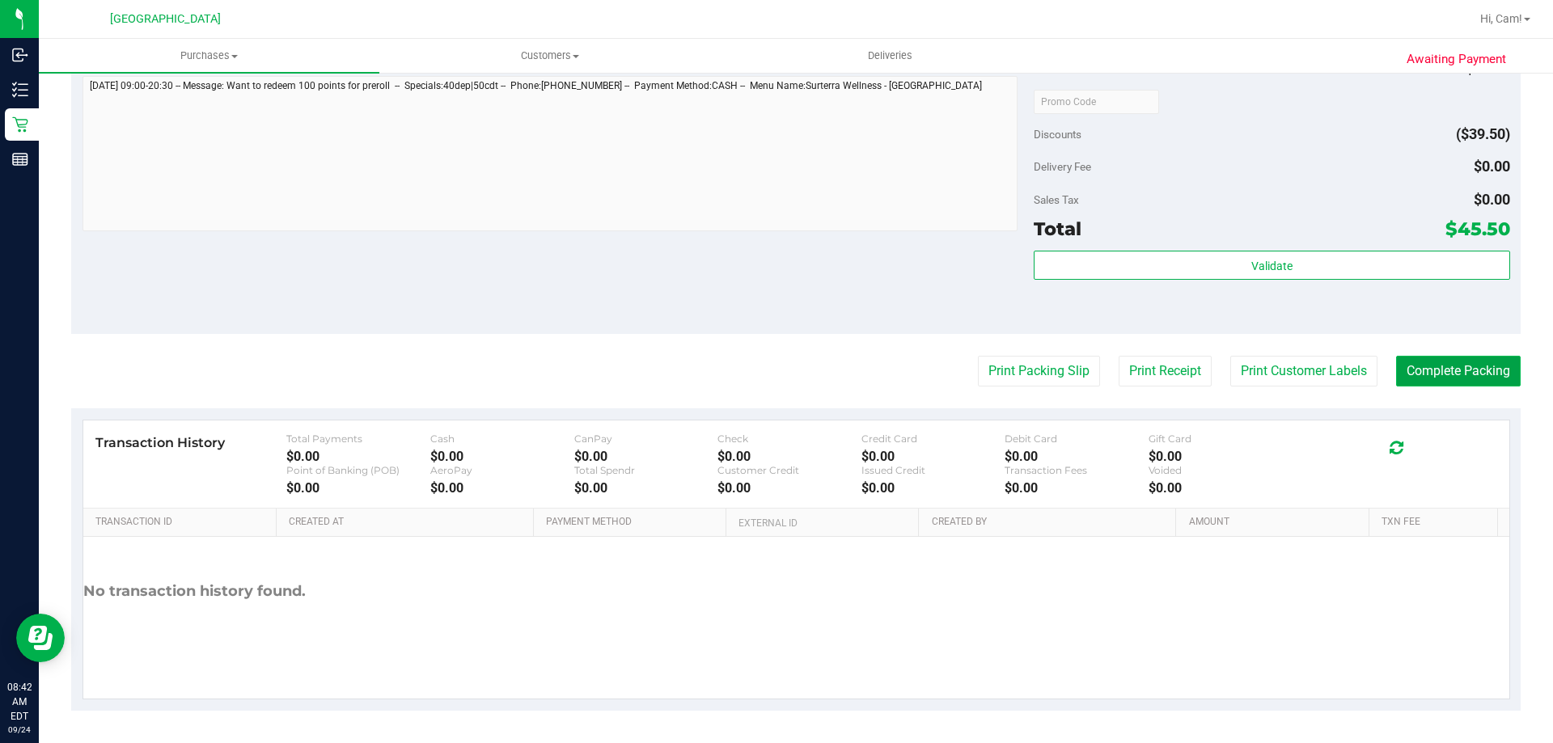
click at [1396, 366] on button "Complete Packing" at bounding box center [1458, 371] width 125 height 31
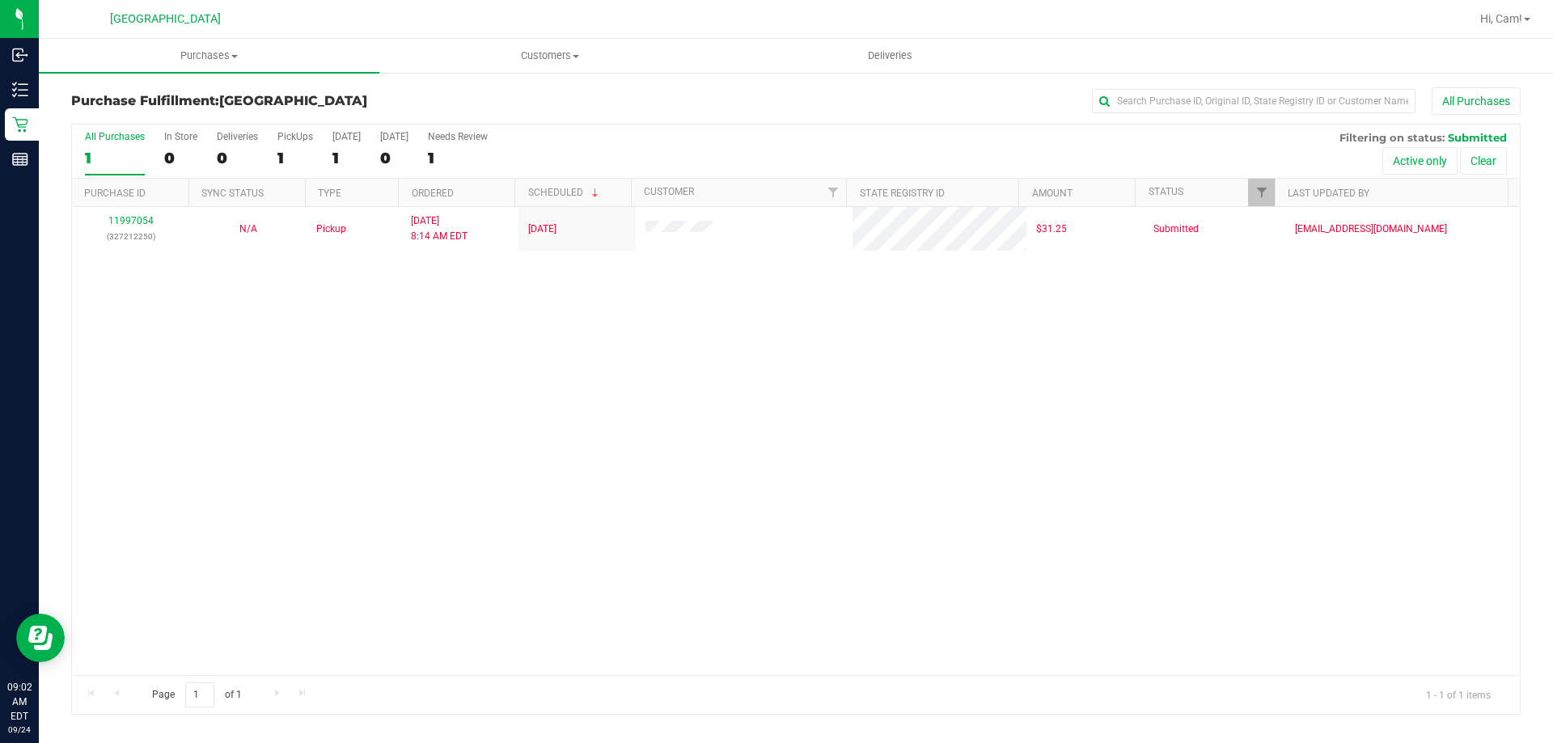
click at [513, 435] on div "11997054 (327212250) N/A Pickup [DATE] 8:14 AM EDT 9/24/2025 $31.25 Submitted […" at bounding box center [796, 441] width 1448 height 468
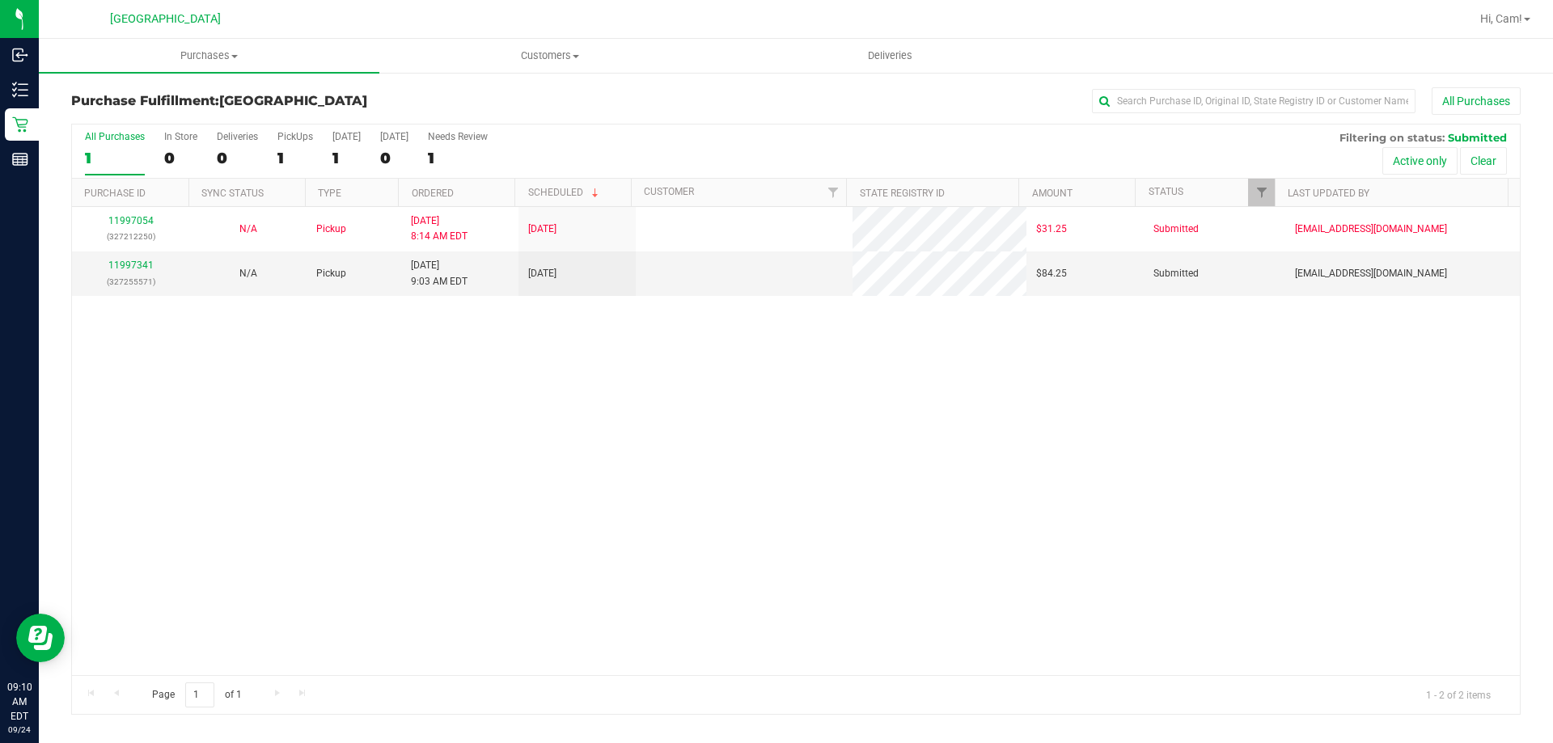
click at [269, 438] on div "11997054 (327212250) N/A Pickup [DATE] 8:14 AM EDT 9/24/2025 $31.25 Submitted […" at bounding box center [796, 441] width 1448 height 468
click at [140, 269] on link "11997341" at bounding box center [130, 265] width 45 height 11
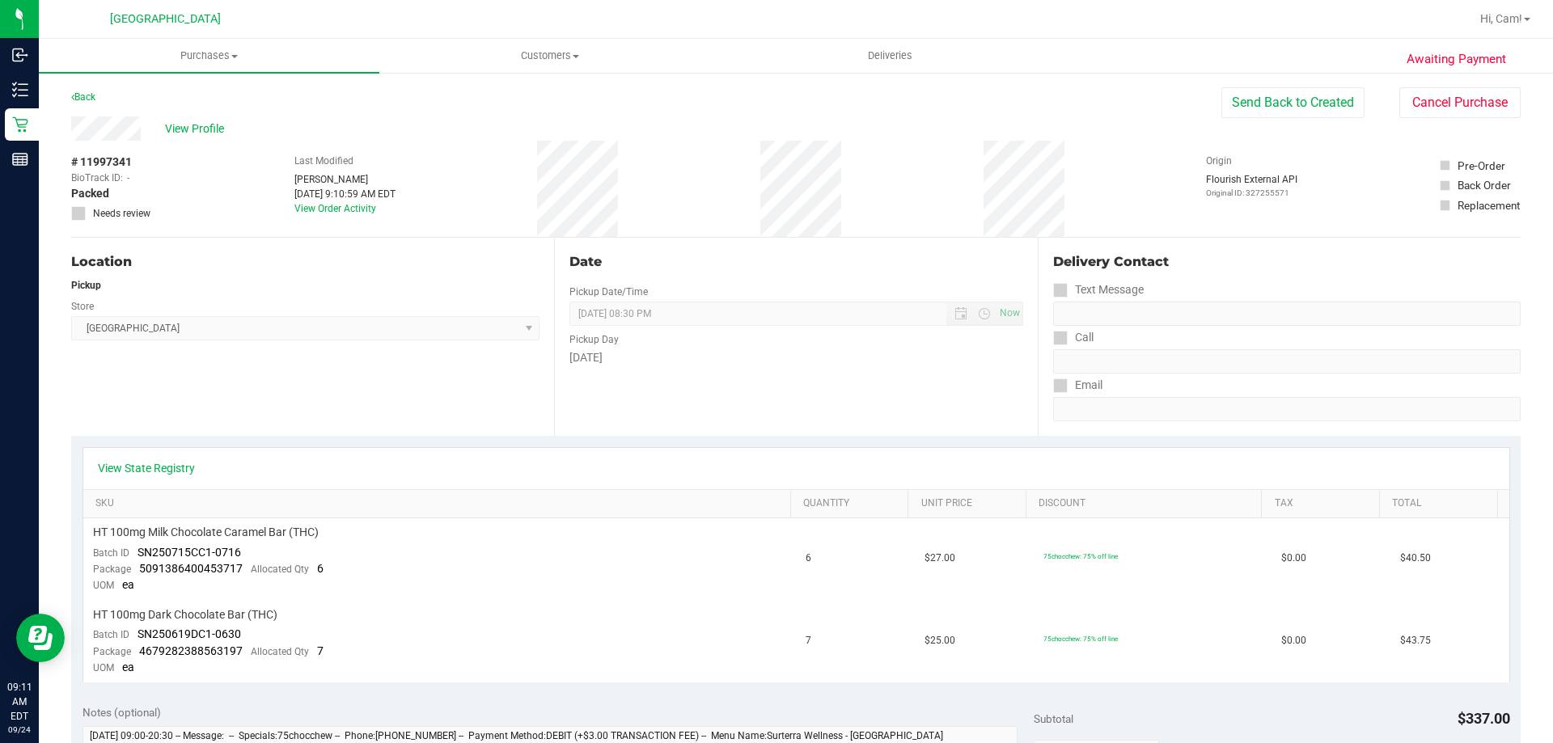
click at [100, 97] on div "Back Send Back to Created Cancel Purchase" at bounding box center [796, 101] width 1450 height 29
click at [95, 93] on link "Back" at bounding box center [83, 96] width 24 height 11
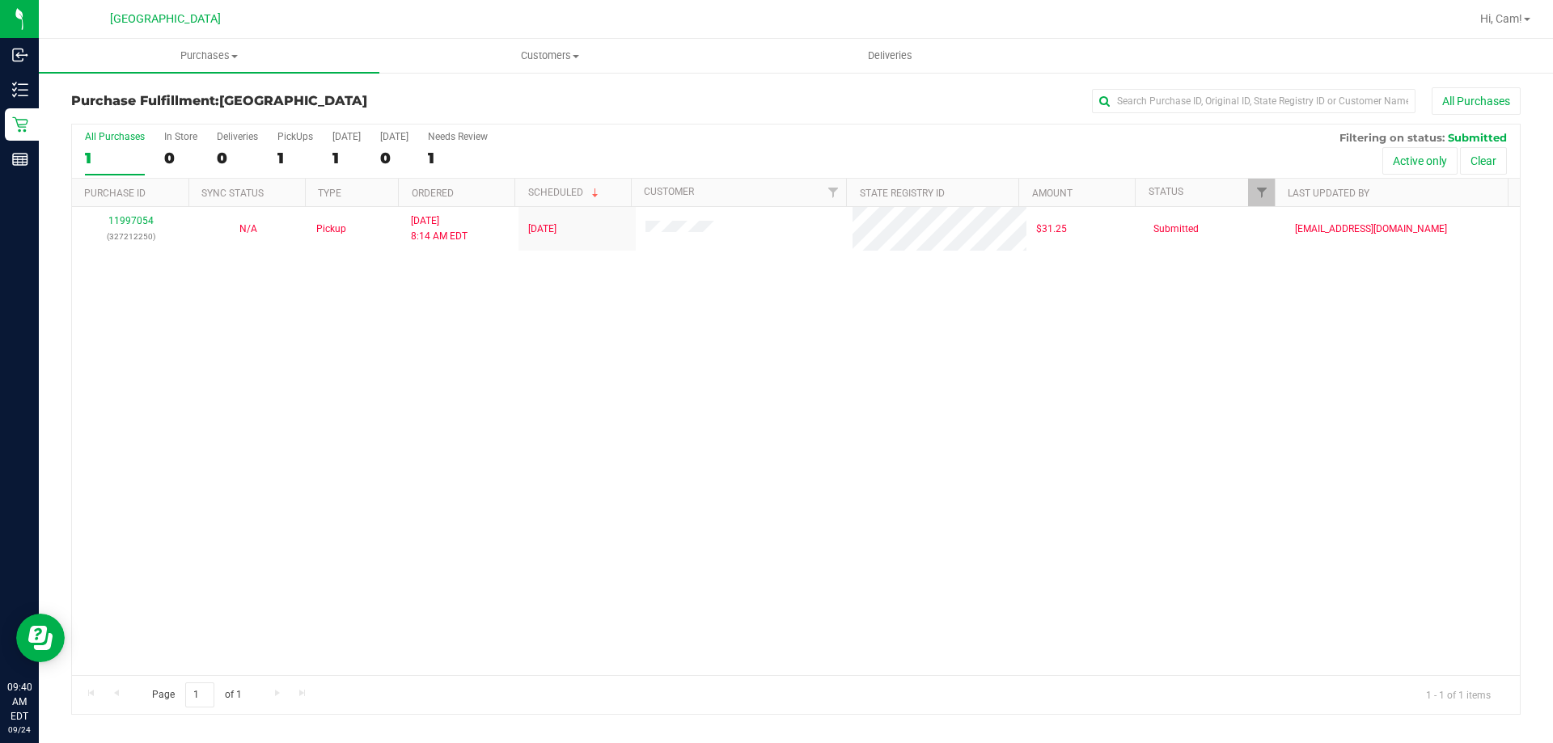
click at [561, 454] on div "11997054 (327212250) N/A Pickup [DATE] 8:14 AM EDT 9/24/2025 $31.25 Submitted […" at bounding box center [796, 441] width 1448 height 468
click at [569, 484] on div "11997054 (327212250) N/A Pickup [DATE] 8:14 AM EDT 9/24/2025 $31.25 Submitted […" at bounding box center [796, 441] width 1448 height 468
click at [442, 459] on div "11997054 (327212250) N/A Pickup [DATE] 8:14 AM EDT 9/24/2025 $31.25 Submitted […" at bounding box center [796, 441] width 1448 height 468
drag, startPoint x: 595, startPoint y: 436, endPoint x: 581, endPoint y: 436, distance: 13.8
click at [584, 436] on div "11997054 (327212250) N/A Pickup [DATE] 8:14 AM EDT 9/24/2025 $31.25 Submitted […" at bounding box center [796, 441] width 1448 height 468
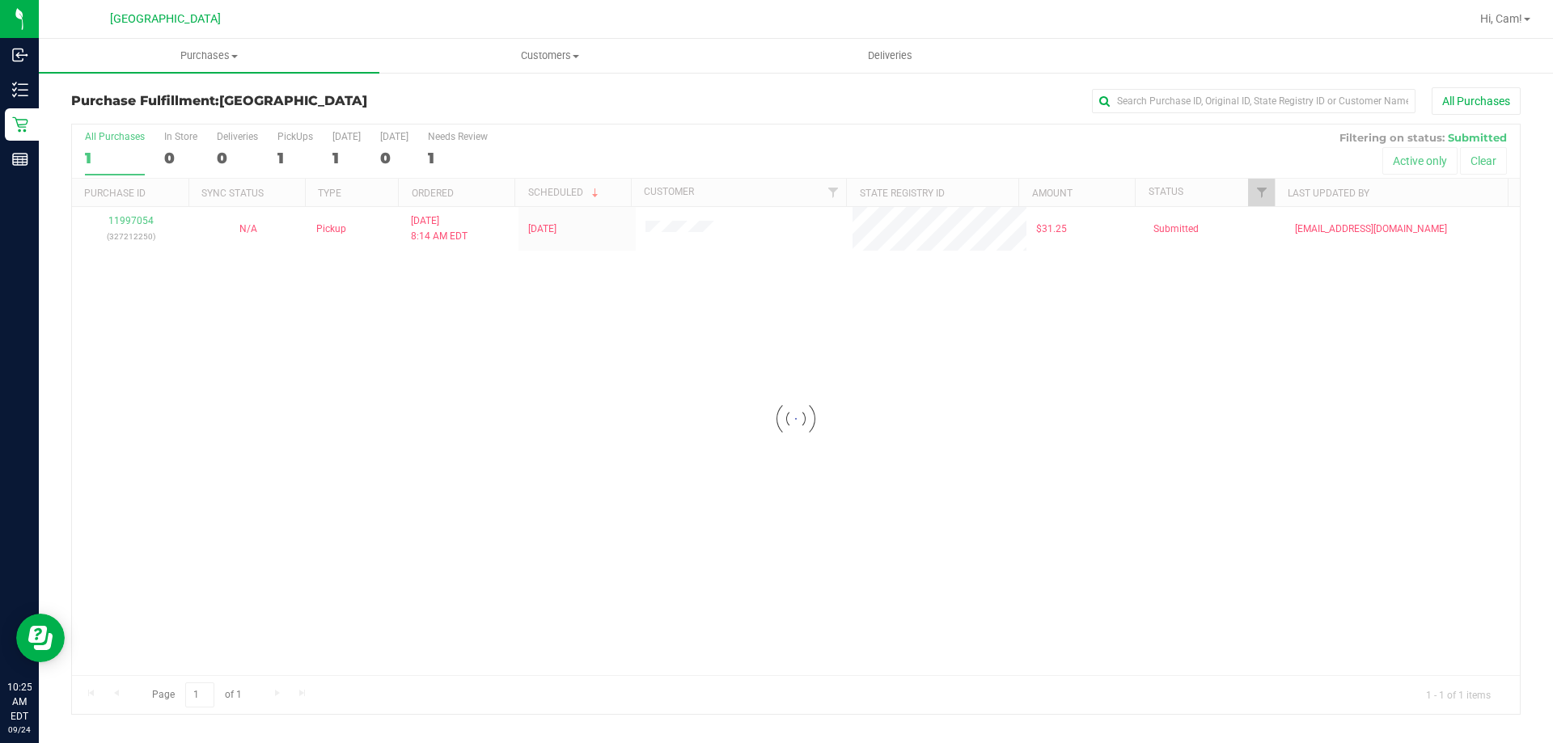
click at [359, 430] on div "Loading... 11997054 (327212250) N/A Pickup 9/24/2025 8:14 AM EDT 9/24/2025 $31.…" at bounding box center [796, 441] width 1448 height 468
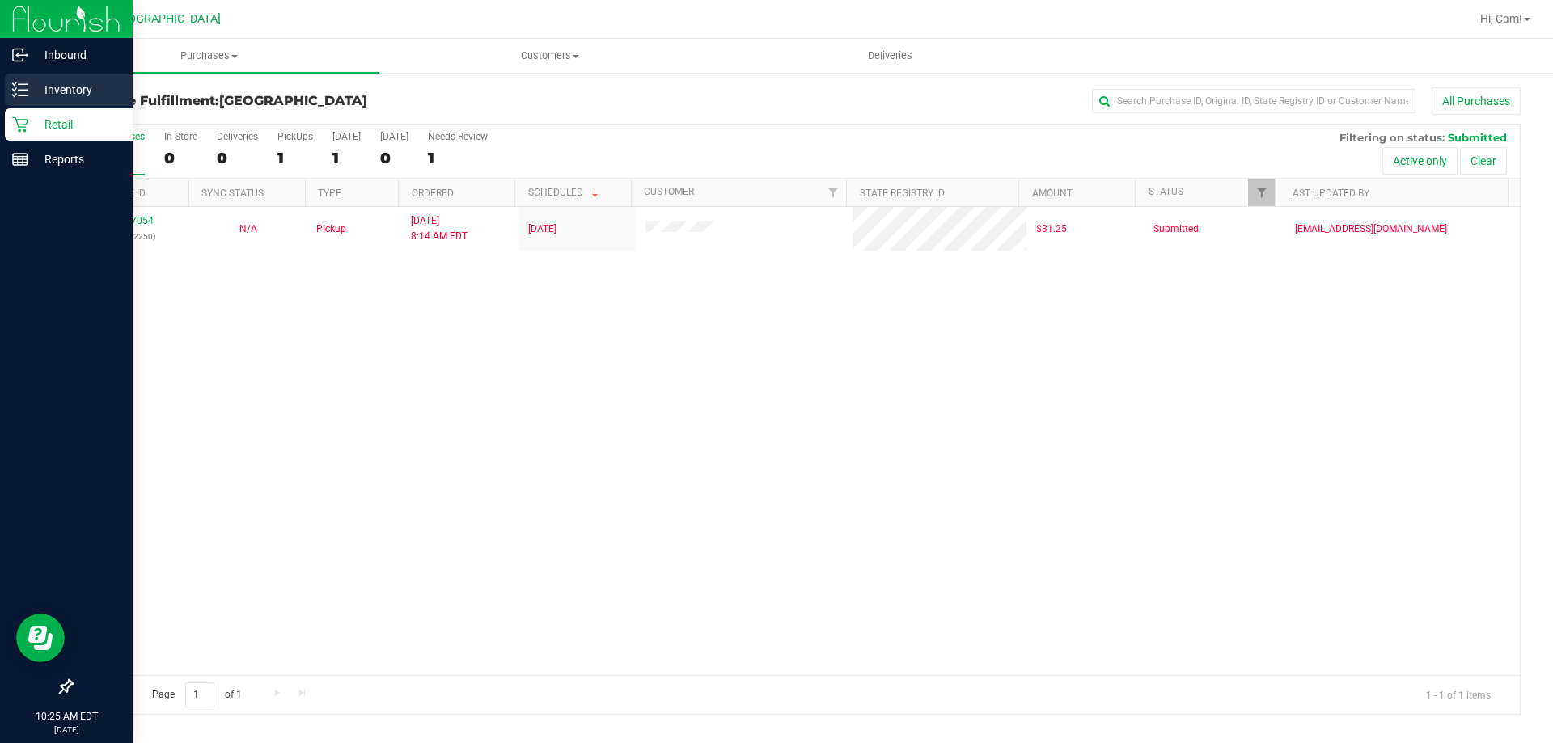
click at [6, 83] on div "Inventory" at bounding box center [69, 90] width 128 height 32
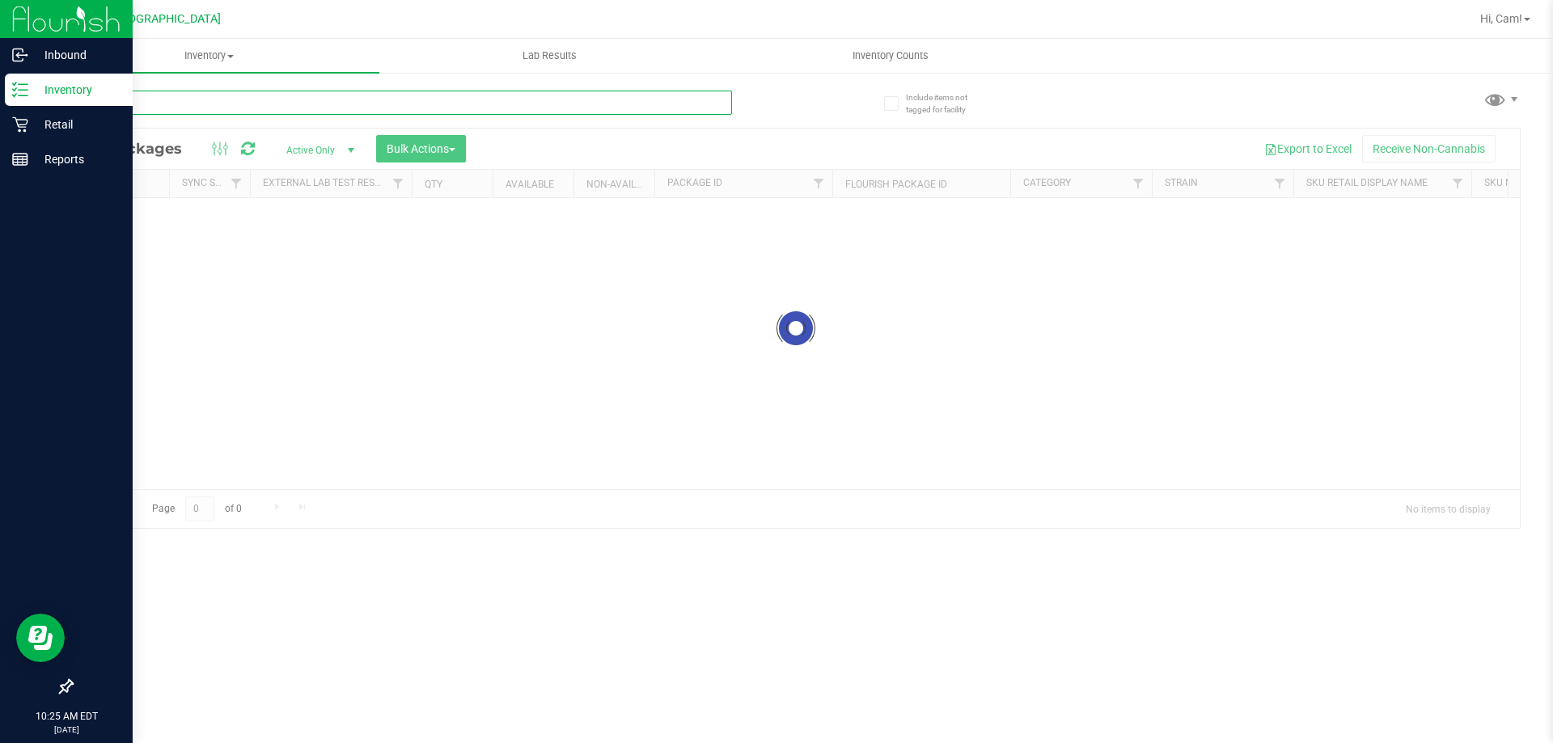
click at [193, 99] on input "text" at bounding box center [401, 103] width 661 height 24
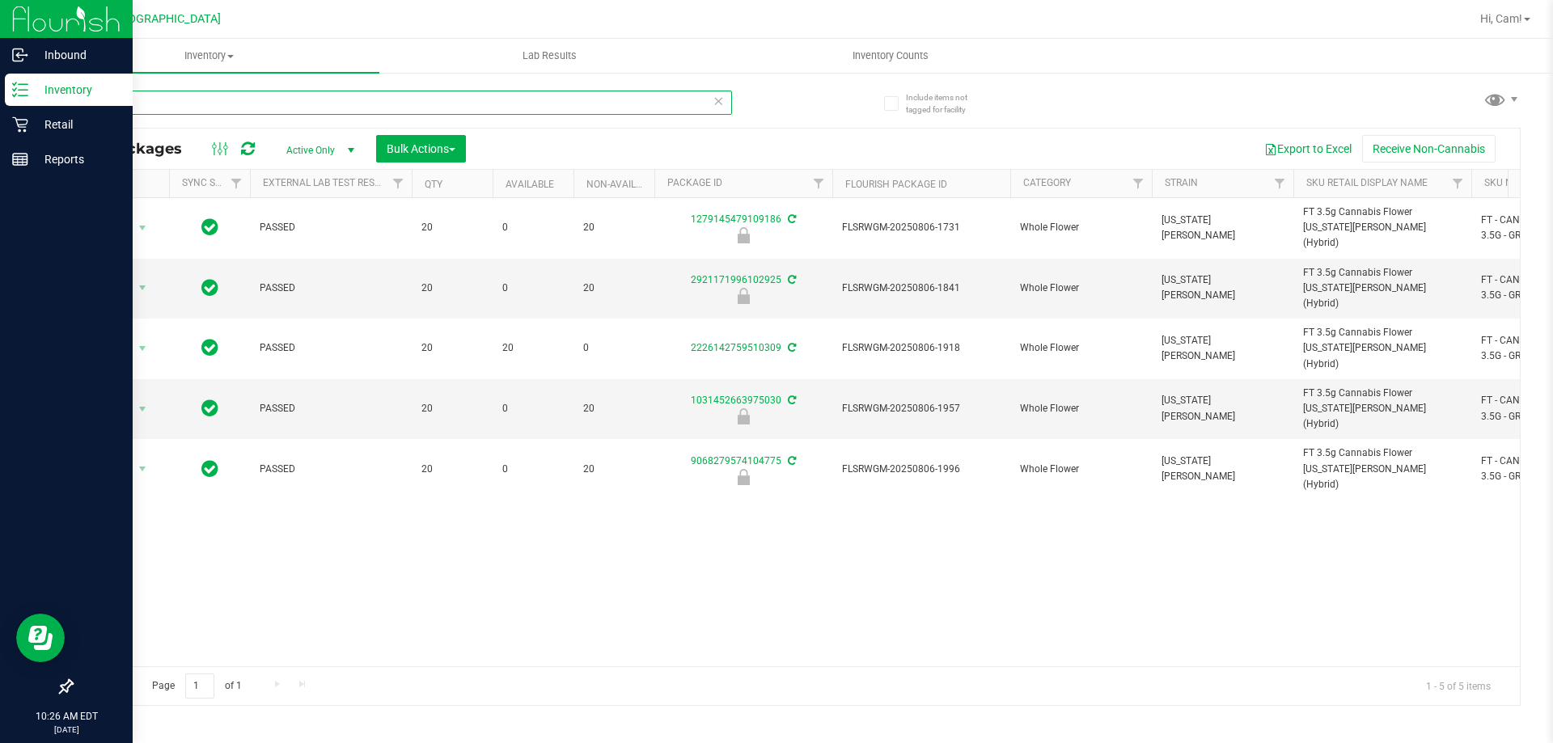
type input "grz"
click at [56, 124] on p "Retail" at bounding box center [76, 124] width 97 height 19
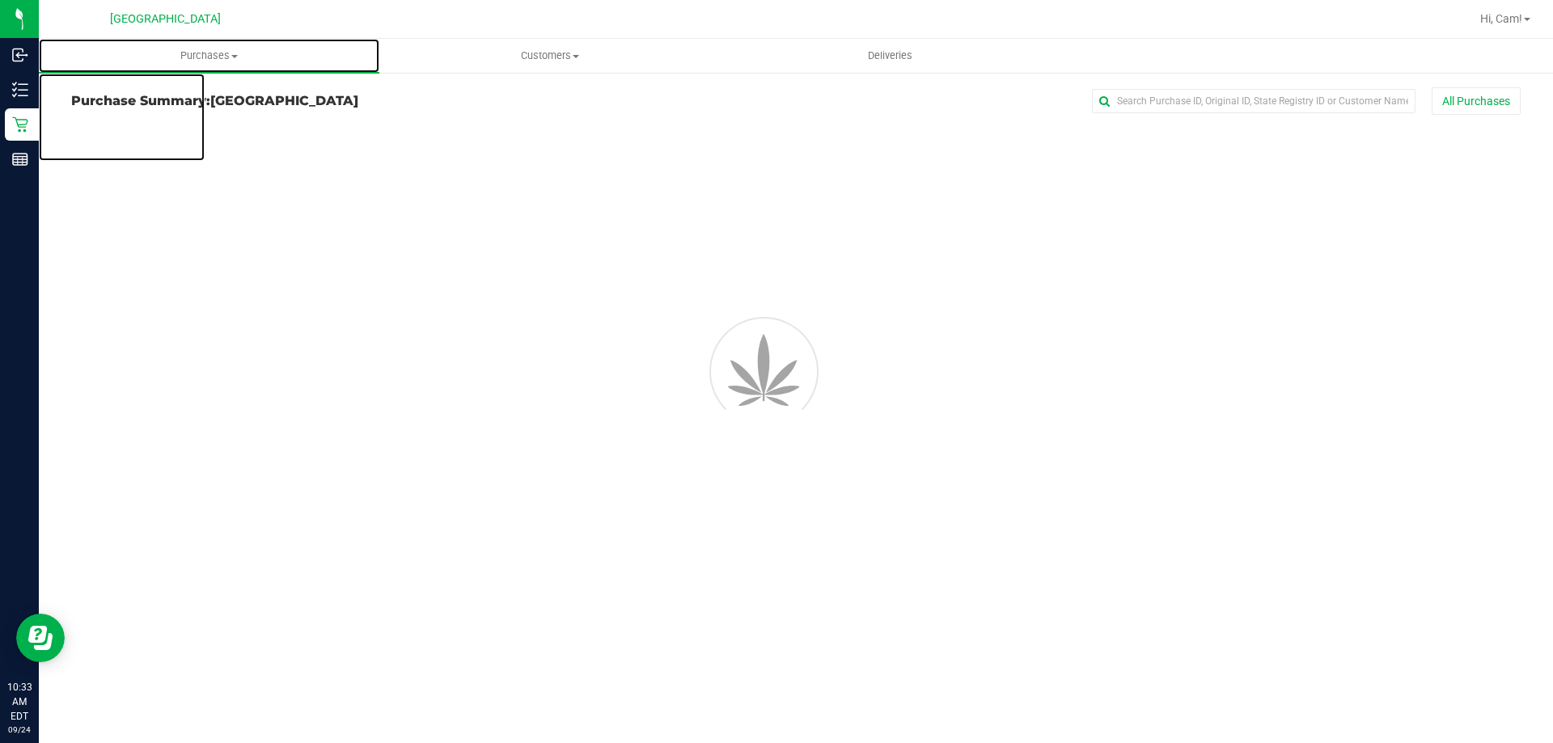
click at [209, 59] on span "Purchases" at bounding box center [209, 56] width 341 height 15
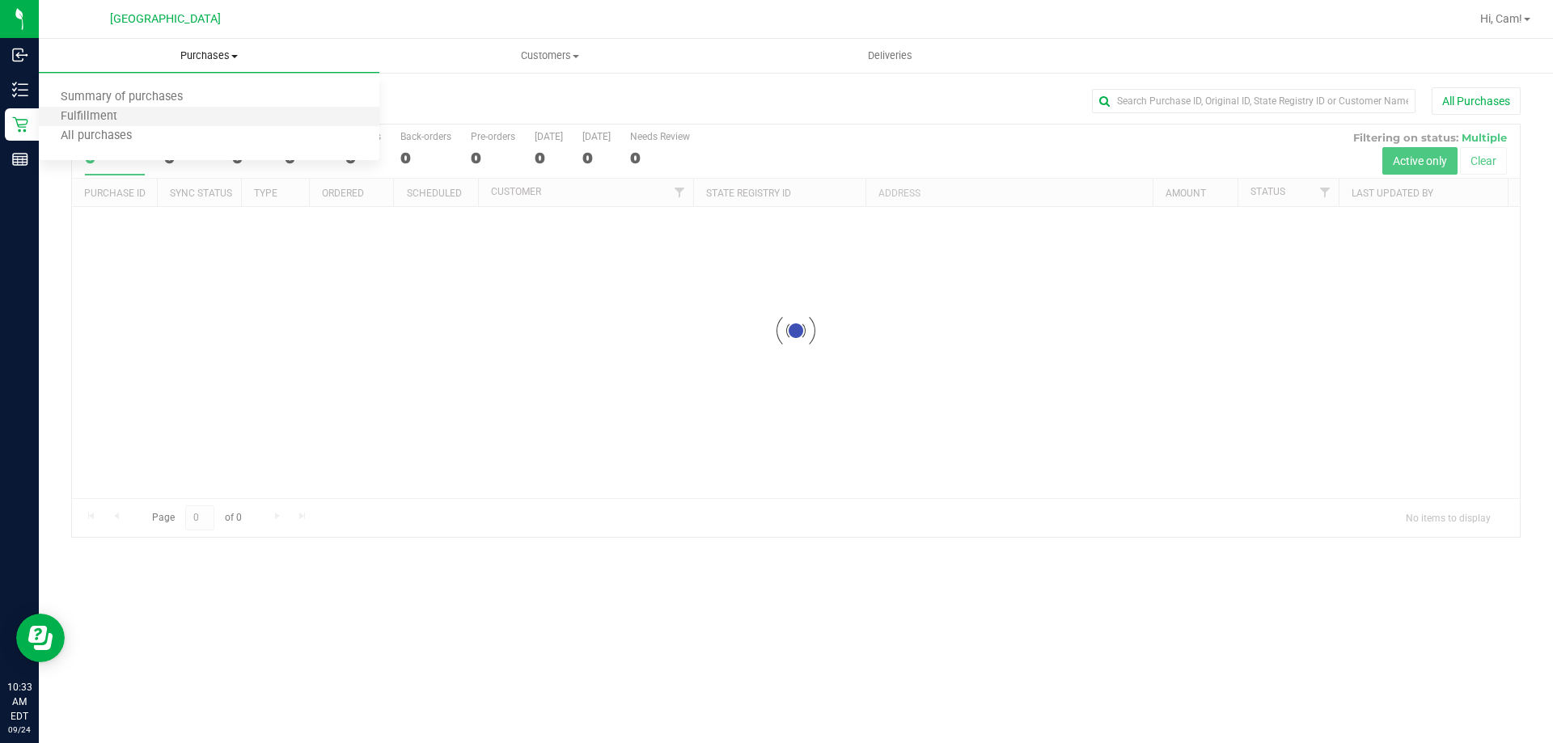
click at [175, 114] on li "Fulfillment" at bounding box center [209, 117] width 341 height 19
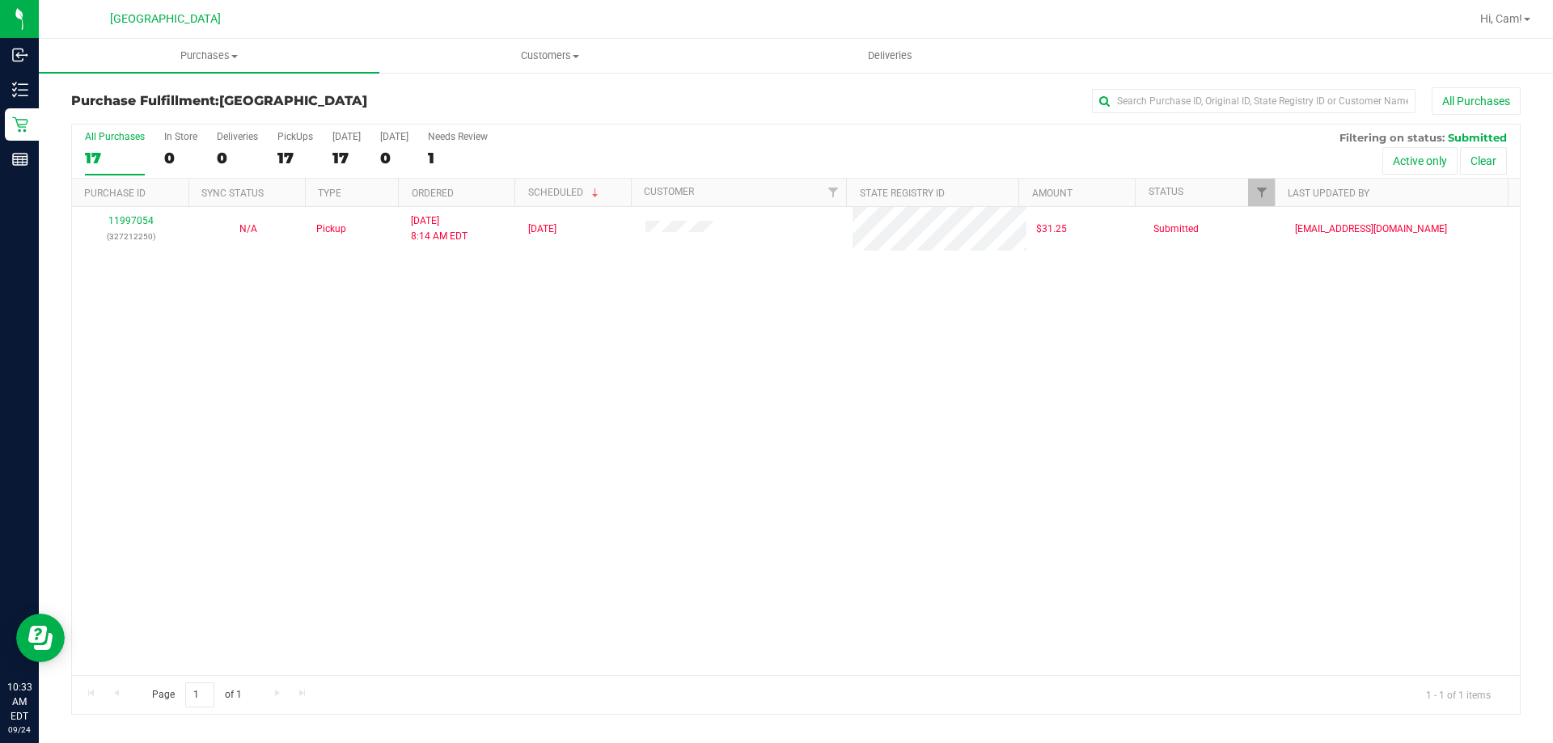
click at [553, 428] on div "11997054 (327212250) N/A Pickup [DATE] 8:14 AM EDT 9/24/2025 $31.25 Submitted […" at bounding box center [796, 441] width 1448 height 468
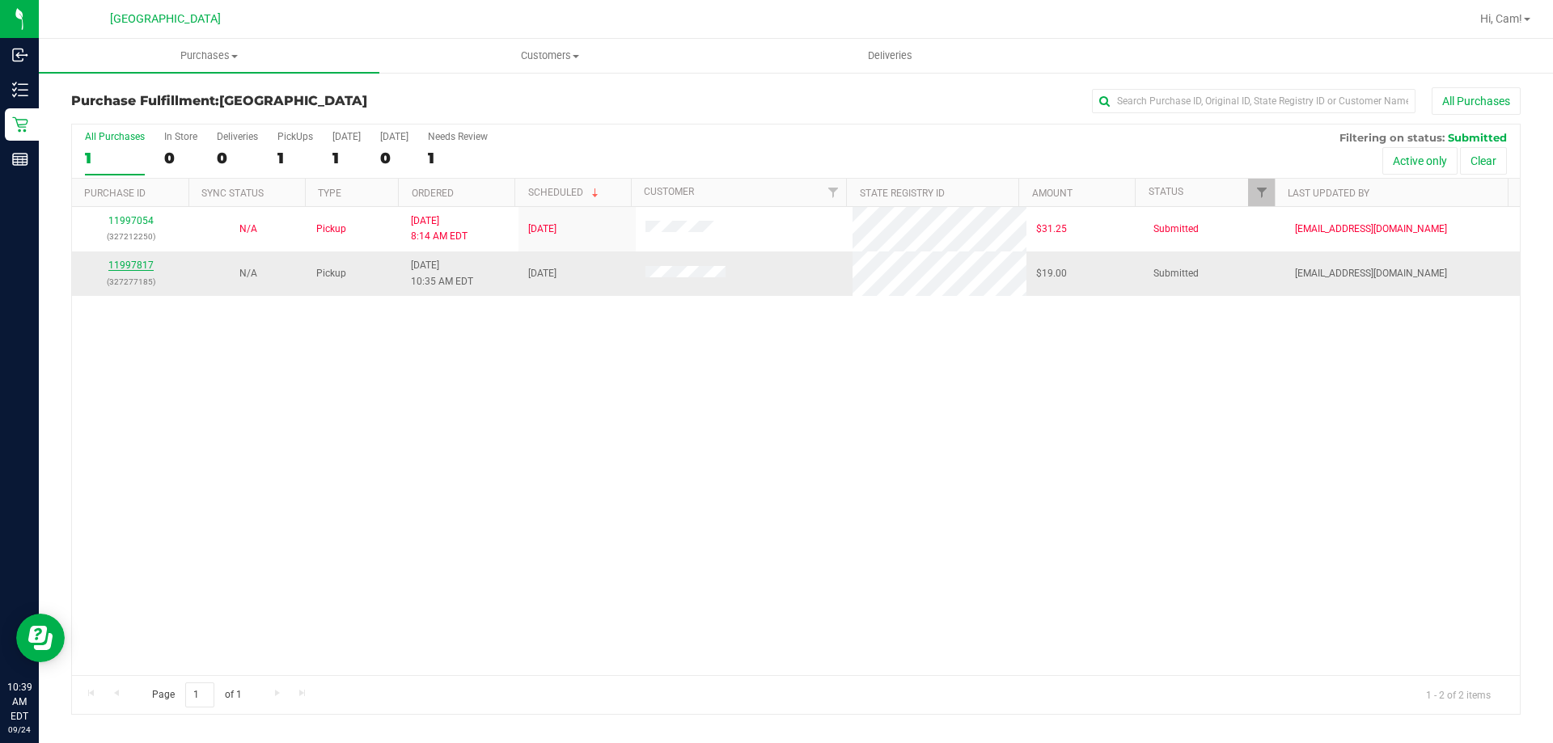
click at [129, 265] on link "11997817" at bounding box center [130, 265] width 45 height 11
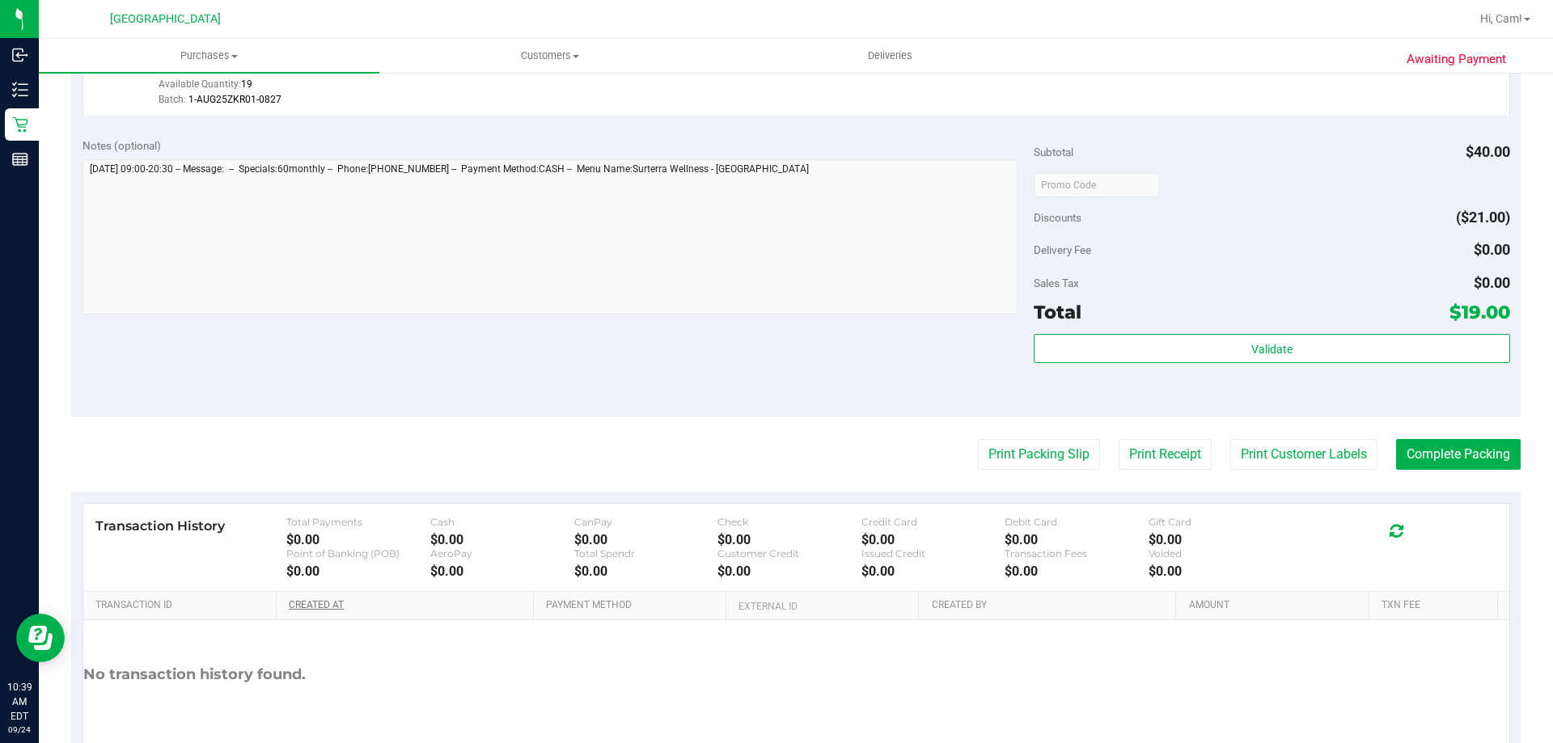
scroll to position [647, 0]
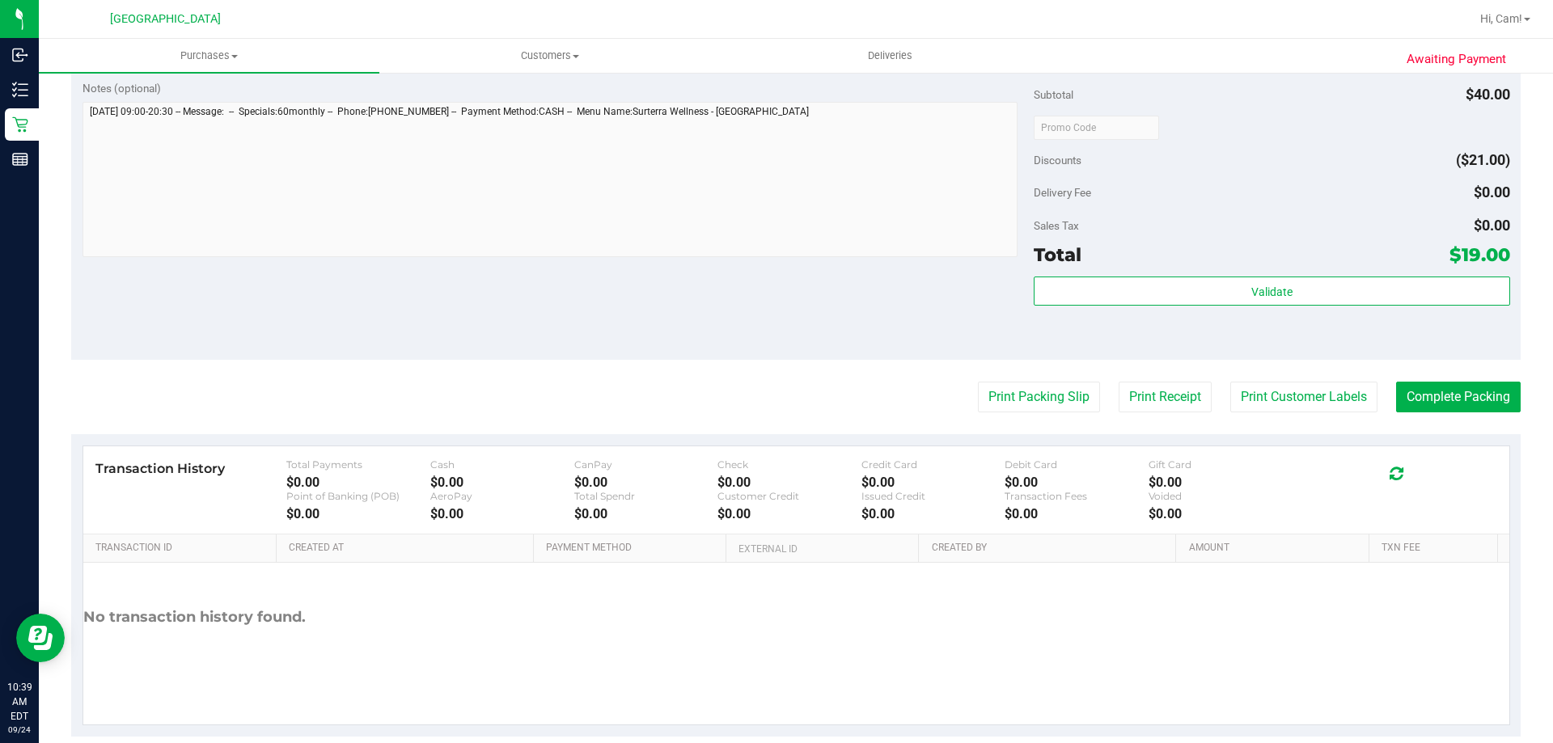
click at [1238, 268] on div "Total $19.00" at bounding box center [1272, 254] width 476 height 29
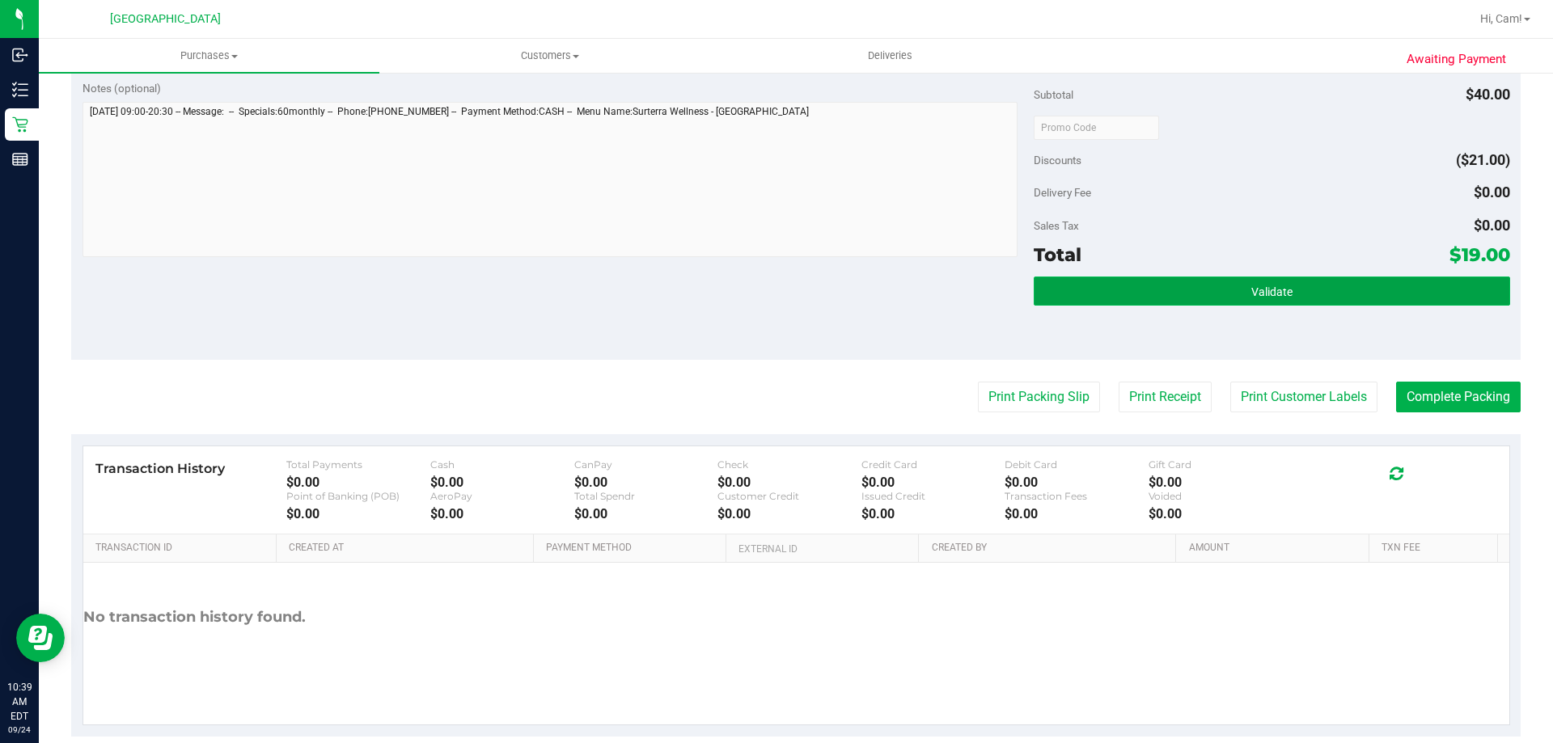
click at [1238, 294] on button "Validate" at bounding box center [1272, 291] width 476 height 29
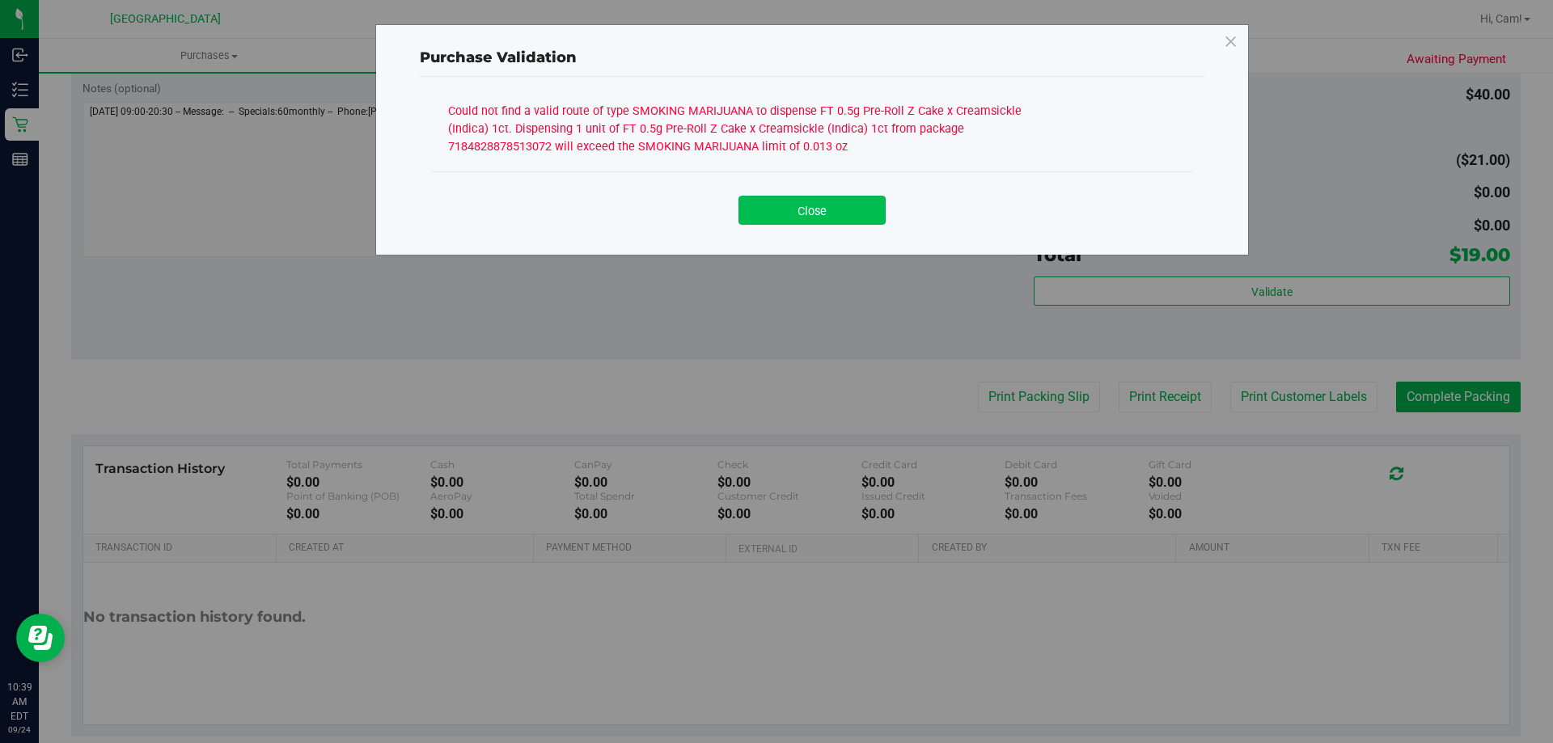
click at [845, 222] on button "Close" at bounding box center [812, 210] width 147 height 29
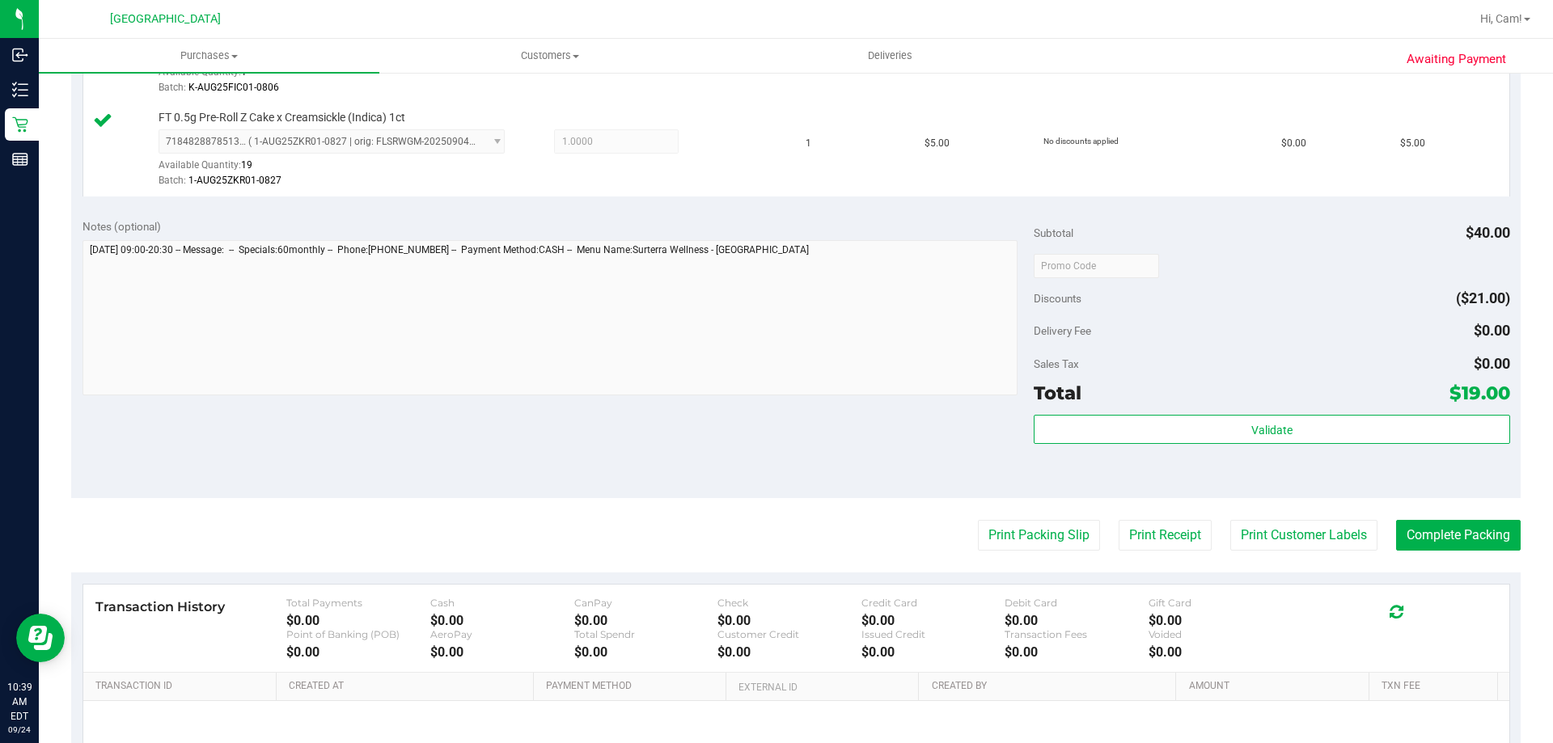
scroll to position [324, 0]
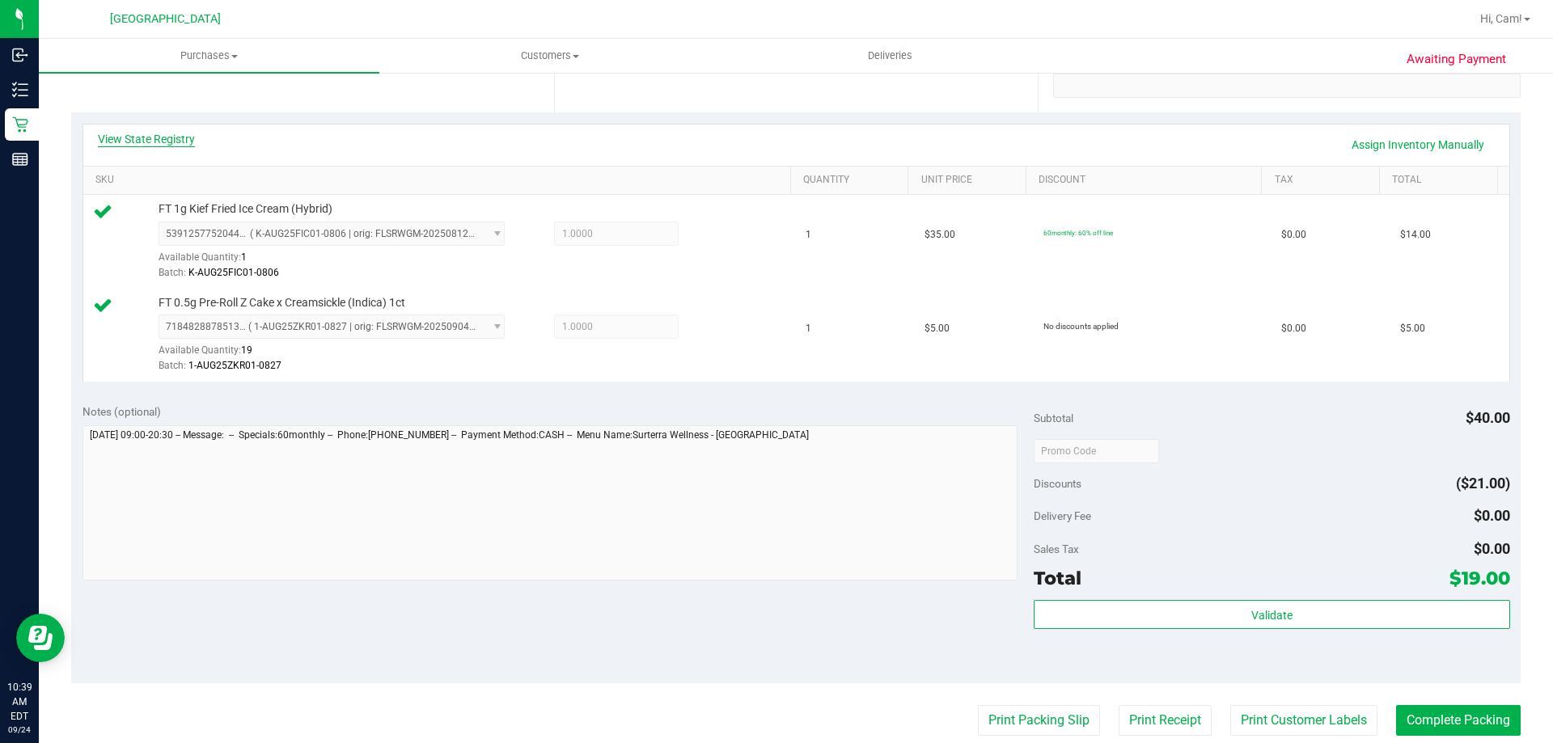
click at [171, 133] on link "View State Registry" at bounding box center [146, 139] width 97 height 16
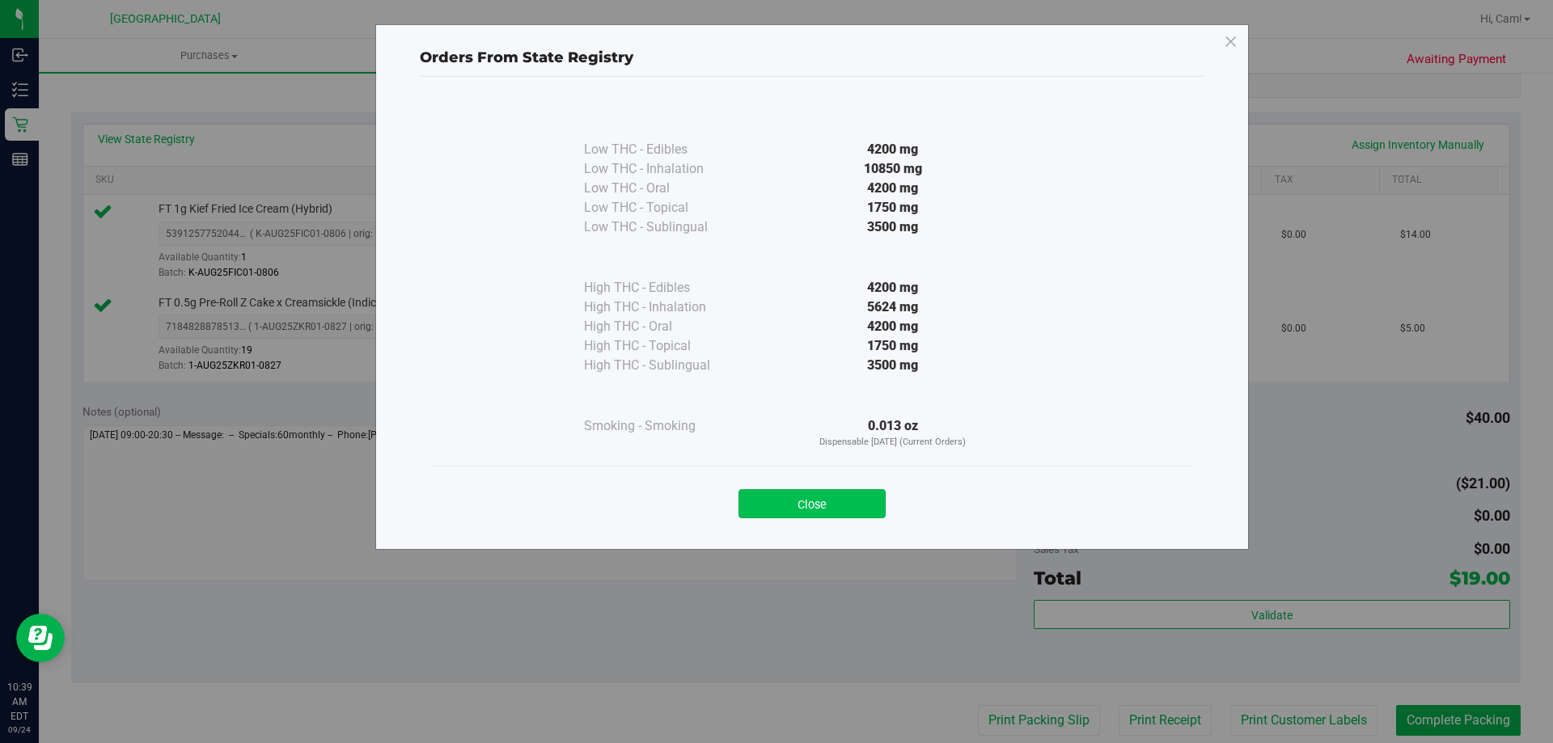
click at [847, 505] on button "Close" at bounding box center [812, 503] width 147 height 29
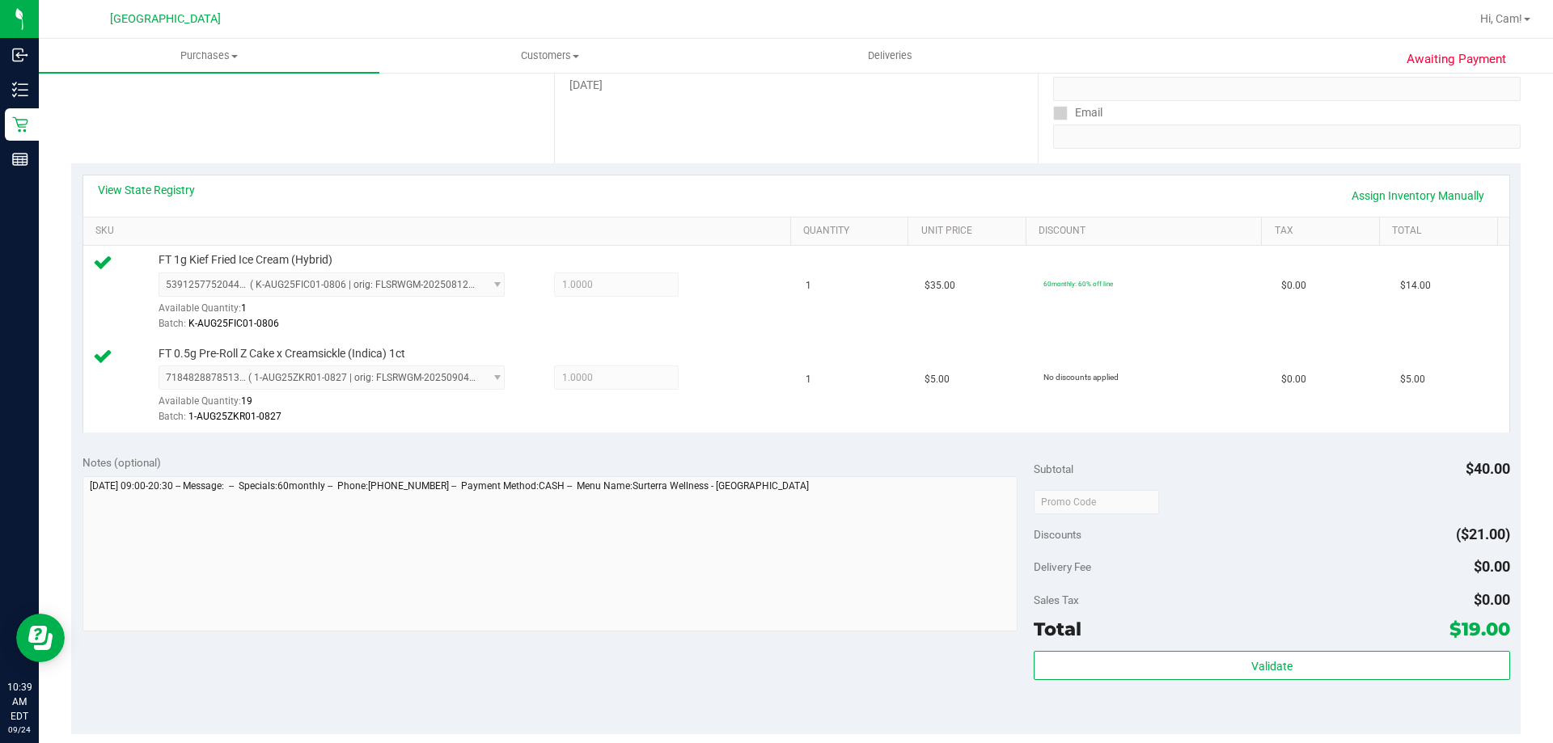
scroll to position [0, 0]
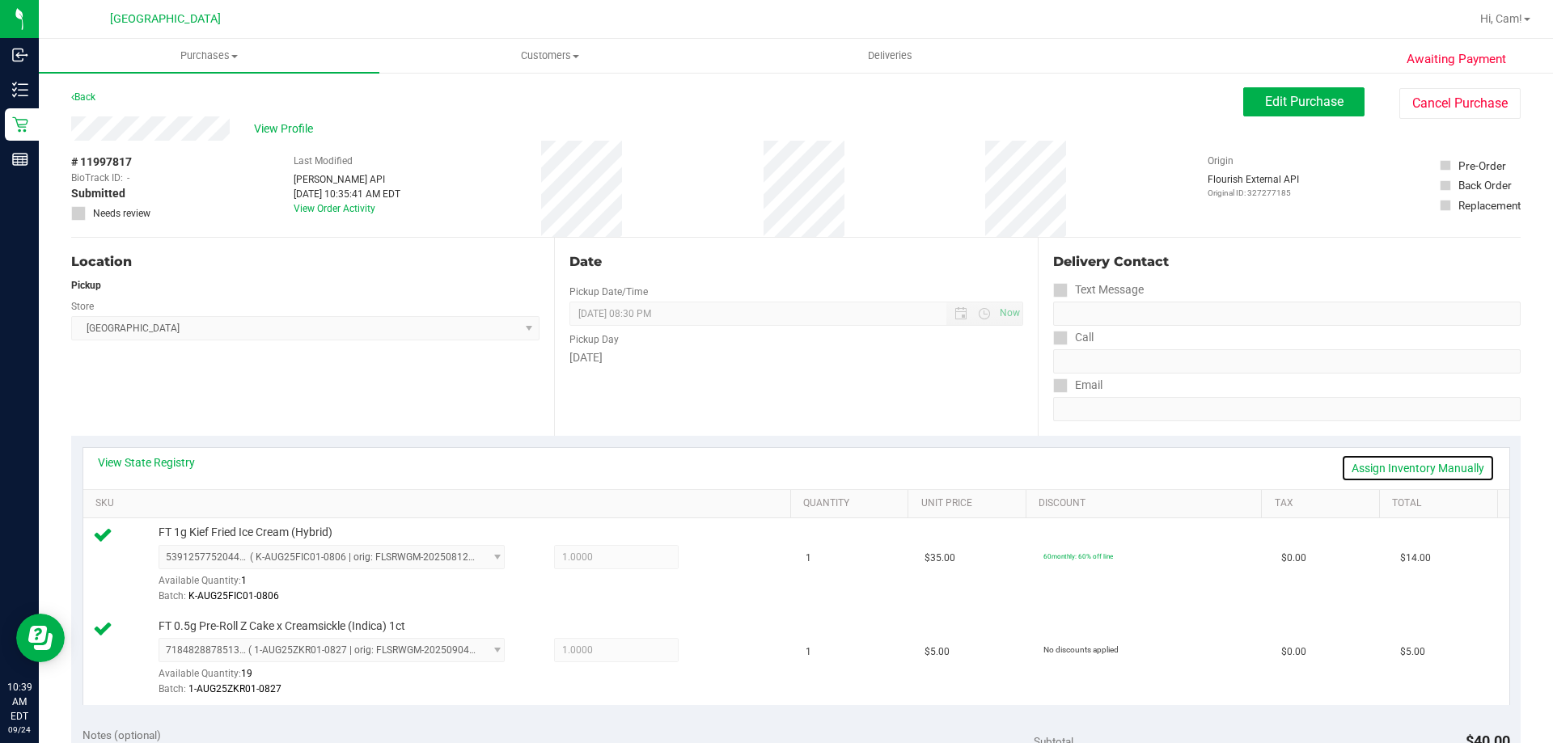
click at [1440, 479] on link "Assign Inventory Manually" at bounding box center [1418, 469] width 154 height 28
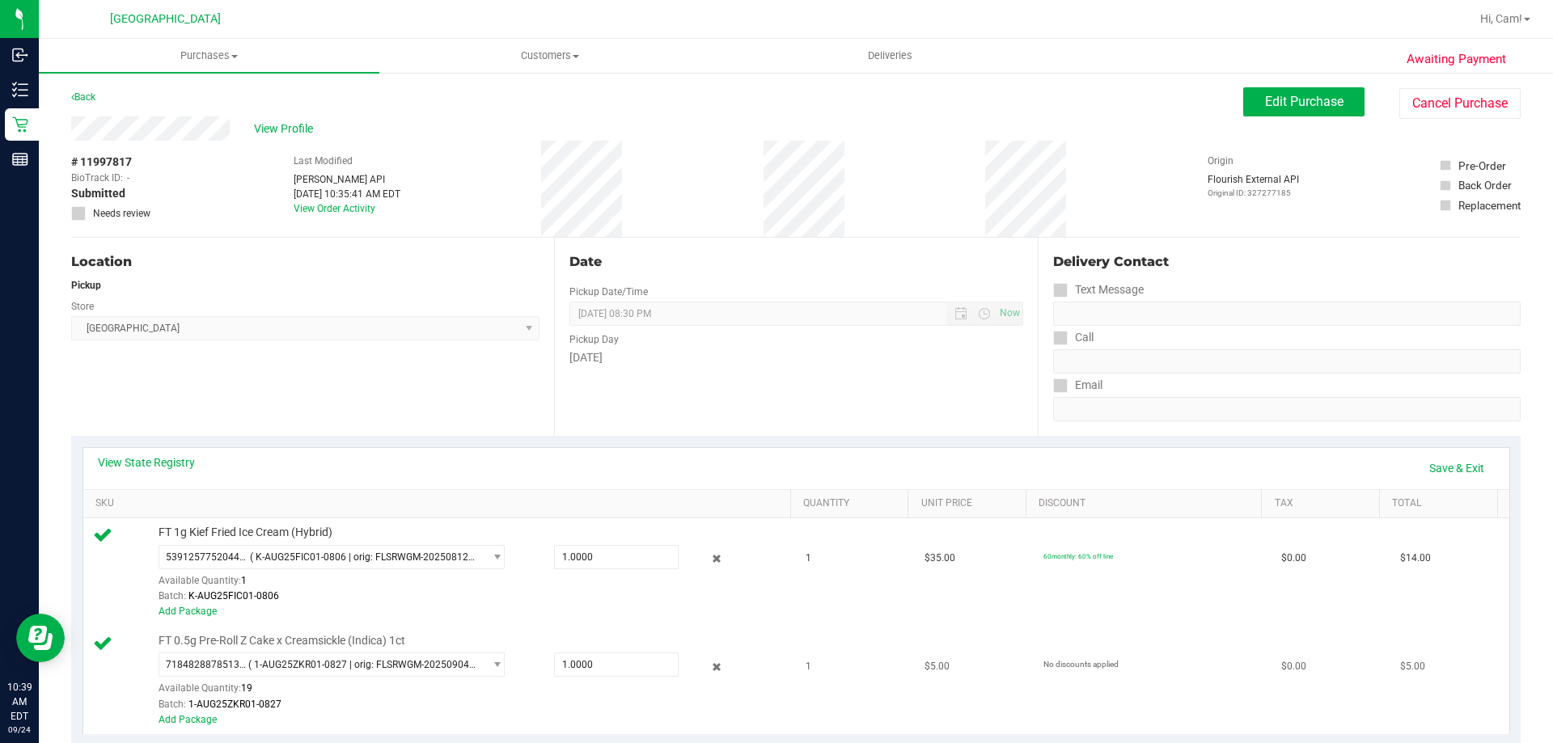
click at [717, 673] on div at bounding box center [705, 666] width 52 height 19
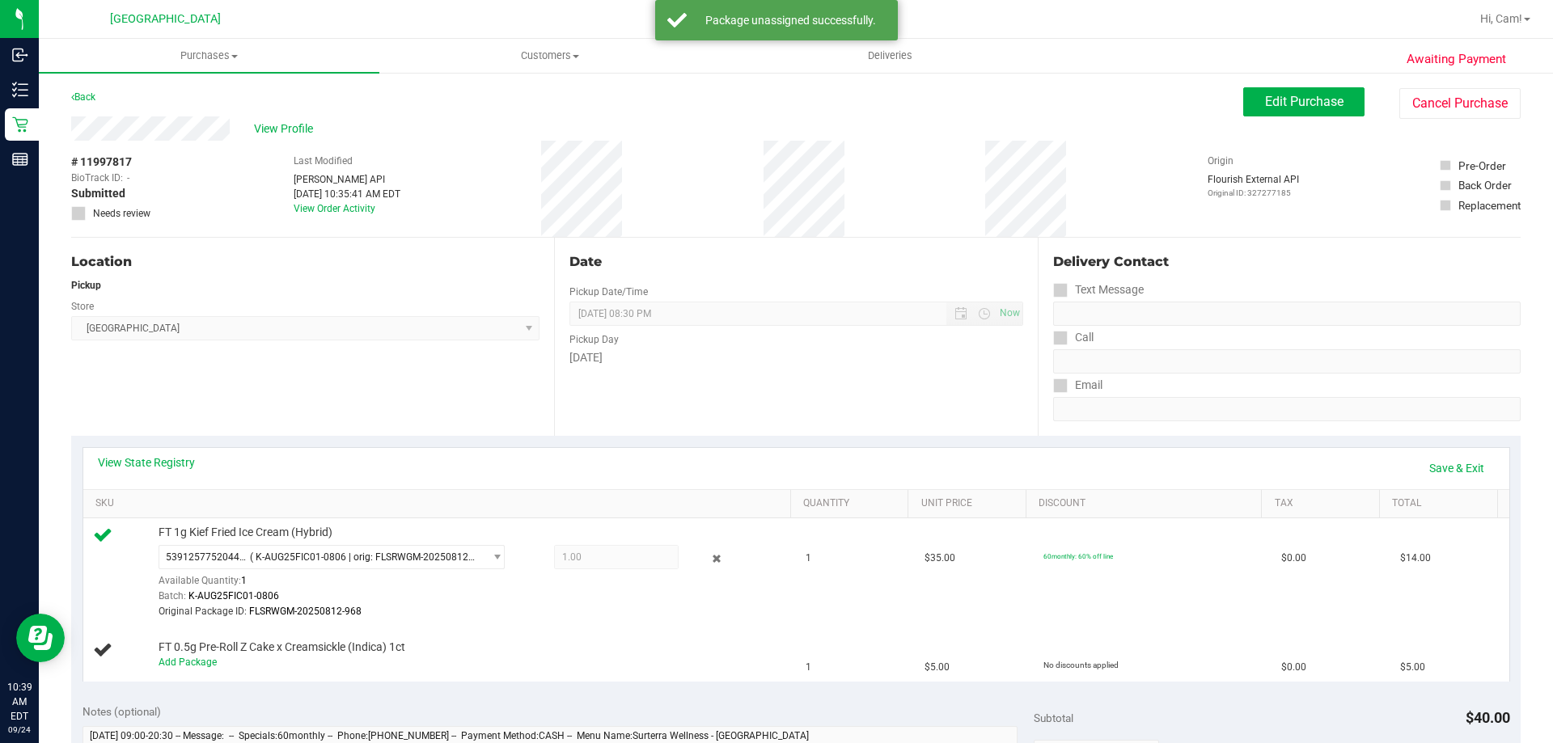
click at [1475, 451] on div "View State Registry Save & Exit" at bounding box center [796, 468] width 1426 height 41
click at [1289, 107] on span "Edit Purchase" at bounding box center [1304, 101] width 78 height 15
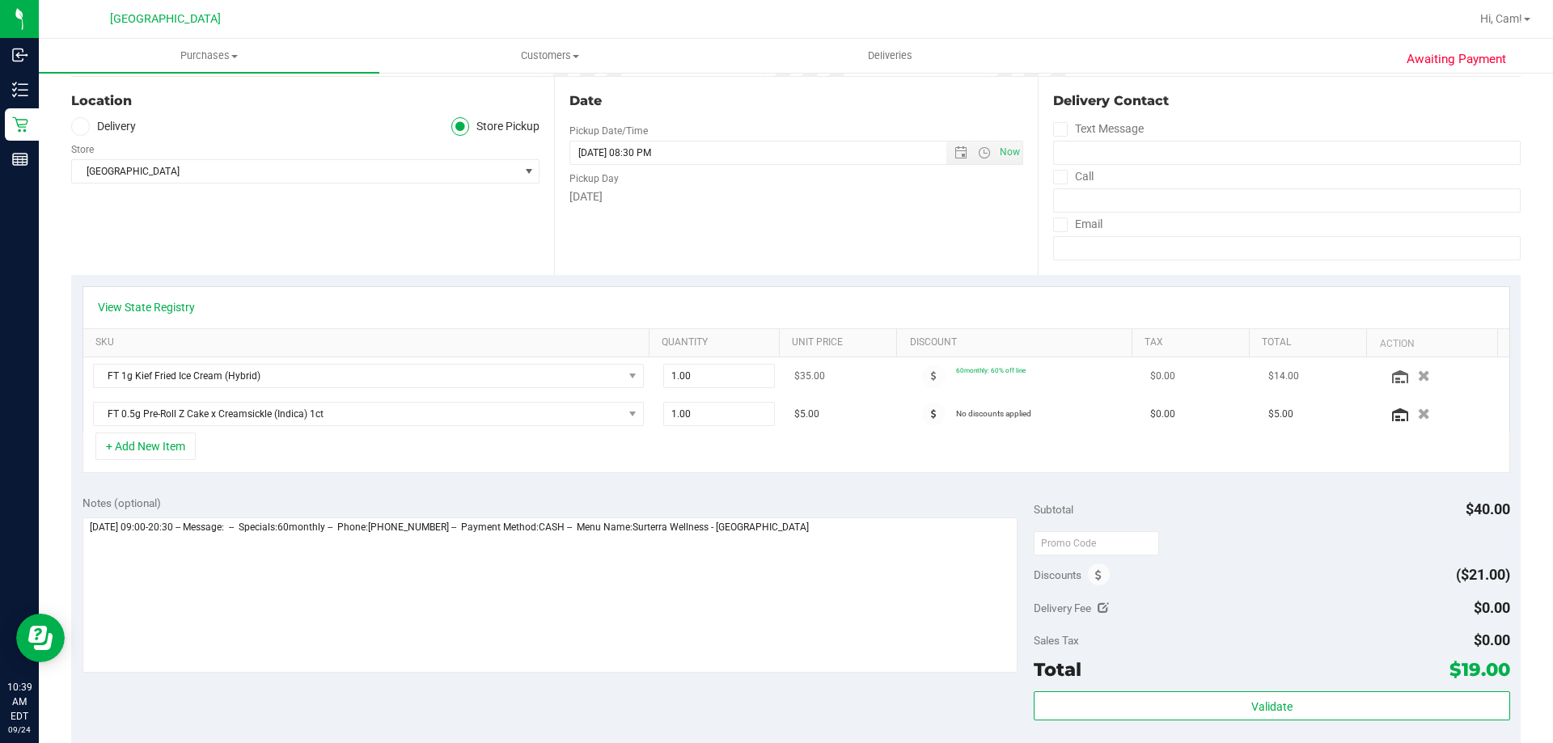
scroll to position [162, 0]
click at [1417, 414] on icon "button" at bounding box center [1424, 414] width 14 height 12
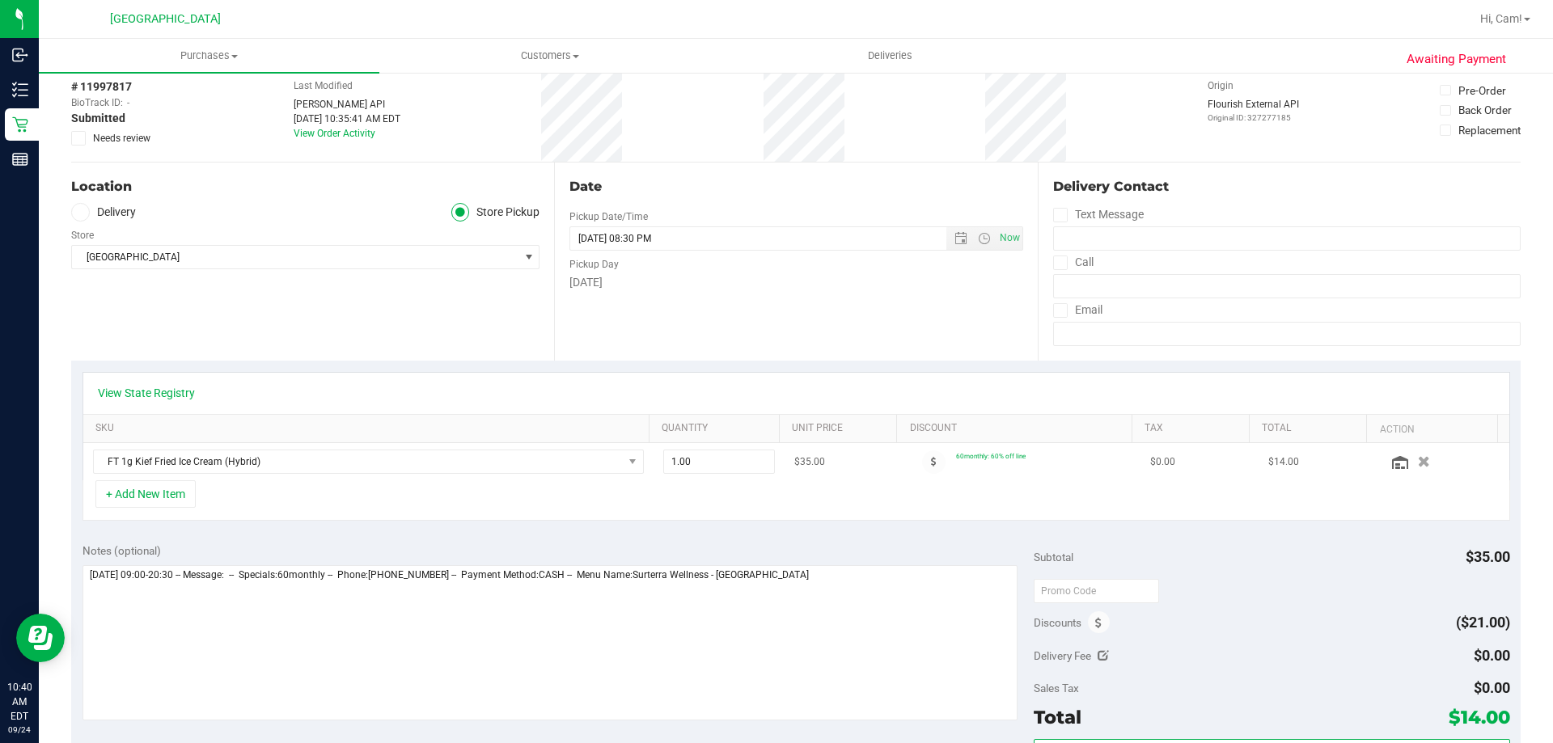
scroll to position [0, 0]
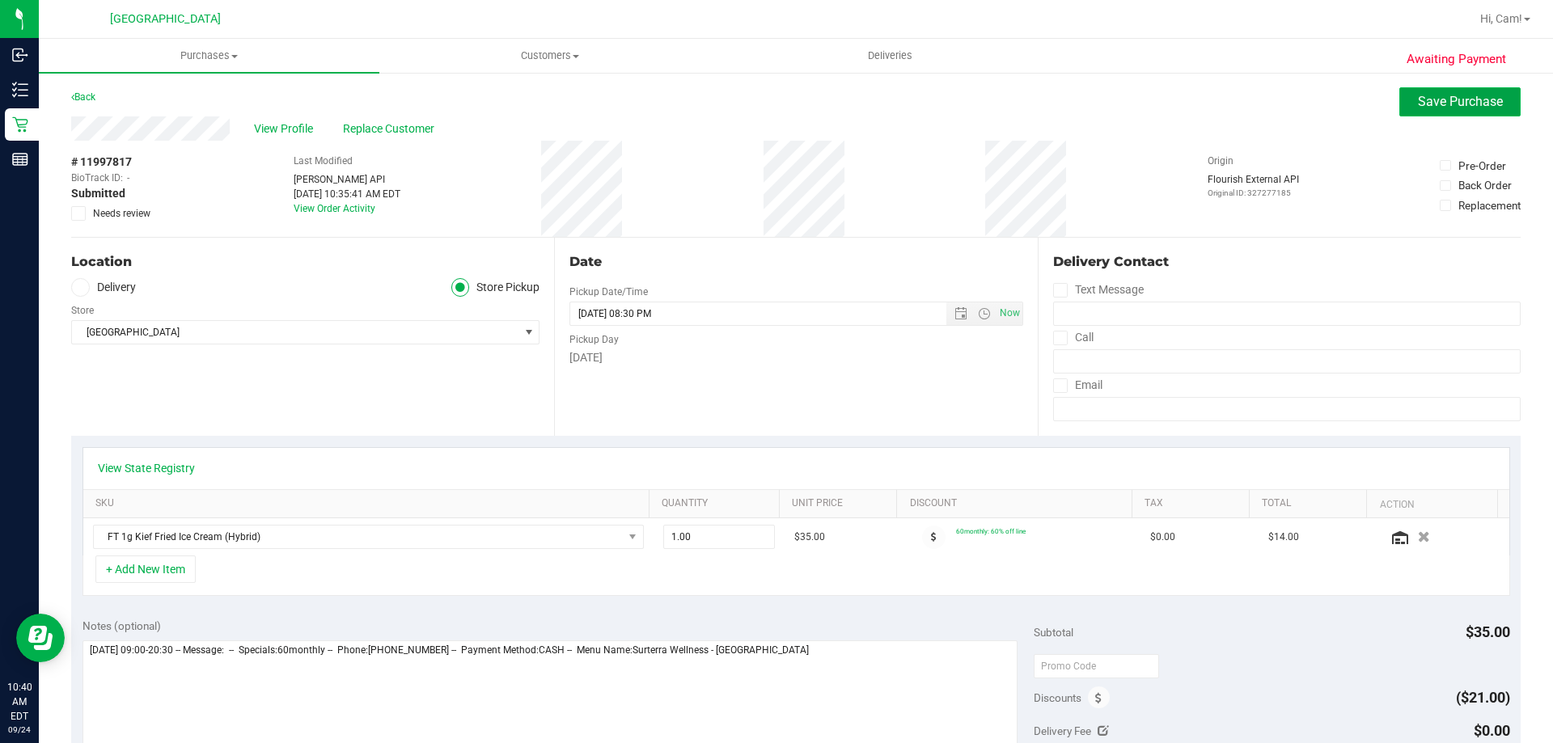
click at [1442, 107] on span "Save Purchase" at bounding box center [1460, 101] width 85 height 15
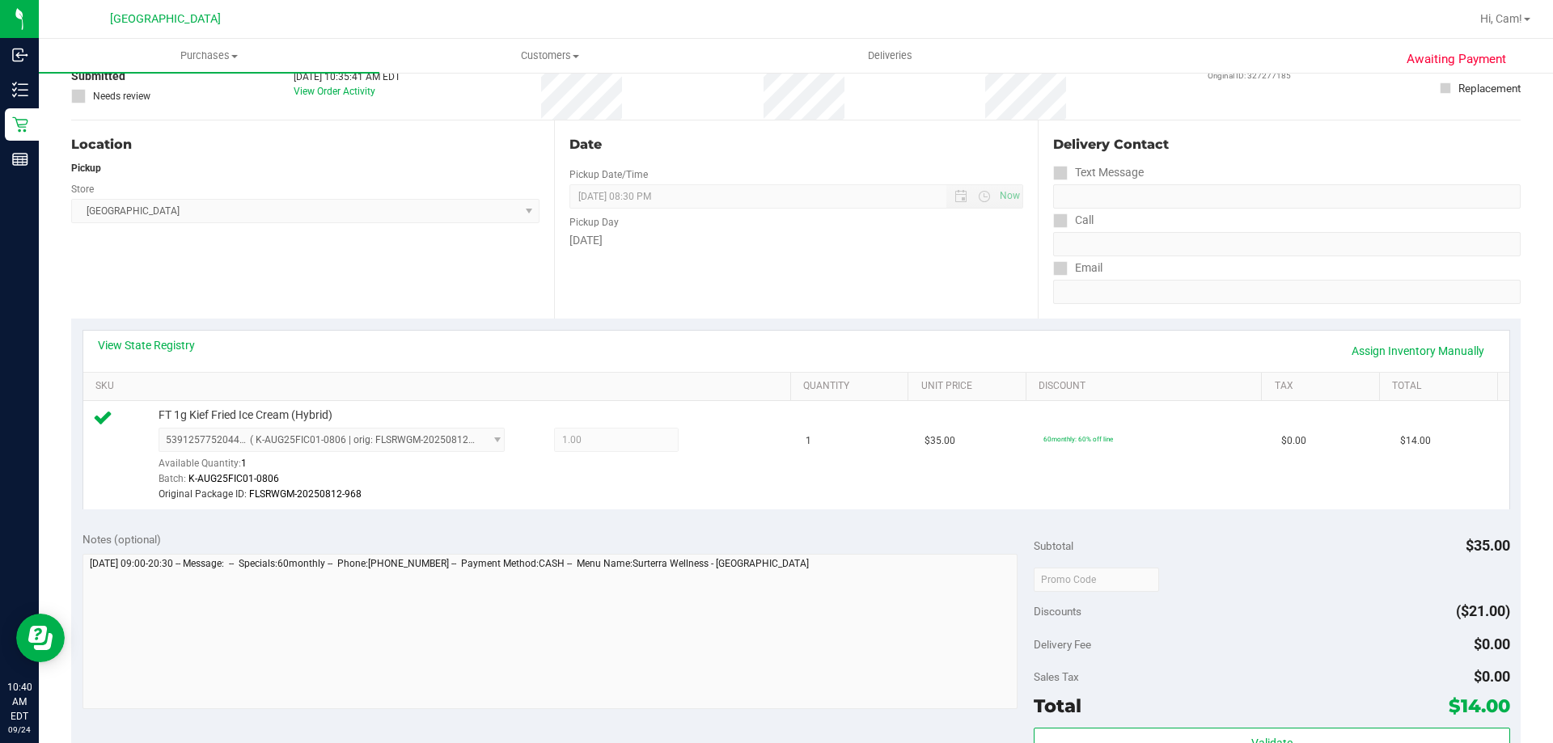
scroll to position [243, 0]
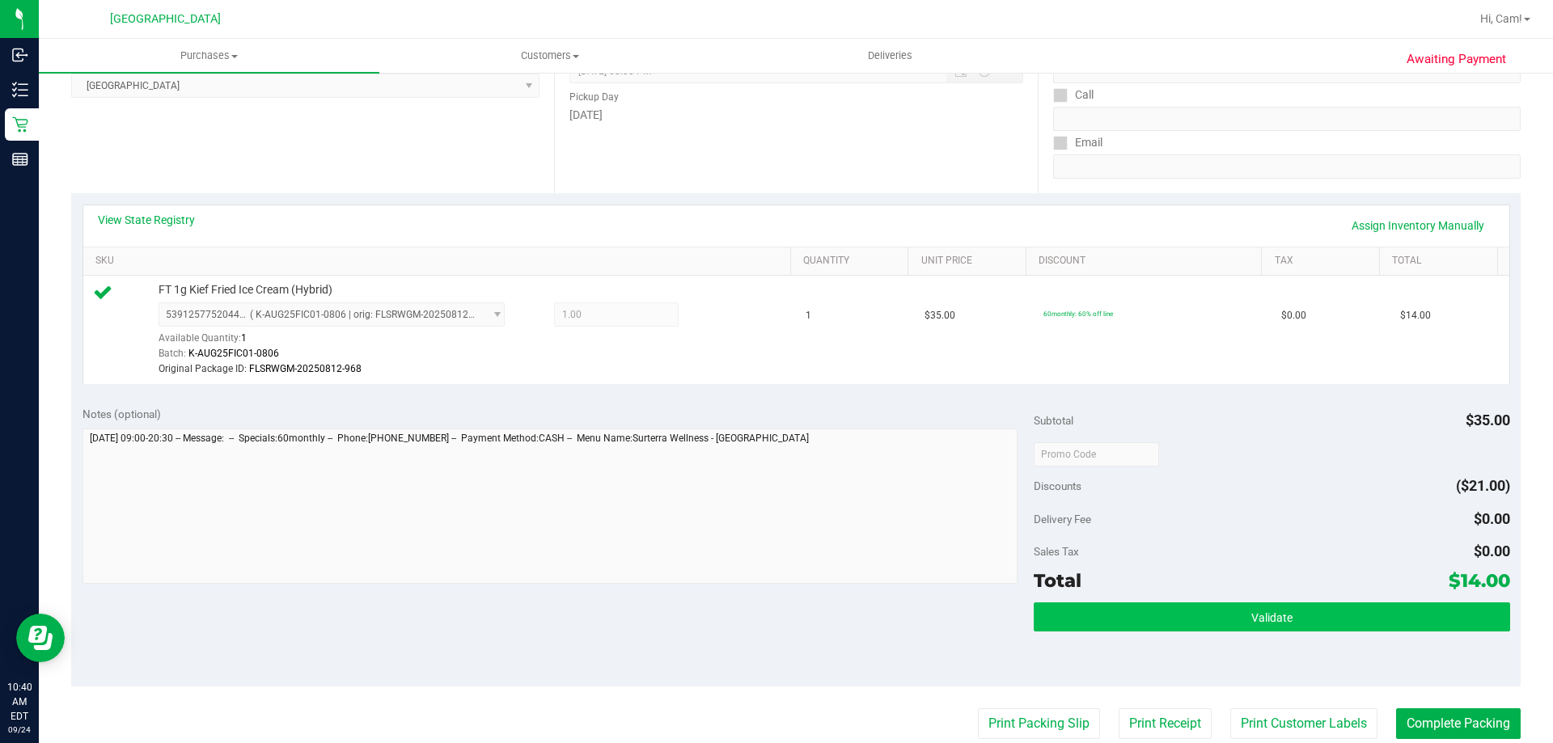
click at [1067, 606] on div "Subtotal $35.00 Discounts ($21.00) Delivery Fee $0.00 Sales Tax $0.00 Total $14…" at bounding box center [1272, 540] width 476 height 269
click at [1072, 610] on button "Validate" at bounding box center [1272, 617] width 476 height 29
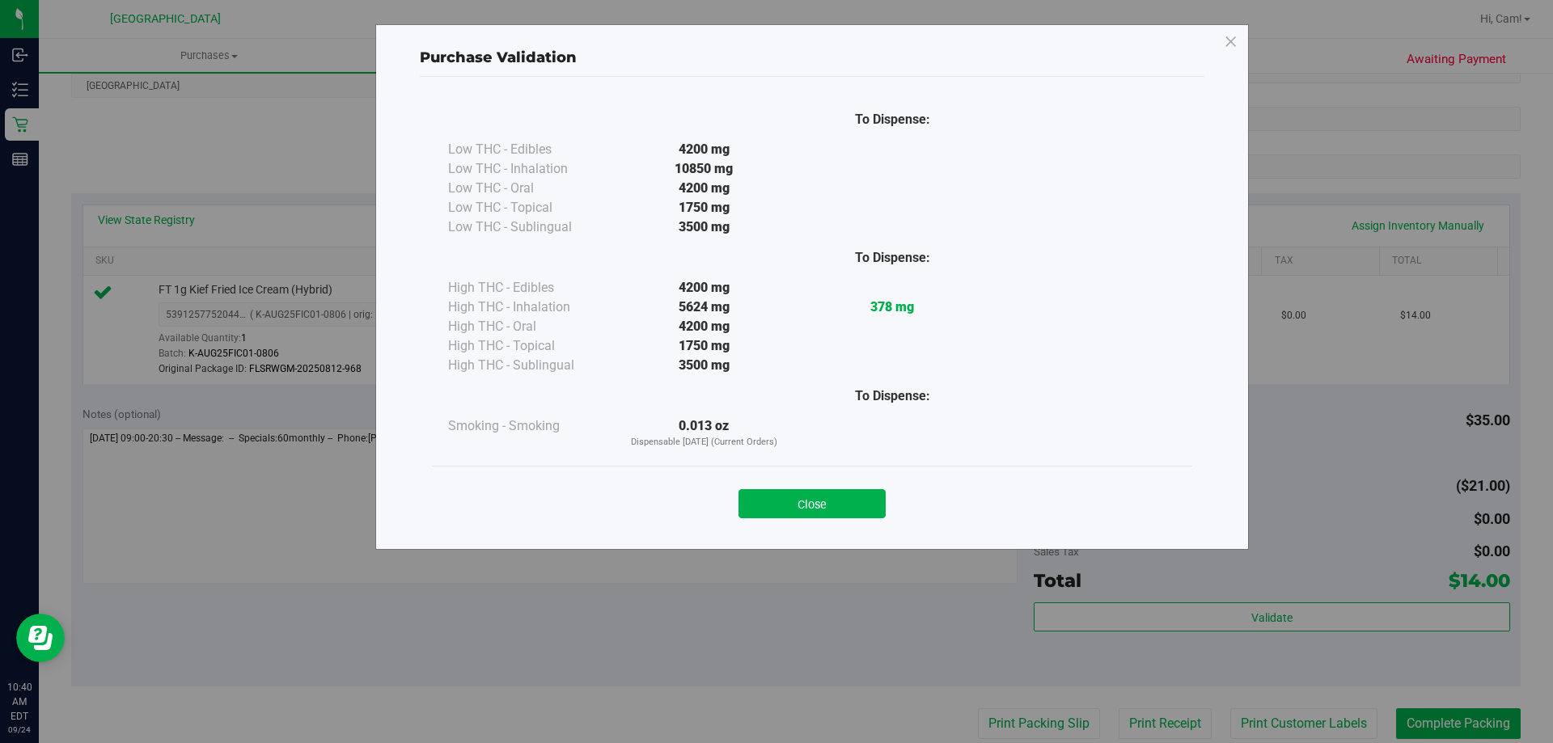
drag, startPoint x: 779, startPoint y: 506, endPoint x: 923, endPoint y: 527, distance: 145.6
click at [783, 506] on button "Close" at bounding box center [812, 503] width 147 height 29
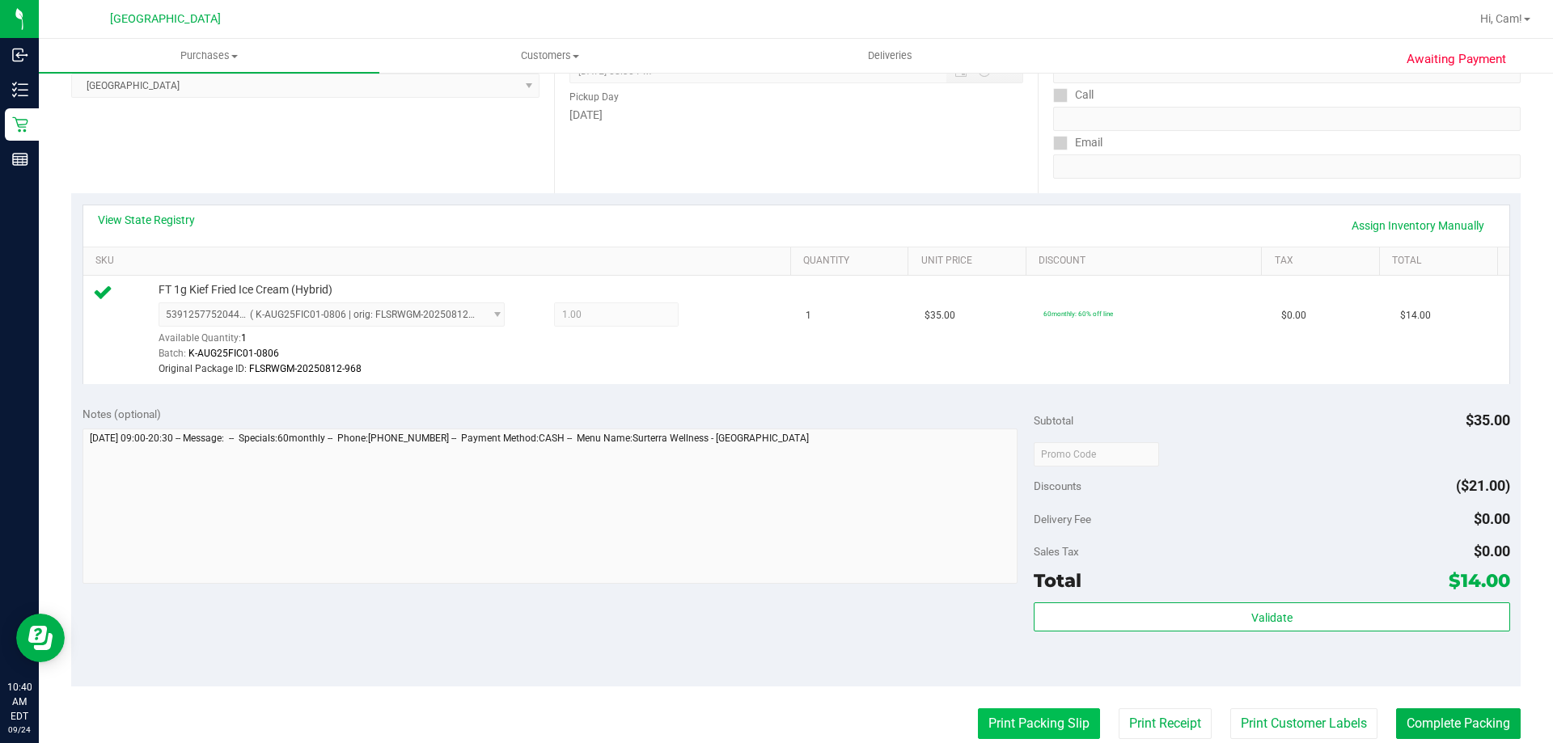
click at [1014, 724] on button "Print Packing Slip" at bounding box center [1039, 724] width 122 height 31
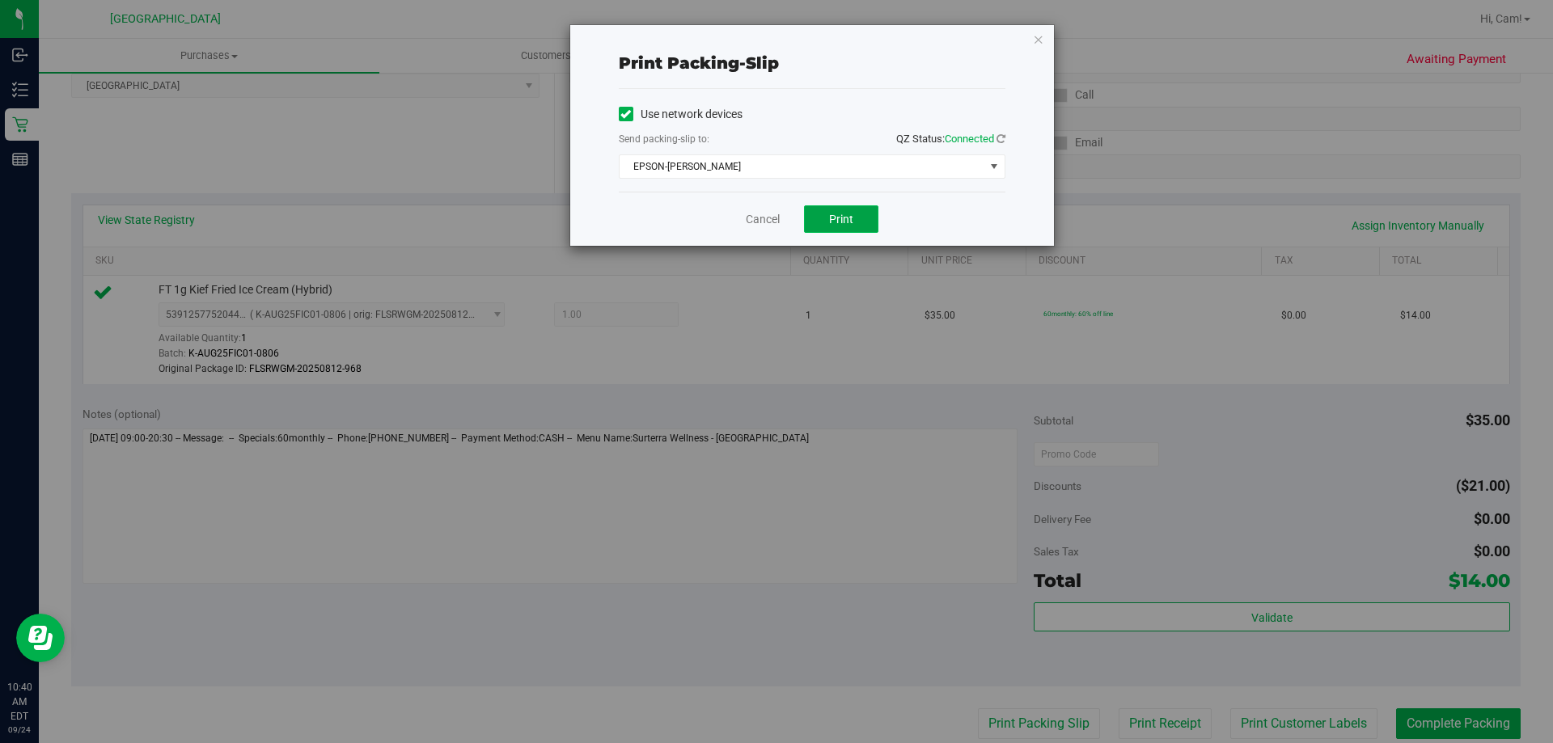
click at [849, 218] on span "Print" at bounding box center [841, 219] width 24 height 13
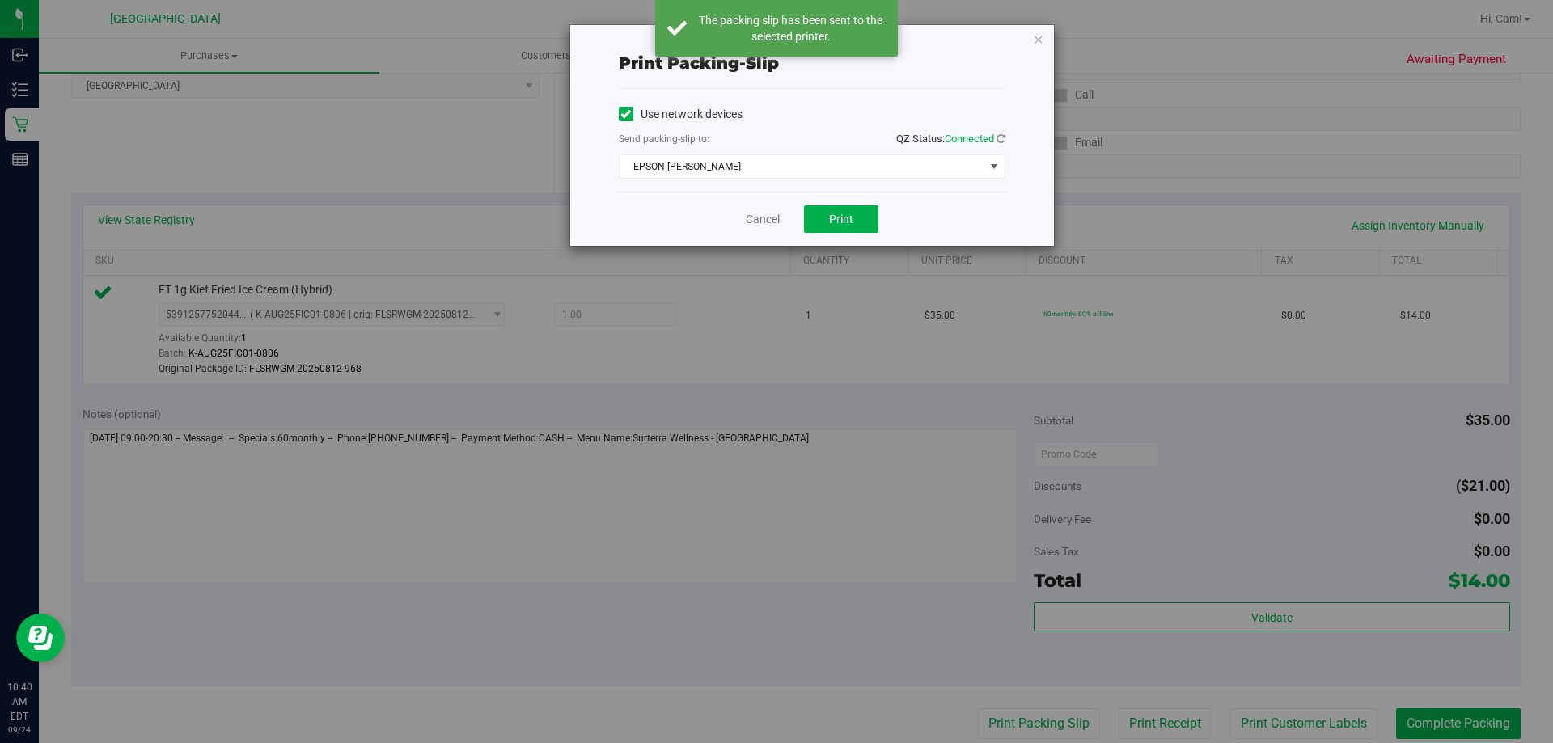
click at [1037, 41] on icon "button" at bounding box center [1038, 38] width 11 height 19
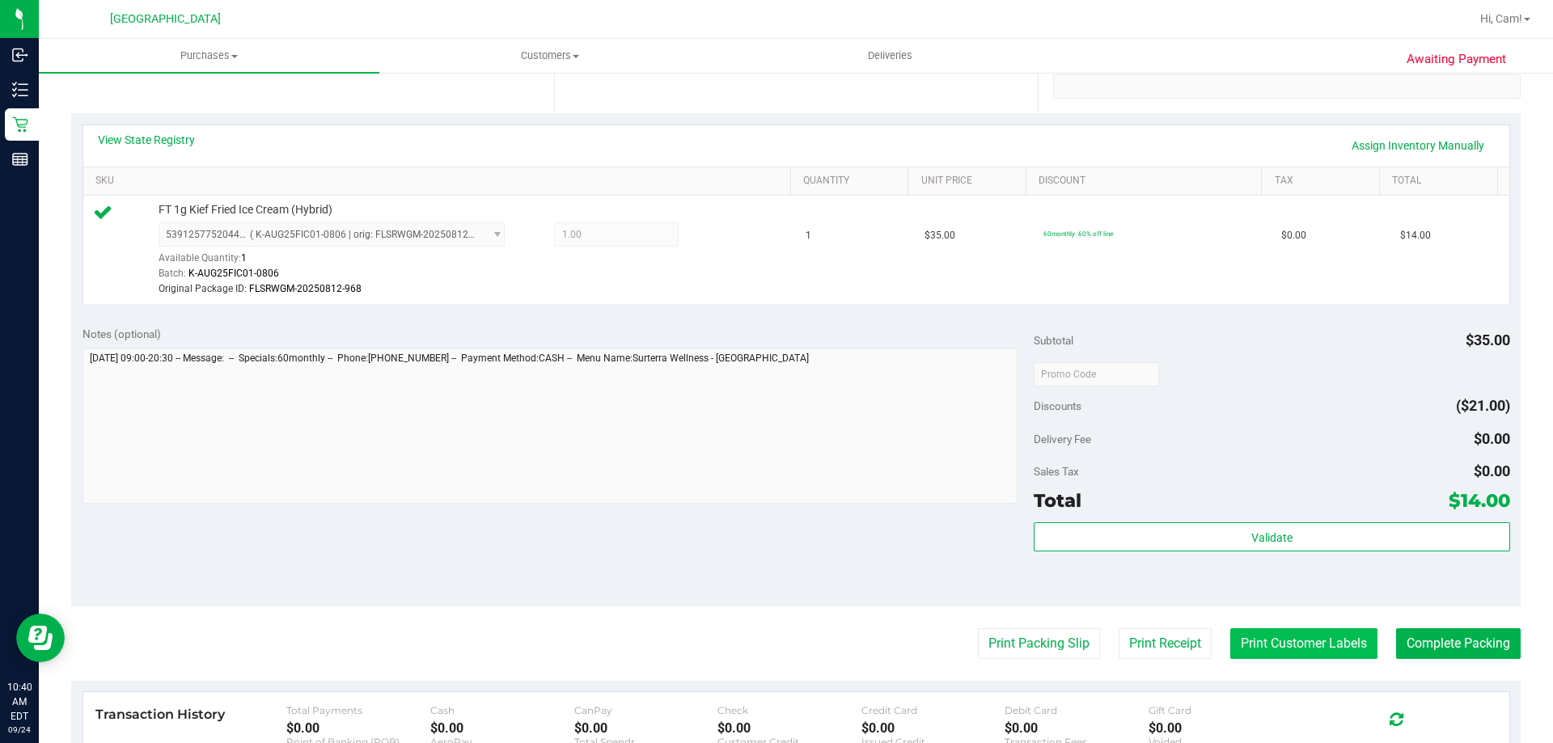
scroll to position [595, 0]
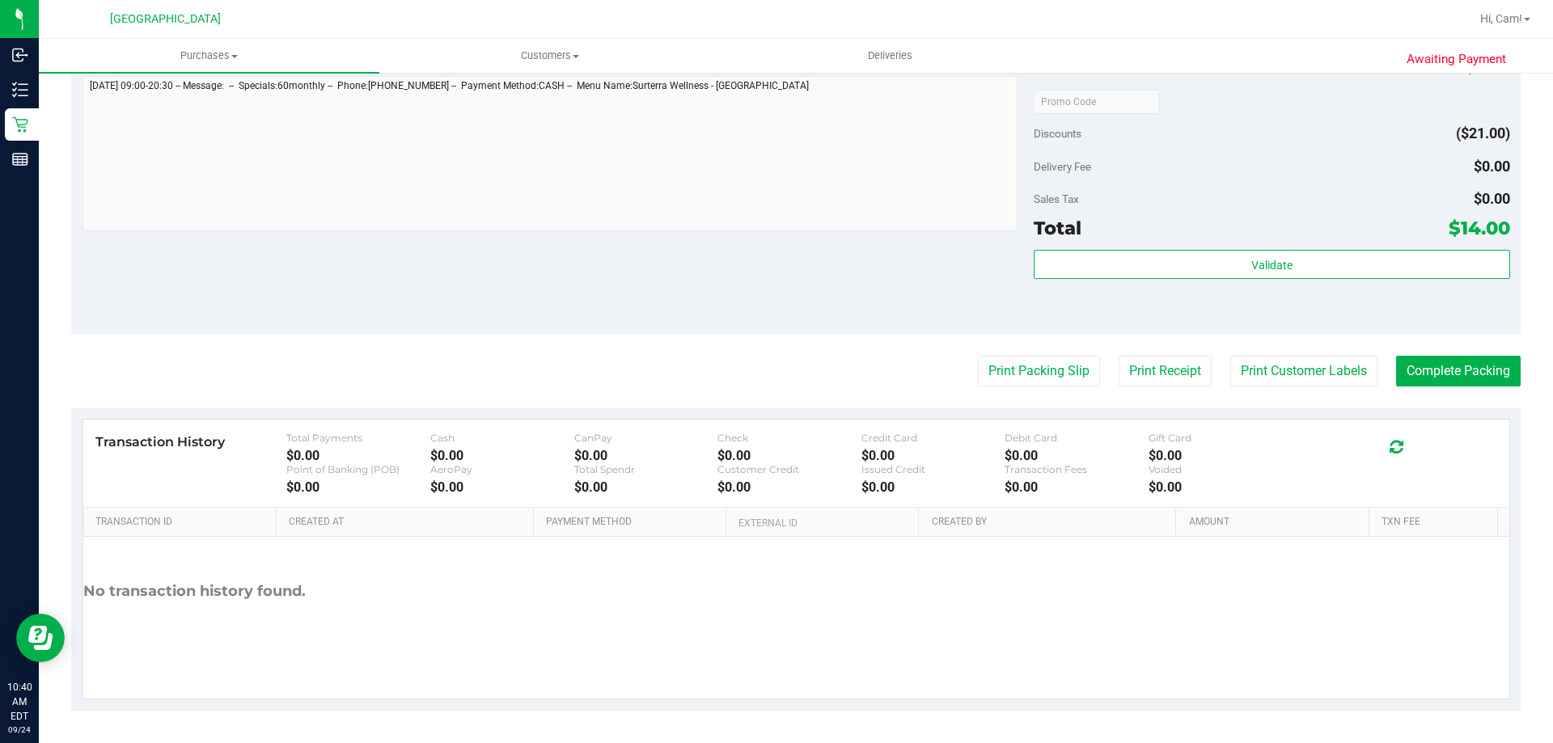
click at [1318, 238] on div "Total $14.00" at bounding box center [1272, 228] width 476 height 29
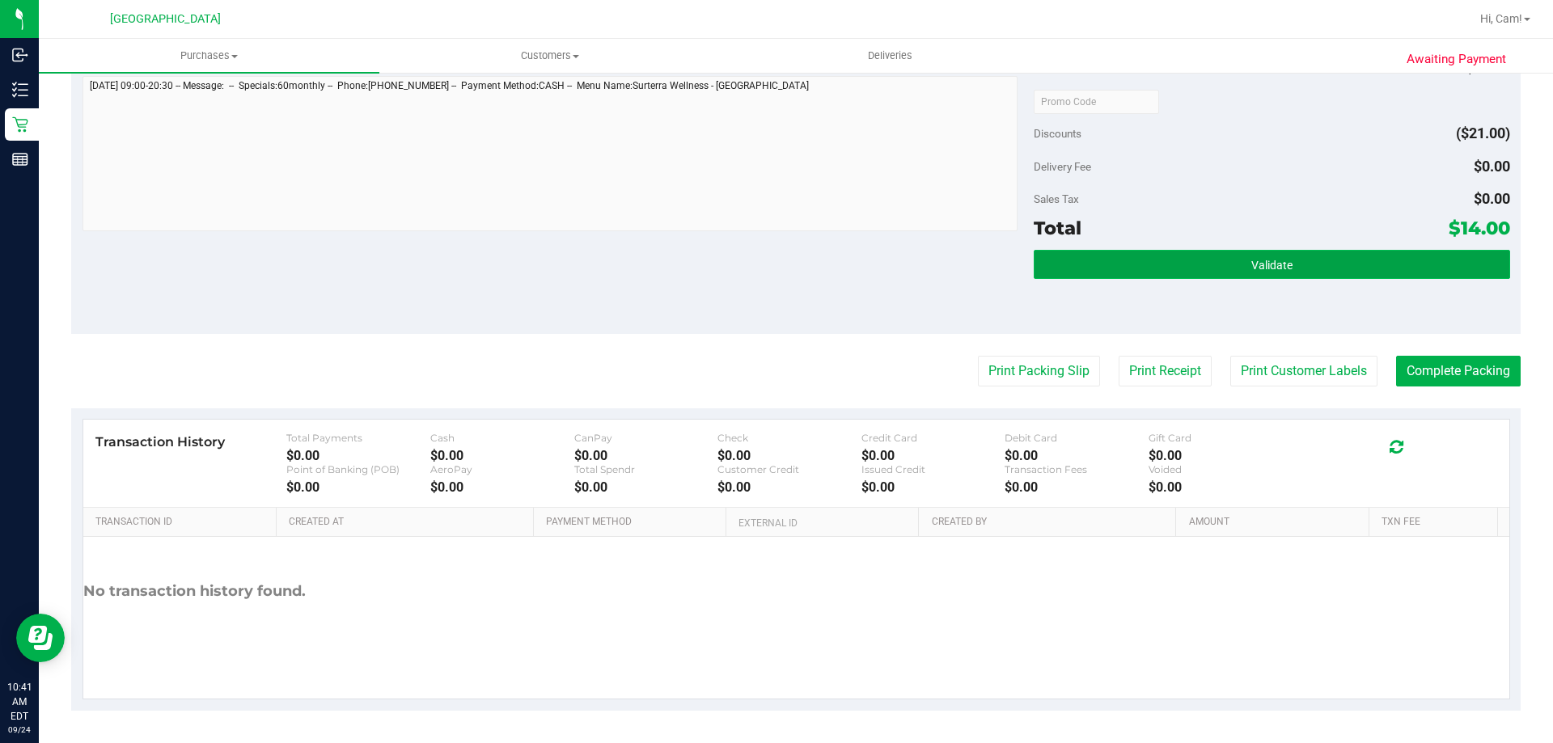
click at [1310, 257] on button "Validate" at bounding box center [1272, 264] width 476 height 29
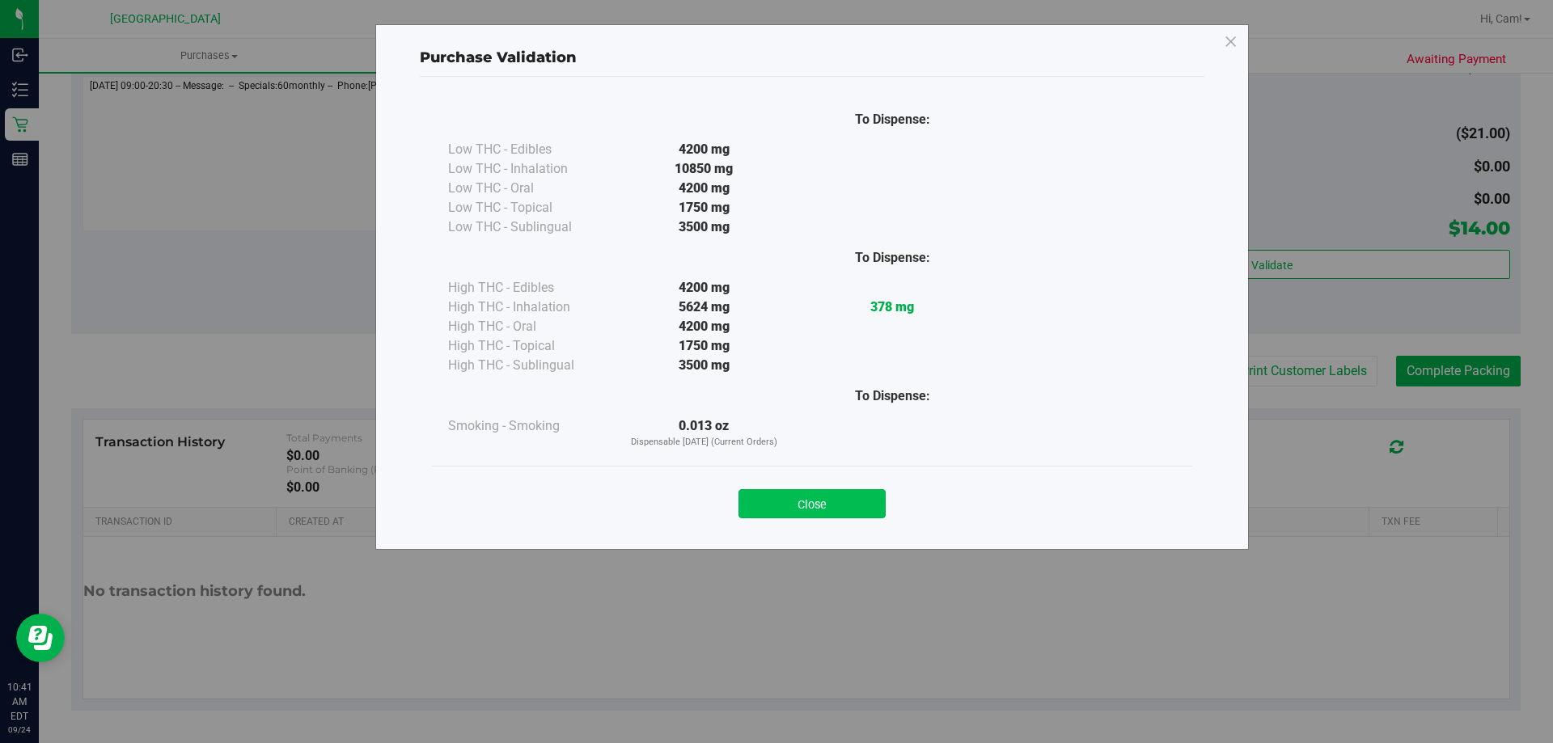
click at [854, 499] on div "Close" at bounding box center [812, 499] width 736 height 40
click at [854, 500] on button "Close" at bounding box center [812, 503] width 147 height 29
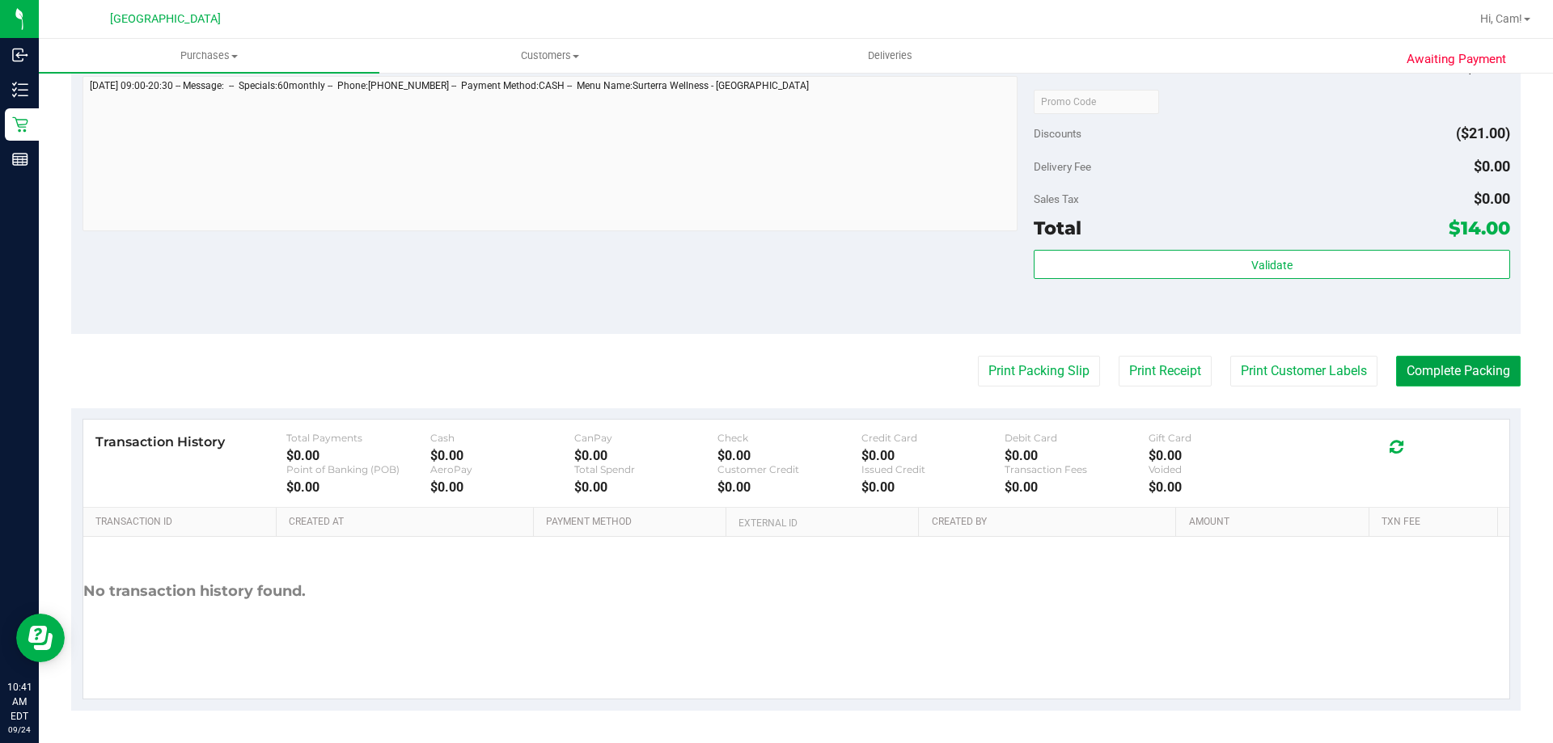
click at [1463, 381] on button "Complete Packing" at bounding box center [1458, 371] width 125 height 31
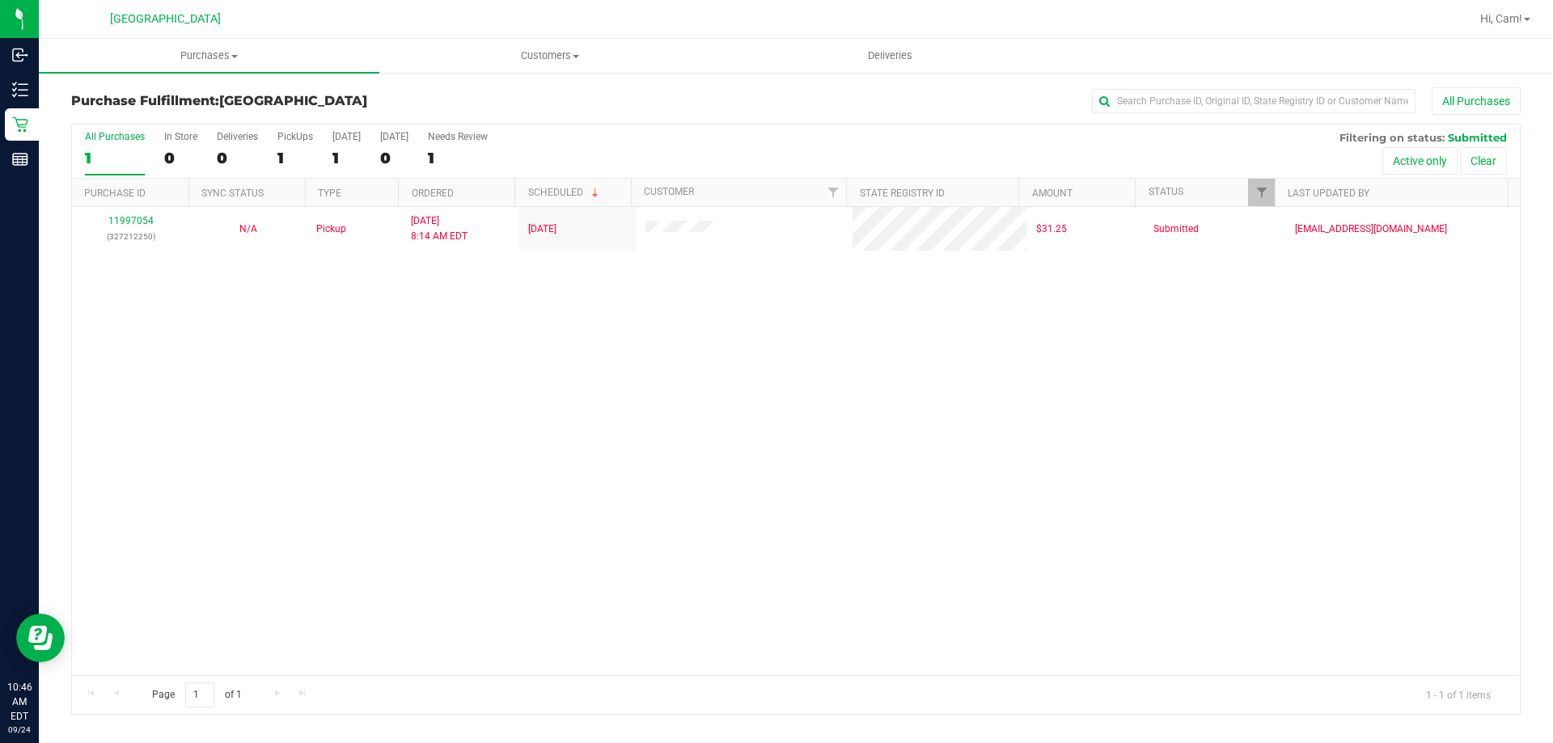
click at [446, 459] on div "11997054 (327212250) N/A Pickup [DATE] 8:14 AM EDT 9/24/2025 $31.25 Submitted […" at bounding box center [796, 441] width 1448 height 468
drag, startPoint x: 548, startPoint y: 657, endPoint x: 548, endPoint y: 591, distance: 65.5
click at [550, 655] on div "Loading... 11997054 (327212250) N/A Pickup 9/24/2025 8:14 AM EDT 9/24/2025 $31.…" at bounding box center [796, 441] width 1448 height 468
click at [458, 470] on div "11997054 (327212250) N/A Pickup [DATE] 8:14 AM EDT 9/24/2025 $31.25 Submitted […" at bounding box center [796, 441] width 1448 height 468
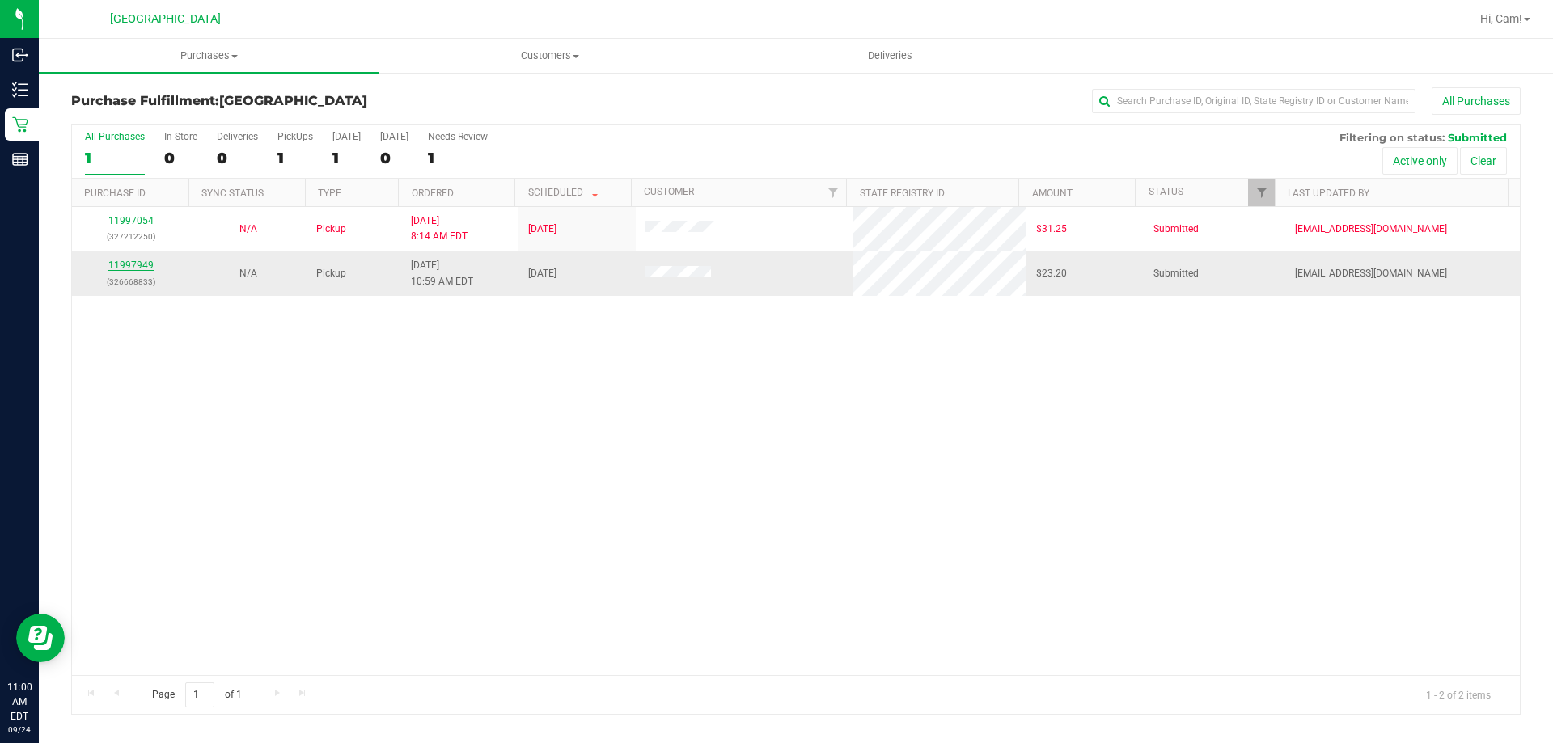
click at [132, 269] on link "11997949" at bounding box center [130, 265] width 45 height 11
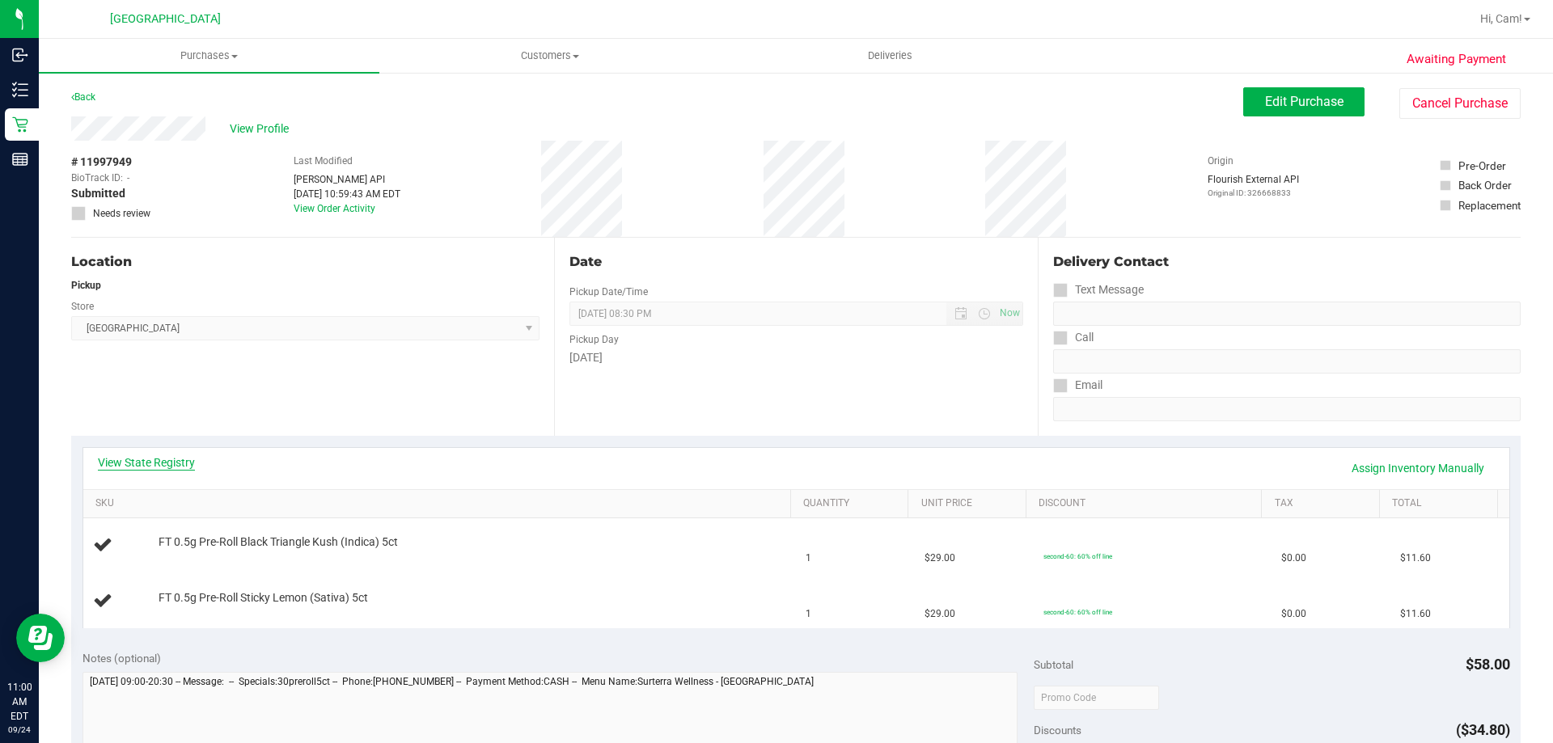
click at [150, 464] on link "View State Registry" at bounding box center [146, 463] width 97 height 16
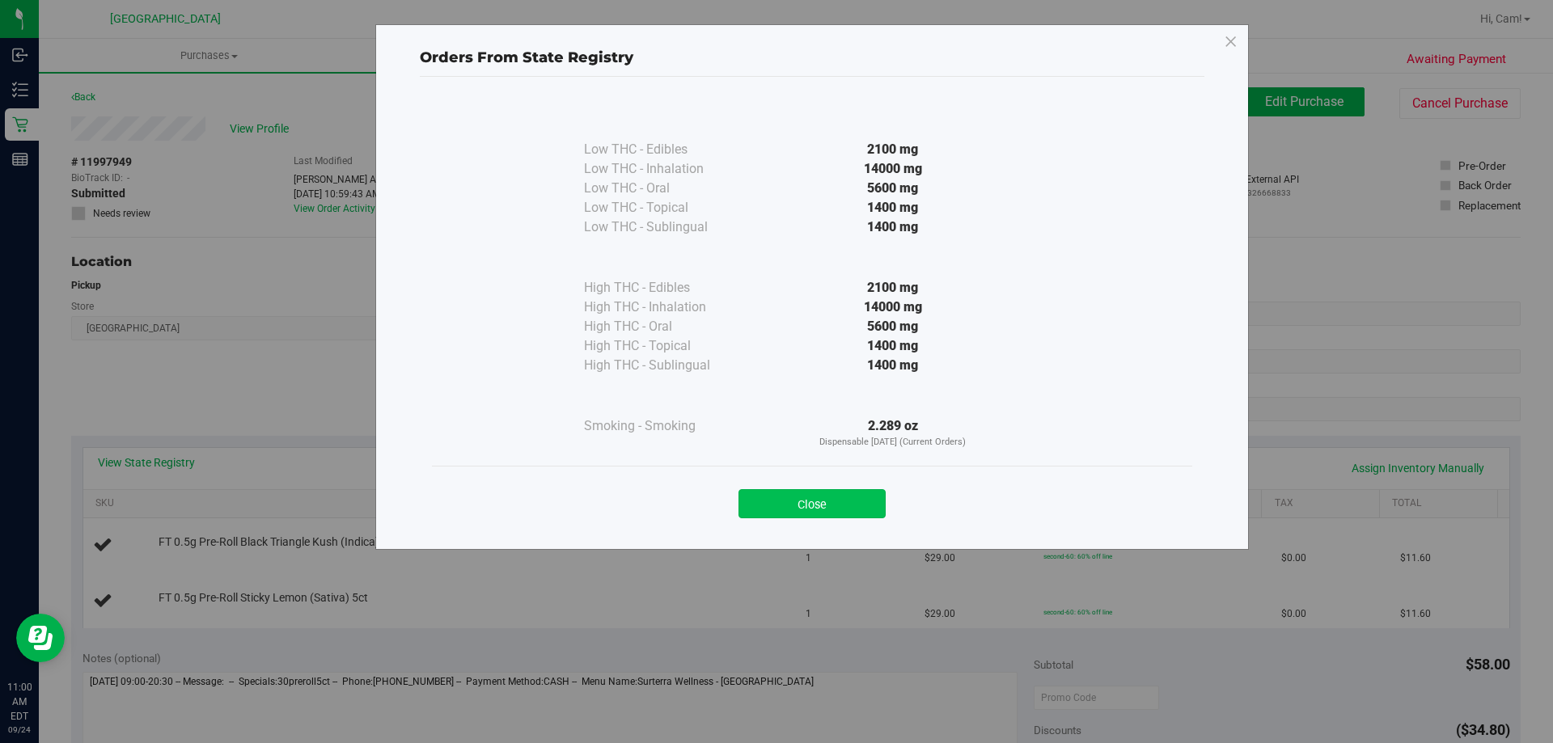
click at [838, 493] on button "Close" at bounding box center [812, 503] width 147 height 29
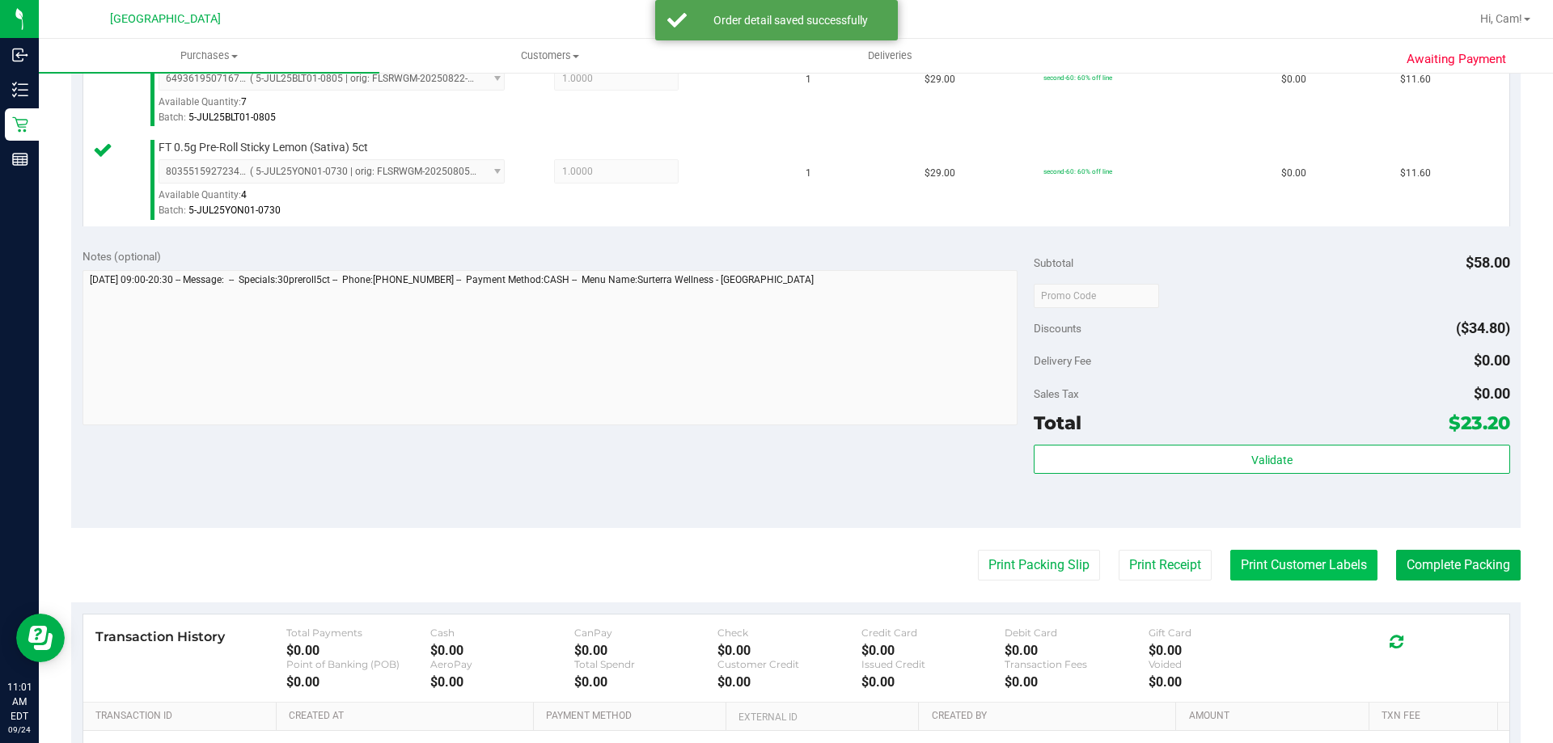
scroll to position [485, 0]
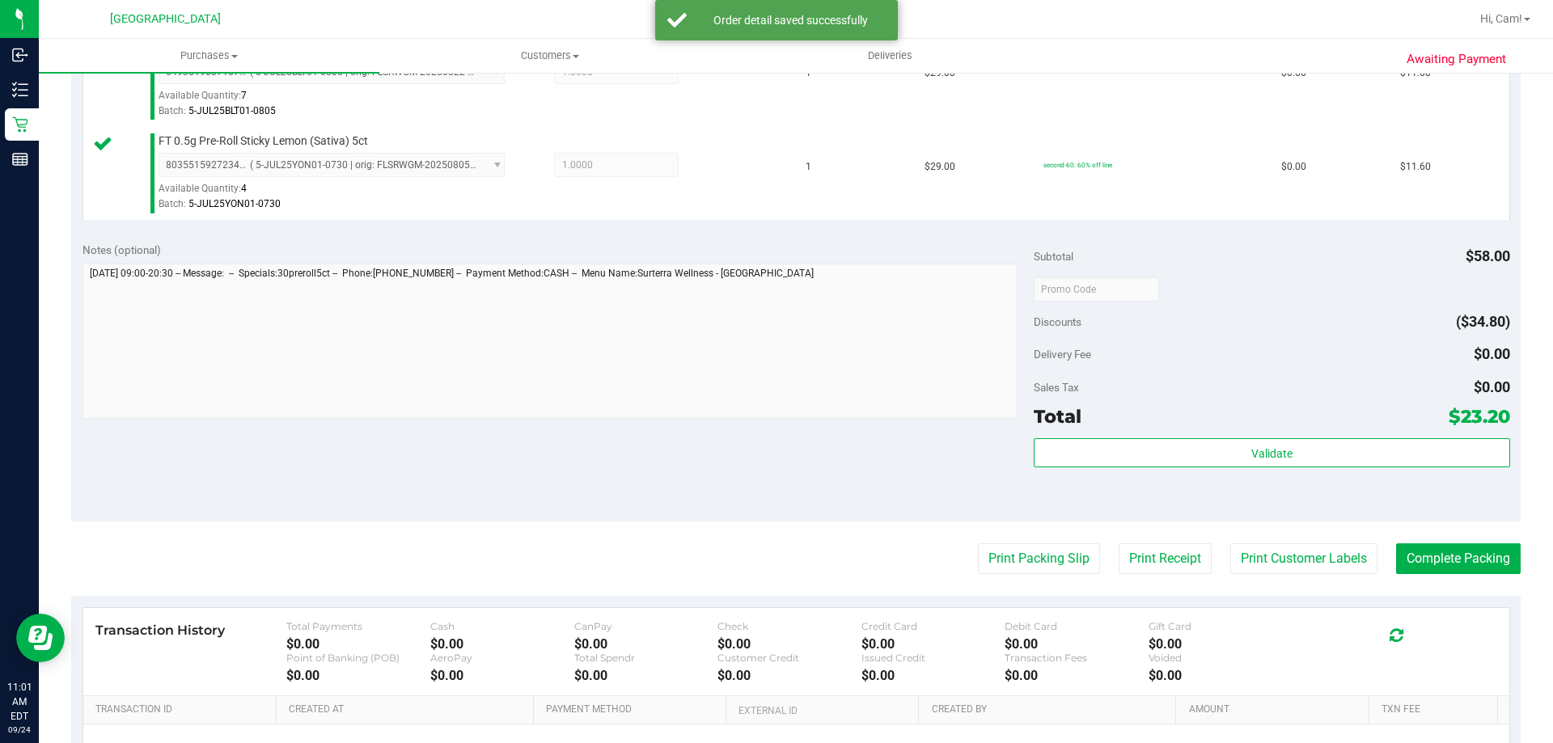
click at [1382, 468] on div "Validate" at bounding box center [1272, 453] width 476 height 31
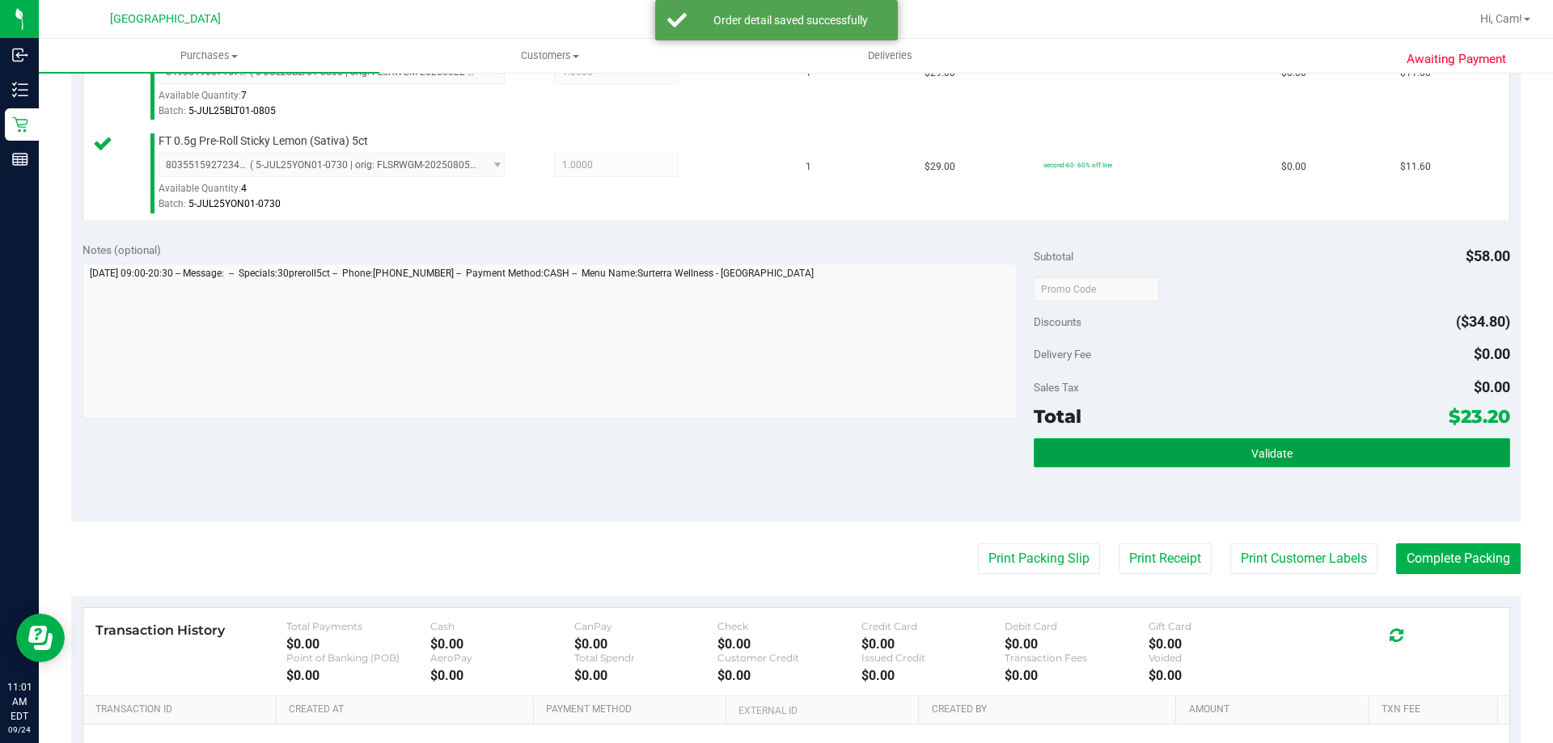
click at [1387, 462] on button "Validate" at bounding box center [1272, 452] width 476 height 29
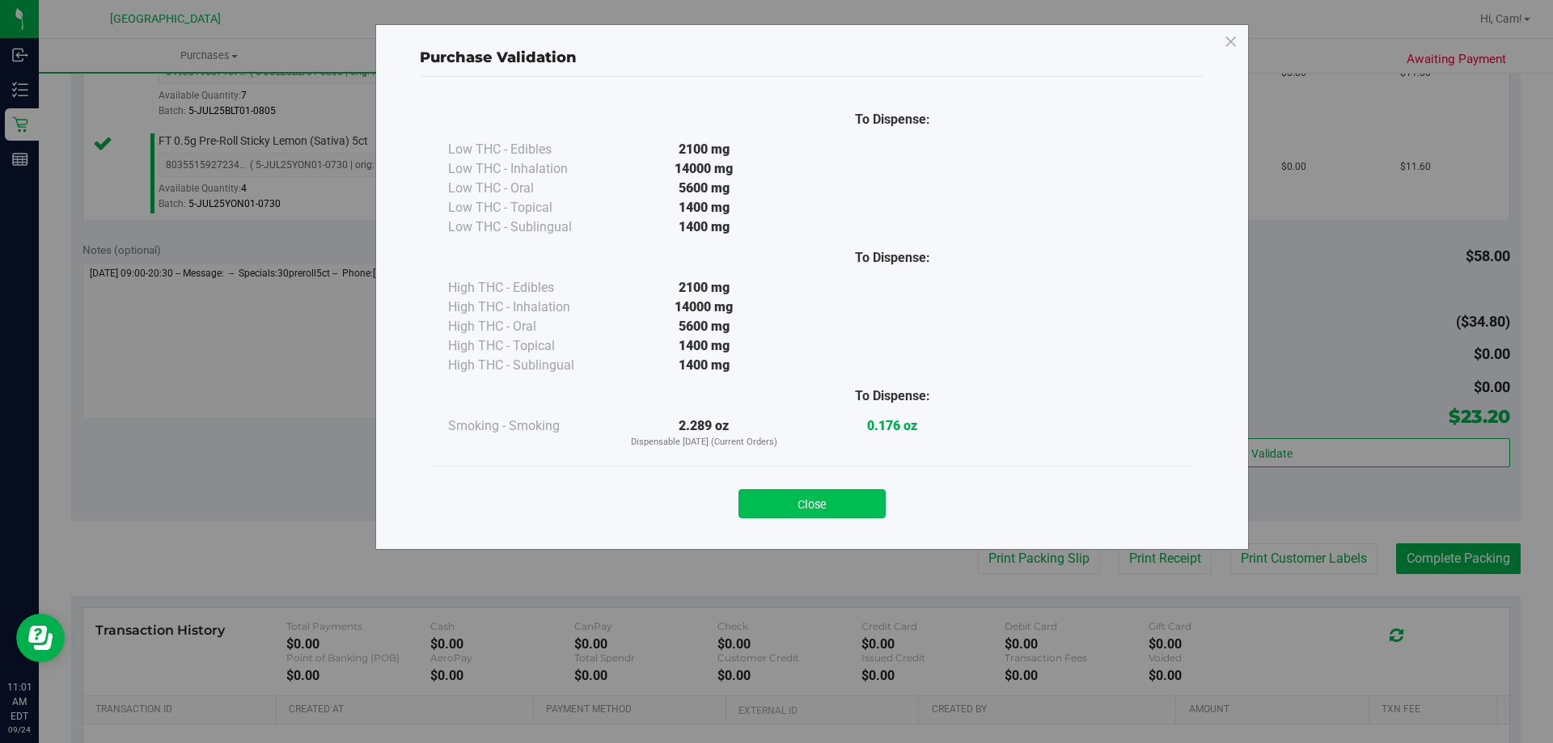
drag, startPoint x: 827, startPoint y: 497, endPoint x: 867, endPoint y: 510, distance: 42.7
click at [829, 499] on div "Close" at bounding box center [812, 499] width 736 height 40
click at [867, 510] on button "Close" at bounding box center [812, 503] width 147 height 29
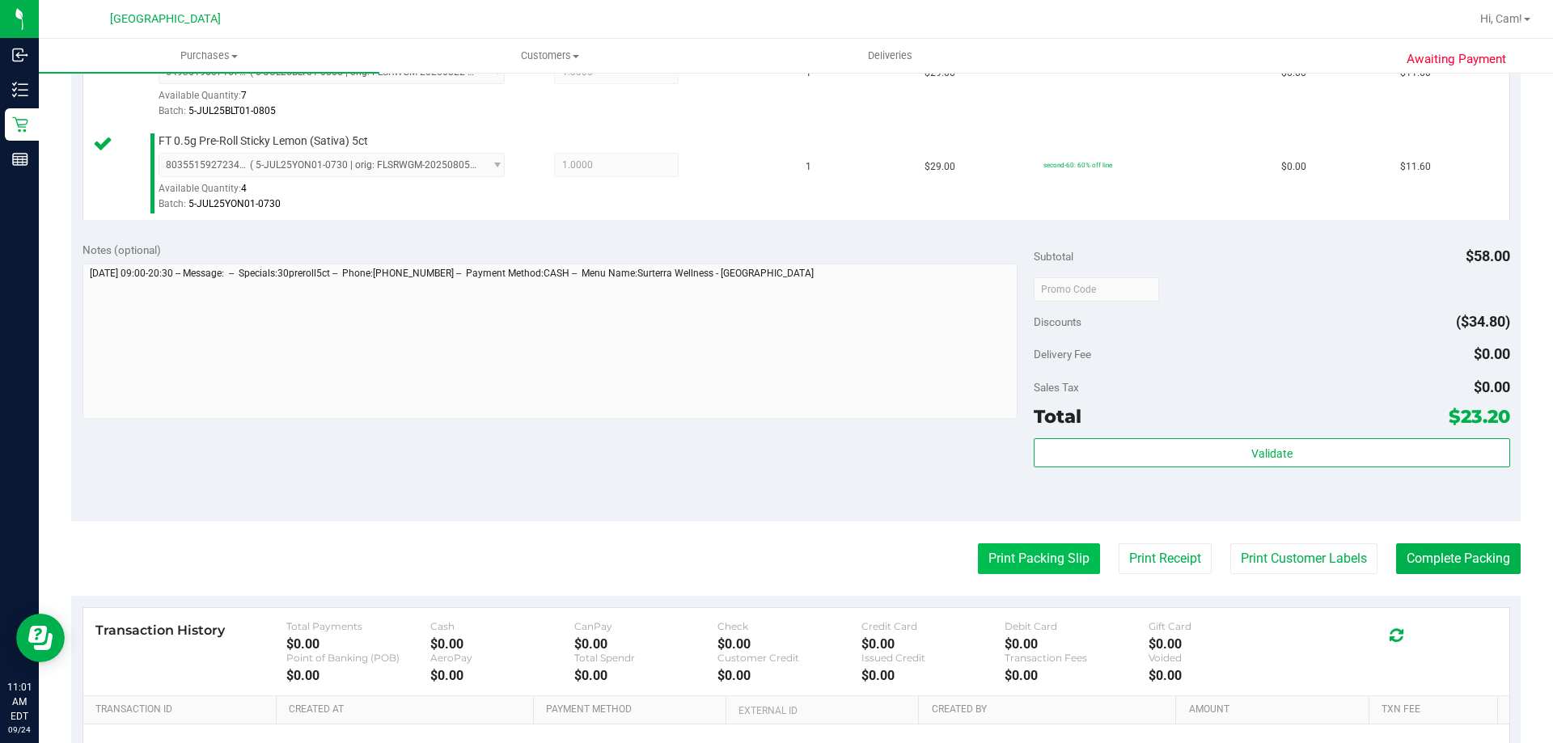
click at [1050, 553] on button "Print Packing Slip" at bounding box center [1039, 559] width 122 height 31
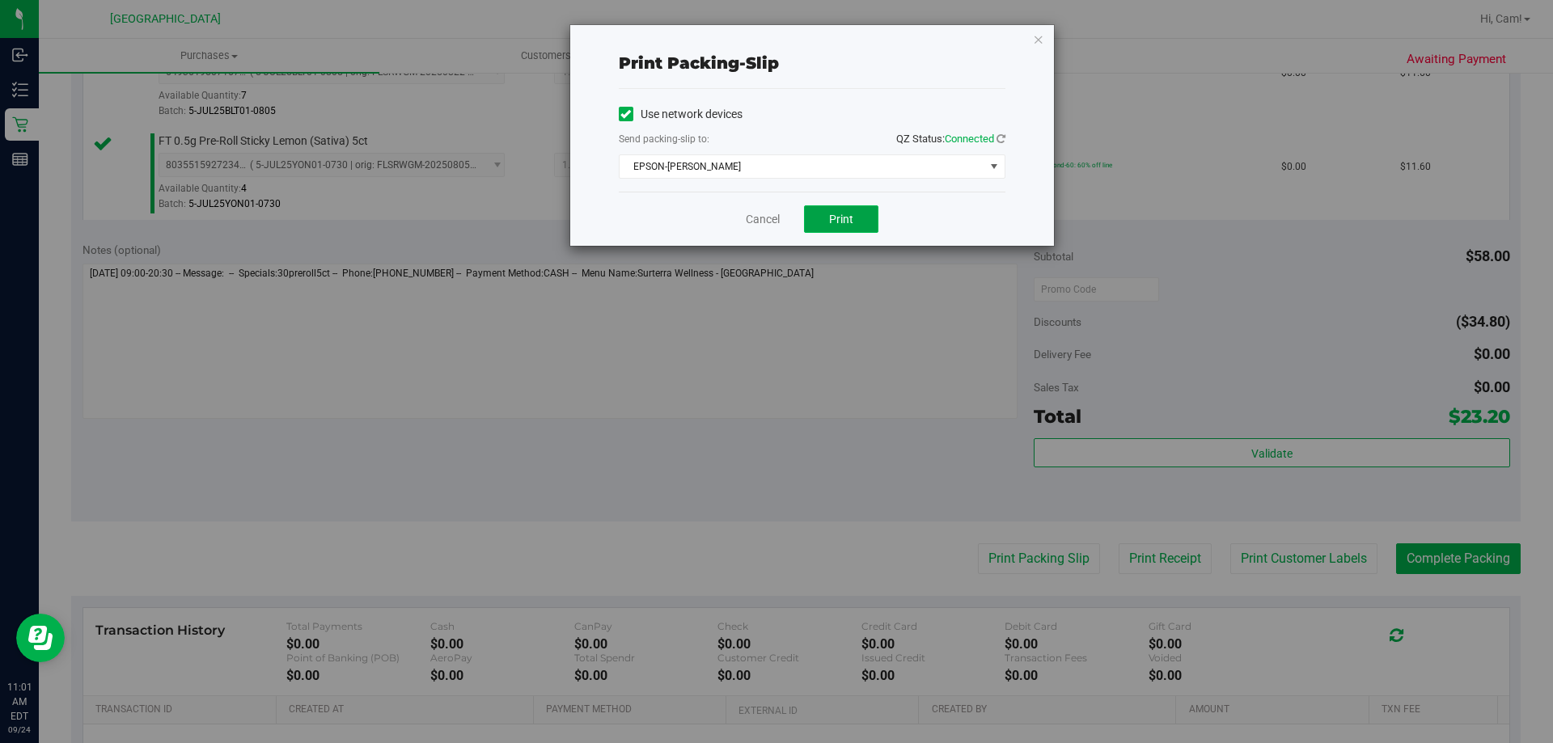
click at [841, 211] on button "Print" at bounding box center [841, 219] width 74 height 28
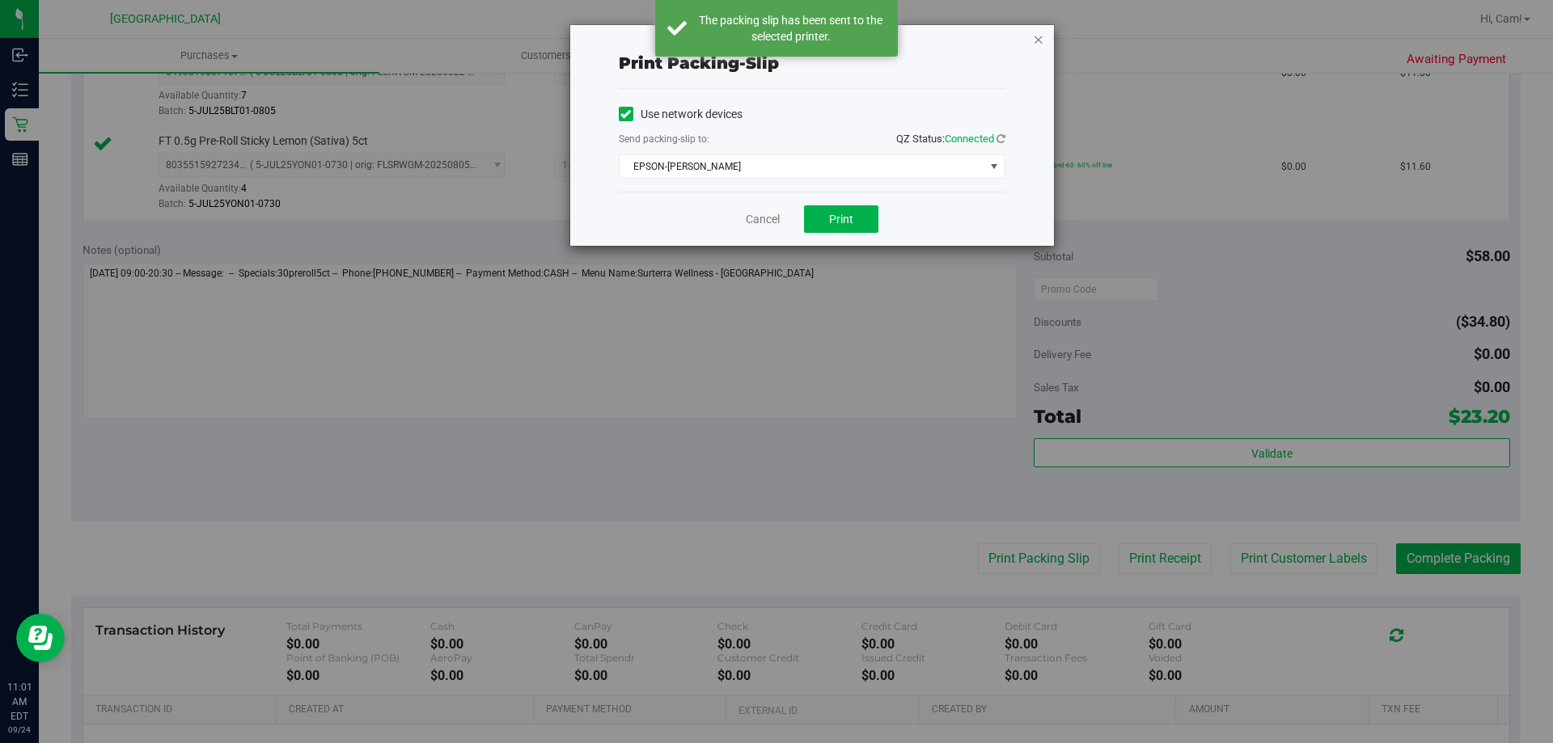
click at [1037, 39] on icon "button" at bounding box center [1038, 38] width 11 height 19
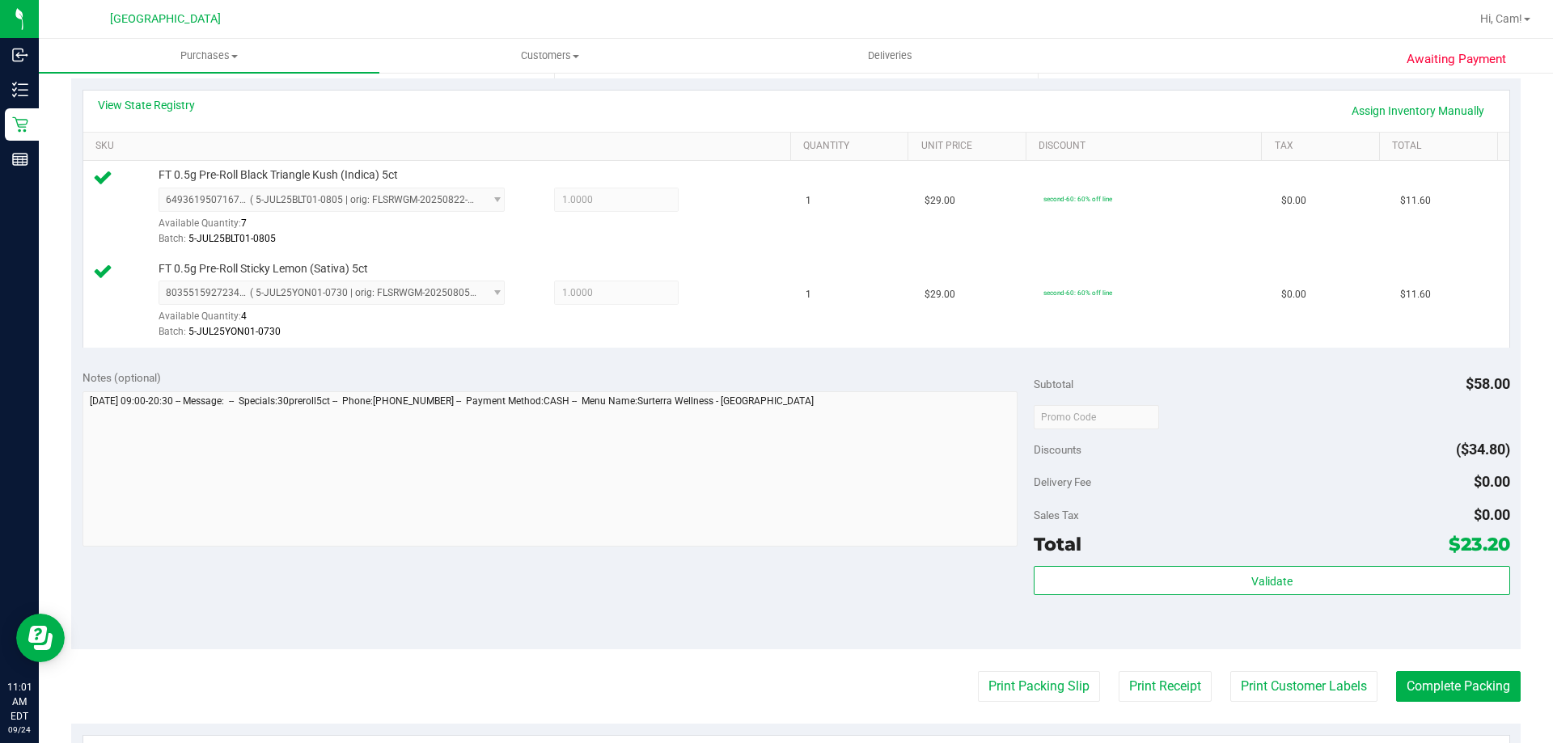
scroll to position [566, 0]
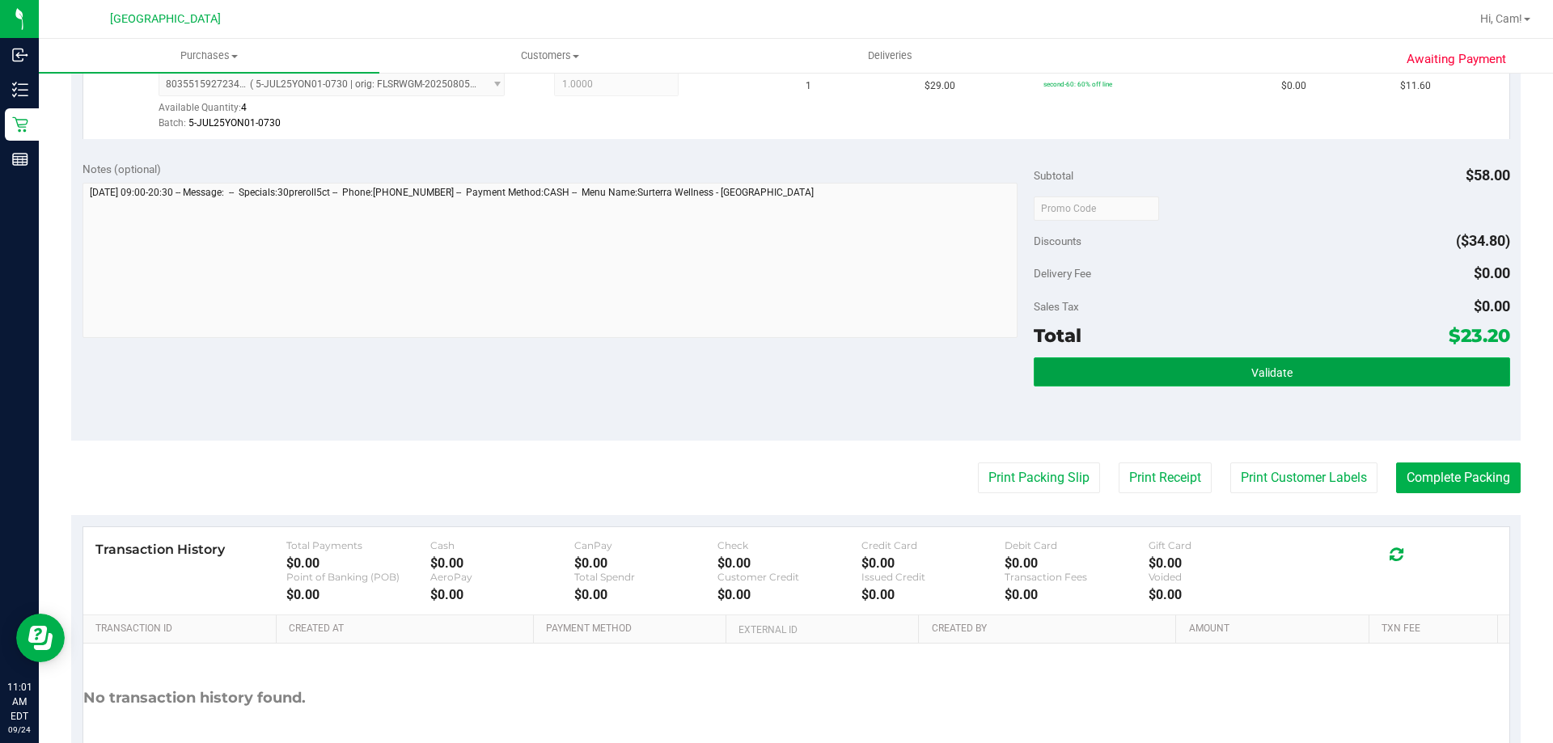
click at [1150, 362] on button "Validate" at bounding box center [1272, 372] width 476 height 29
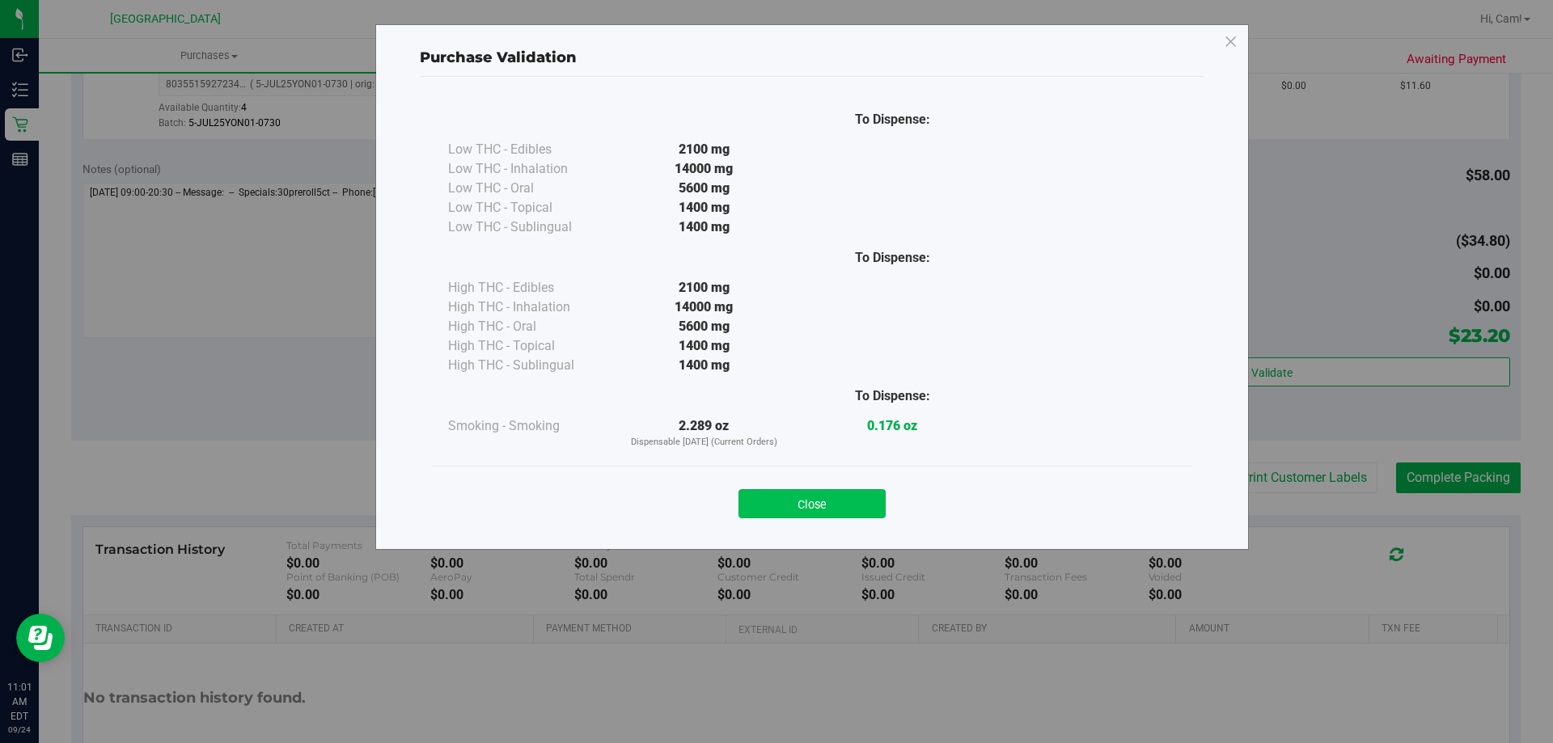
click at [836, 489] on button "Close" at bounding box center [812, 503] width 147 height 29
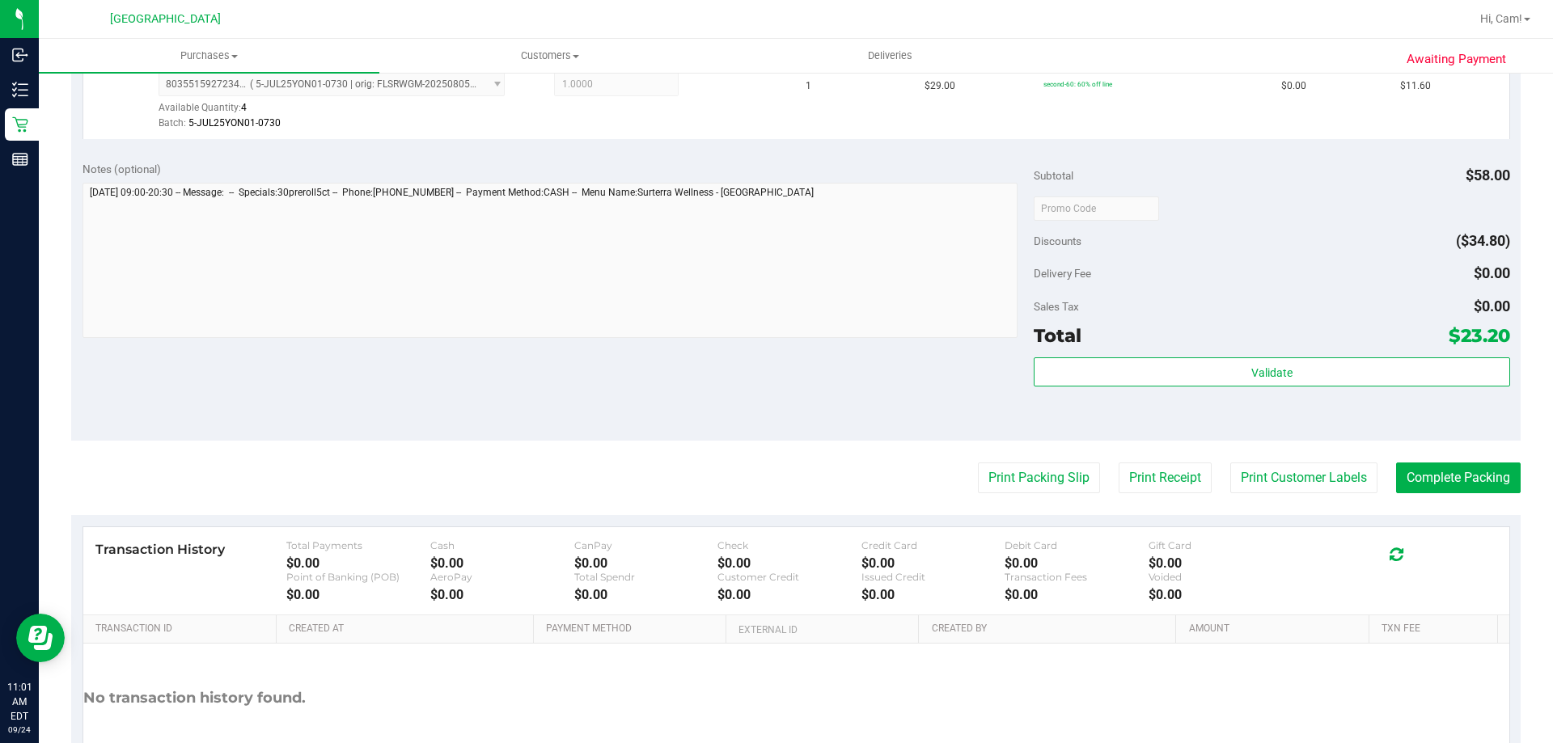
drag, startPoint x: 1530, startPoint y: 488, endPoint x: 1512, endPoint y: 488, distance: 17.8
click at [1529, 488] on div "Awaiting Payment Back Edit Purchase Cancel Purchase View Profile # 11997949 Bio…" at bounding box center [796, 177] width 1514 height 1345
click at [1491, 485] on button "Complete Packing" at bounding box center [1458, 478] width 125 height 31
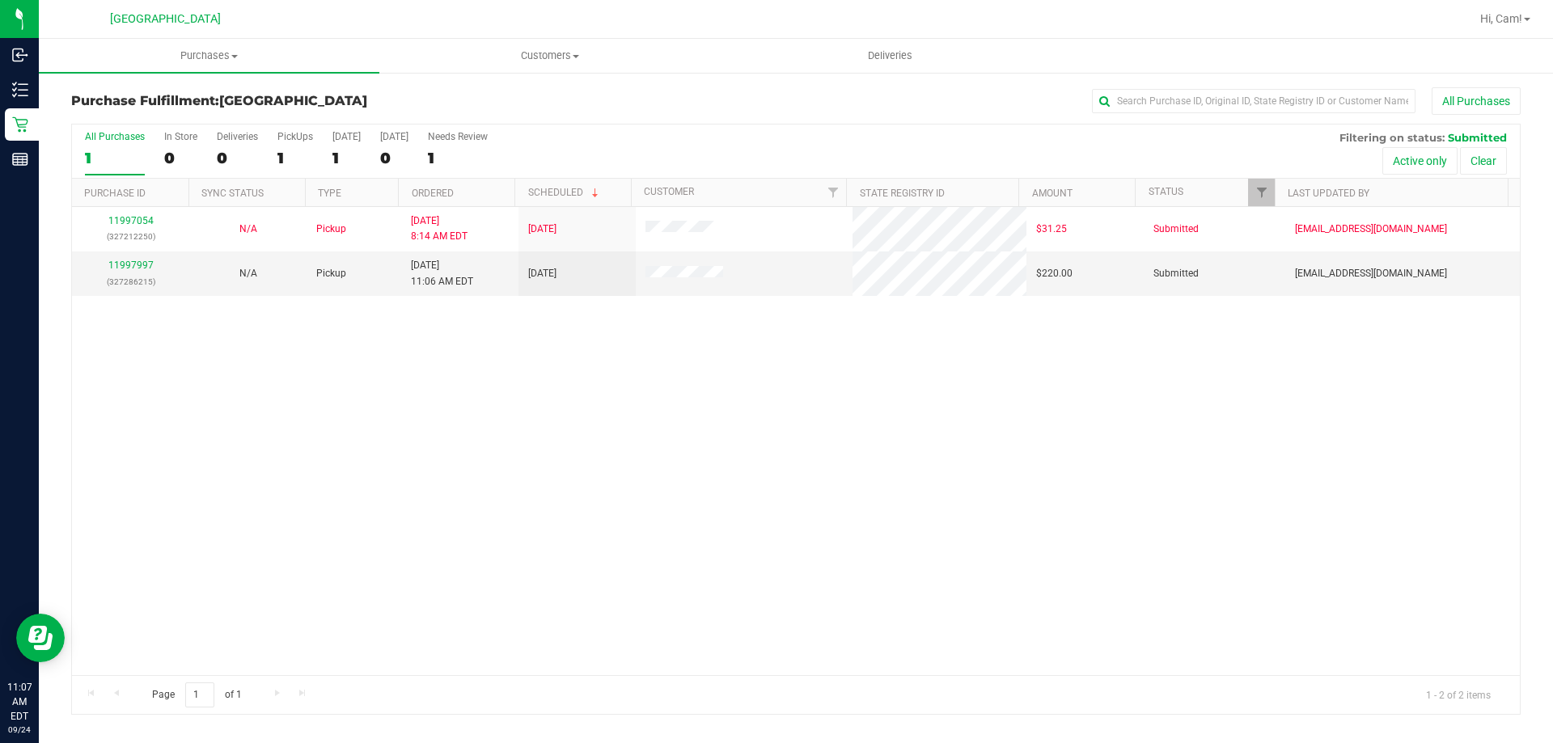
click at [371, 478] on div "11997054 (327212250) N/A Pickup 9/24/2025 8:14 AM EDT 9/24/2025 $31.25 Submitte…" at bounding box center [796, 441] width 1448 height 468
drag, startPoint x: 475, startPoint y: 320, endPoint x: 494, endPoint y: 367, distance: 51.5
click at [481, 328] on div "11997054 (327212250) N/A Pickup 9/24/2025 8:14 AM EDT 9/24/2025 $31.25 Submitte…" at bounding box center [796, 441] width 1448 height 468
click at [506, 421] on div "11997054 (327212250) N/A Pickup 9/24/2025 8:14 AM EDT 9/24/2025 $31.25 Submitte…" at bounding box center [796, 441] width 1448 height 468
click at [414, 390] on div "11997054 (327212250) N/A Pickup 9/24/2025 8:14 AM EDT 9/24/2025 $31.25 Submitte…" at bounding box center [796, 441] width 1448 height 468
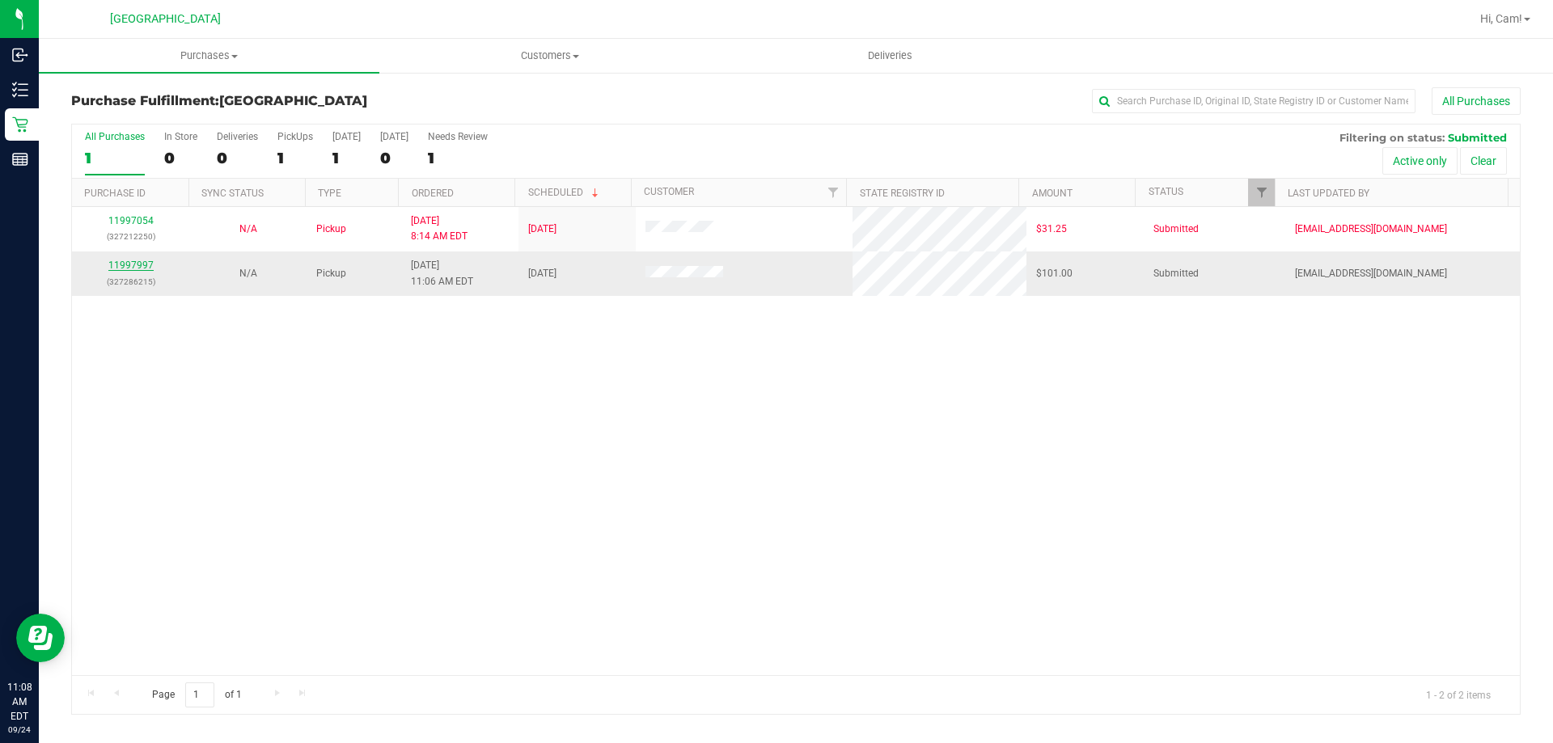
click at [134, 270] on link "11997997" at bounding box center [130, 265] width 45 height 11
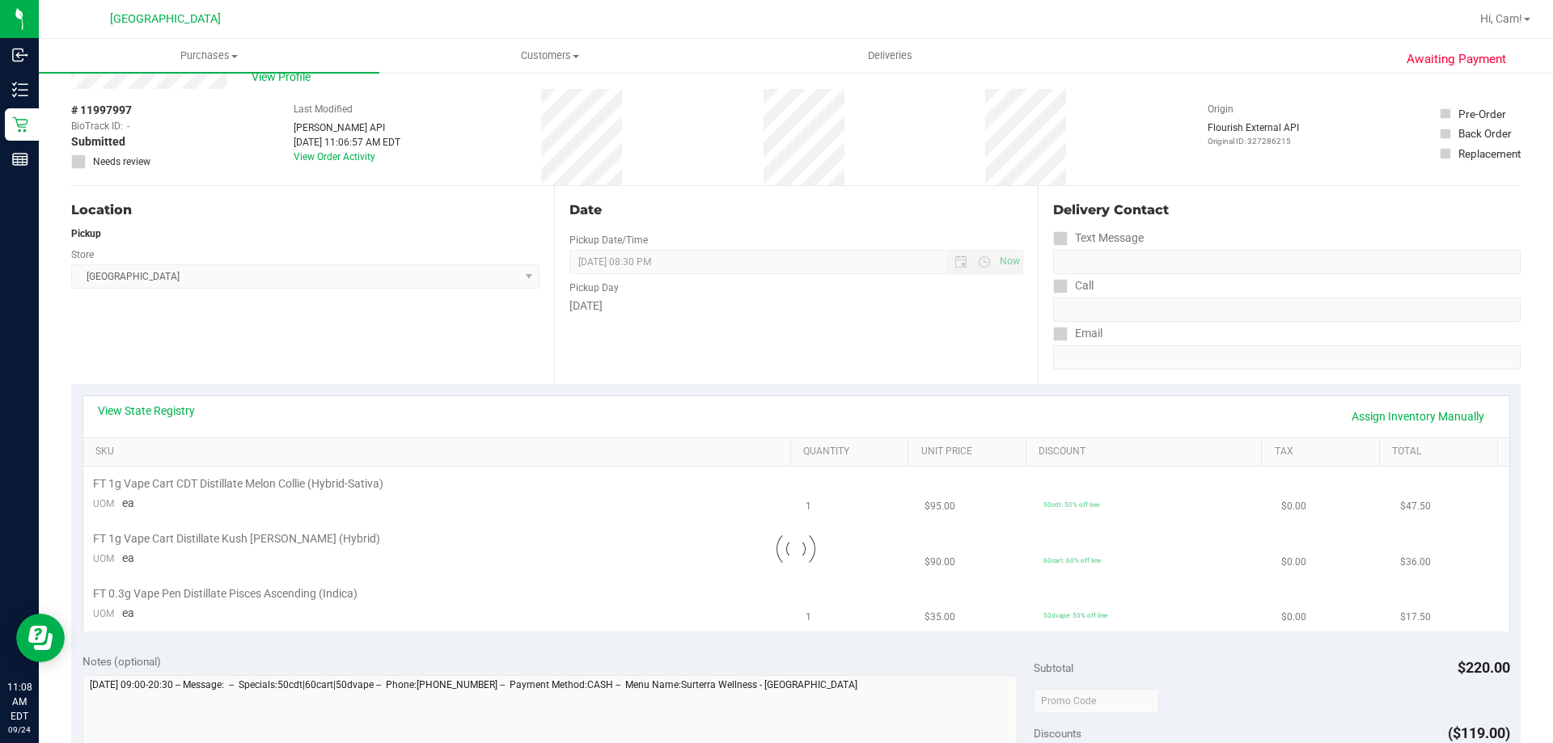
scroll to position [81, 0]
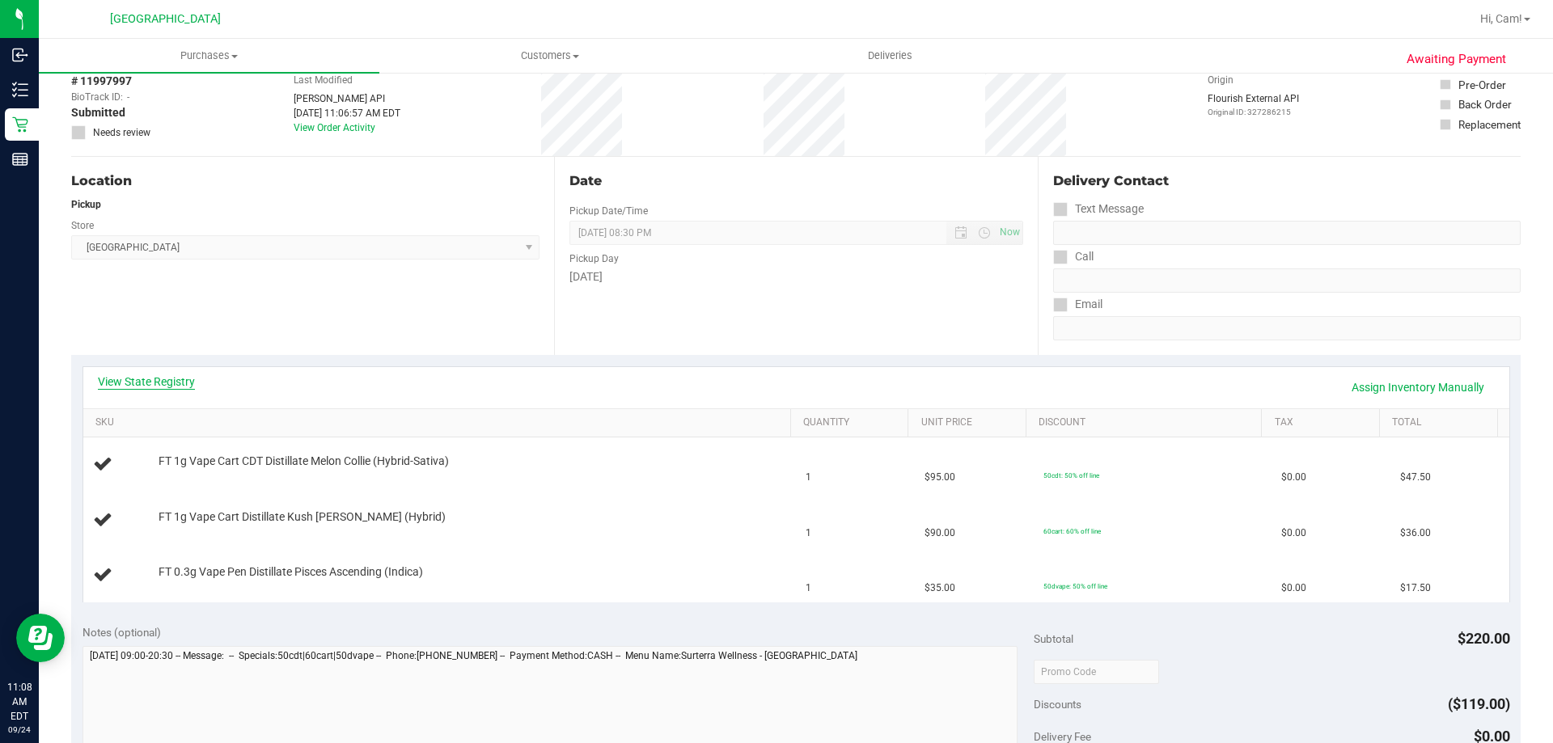
click at [127, 377] on link "View State Registry" at bounding box center [146, 382] width 97 height 16
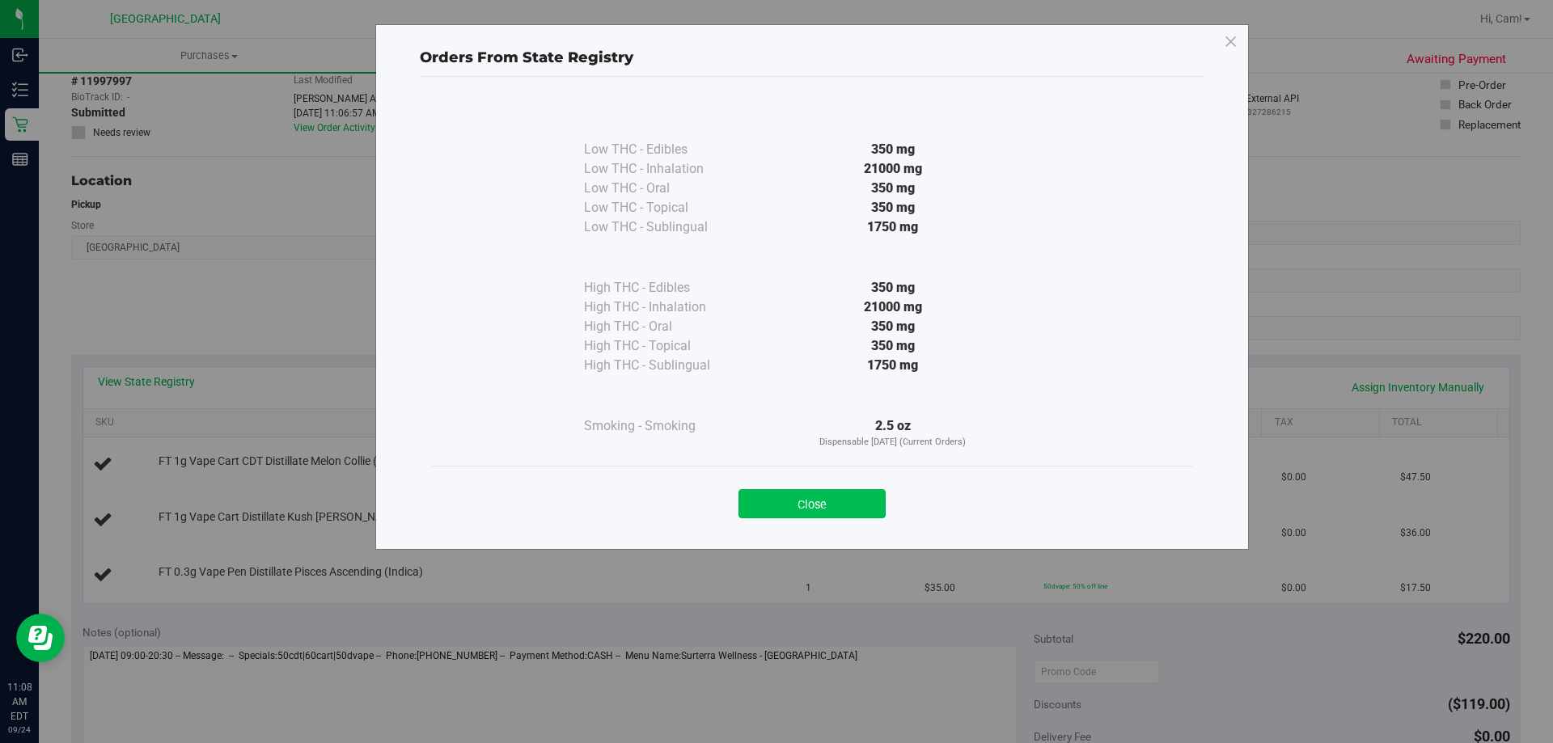
click at [812, 500] on button "Close" at bounding box center [812, 503] width 147 height 29
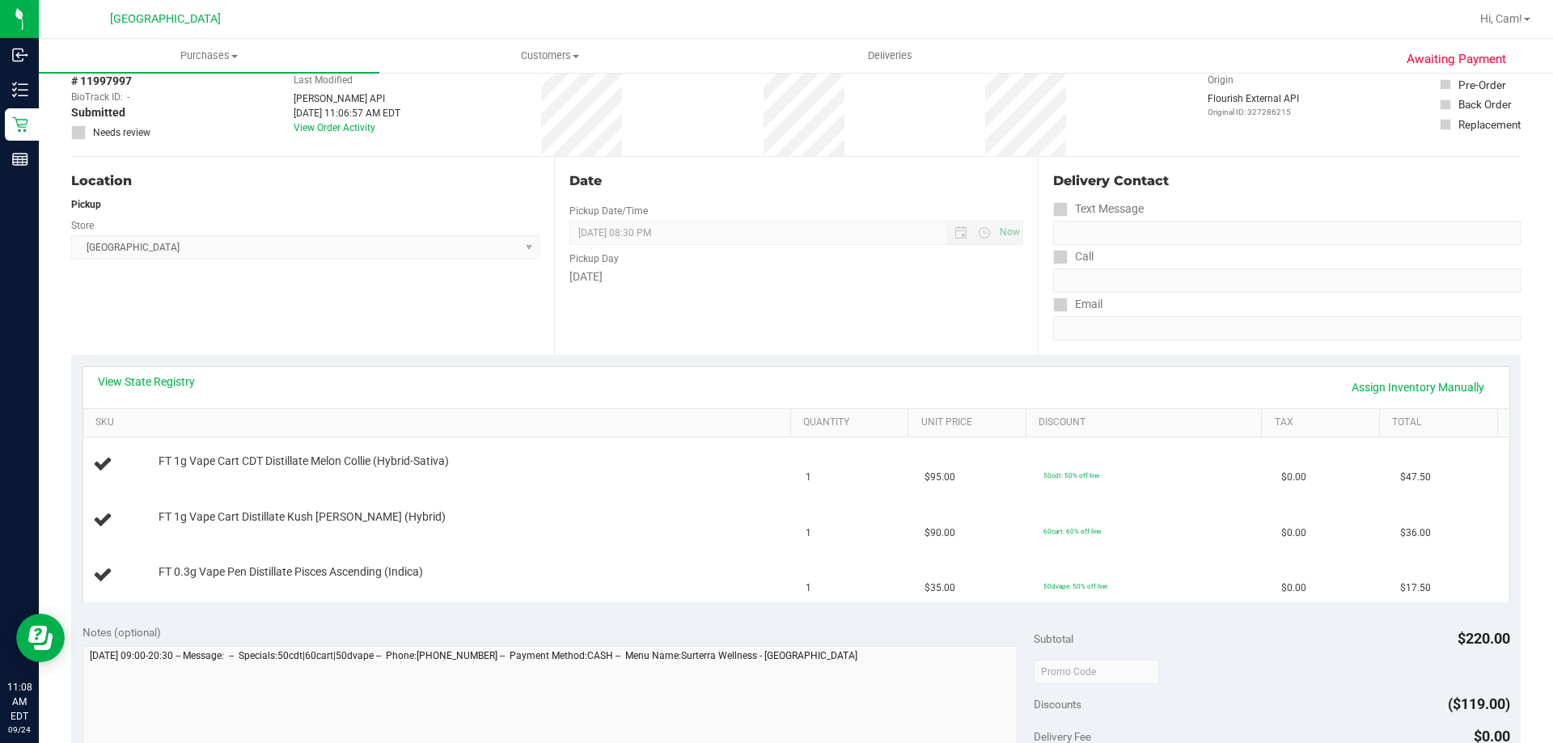
click at [175, 370] on div "View State Registry Assign Inventory Manually" at bounding box center [796, 387] width 1426 height 41
click at [171, 375] on link "View State Registry" at bounding box center [146, 382] width 97 height 16
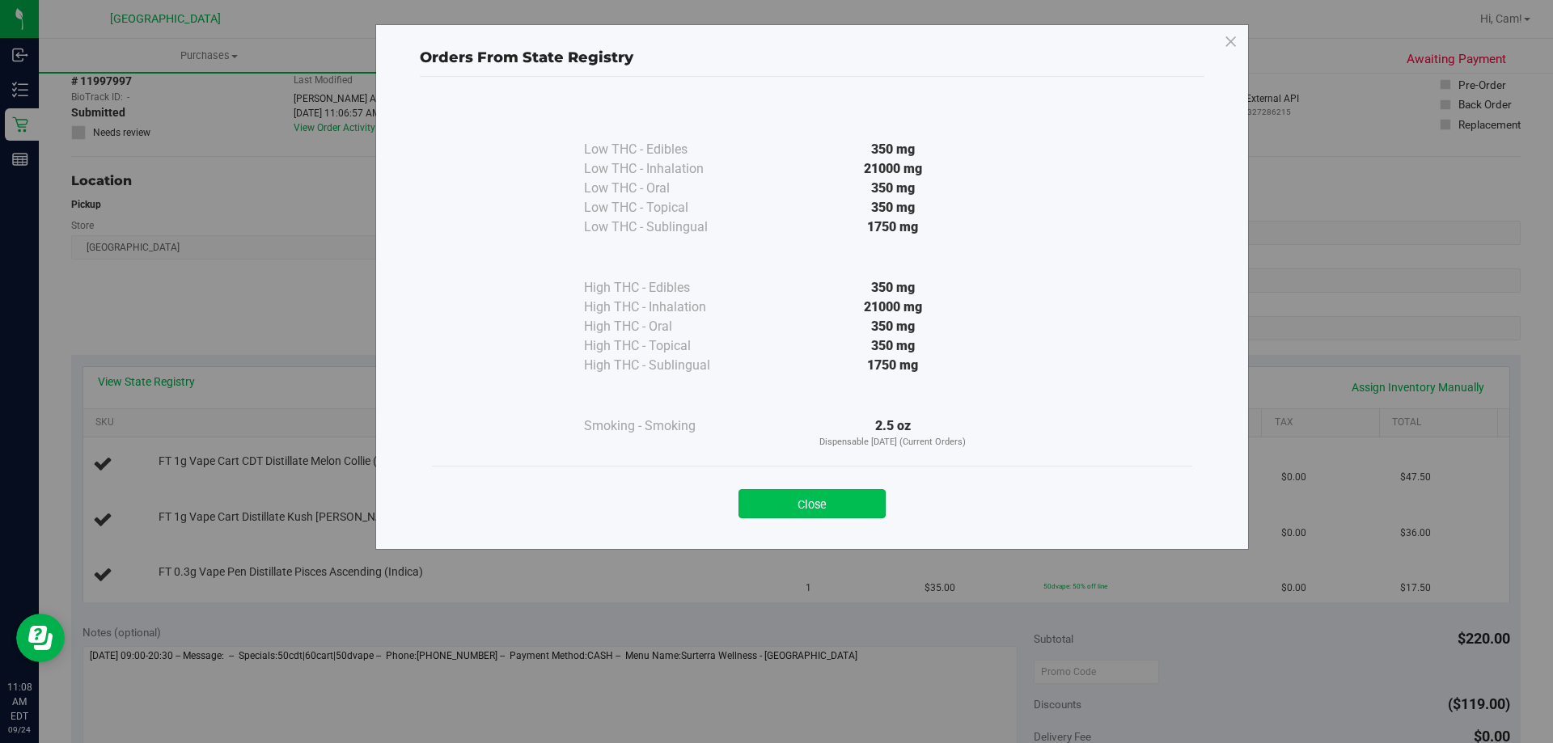
click at [838, 501] on button "Close" at bounding box center [812, 503] width 147 height 29
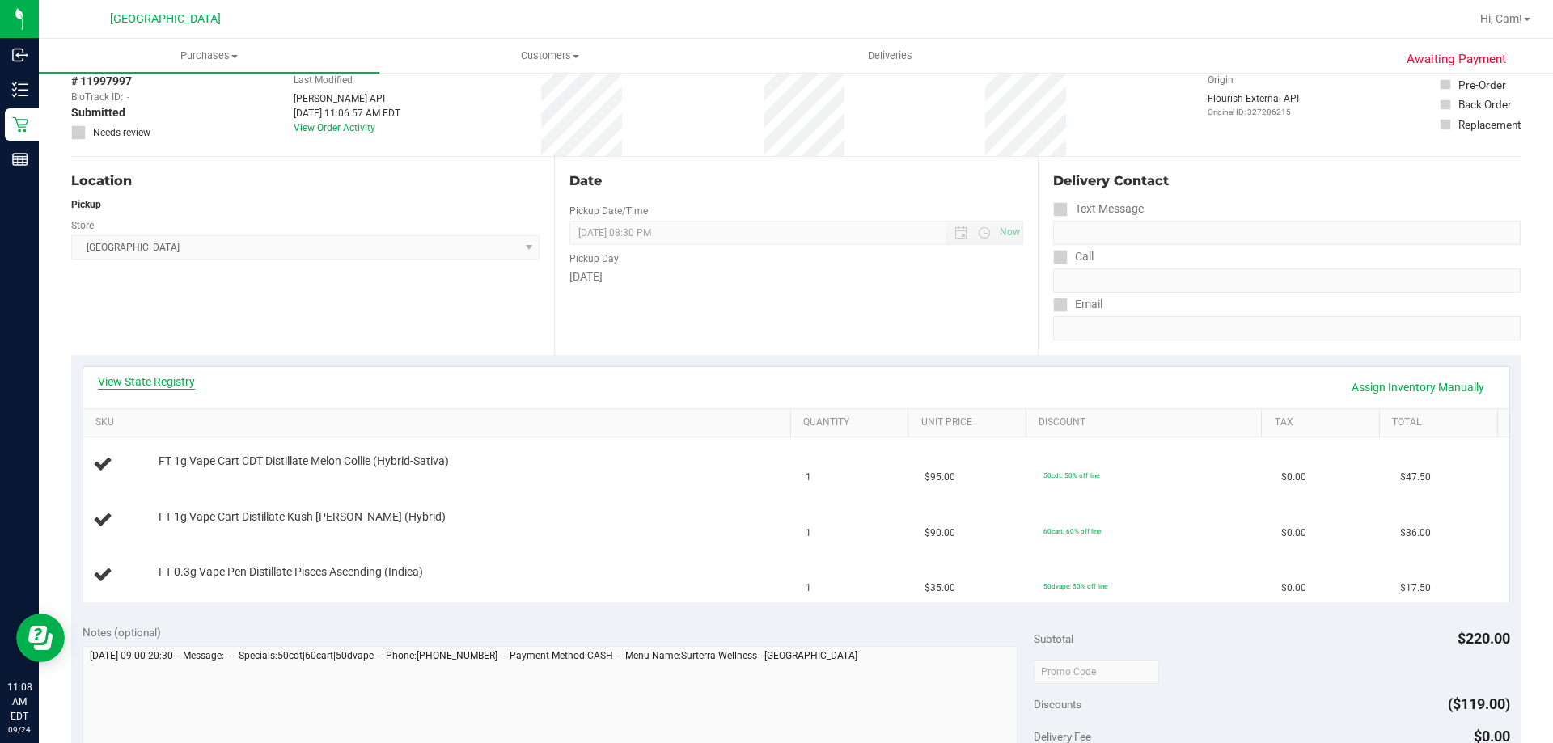
click at [171, 376] on link "View State Registry" at bounding box center [146, 382] width 97 height 16
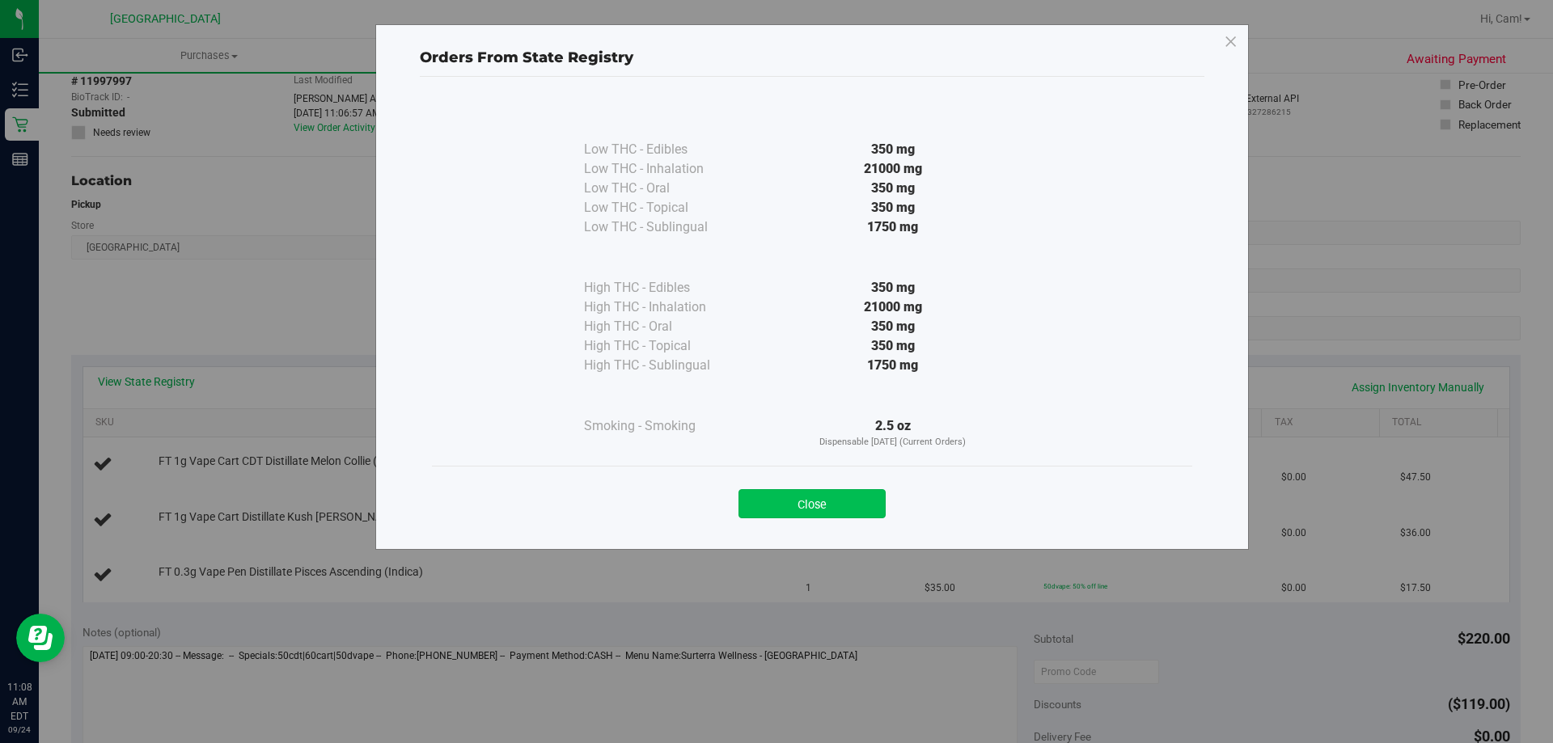
click at [791, 497] on button "Close" at bounding box center [812, 503] width 147 height 29
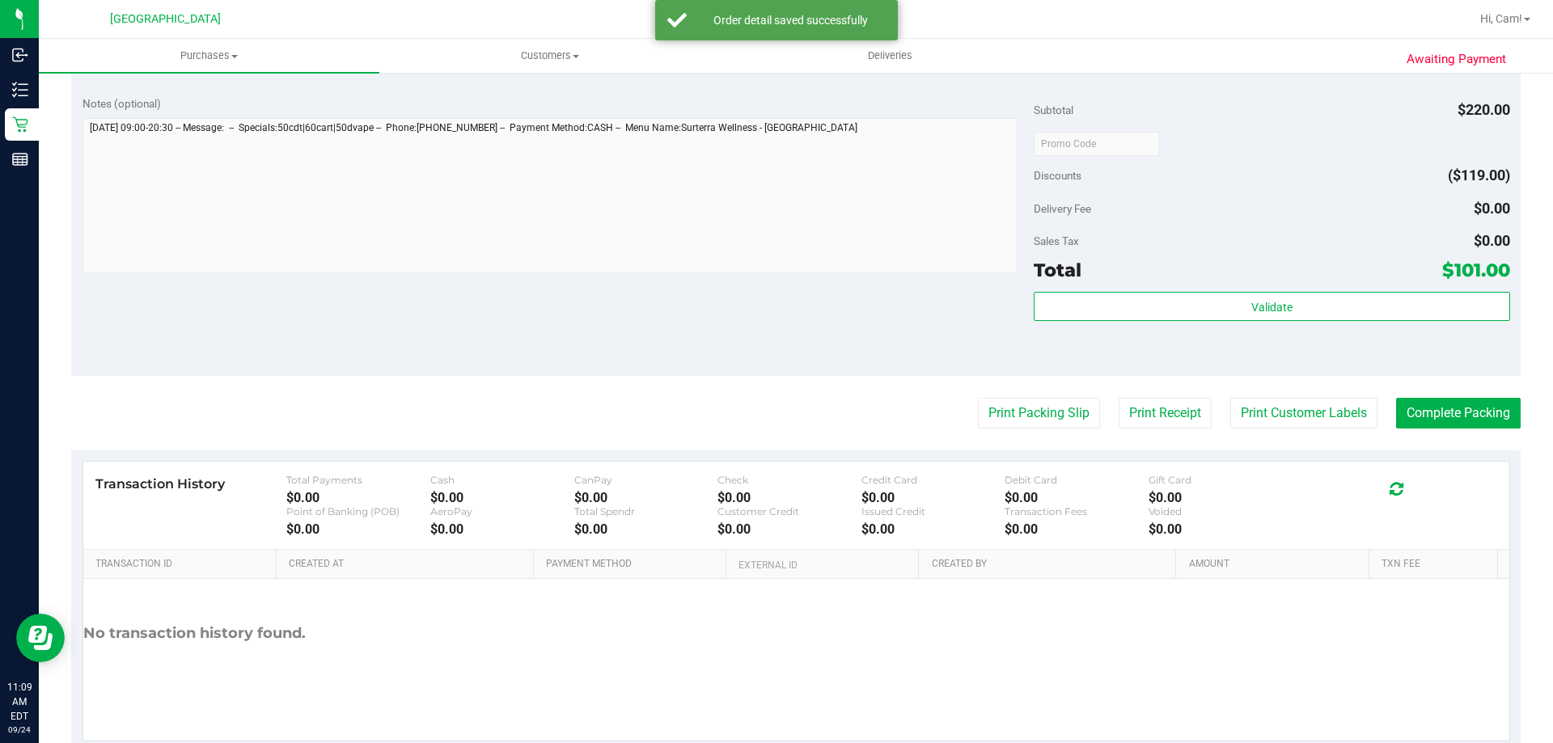
scroll to position [767, 0]
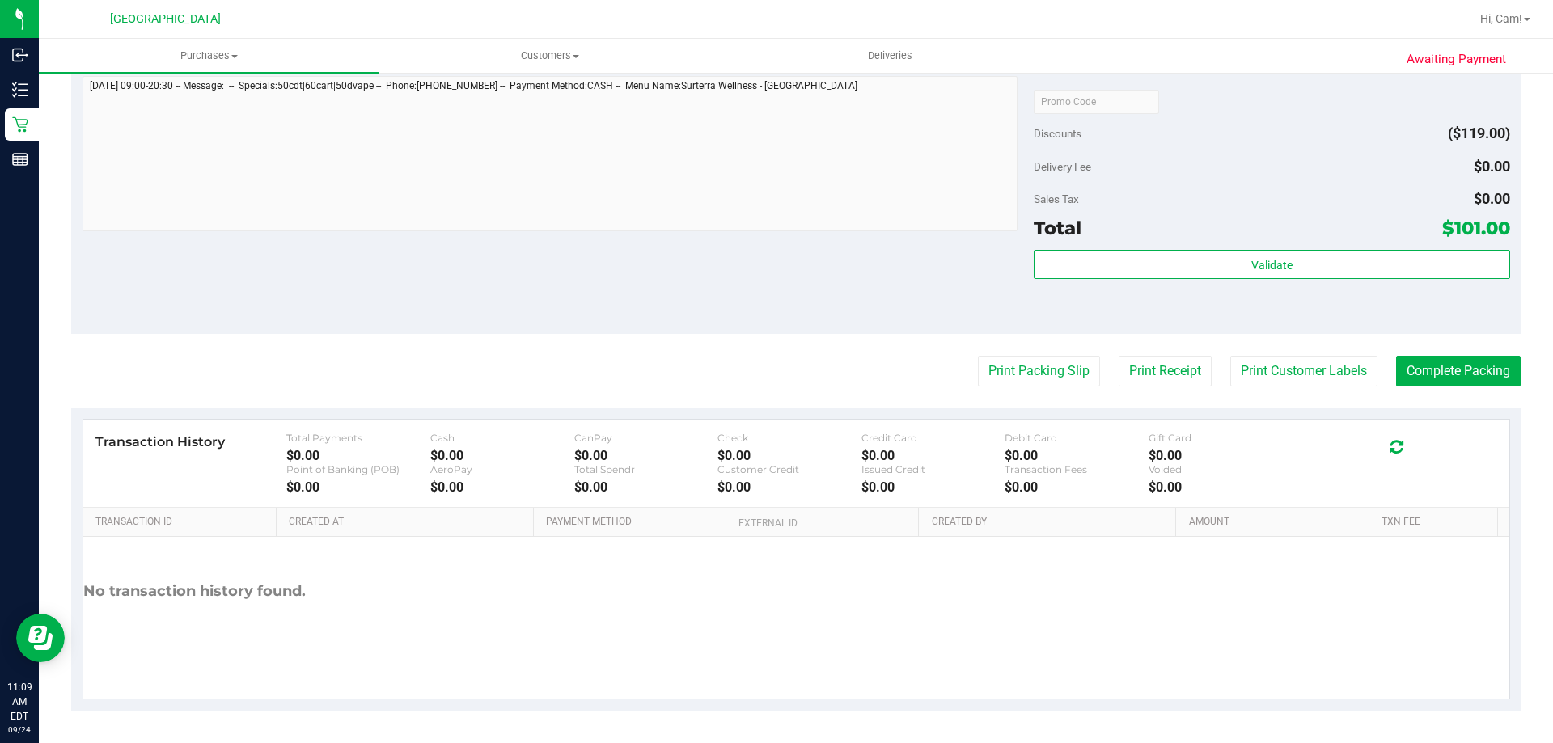
click at [1382, 242] on div "Total $101.00" at bounding box center [1272, 228] width 476 height 29
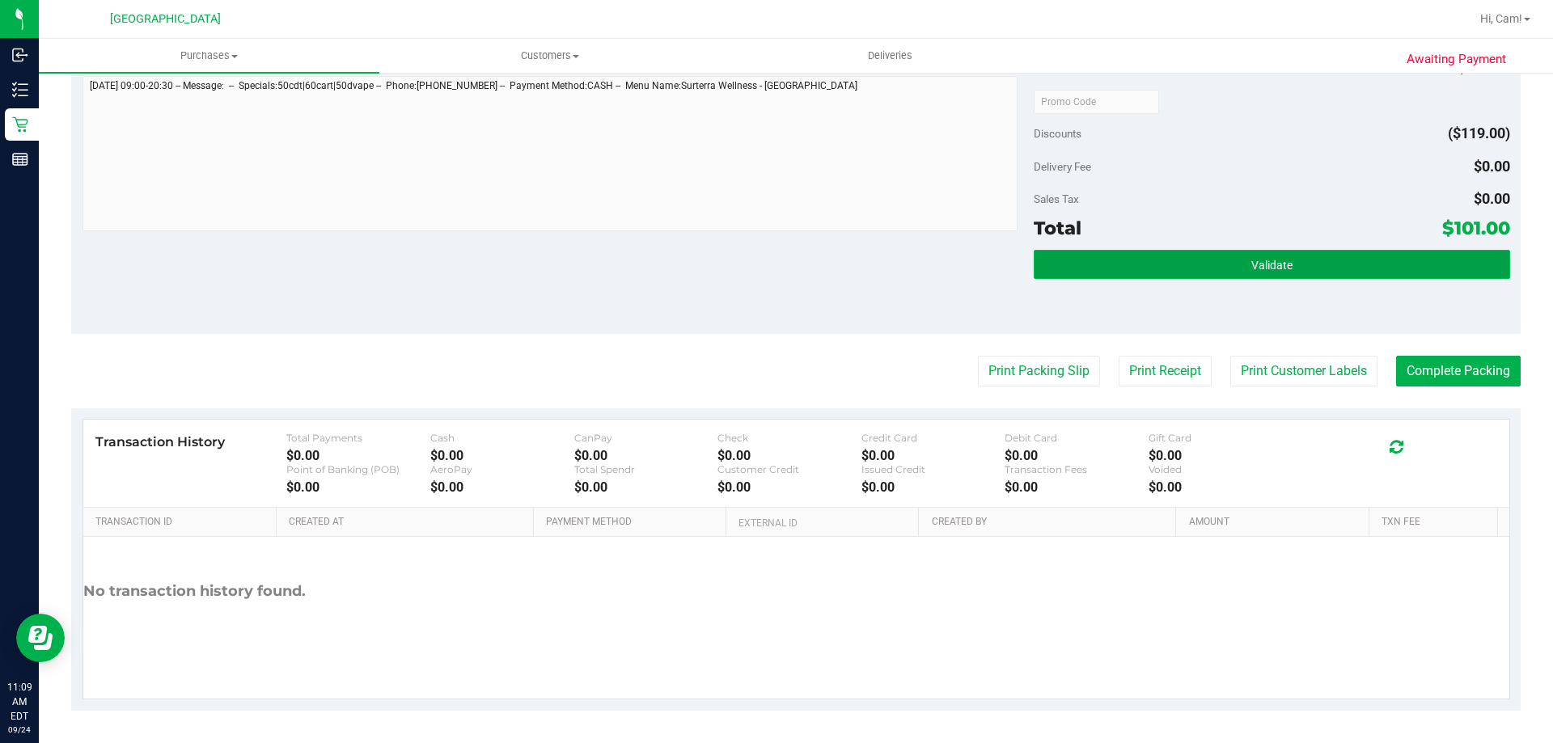
click at [1380, 258] on button "Validate" at bounding box center [1272, 264] width 476 height 29
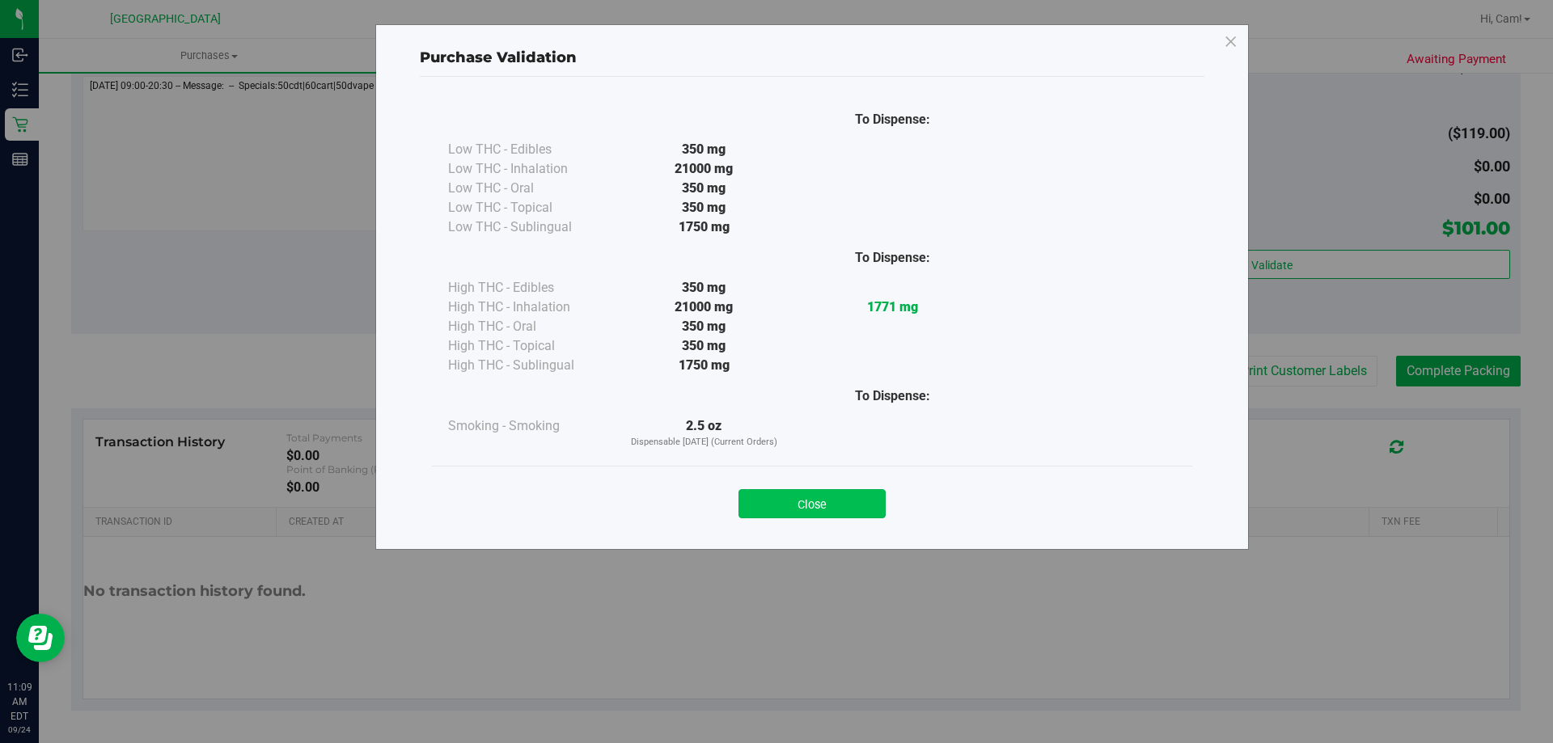
click at [807, 498] on button "Close" at bounding box center [812, 503] width 147 height 29
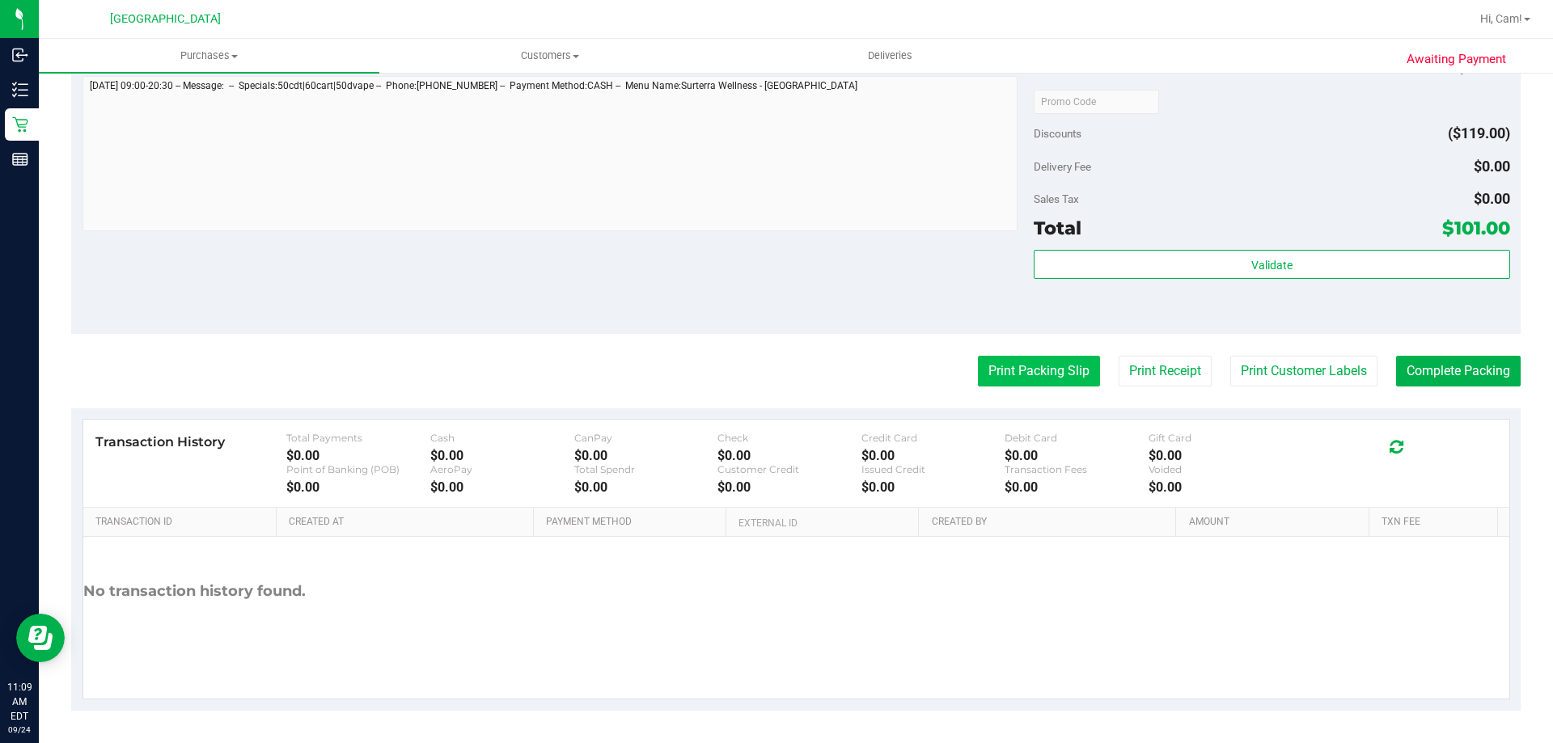
click at [1039, 377] on button "Print Packing Slip" at bounding box center [1039, 371] width 122 height 31
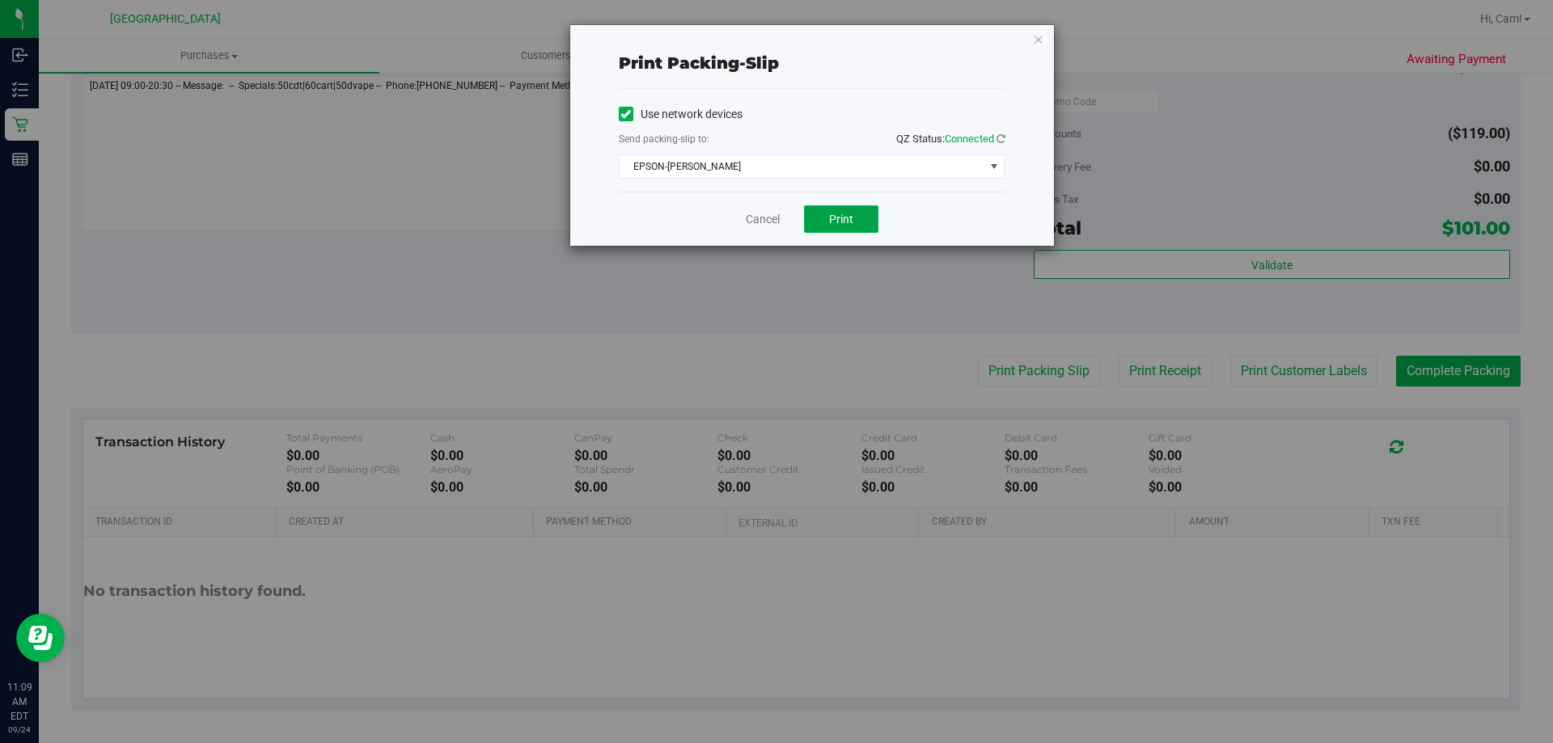
click at [819, 213] on button "Print" at bounding box center [841, 219] width 74 height 28
click at [1038, 40] on icon "button" at bounding box center [1038, 38] width 11 height 19
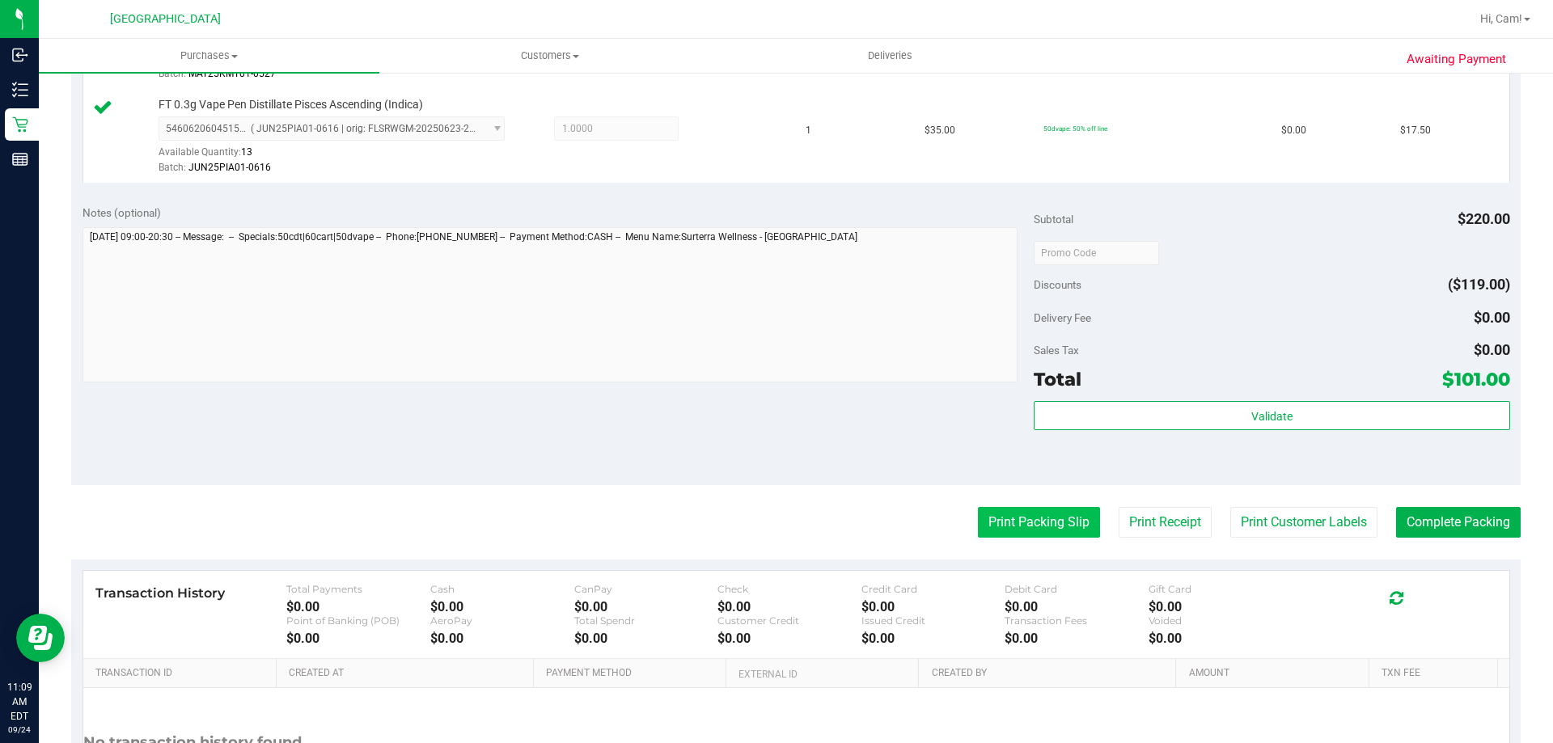
scroll to position [728, 0]
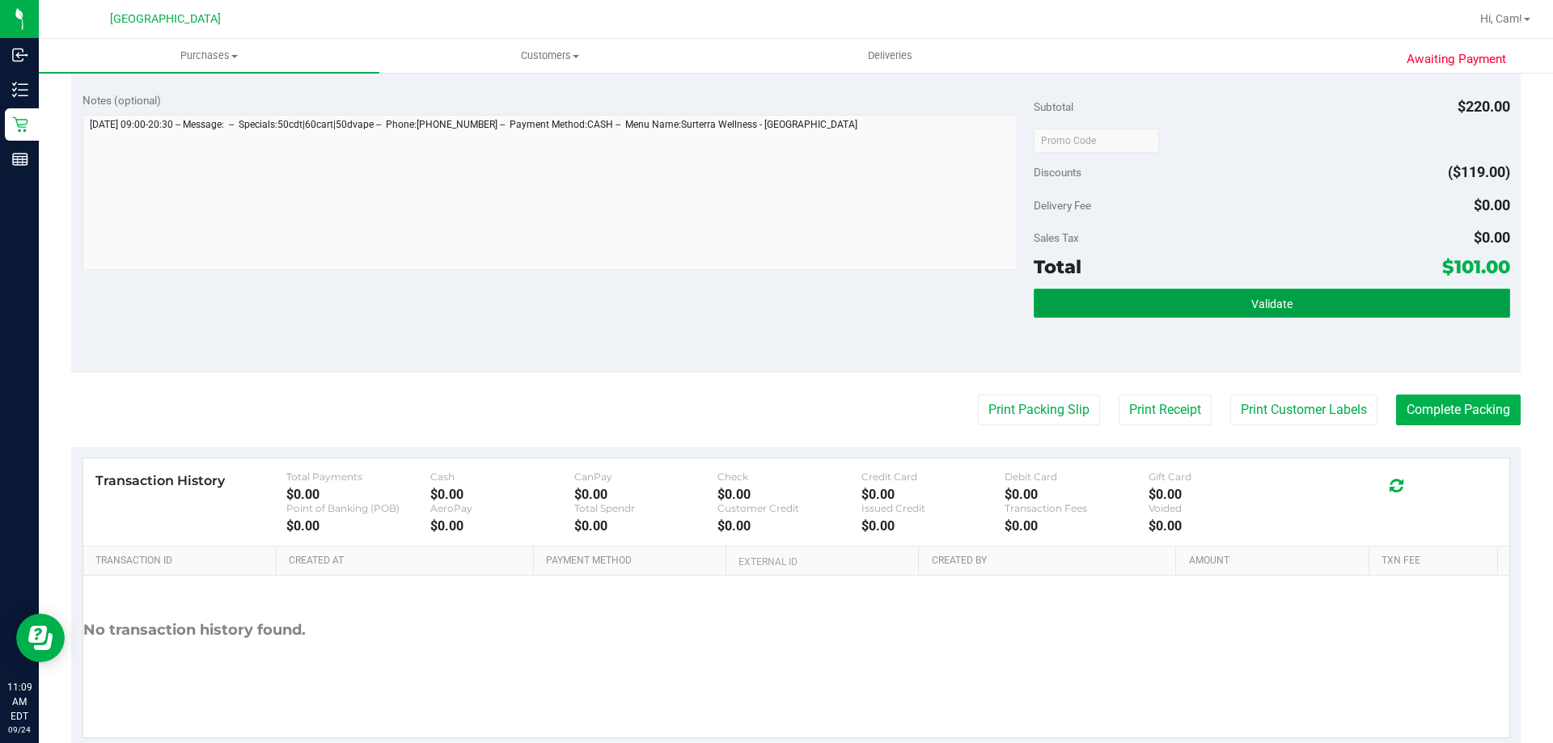
click at [1267, 317] on button "Validate" at bounding box center [1272, 303] width 476 height 29
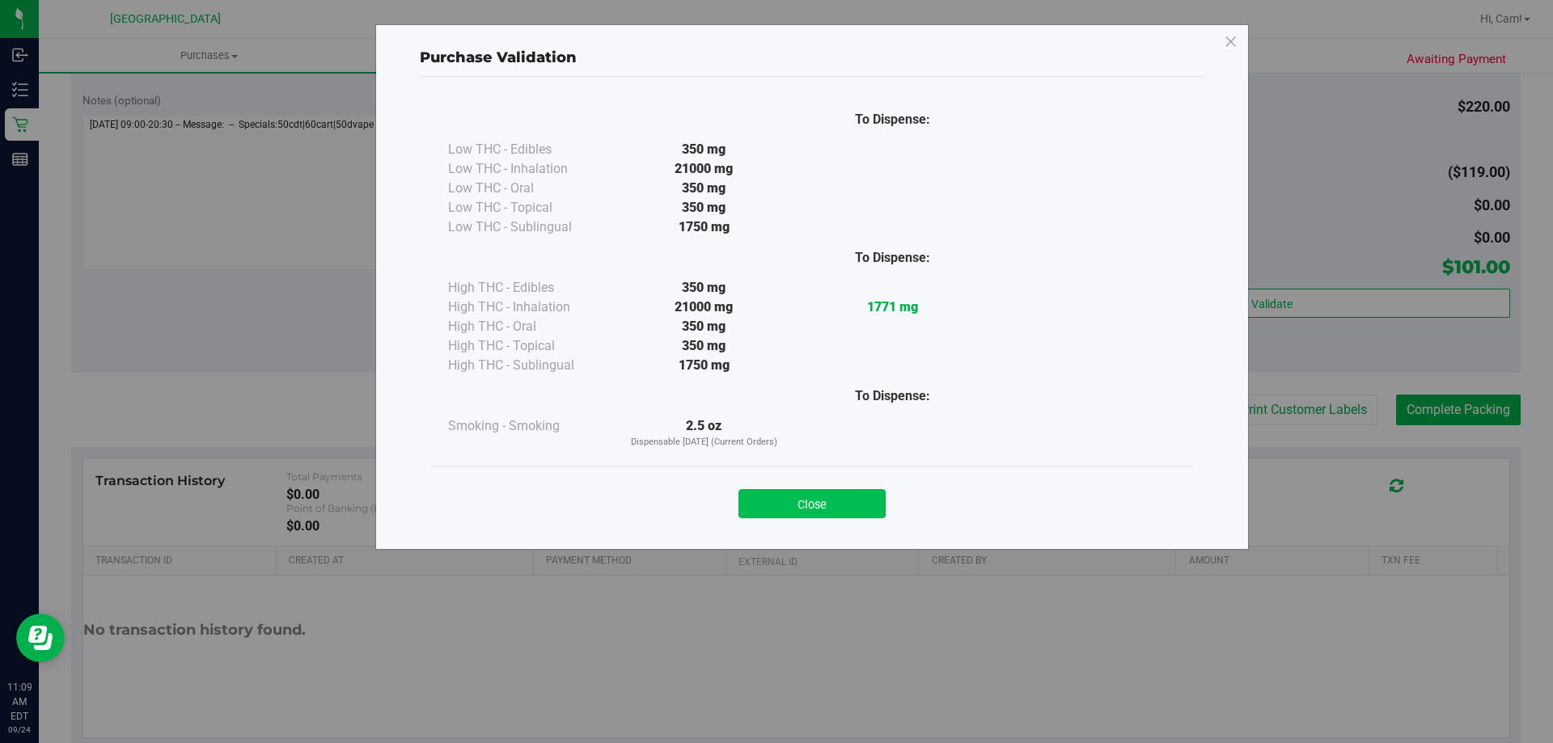
click at [863, 497] on button "Close" at bounding box center [812, 503] width 147 height 29
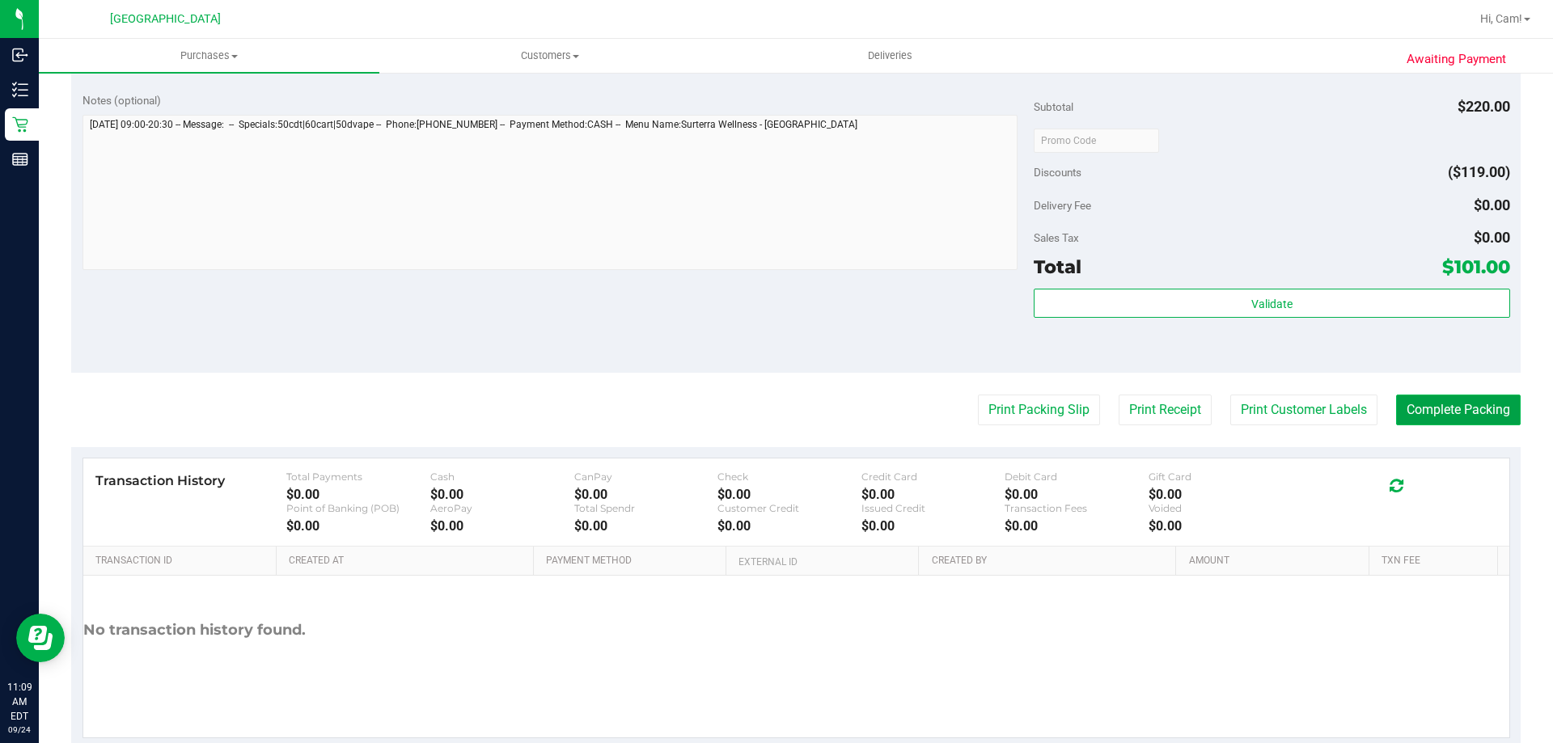
click at [1497, 406] on button "Complete Packing" at bounding box center [1458, 410] width 125 height 31
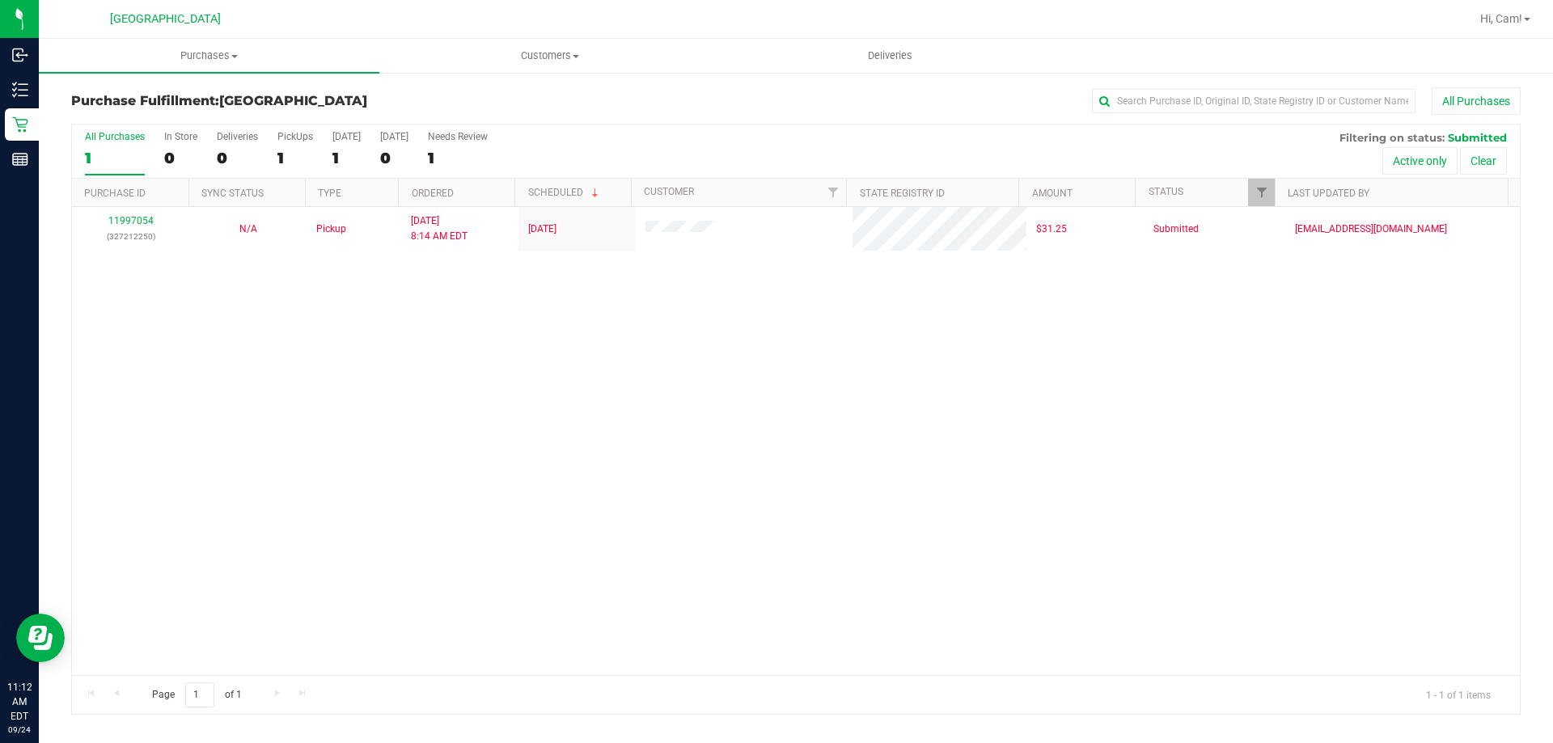
click at [497, 104] on h3 "Purchase Fulfillment: Palm Coast WC" at bounding box center [312, 101] width 483 height 15
click at [548, 469] on div "11997054 (327212250) N/A Pickup [DATE] 8:14 AM EDT 9/24/2025 $31.25 Submitted […" at bounding box center [796, 441] width 1448 height 468
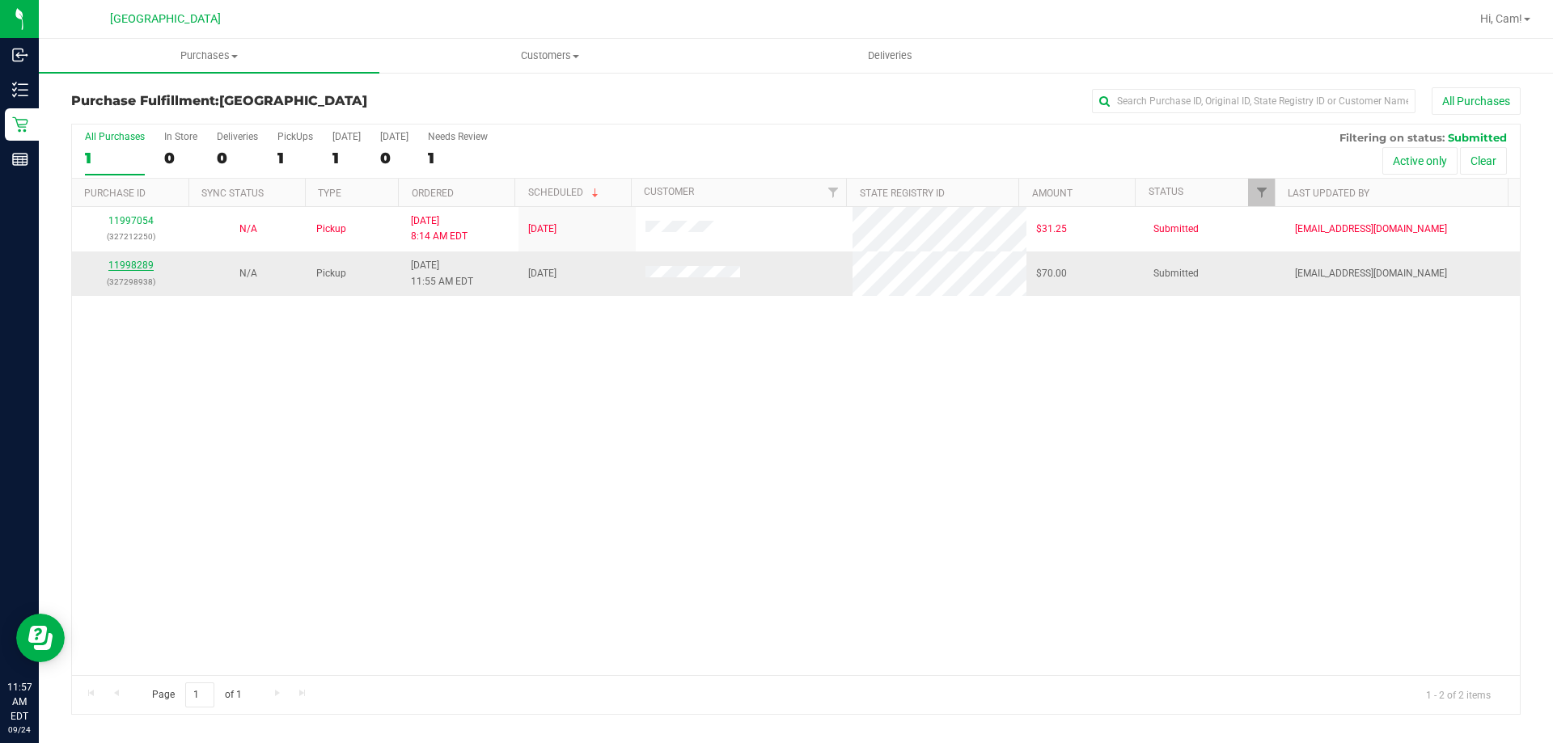
click at [142, 269] on link "11998289" at bounding box center [130, 265] width 45 height 11
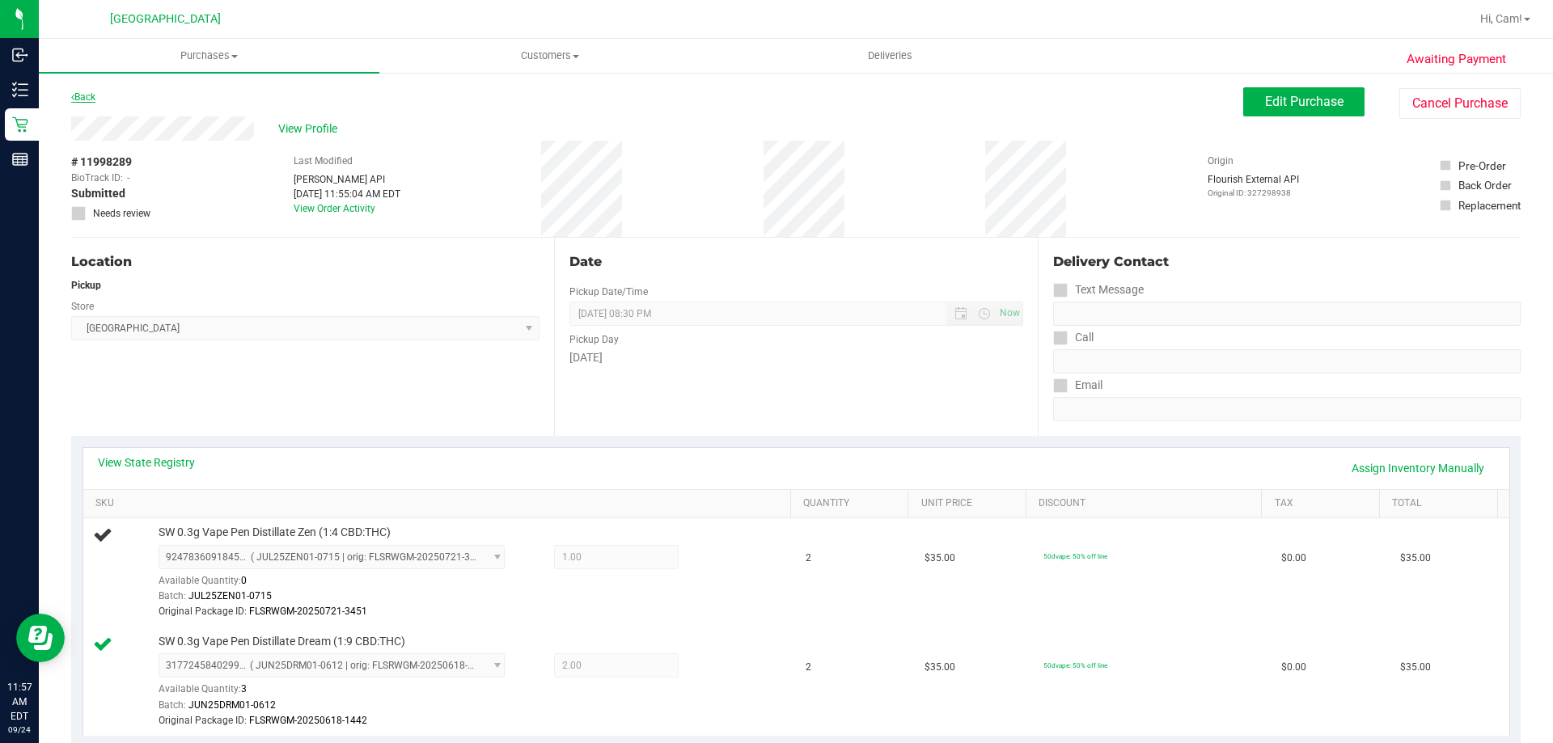
click at [85, 102] on link "Back" at bounding box center [83, 96] width 24 height 11
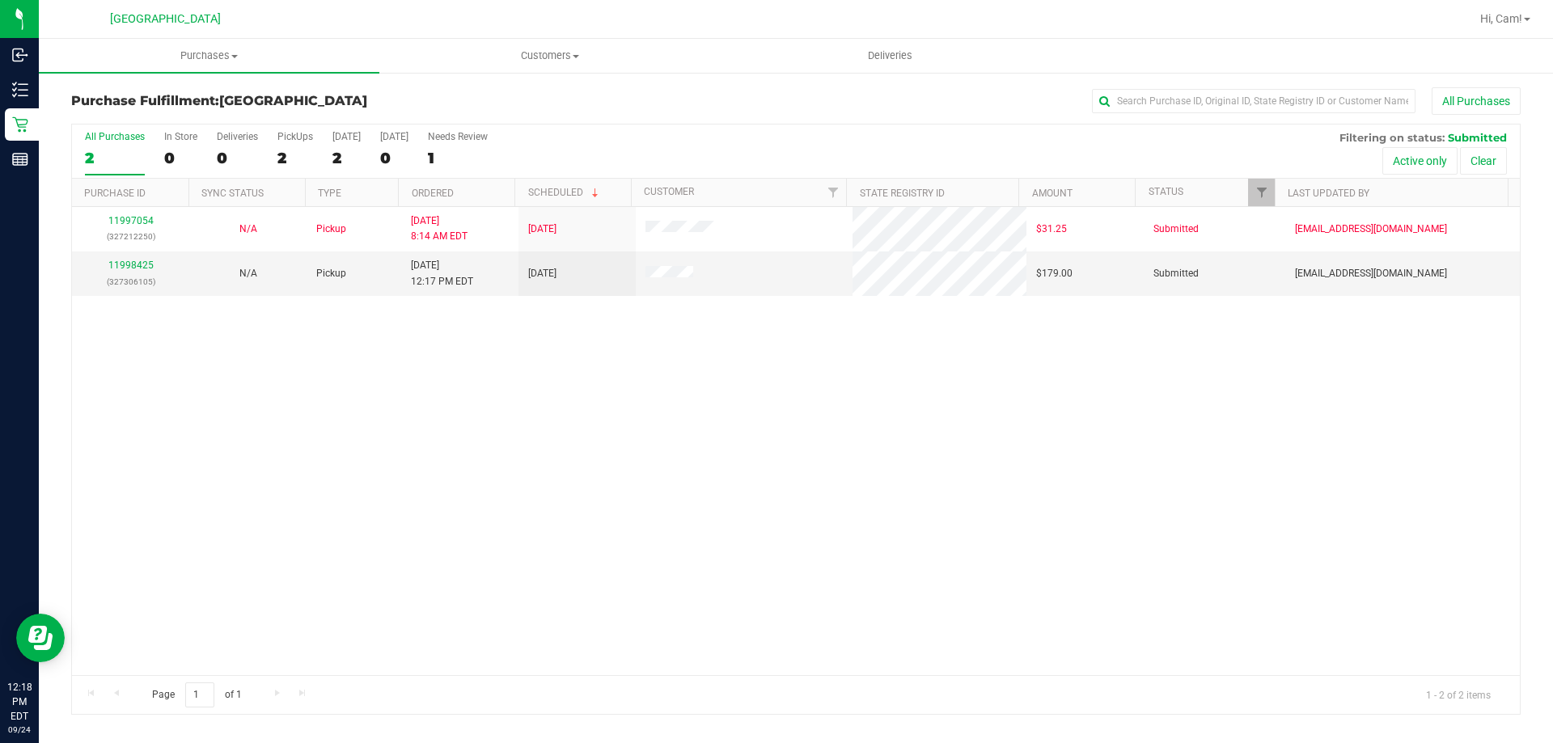
click at [609, 528] on div "11997054 (327212250) N/A Pickup 9/24/2025 8:14 AM EDT 9/24/2025 $31.25 Submitte…" at bounding box center [796, 441] width 1448 height 468
click at [151, 264] on link "11998425" at bounding box center [130, 265] width 45 height 11
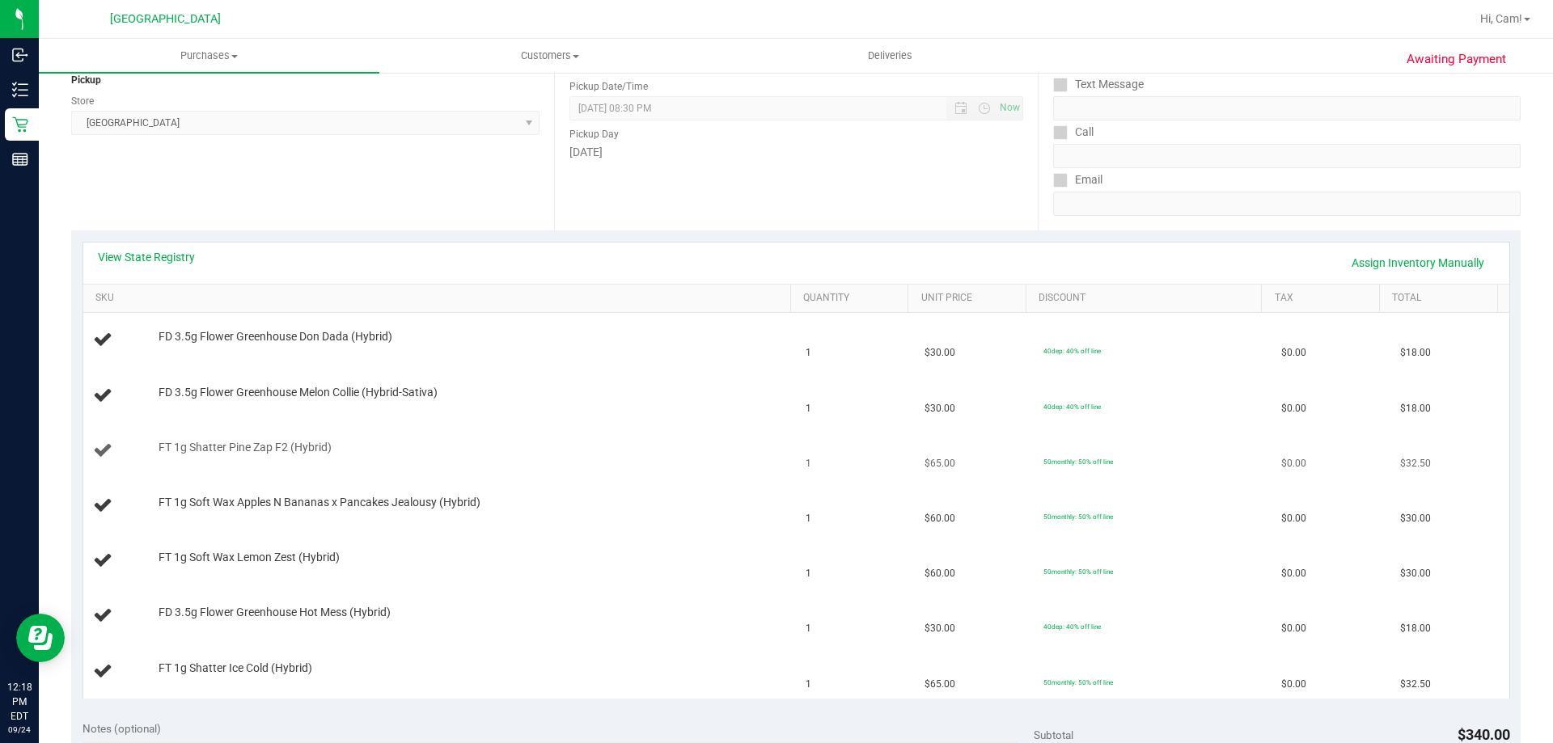
scroll to position [243, 0]
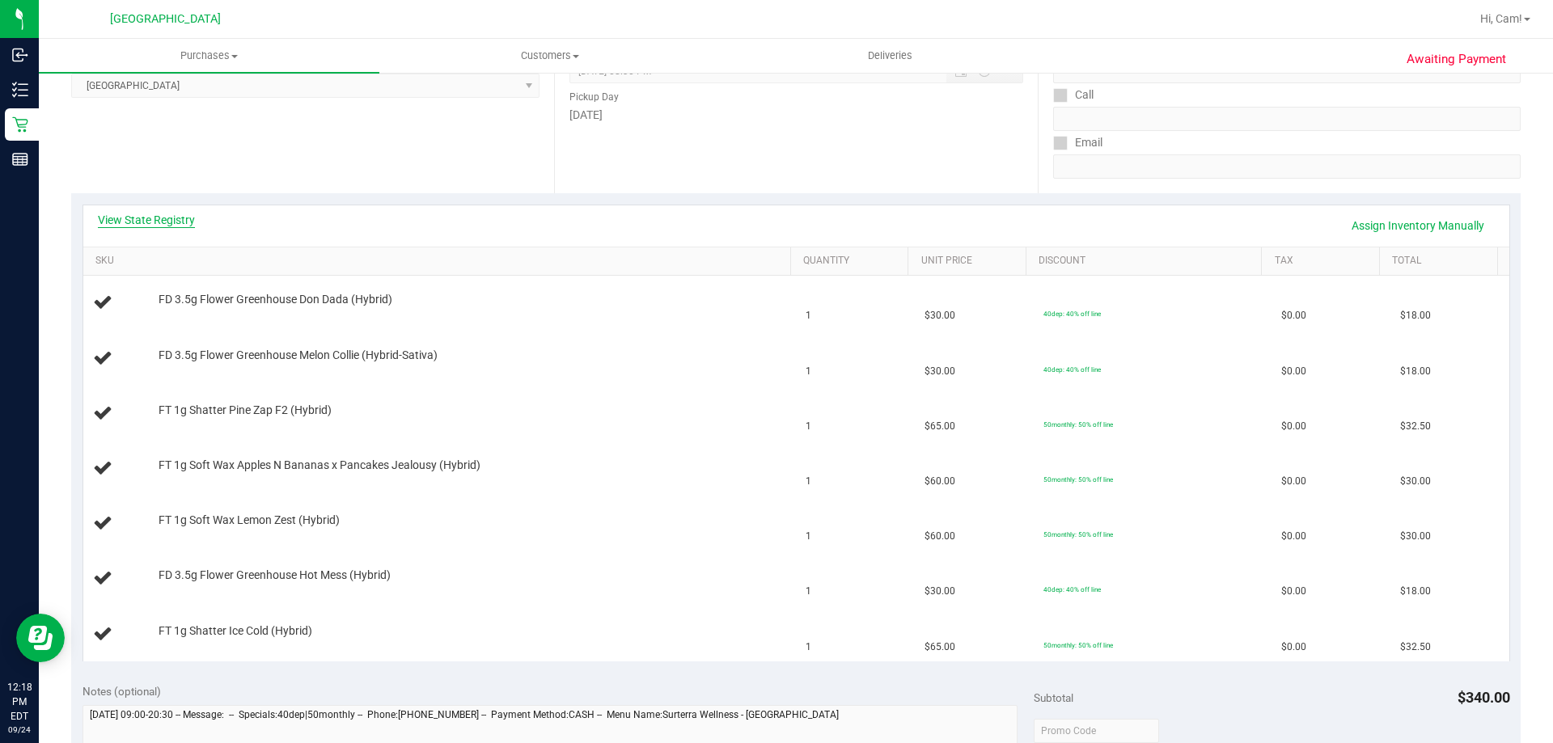
click at [188, 222] on link "View State Registry" at bounding box center [146, 220] width 97 height 16
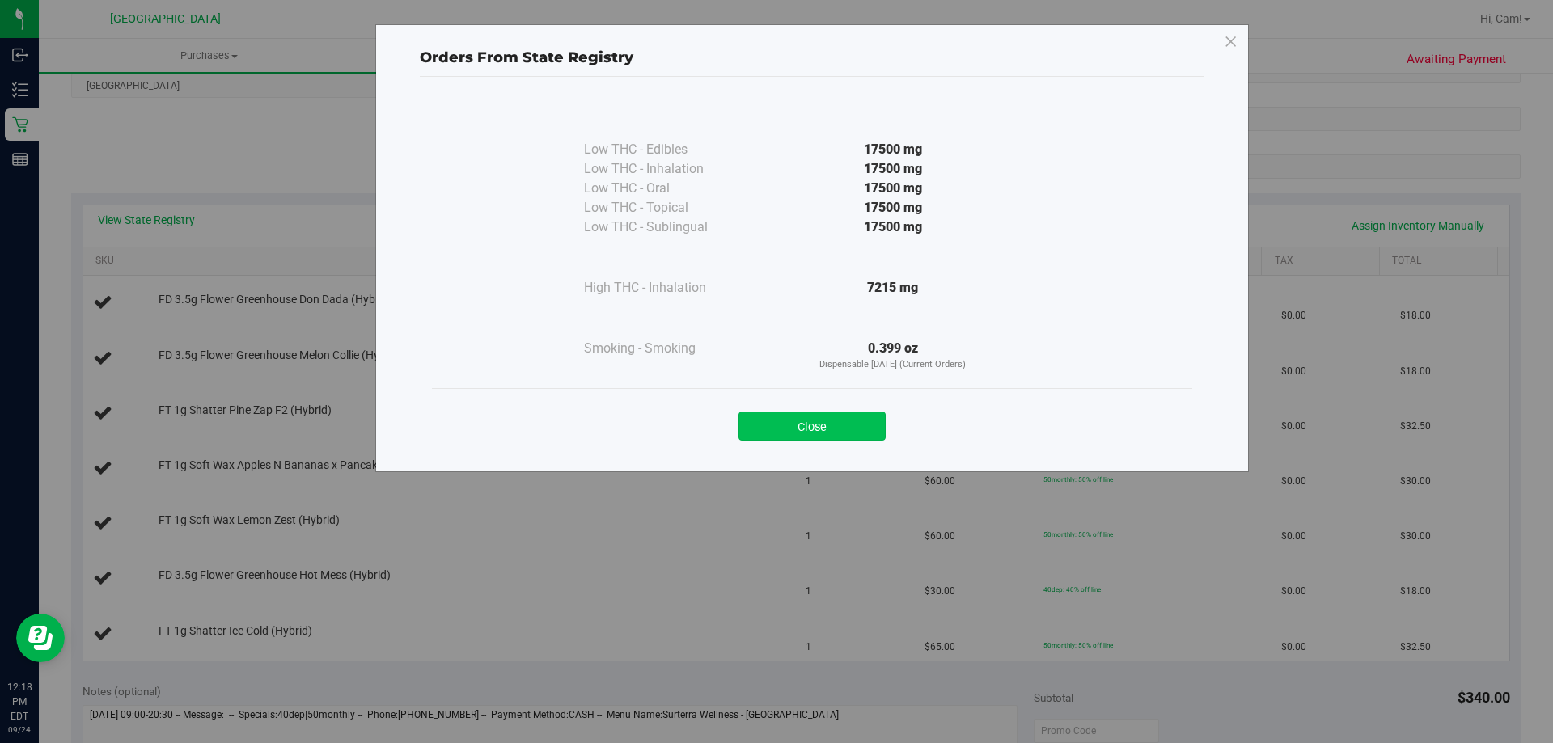
click at [822, 429] on button "Close" at bounding box center [812, 426] width 147 height 29
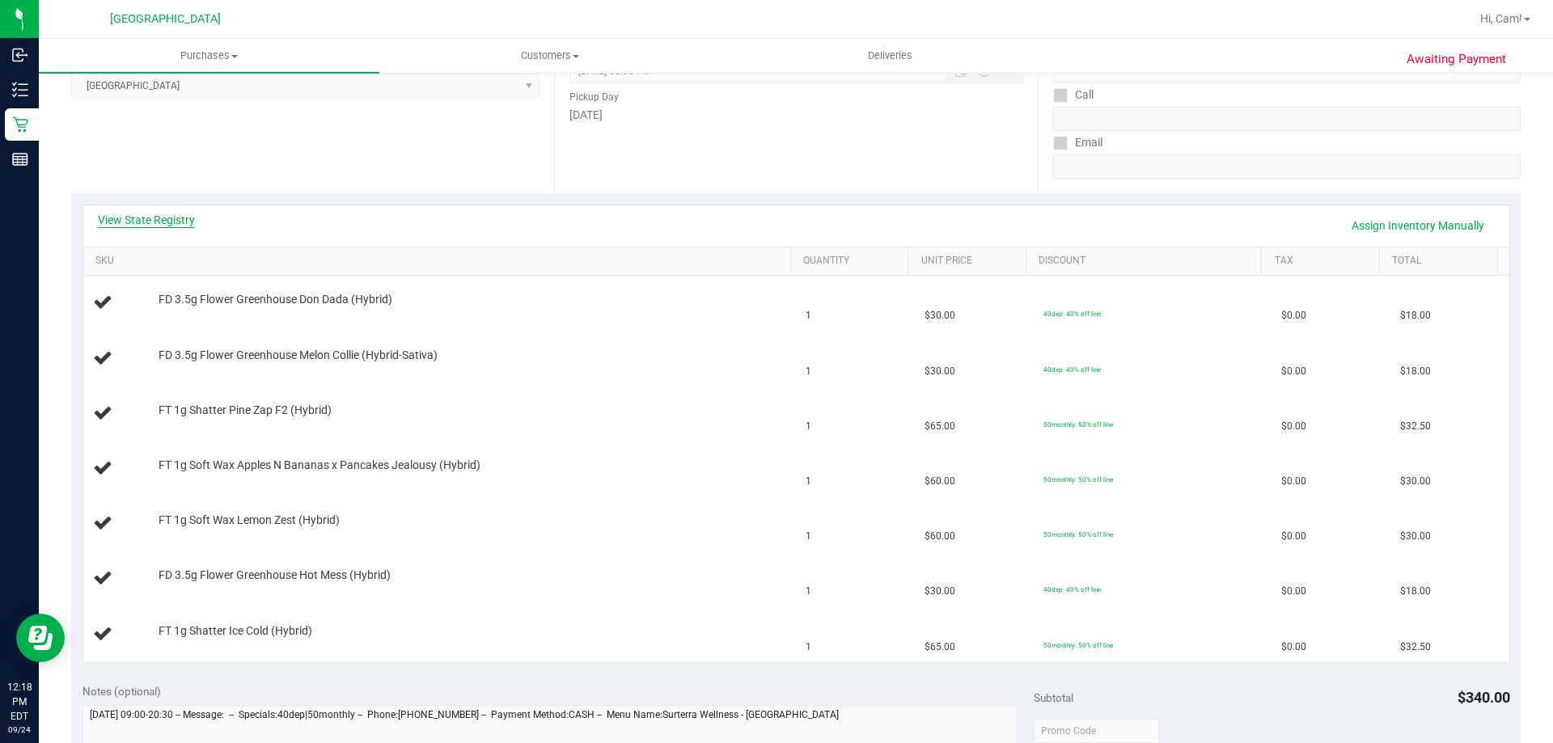
click at [166, 215] on link "View State Registry" at bounding box center [146, 220] width 97 height 16
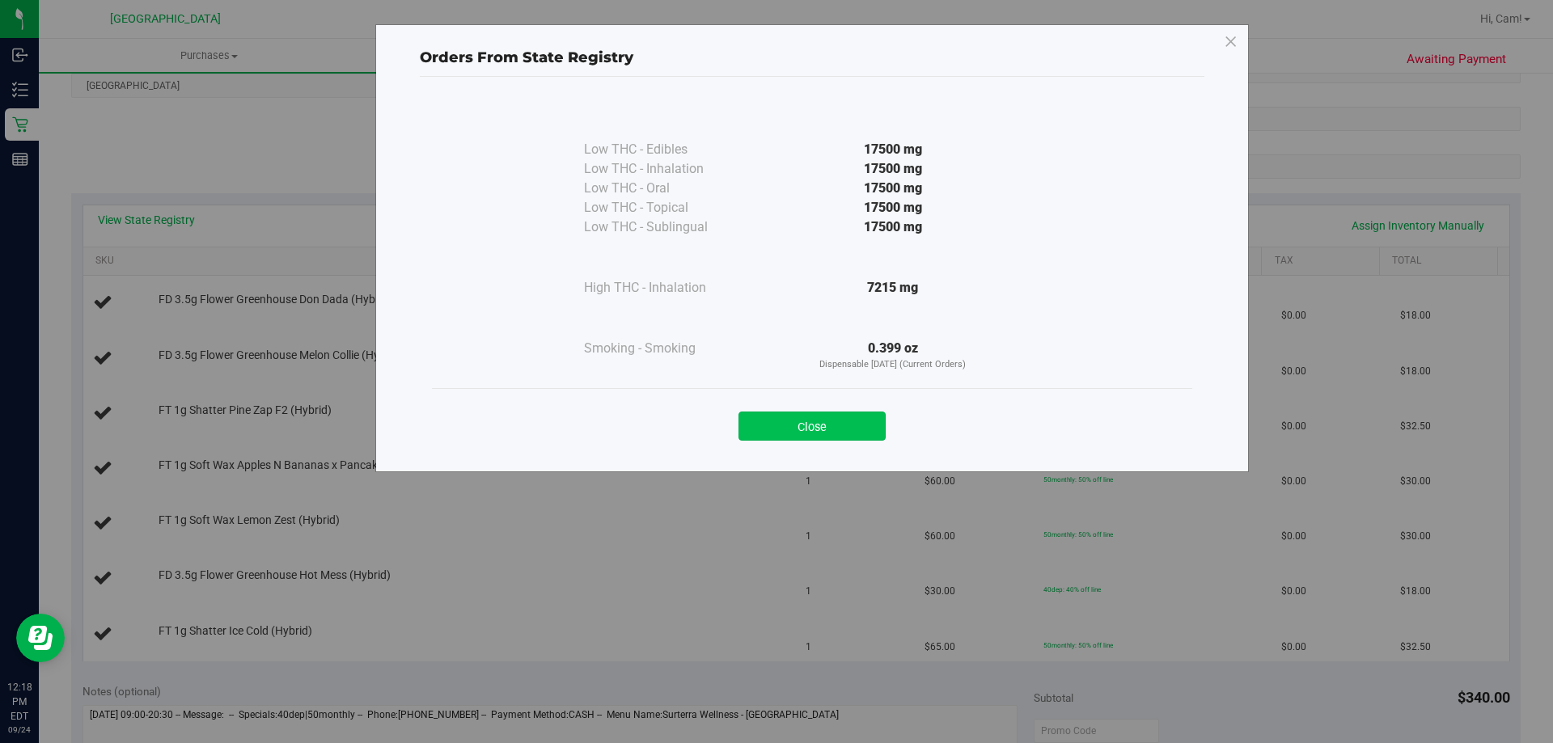
click at [861, 421] on button "Close" at bounding box center [812, 426] width 147 height 29
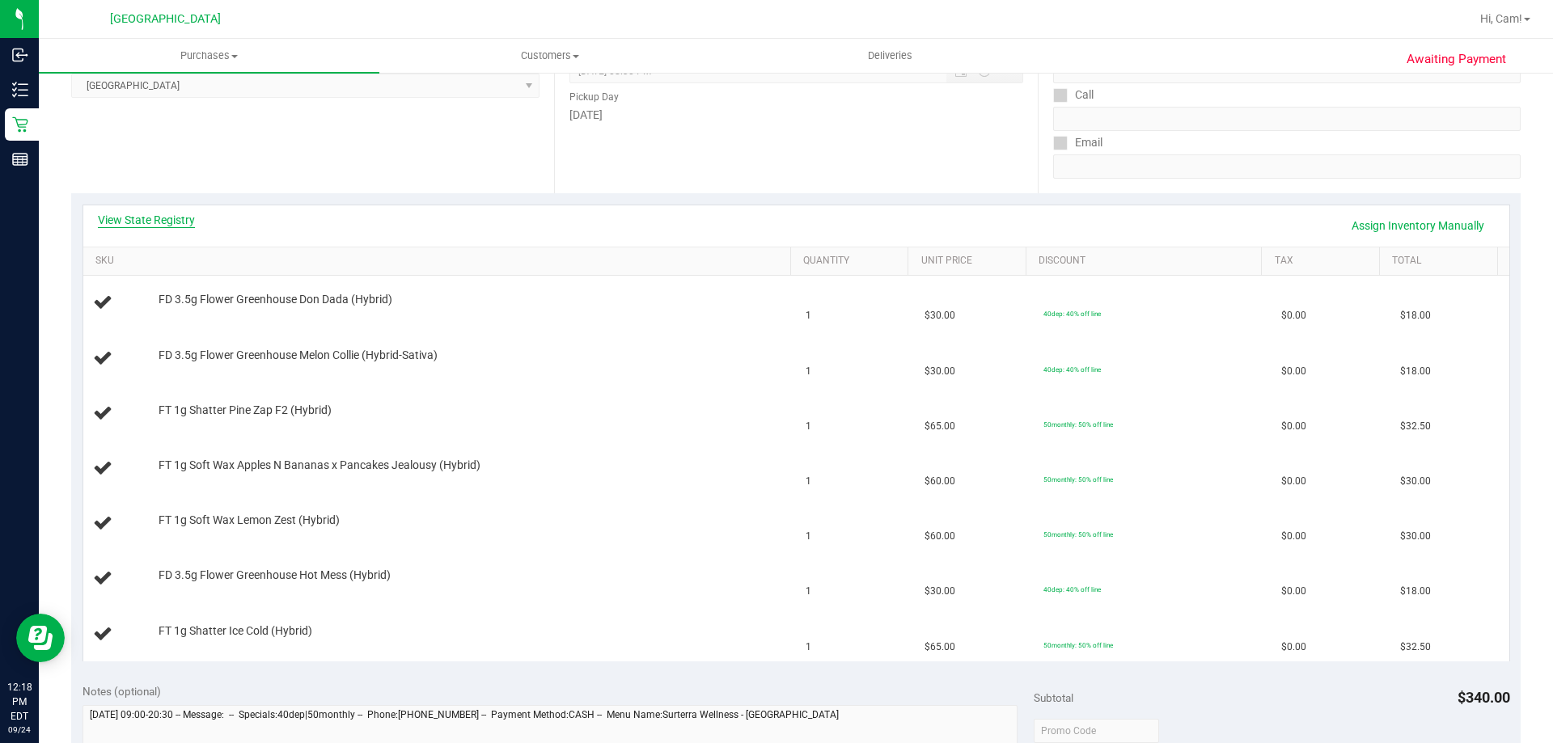
click at [161, 220] on link "View State Registry" at bounding box center [146, 220] width 97 height 16
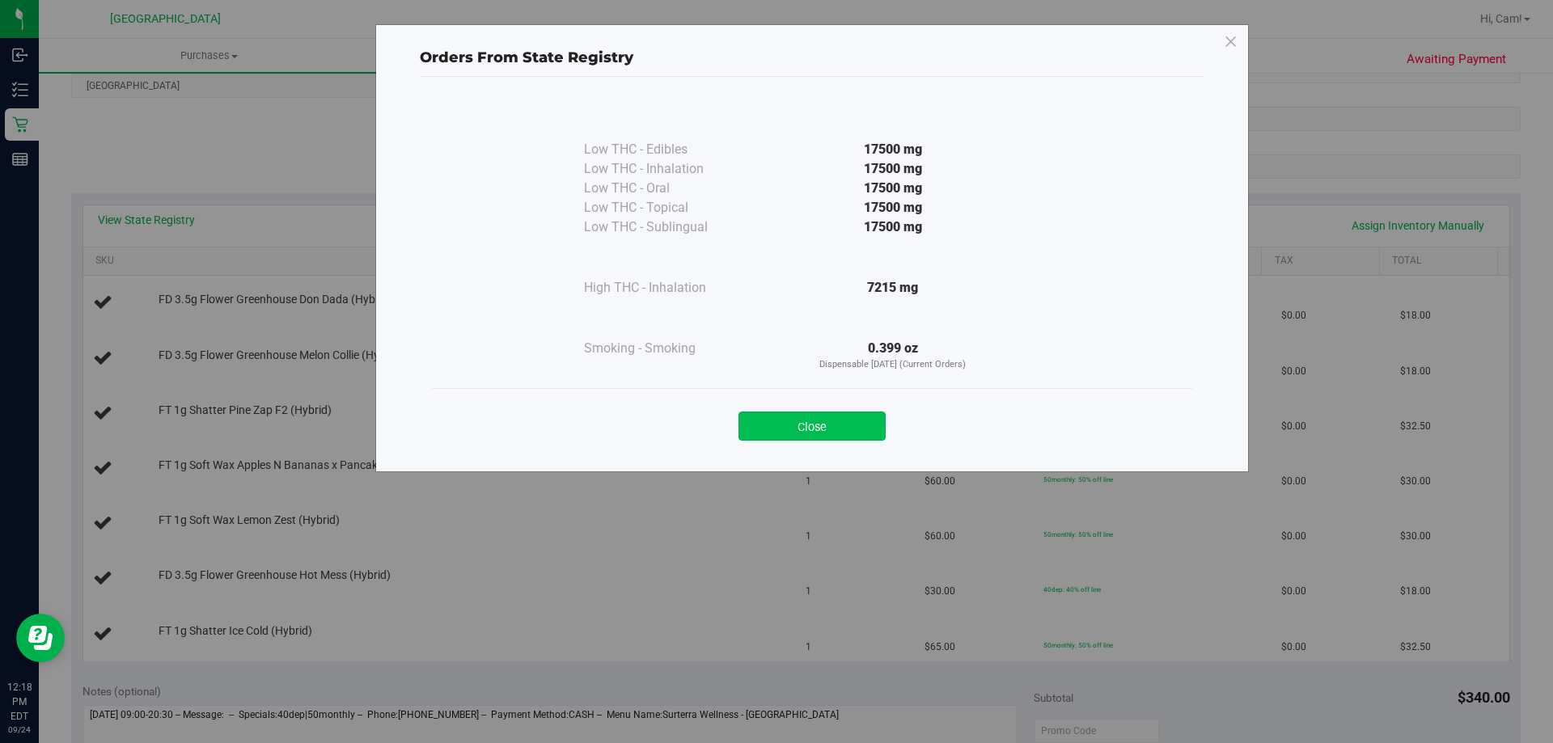
click at [815, 420] on button "Close" at bounding box center [812, 426] width 147 height 29
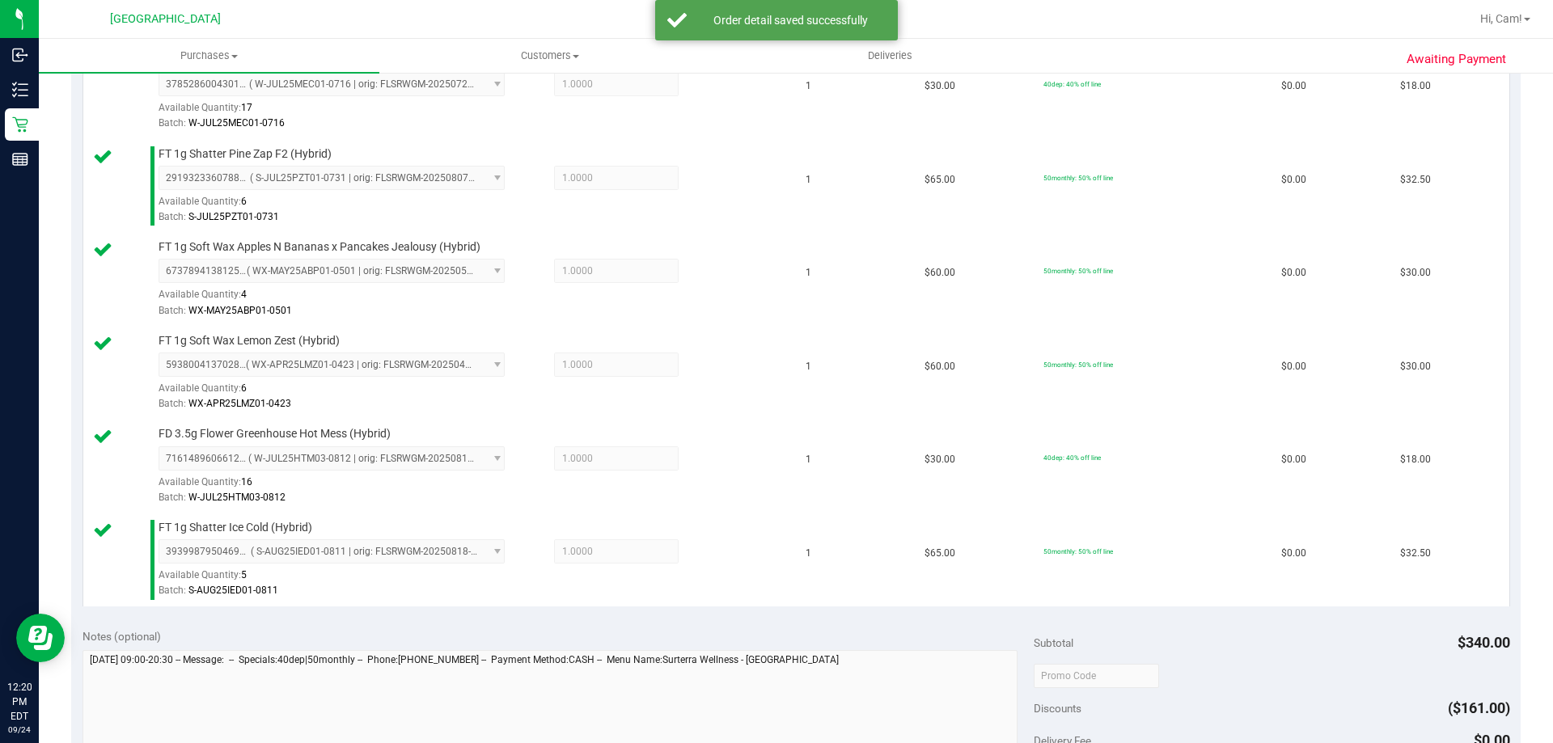
scroll to position [971, 0]
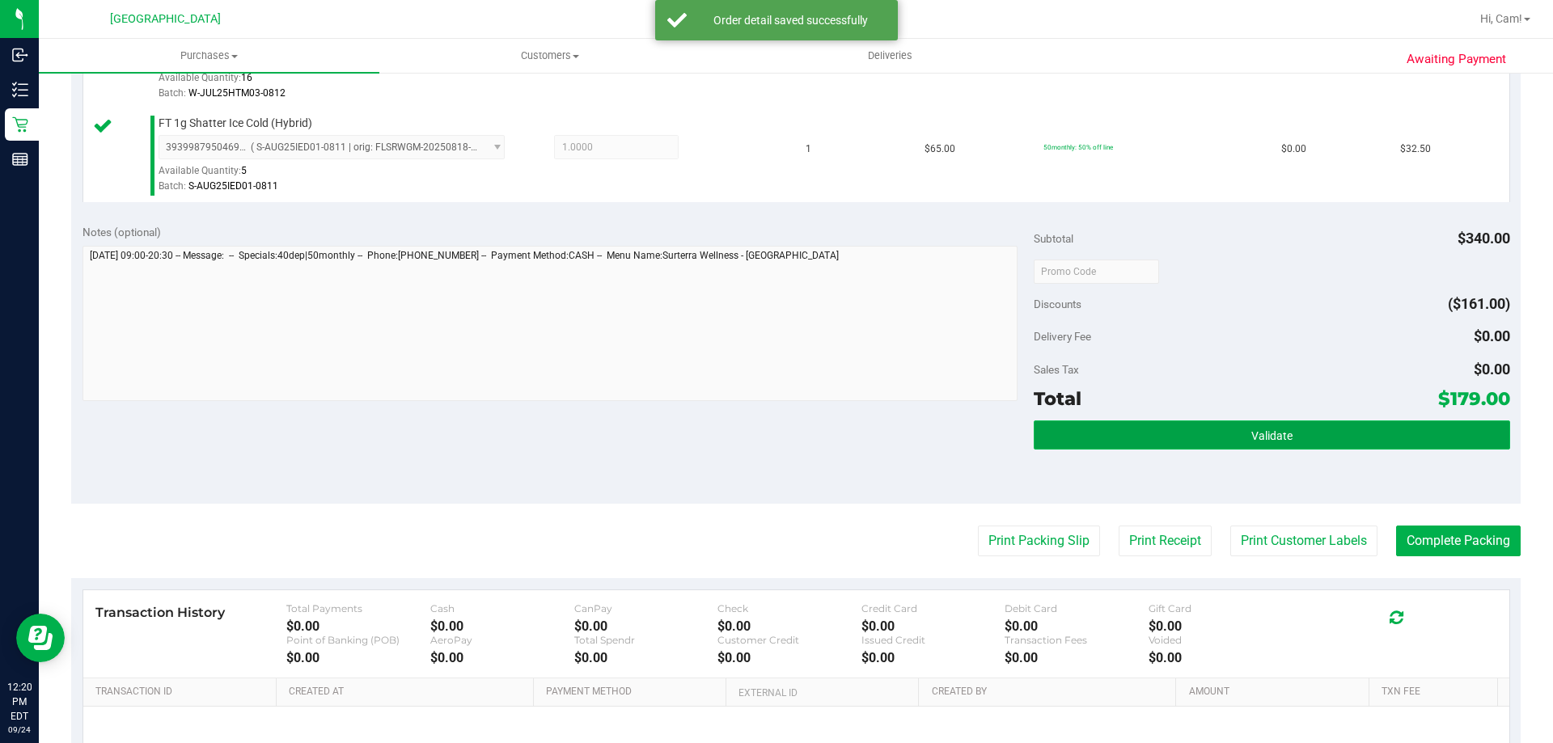
click at [1310, 438] on button "Validate" at bounding box center [1272, 435] width 476 height 29
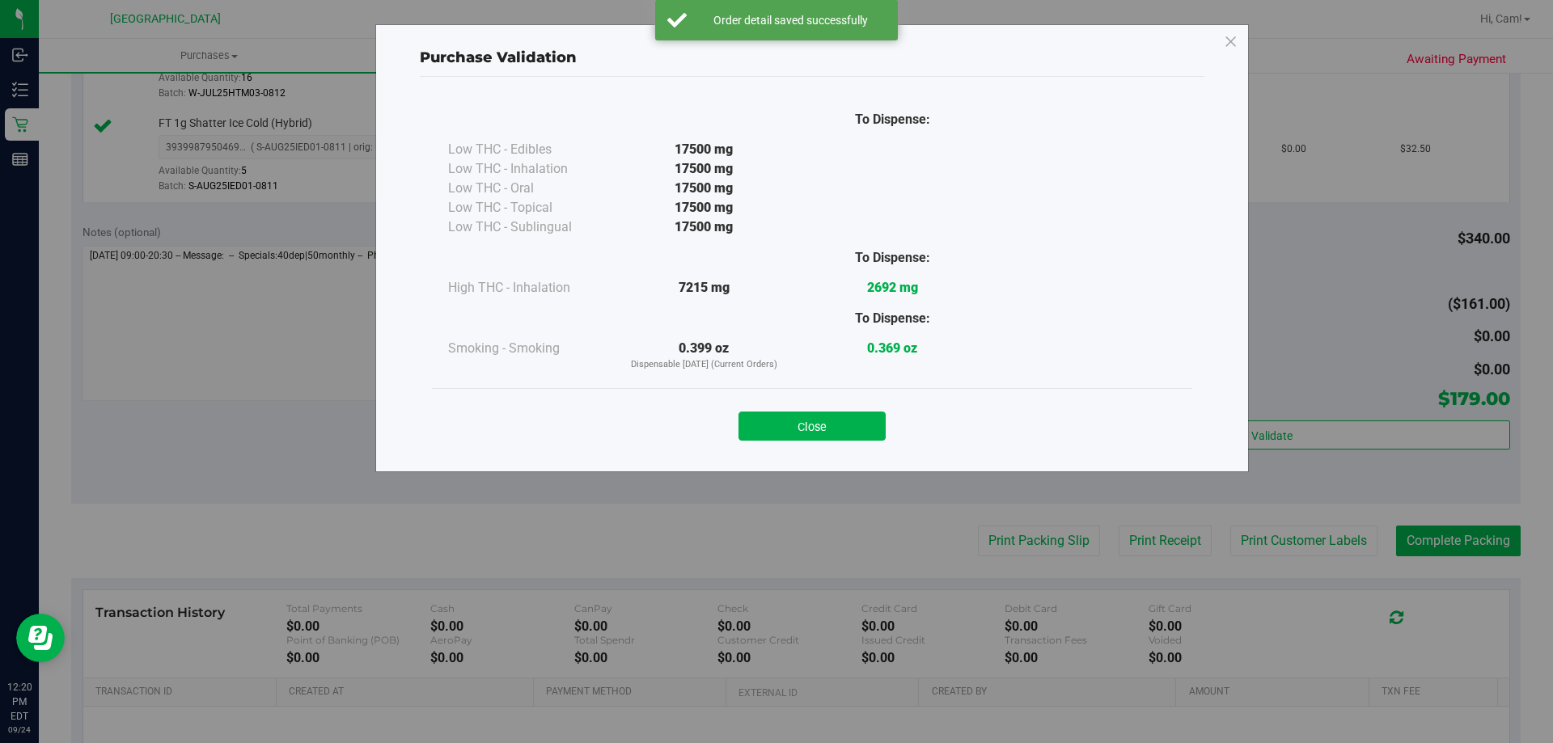
click at [862, 421] on button "Close" at bounding box center [812, 426] width 147 height 29
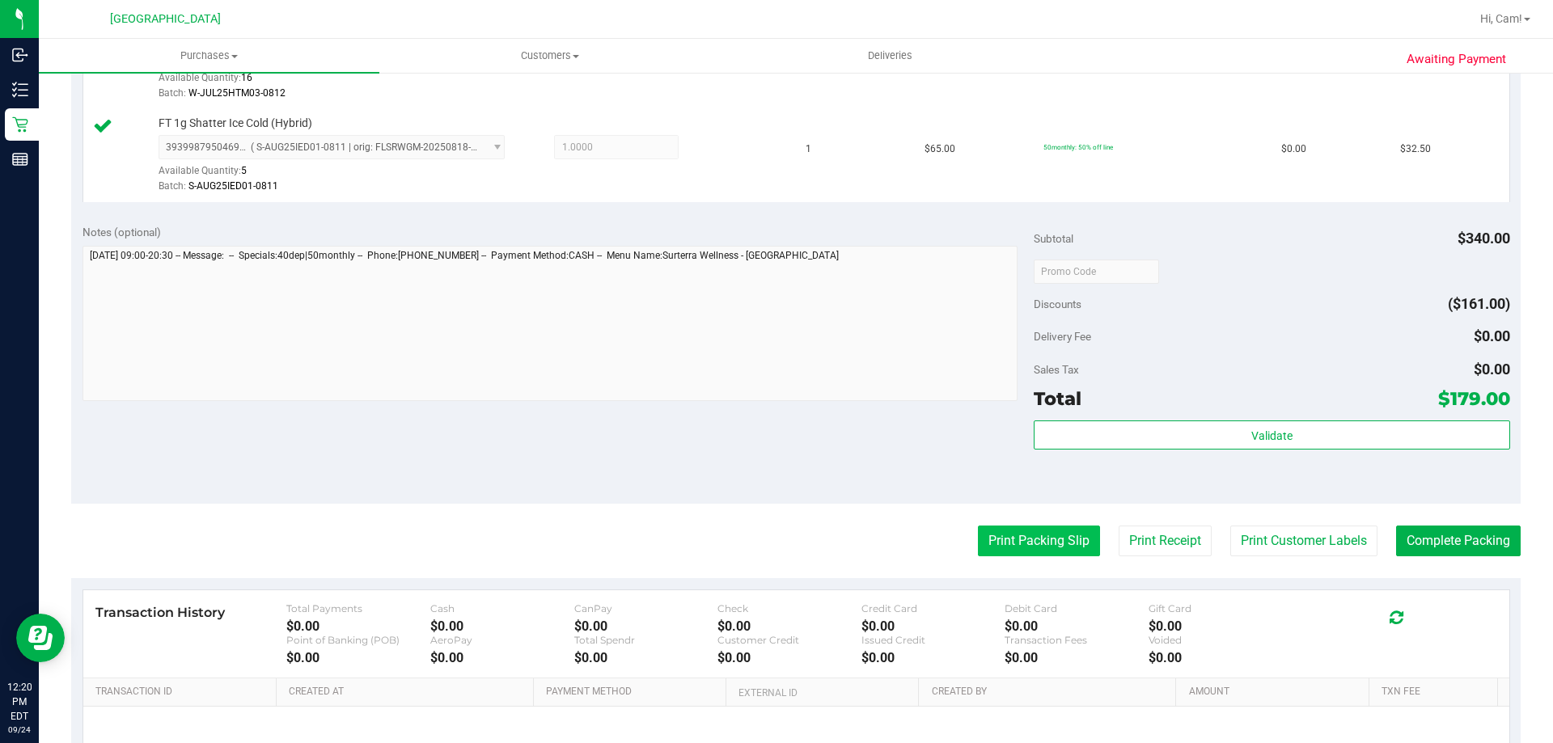
click at [1042, 540] on button "Print Packing Slip" at bounding box center [1039, 541] width 122 height 31
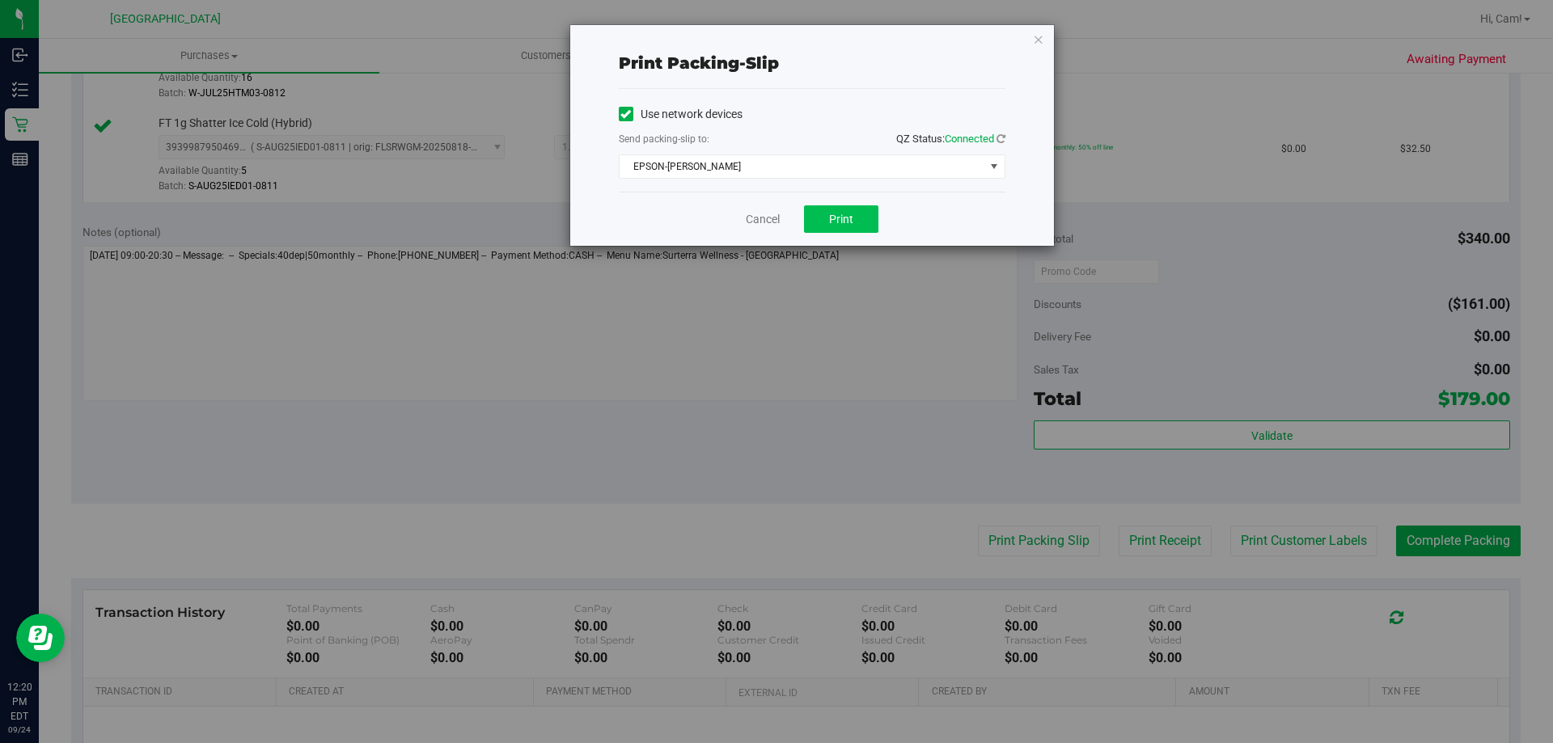
click at [828, 211] on div "Cancel Print" at bounding box center [812, 219] width 387 height 54
click at [830, 217] on span "Print" at bounding box center [841, 219] width 24 height 13
click at [1046, 40] on div "Print packing-slip Use network devices Send packing-slip to: QZ Status: Connect…" at bounding box center [812, 135] width 484 height 221
click at [1046, 46] on div "Print packing-slip Use network devices Send packing-slip to: QZ Status: Connect…" at bounding box center [812, 135] width 484 height 221
click at [1039, 46] on div "Print packing-slip Use network devices Send packing-slip to: QZ Status: Connect…" at bounding box center [812, 135] width 484 height 221
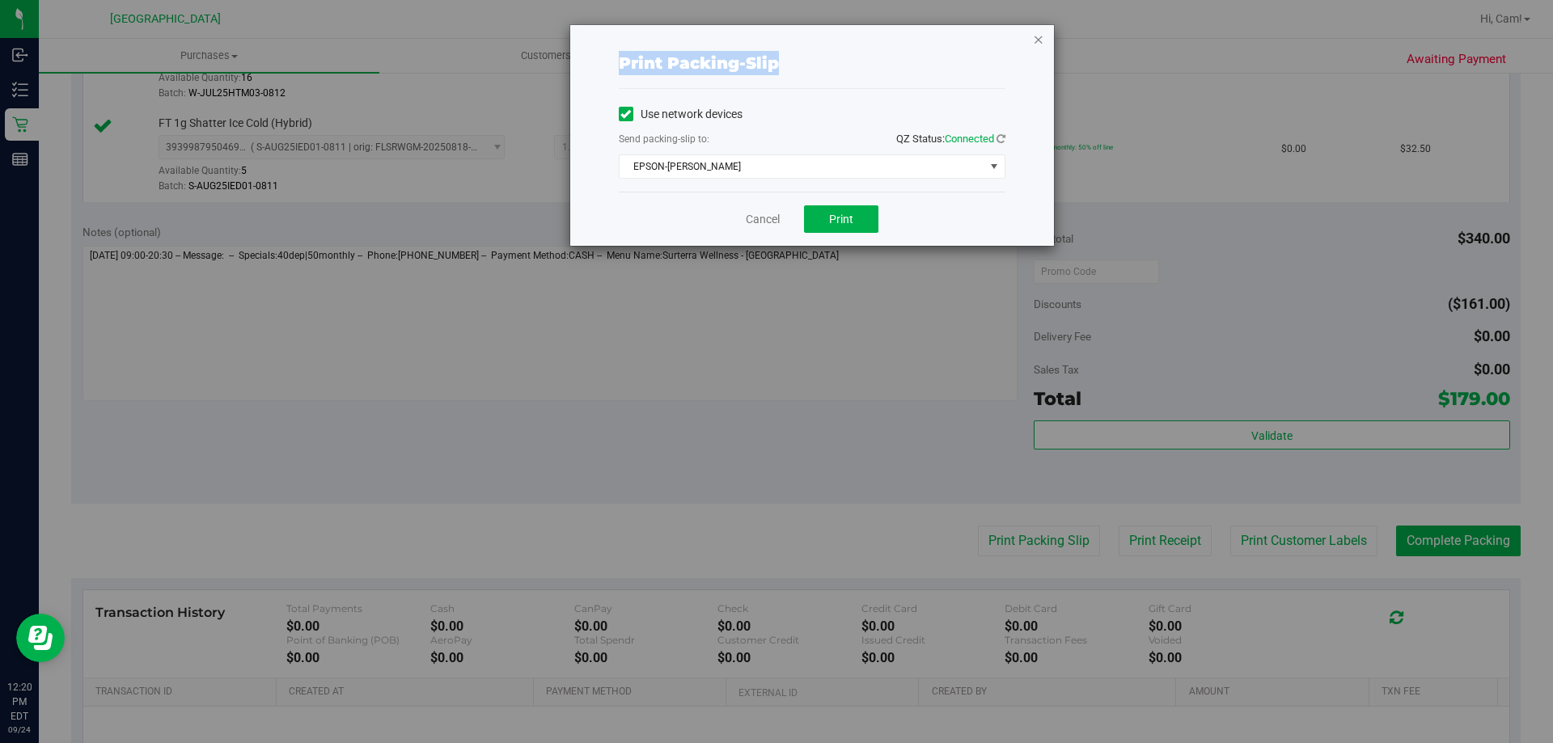
click at [1039, 39] on icon "button" at bounding box center [1038, 38] width 11 height 19
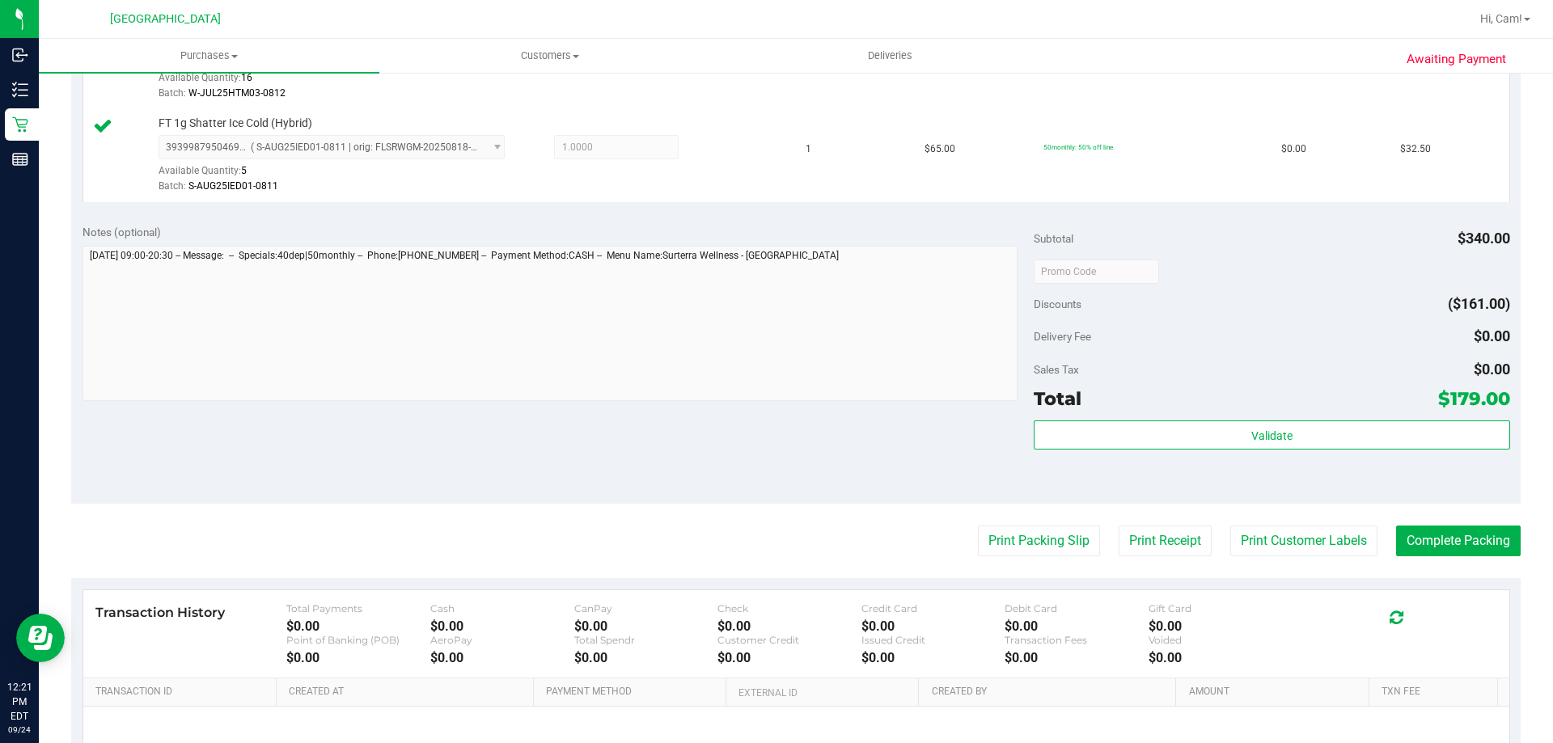
click at [1232, 451] on div "Validate" at bounding box center [1272, 457] width 476 height 73
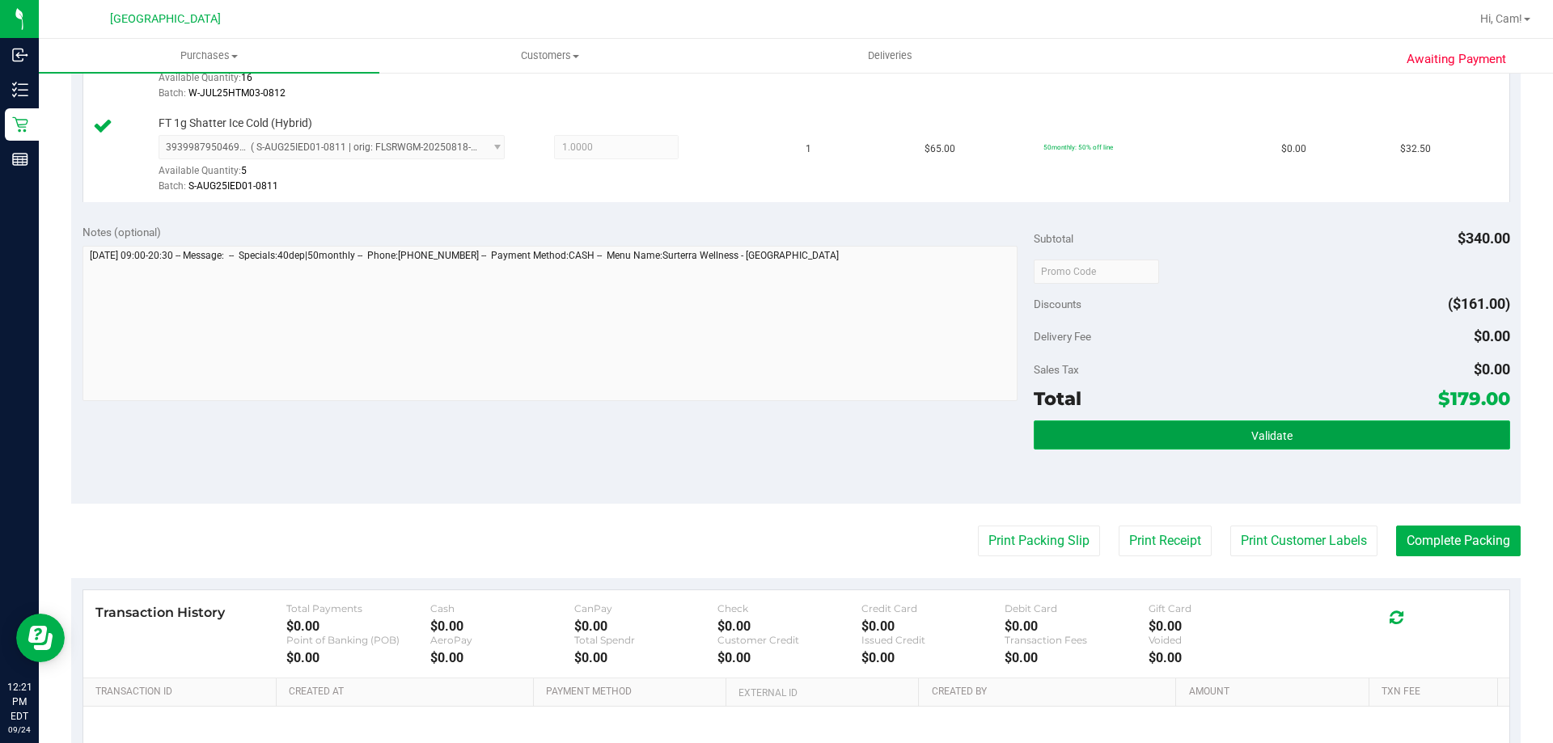
click at [1241, 442] on button "Validate" at bounding box center [1272, 435] width 476 height 29
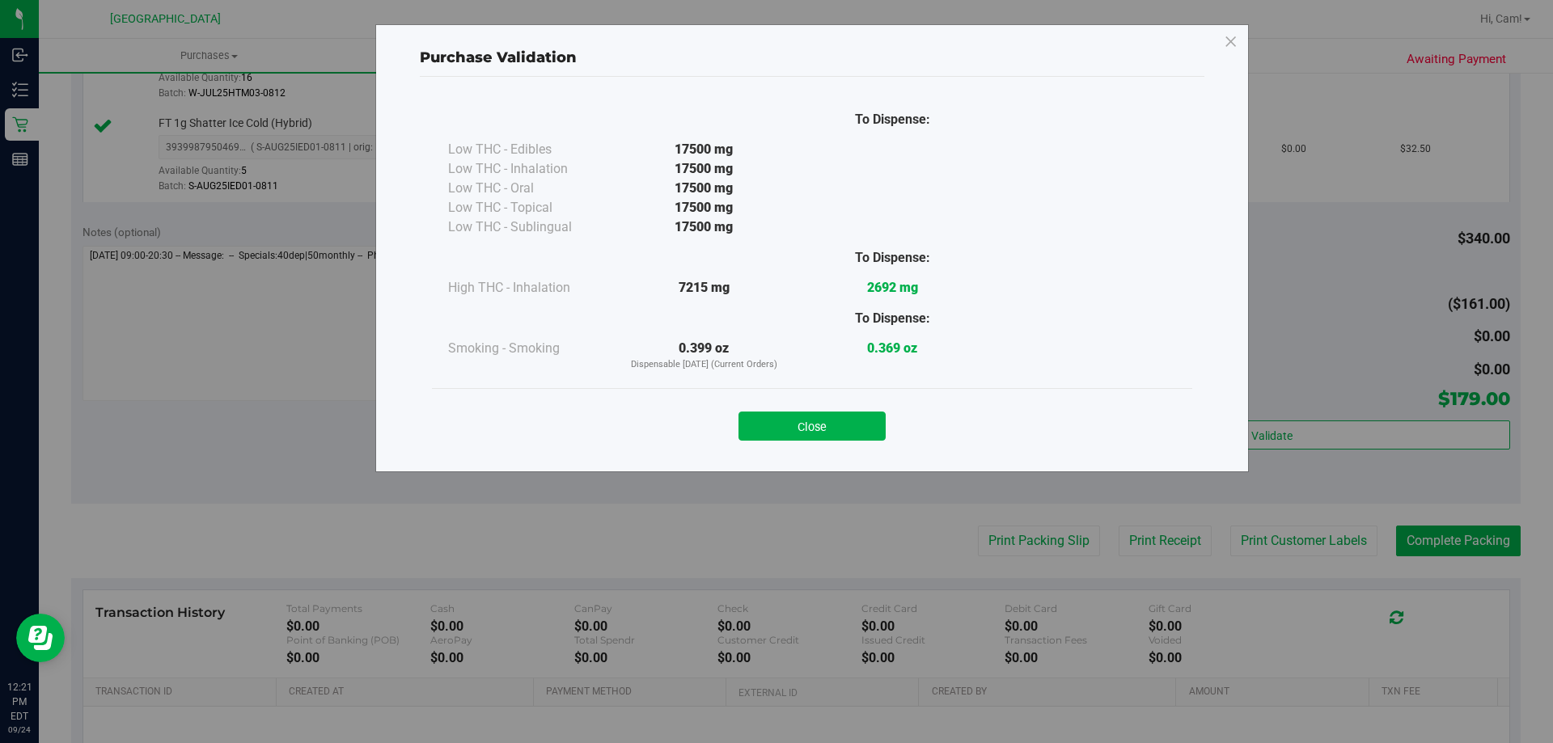
click at [832, 423] on button "Close" at bounding box center [812, 426] width 147 height 29
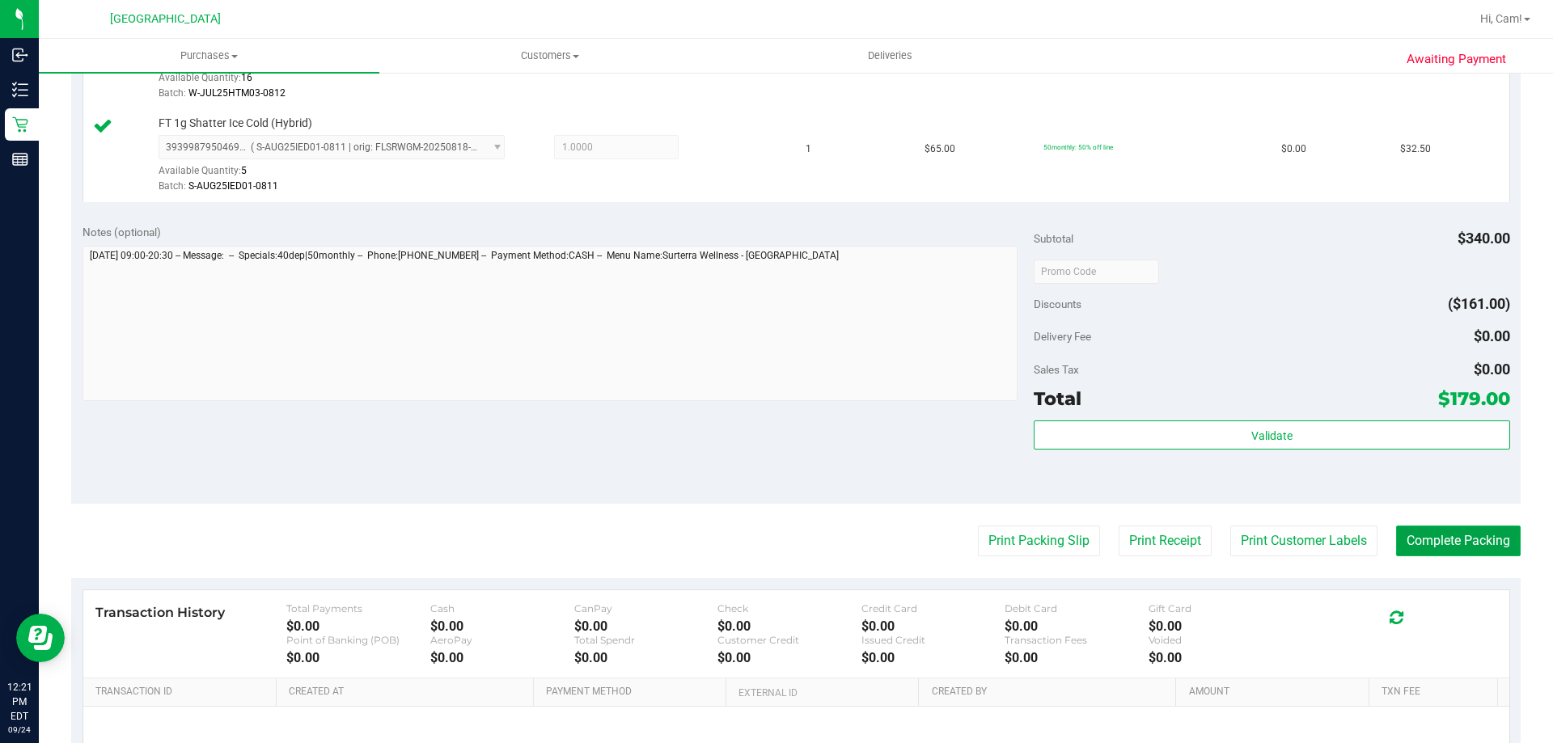
click at [1486, 537] on button "Complete Packing" at bounding box center [1458, 541] width 125 height 31
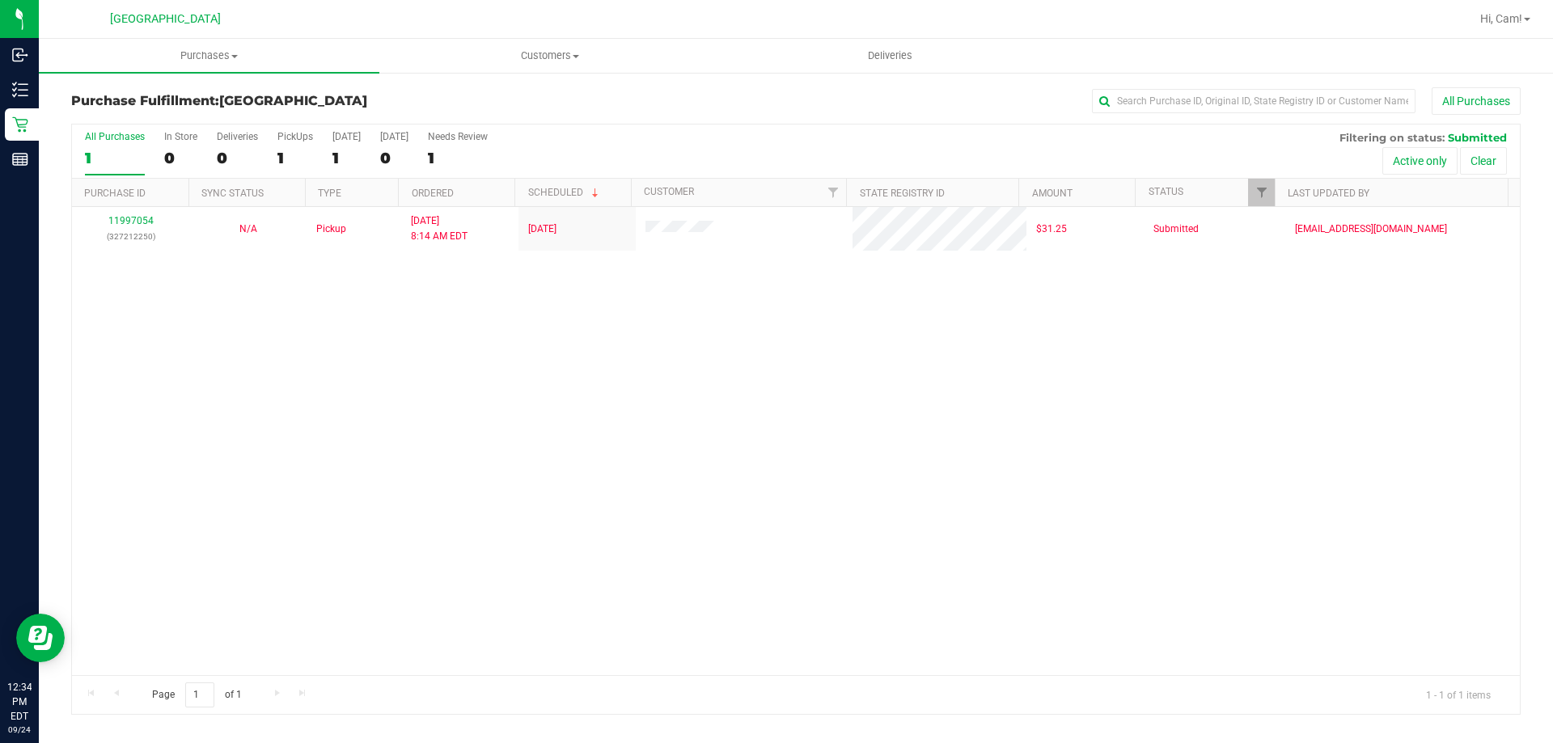
click at [637, 426] on div "11997054 (327212250) N/A Pickup [DATE] 8:14 AM EDT 9/24/2025 $31.25 Submitted […" at bounding box center [796, 441] width 1448 height 468
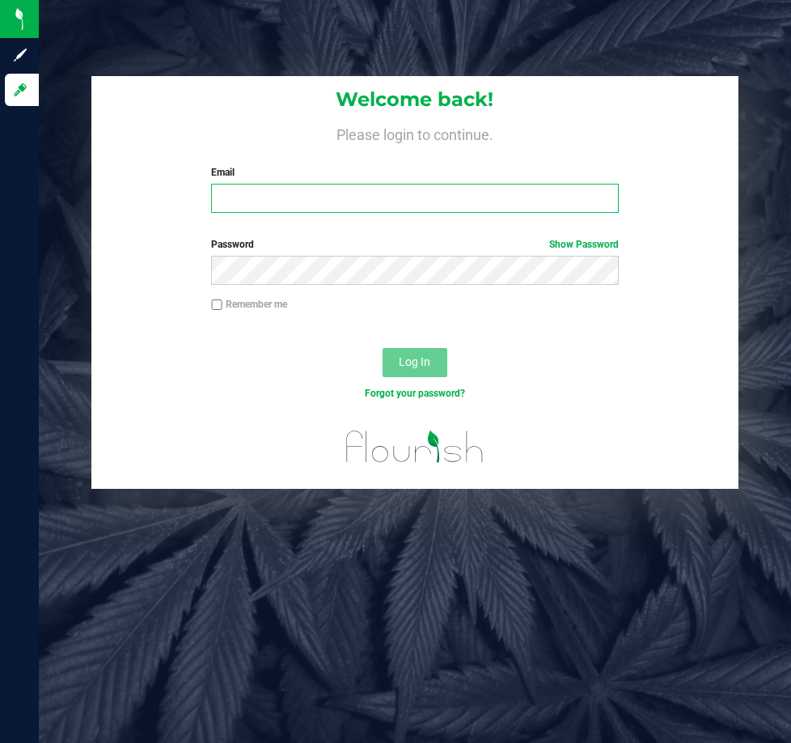
click at [557, 205] on input "Email" at bounding box center [414, 198] width 407 height 29
type input "jblake@liveparallel.com"
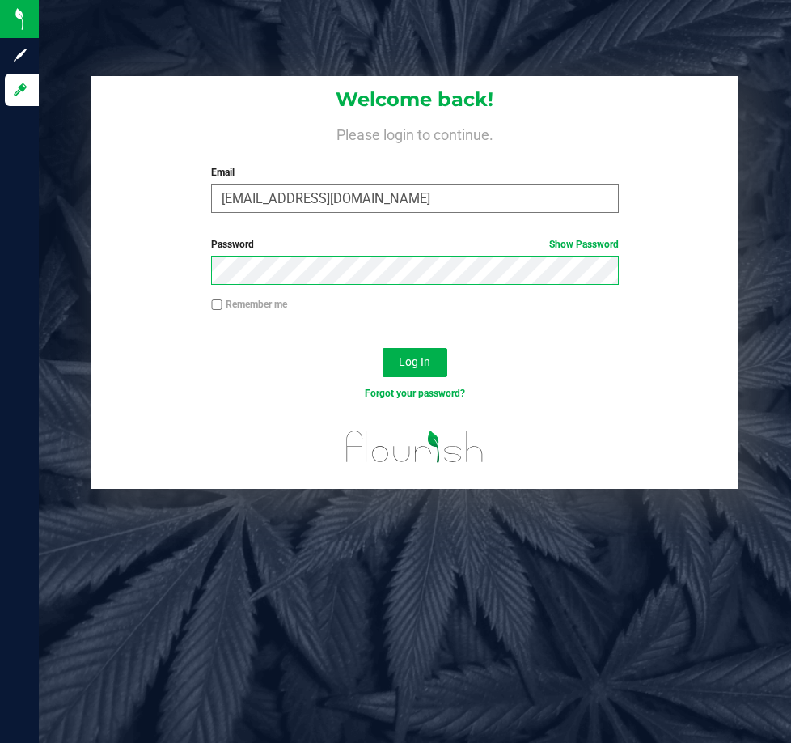
click at [383, 348] on button "Log In" at bounding box center [415, 362] width 65 height 29
